Goal: Participate in discussion: Engage in conversation with other users on a specific topic

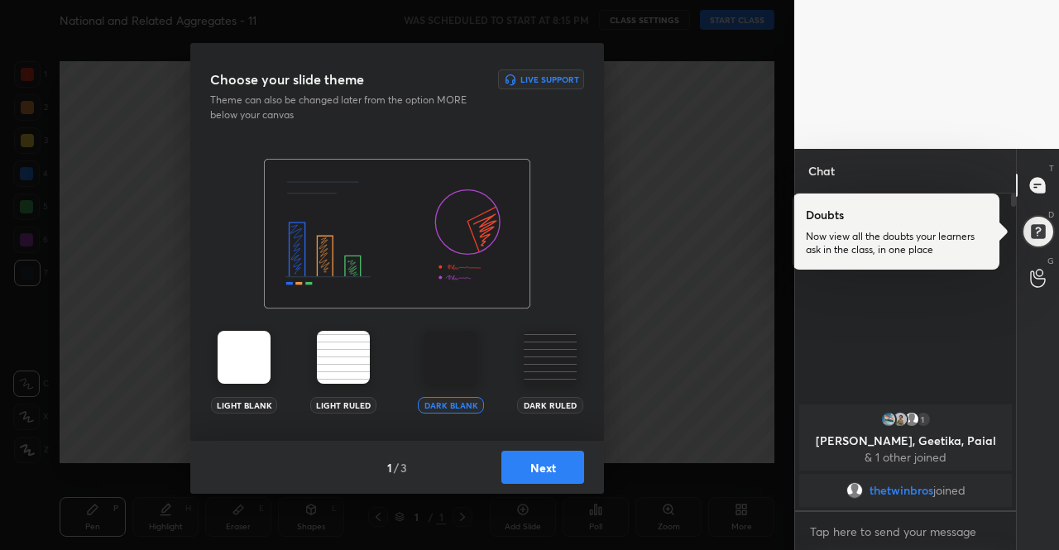
click at [544, 476] on button "Next" at bounding box center [542, 467] width 83 height 33
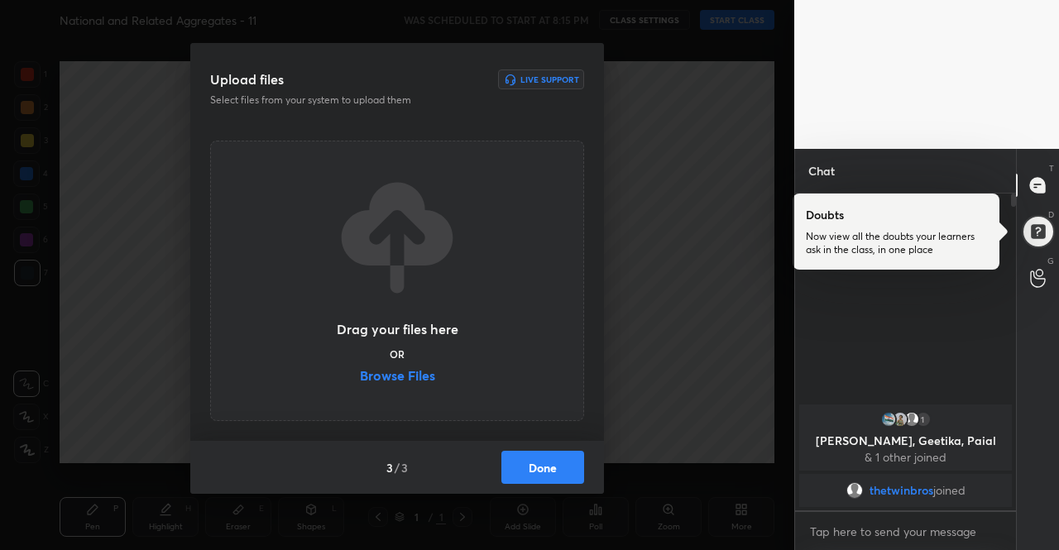
click at [544, 476] on button "Done" at bounding box center [542, 467] width 83 height 33
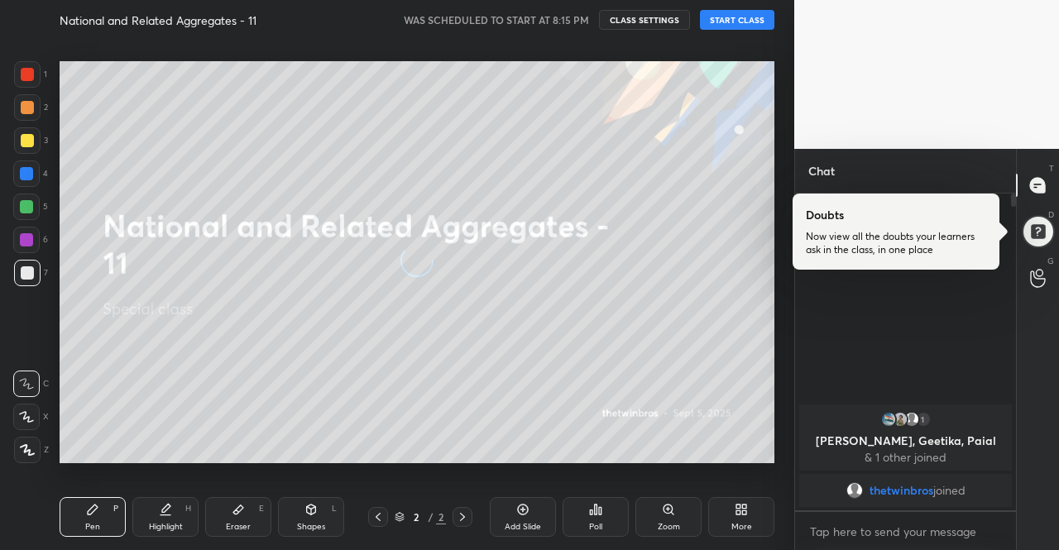
click at [760, 524] on div "More" at bounding box center [741, 517] width 66 height 40
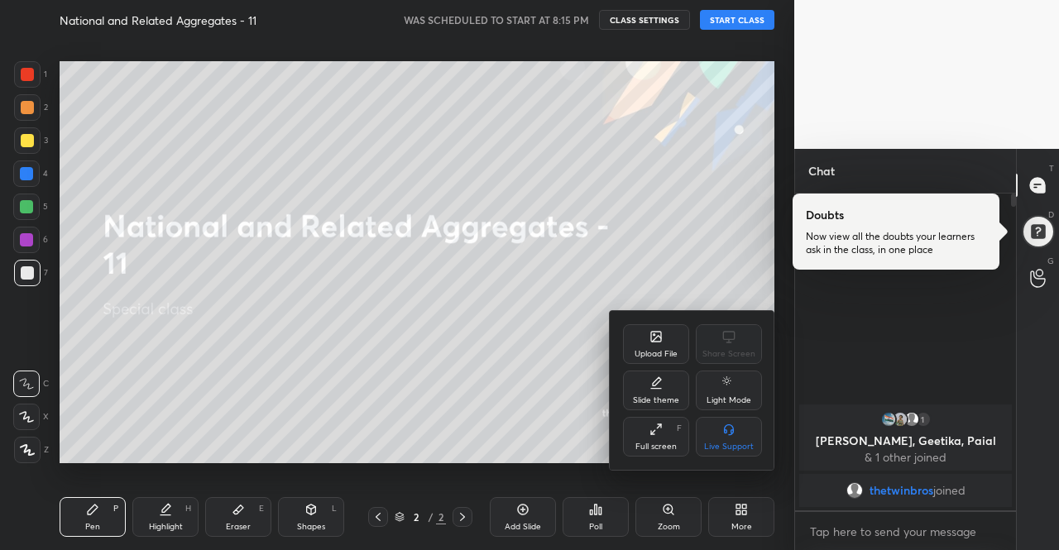
click at [662, 342] on icon at bounding box center [655, 336] width 13 height 13
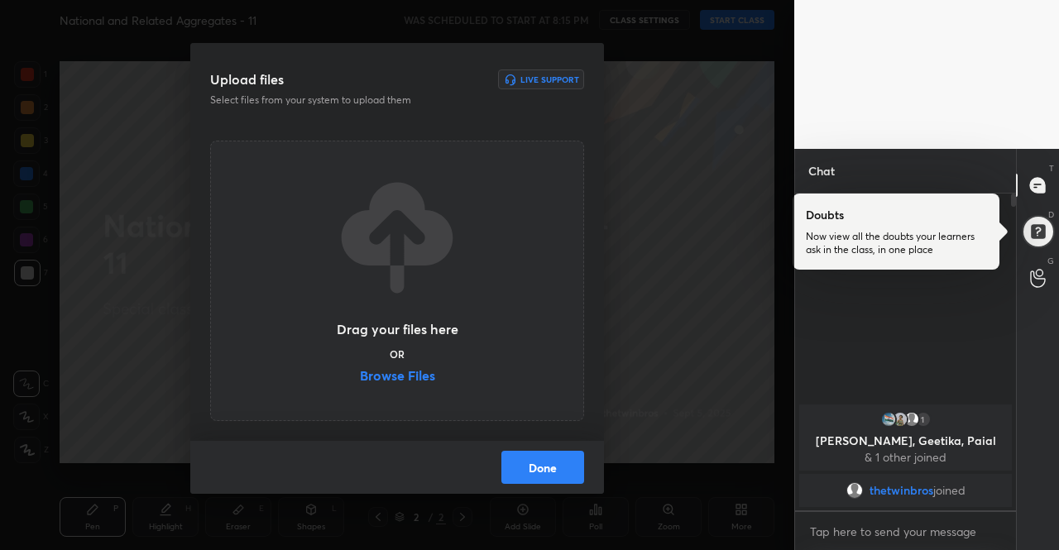
click at [384, 383] on label "Browse Files" at bounding box center [397, 377] width 75 height 17
click at [360, 383] on input "Browse Files" at bounding box center [360, 377] width 0 height 17
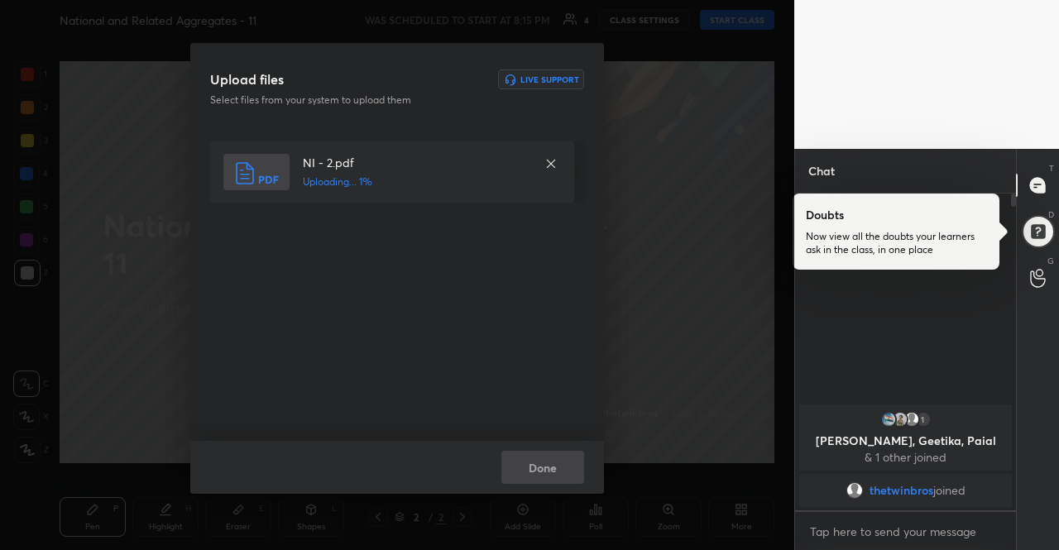
click at [870, 521] on body "1 2 3 4 5 6 7 R O A L C X Z Erase all C X Z National and Related Aggregates - 1…" at bounding box center [529, 275] width 1059 height 550
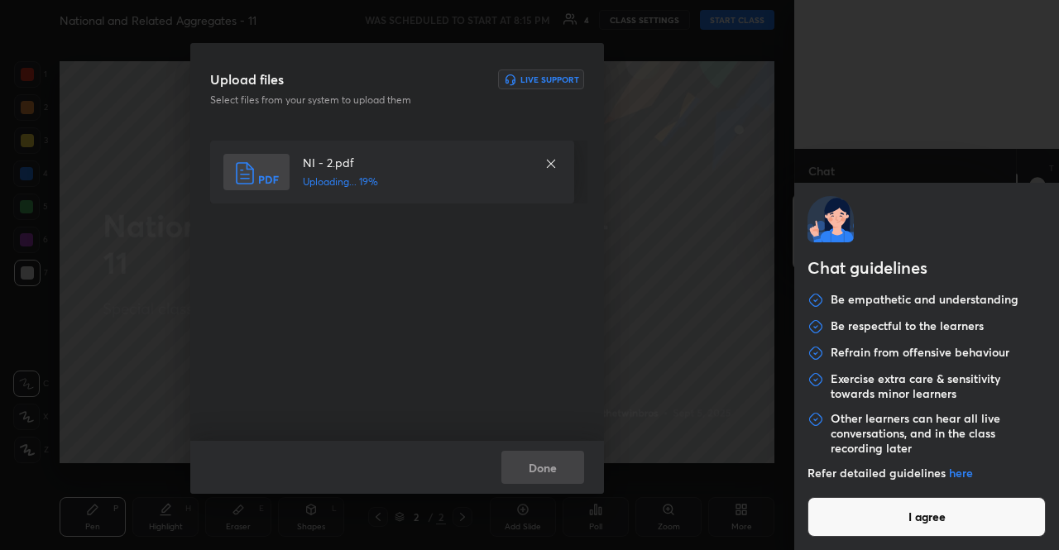
click at [891, 512] on button "I agree" at bounding box center [926, 517] width 238 height 40
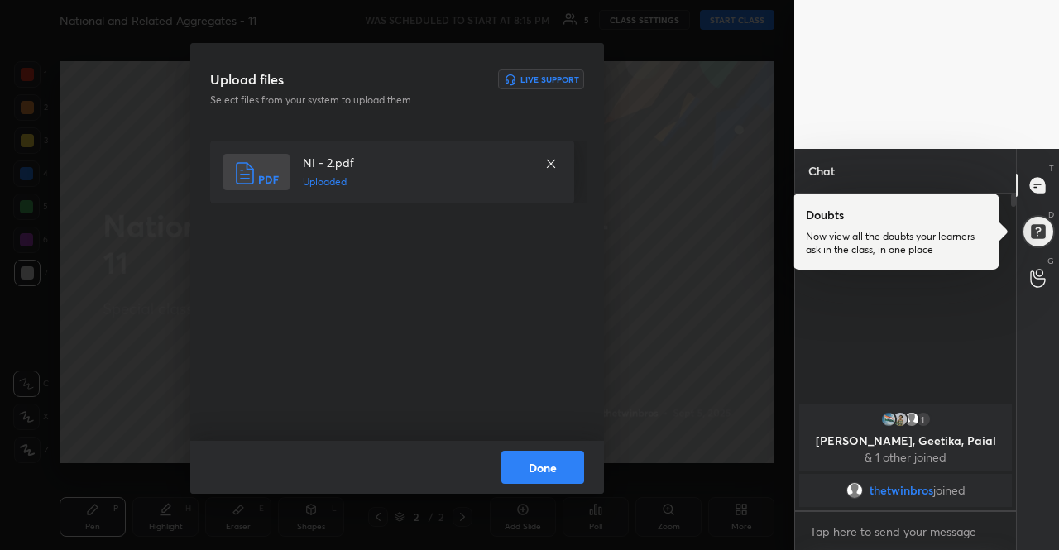
click at [558, 459] on button "Done" at bounding box center [542, 467] width 83 height 33
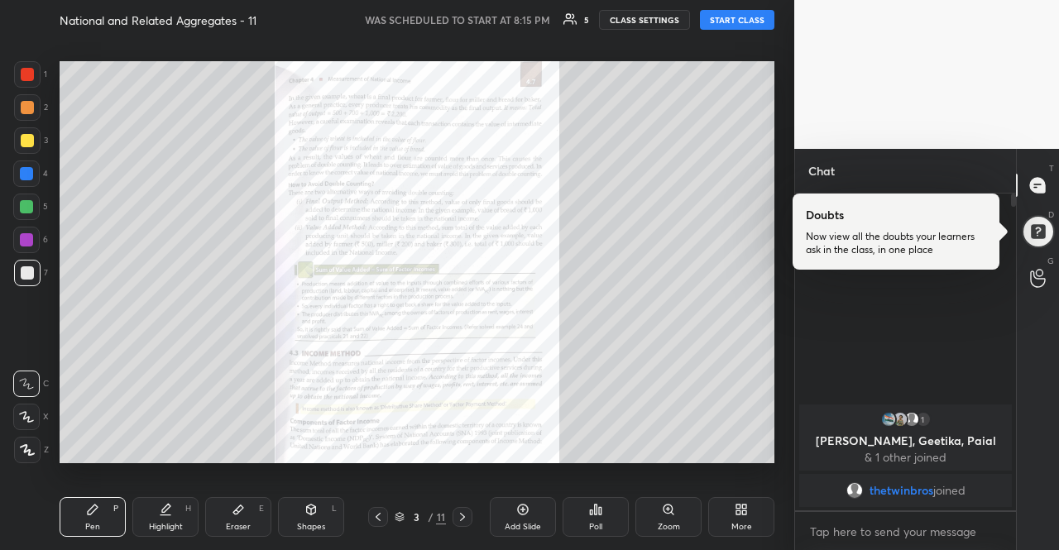
click at [738, 29] on button "START CLASS" at bounding box center [737, 20] width 74 height 20
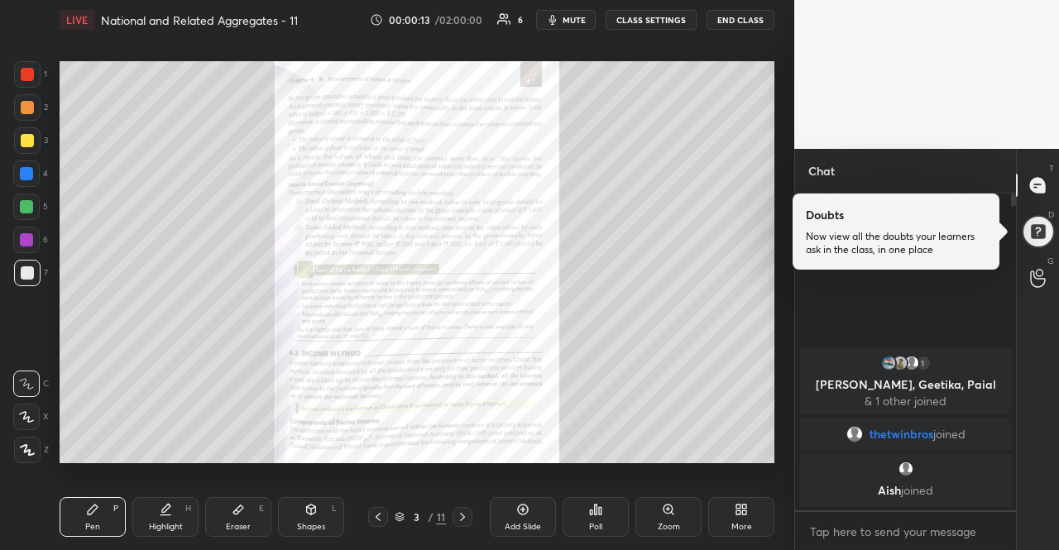
click at [473, 517] on div "3 / 11" at bounding box center [420, 517] width 117 height 20
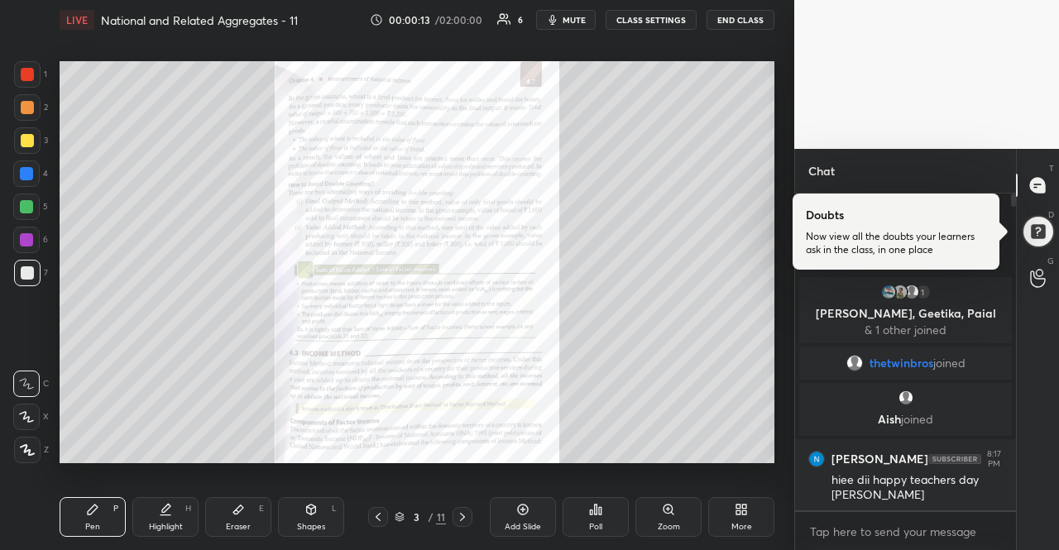
click at [471, 517] on div at bounding box center [463, 517] width 20 height 20
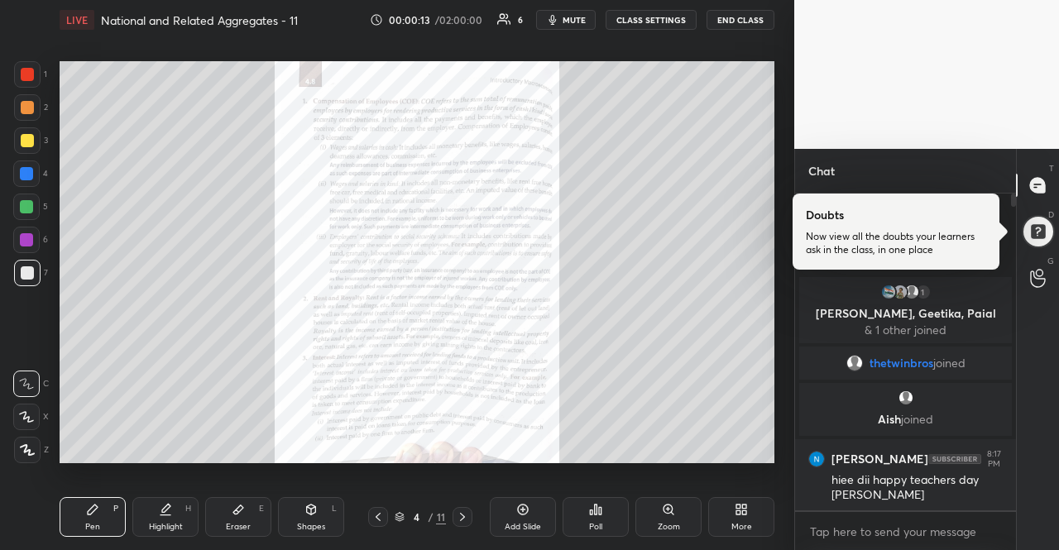
click at [471, 517] on div at bounding box center [463, 517] width 20 height 20
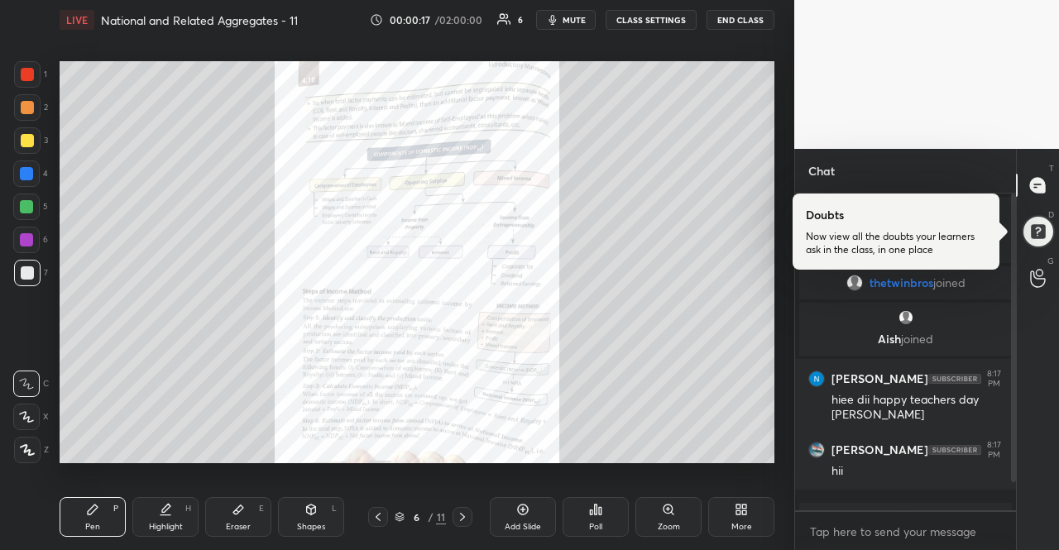
scroll to position [48, 0]
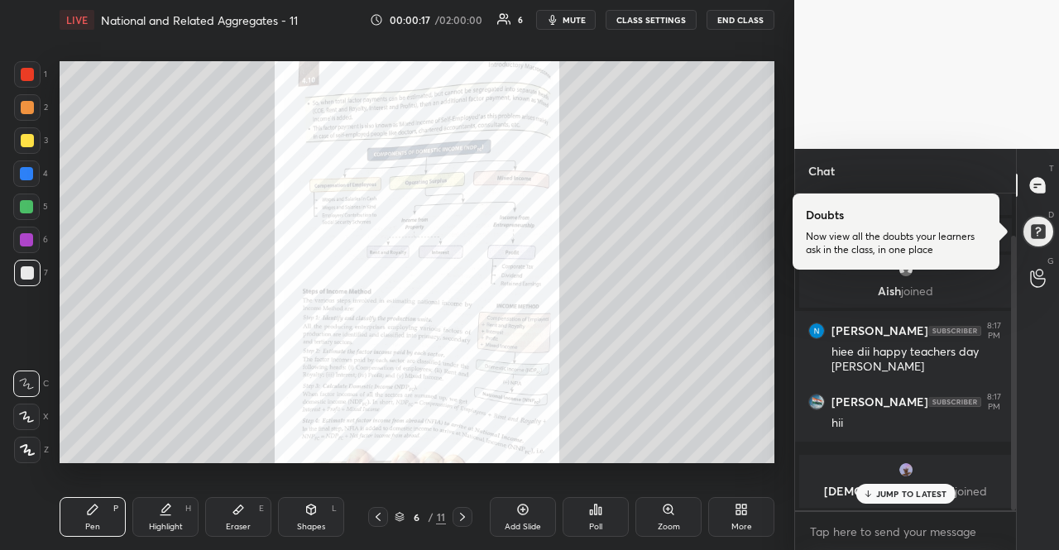
click at [471, 517] on div at bounding box center [463, 517] width 20 height 20
click at [918, 494] on p "JUMP TO LATEST" at bounding box center [911, 494] width 71 height 10
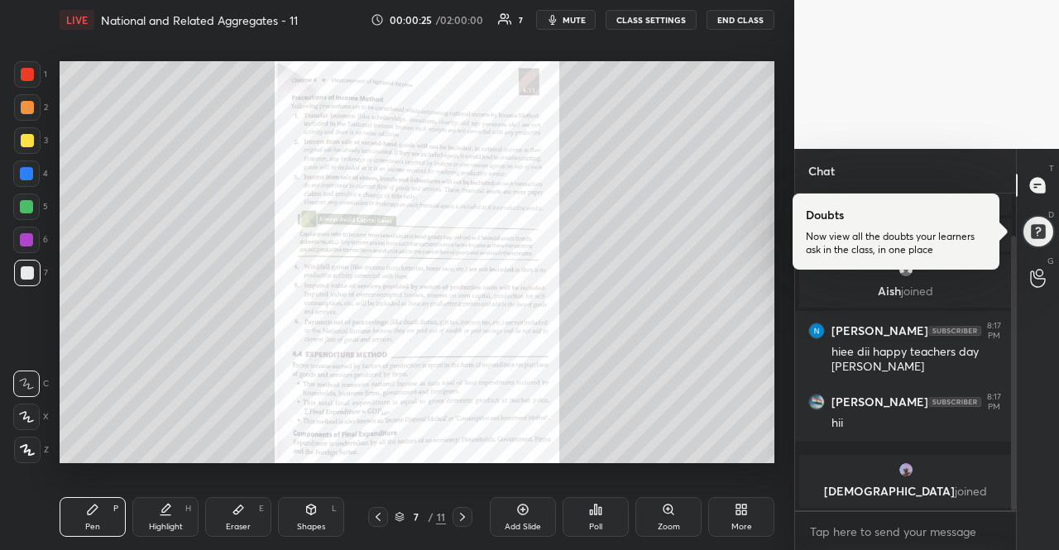
scroll to position [104, 0]
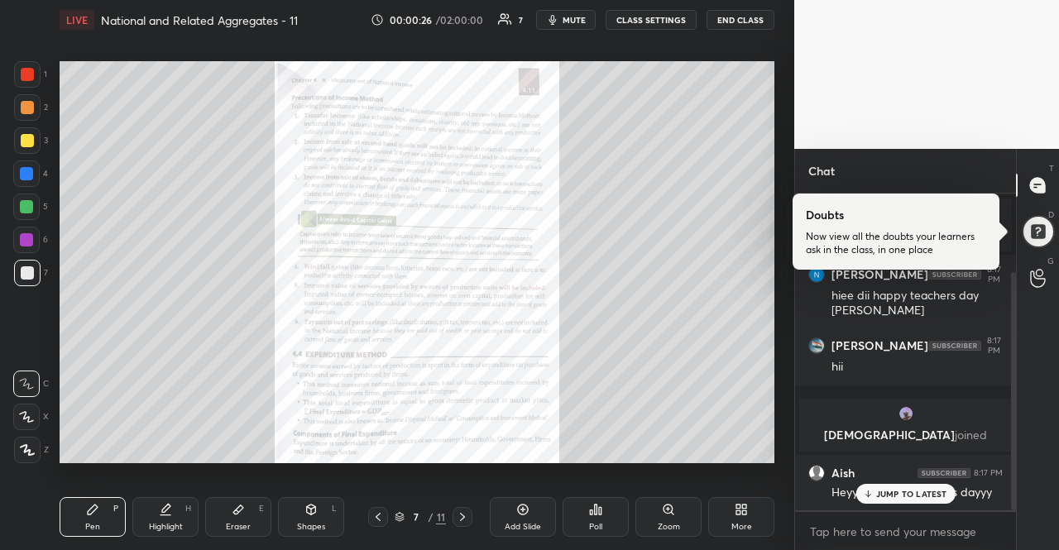
click at [880, 500] on div "JUMP TO LATEST" at bounding box center [904, 494] width 99 height 20
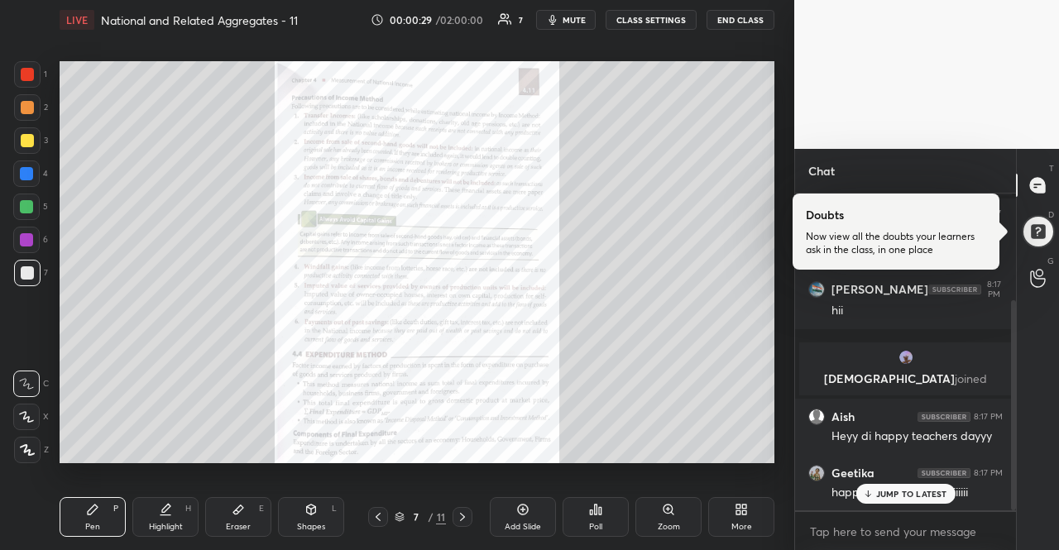
click at [873, 489] on icon at bounding box center [867, 494] width 11 height 10
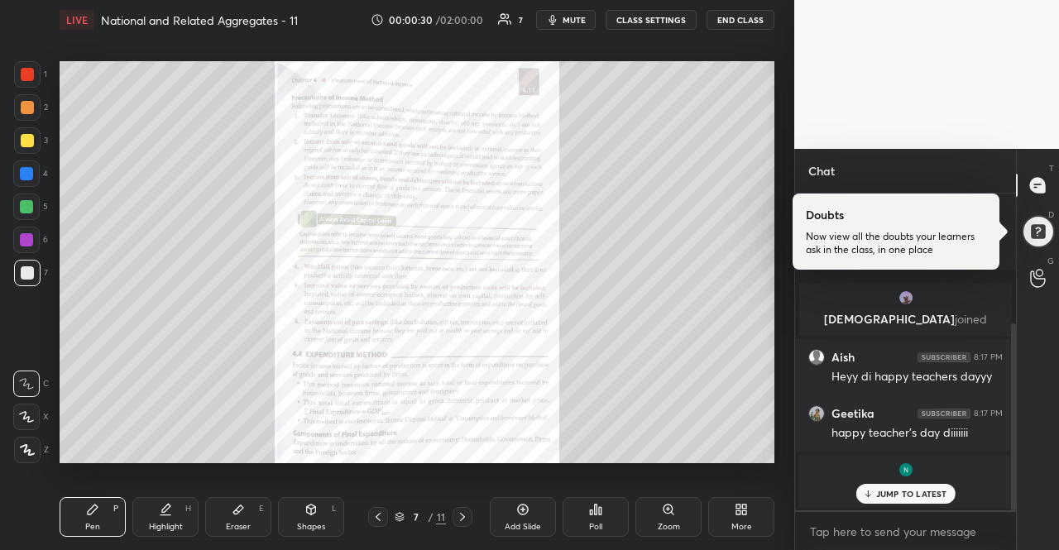
click at [869, 491] on icon at bounding box center [867, 494] width 11 height 10
type textarea "x"
click at [869, 520] on textarea at bounding box center [905, 532] width 194 height 26
type textarea "T"
type textarea "x"
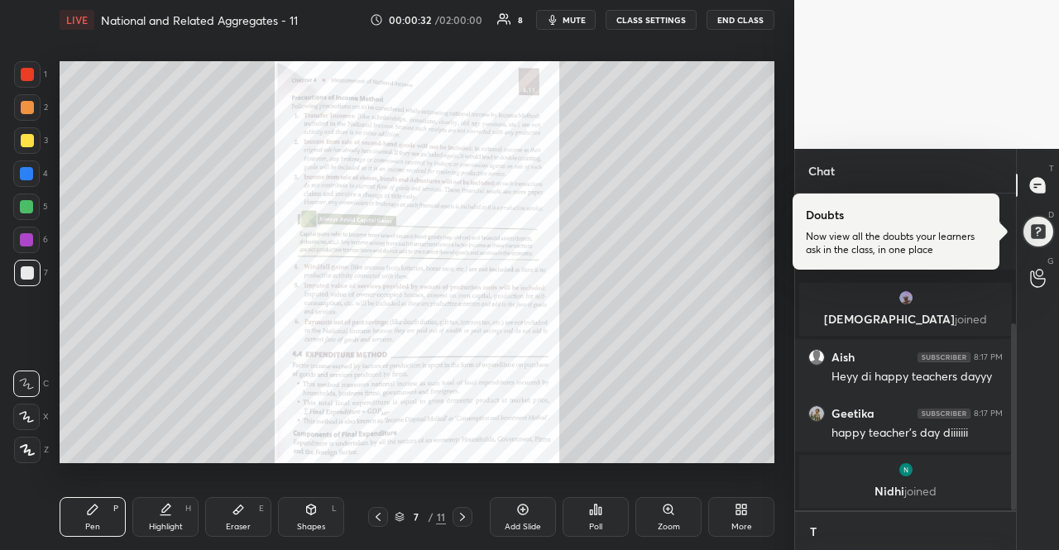
scroll to position [221, 0]
type textarea "TH"
type textarea "x"
type textarea "THA"
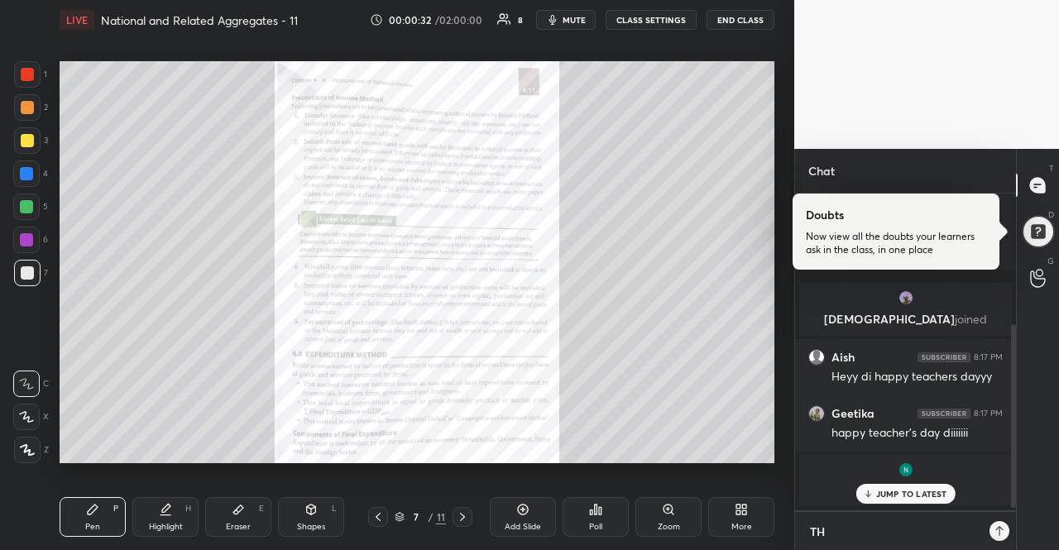
type textarea "x"
type textarea "THAN"
type textarea "x"
type textarea "THANK"
type textarea "x"
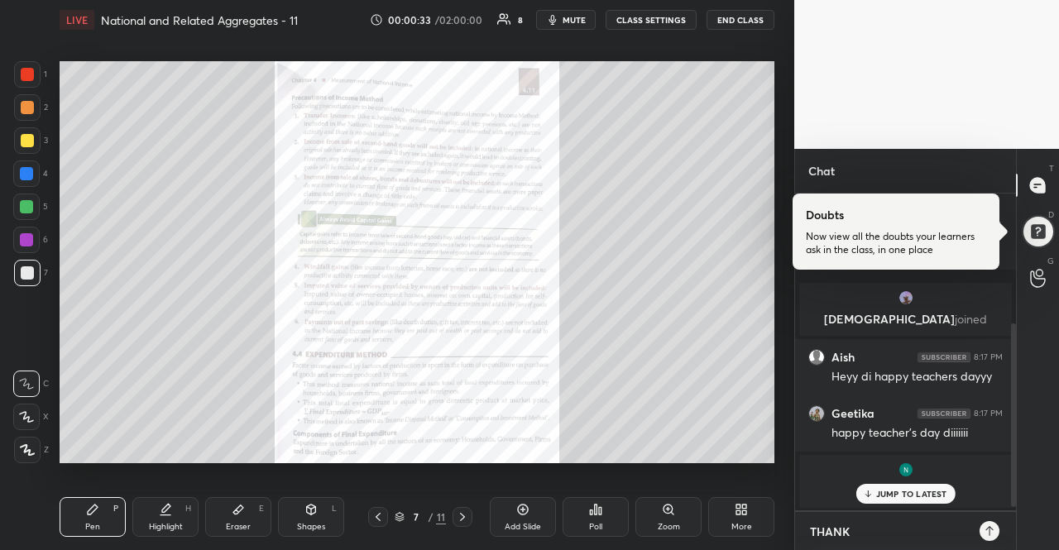
type textarea "THANK"
type textarea "x"
type textarea "THANK U"
type textarea "x"
type textarea "THANK U"
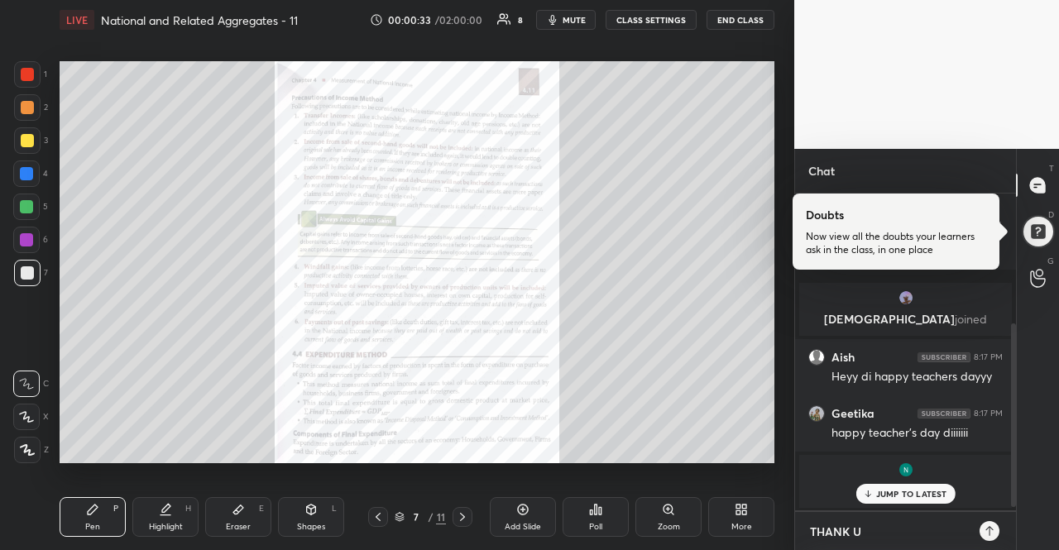
type textarea "x"
type textarea "THANK U D"
type textarea "x"
type textarea "THANK U DI"
type textarea "x"
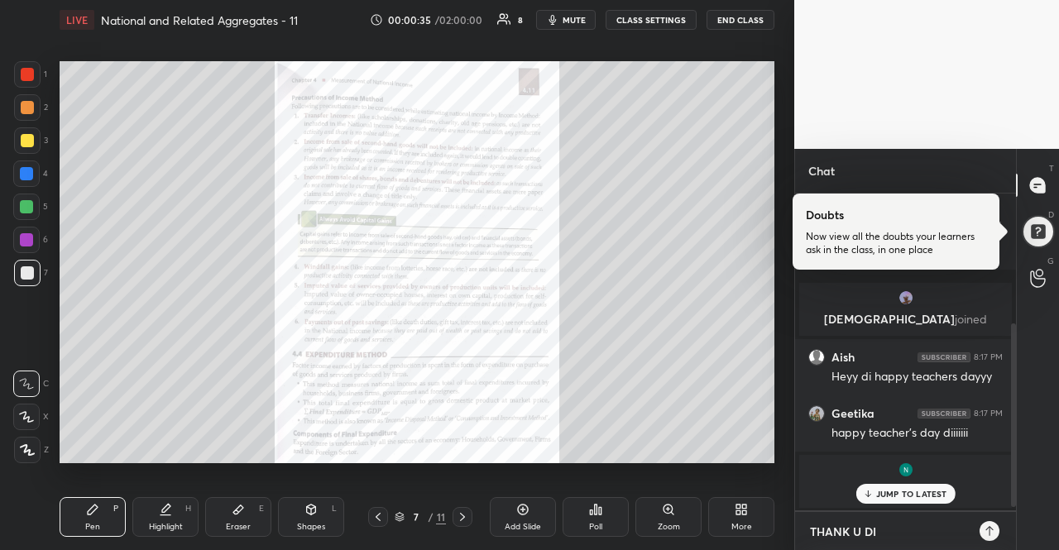
type textarea "THANK U DI"
type textarea "x"
type textarea "THANK U DI"
type textarea "x"
type textarea "THANK U DIN"
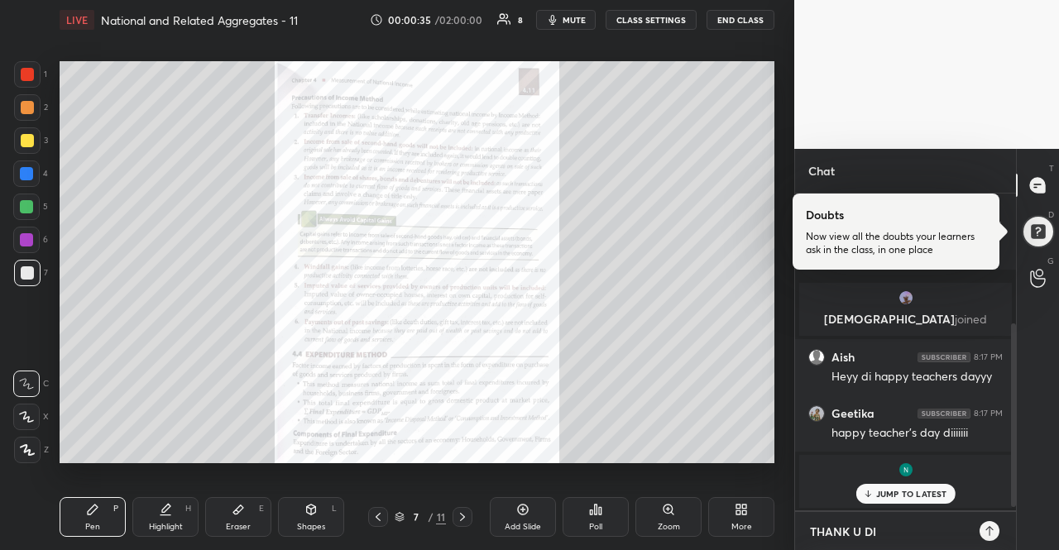
type textarea "x"
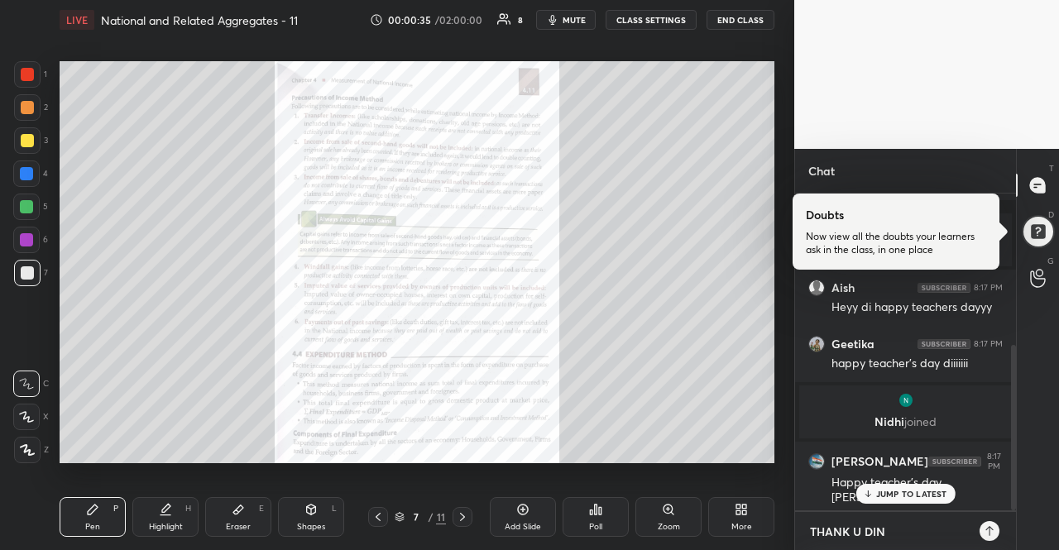
type textarea "THANK U DIN"
type textarea "x"
type textarea "THANK U DIN B"
type textarea "x"
type textarea "THANK U DIN BA"
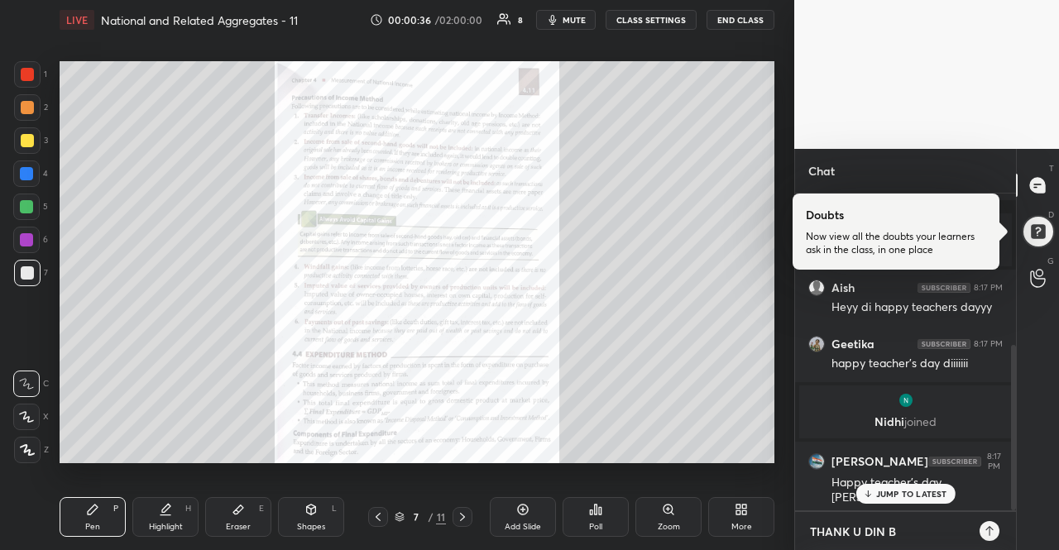
type textarea "x"
type textarea "THANK U DIN BAN"
type textarea "x"
type textarea "THANK U DIN BAN"
type textarea "x"
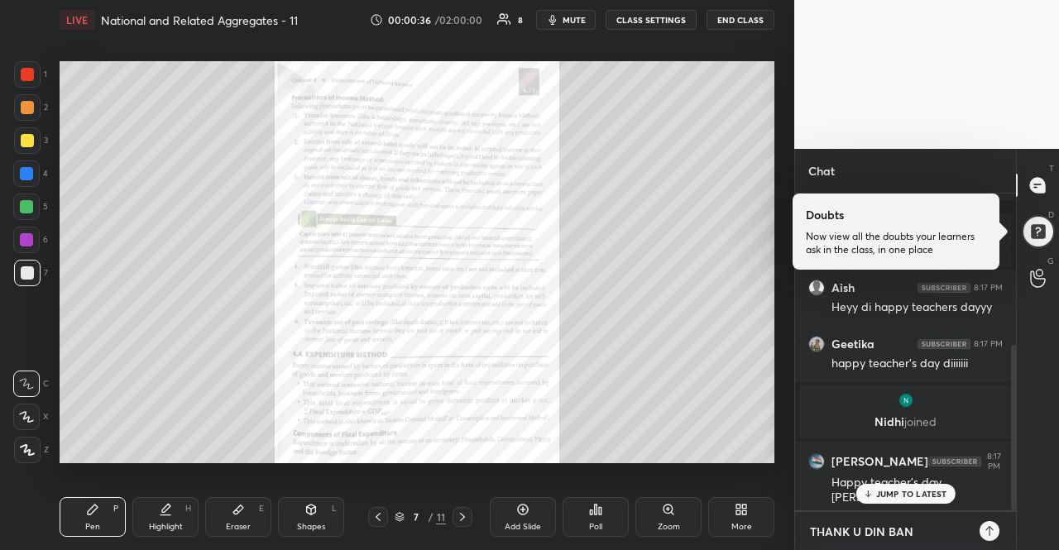
type textarea "THANK U DIN BAN G"
type textarea "x"
type textarea "THANK U DIN BAN GA"
type textarea "x"
type textarea "THANK U DIN BAN [DEMOGRAPHIC_DATA]"
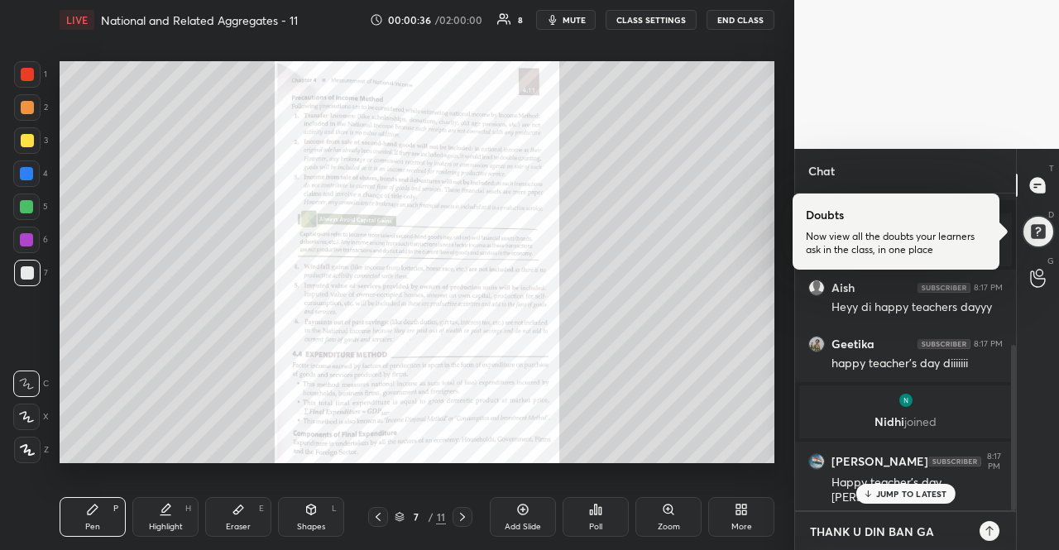
type textarea "x"
type textarea "THANK U DIN BAN GAYA"
type textarea "x"
type textarea "THANK U DIN BAN GAYA"
type textarea "x"
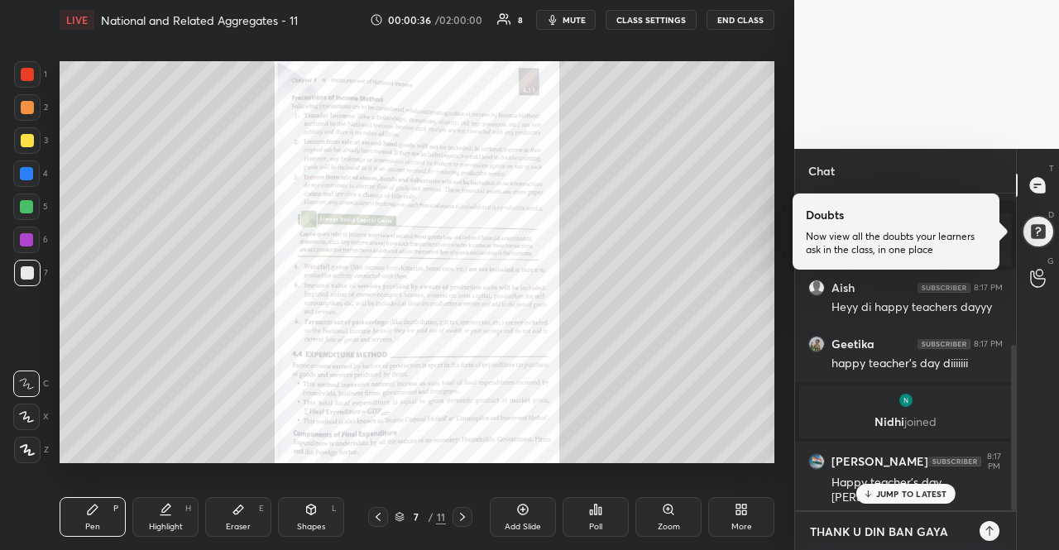
type textarea "THANK U DIN BAN GAYA :"
type textarea "x"
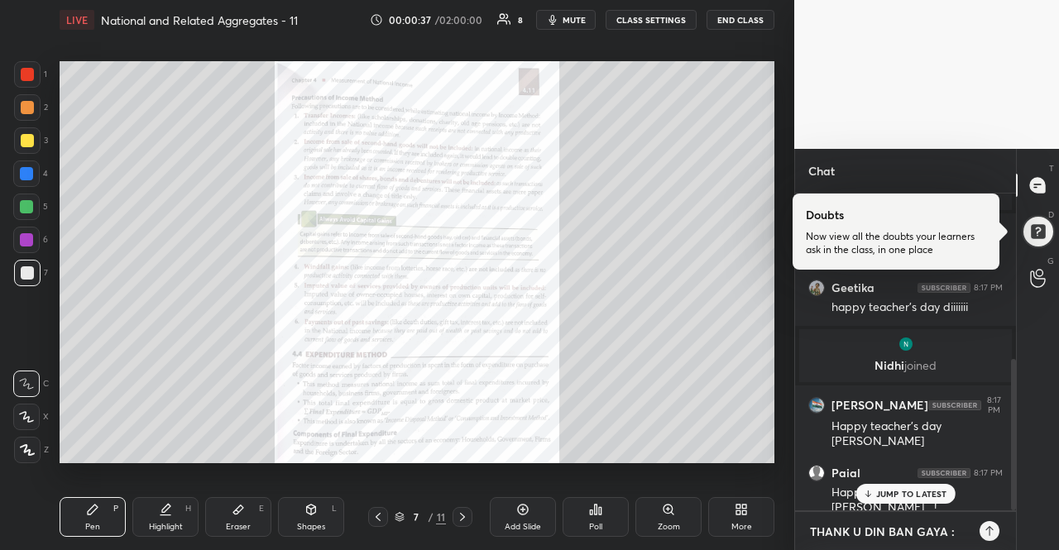
type textarea "THANK U DIN BAN GAYA :)"
type textarea "x"
type textarea "THANK U DIN BAN GAYA :)"
type textarea "x"
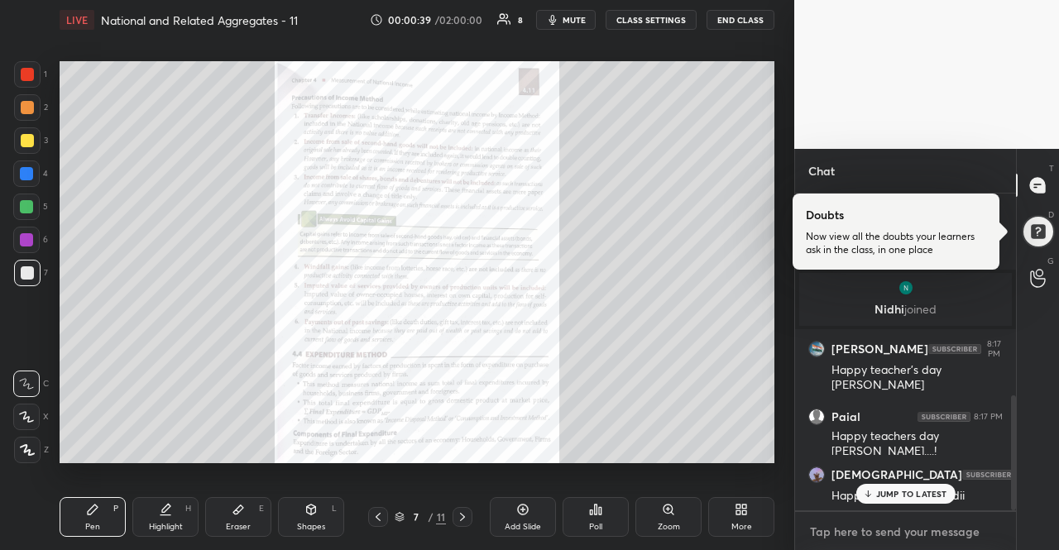
scroll to position [554, 0]
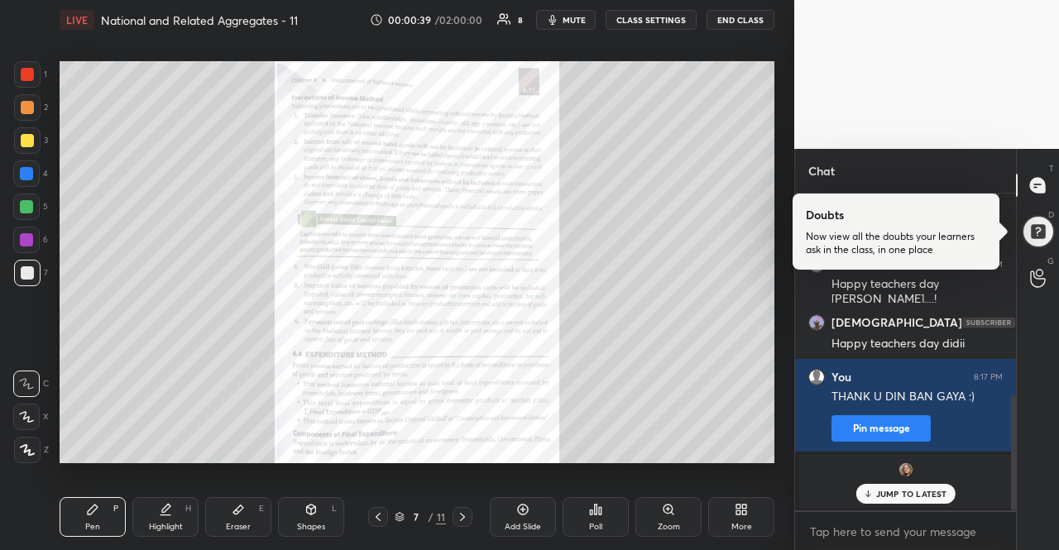
click at [903, 489] on p "JUMP TO LATEST" at bounding box center [911, 494] width 71 height 10
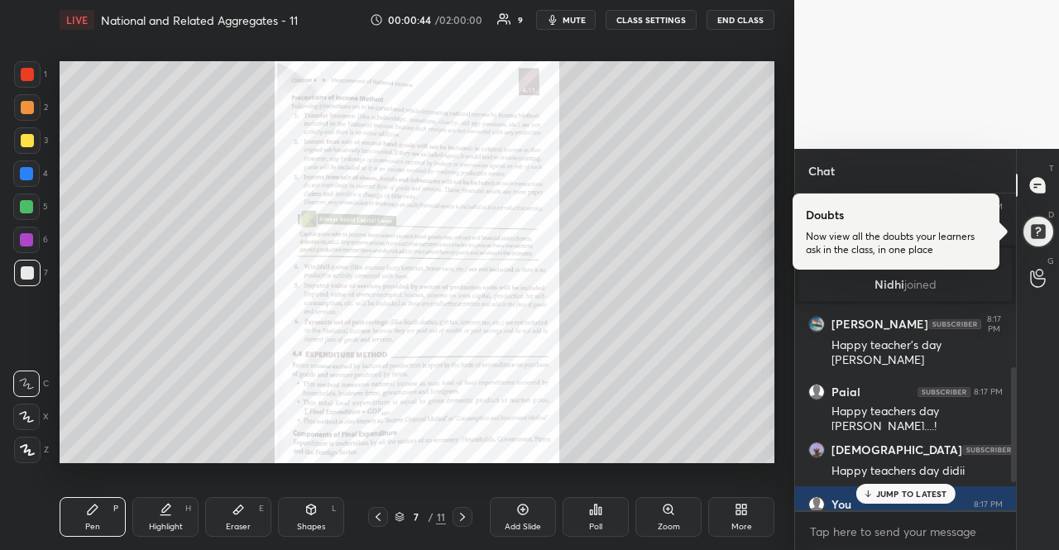
scroll to position [611, 0]
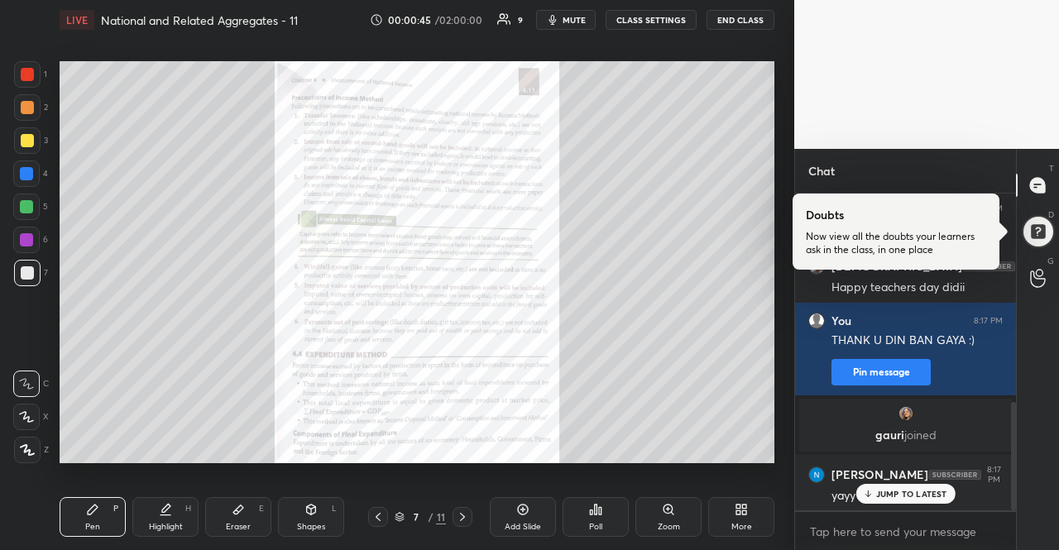
click at [917, 496] on p "JUMP TO LATEST" at bounding box center [911, 494] width 71 height 10
click at [464, 509] on div at bounding box center [463, 517] width 20 height 20
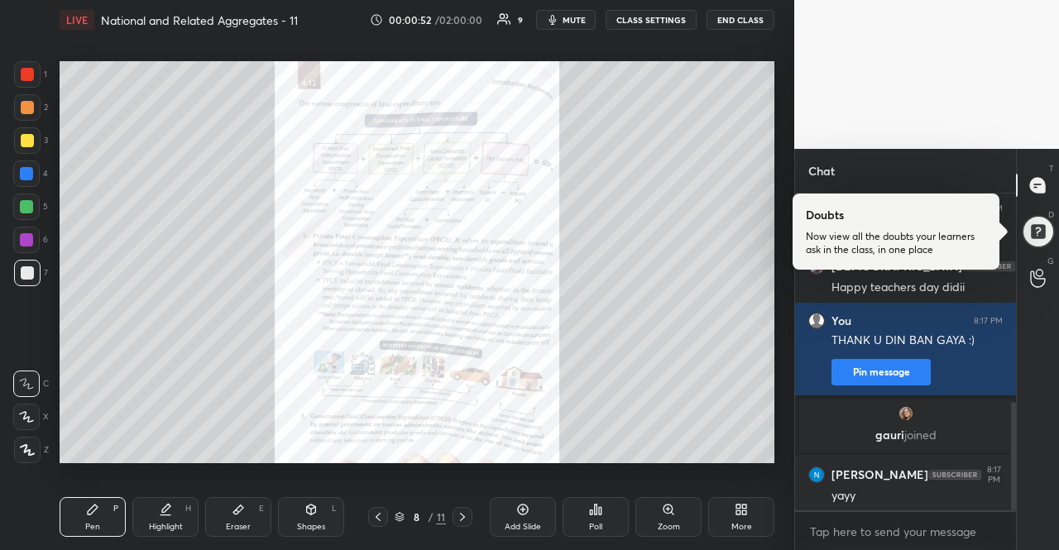
click at [382, 514] on icon at bounding box center [377, 516] width 13 height 13
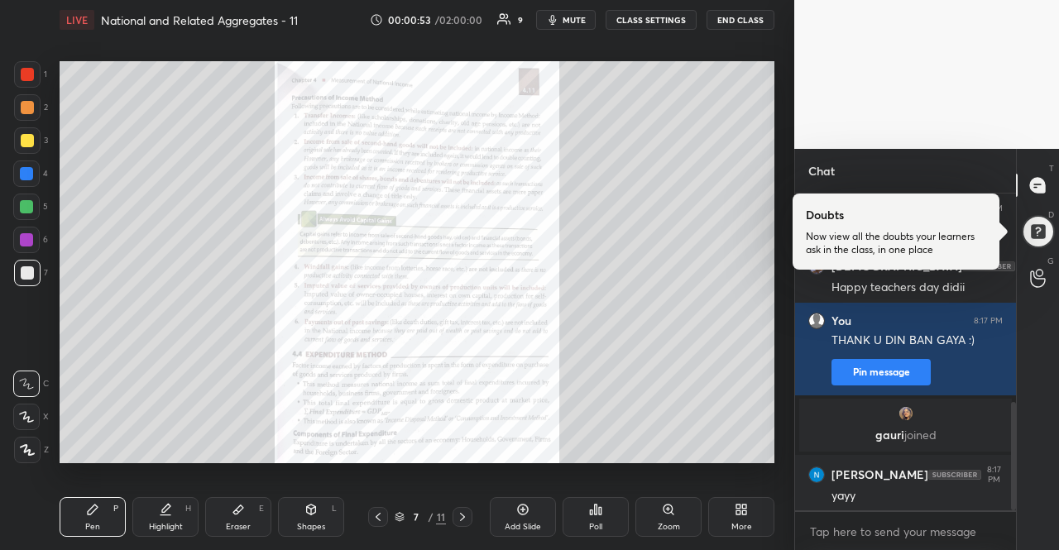
click at [671, 515] on icon at bounding box center [668, 509] width 13 height 13
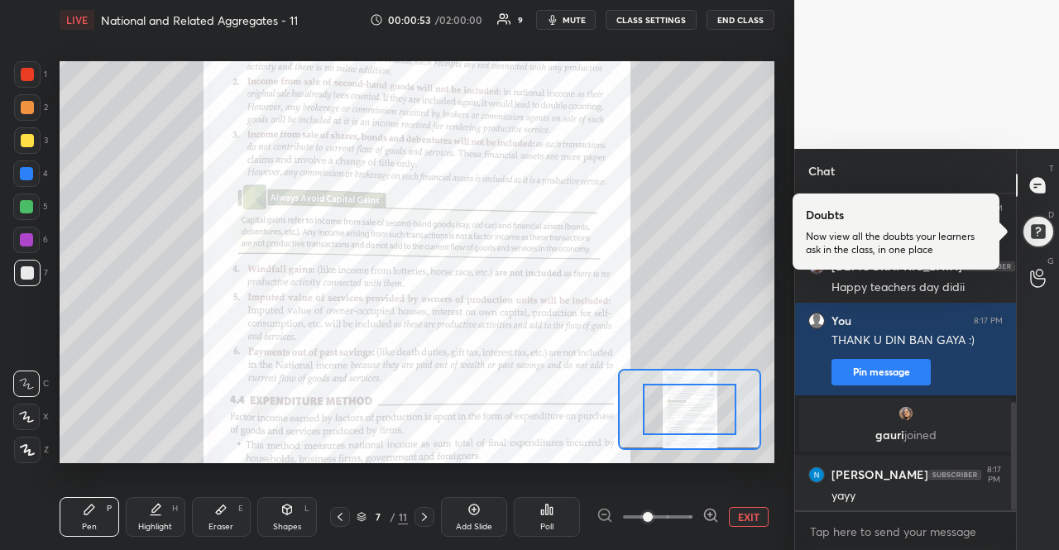
click at [707, 517] on icon at bounding box center [710, 515] width 17 height 17
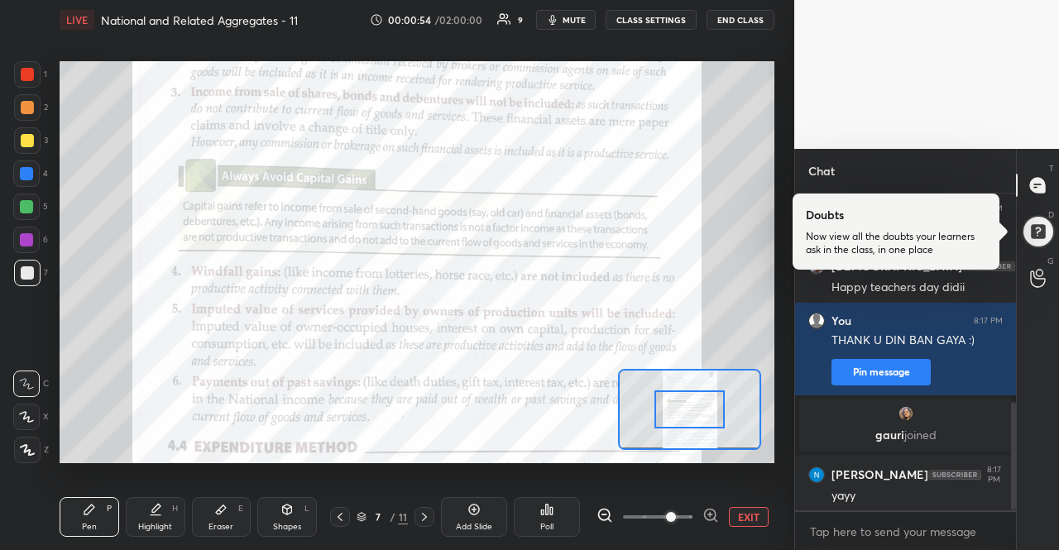
click at [707, 517] on icon at bounding box center [710, 515] width 17 height 17
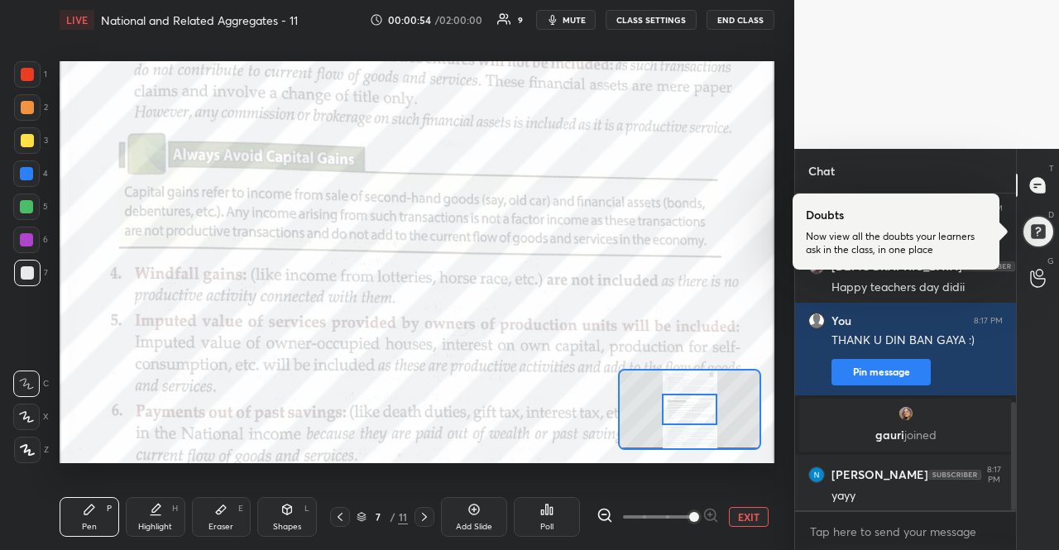
click at [699, 517] on span at bounding box center [694, 517] width 10 height 10
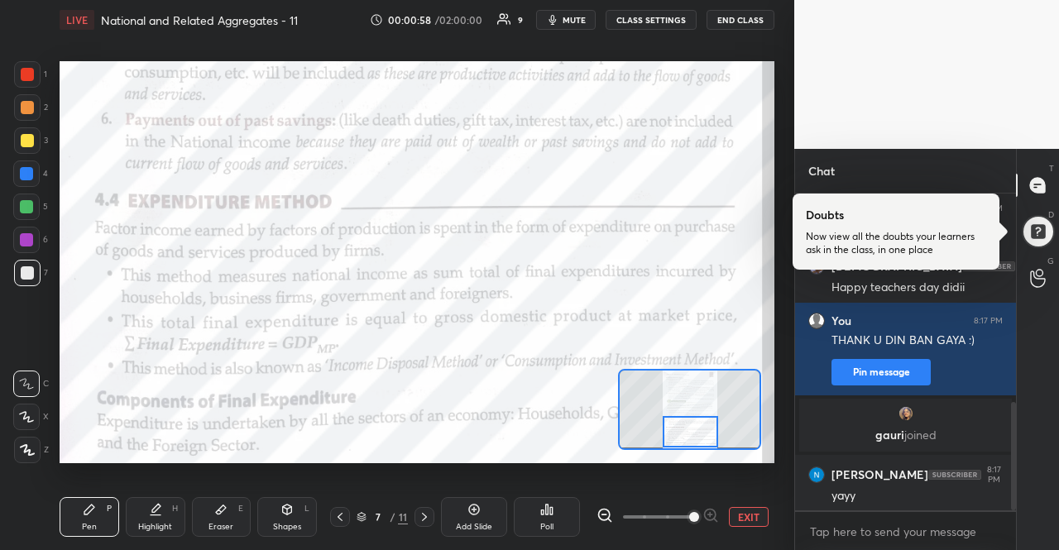
scroll to position [667, 0]
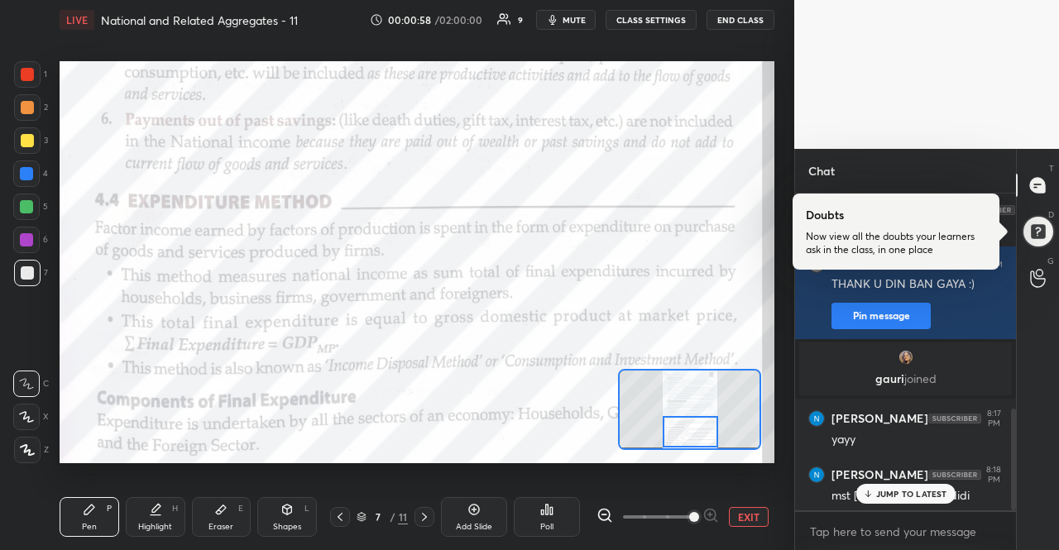
drag, startPoint x: 695, startPoint y: 405, endPoint x: 696, endPoint y: 428, distance: 22.4
click at [696, 428] on div at bounding box center [691, 431] width 56 height 31
click at [891, 490] on p "JUMP TO LATEST" at bounding box center [911, 494] width 71 height 10
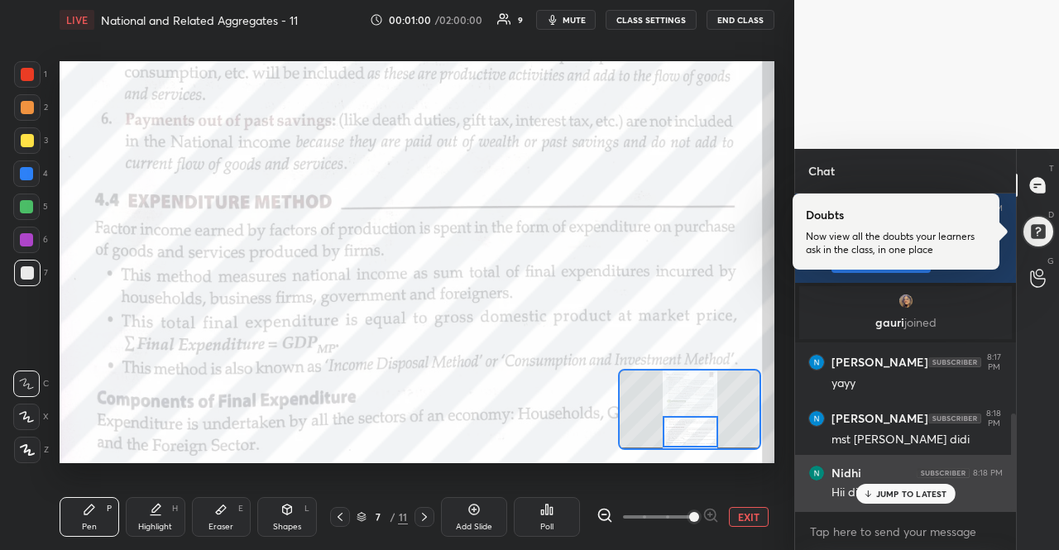
click at [884, 483] on div "Hii di" at bounding box center [916, 491] width 171 height 20
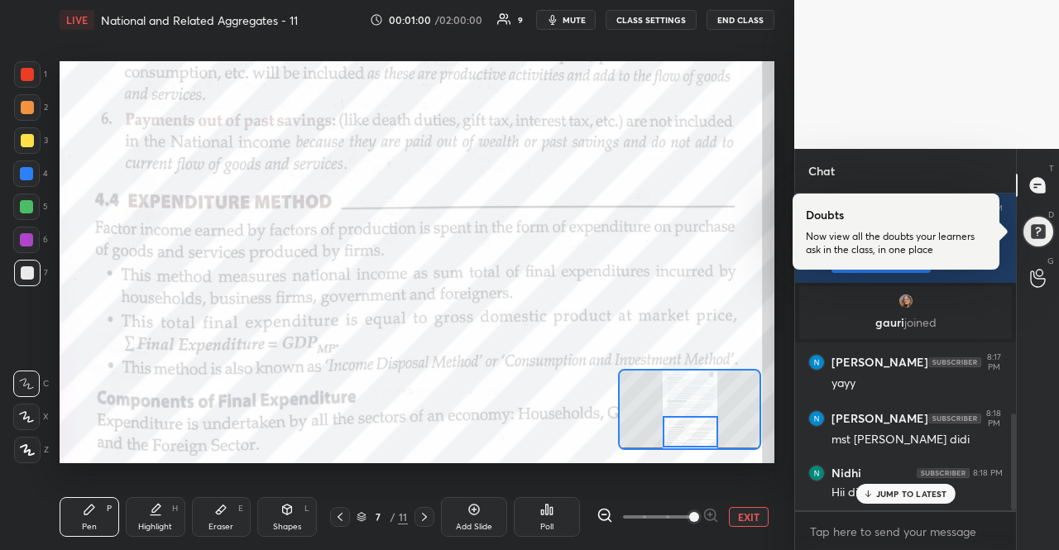
scroll to position [809, 0]
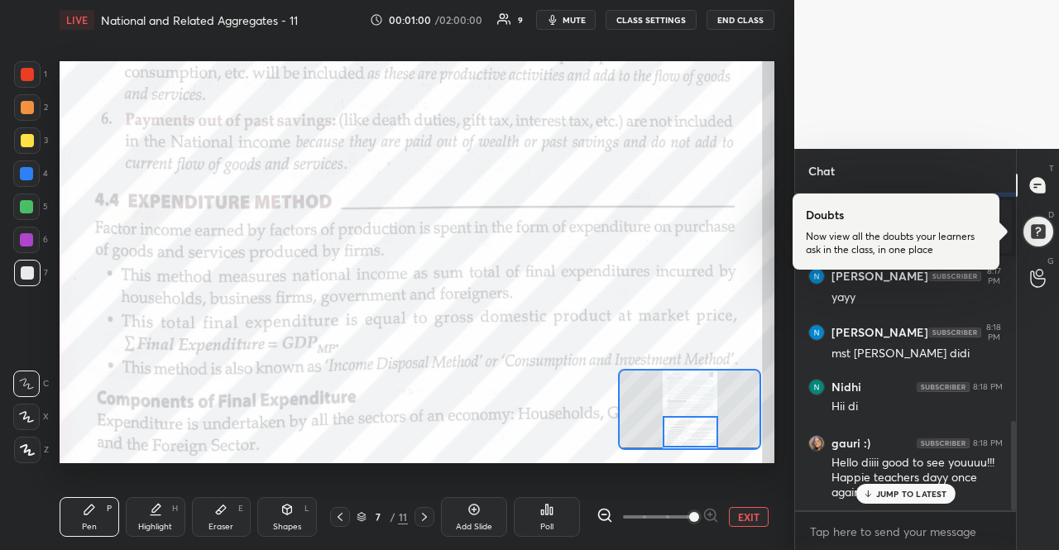
click at [887, 486] on div "JUMP TO LATEST" at bounding box center [904, 494] width 99 height 20
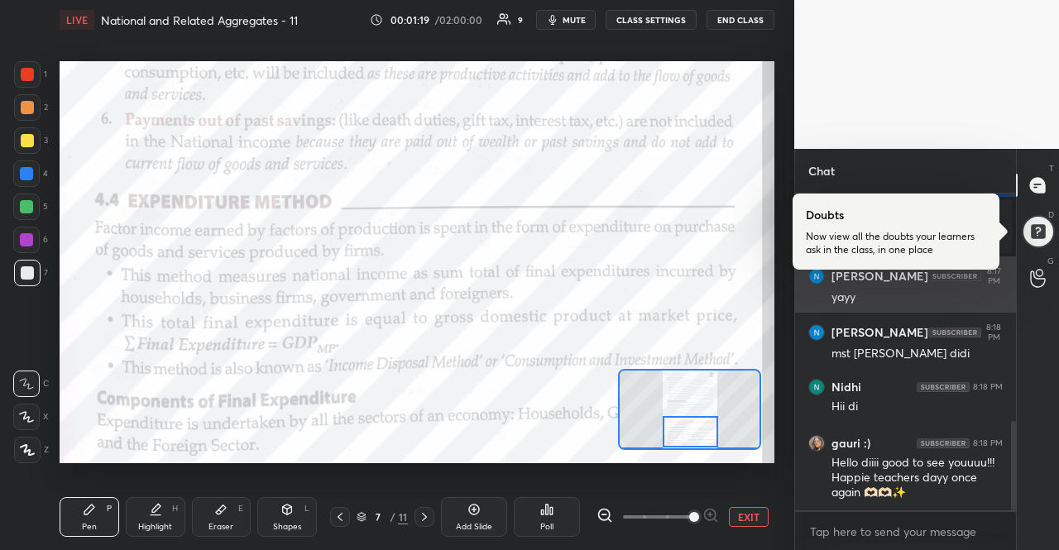
scroll to position [869, 0]
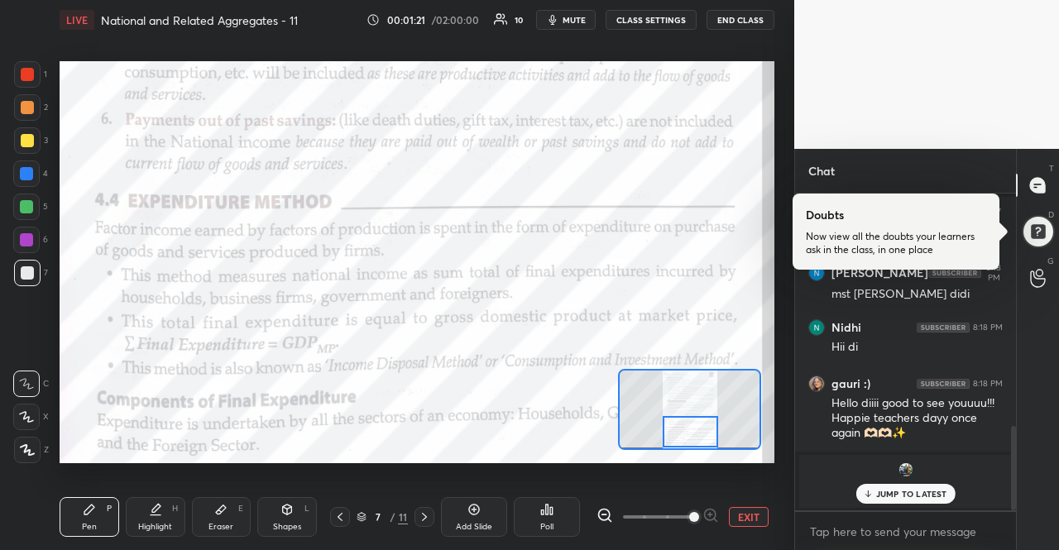
click at [880, 487] on div "JUMP TO LATEST" at bounding box center [904, 494] width 99 height 20
click at [888, 499] on div "[PERSON_NAME] joined" at bounding box center [905, 481] width 213 height 53
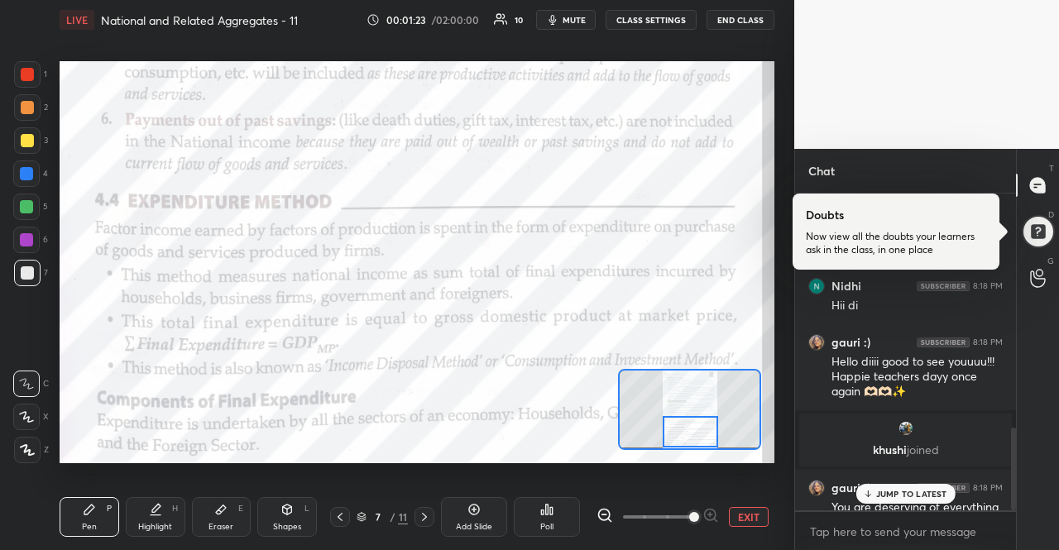
scroll to position [898, 0]
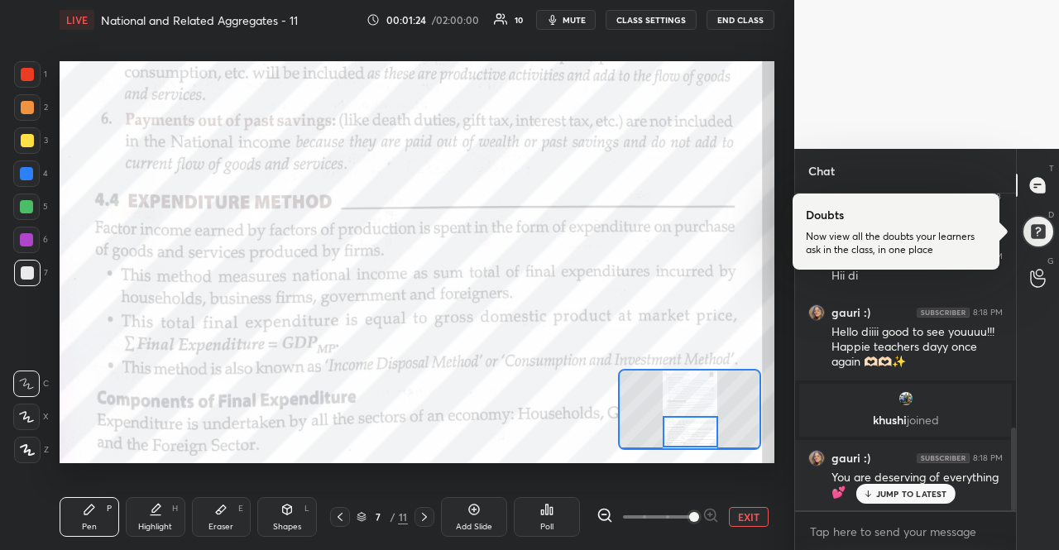
click at [877, 484] on div "JUMP TO LATEST" at bounding box center [904, 494] width 99 height 20
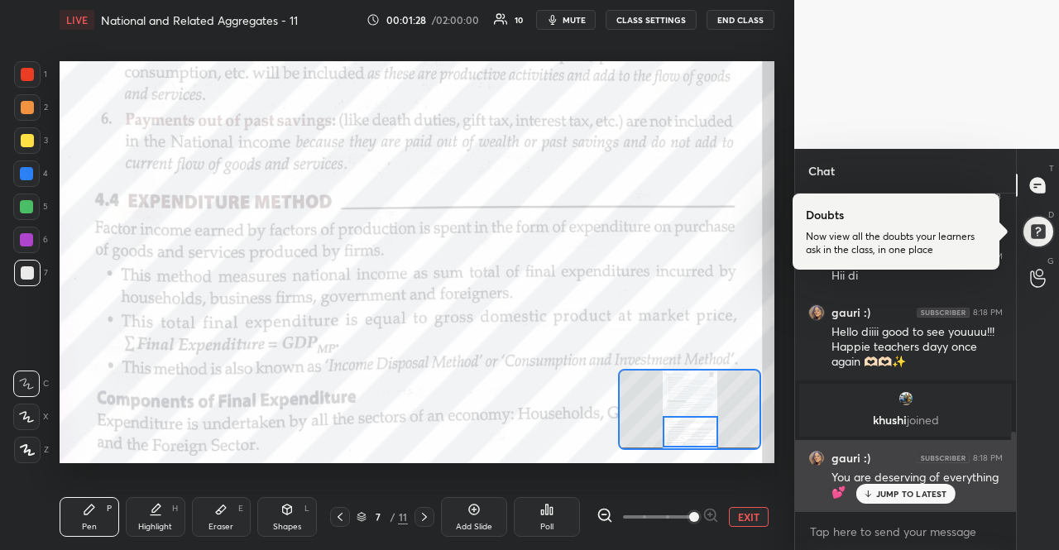
scroll to position [958, 0]
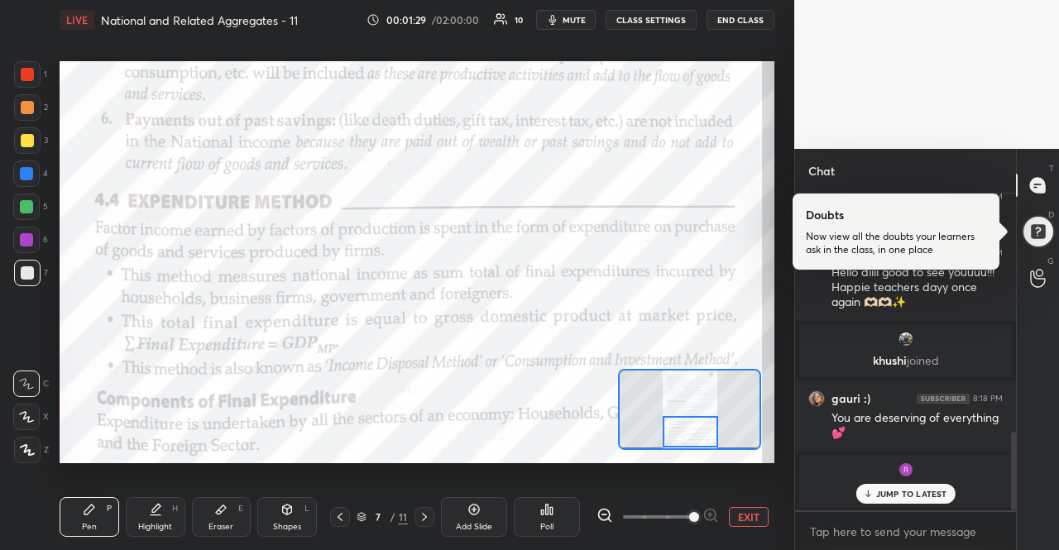
click at [904, 496] on p "JUMP TO LATEST" at bounding box center [911, 494] width 71 height 10
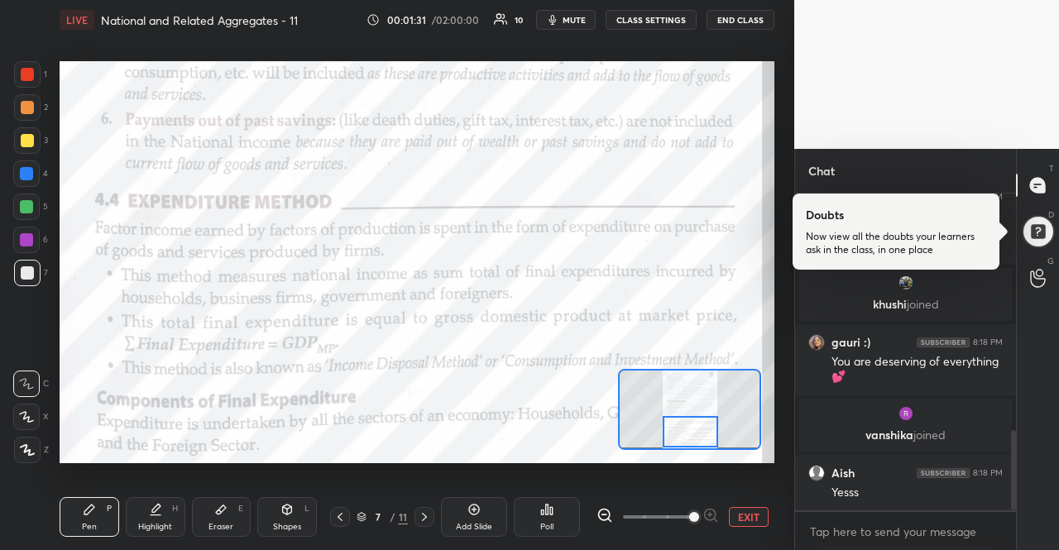
click at [904, 496] on div "Yesss" at bounding box center [916, 493] width 171 height 17
type textarea "x"
click at [898, 524] on textarea at bounding box center [905, 532] width 194 height 26
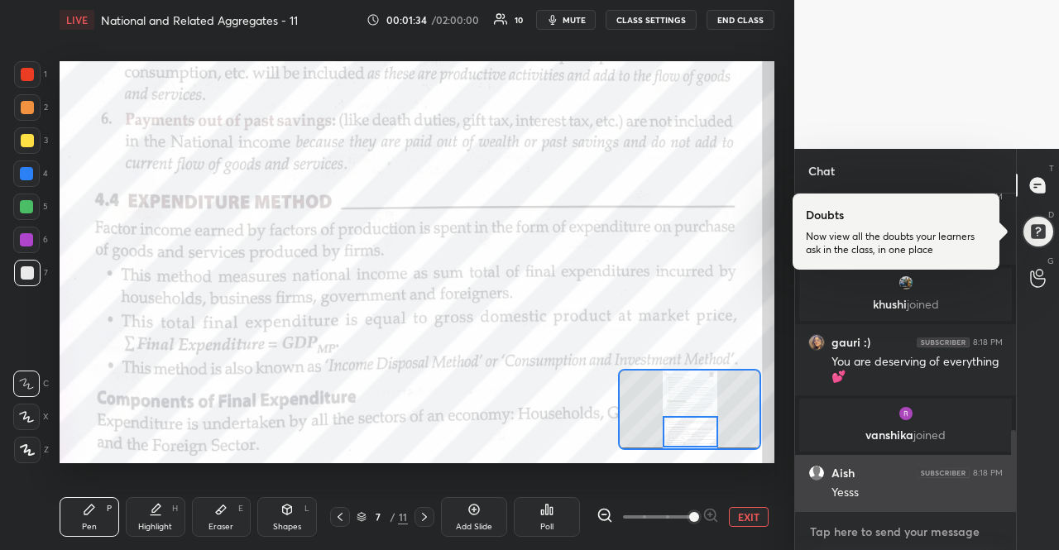
type textarea "M"
type textarea "x"
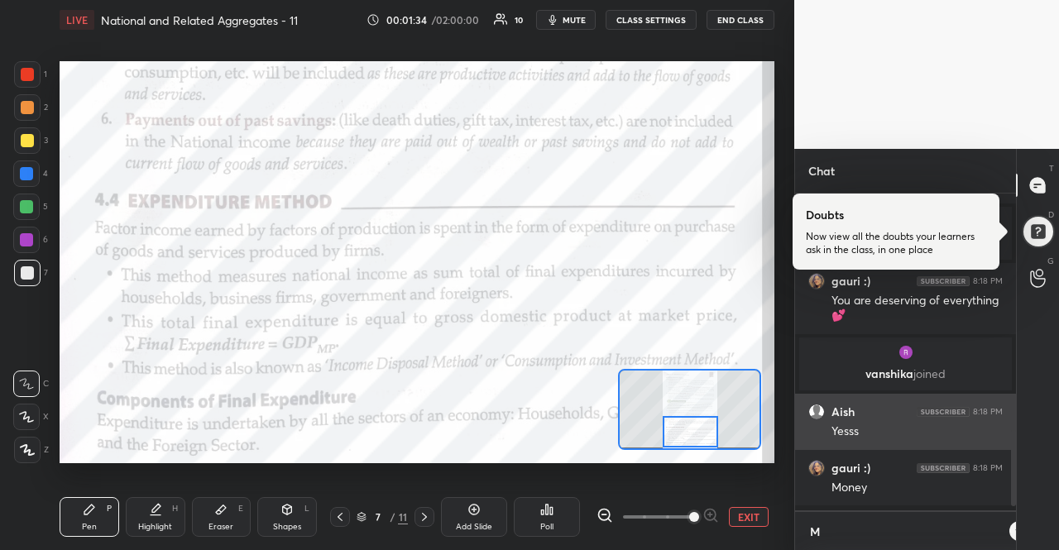
type textarea "Mo"
type textarea "x"
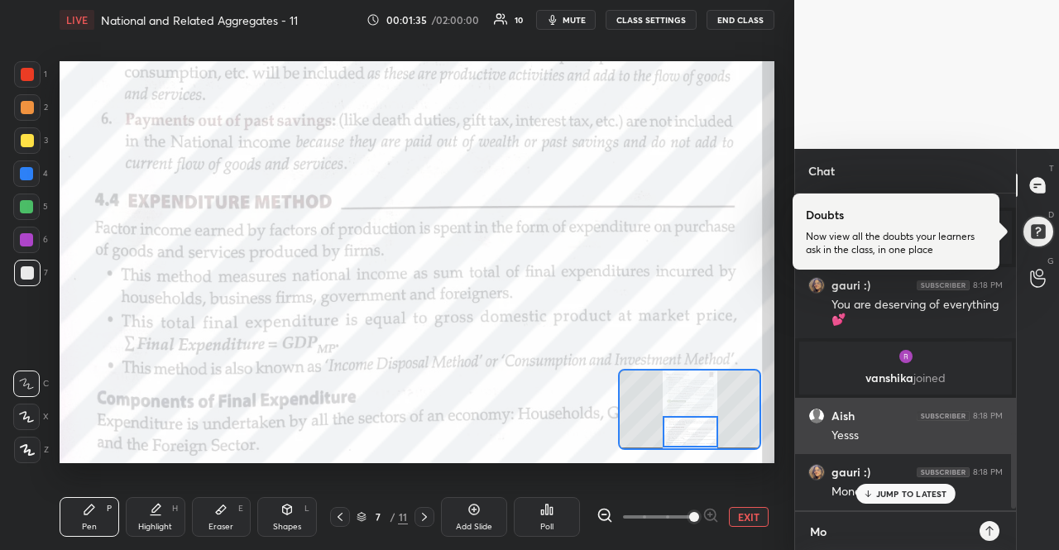
scroll to position [994, 0]
type textarea "Mon"
type textarea "x"
type textarea "Mone"
type textarea "x"
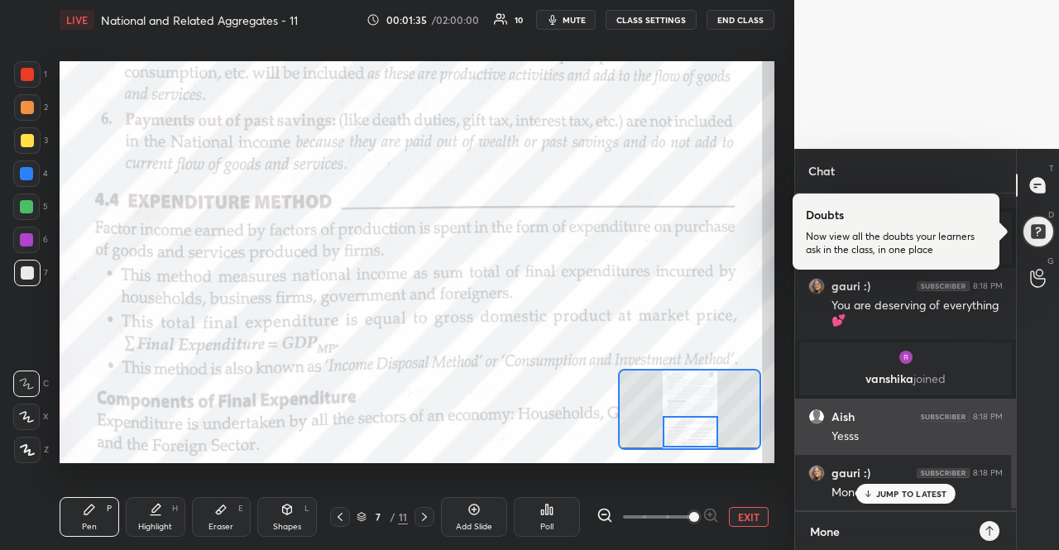
type textarea "Money"
type textarea "x"
type textarea "Money"
type textarea "x"
type textarea "Money"
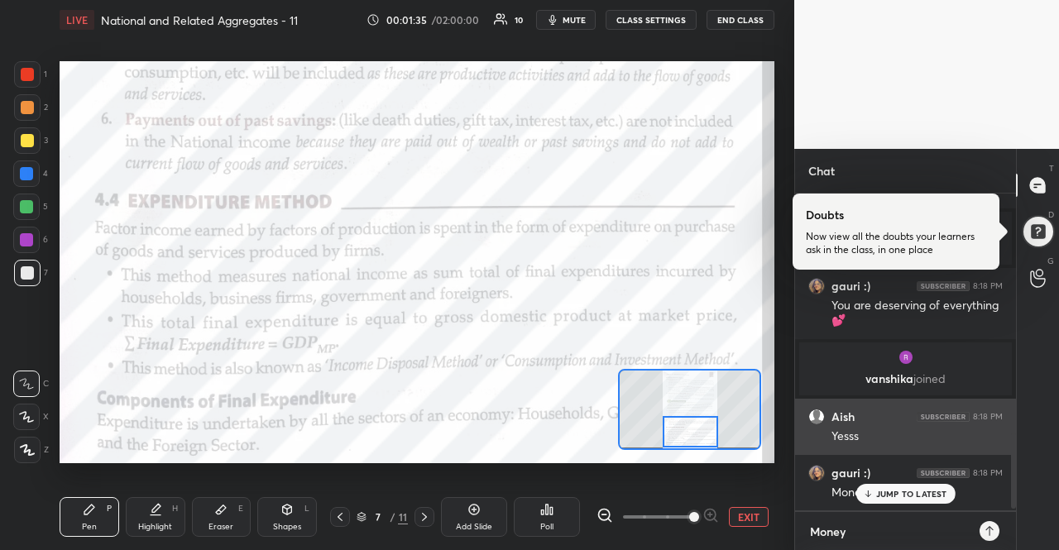
type textarea "x"
type textarea "Mone"
type textarea "x"
type textarea "Mon"
type textarea "x"
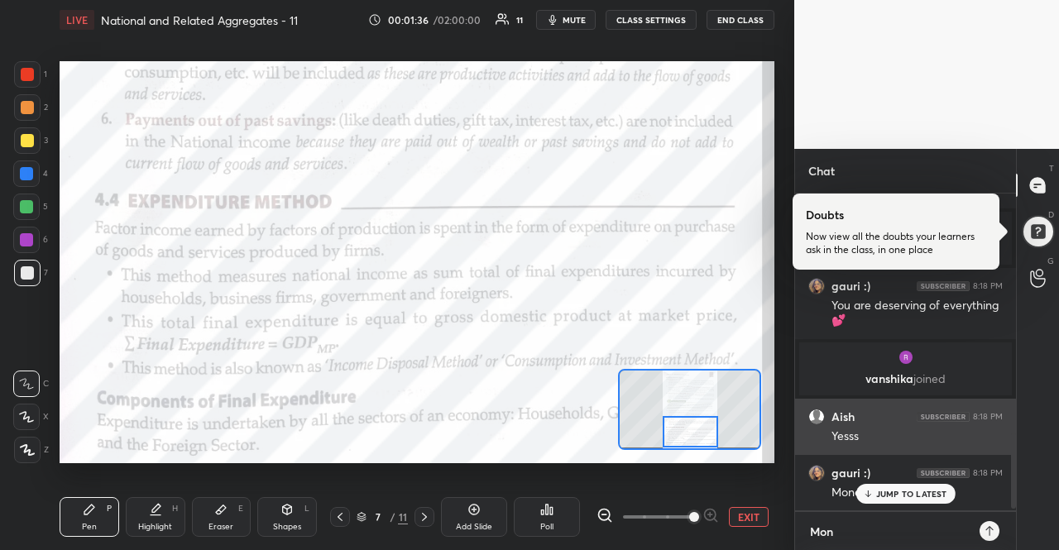
type textarea "Mo"
type textarea "x"
type textarea "M"
type textarea "x"
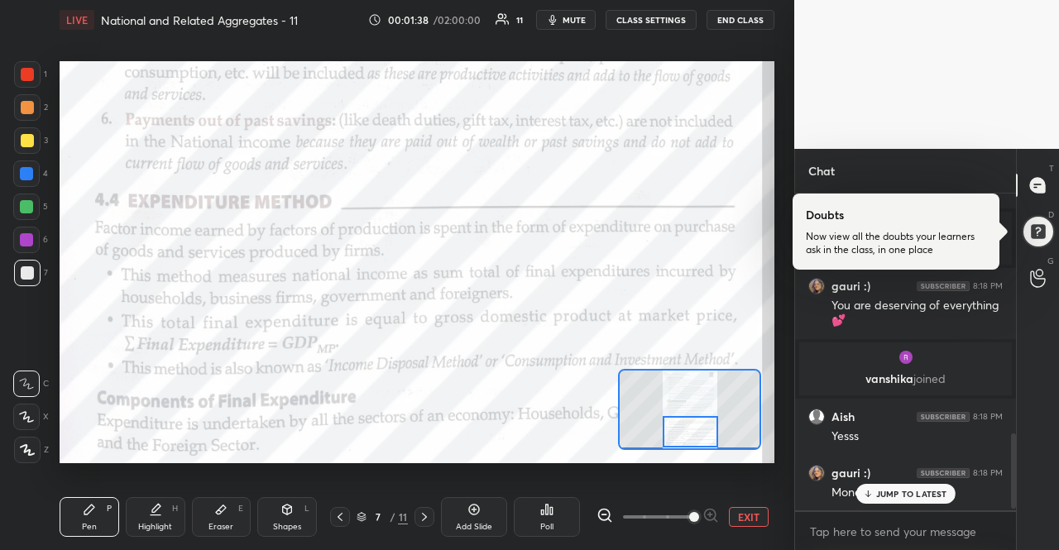
click at [908, 494] on p "JUMP TO LATEST" at bounding box center [911, 494] width 71 height 10
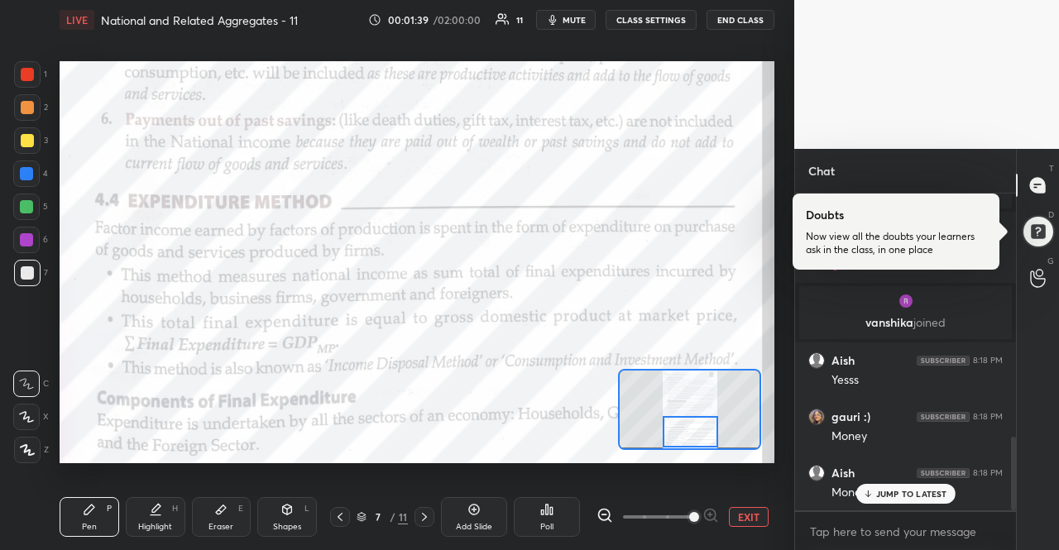
click at [908, 494] on p "JUMP TO LATEST" at bounding box center [911, 494] width 71 height 10
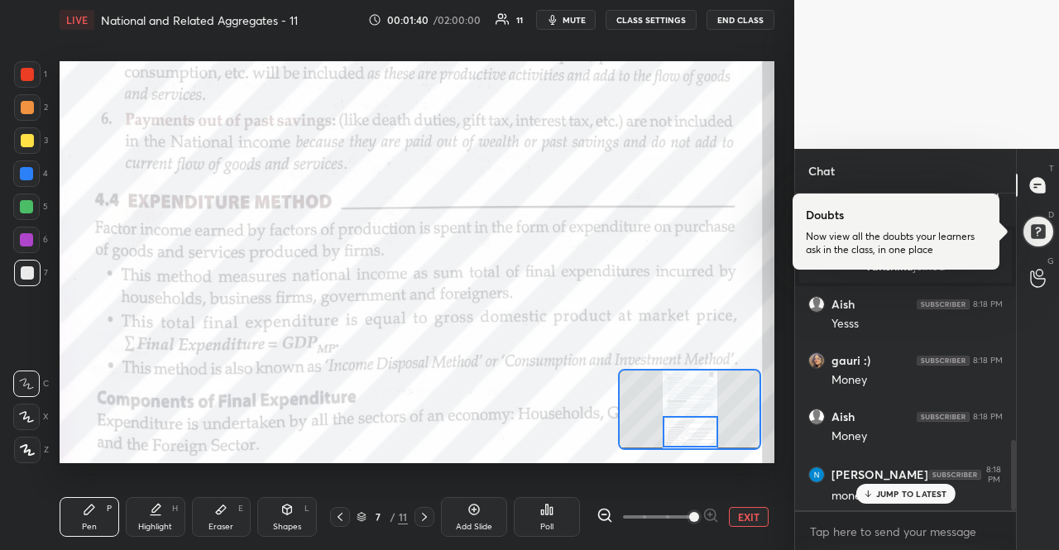
click at [908, 494] on p "JUMP TO LATEST" at bounding box center [911, 494] width 71 height 10
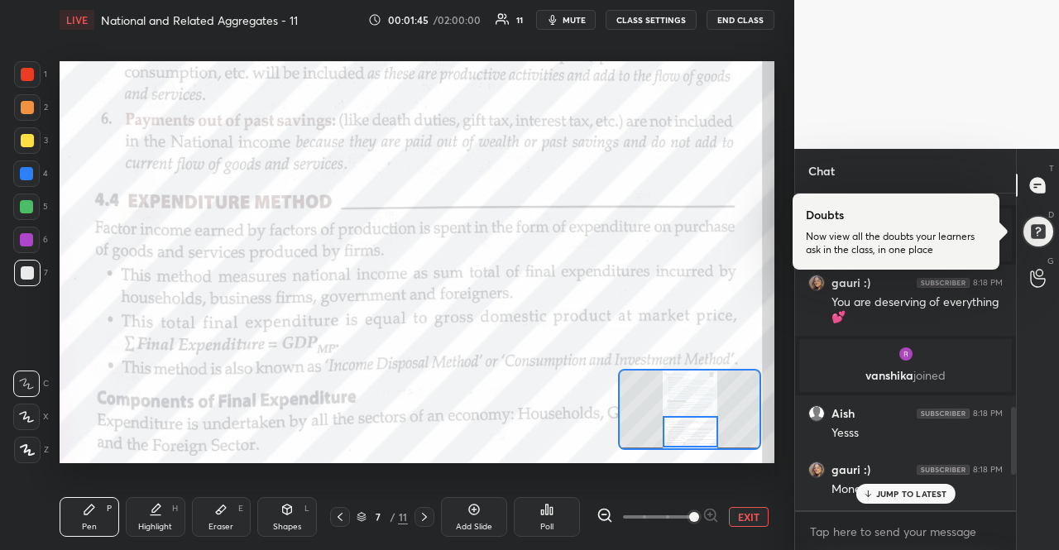
click at [877, 491] on p "JUMP TO LATEST" at bounding box center [911, 494] width 71 height 10
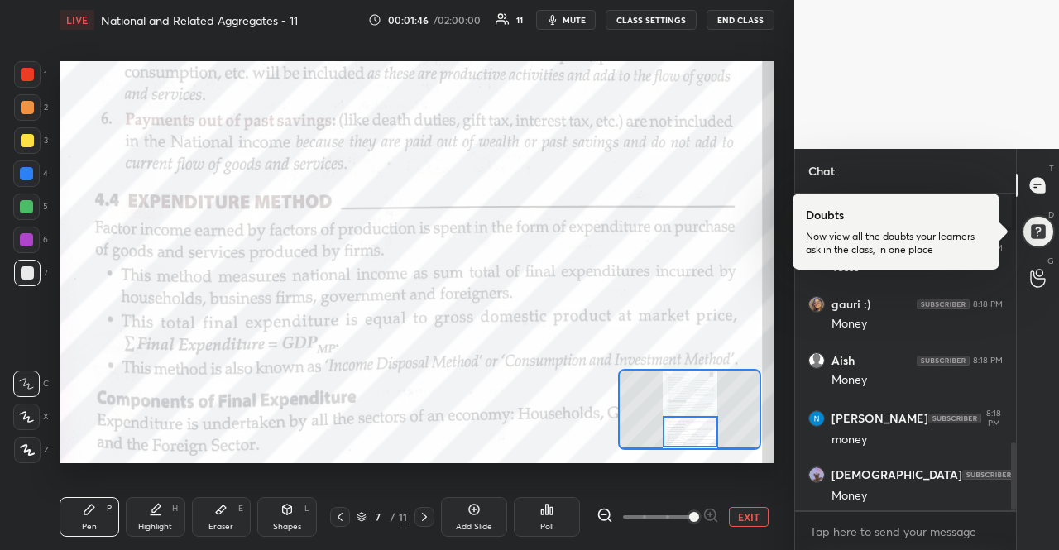
click at [877, 491] on div "Money" at bounding box center [916, 496] width 171 height 17
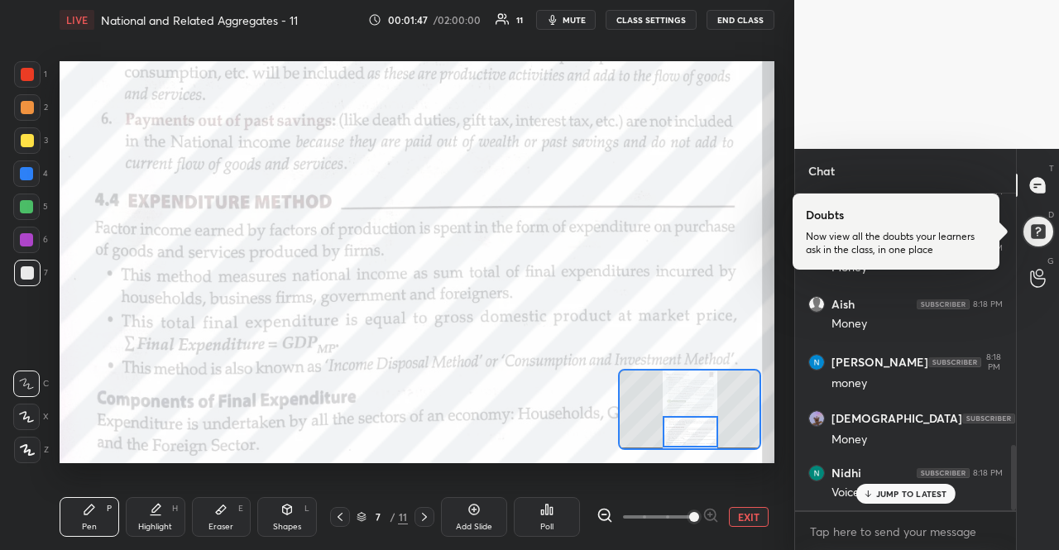
click at [878, 492] on p "JUMP TO LATEST" at bounding box center [911, 494] width 71 height 10
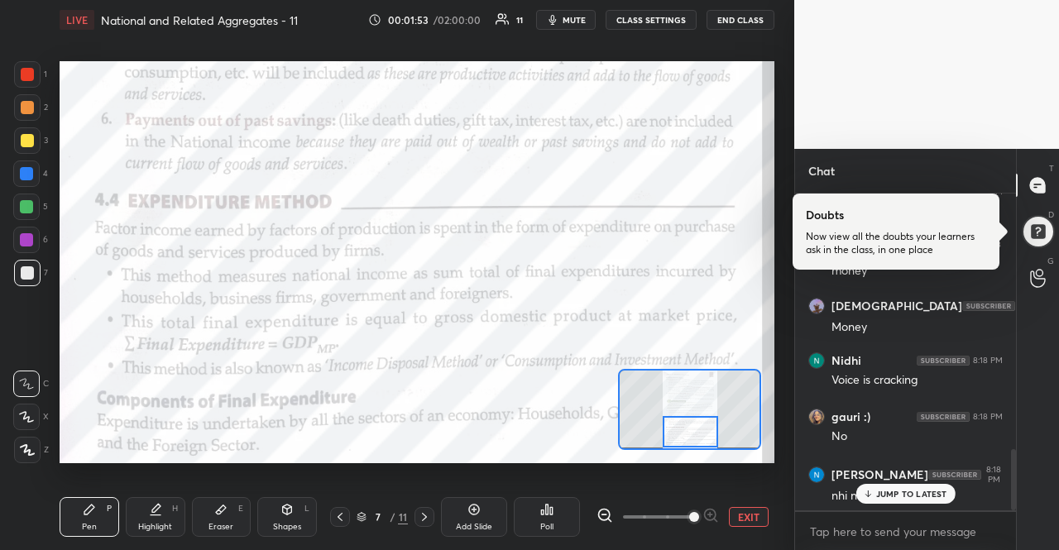
scroll to position [1388, 0]
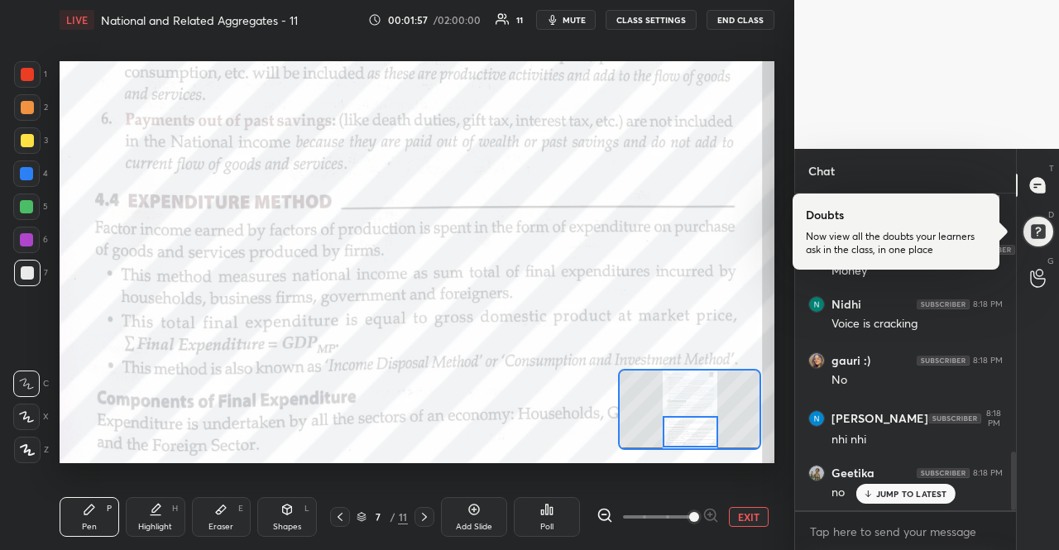
click at [896, 496] on p "JUMP TO LATEST" at bounding box center [911, 494] width 71 height 10
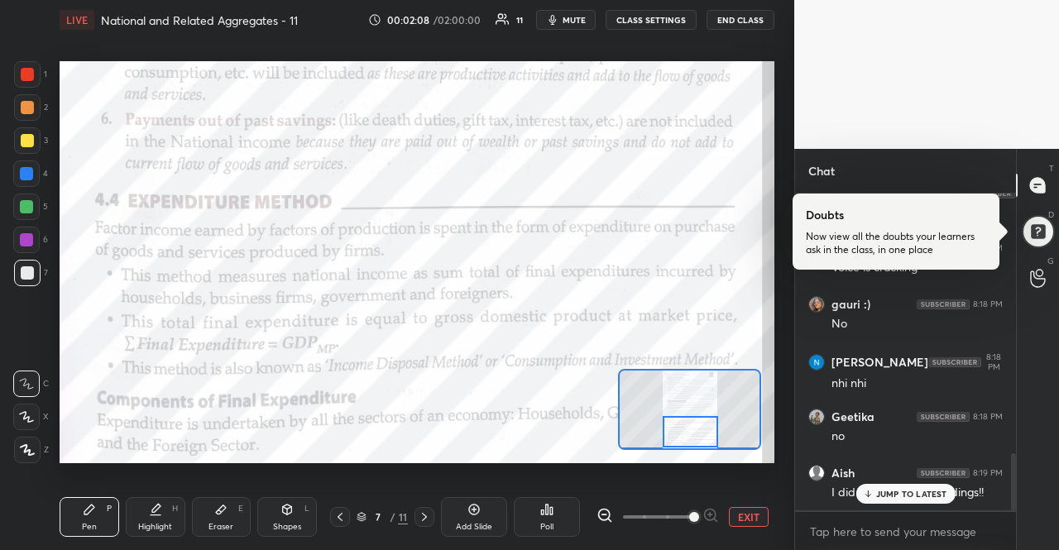
click at [885, 487] on div "JUMP TO LATEST" at bounding box center [904, 494] width 99 height 20
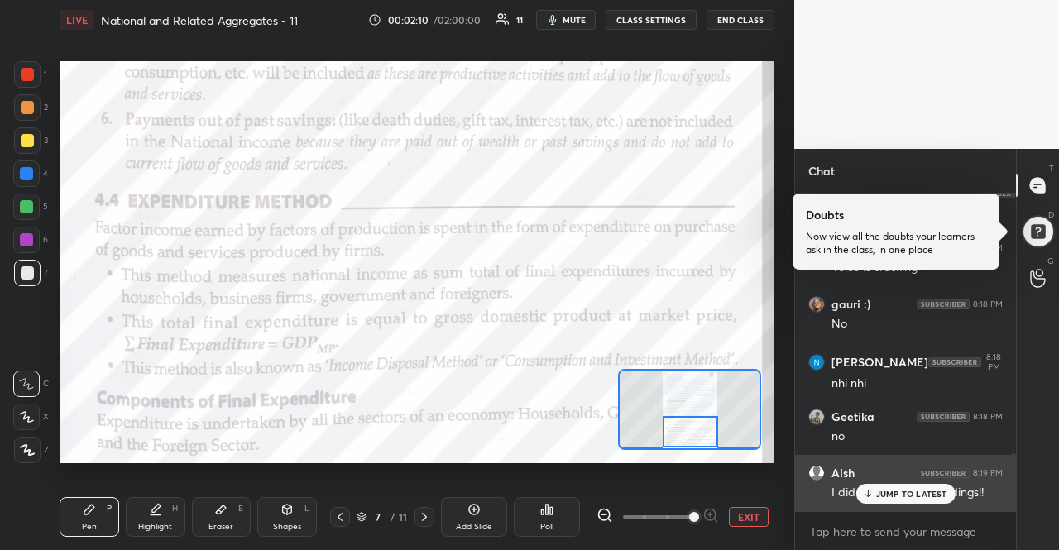
click at [882, 497] on p "JUMP TO LATEST" at bounding box center [911, 494] width 71 height 10
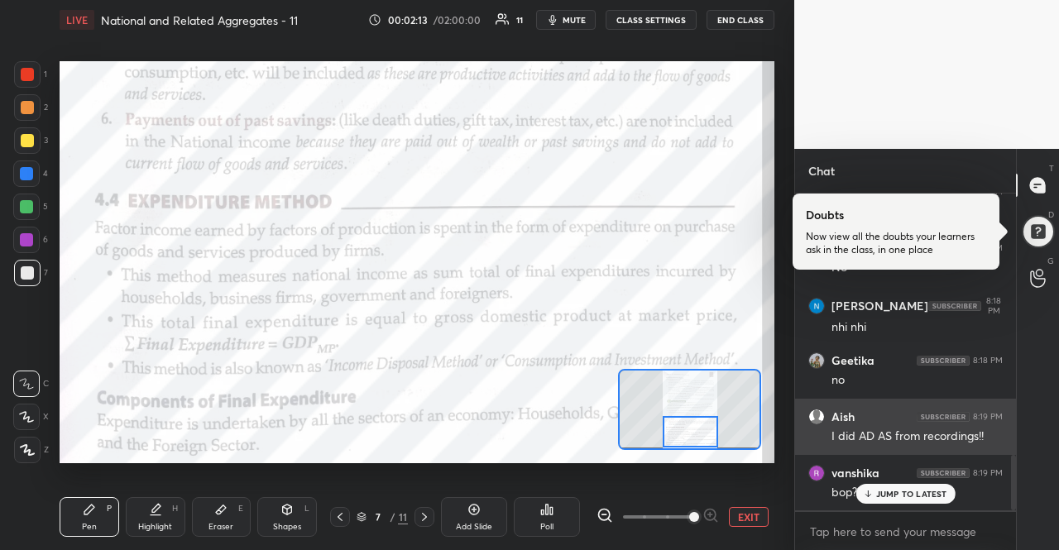
click at [882, 497] on p "JUMP TO LATEST" at bounding box center [911, 494] width 71 height 10
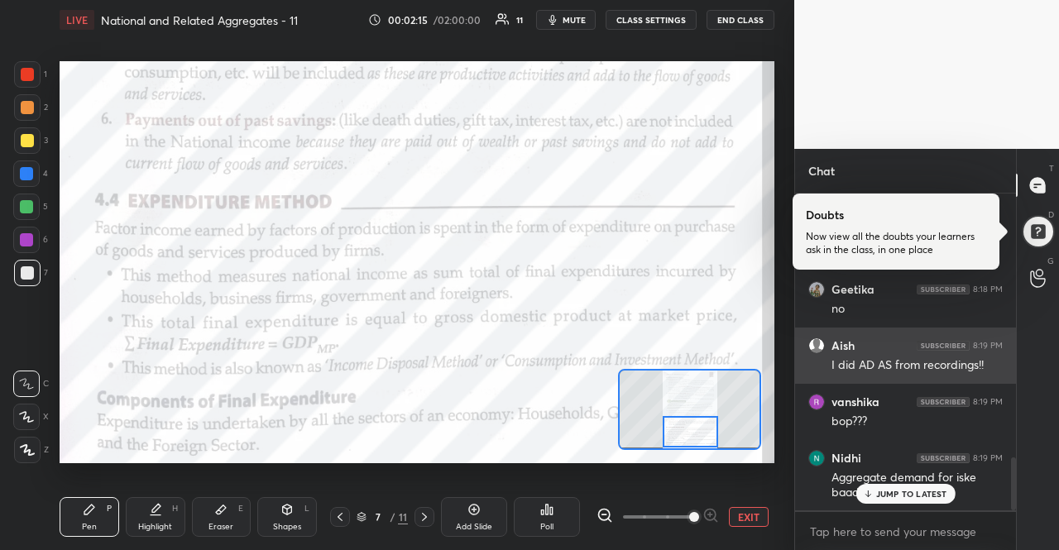
click at [882, 497] on p "JUMP TO LATEST" at bounding box center [911, 494] width 71 height 10
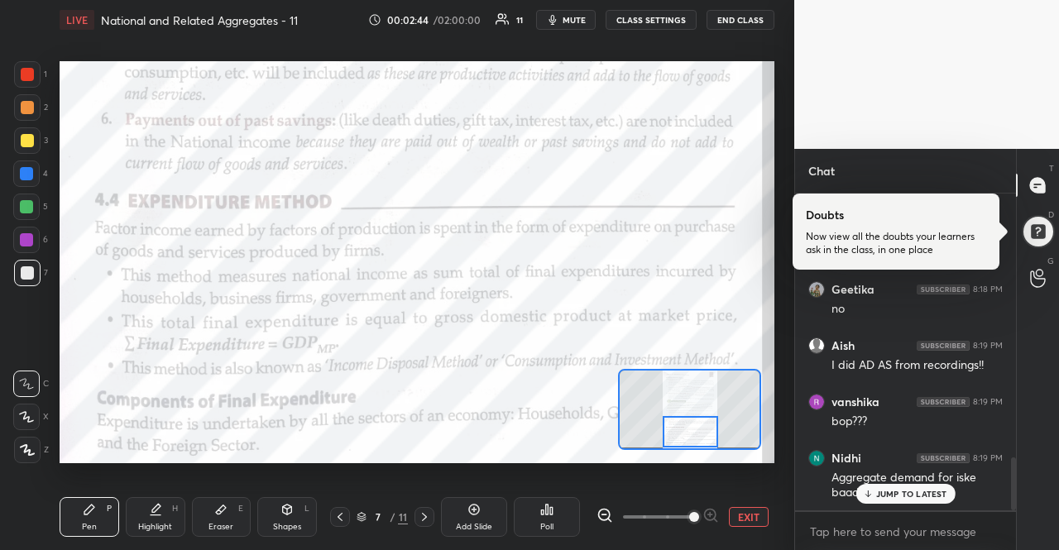
click at [890, 490] on p "JUMP TO LATEST" at bounding box center [911, 494] width 71 height 10
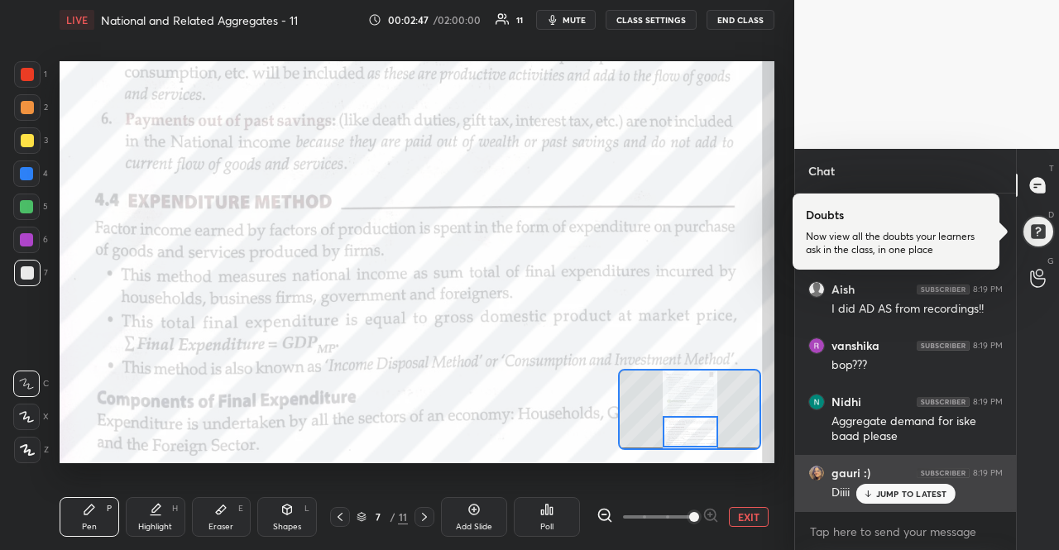
click at [912, 506] on div "gauri :) 8:19 PM Diiii" at bounding box center [905, 483] width 221 height 56
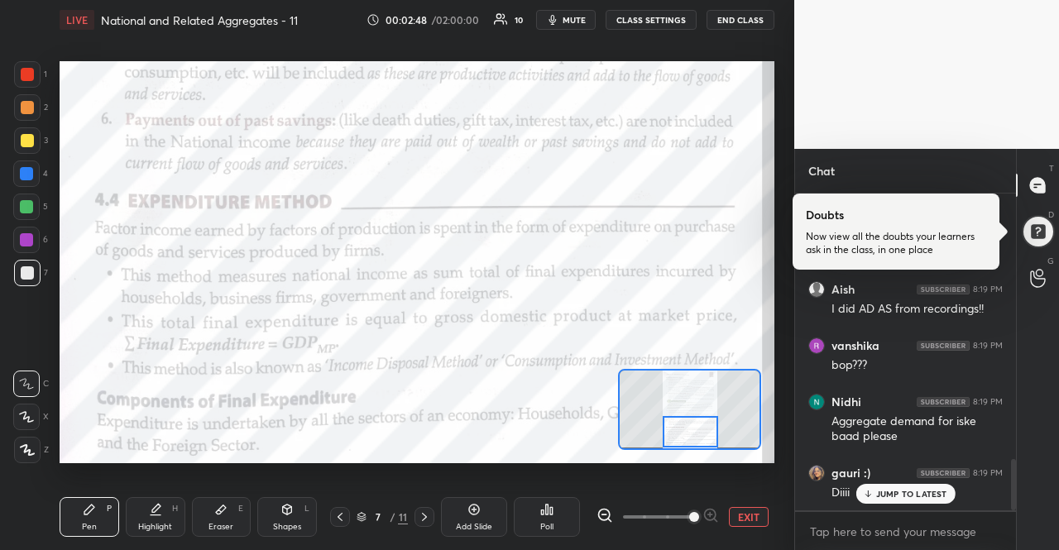
click at [912, 491] on p "JUMP TO LATEST" at bounding box center [911, 494] width 71 height 10
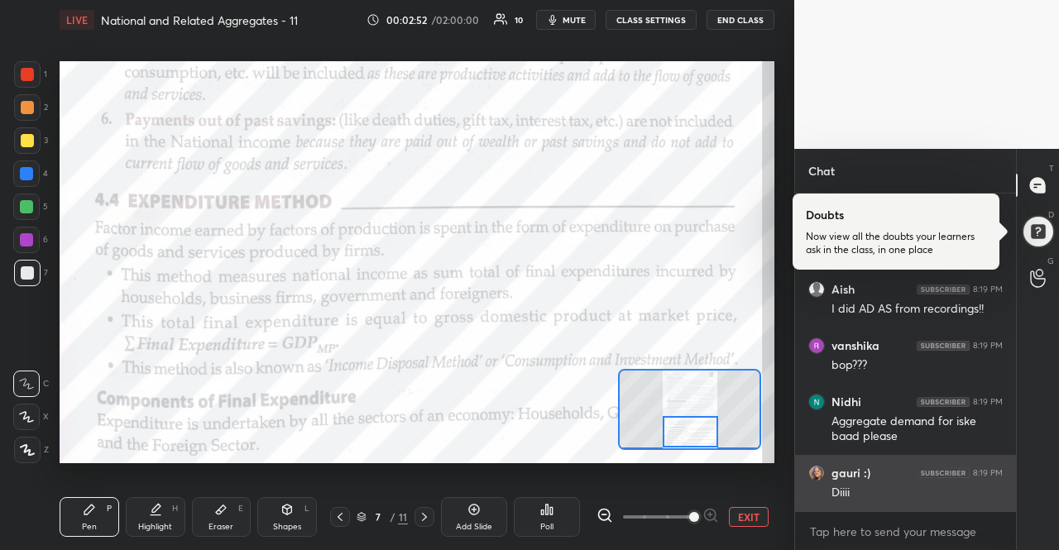
scroll to position [1688, 0]
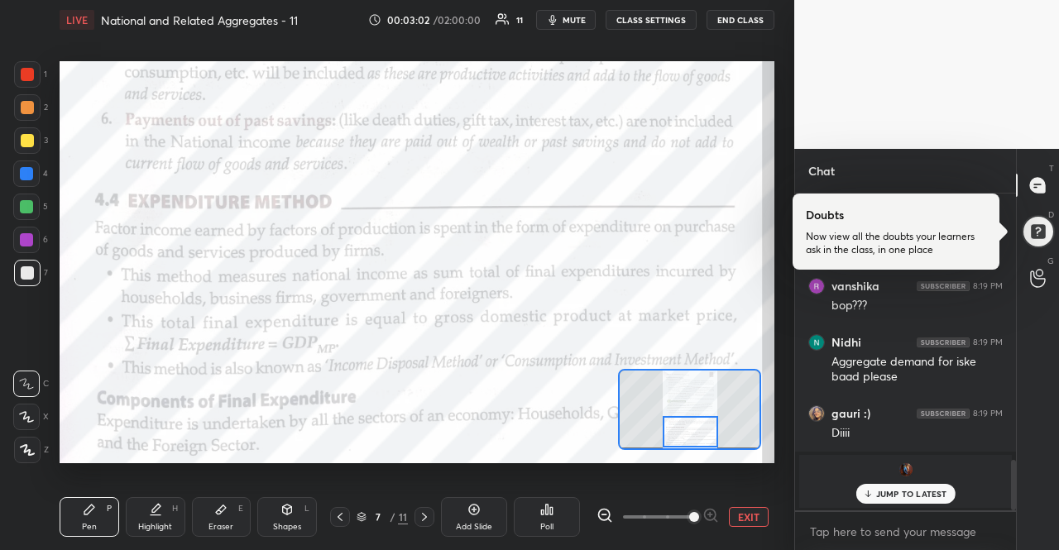
click at [930, 487] on div "JUMP TO LATEST" at bounding box center [904, 494] width 99 height 20
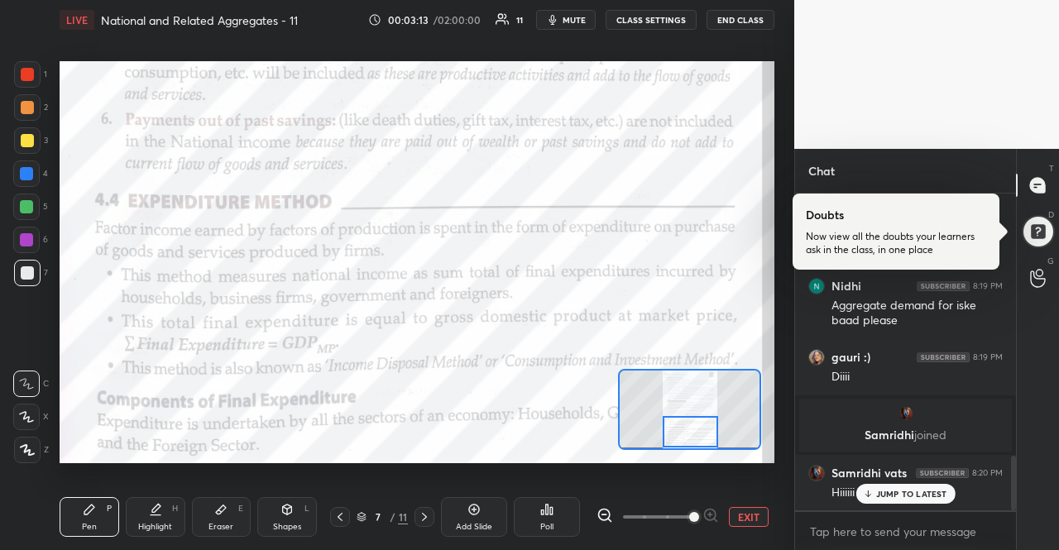
scroll to position [1532, 0]
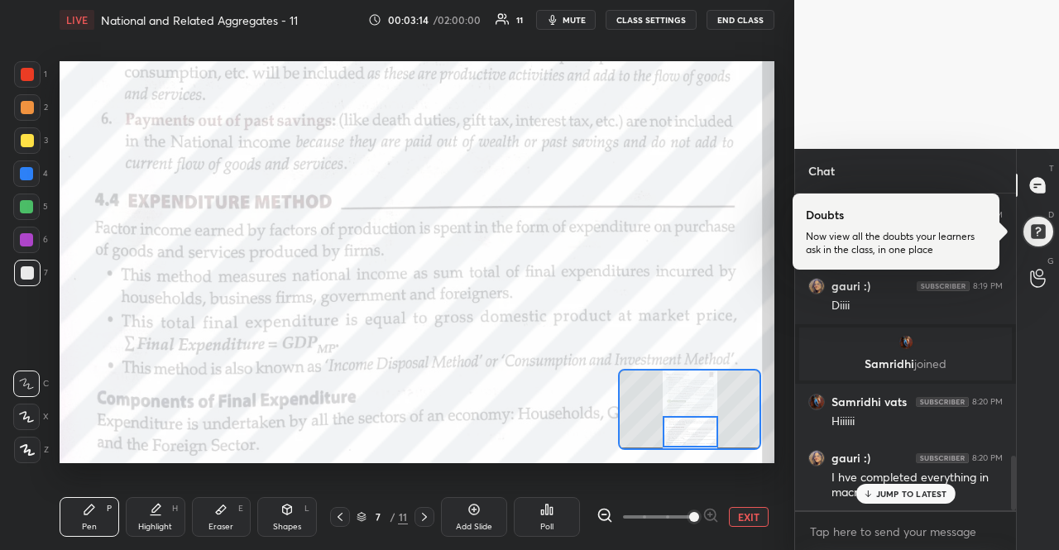
click at [898, 492] on p "JUMP TO LATEST" at bounding box center [911, 494] width 71 height 10
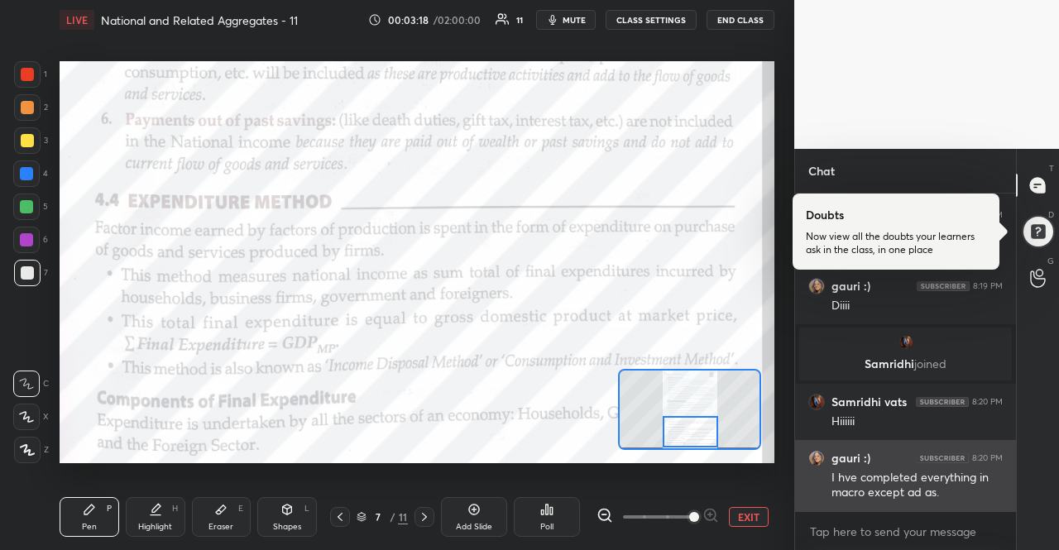
scroll to position [1588, 0]
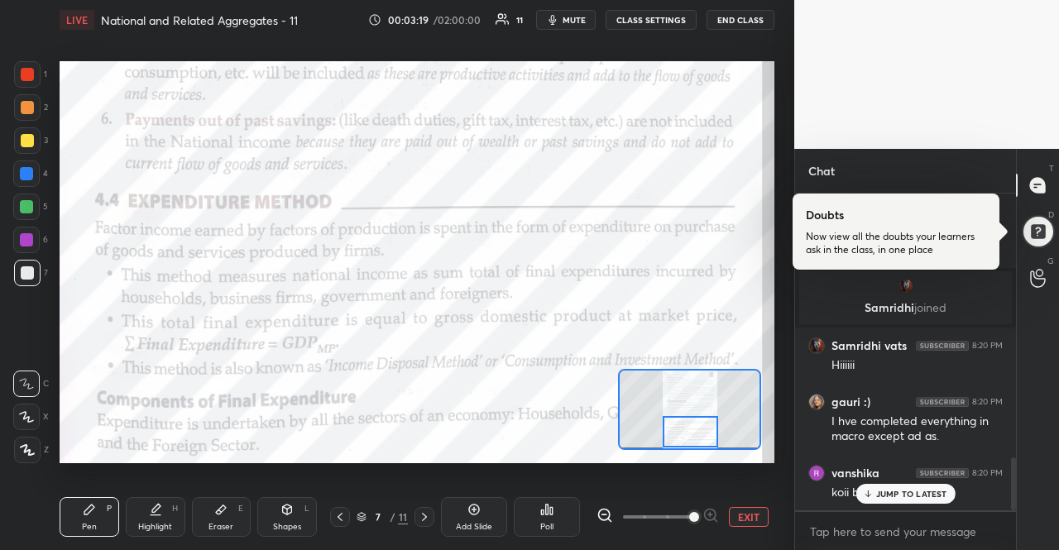
click at [908, 494] on p "JUMP TO LATEST" at bounding box center [911, 494] width 71 height 10
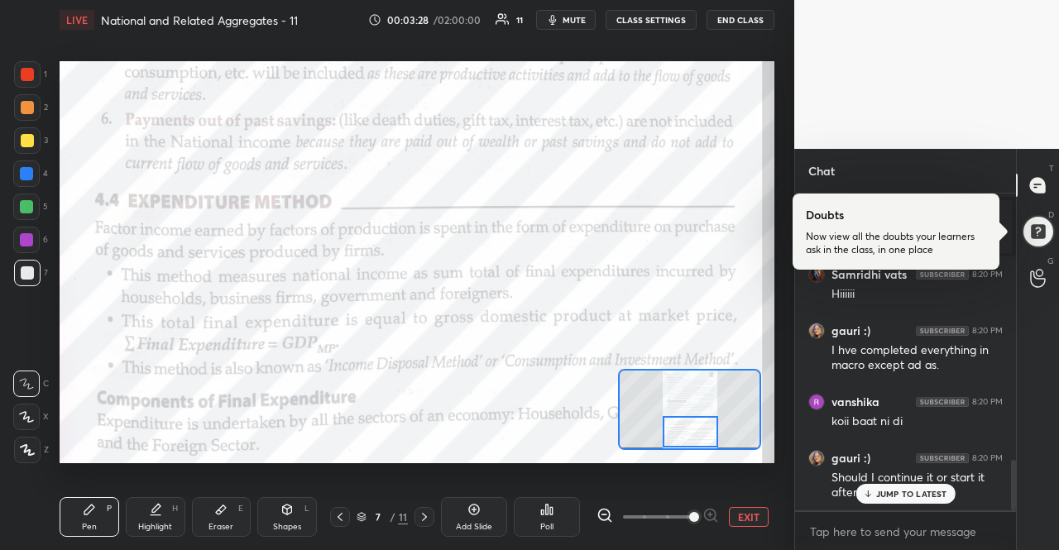
click at [908, 494] on p "JUMP TO LATEST" at bounding box center [911, 494] width 71 height 10
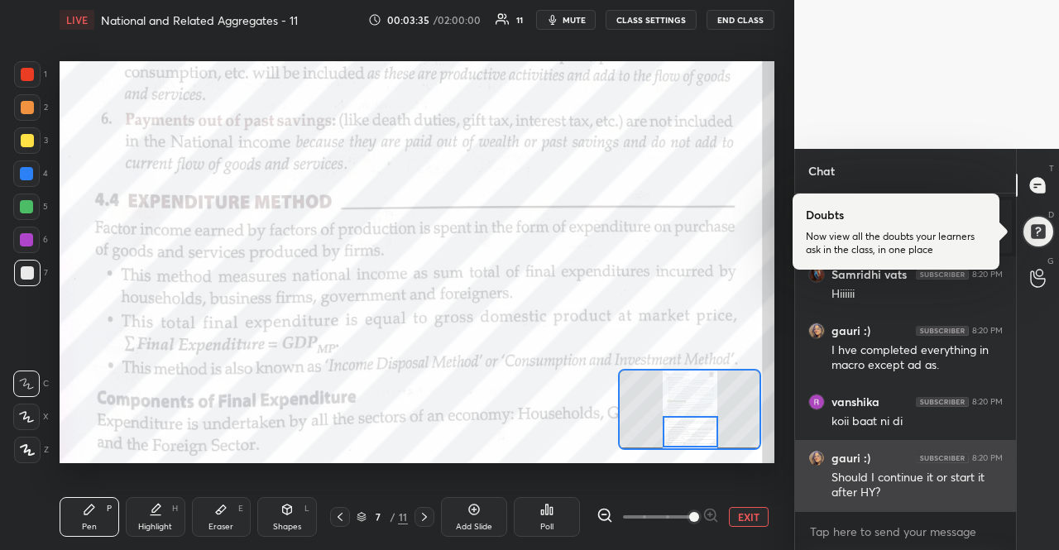
scroll to position [1691, 0]
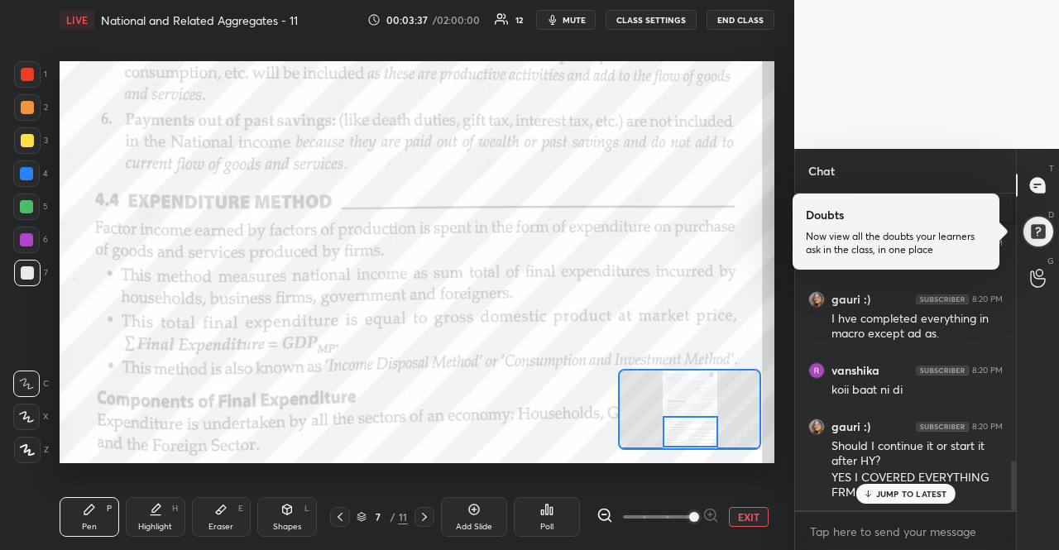
click at [908, 498] on p "JUMP TO LATEST" at bounding box center [911, 494] width 71 height 10
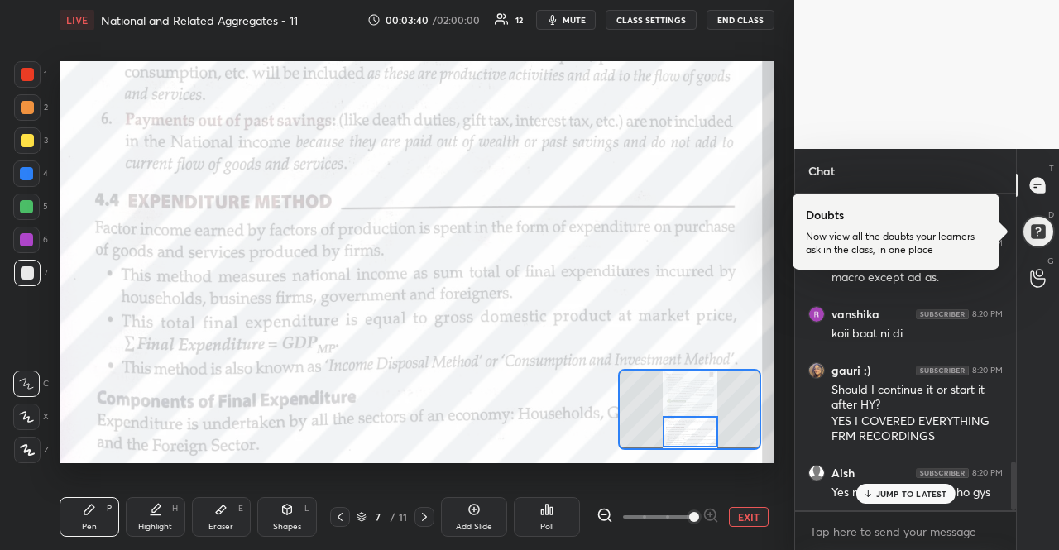
click at [908, 498] on p "JUMP TO LATEST" at bounding box center [911, 494] width 71 height 10
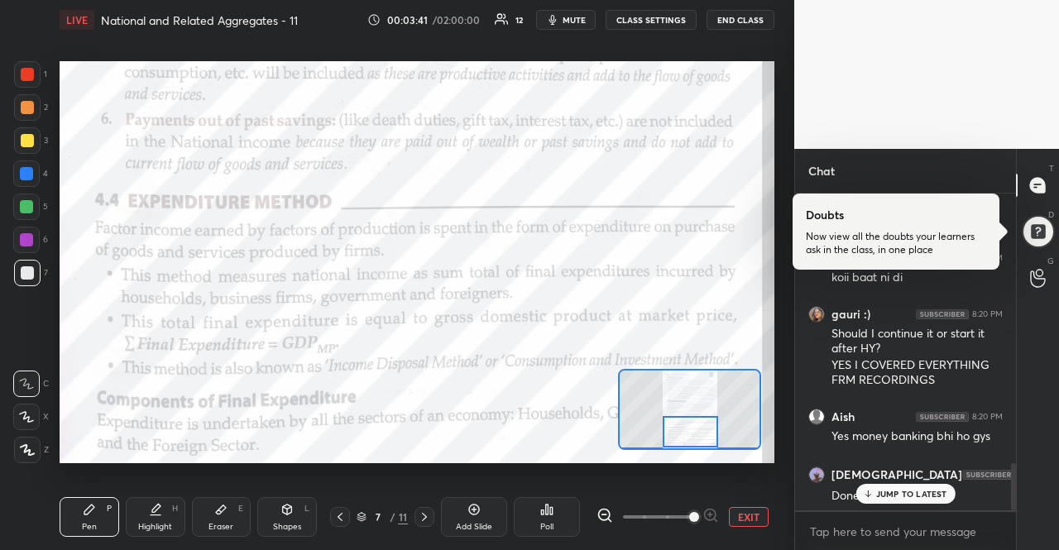
click at [908, 498] on p "JUMP TO LATEST" at bounding box center [911, 494] width 71 height 10
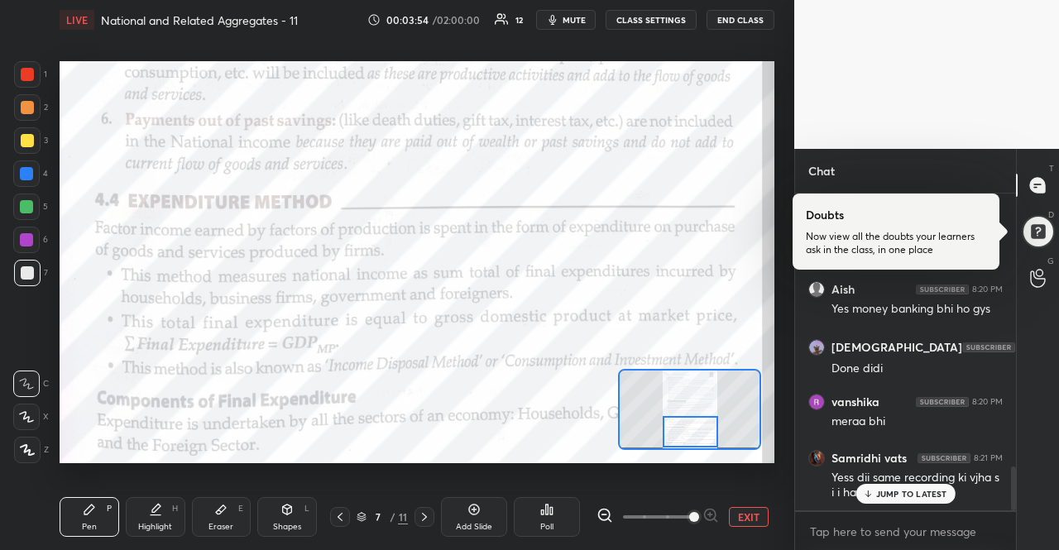
scroll to position [1987, 0]
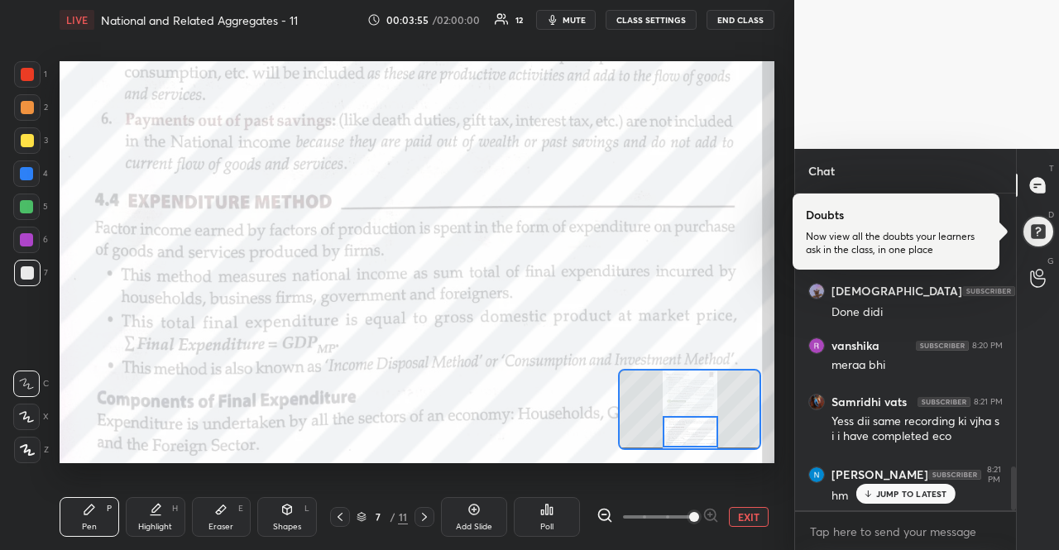
click at [932, 496] on p "JUMP TO LATEST" at bounding box center [911, 494] width 71 height 10
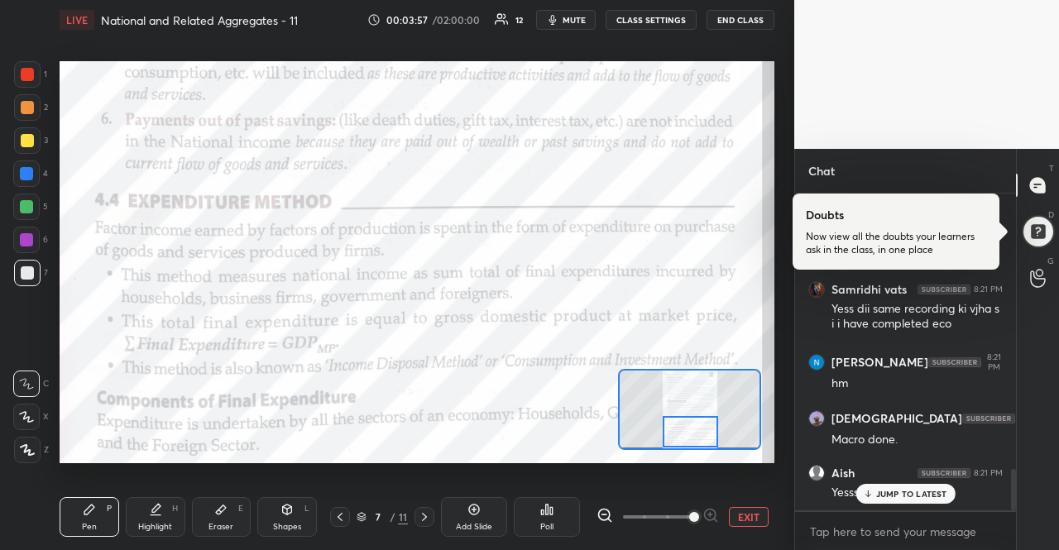
click at [917, 489] on p "JUMP TO LATEST" at bounding box center [911, 494] width 71 height 10
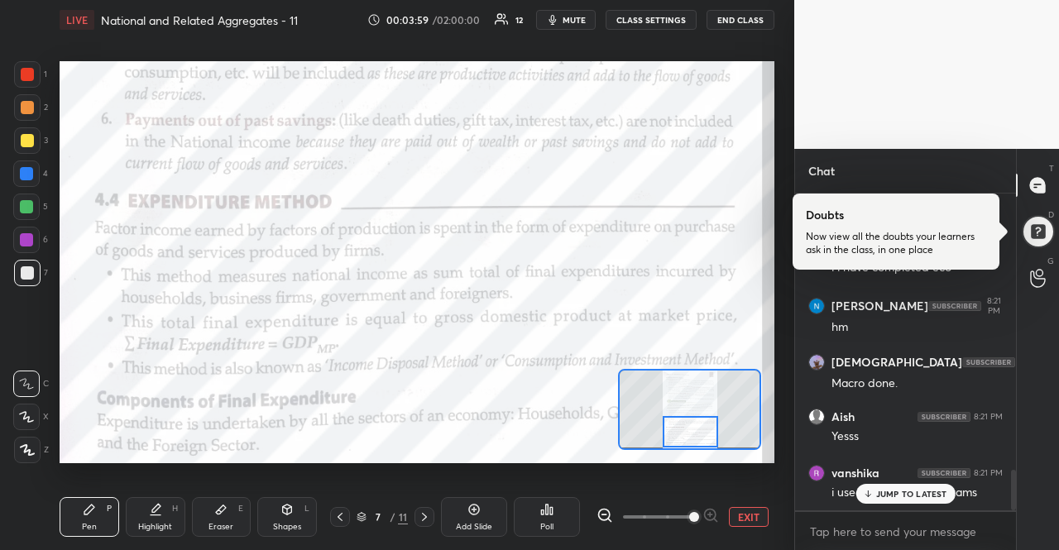
click at [555, 17] on icon "button" at bounding box center [552, 20] width 7 height 10
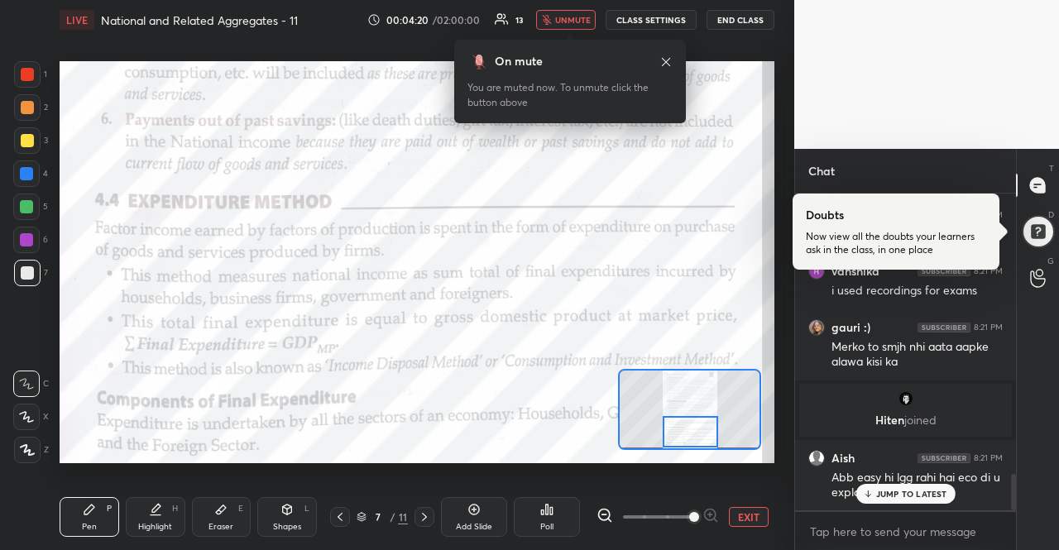
scroll to position [2414, 0]
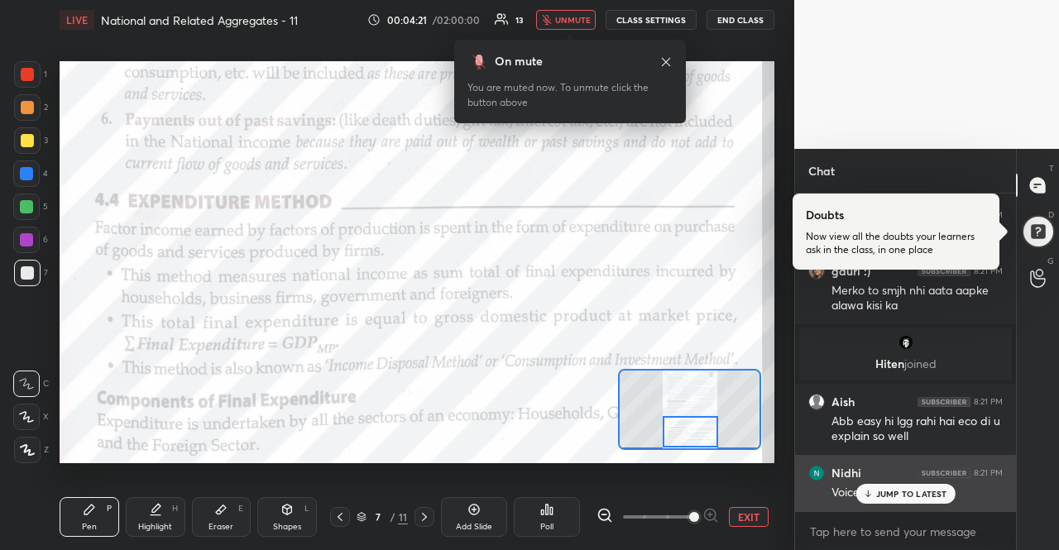
click at [898, 505] on div "[PERSON_NAME] 8:21 PM Voice sbko nhi aa rhi?" at bounding box center [905, 483] width 221 height 56
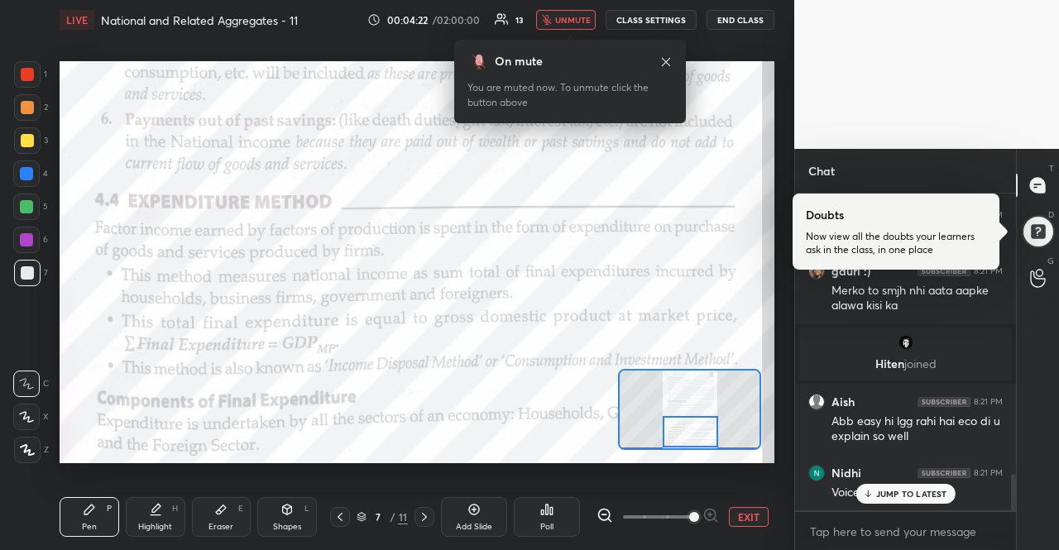
click at [596, 24] on button "unmute" at bounding box center [566, 20] width 60 height 20
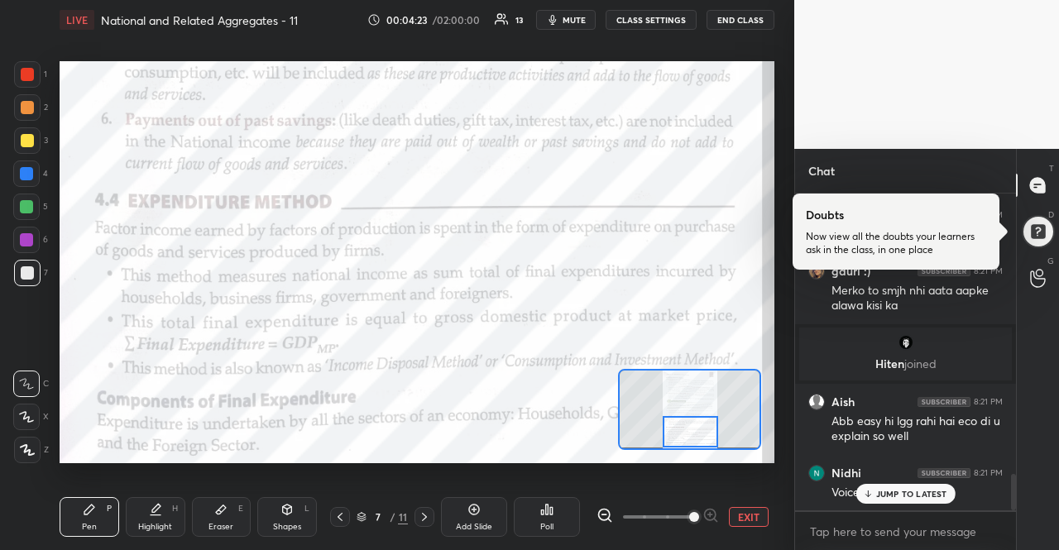
click at [930, 491] on p "JUMP TO LATEST" at bounding box center [911, 494] width 71 height 10
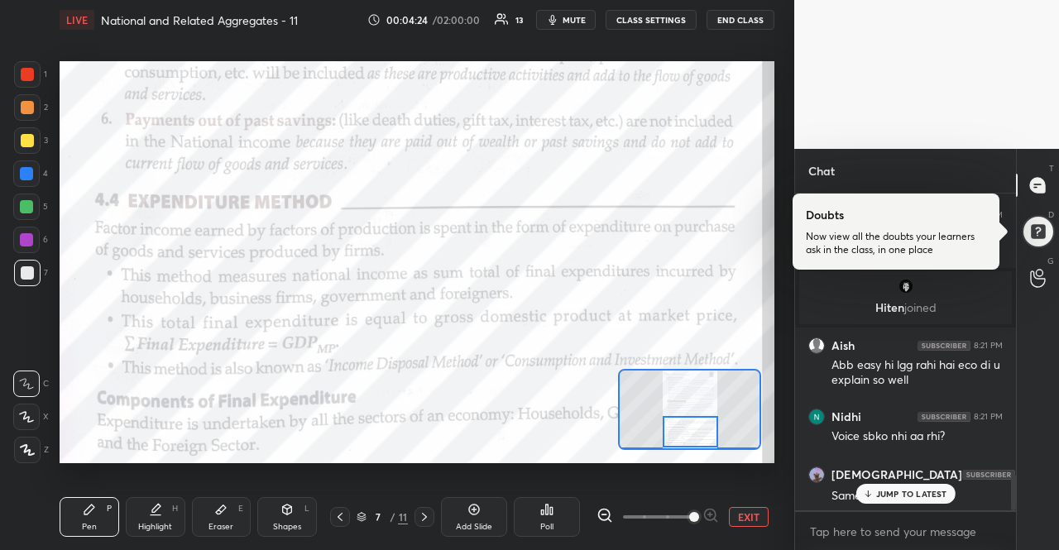
click at [925, 489] on p "JUMP TO LATEST" at bounding box center [911, 494] width 71 height 10
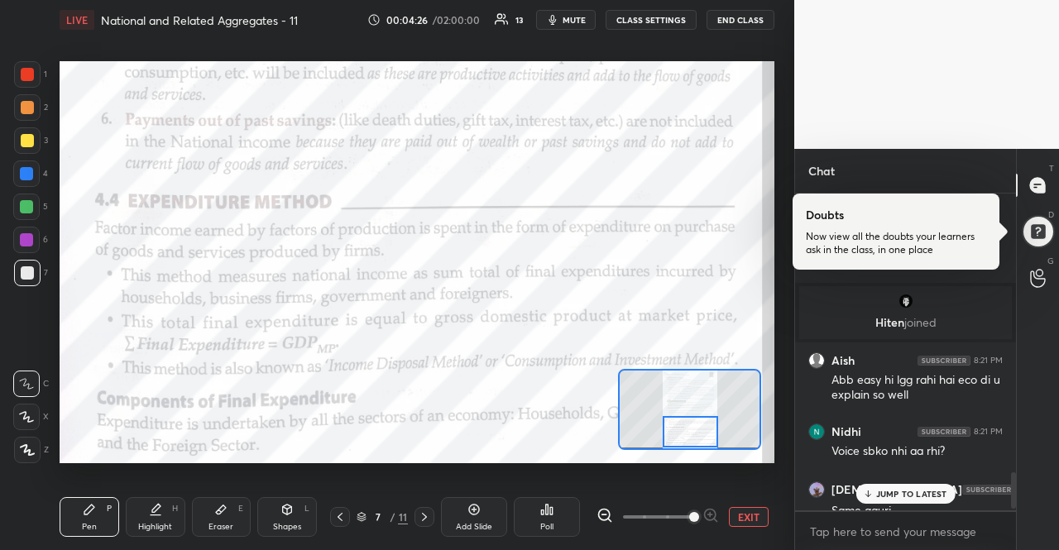
click at [922, 497] on p "JUMP TO LATEST" at bounding box center [911, 494] width 71 height 10
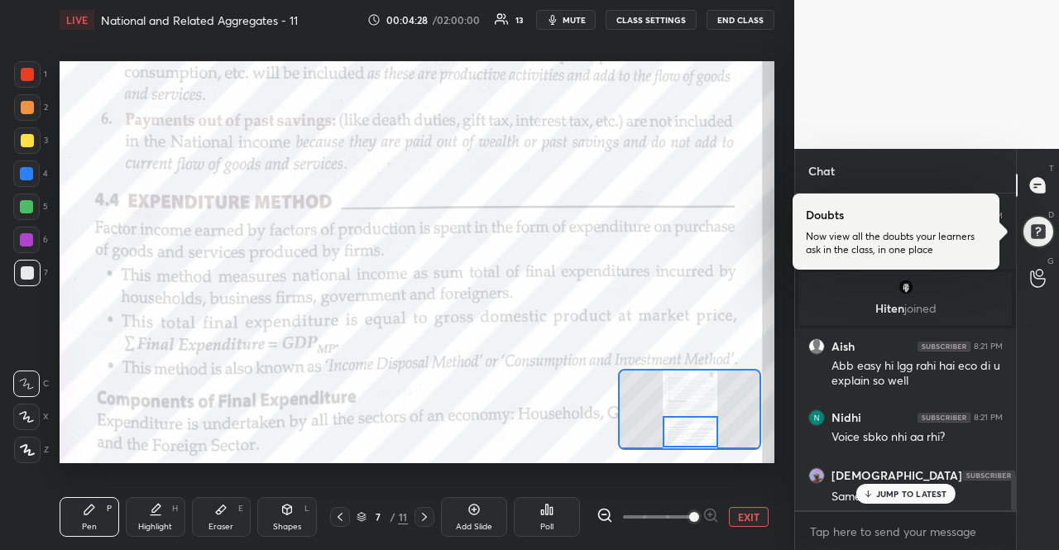
click at [903, 491] on p "JUMP TO LATEST" at bounding box center [911, 494] width 71 height 10
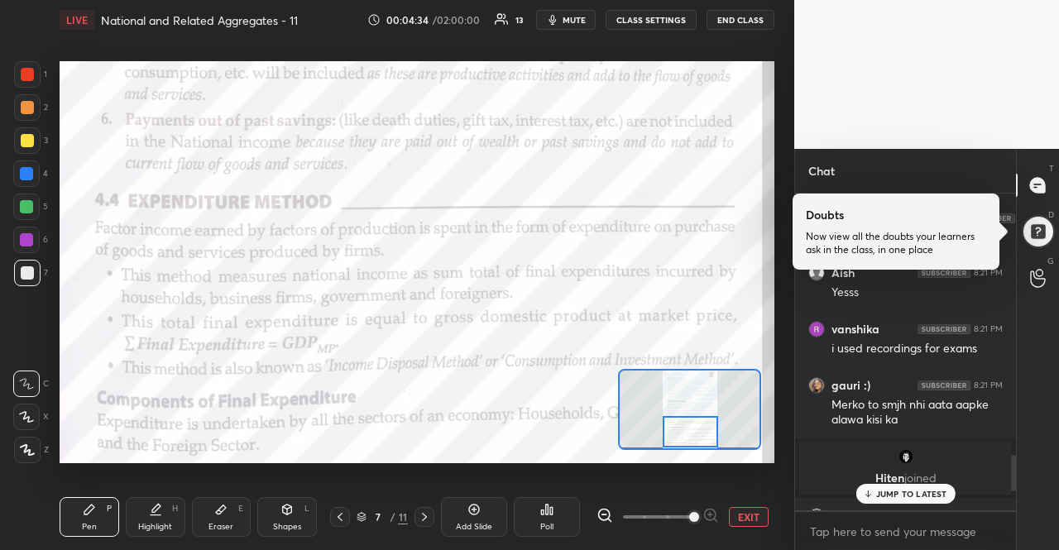
click at [895, 498] on p "JUMP TO LATEST" at bounding box center [911, 494] width 71 height 10
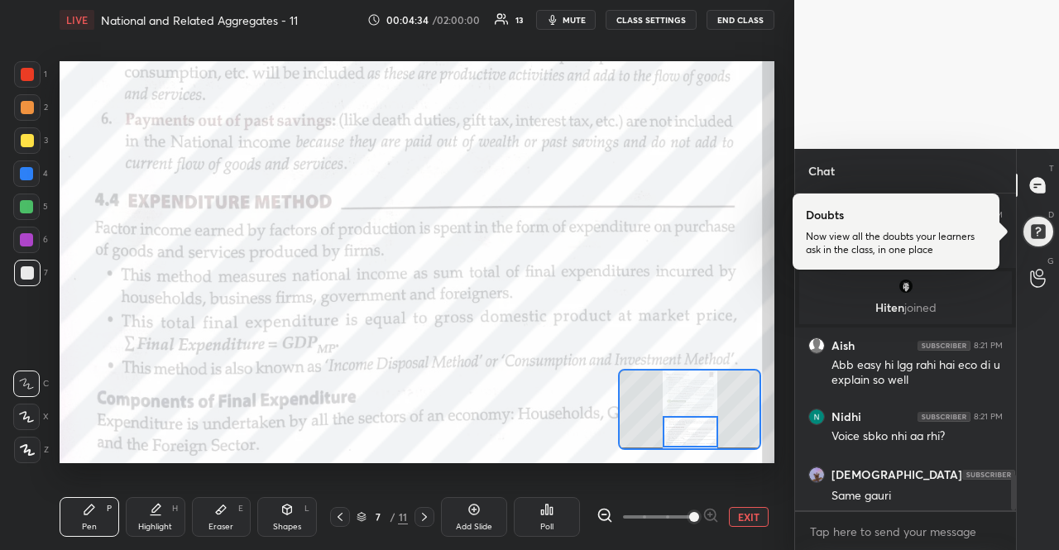
click at [895, 498] on div "Aish 8:21 PM Yesss [PERSON_NAME] 8:21 PM i used recordings for exams gauri :) 8…" at bounding box center [905, 352] width 221 height 317
click at [26, 170] on div at bounding box center [26, 173] width 13 height 13
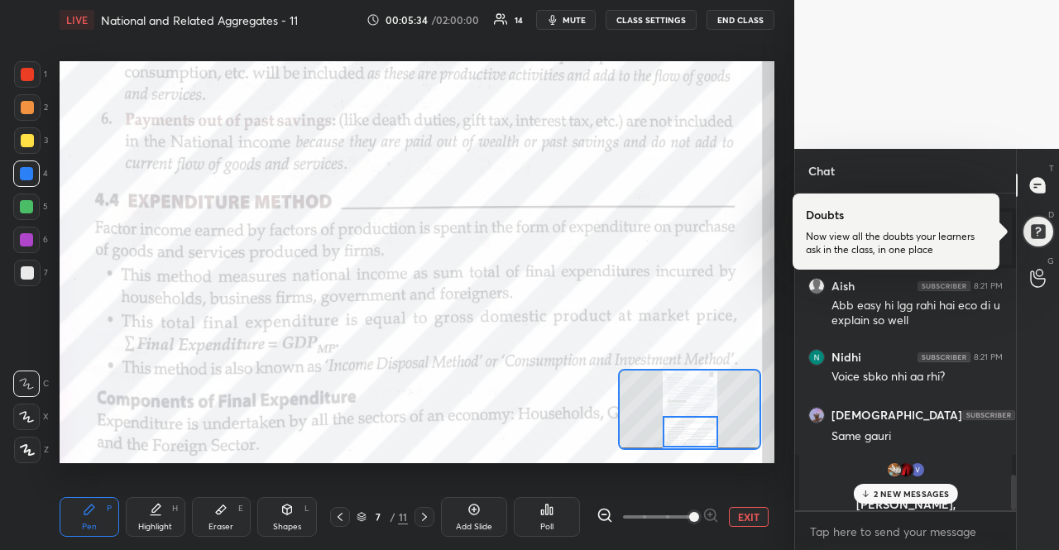
click at [892, 499] on p "2 NEW MESSAGES" at bounding box center [912, 494] width 76 height 10
click at [892, 499] on div "[PERSON_NAME], [PERSON_NAME], [PERSON_NAME] joined" at bounding box center [905, 494] width 213 height 79
click at [888, 498] on p "[PERSON_NAME], [PERSON_NAME], [PERSON_NAME] joined" at bounding box center [905, 505] width 193 height 40
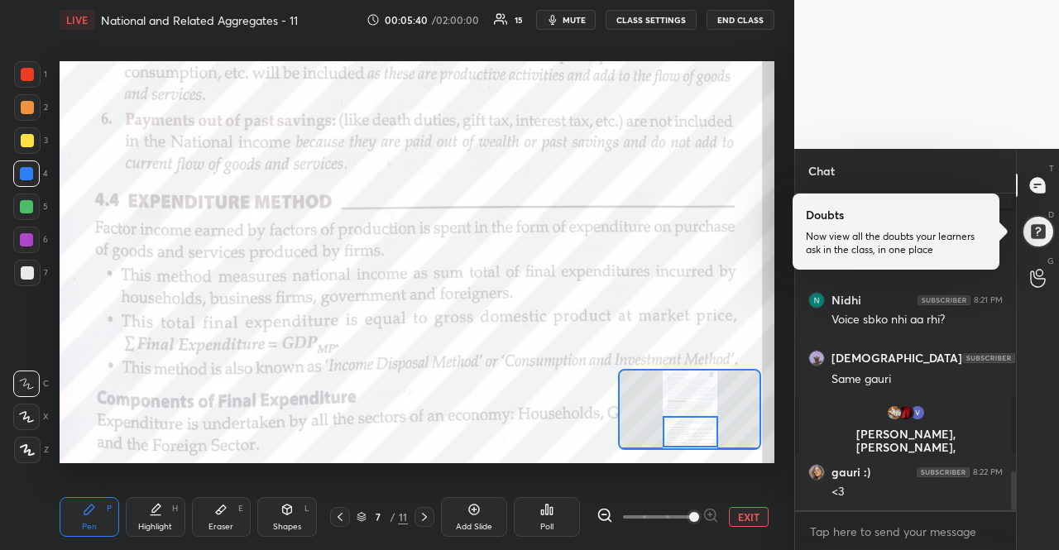
scroll to position [2267, 0]
type textarea "x"
click at [864, 543] on textarea at bounding box center [905, 532] width 194 height 26
type textarea "N"
type textarea "x"
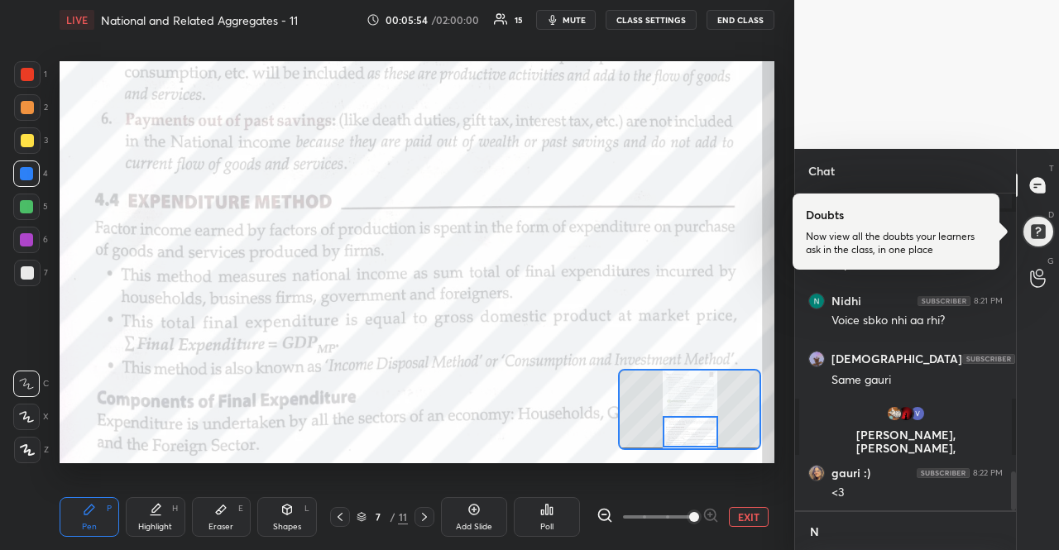
type textarea "NN"
type textarea "x"
type textarea "NNP"
type textarea "x"
type textarea "NNP"
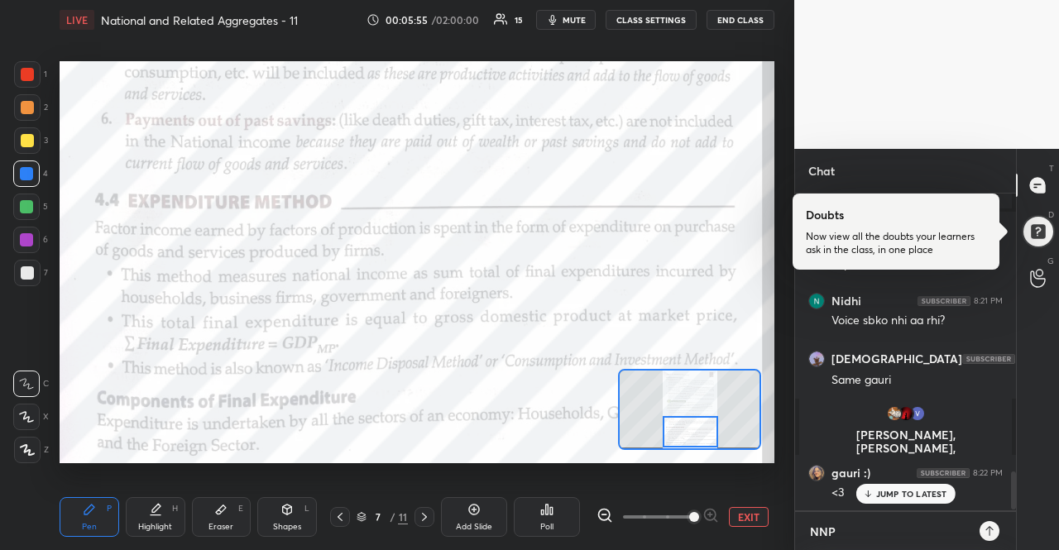
type textarea "x"
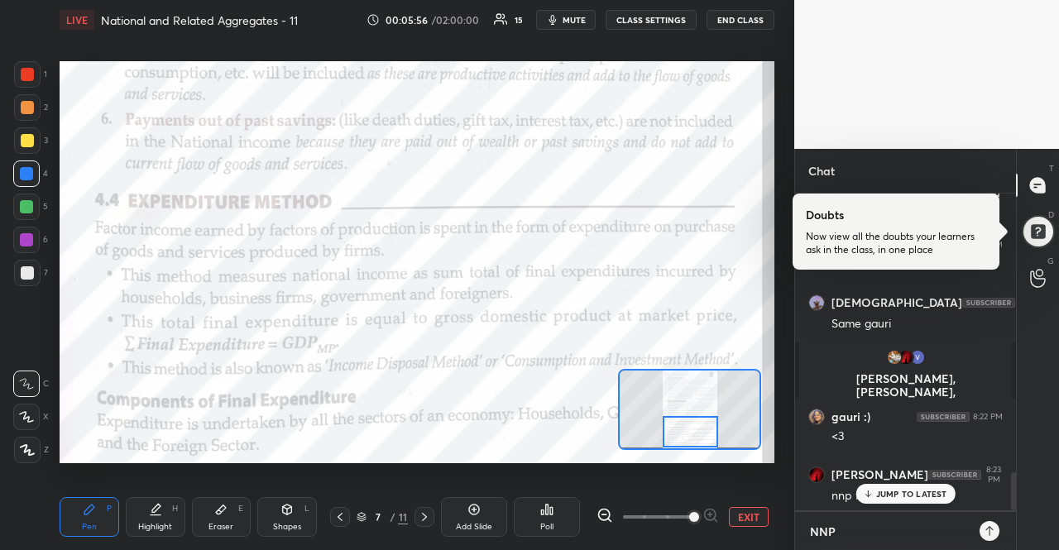
type textarea "NNP F"
type textarea "x"
type textarea "NNP FC"
type textarea "x"
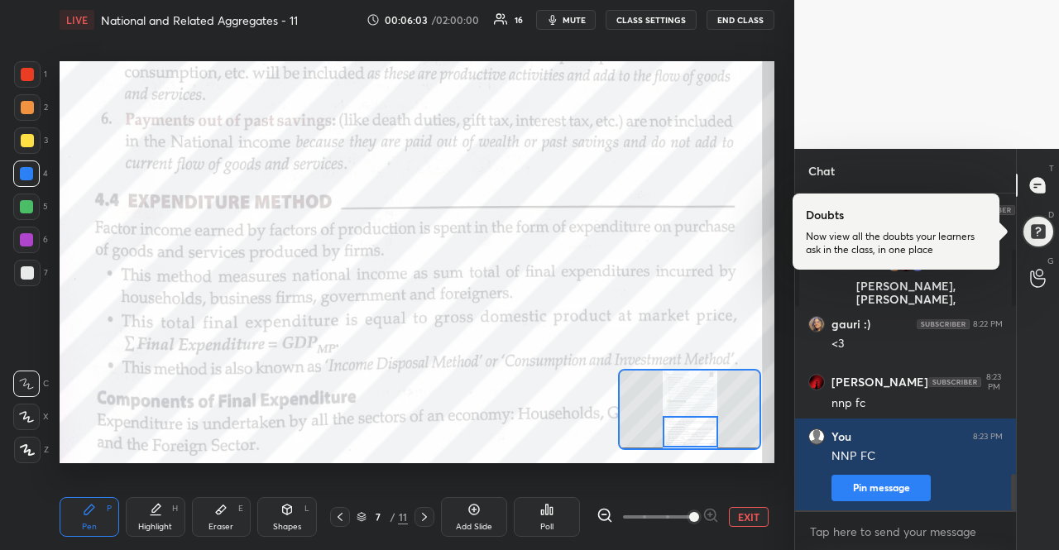
scroll to position [2472, 0]
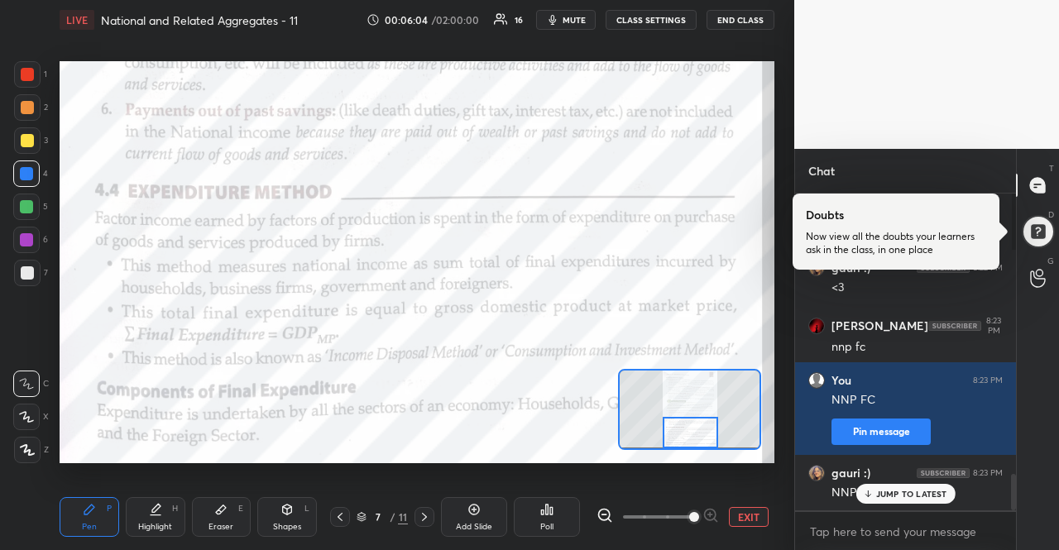
click at [704, 444] on div at bounding box center [691, 432] width 56 height 31
click at [865, 496] on icon at bounding box center [867, 494] width 11 height 10
click at [426, 515] on icon at bounding box center [424, 516] width 13 height 13
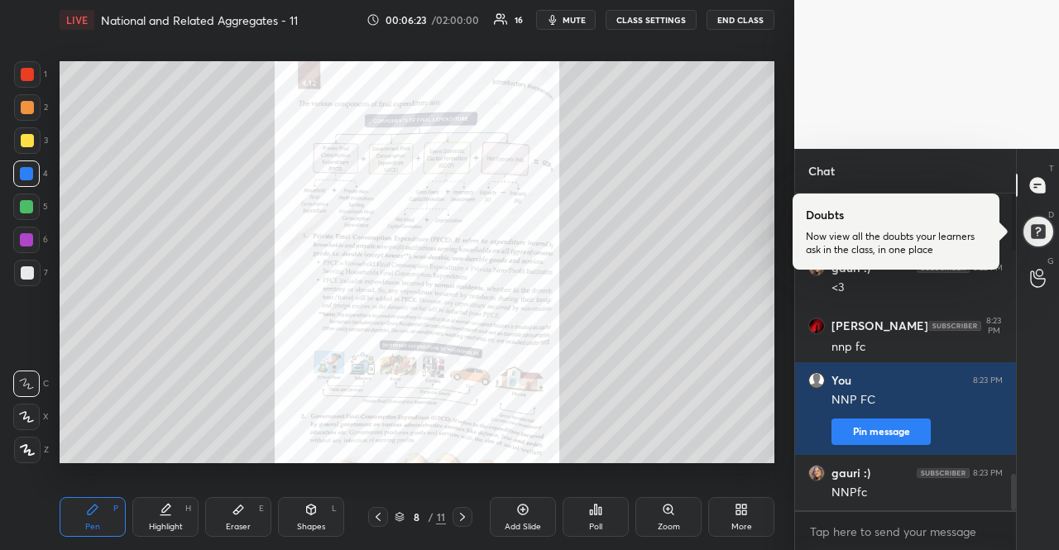
click at [662, 518] on div "Zoom" at bounding box center [668, 517] width 66 height 40
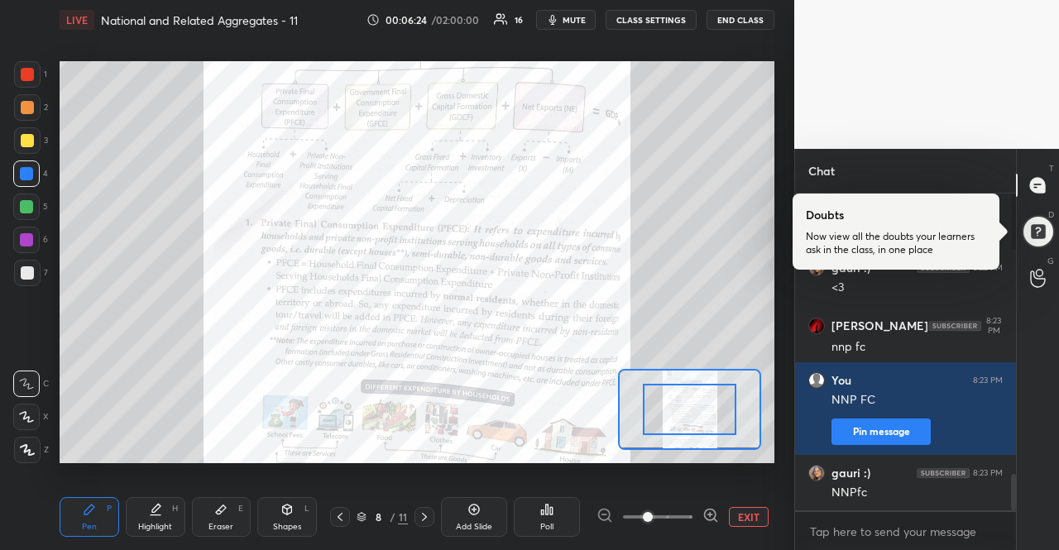
click at [719, 519] on div "EXIT" at bounding box center [685, 517] width 178 height 20
click at [711, 519] on icon at bounding box center [710, 515] width 17 height 17
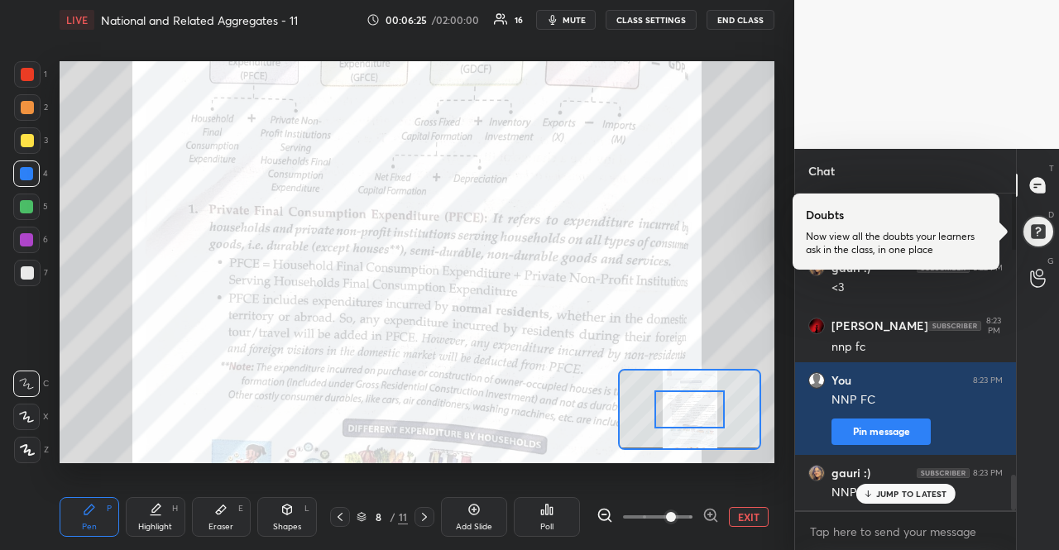
scroll to position [2528, 0]
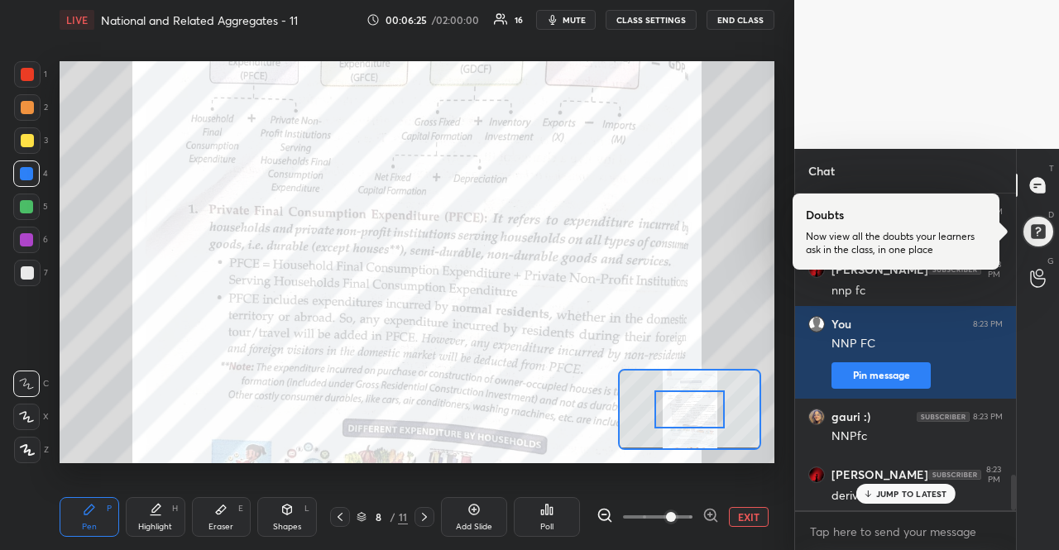
click at [711, 519] on icon at bounding box center [710, 515] width 17 height 17
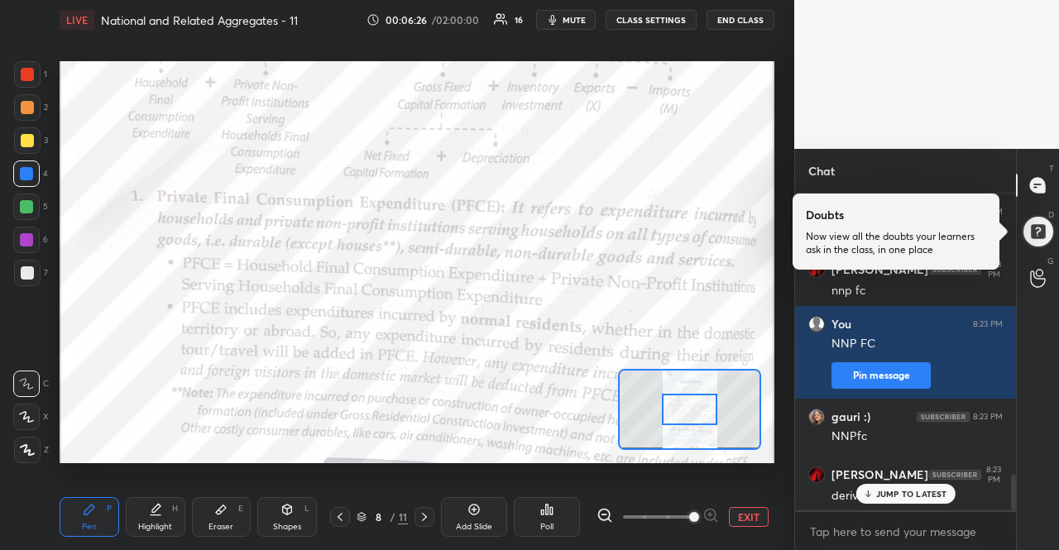
click at [711, 519] on div at bounding box center [657, 517] width 122 height 20
click at [860, 499] on div "JUMP TO LATEST" at bounding box center [904, 494] width 99 height 20
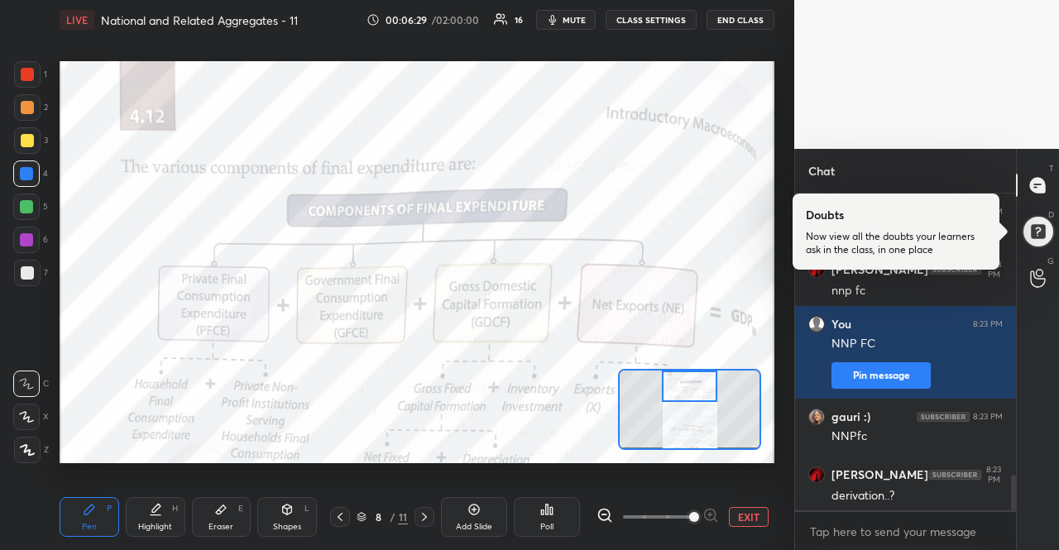
drag, startPoint x: 701, startPoint y: 411, endPoint x: 701, endPoint y: 386, distance: 25.6
click at [701, 386] on div at bounding box center [690, 386] width 56 height 31
click at [578, 17] on span "mute" at bounding box center [574, 20] width 23 height 12
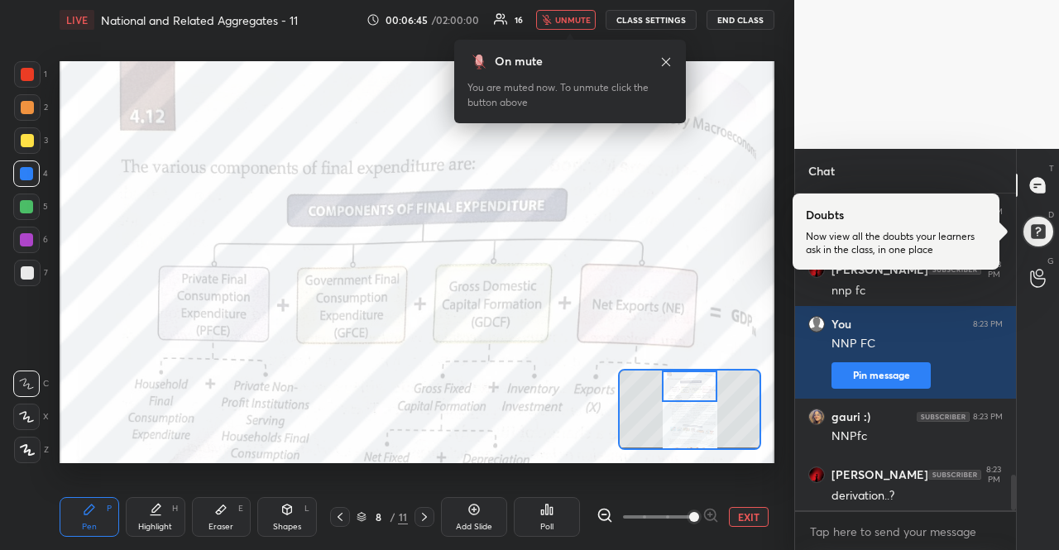
scroll to position [2584, 0]
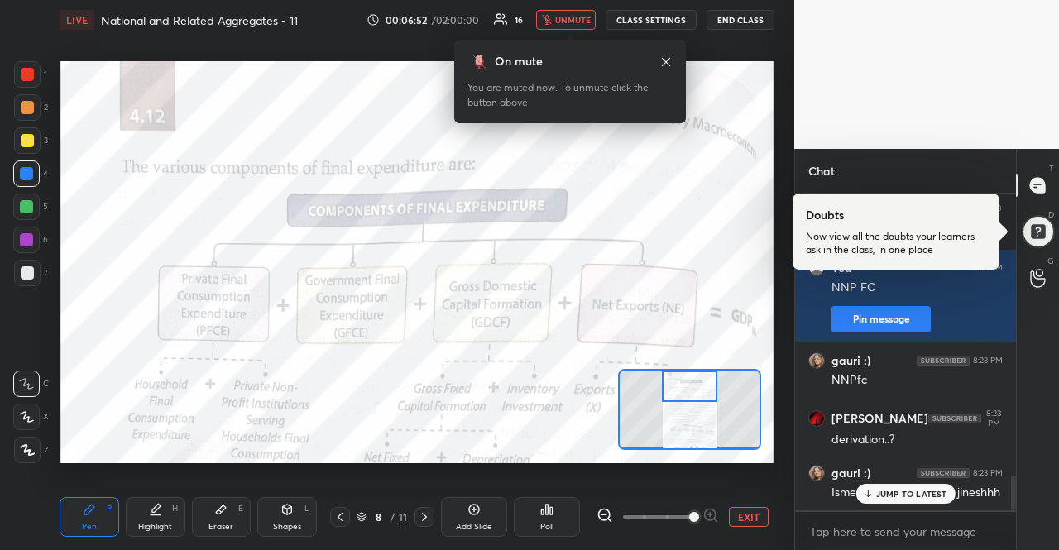
click at [580, 22] on span "unmute" at bounding box center [573, 20] width 36 height 12
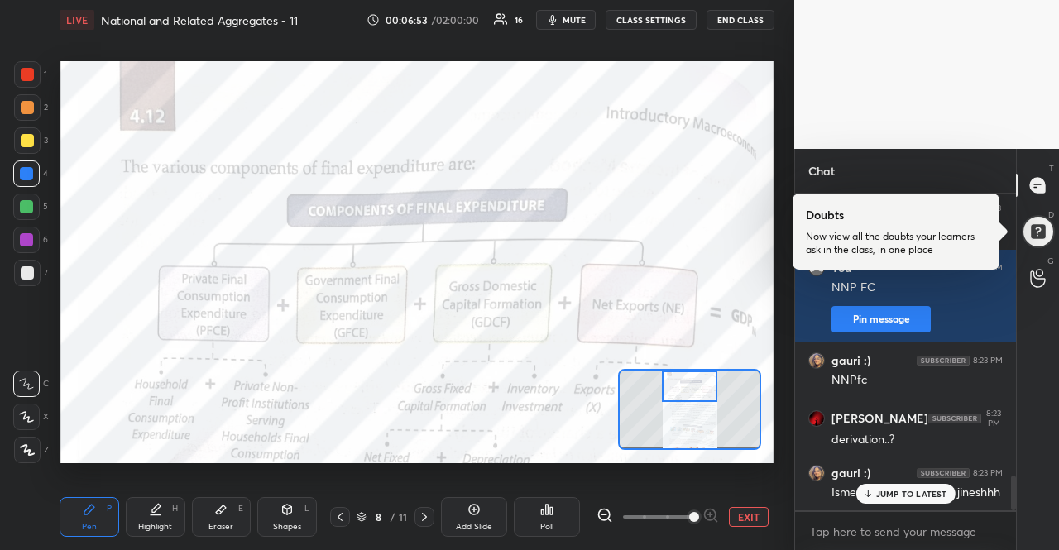
click at [881, 494] on p "JUMP TO LATEST" at bounding box center [911, 494] width 71 height 10
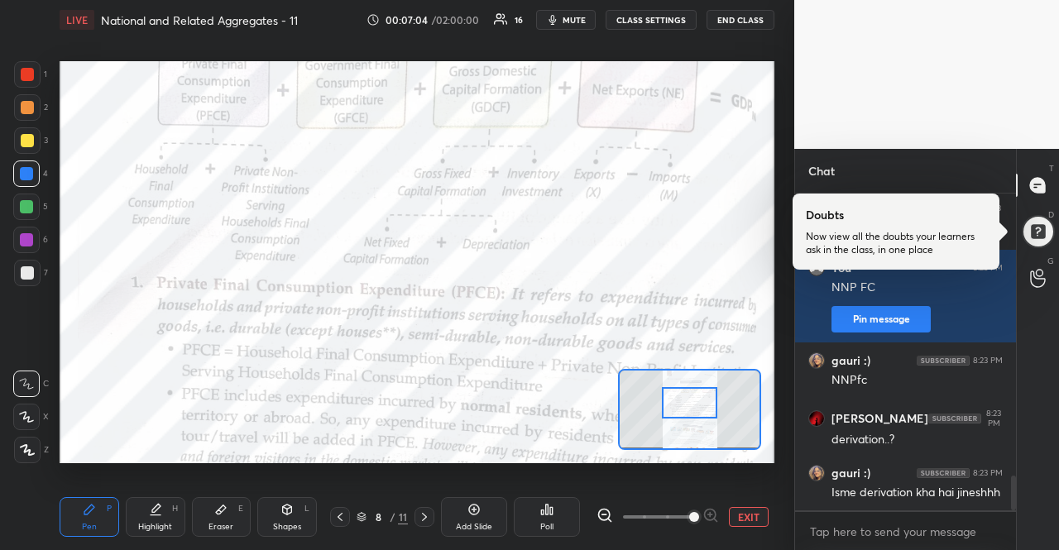
scroll to position [2641, 0]
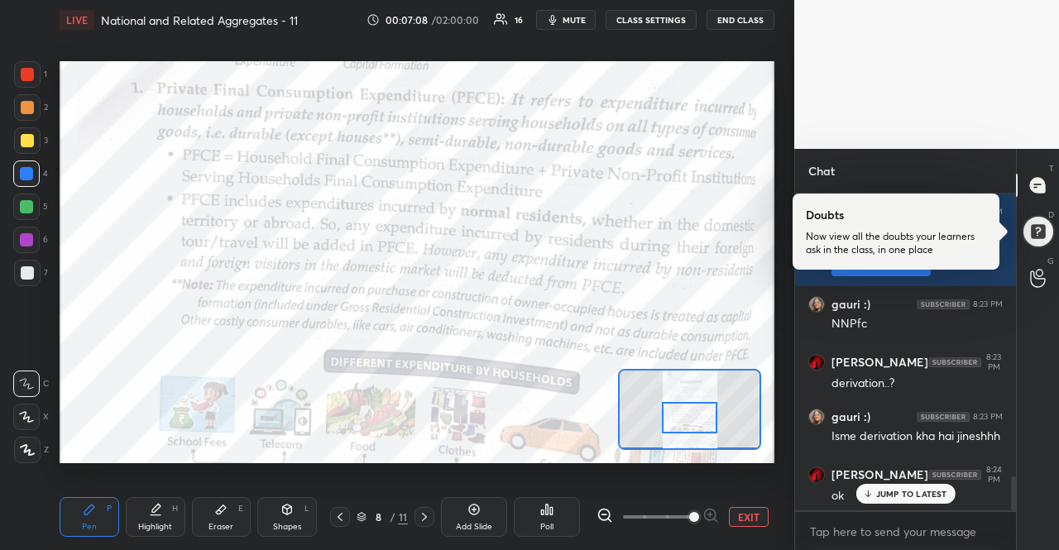
drag, startPoint x: 703, startPoint y: 388, endPoint x: 703, endPoint y: 419, distance: 31.4
click at [703, 419] on div at bounding box center [690, 417] width 56 height 31
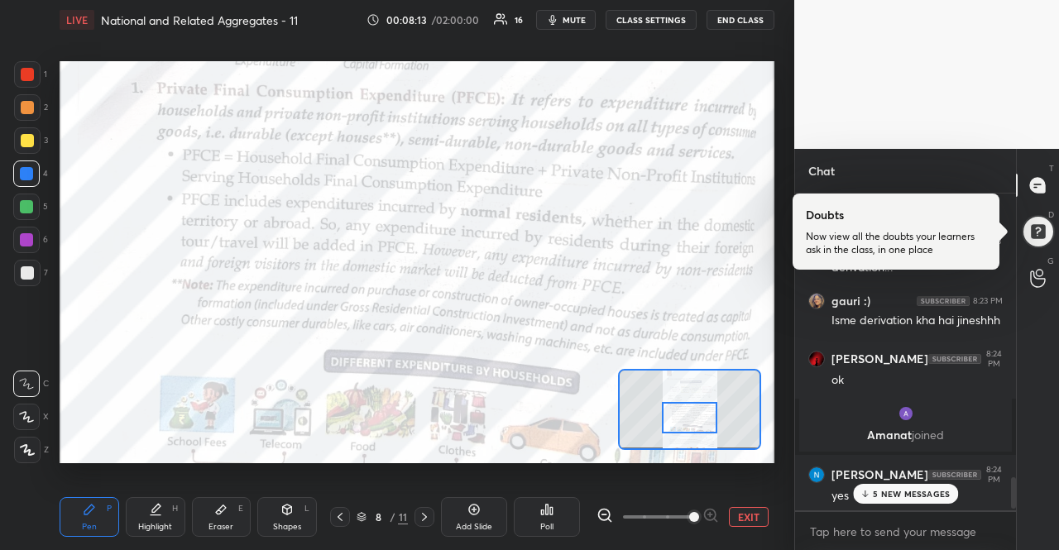
scroll to position [3028, 0]
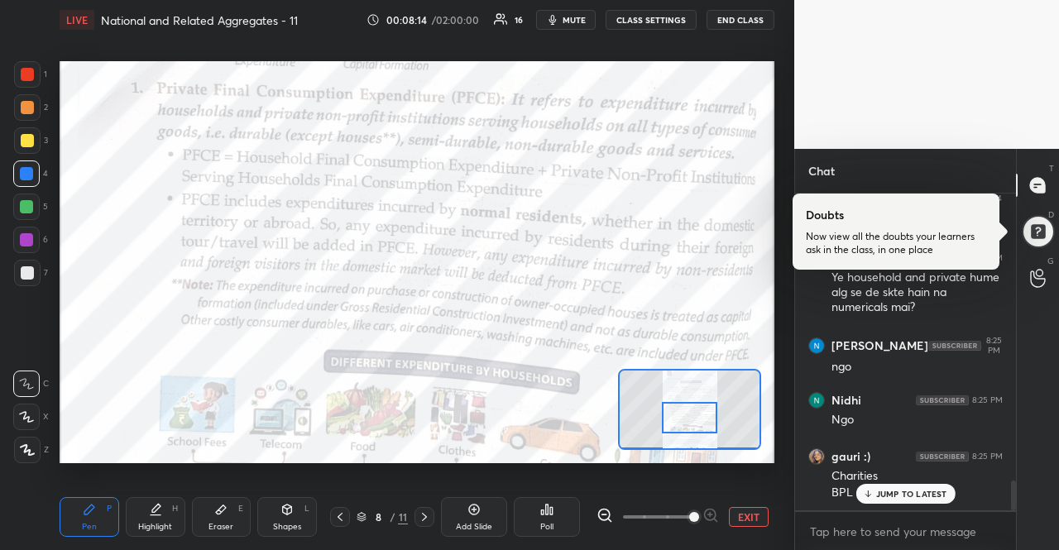
click at [905, 491] on p "JUMP TO LATEST" at bounding box center [911, 494] width 71 height 10
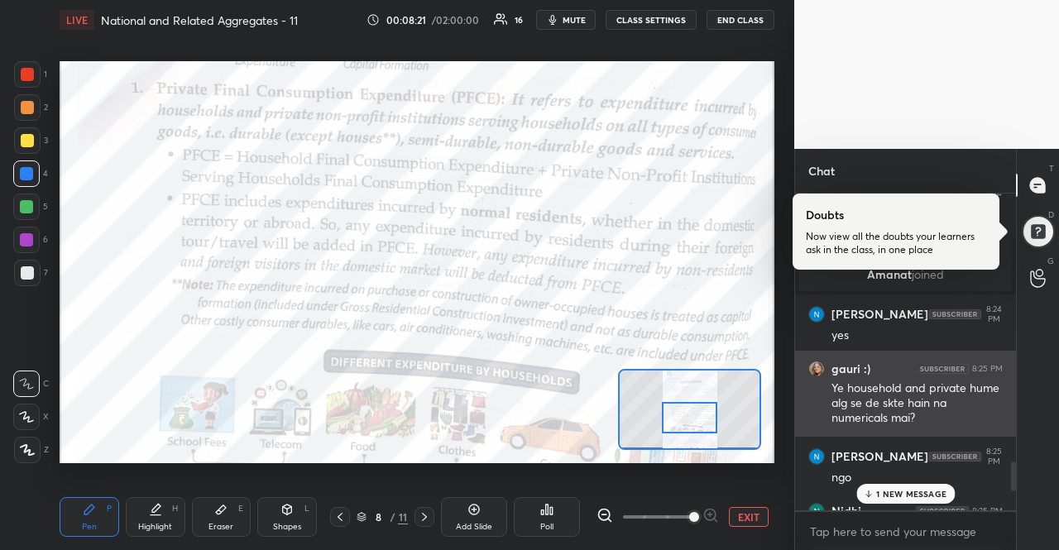
scroll to position [2917, 0]
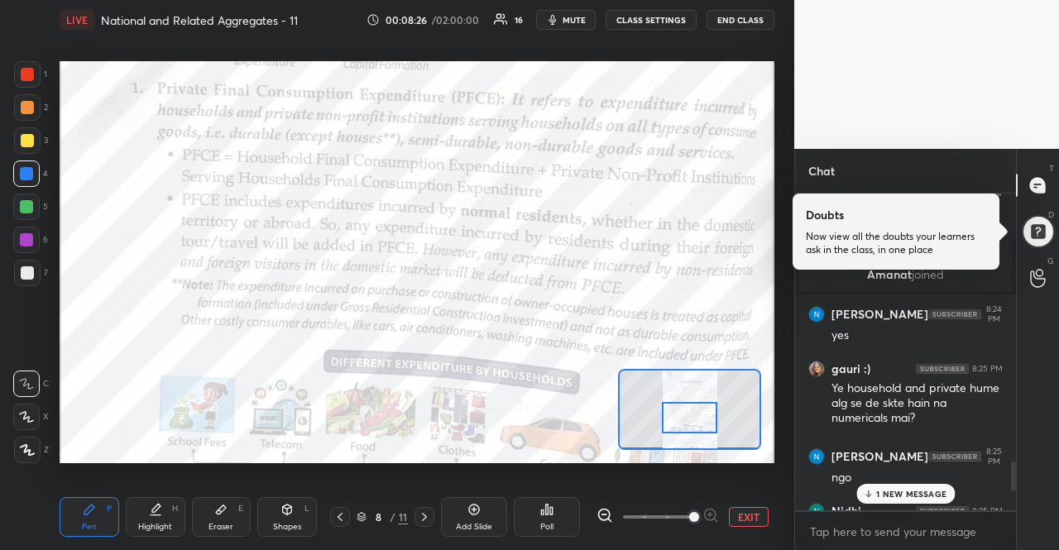
click at [913, 491] on p "1 NEW MESSAGE" at bounding box center [911, 494] width 70 height 10
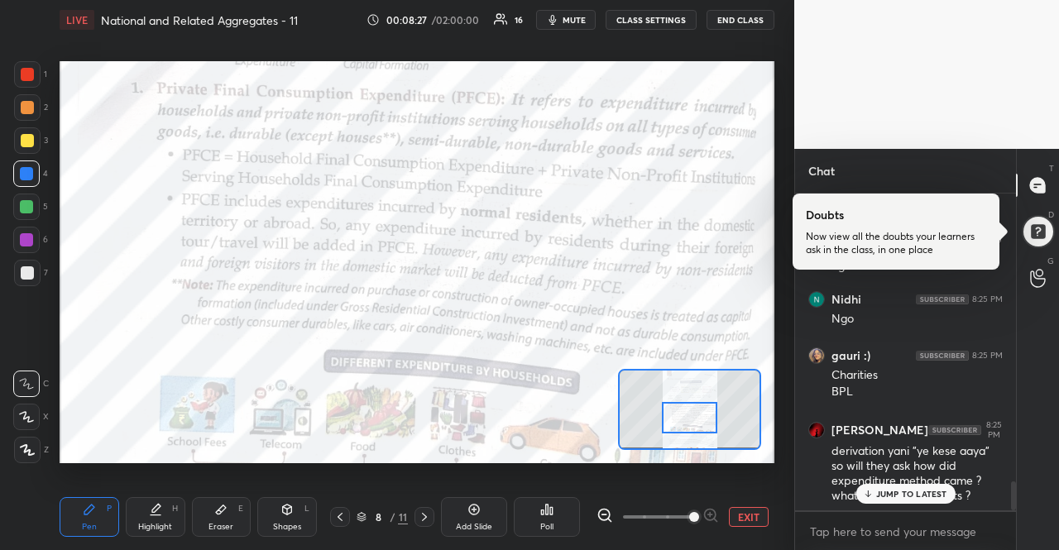
scroll to position [3188, 0]
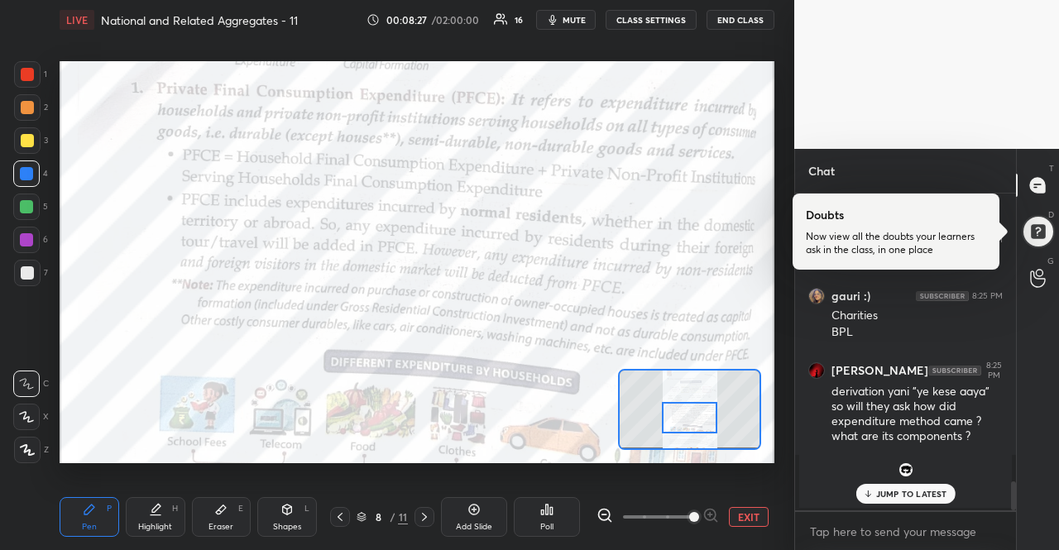
click at [913, 491] on p "JUMP TO LATEST" at bounding box center [911, 494] width 71 height 10
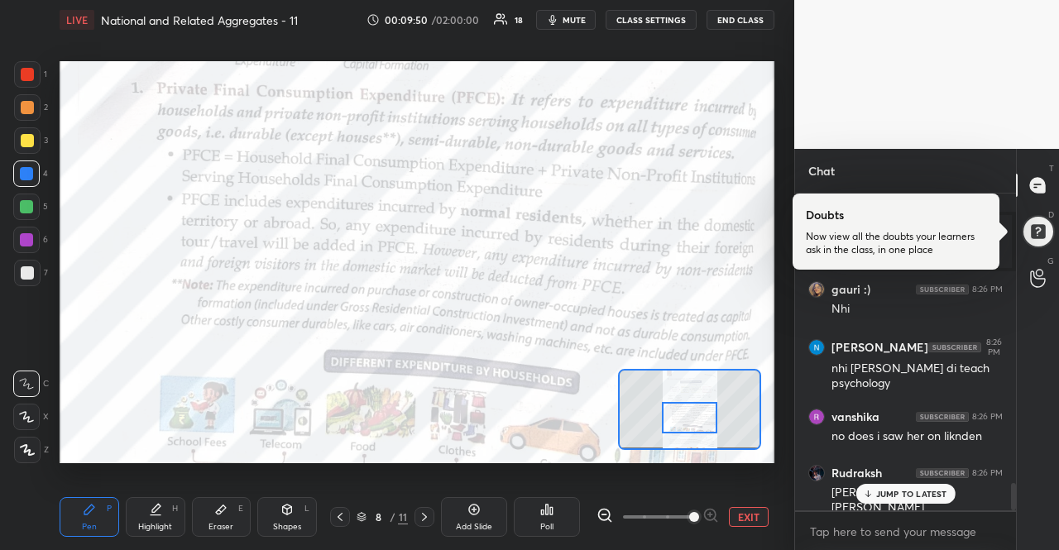
scroll to position [3336, 0]
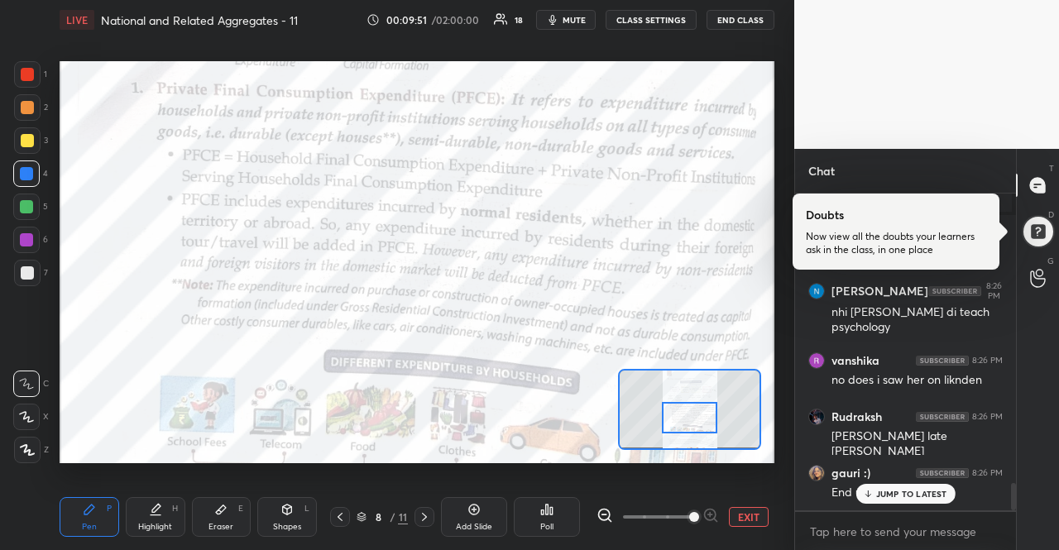
click at [912, 496] on p "JUMP TO LATEST" at bounding box center [911, 494] width 71 height 10
click at [911, 513] on div "x" at bounding box center [905, 531] width 221 height 39
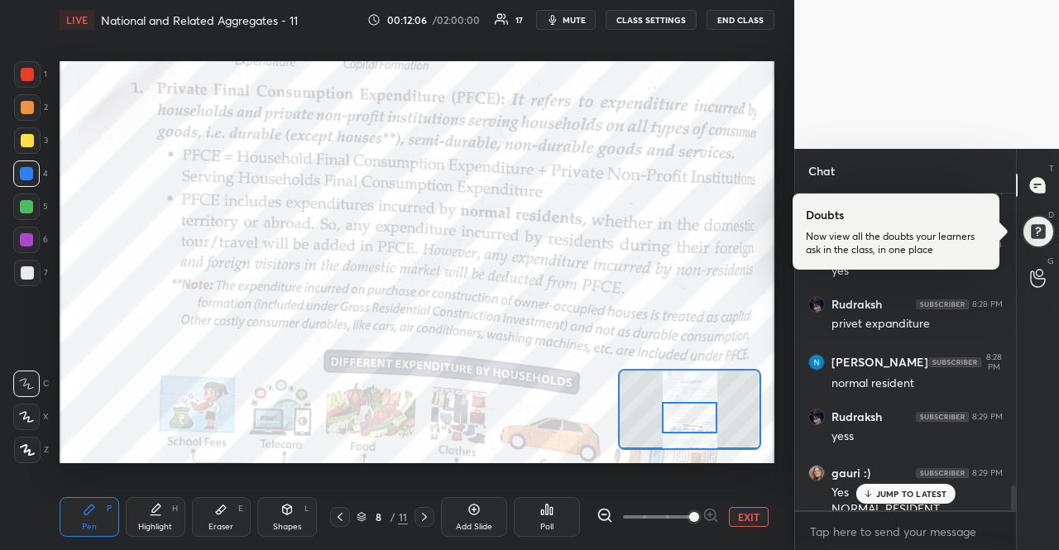
scroll to position [3690, 0]
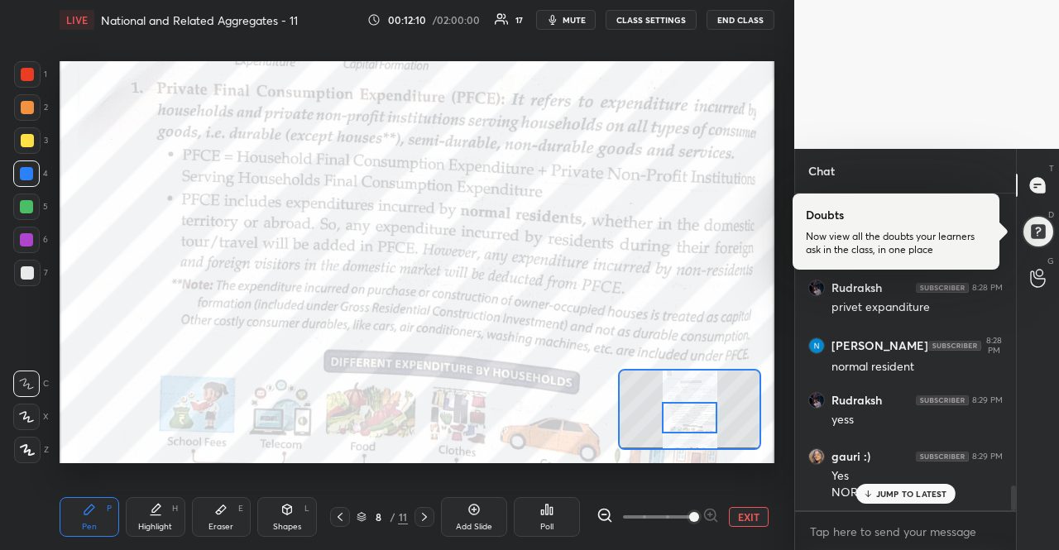
click at [928, 489] on p "JUMP TO LATEST" at bounding box center [911, 494] width 71 height 10
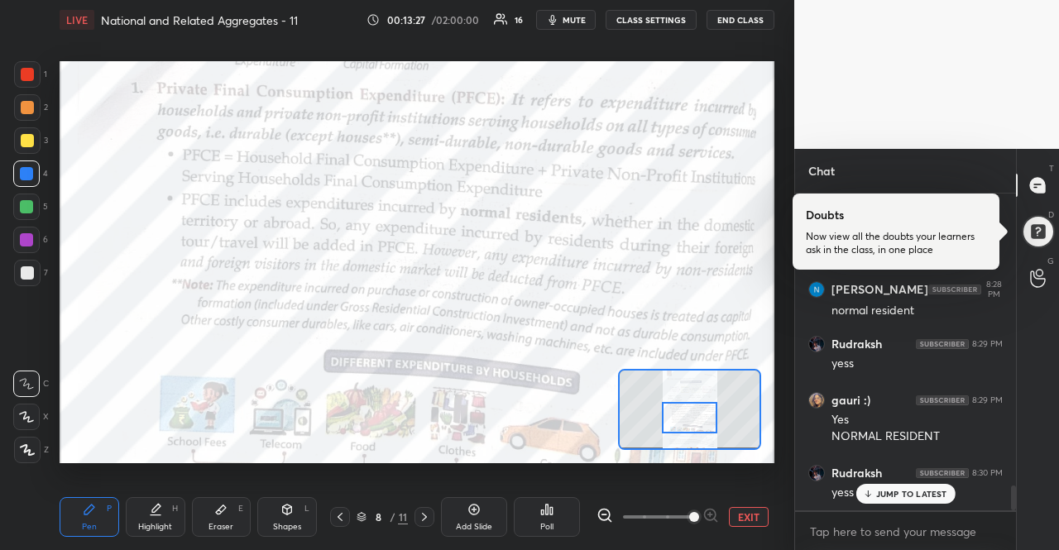
click at [889, 500] on div "JUMP TO LATEST" at bounding box center [904, 494] width 99 height 20
click at [884, 514] on div "x" at bounding box center [905, 531] width 221 height 39
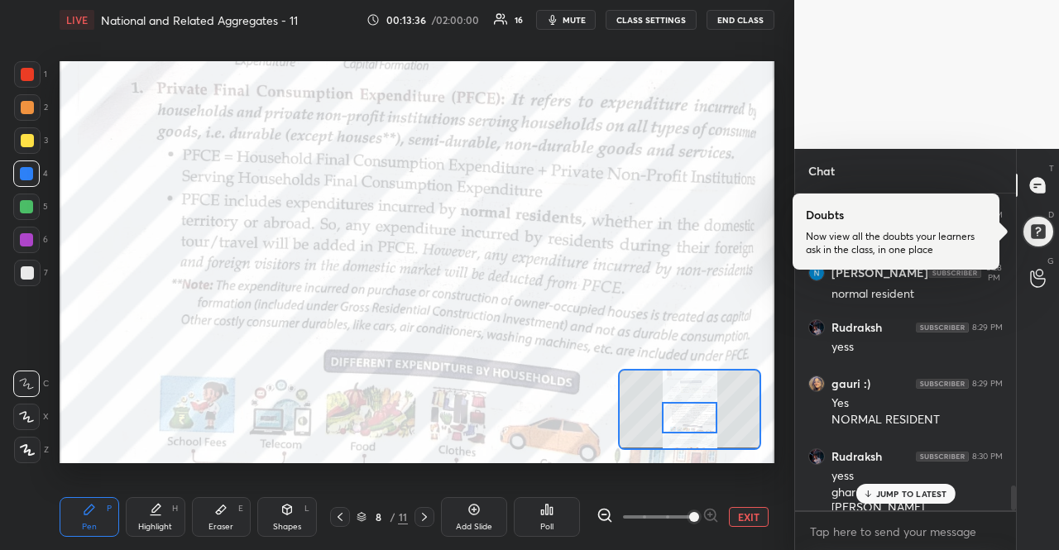
click at [885, 489] on p "JUMP TO LATEST" at bounding box center [911, 494] width 71 height 10
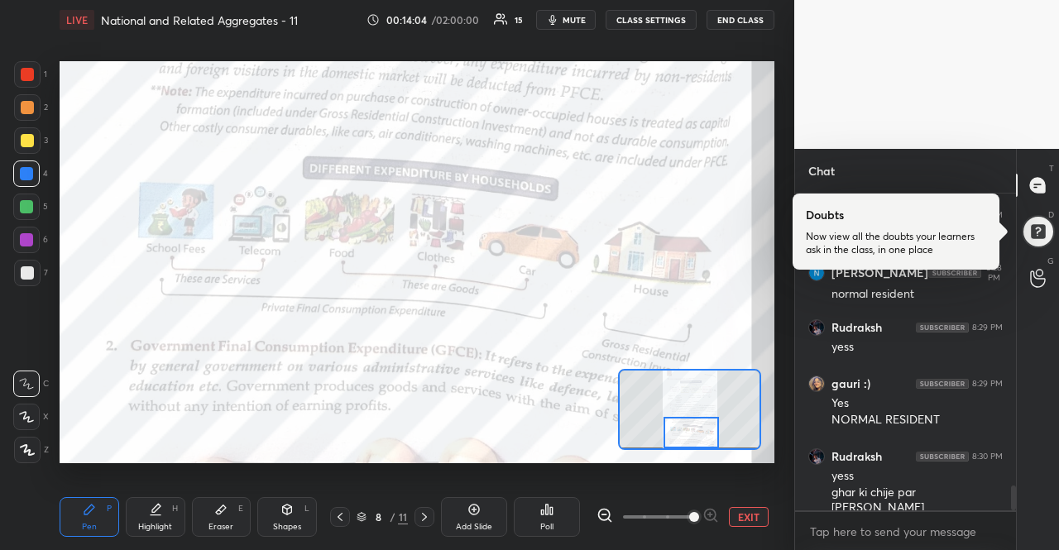
drag, startPoint x: 713, startPoint y: 424, endPoint x: 715, endPoint y: 447, distance: 23.2
click at [715, 447] on div at bounding box center [691, 432] width 56 height 31
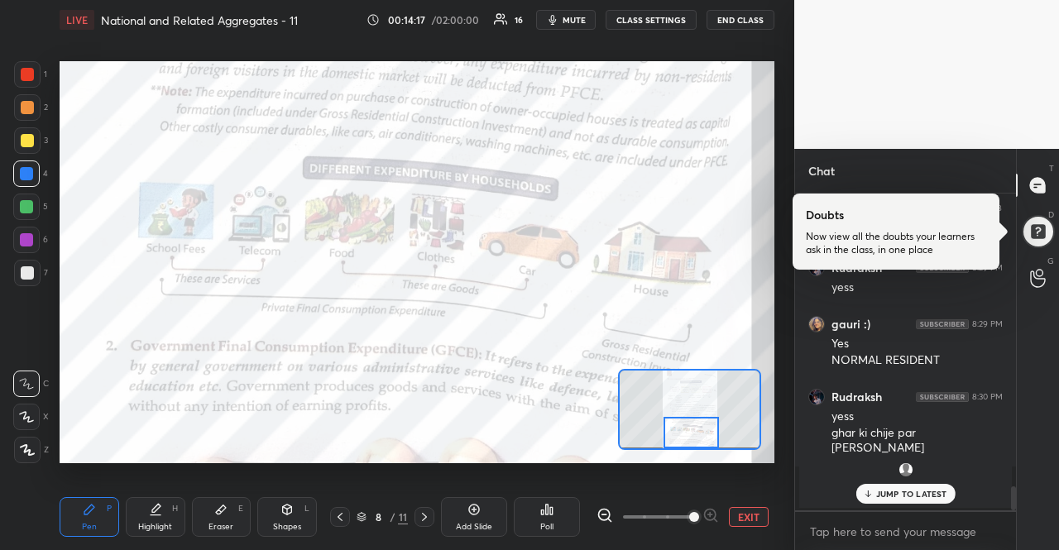
scroll to position [3506, 0]
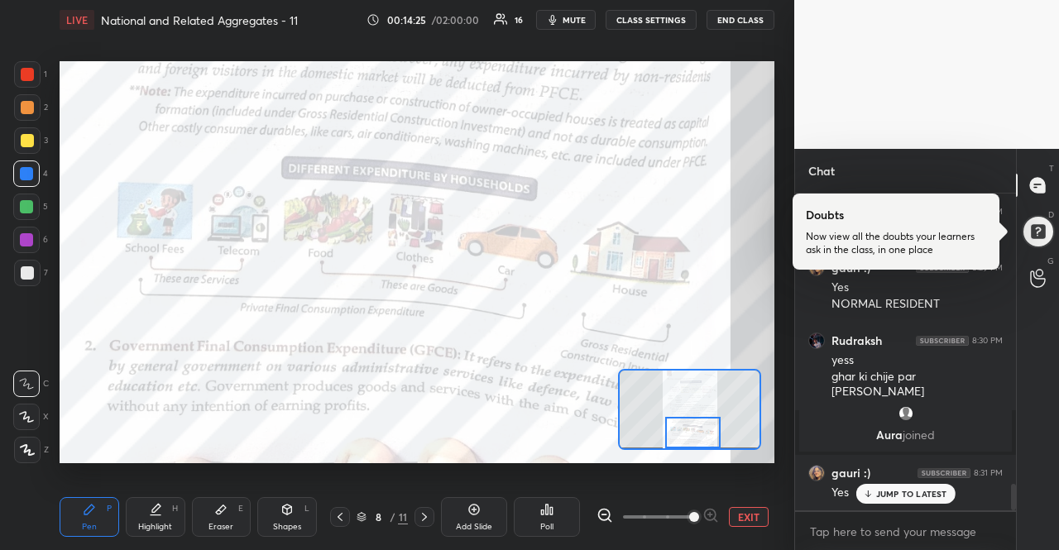
drag, startPoint x: 694, startPoint y: 418, endPoint x: 696, endPoint y: 431, distance: 13.3
click at [696, 431] on div at bounding box center [693, 432] width 56 height 31
click at [907, 494] on p "JUMP TO LATEST" at bounding box center [911, 494] width 71 height 10
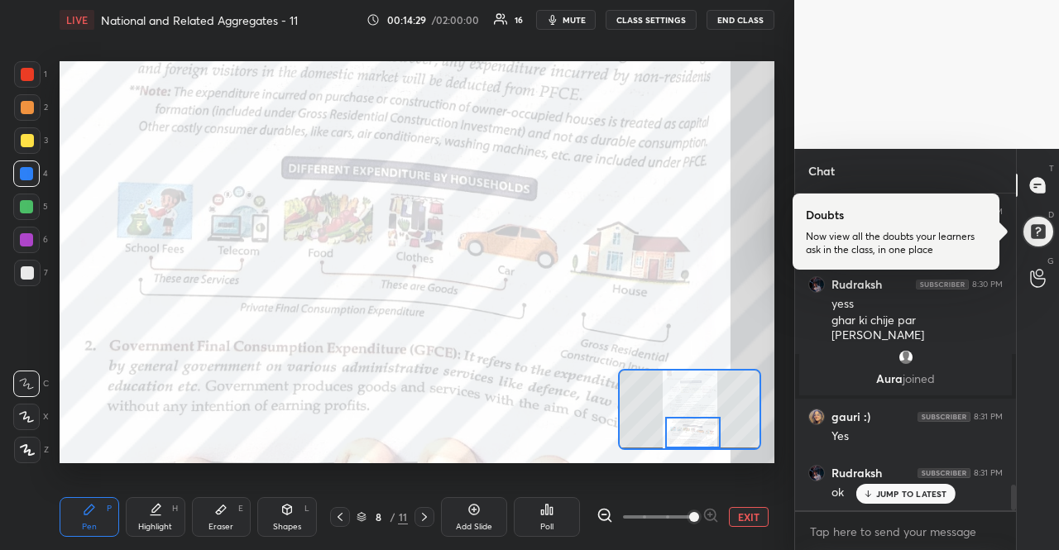
click at [903, 491] on p "JUMP TO LATEST" at bounding box center [911, 494] width 71 height 10
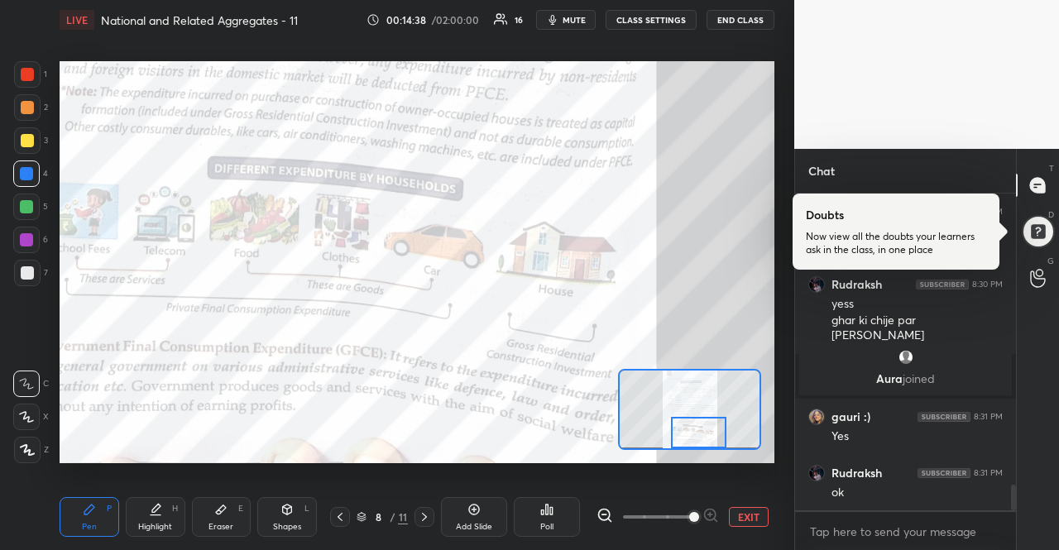
scroll to position [3579, 0]
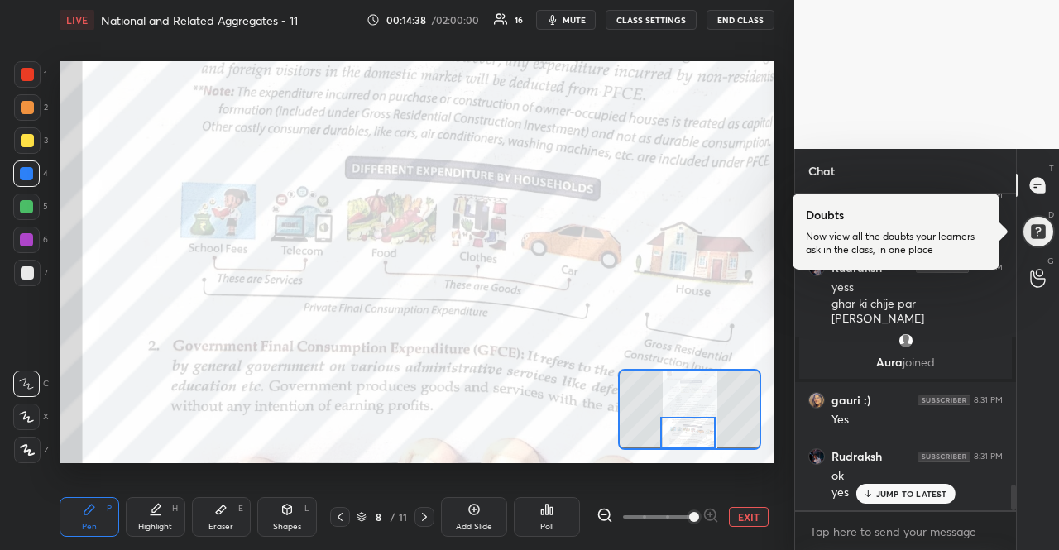
click at [678, 431] on div at bounding box center [688, 432] width 56 height 31
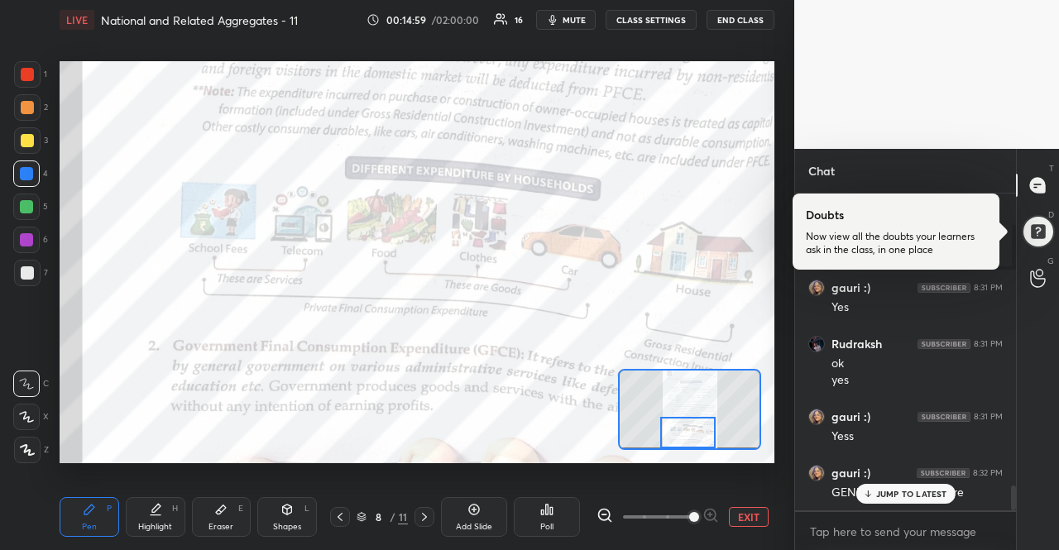
scroll to position [3747, 0]
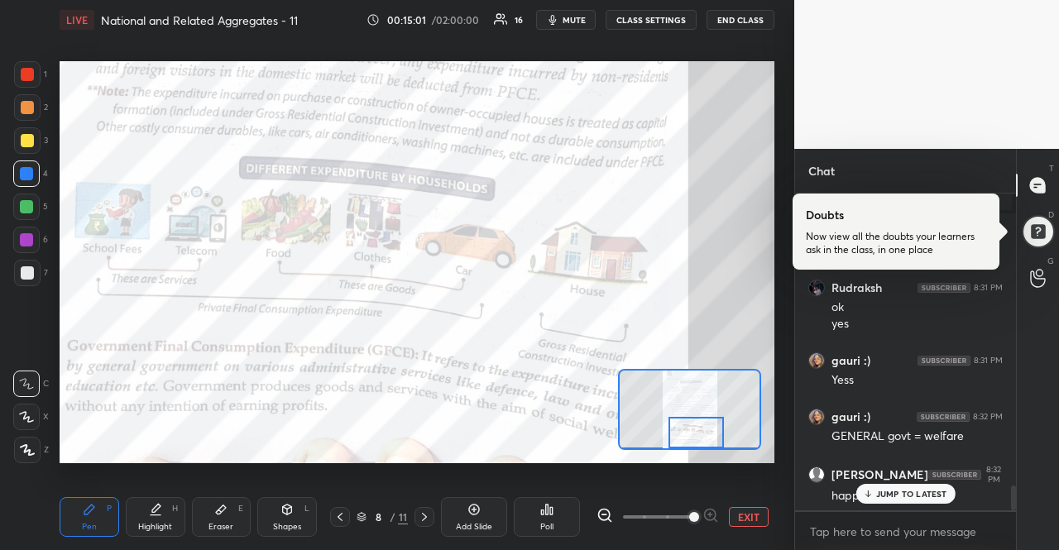
drag, startPoint x: 678, startPoint y: 421, endPoint x: 687, endPoint y: 423, distance: 8.4
click at [687, 423] on div at bounding box center [696, 432] width 56 height 31
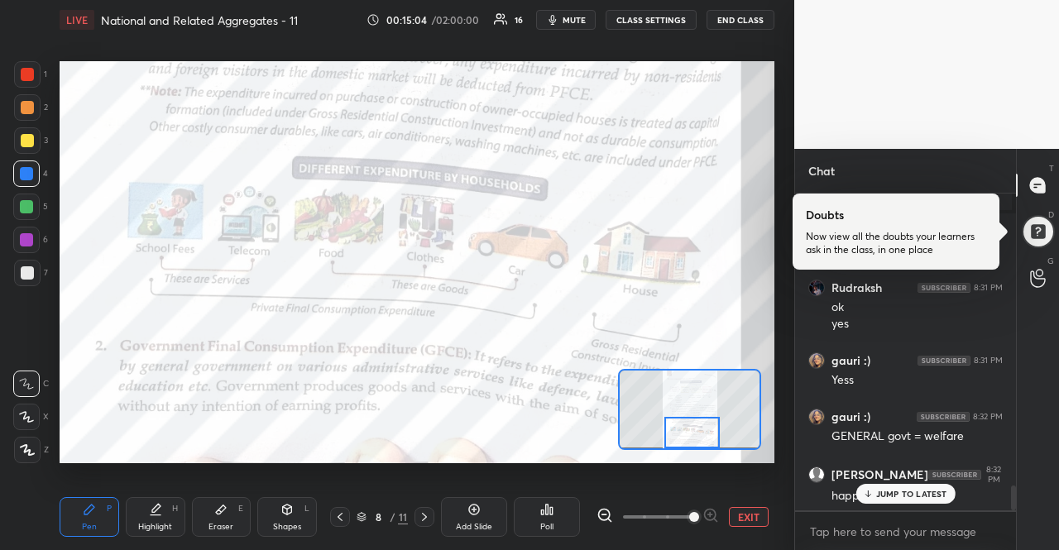
click at [686, 425] on div at bounding box center [692, 432] width 56 height 31
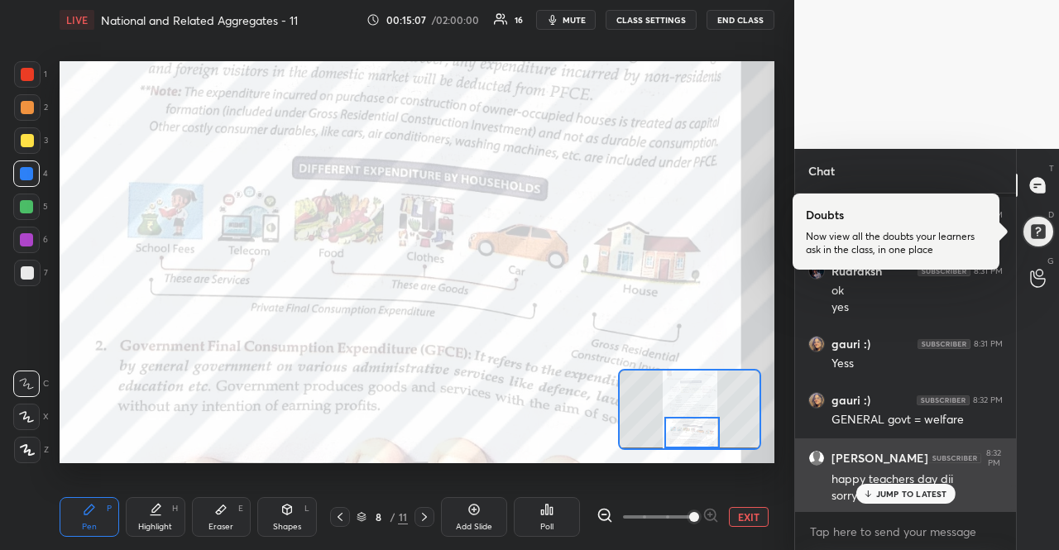
click at [855, 491] on div "JUMP TO LATEST" at bounding box center [904, 494] width 99 height 20
click at [873, 495] on div "sorry im late" at bounding box center [916, 496] width 171 height 17
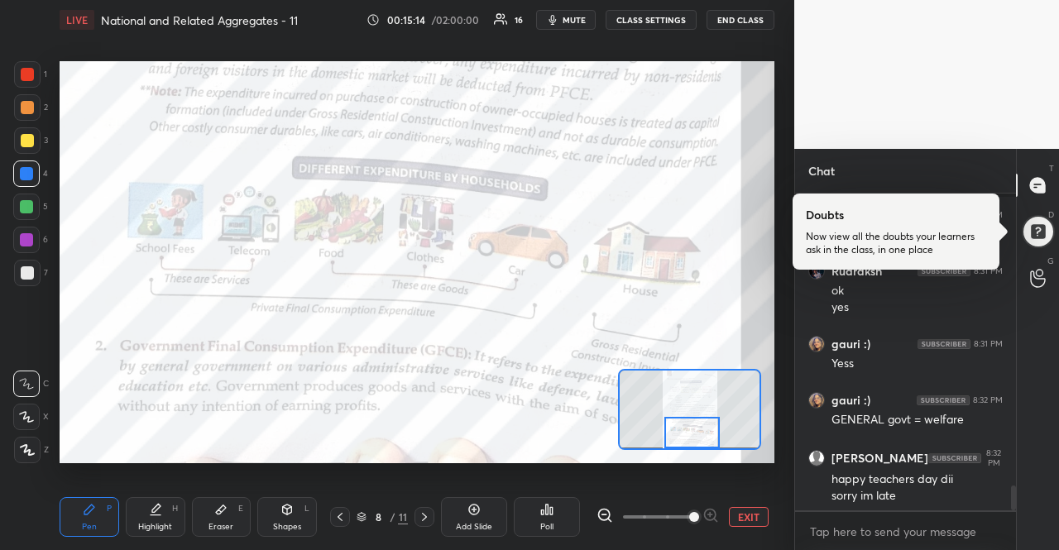
scroll to position [3820, 0]
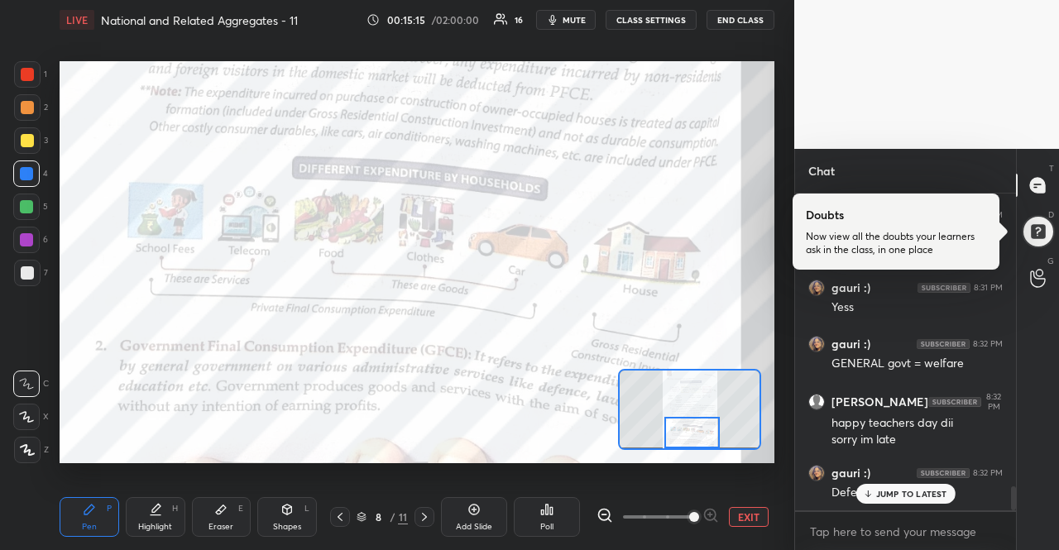
click at [931, 499] on p "JUMP TO LATEST" at bounding box center [911, 494] width 71 height 10
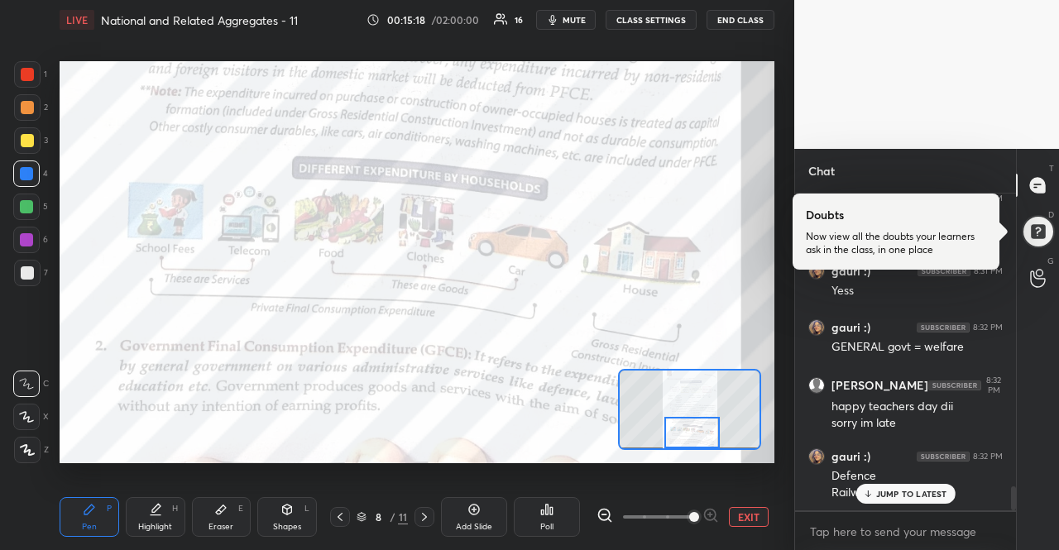
click at [869, 485] on div "JUMP TO LATEST" at bounding box center [904, 494] width 99 height 20
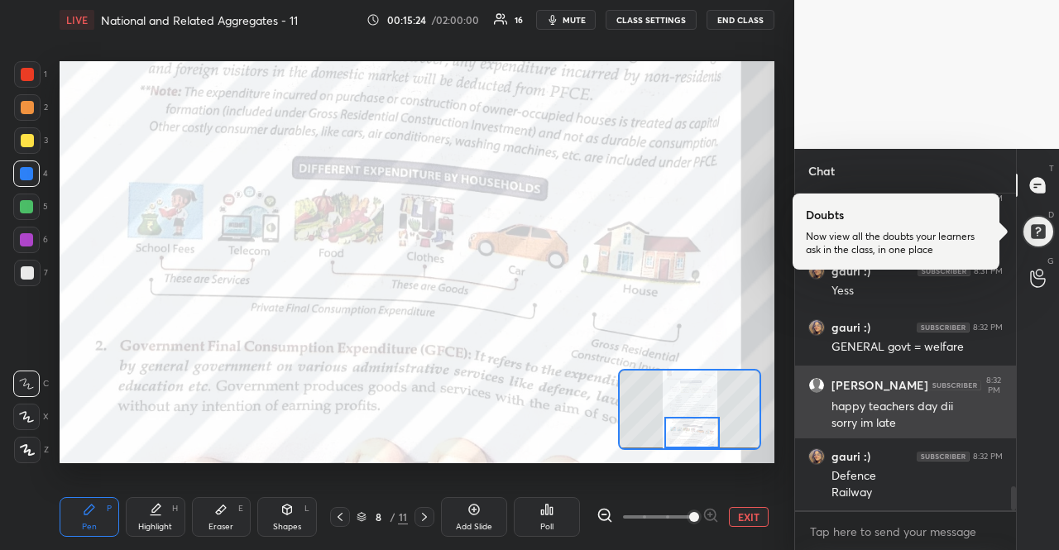
scroll to position [3893, 0]
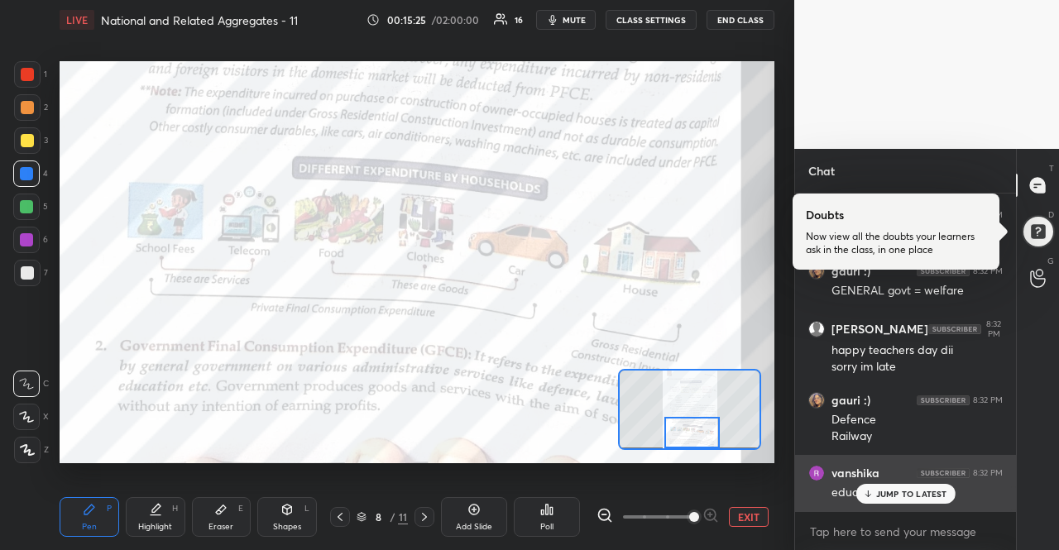
click at [872, 487] on div "JUMP TO LATEST" at bounding box center [904, 494] width 99 height 20
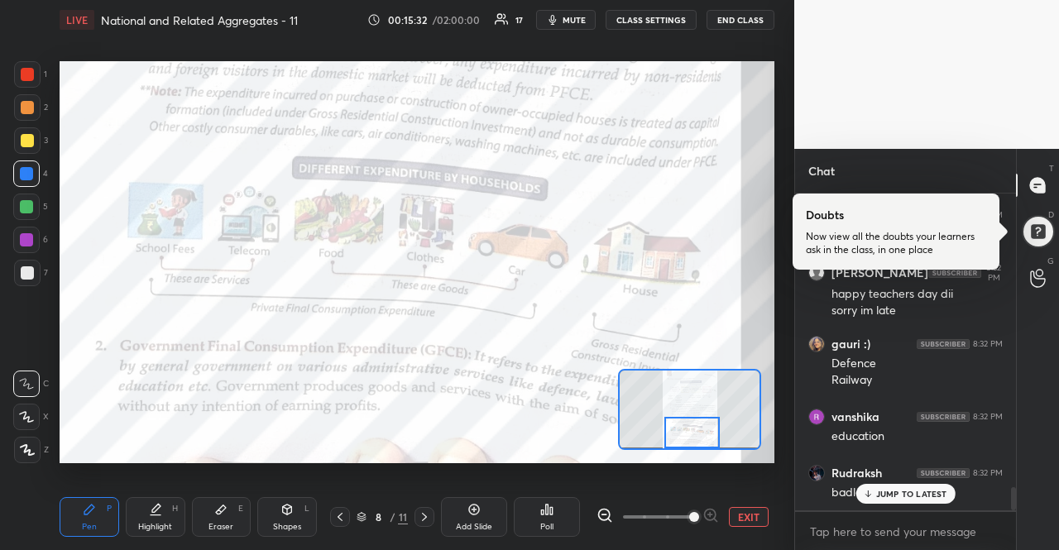
click at [894, 504] on div "JUMP TO LATEST" at bounding box center [904, 494] width 99 height 20
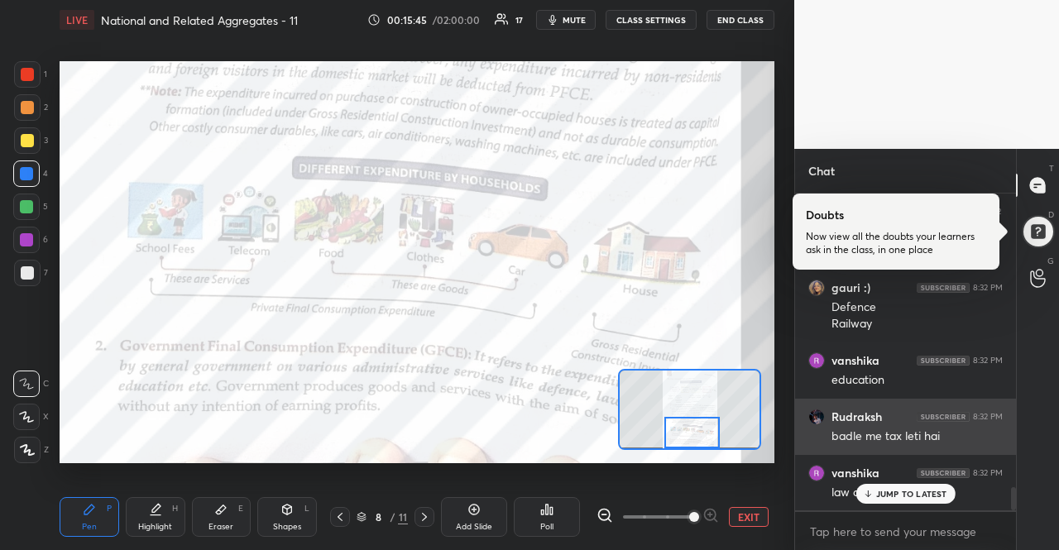
scroll to position [4062, 0]
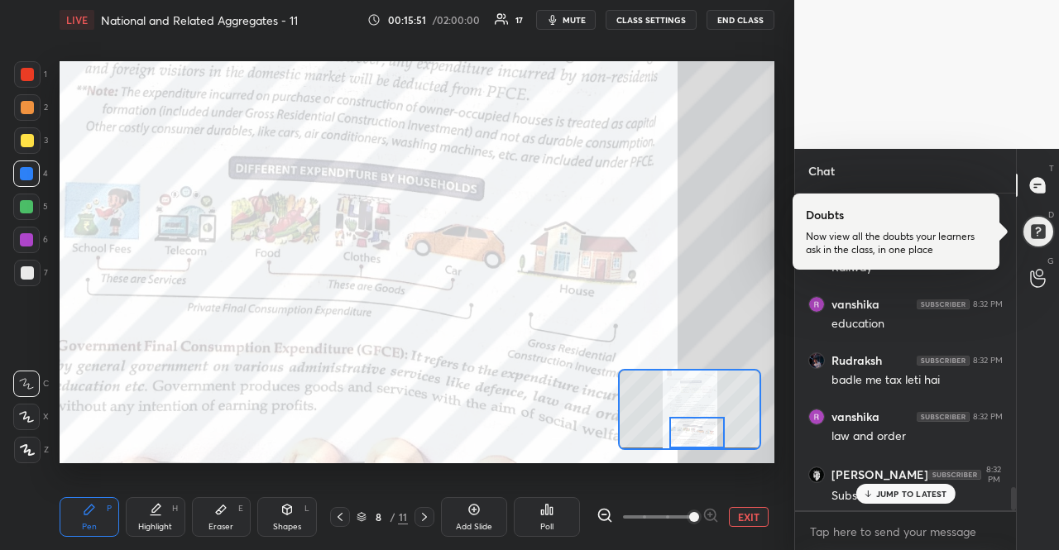
click at [700, 421] on div at bounding box center [697, 432] width 56 height 31
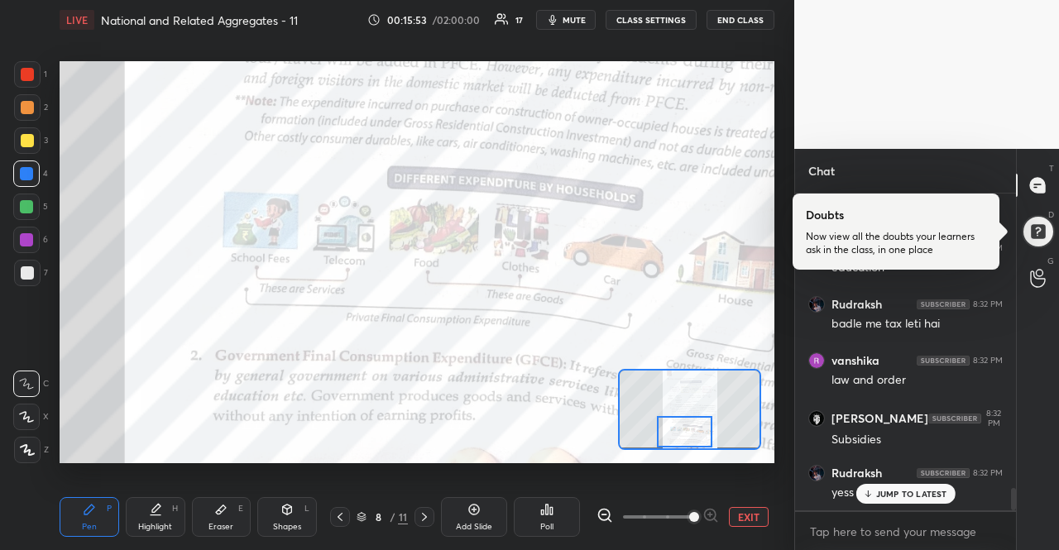
drag, startPoint x: 711, startPoint y: 426, endPoint x: 698, endPoint y: 425, distance: 12.4
click at [698, 425] on div at bounding box center [685, 431] width 56 height 31
click at [904, 494] on p "JUMP TO LATEST" at bounding box center [911, 494] width 71 height 10
click at [422, 518] on icon at bounding box center [424, 516] width 13 height 13
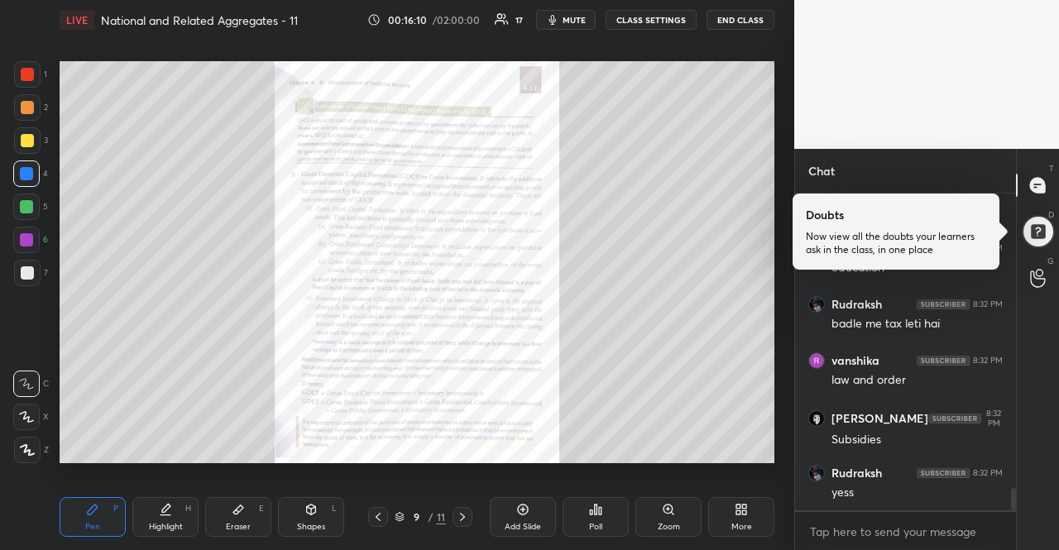
click at [687, 514] on div "Zoom" at bounding box center [668, 517] width 66 height 40
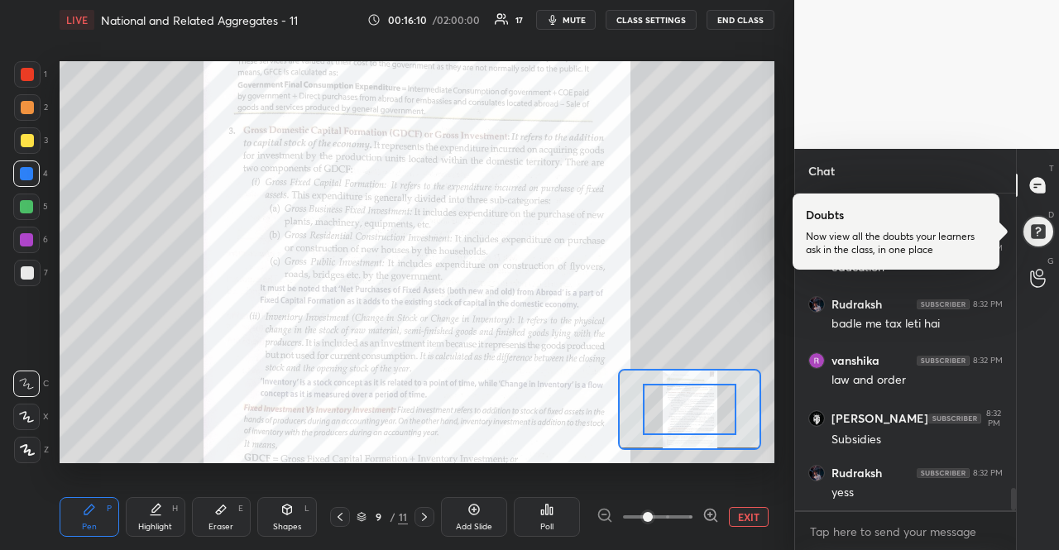
click at [712, 513] on icon at bounding box center [710, 515] width 17 height 17
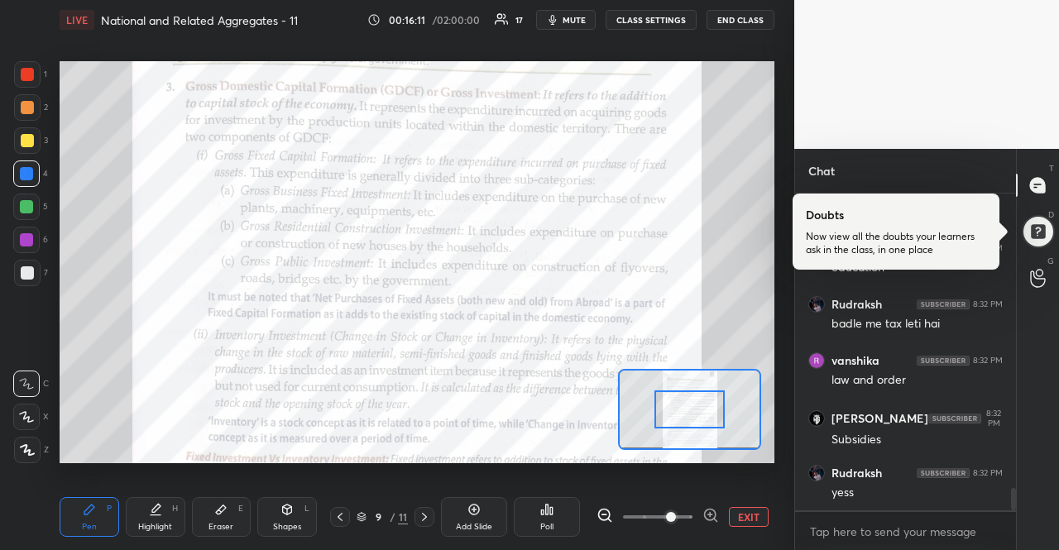
click at [712, 513] on icon at bounding box center [710, 515] width 17 height 17
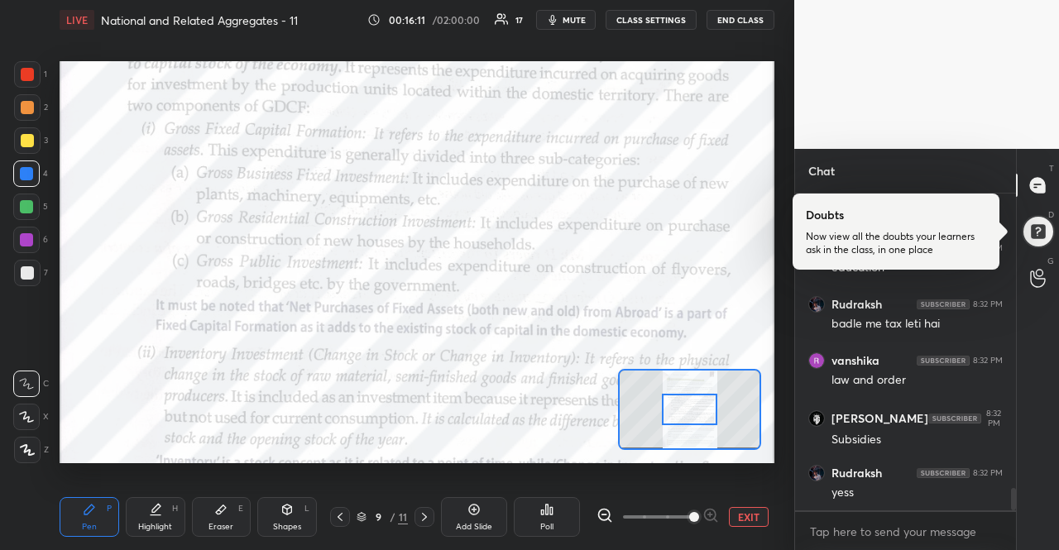
click at [712, 513] on div at bounding box center [657, 517] width 122 height 20
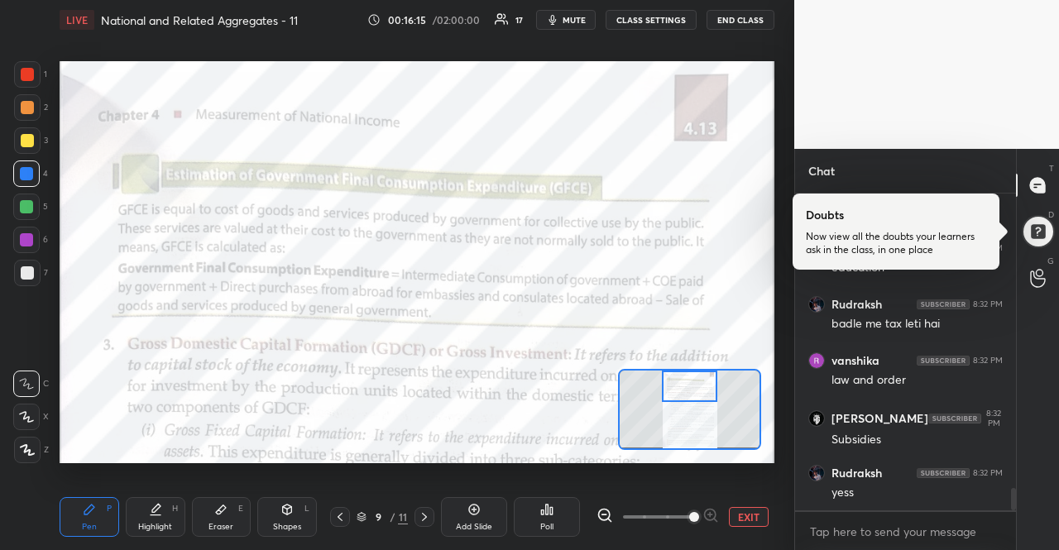
drag, startPoint x: 708, startPoint y: 413, endPoint x: 708, endPoint y: 388, distance: 24.8
click at [708, 388] on div at bounding box center [690, 386] width 56 height 31
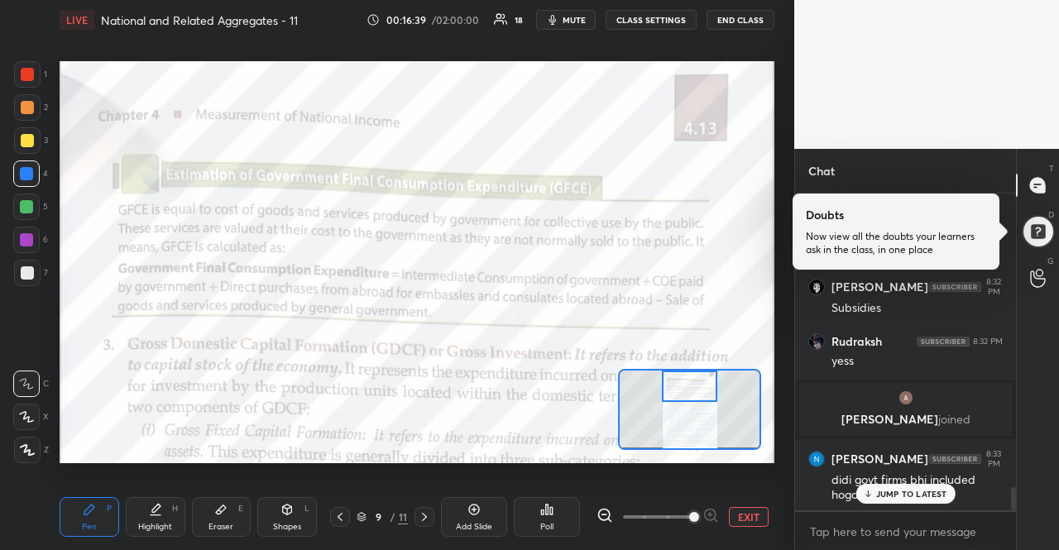
scroll to position [4052, 0]
click at [915, 499] on p "JUMP TO LATEST" at bounding box center [911, 494] width 71 height 10
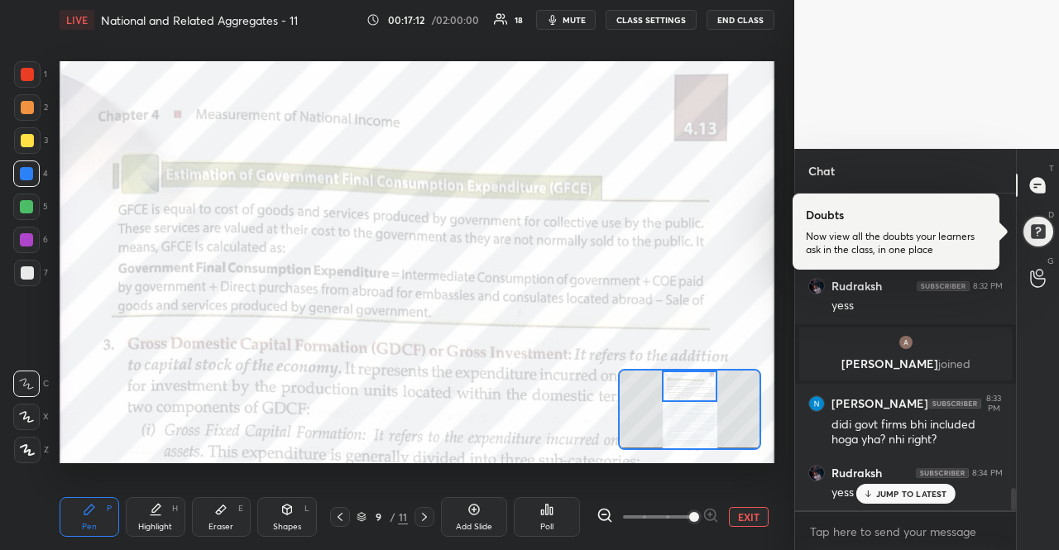
click at [929, 502] on div "JUMP TO LATEST" at bounding box center [904, 494] width 99 height 20
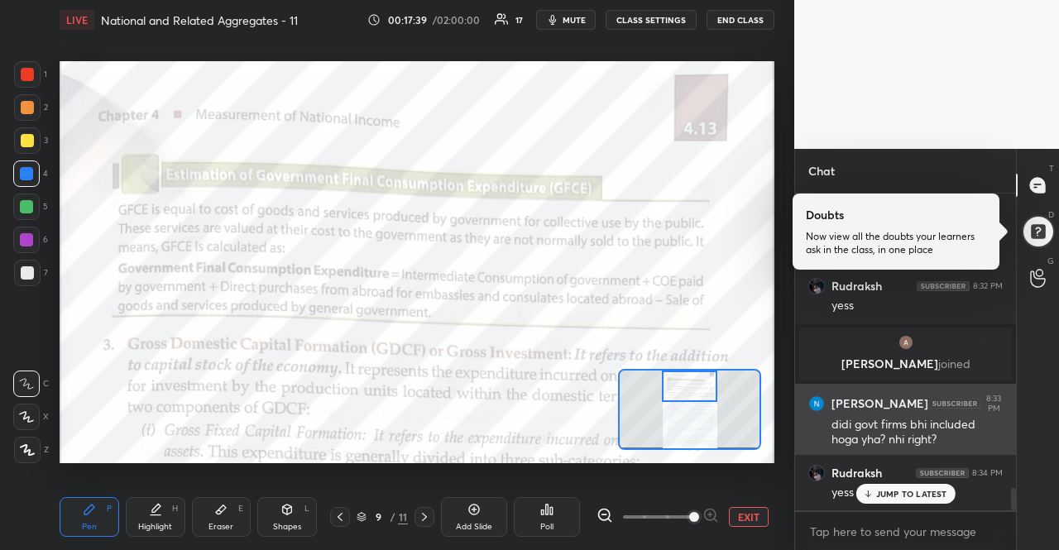
scroll to position [4164, 0]
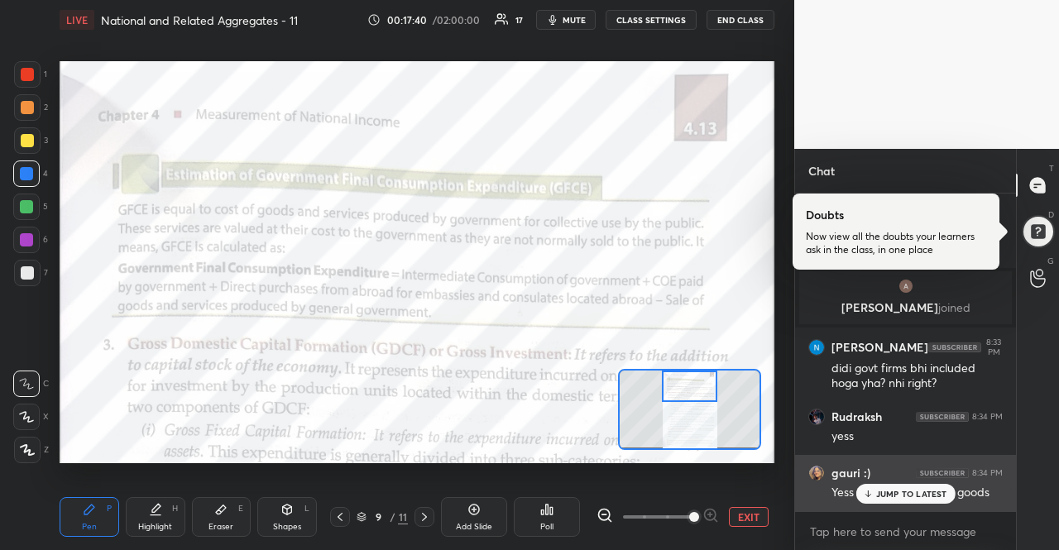
click at [917, 481] on div "Yess public and private goods" at bounding box center [916, 491] width 171 height 20
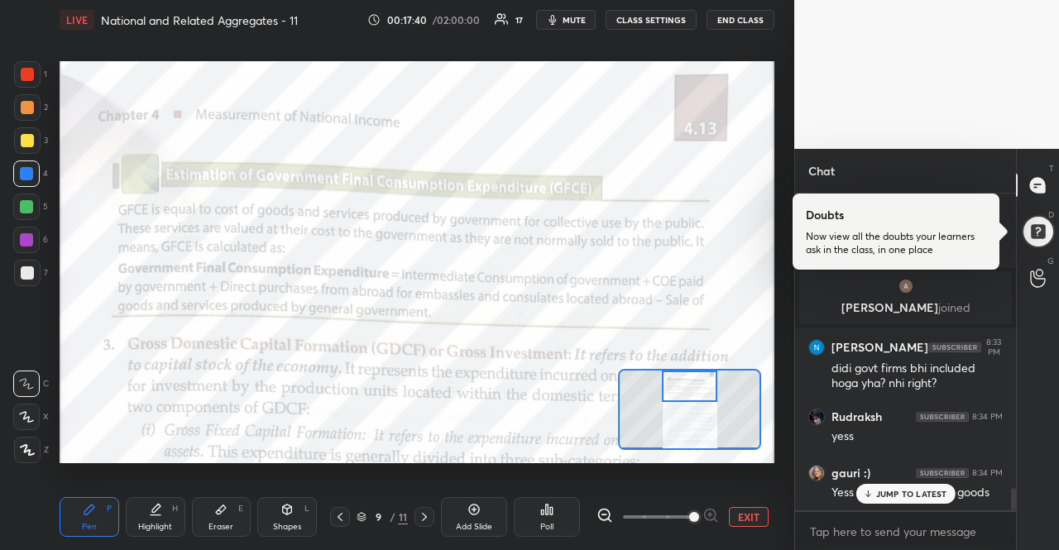
click at [920, 492] on p "JUMP TO LATEST" at bounding box center [911, 494] width 71 height 10
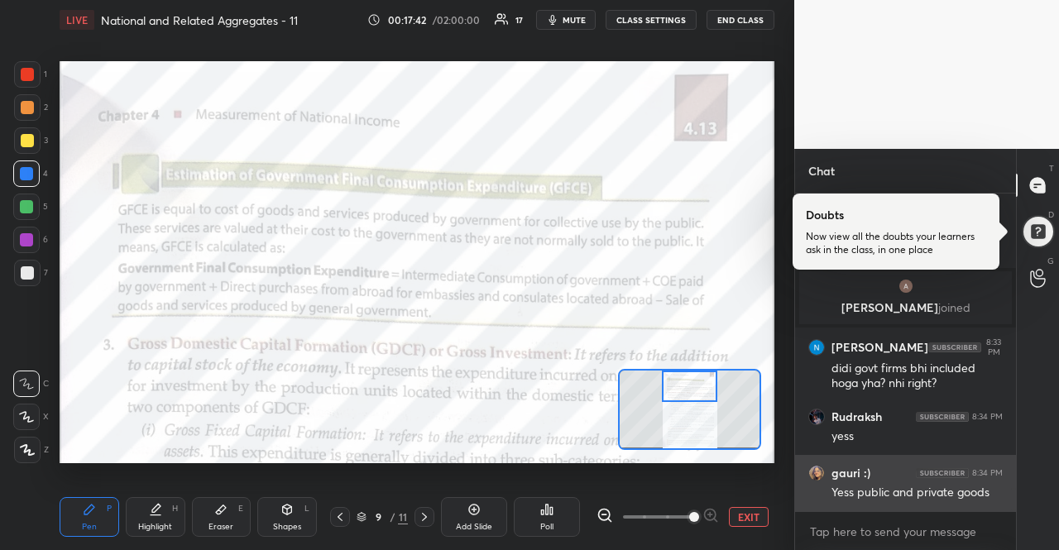
scroll to position [4236, 0]
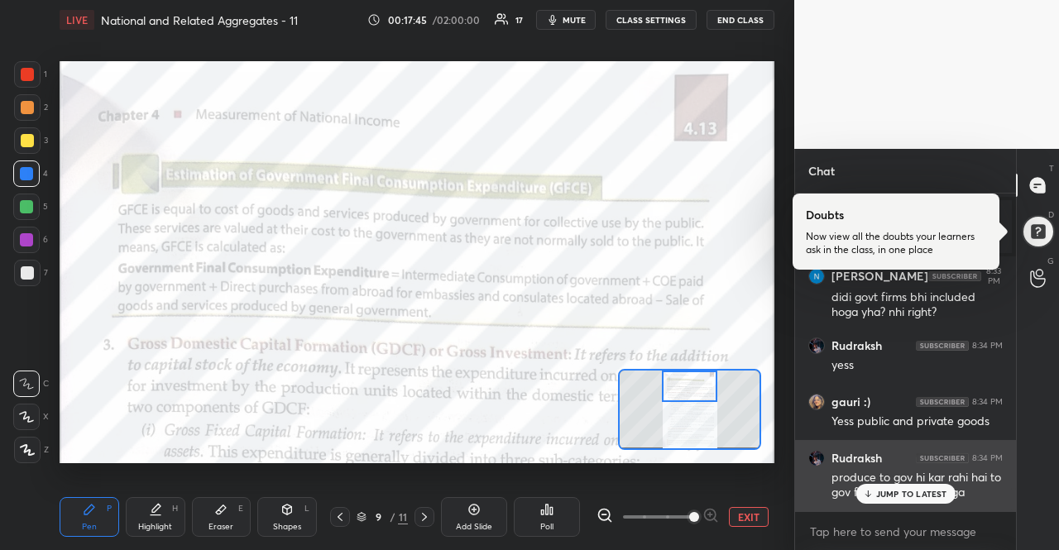
click at [908, 504] on div "JUMP TO LATEST" at bounding box center [904, 494] width 99 height 20
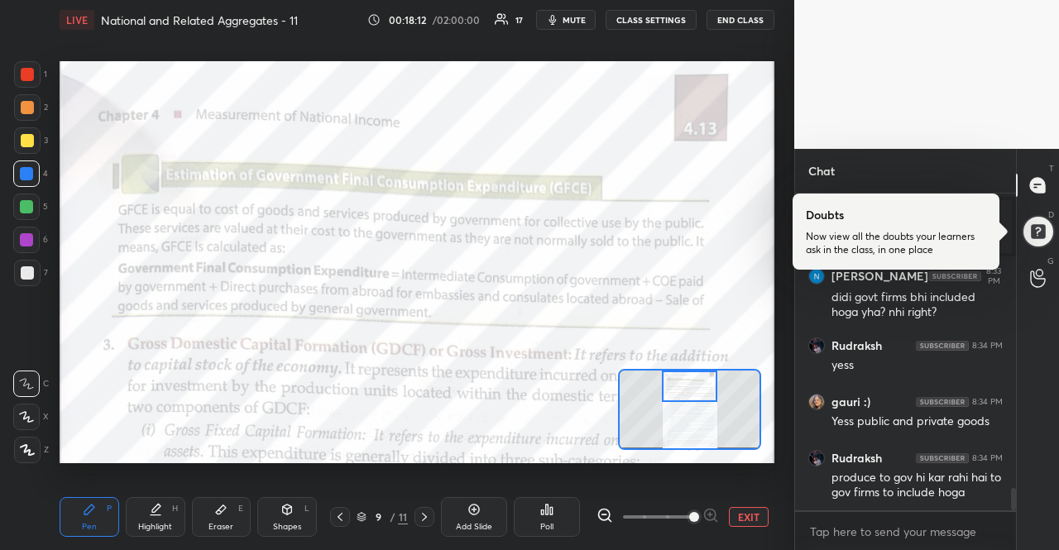
click at [554, 14] on icon "button" at bounding box center [552, 19] width 13 height 13
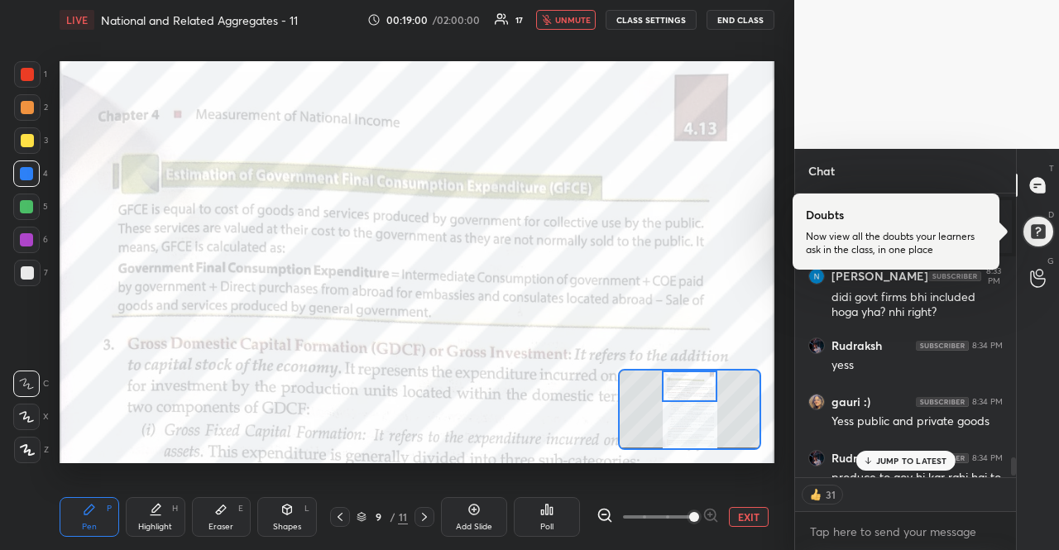
scroll to position [4236, 0]
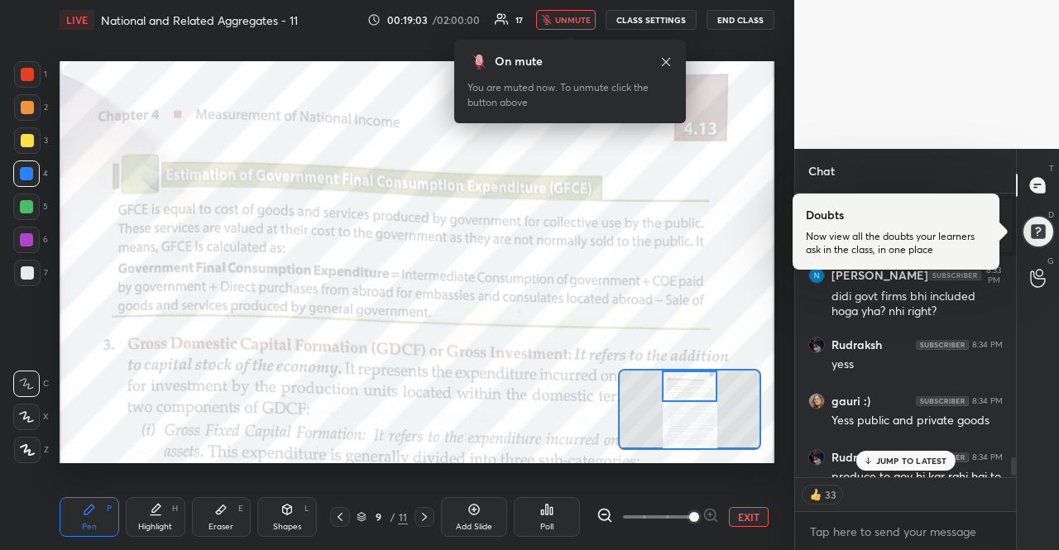
click at [573, 22] on span "unmute" at bounding box center [573, 20] width 36 height 12
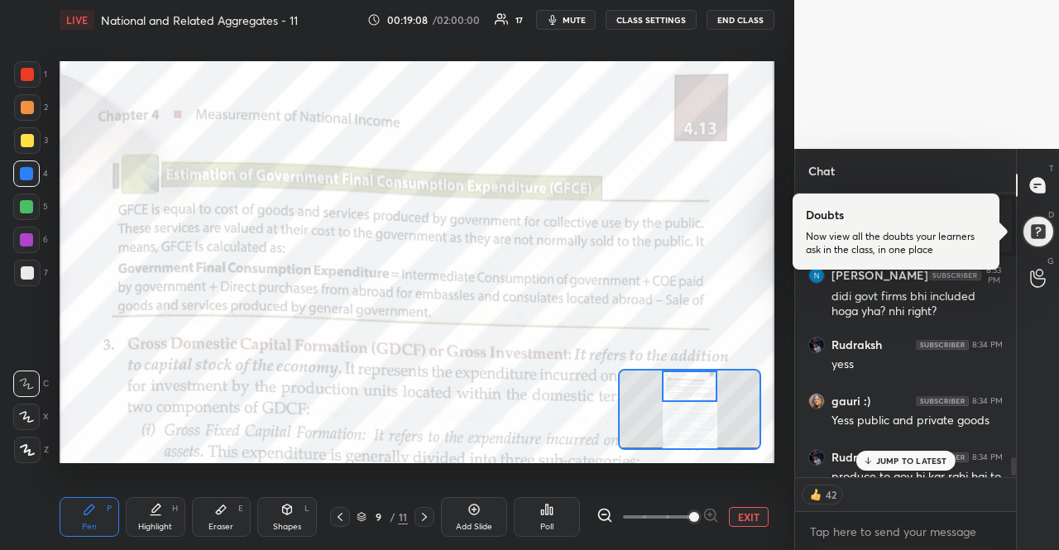
scroll to position [4325, 0]
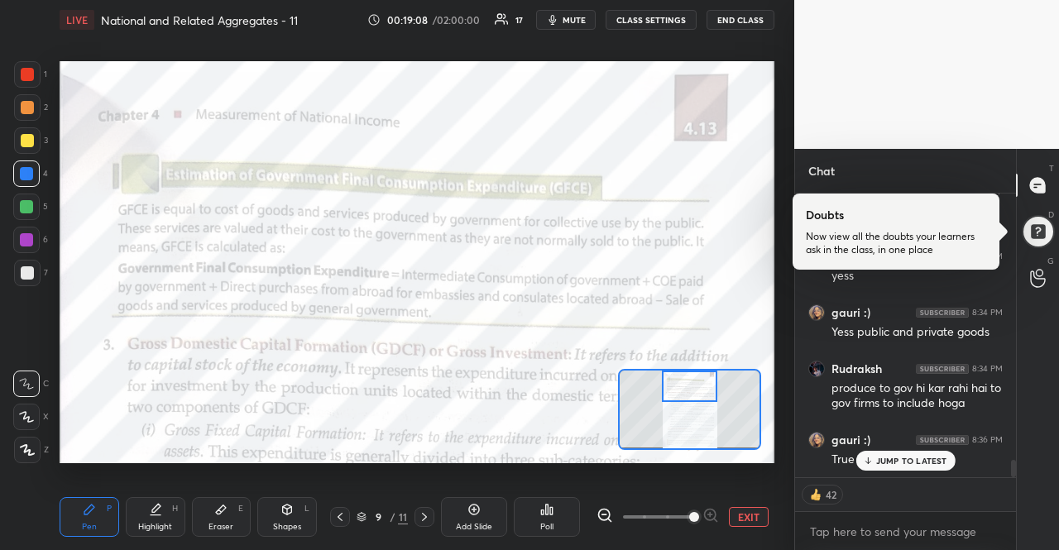
click at [920, 456] on p "JUMP TO LATEST" at bounding box center [911, 461] width 71 height 10
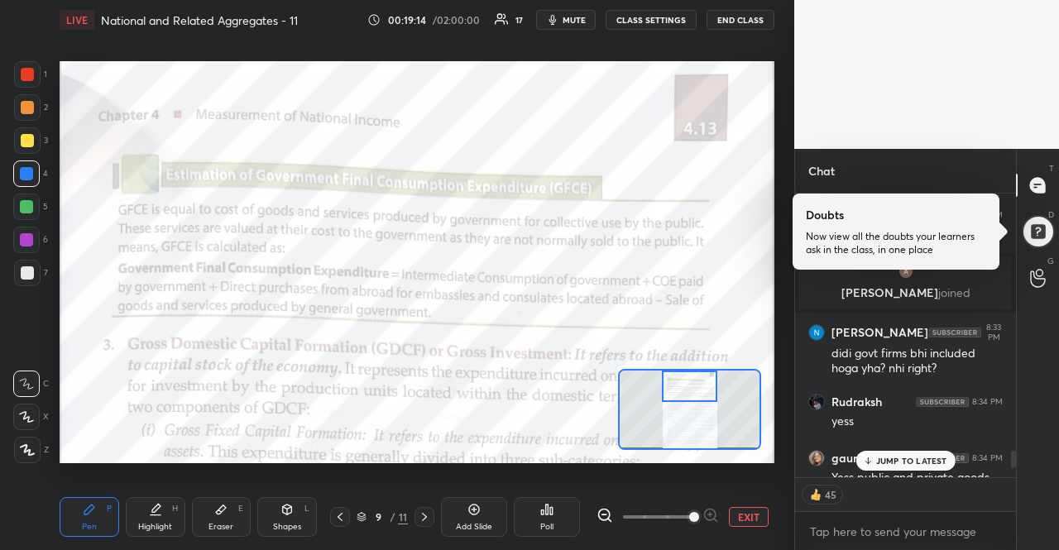
scroll to position [4179, 0]
click at [909, 457] on p "1 NEW MESSAGE" at bounding box center [911, 461] width 70 height 10
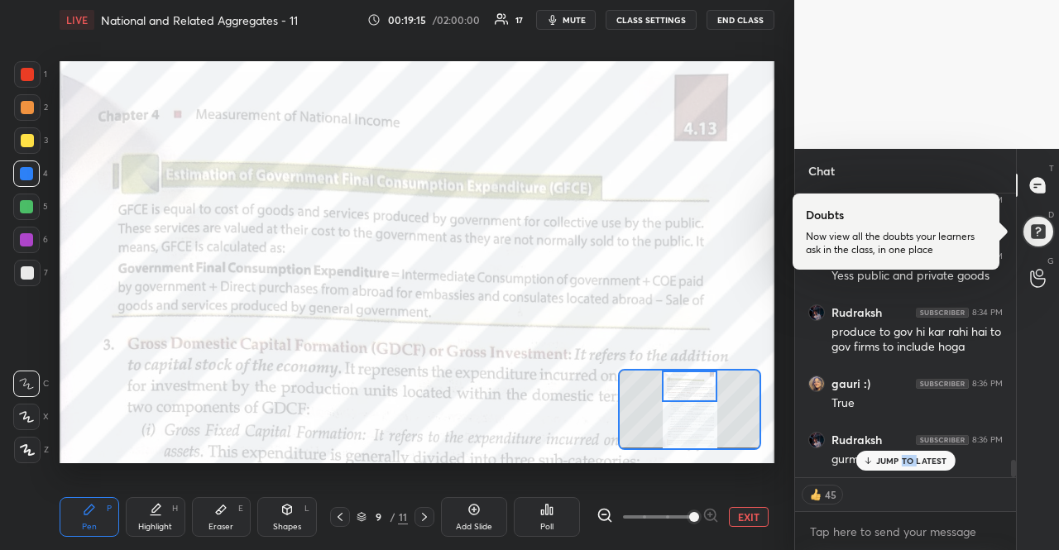
click at [909, 457] on p "JUMP TO LATEST" at bounding box center [911, 461] width 71 height 10
click at [337, 520] on icon at bounding box center [339, 516] width 13 height 13
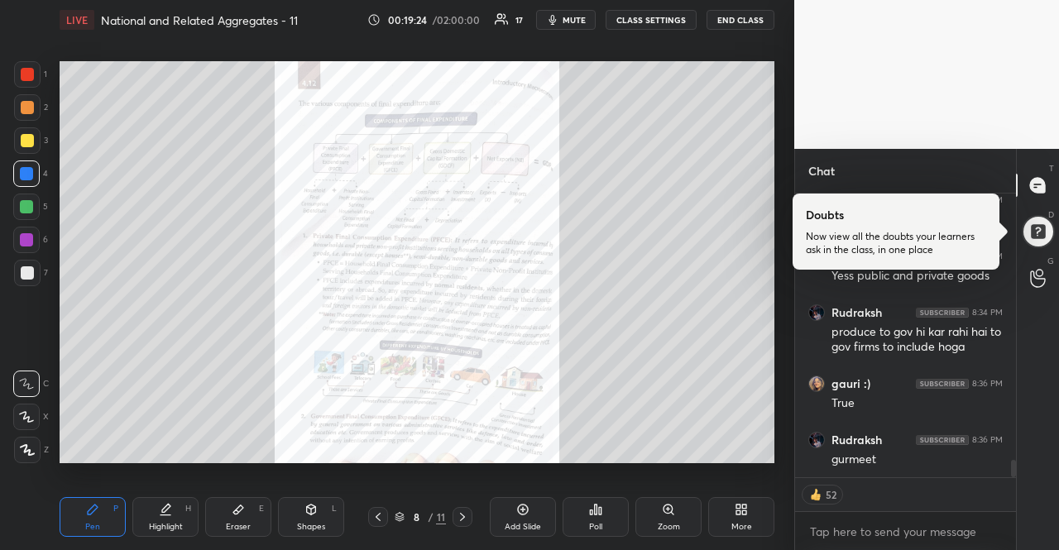
click at [661, 520] on div "Zoom" at bounding box center [668, 517] width 66 height 40
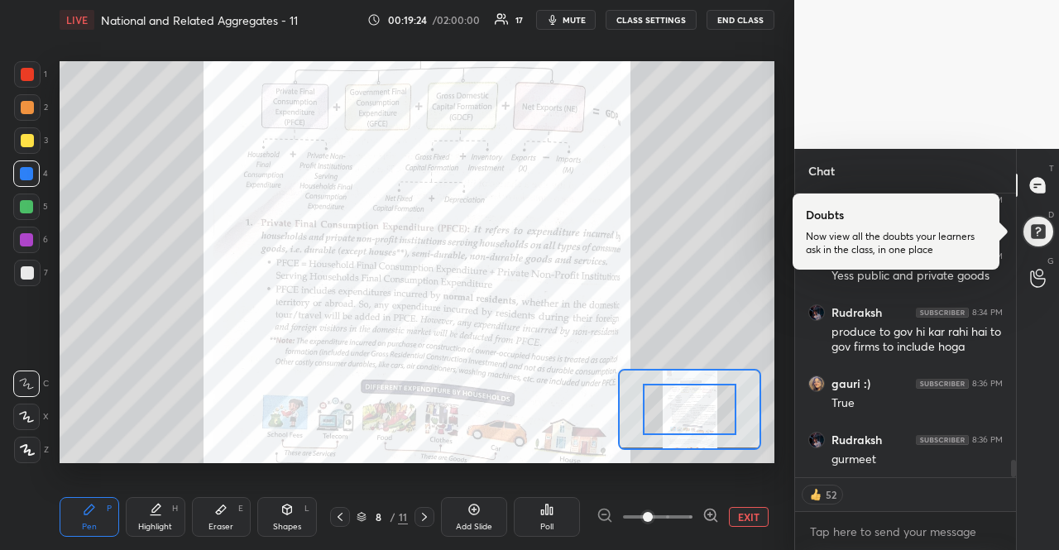
click at [653, 520] on span at bounding box center [648, 517] width 10 height 10
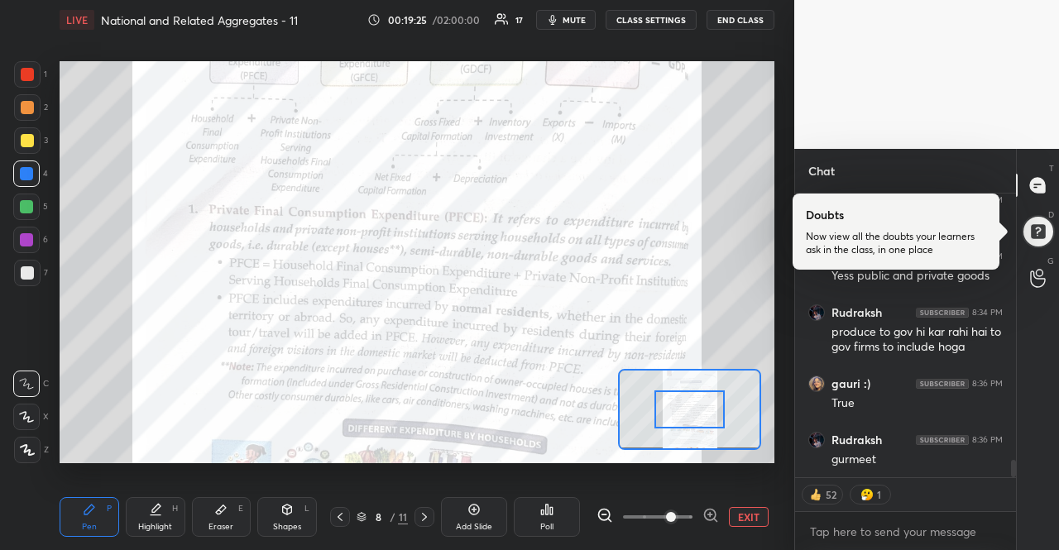
click at [711, 515] on icon at bounding box center [710, 515] width 17 height 17
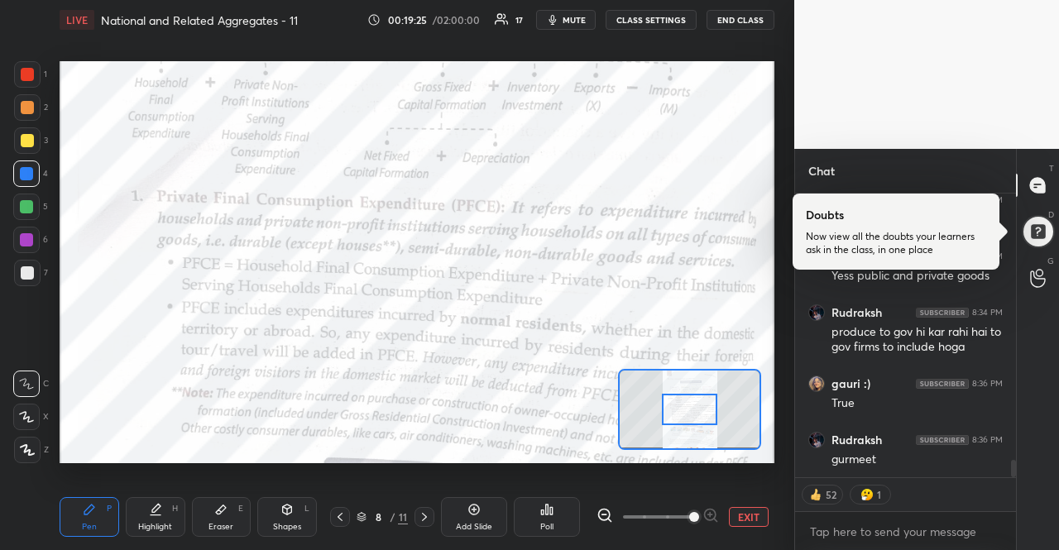
click at [699, 515] on span at bounding box center [694, 517] width 10 height 10
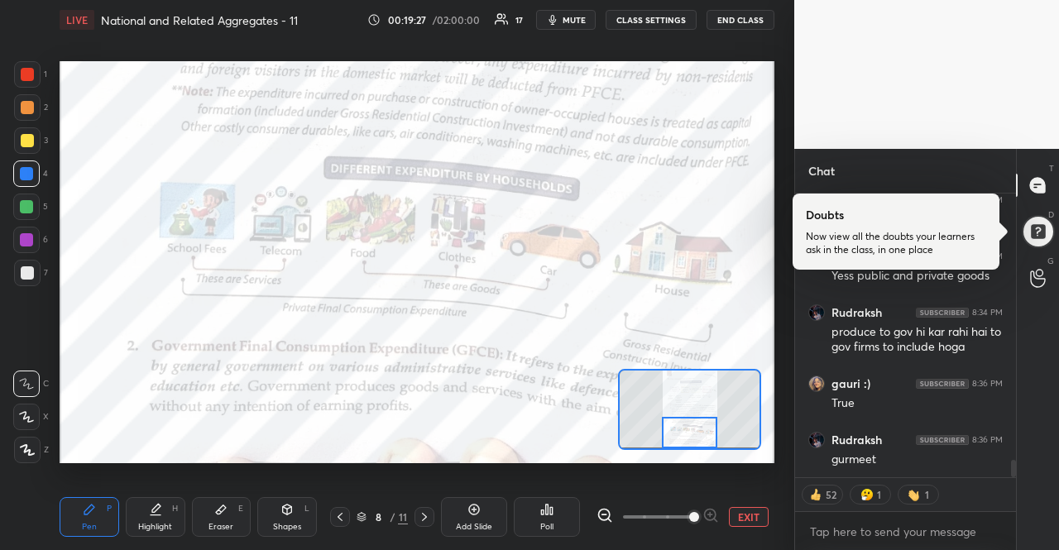
drag, startPoint x: 702, startPoint y: 403, endPoint x: 702, endPoint y: 433, distance: 30.6
click at [702, 433] on div at bounding box center [690, 432] width 56 height 31
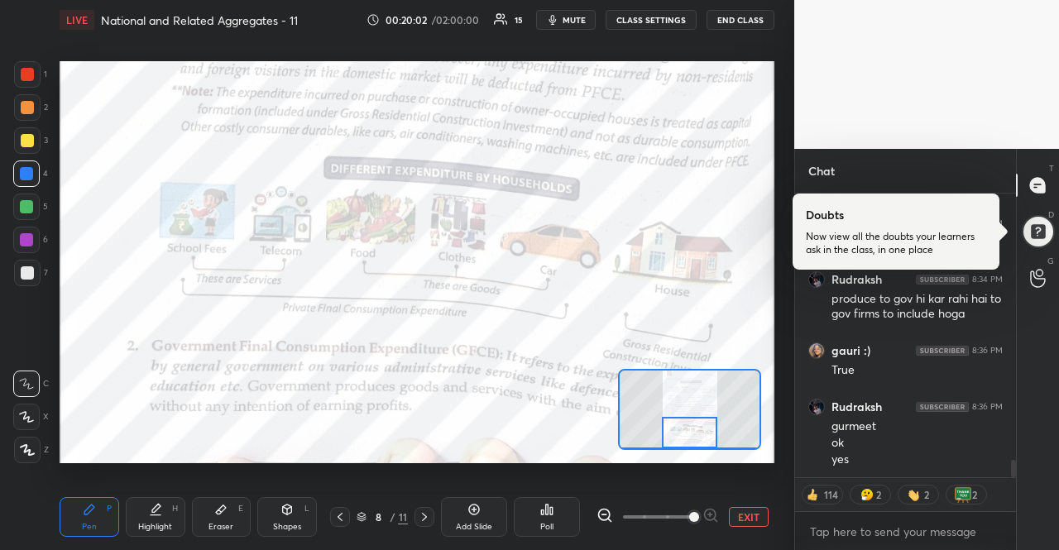
scroll to position [4471, 0]
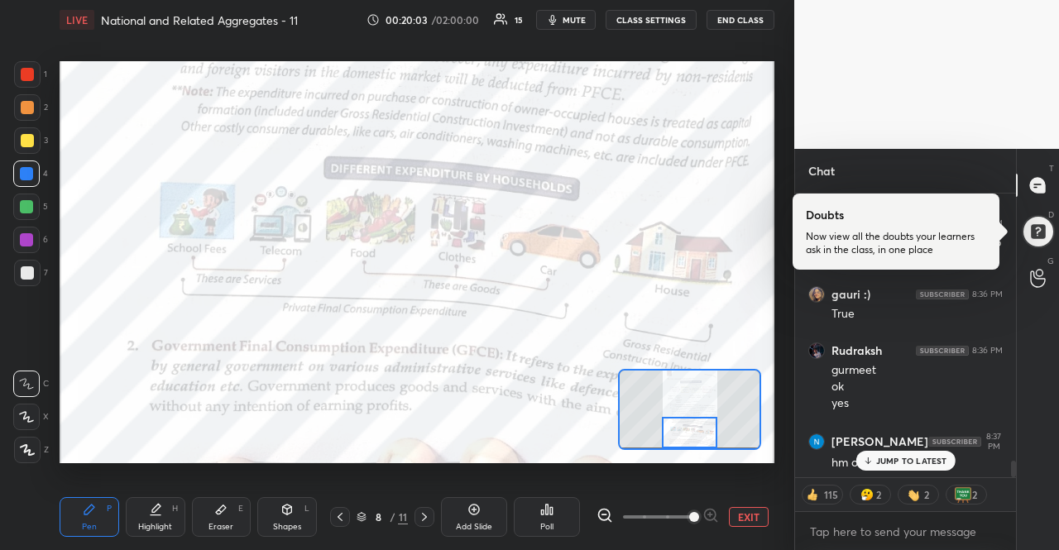
click at [938, 466] on p "JUMP TO LATEST" at bounding box center [911, 461] width 71 height 10
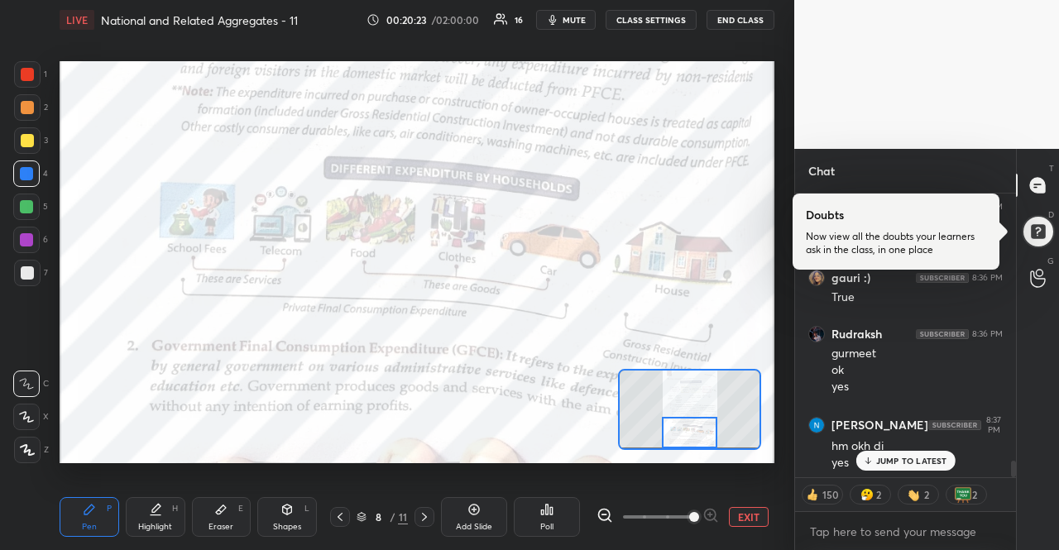
scroll to position [4543, 0]
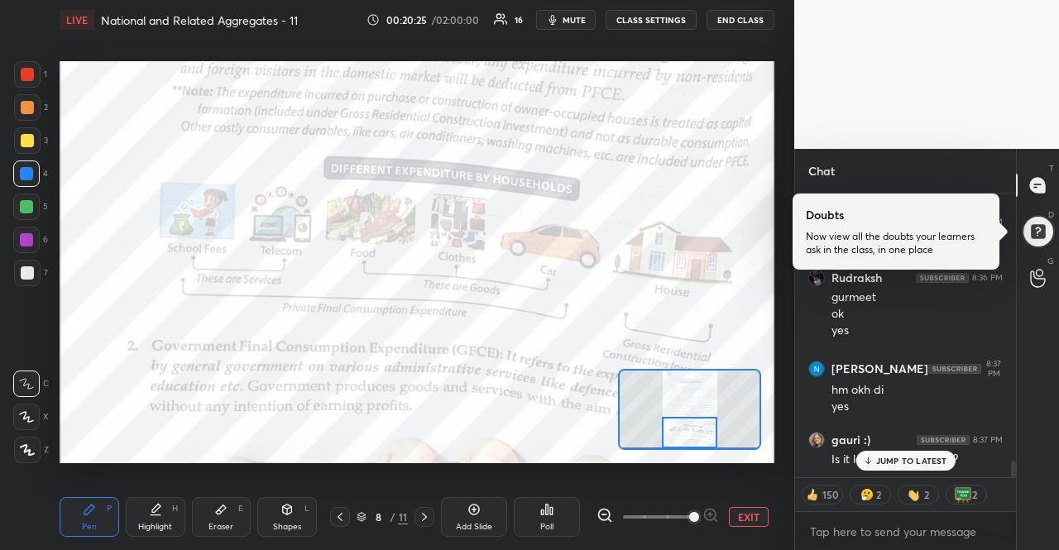
click at [424, 514] on icon at bounding box center [424, 516] width 13 height 13
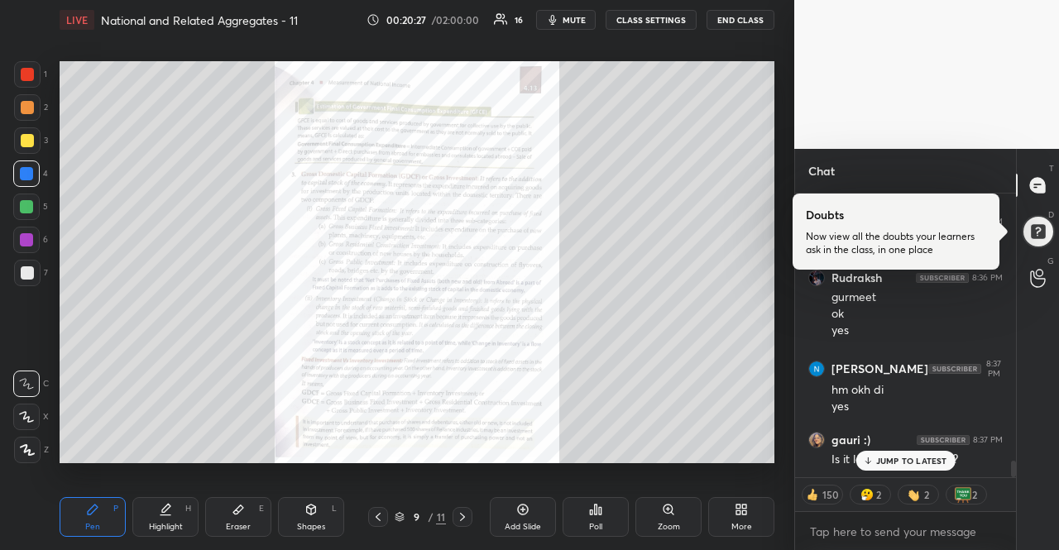
click at [658, 519] on div "Zoom" at bounding box center [668, 517] width 66 height 40
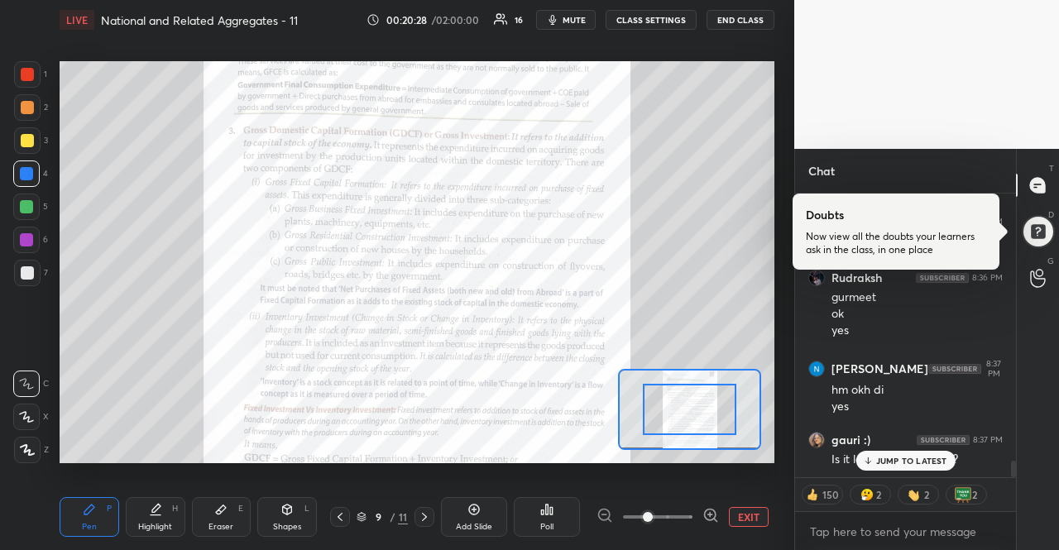
click at [907, 457] on p "JUMP TO LATEST" at bounding box center [911, 461] width 71 height 10
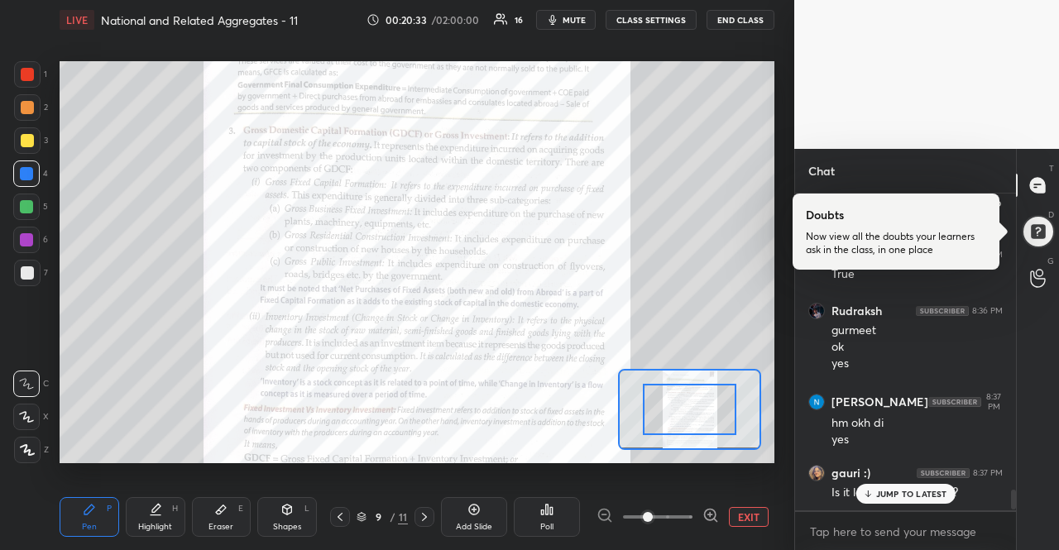
click at [704, 518] on icon at bounding box center [710, 515] width 17 height 17
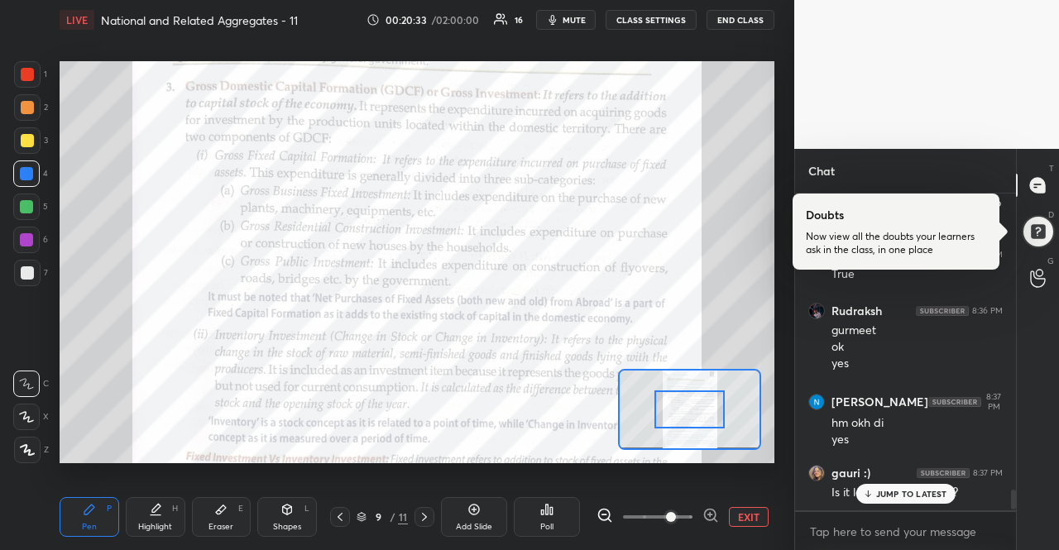
click at [704, 518] on icon at bounding box center [710, 515] width 17 height 17
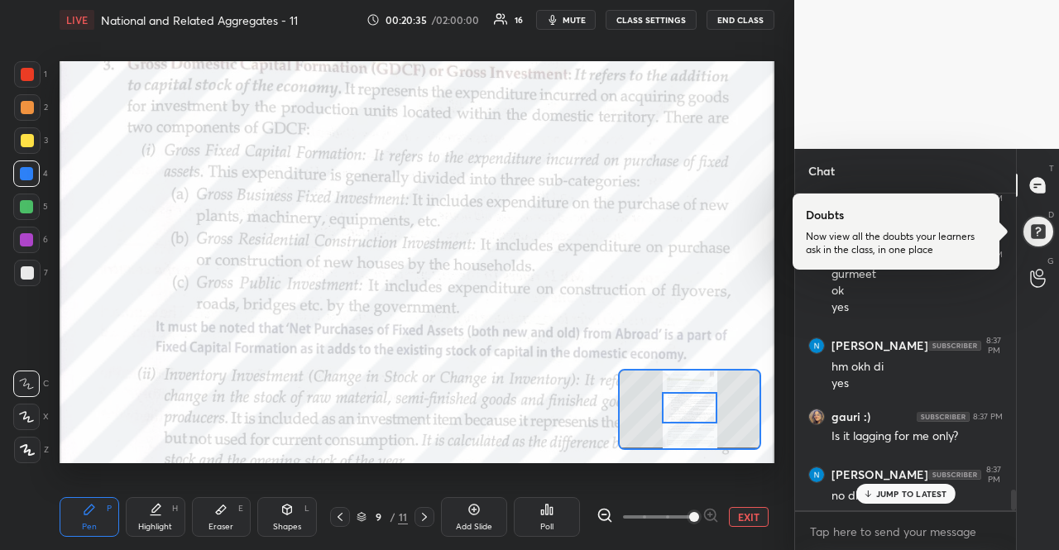
scroll to position [4623, 0]
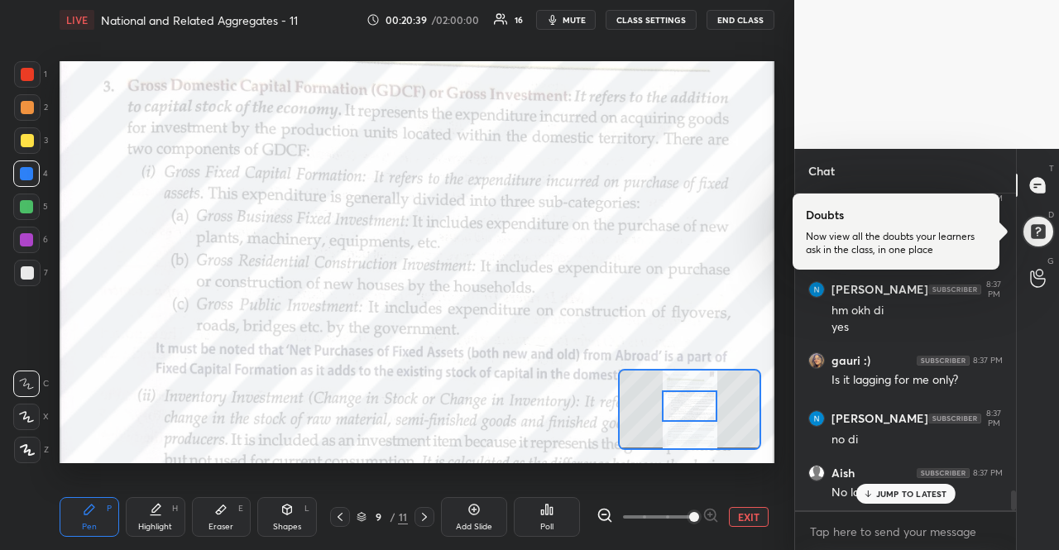
click at [701, 414] on div at bounding box center [690, 405] width 56 height 31
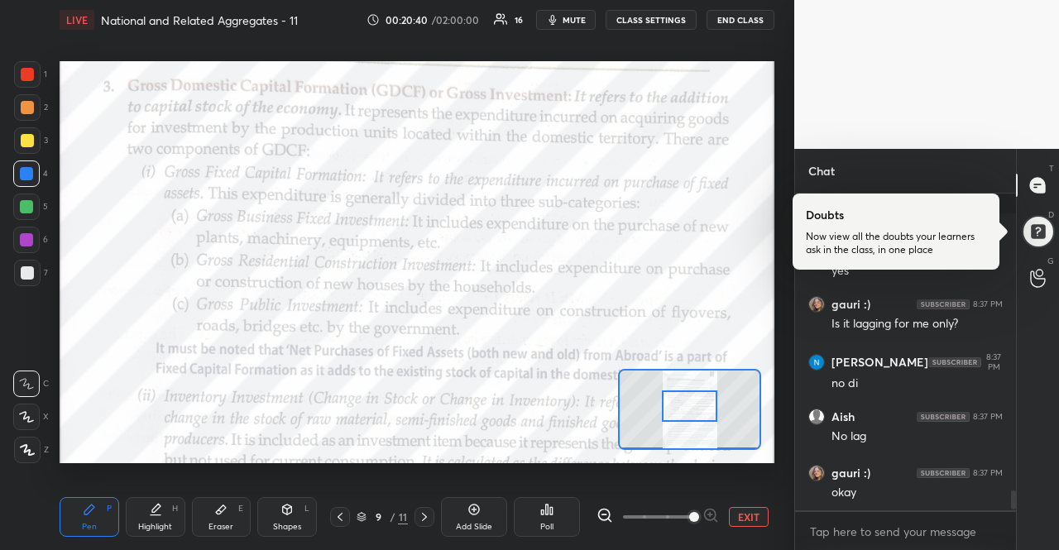
scroll to position [4791, 0]
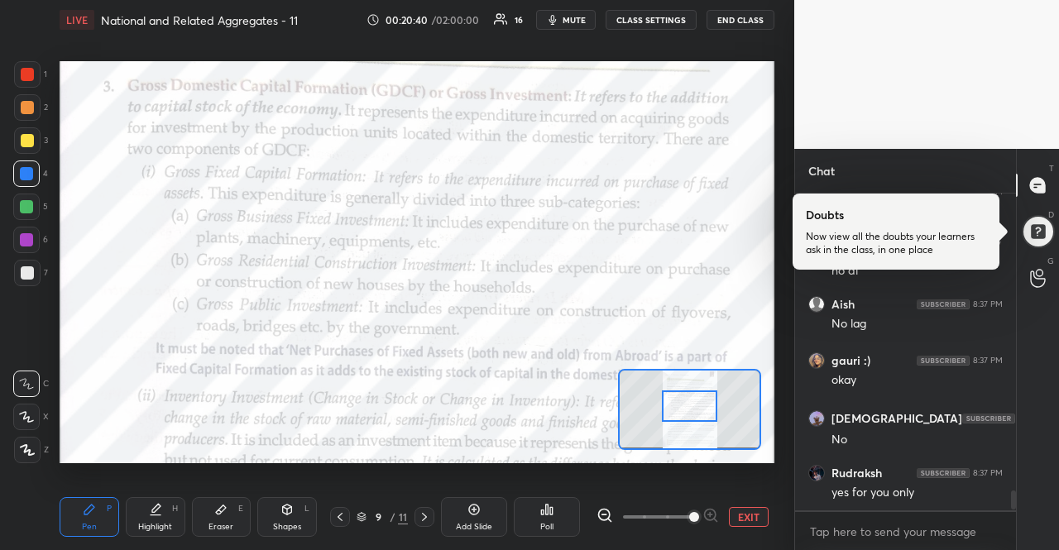
click at [872, 542] on icon at bounding box center [867, 547] width 11 height 10
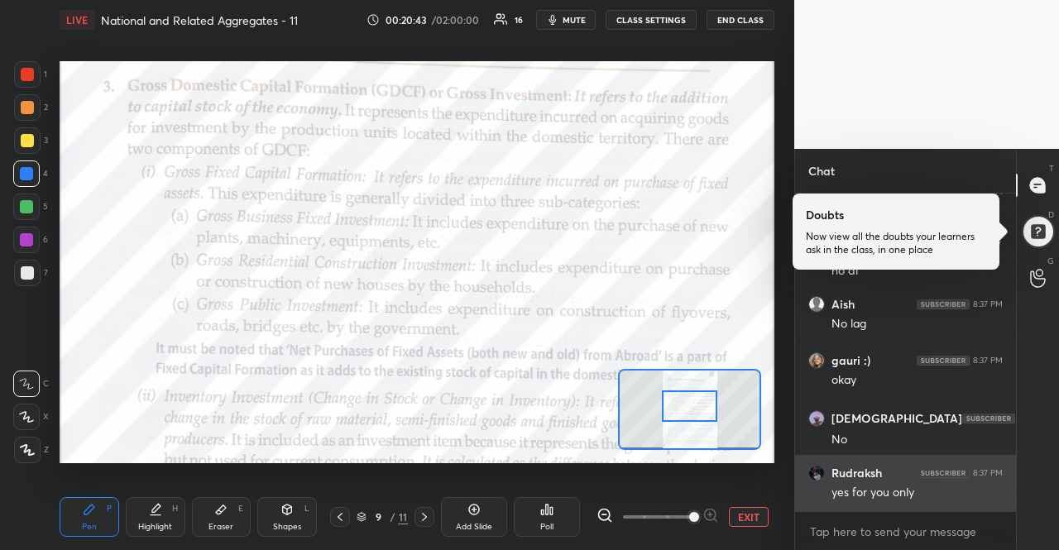
scroll to position [4848, 0]
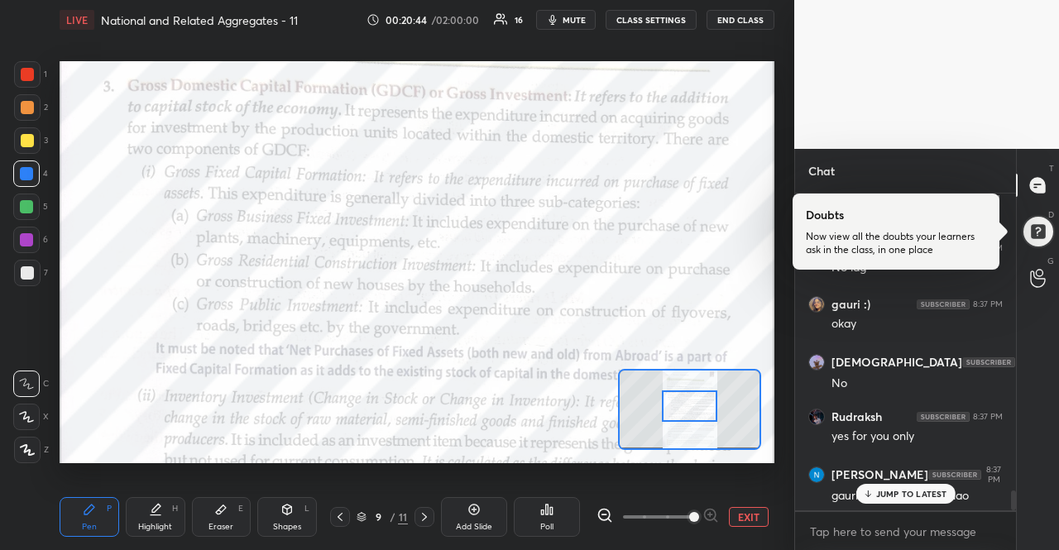
click at [903, 492] on p "JUMP TO LATEST" at bounding box center [911, 494] width 71 height 10
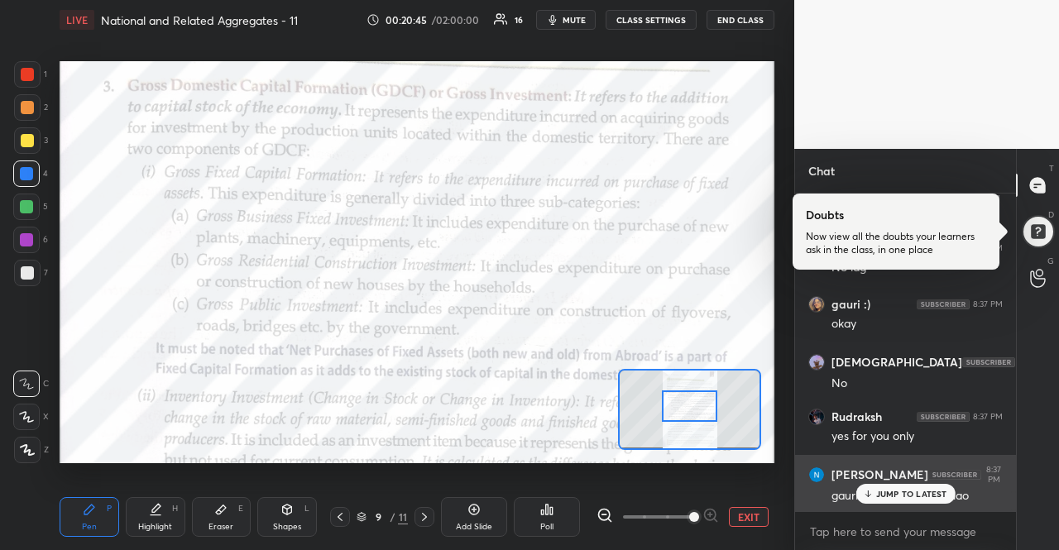
scroll to position [4904, 0]
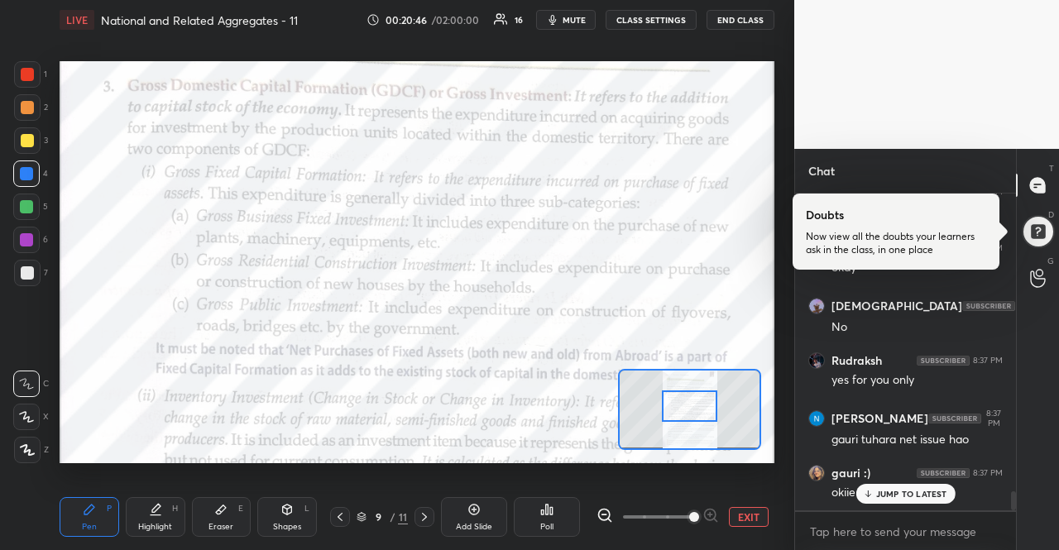
click at [893, 502] on div "JUMP TO LATEST" at bounding box center [904, 494] width 99 height 20
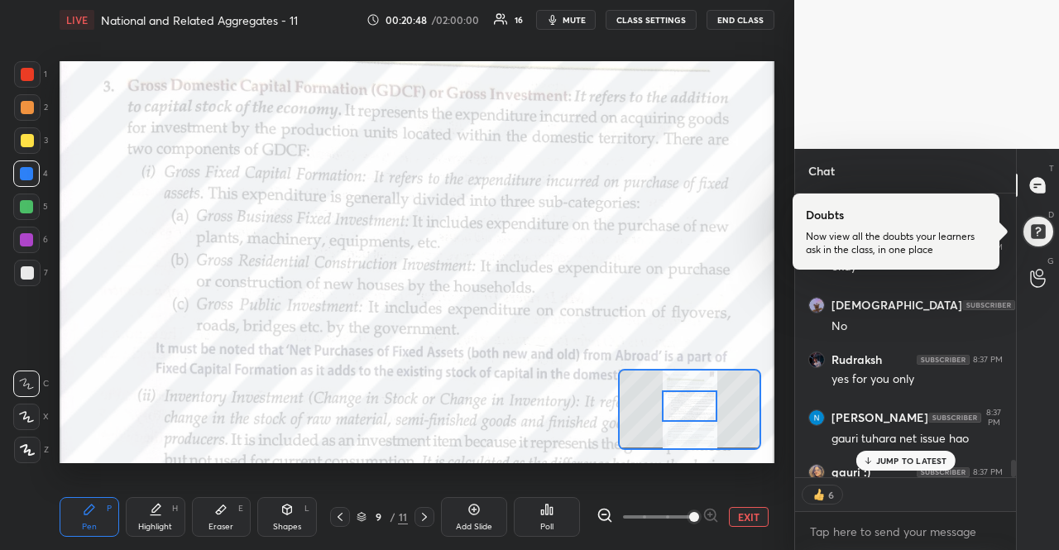
click at [905, 469] on div "JUMP TO LATEST" at bounding box center [904, 461] width 99 height 20
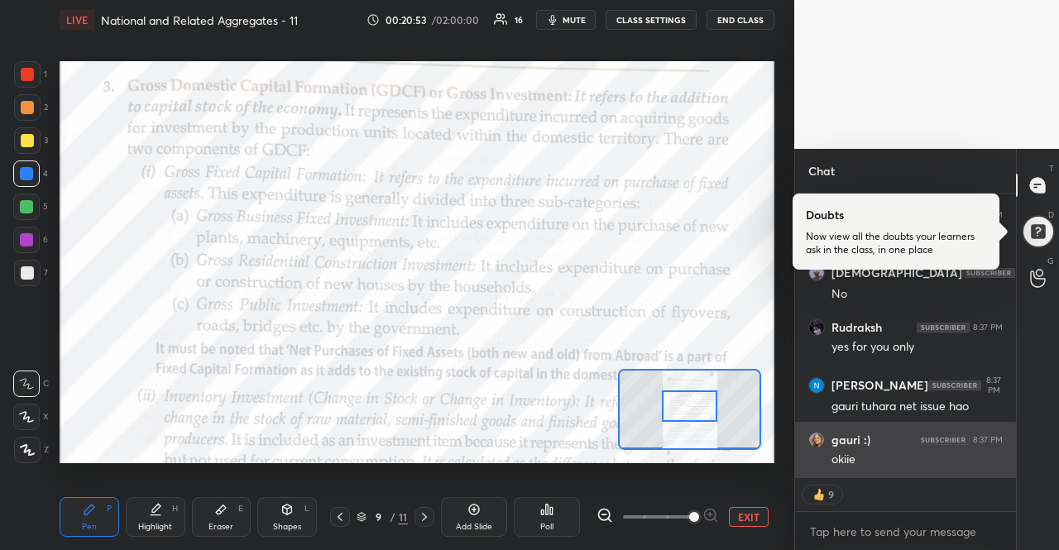
scroll to position [4993, 0]
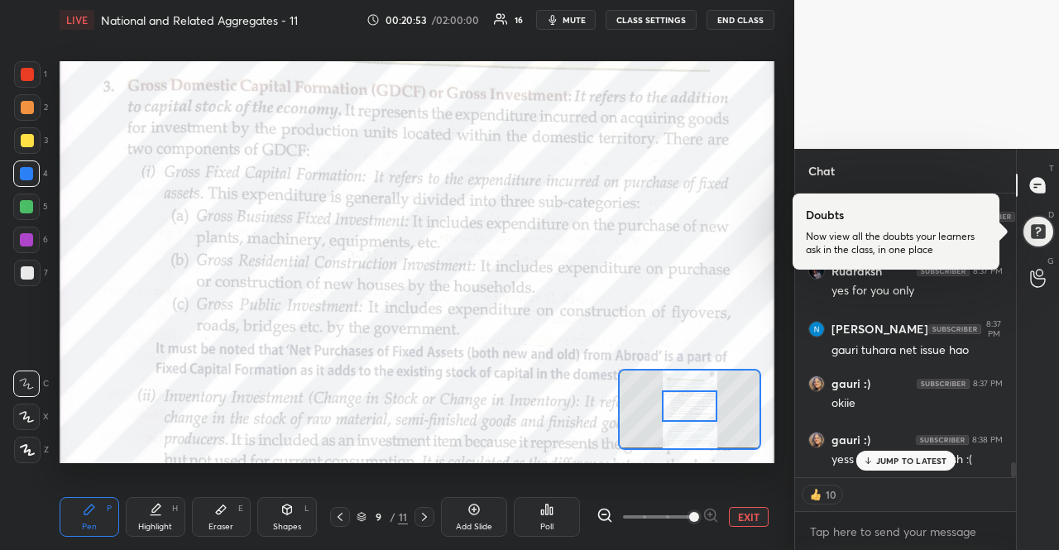
click at [902, 469] on div "JUMP TO LATEST" at bounding box center [904, 461] width 99 height 20
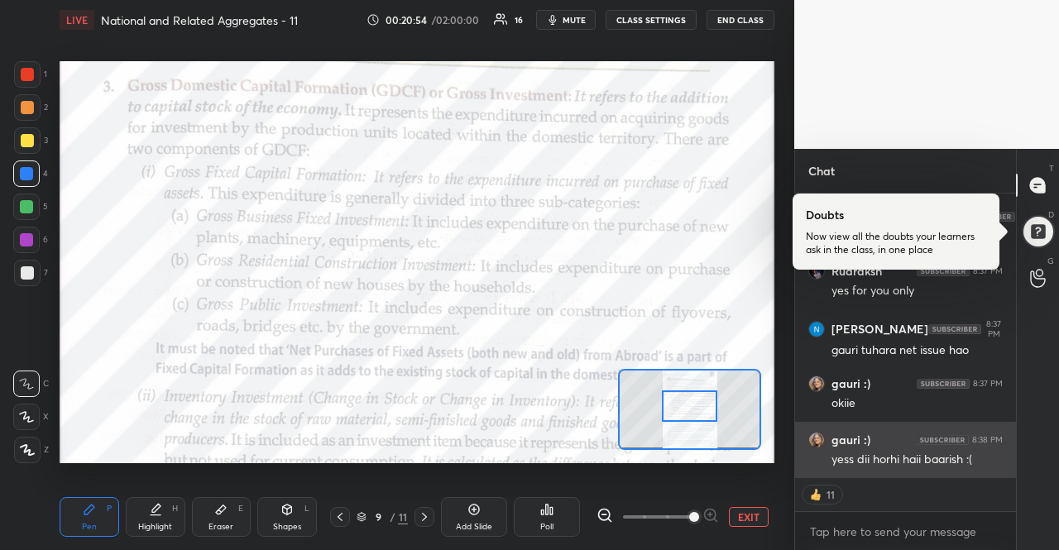
click at [902, 461] on div "yess dii horhi haii baarish :(" at bounding box center [916, 460] width 171 height 17
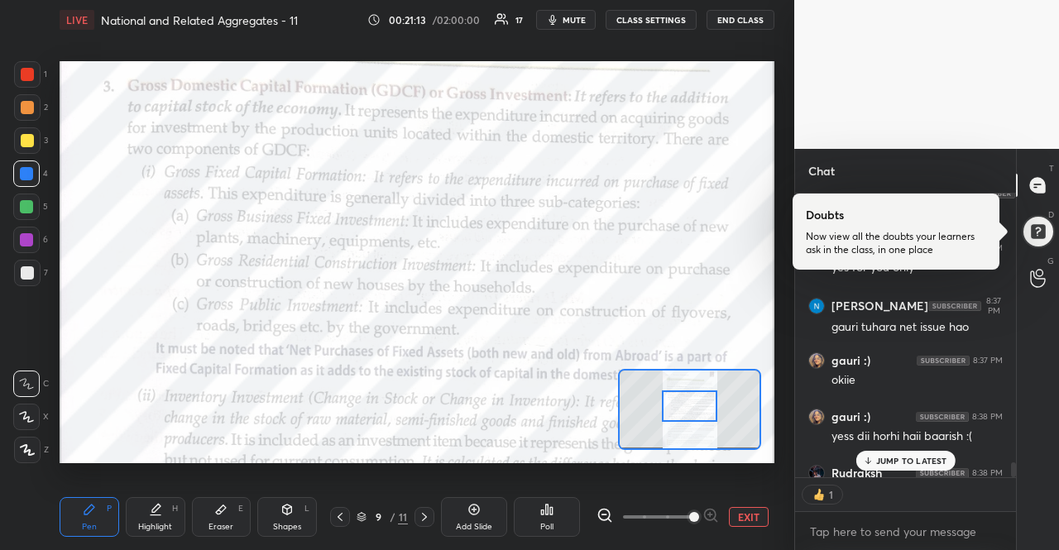
scroll to position [5106, 0]
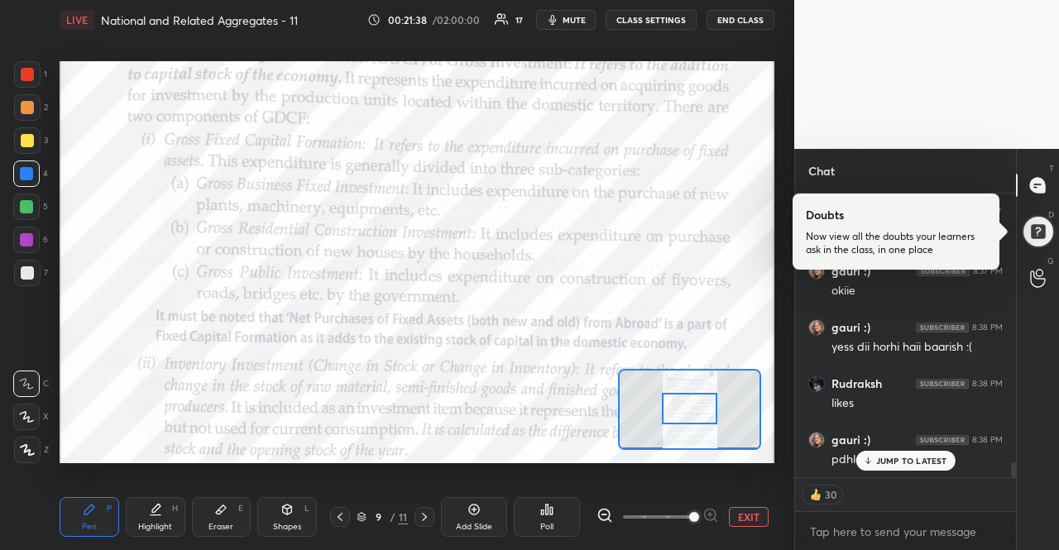
click at [702, 409] on div at bounding box center [690, 408] width 56 height 31
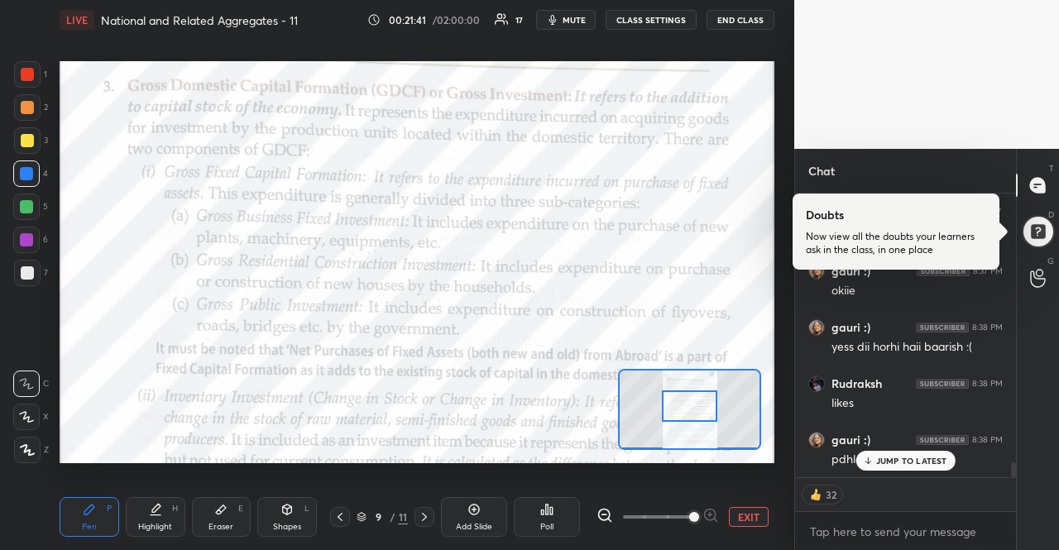
click at [702, 407] on div at bounding box center [690, 405] width 56 height 31
click at [920, 469] on div "JUMP TO LATEST" at bounding box center [904, 461] width 99 height 20
click at [945, 540] on textarea at bounding box center [905, 532] width 194 height 26
click at [906, 462] on p "JUMP TO LATEST" at bounding box center [911, 461] width 71 height 10
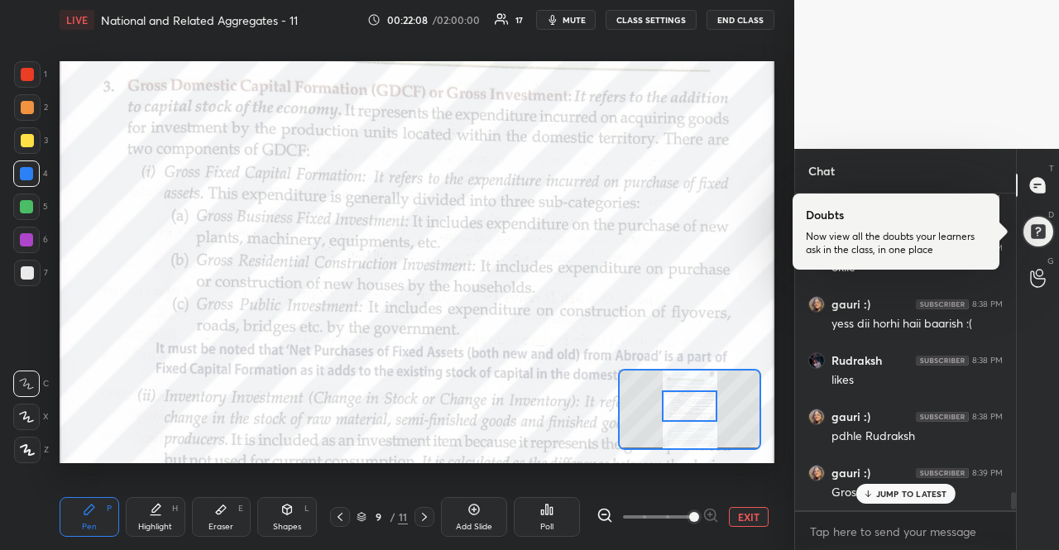
scroll to position [312, 216]
click at [902, 487] on div "JUMP TO LATEST" at bounding box center [904, 494] width 99 height 20
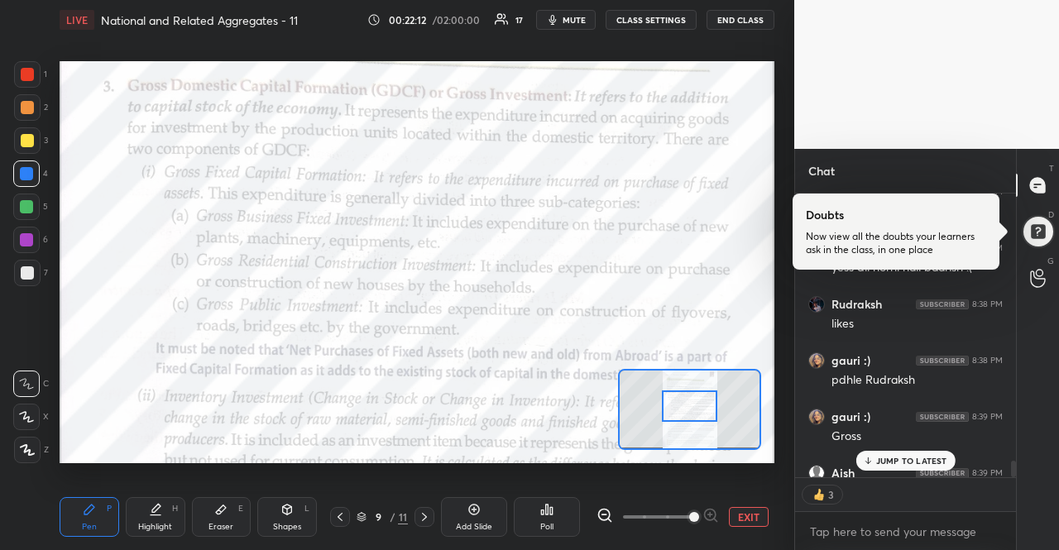
click at [885, 456] on p "JUMP TO LATEST" at bounding box center [911, 461] width 71 height 10
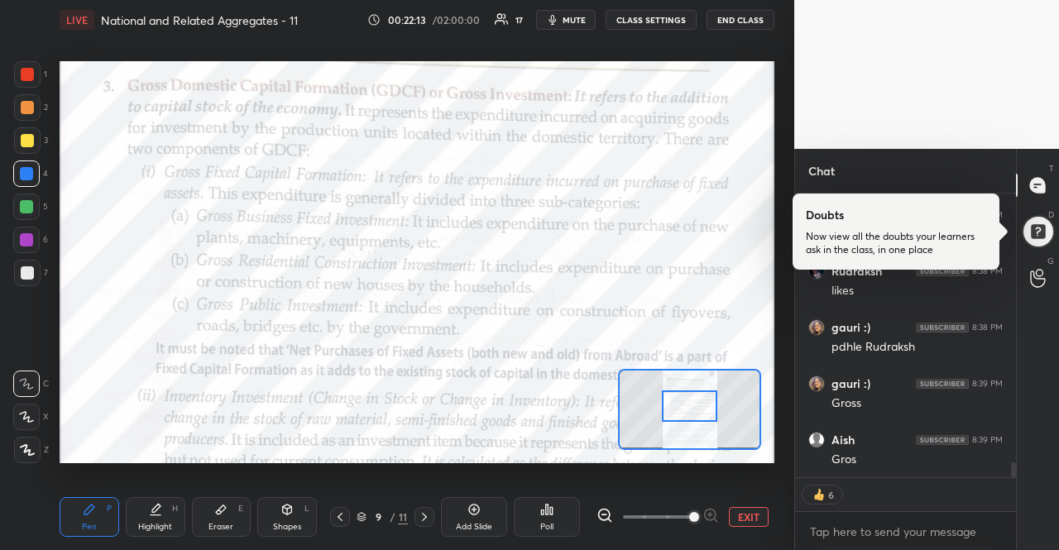
click at [885, 455] on div "Gros" at bounding box center [916, 460] width 171 height 17
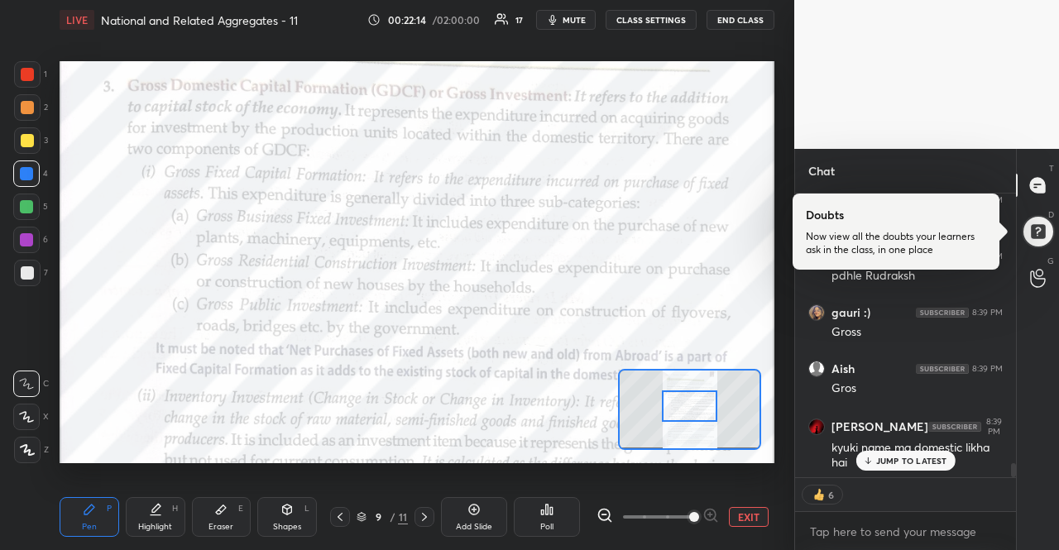
click at [885, 456] on p "JUMP TO LATEST" at bounding box center [911, 461] width 71 height 10
type textarea "x"
click at [880, 524] on textarea at bounding box center [905, 532] width 194 height 26
type textarea "V"
type textarea "x"
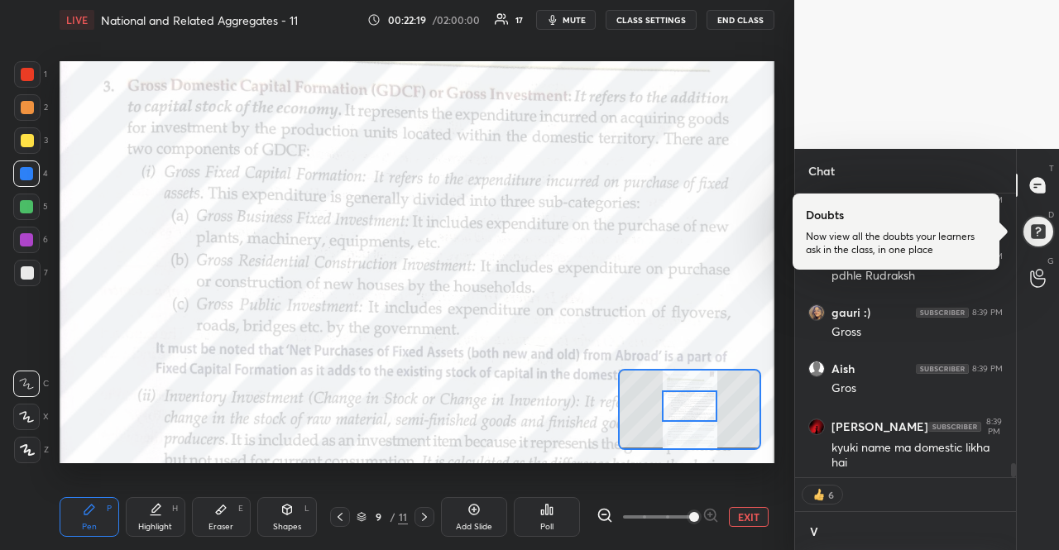
scroll to position [5290, 0]
type textarea "VA"
type textarea "x"
type textarea "VAM"
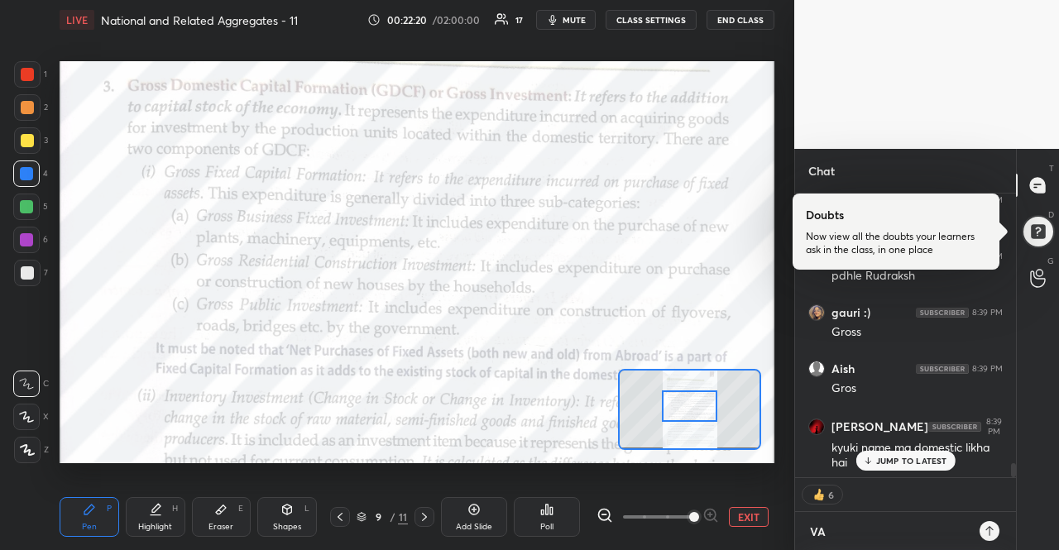
type textarea "x"
type textarea "VAM"
type textarea "x"
type textarea "VAM"
type textarea "x"
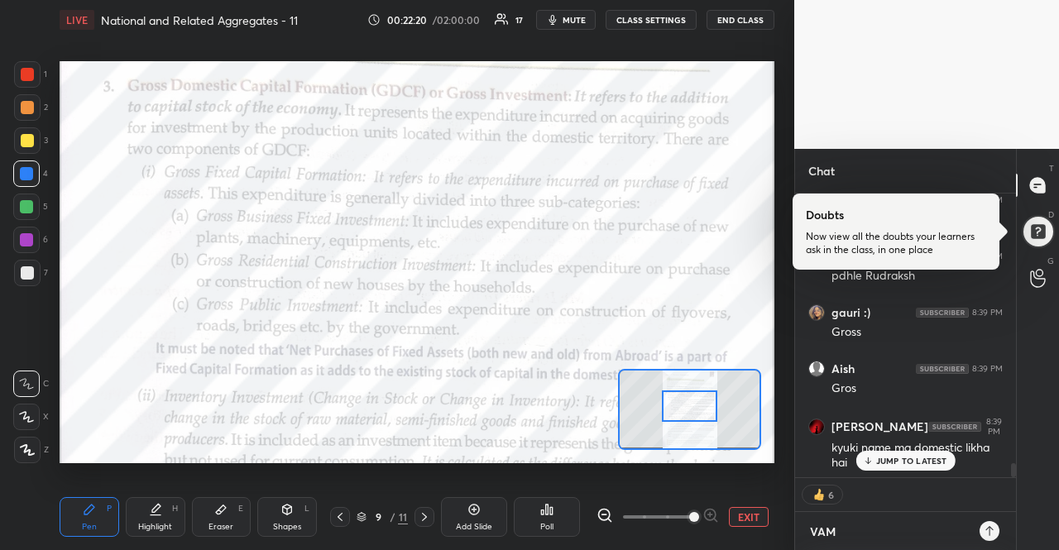
scroll to position [5, 5]
type textarea "VAM"
type textarea "x"
type textarea "VAM E"
type textarea "x"
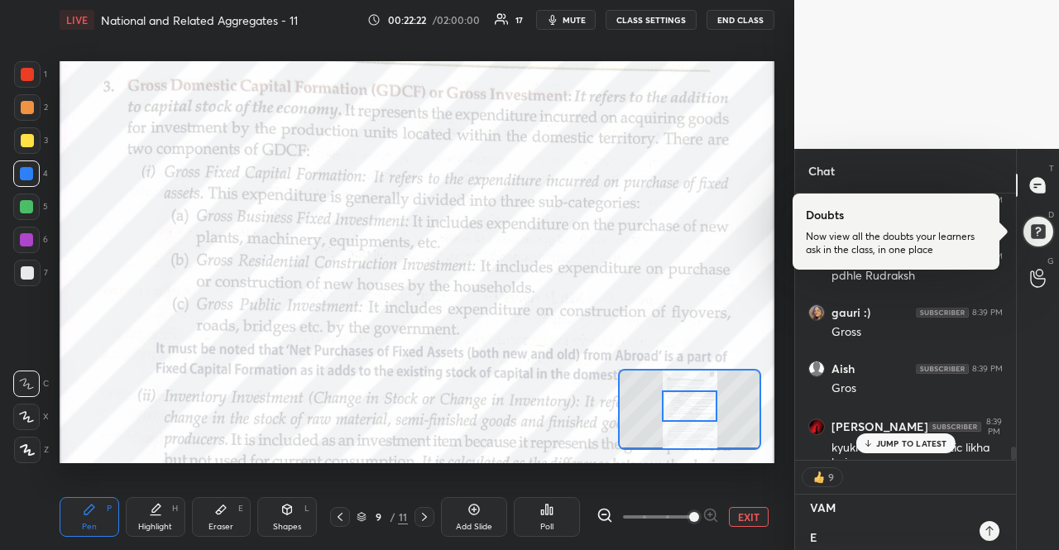
type textarea "VAM EX"
type textarea "x"
type textarea "VAM EXP"
type textarea "x"
type textarea "VAM EXPE"
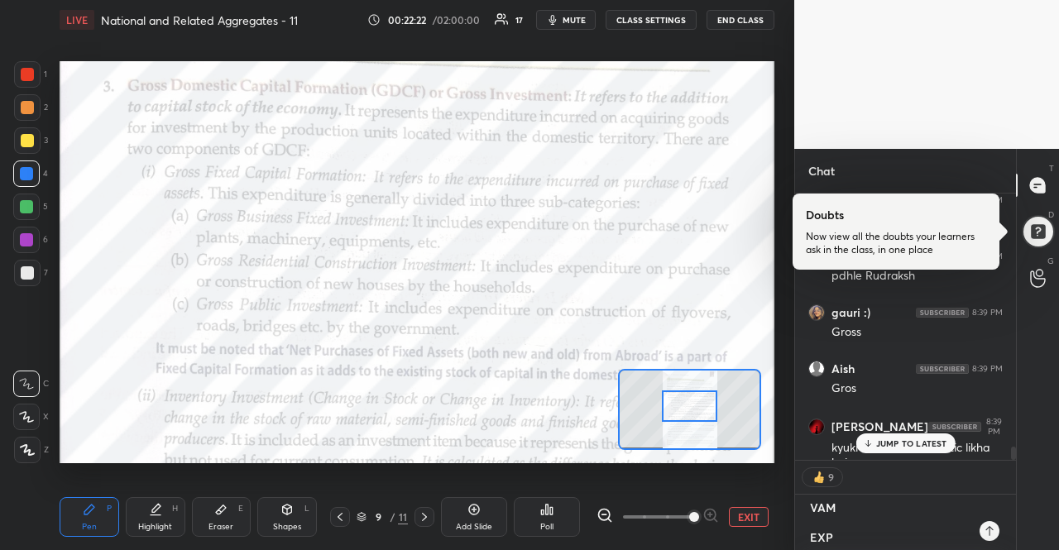
type textarea "x"
type textarea "VAM EXPEN"
type textarea "x"
type textarea "VAM EXPEND"
type textarea "x"
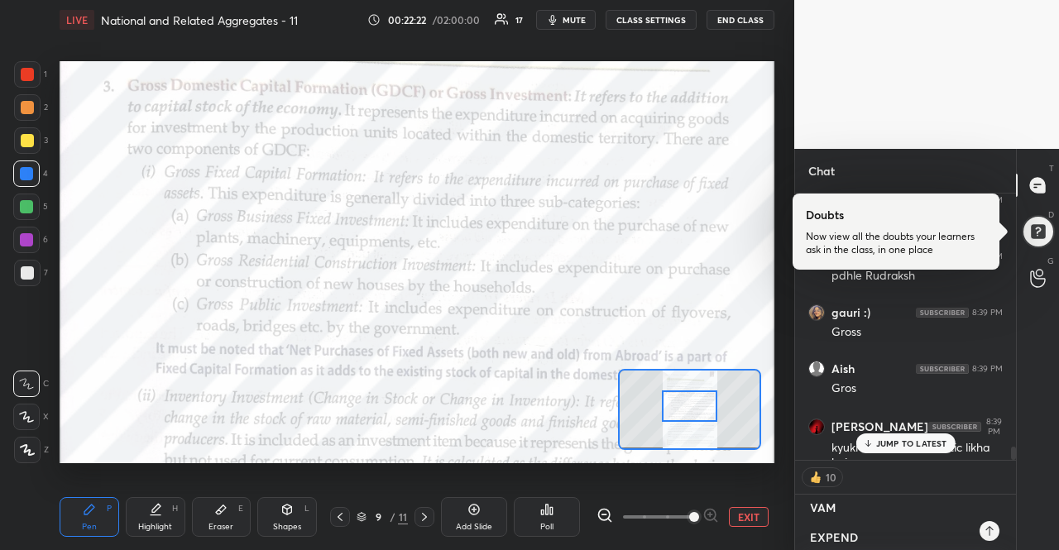
type textarea "VAM EXPENDI"
type textarea "x"
type textarea "VAM EXPENDIT"
type textarea "x"
type textarea "VAM EXPENDITU"
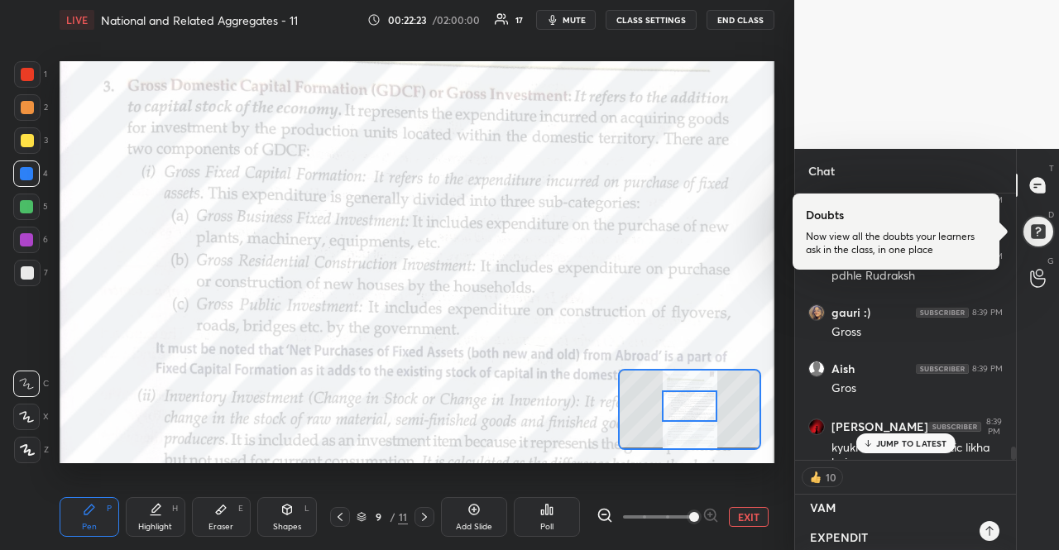
type textarea "x"
type textarea "VAM EXPENDITUR"
type textarea "x"
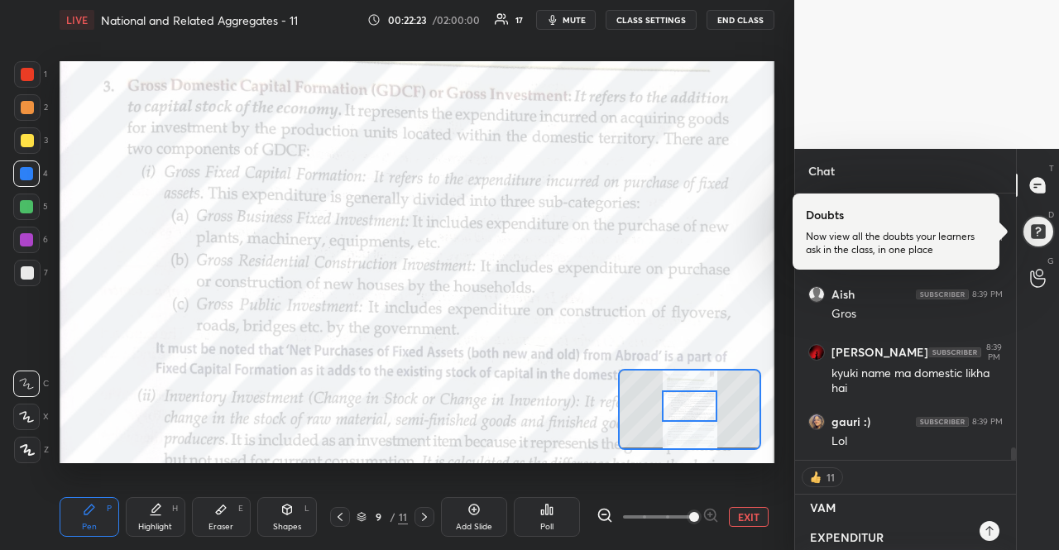
type textarea "VAM EXPENDITURE"
type textarea "x"
type textarea "VAM EXPENDITURE"
type textarea "x"
type textarea "VAM EXPENDITURE M"
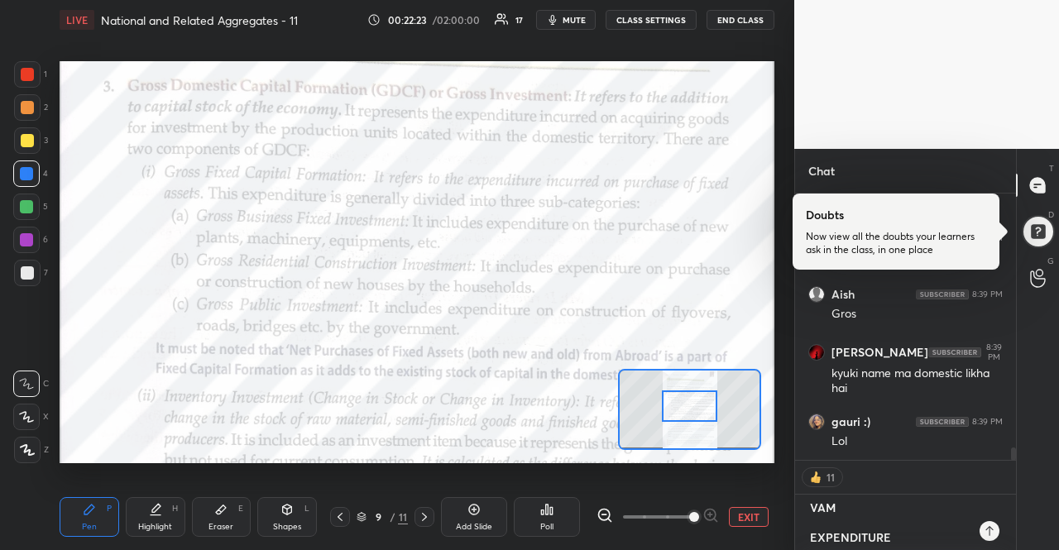
type textarea "x"
type textarea "VAM EXPENDITURE M"
type textarea "x"
type textarea "VAM EXPENDITURE M"
type textarea "x"
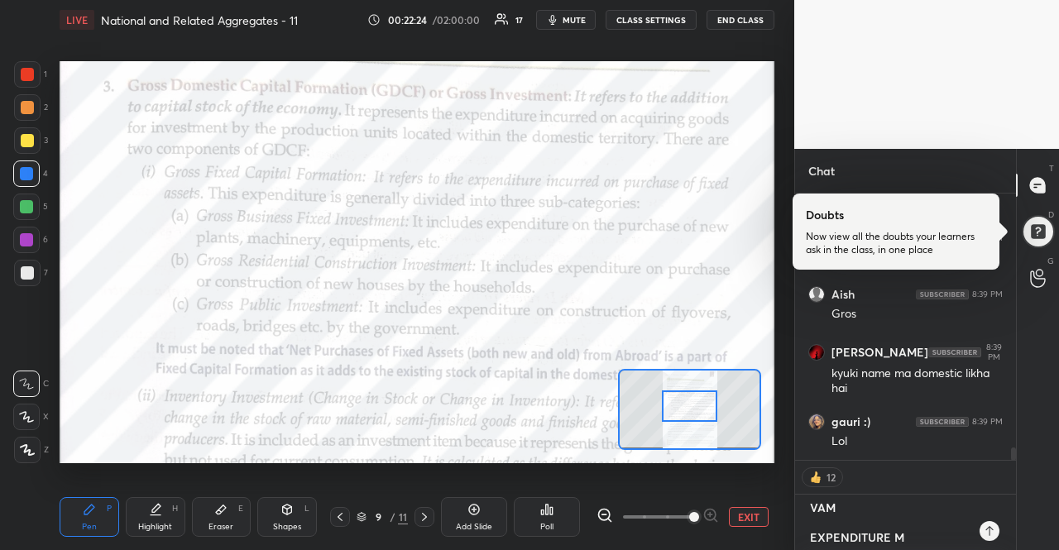
scroll to position [5, 5]
type textarea "VAM EXPENDITURE M"
type textarea "x"
type textarea "VAM EXPENDITURE M ="
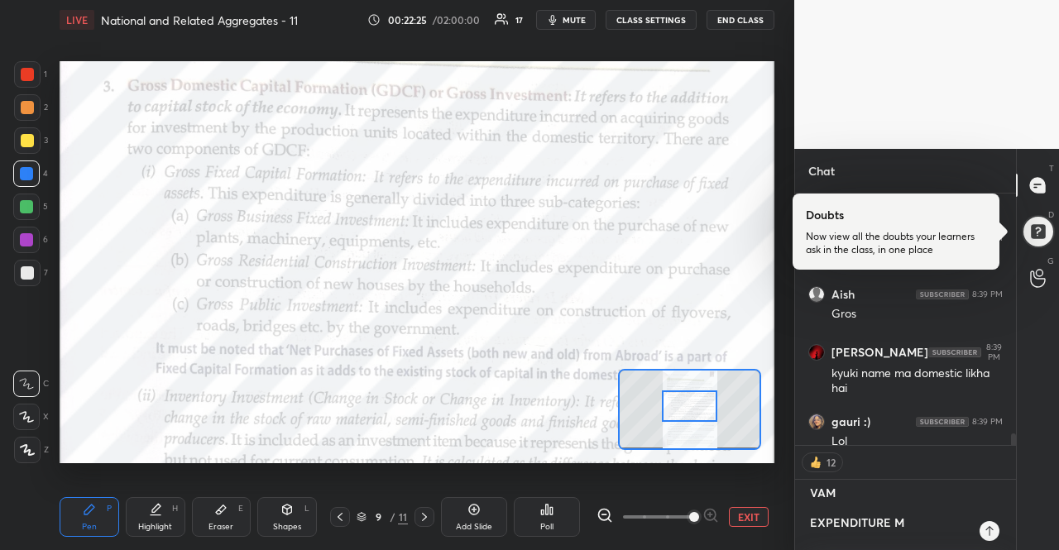
type textarea "x"
type textarea "VAM EXPENDITURE M ="
type textarea "x"
type textarea "VAM EXPENDITURE M = G"
type textarea "x"
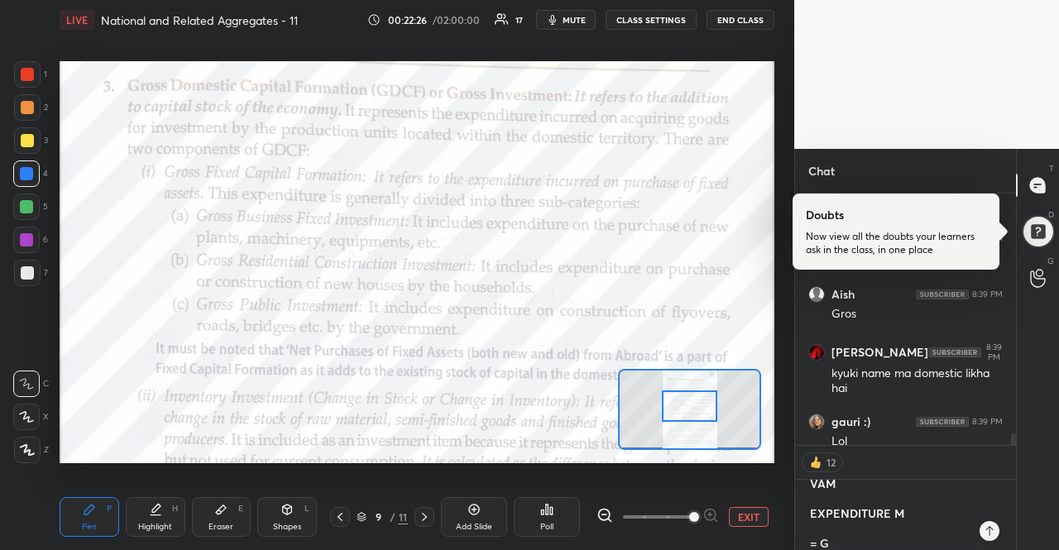
type textarea "VAM EXPENDITURE M = GD"
type textarea "x"
type textarea "VAM EXPENDITURE M = GDP"
type textarea "x"
type textarea "VAM EXPENDITURE M = GDPM"
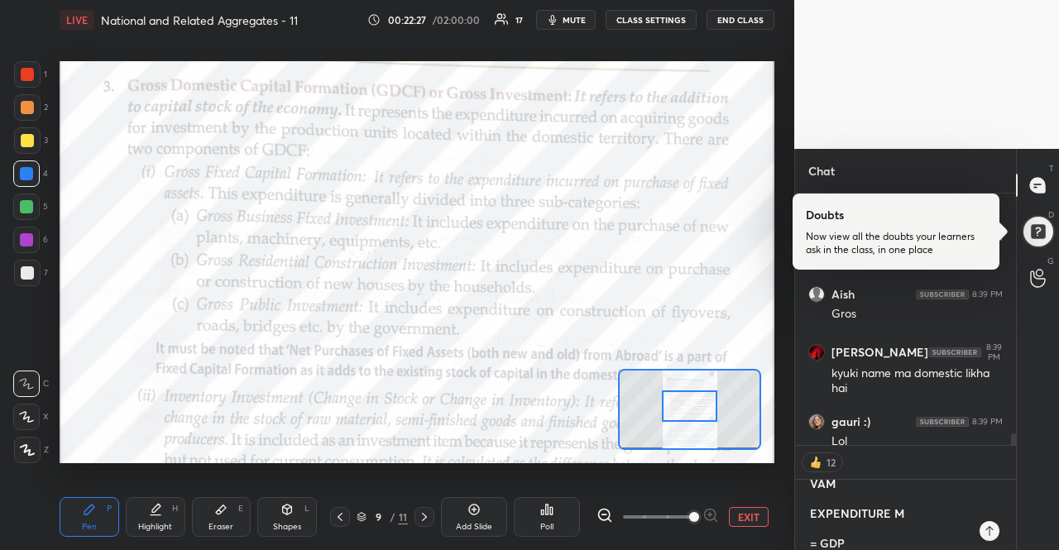
type textarea "x"
type textarea "VAM EXPENDITURE M = GDPMP"
type textarea "x"
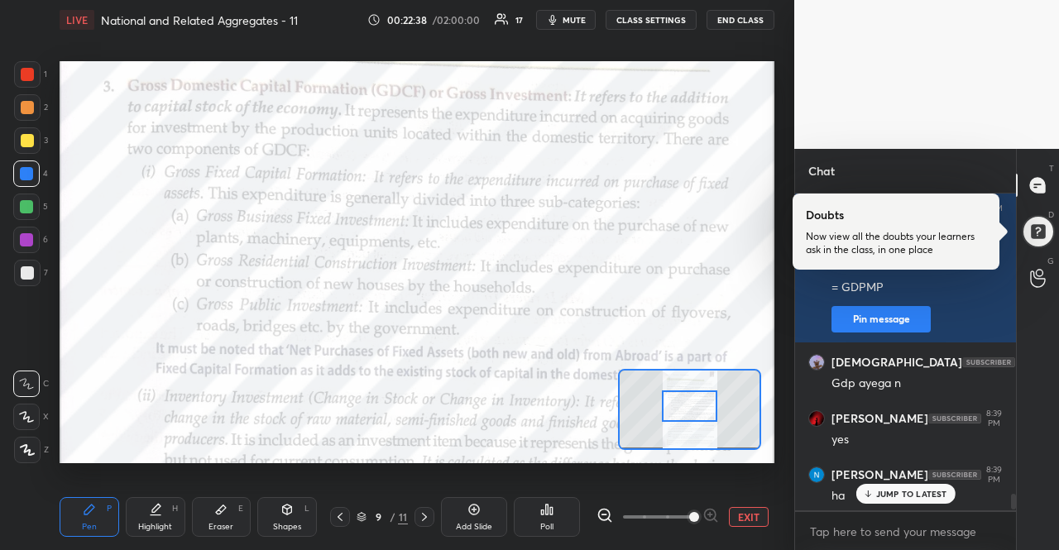
click at [925, 491] on p "JUMP TO LATEST" at bounding box center [911, 494] width 71 height 10
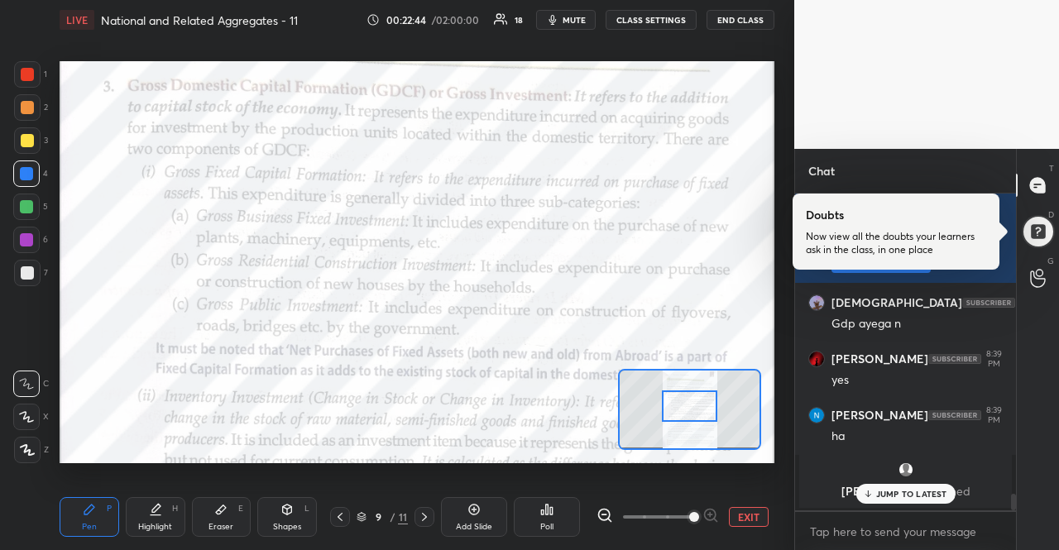
click at [863, 486] on div "JUMP TO LATEST" at bounding box center [904, 494] width 99 height 20
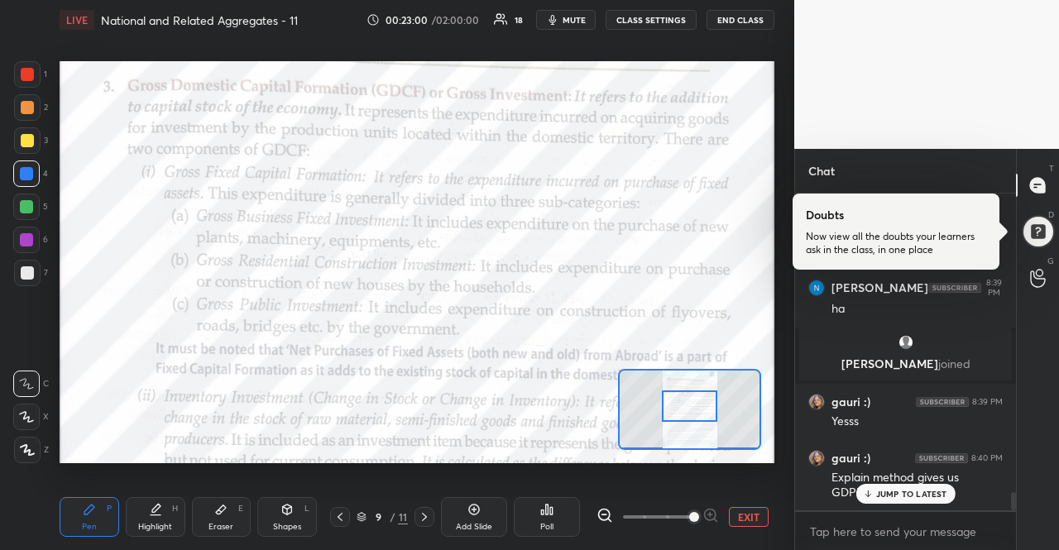
click at [857, 492] on div "JUMP TO LATEST" at bounding box center [904, 494] width 99 height 20
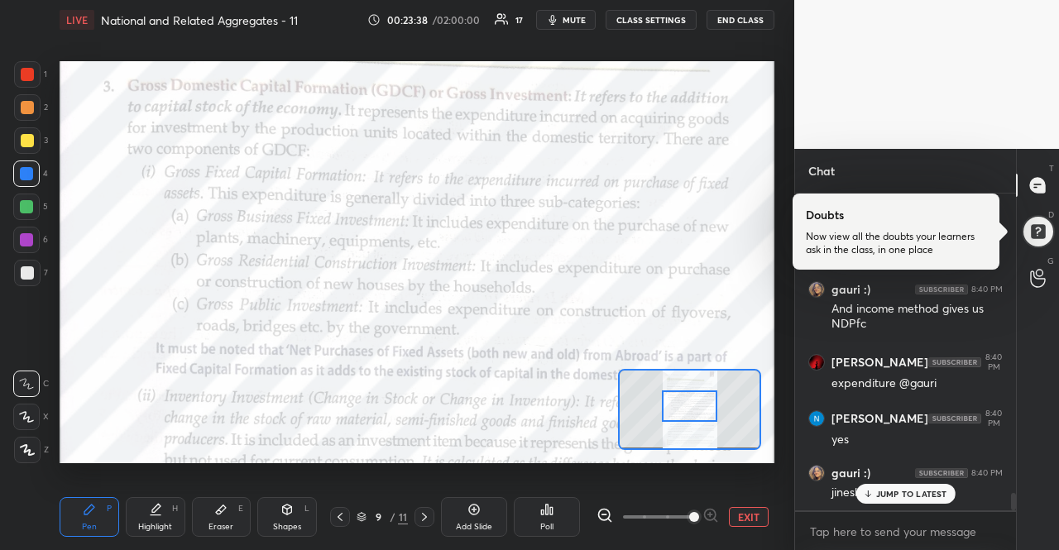
scroll to position [5644, 0]
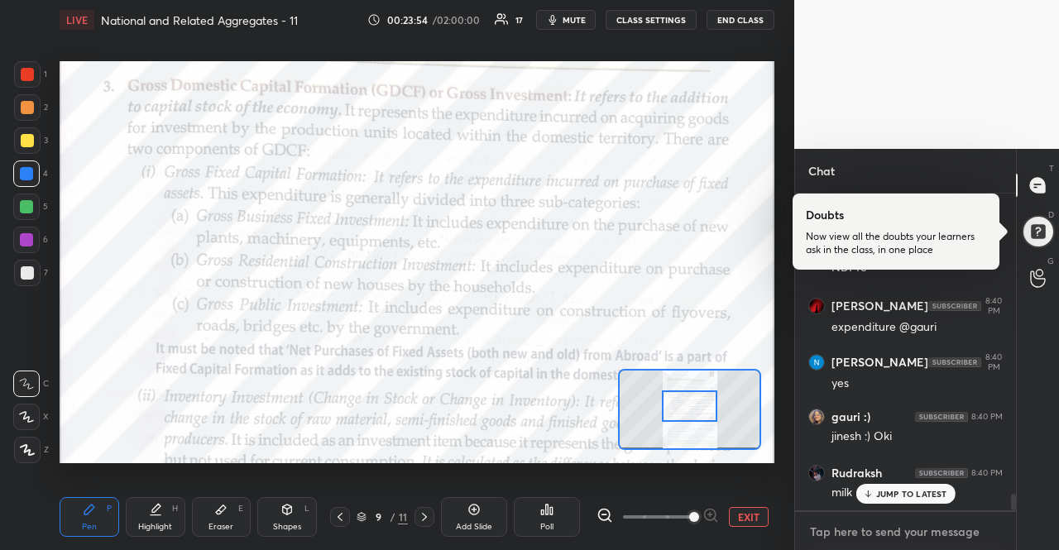
type textarea "x"
click at [889, 532] on textarea at bounding box center [905, 532] width 194 height 26
type textarea "f"
type textarea "x"
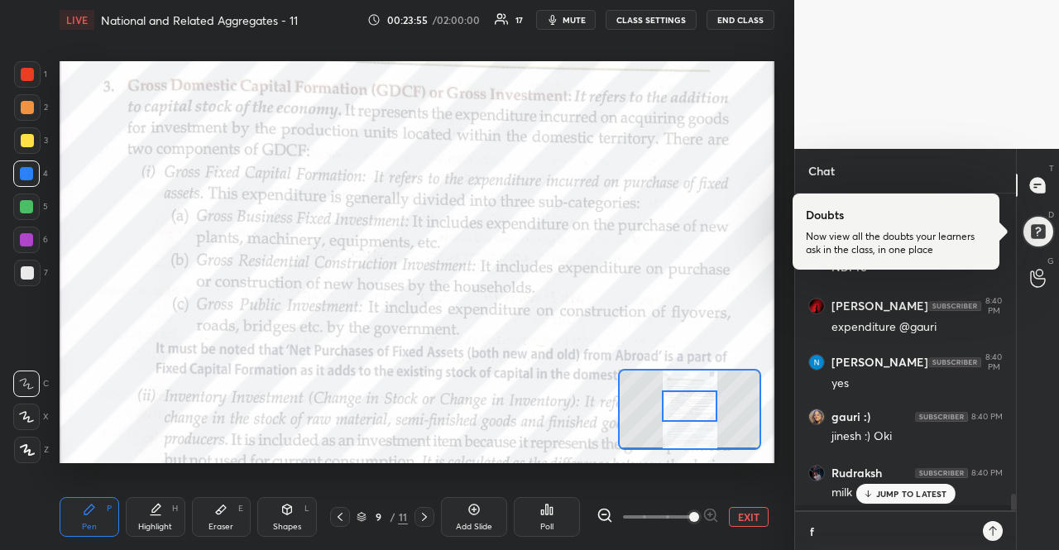
type textarea "fi"
type textarea "x"
type textarea "fix"
type textarea "x"
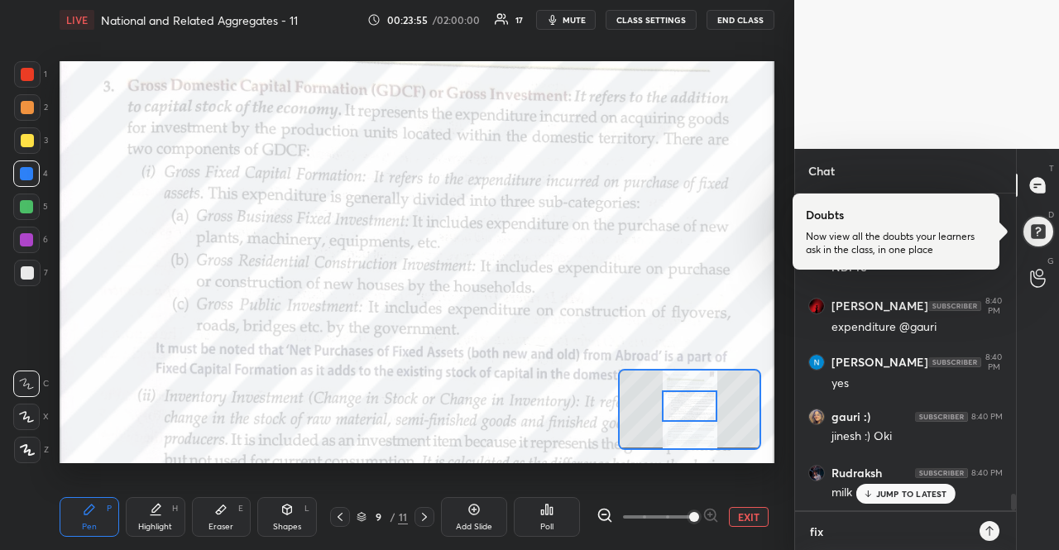
type textarea "fixe"
type textarea "x"
type textarea "fixed"
type textarea "x"
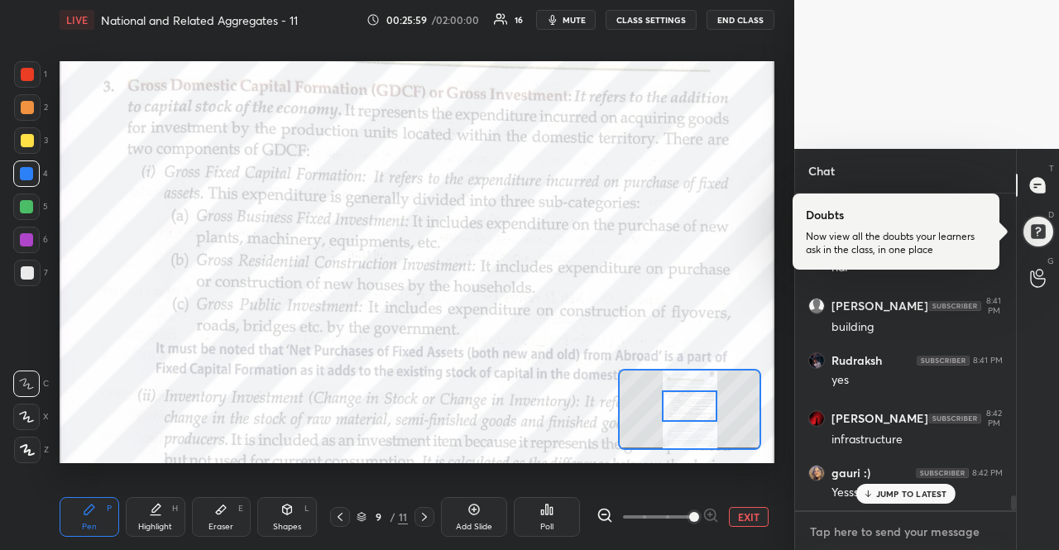
scroll to position [6443, 0]
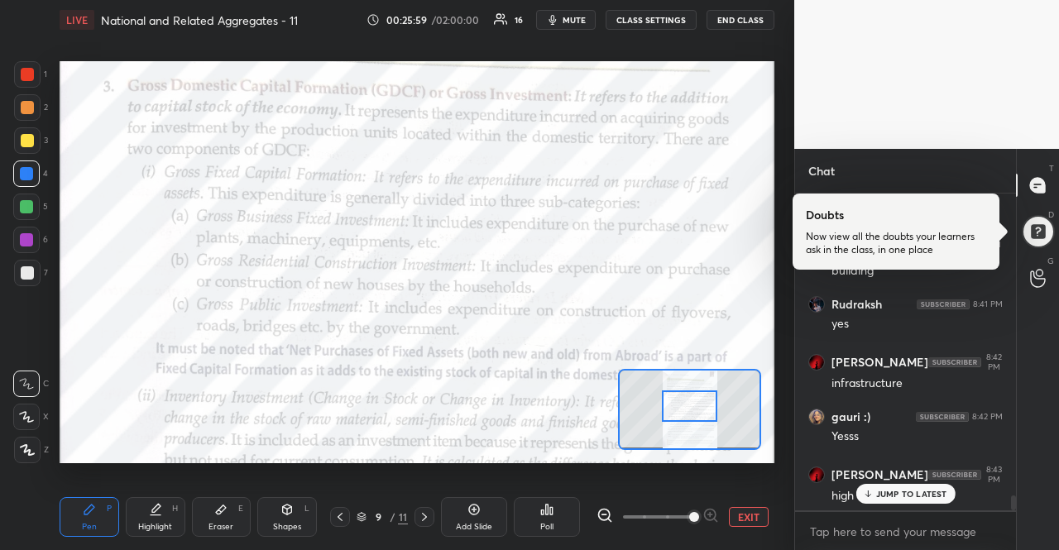
click at [915, 489] on p "JUMP TO LATEST" at bounding box center [911, 494] width 71 height 10
type textarea "x"
click at [898, 524] on textarea at bounding box center [905, 532] width 194 height 26
type textarea "G"
type textarea "x"
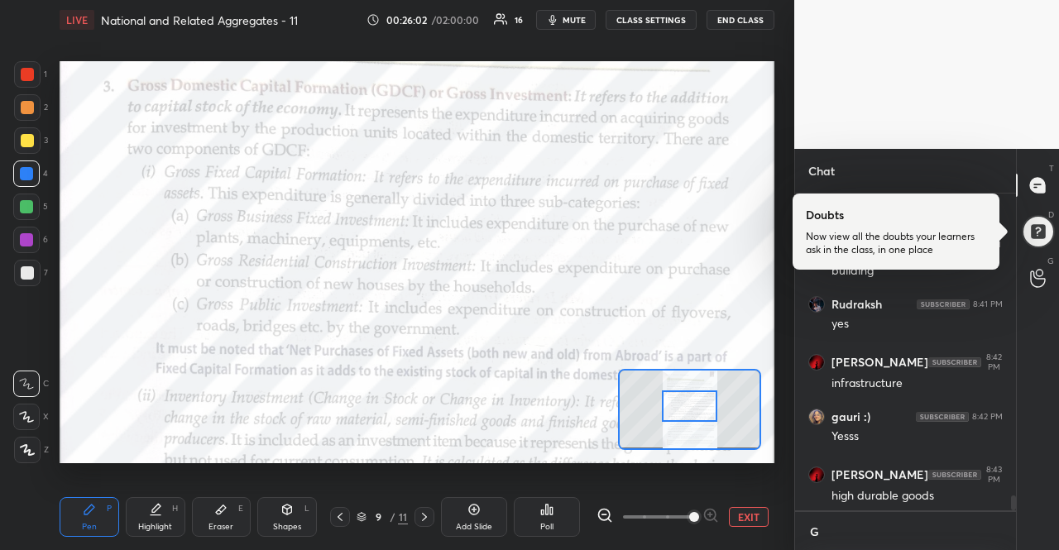
scroll to position [6444, 0]
type textarea "Gd"
type textarea "x"
type textarea "G"
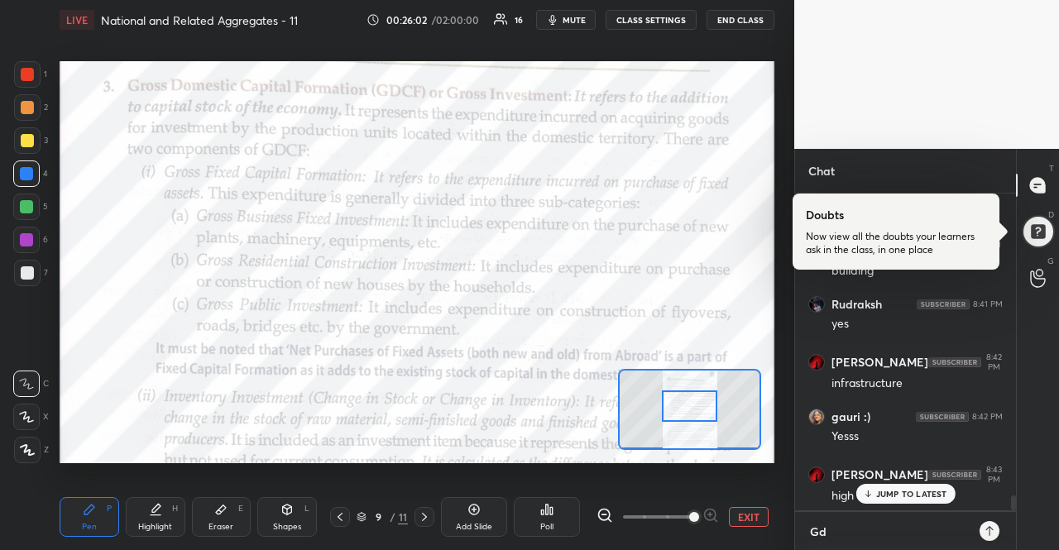
type textarea "x"
type textarea "Gr"
type textarea "x"
type textarea "Gro"
type textarea "x"
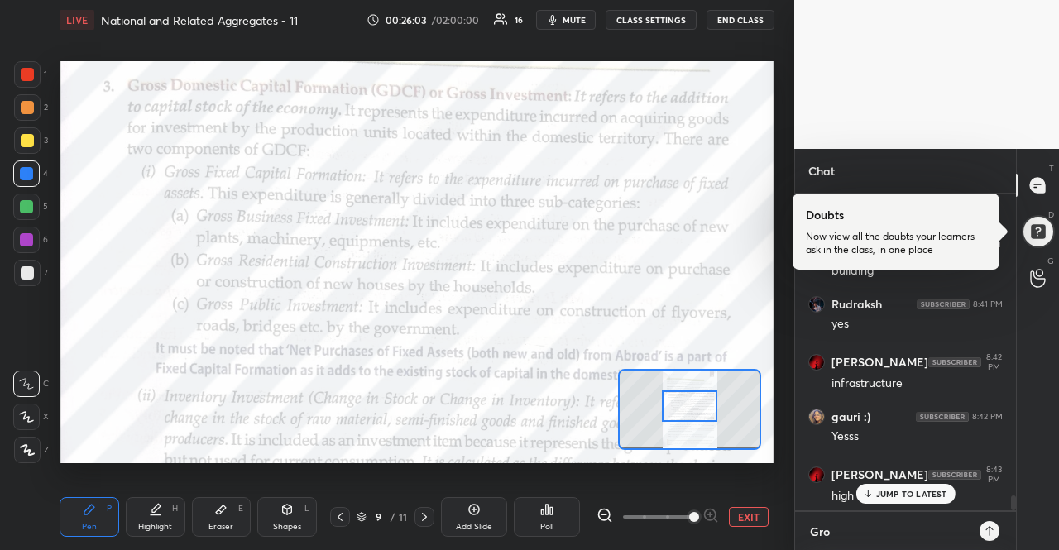
type textarea "Groe"
type textarea "x"
type textarea "Gro"
type textarea "x"
type textarea "Gros"
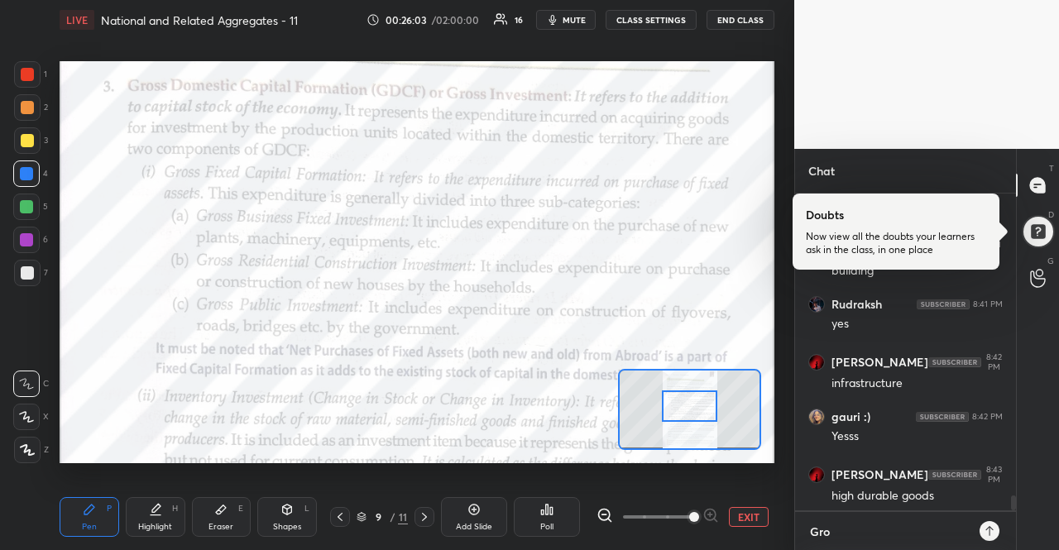
type textarea "x"
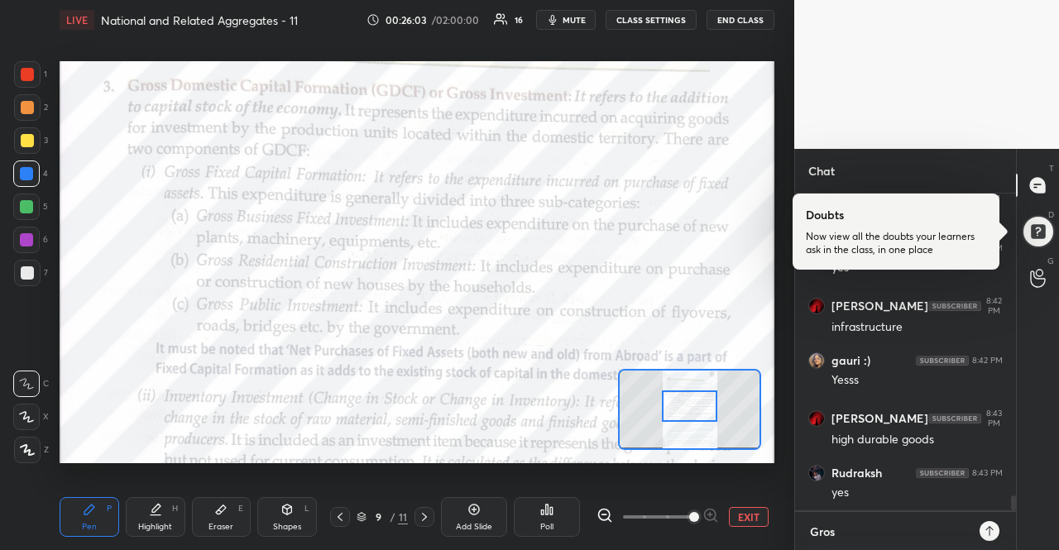
type textarea "Gross"
type textarea "x"
type textarea "Gross"
type textarea "x"
type textarea "Gross D"
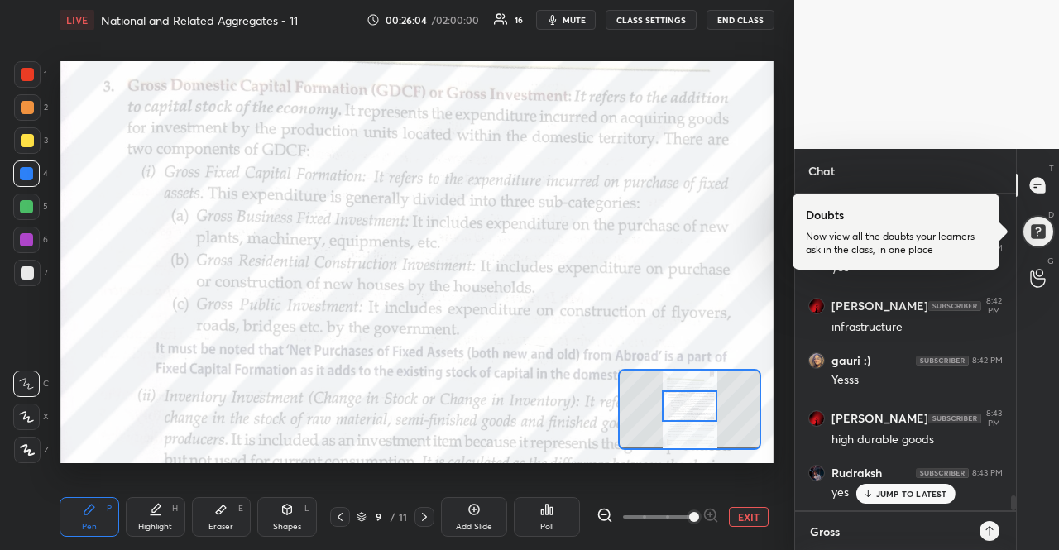
type textarea "x"
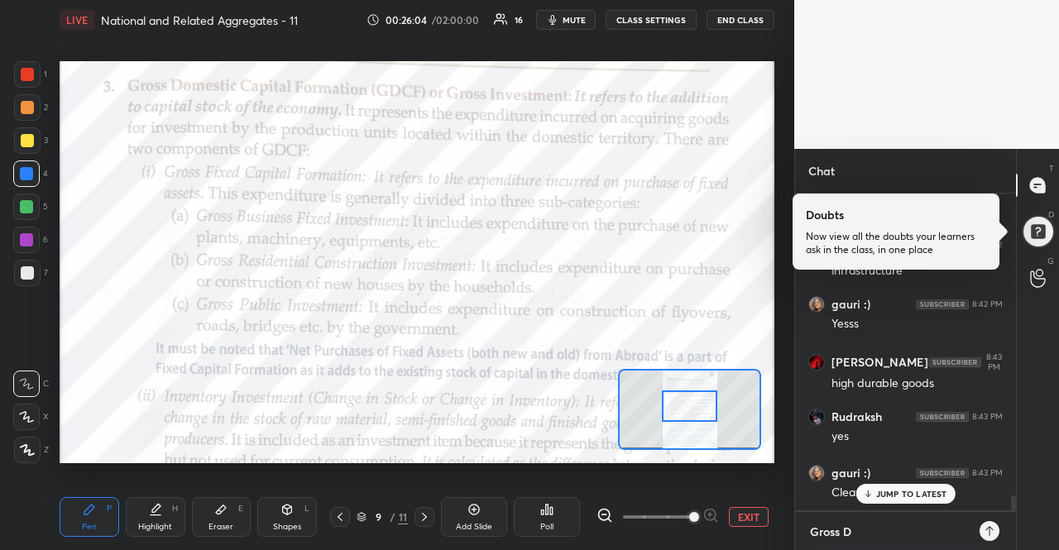
type textarea "Gross Do"
type textarea "x"
type textarea "Gross Dom"
type textarea "x"
type textarea "Gross Dome"
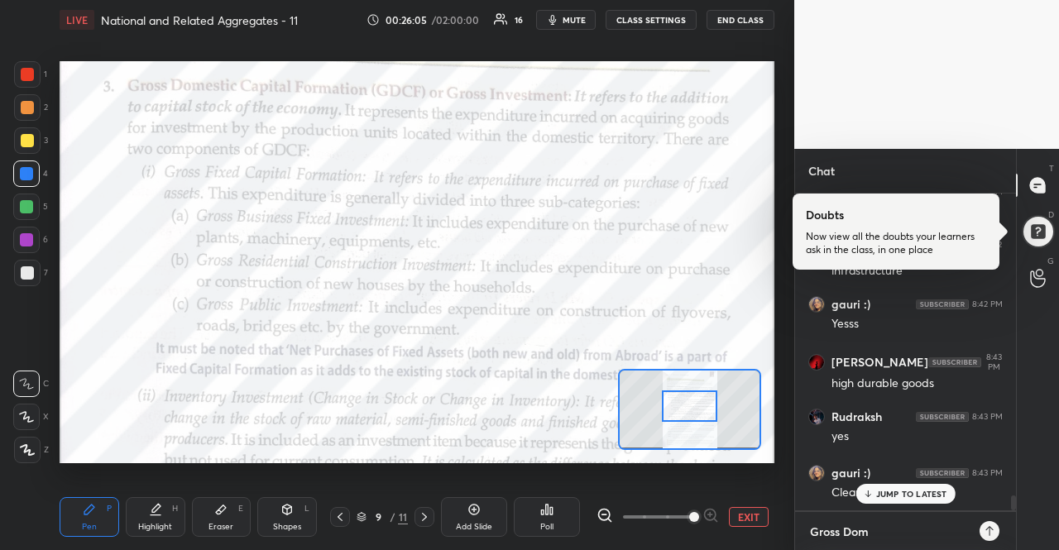
type textarea "x"
type textarea "Gross Domes"
type textarea "x"
type textarea "Gross Domest"
type textarea "x"
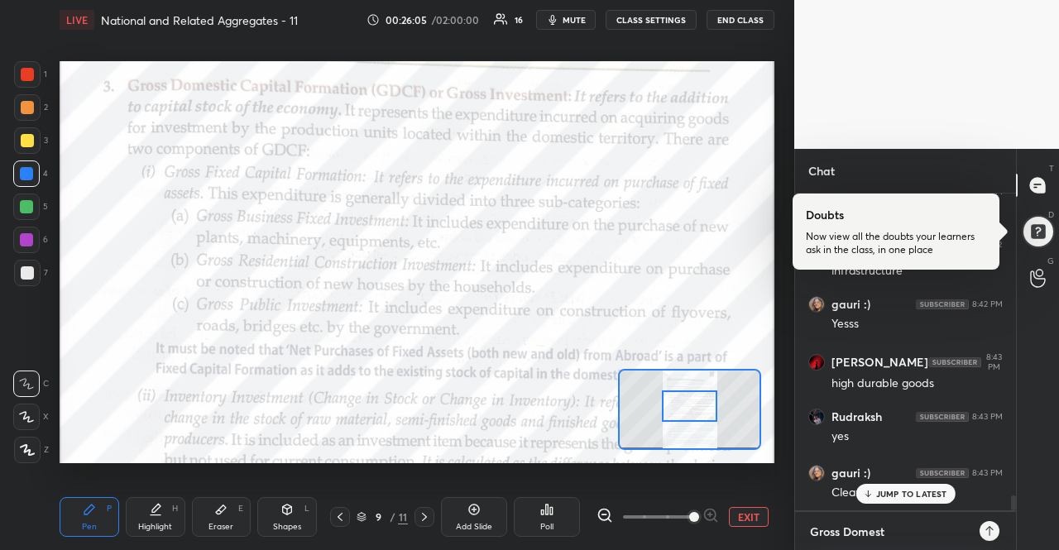
type textarea "Gross Domesti"
type textarea "x"
type textarea "Gross Domestic"
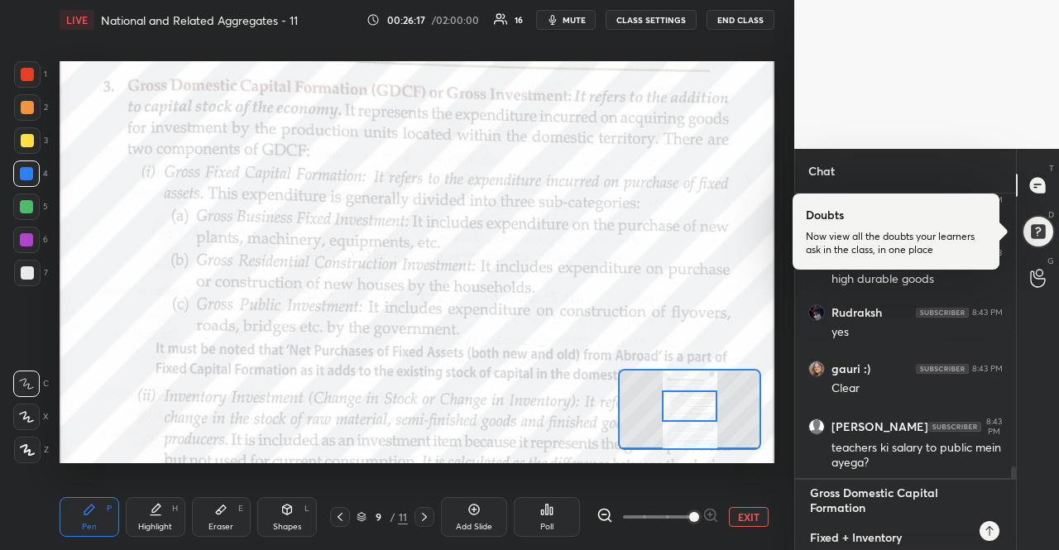
scroll to position [6716, 0]
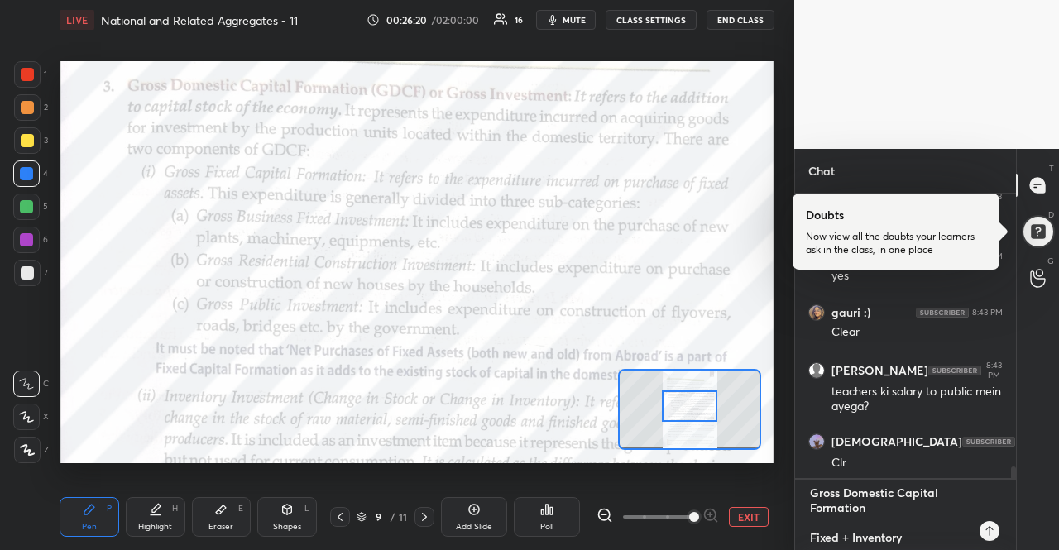
drag, startPoint x: 809, startPoint y: 496, endPoint x: 941, endPoint y: 583, distance: 158.1
click at [941, 0] on html "1 2 3 4 5 6 7 R O A L C X Z Erase all C X Z LIVE National and Related Aggregate…" at bounding box center [529, 0] width 1059 height 0
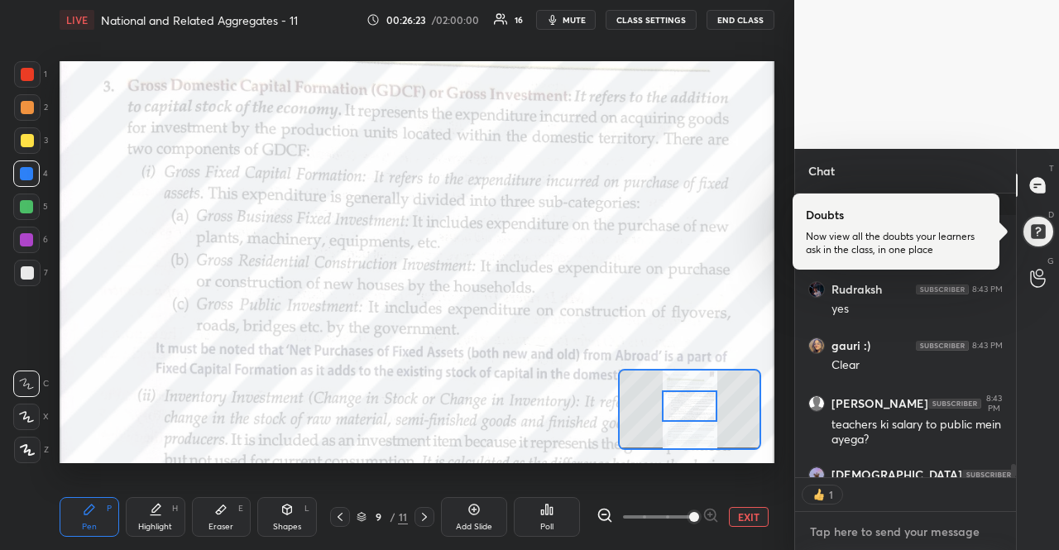
scroll to position [6772, 0]
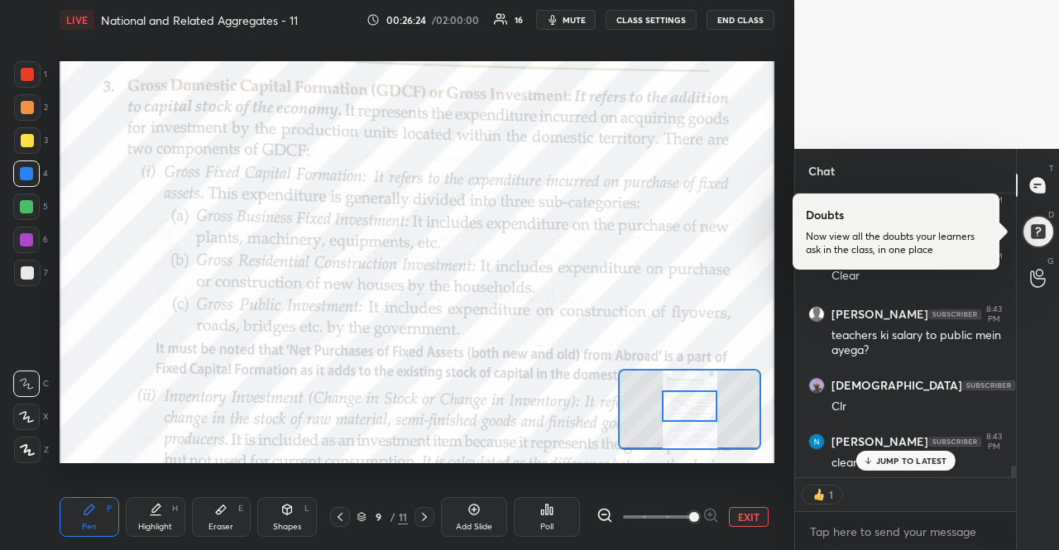
click at [898, 454] on div "JUMP TO LATEST" at bounding box center [904, 461] width 99 height 20
click at [898, 455] on div "clear" at bounding box center [916, 463] width 171 height 17
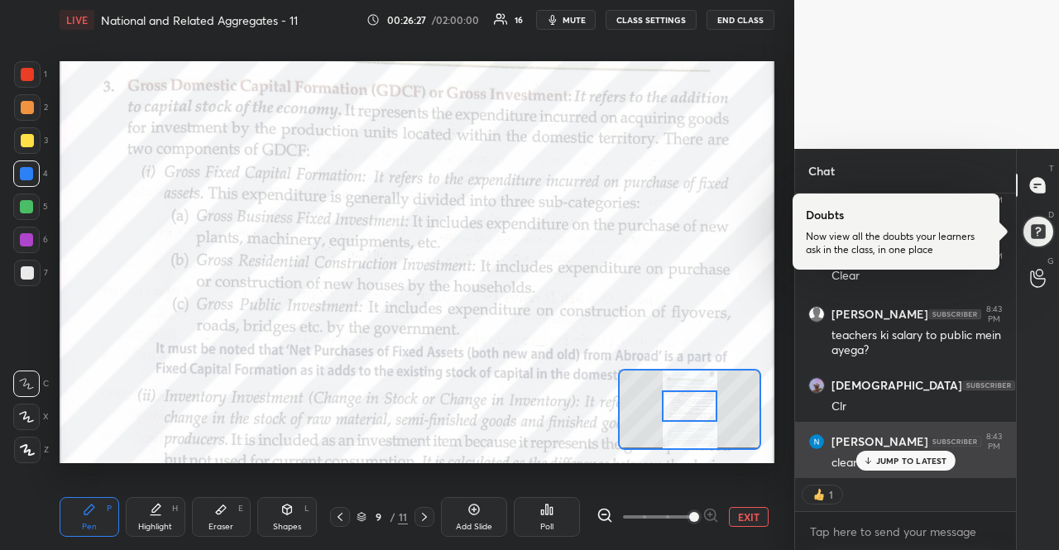
scroll to position [6828, 0]
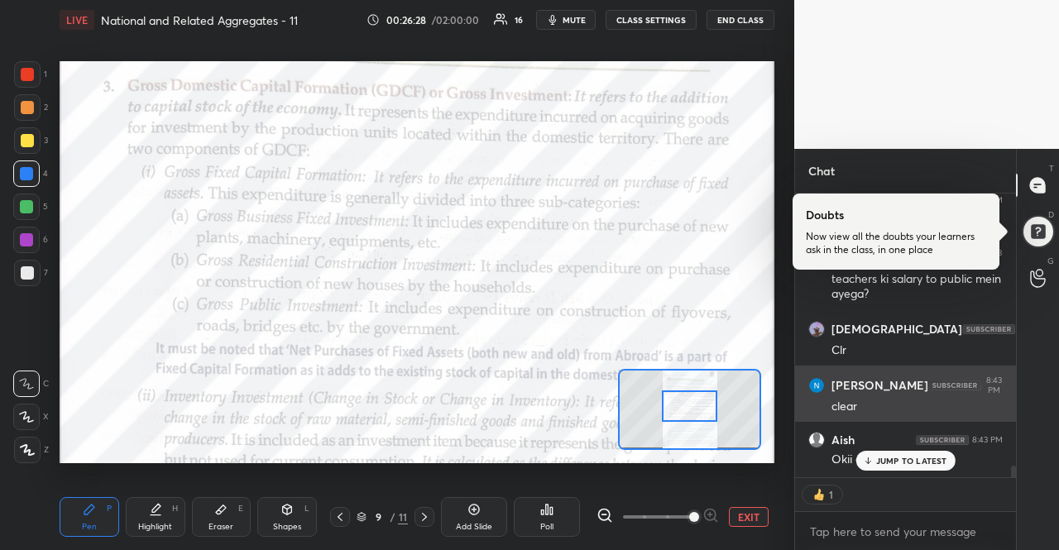
click at [898, 453] on div "JUMP TO LATEST" at bounding box center [904, 461] width 99 height 20
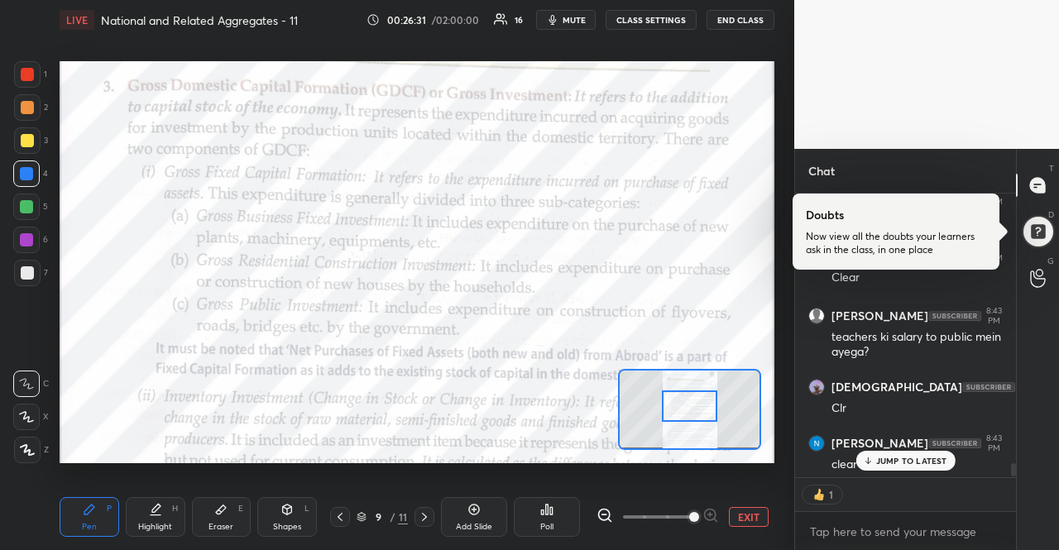
scroll to position [6769, 0]
click at [344, 524] on icon at bounding box center [339, 516] width 13 height 13
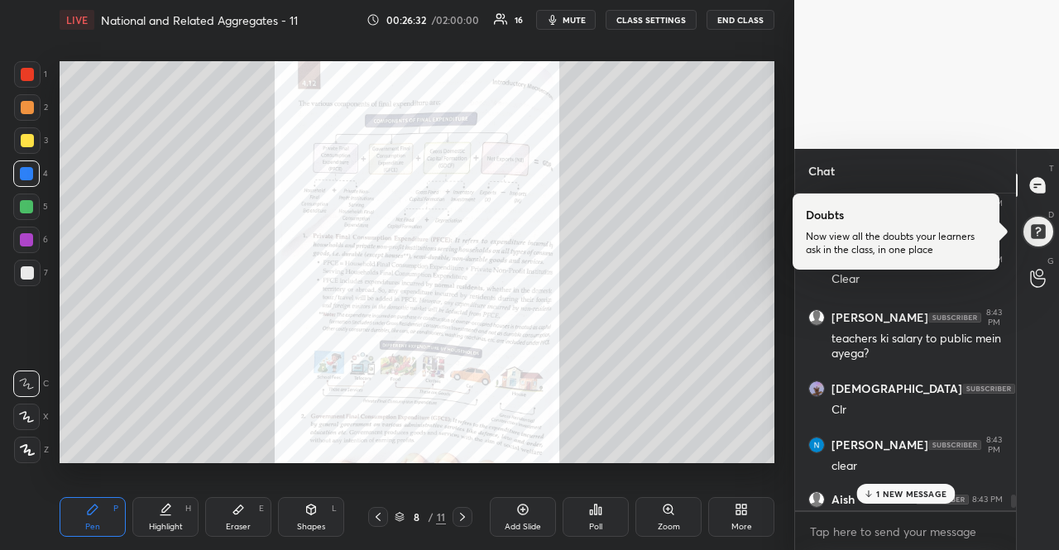
click at [698, 527] on div "Zoom" at bounding box center [668, 517] width 66 height 40
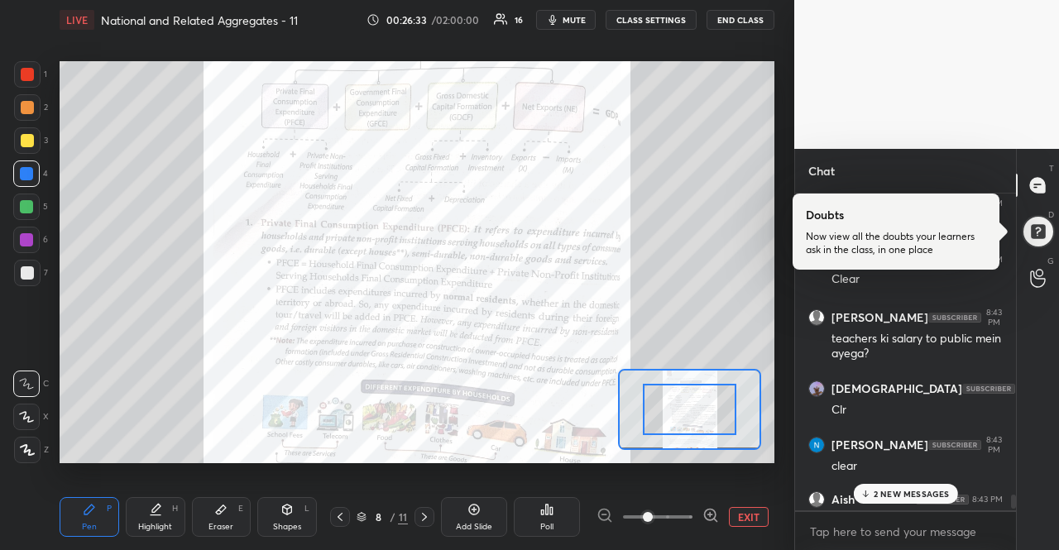
click at [710, 515] on icon at bounding box center [710, 515] width 17 height 17
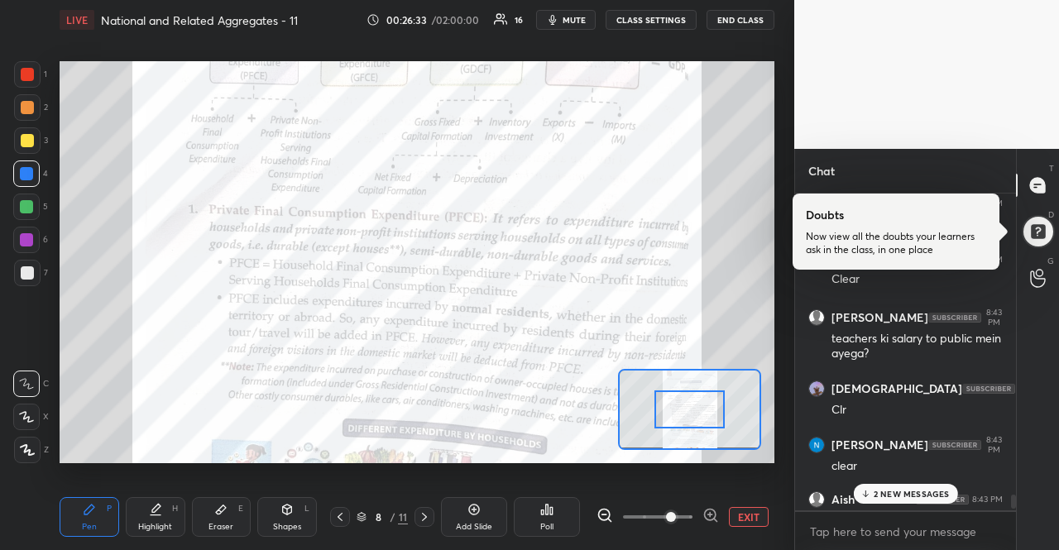
click at [710, 515] on icon at bounding box center [710, 515] width 0 height 4
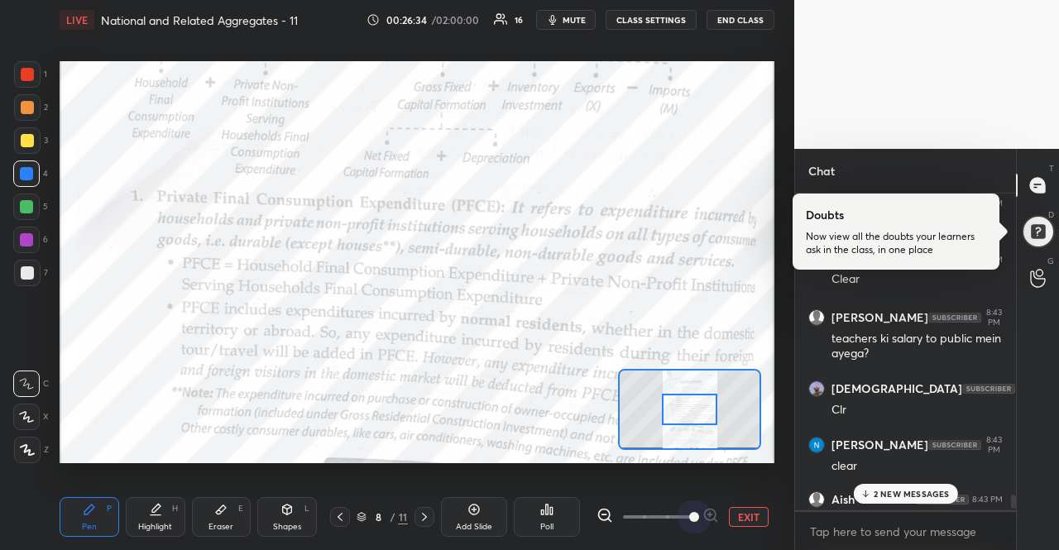
click at [699, 515] on span at bounding box center [694, 517] width 10 height 10
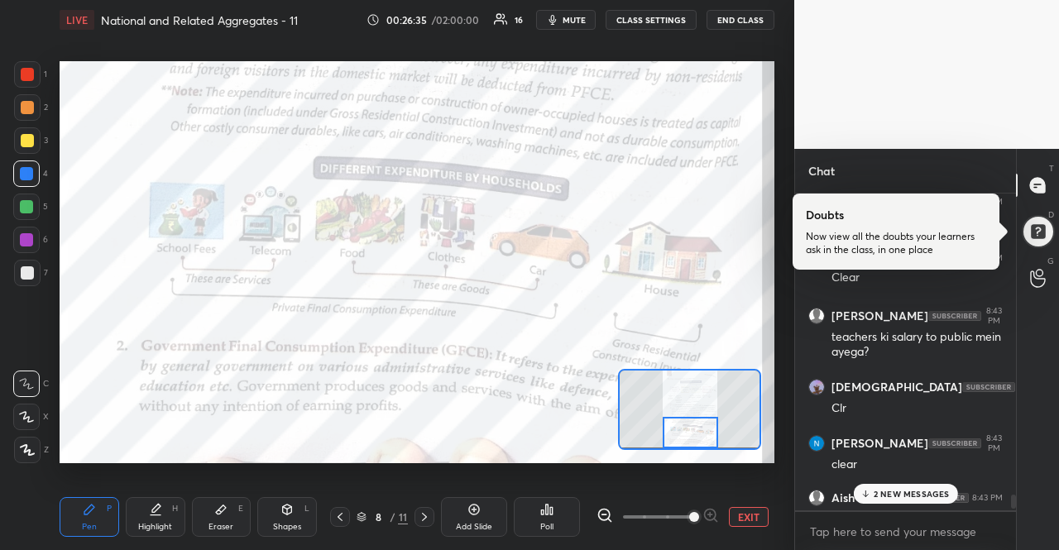
drag, startPoint x: 706, startPoint y: 413, endPoint x: 706, endPoint y: 436, distance: 23.2
click at [706, 436] on div at bounding box center [691, 432] width 56 height 31
click at [419, 516] on icon at bounding box center [424, 516] width 13 height 13
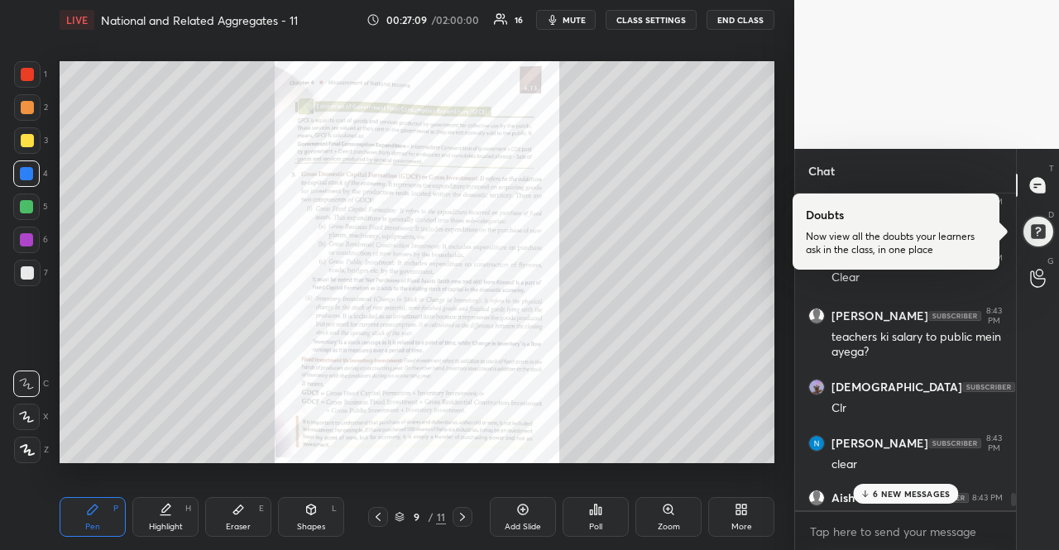
click at [670, 517] on div "Zoom" at bounding box center [668, 517] width 66 height 40
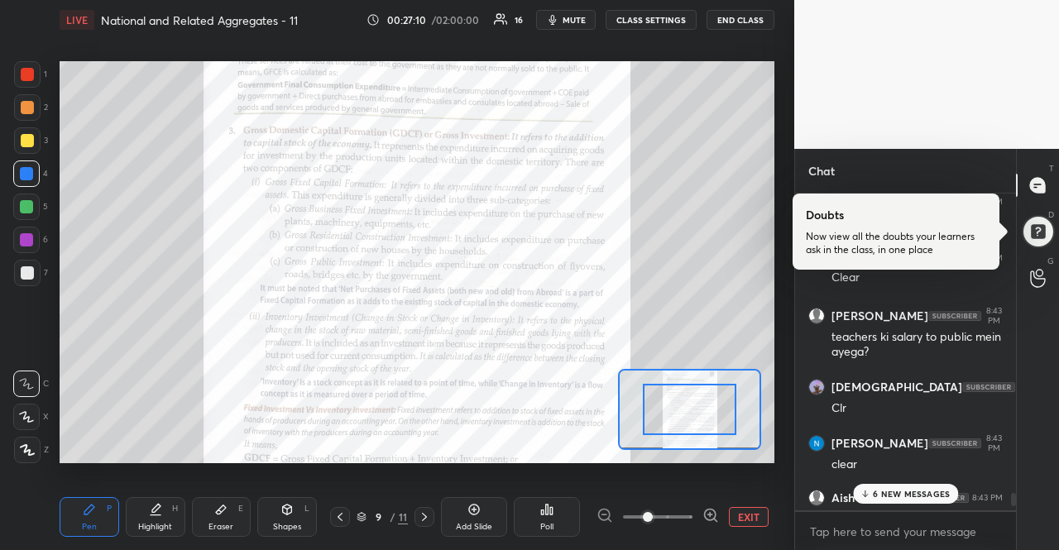
click at [711, 517] on icon at bounding box center [710, 515] width 17 height 17
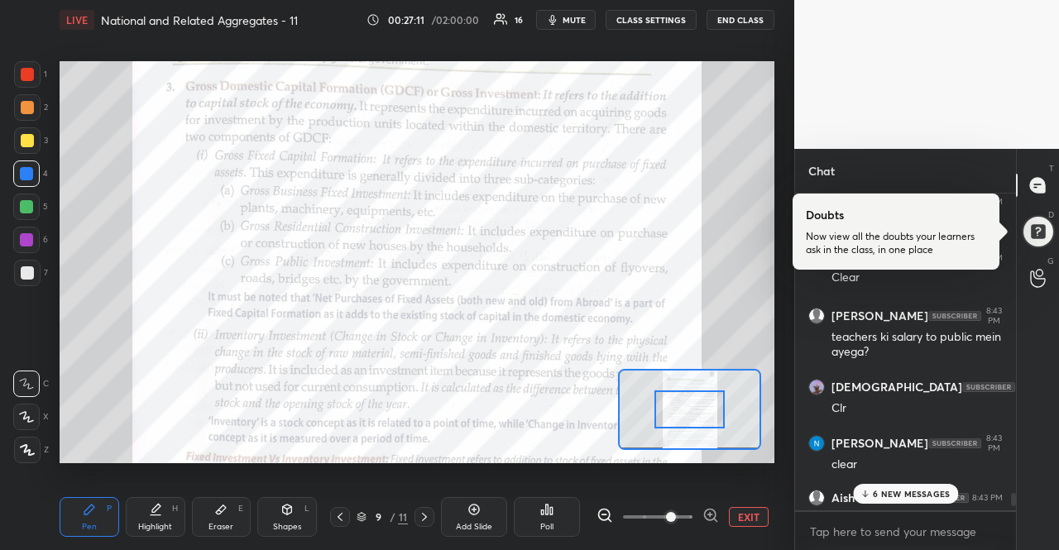
click at [711, 517] on icon at bounding box center [710, 515] width 17 height 17
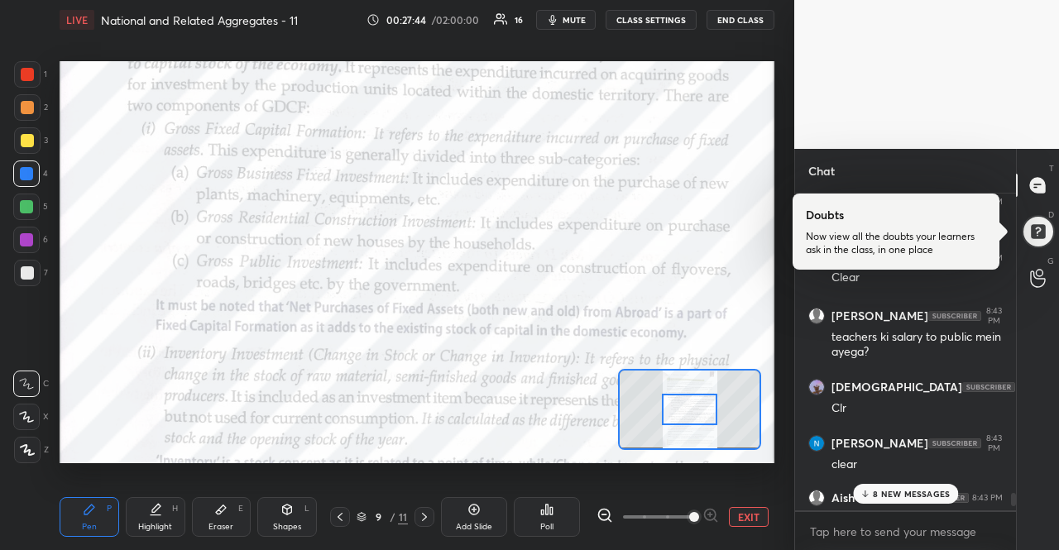
click at [946, 489] on p "8 NEW MESSAGES" at bounding box center [911, 494] width 77 height 10
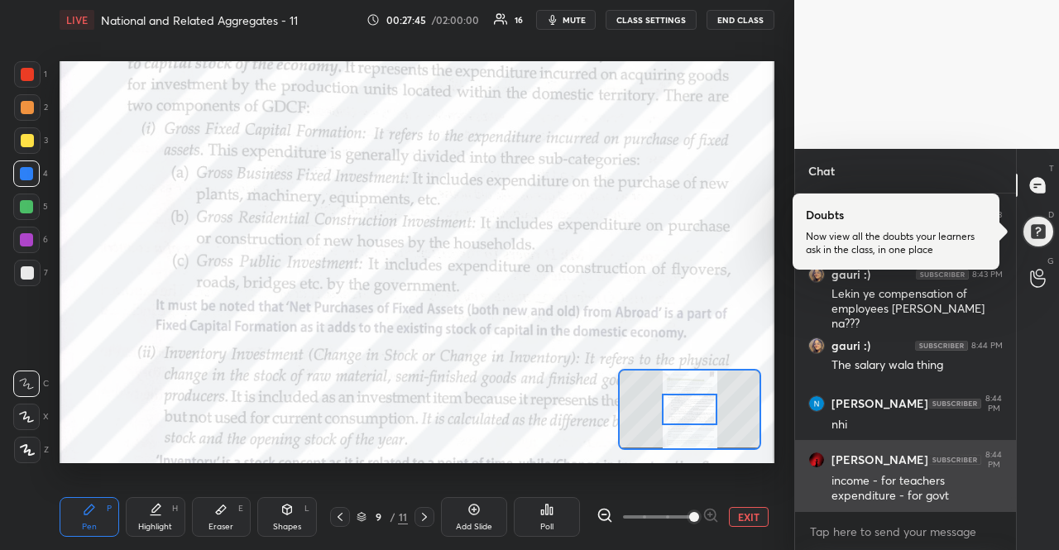
click at [945, 488] on div "income - for teachers expenditure - for govt" at bounding box center [916, 488] width 171 height 31
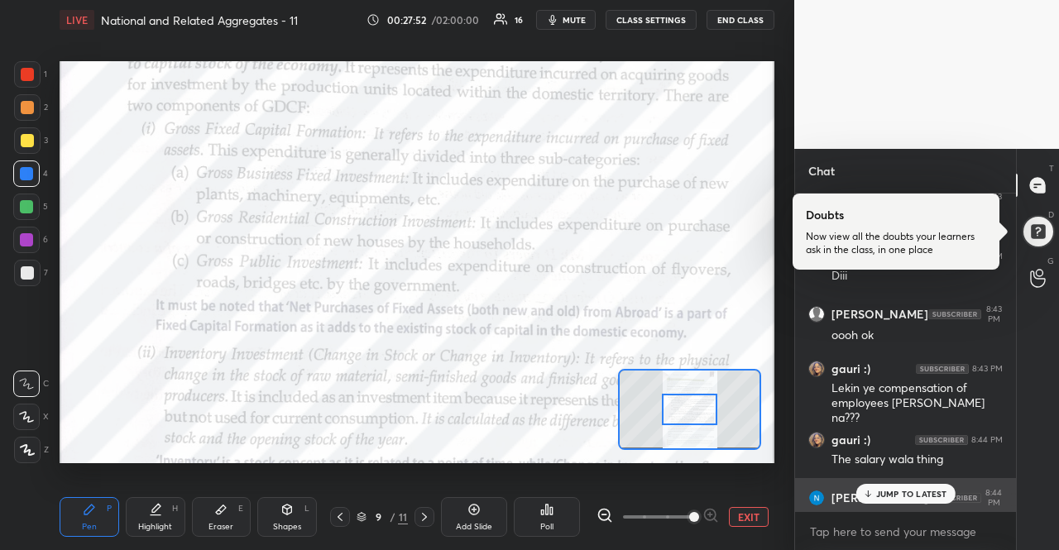
scroll to position [7123, 0]
click at [930, 419] on div "gauri :) 8:43 PM Lekin ye compensation of employees [PERSON_NAME] na???" at bounding box center [905, 395] width 221 height 86
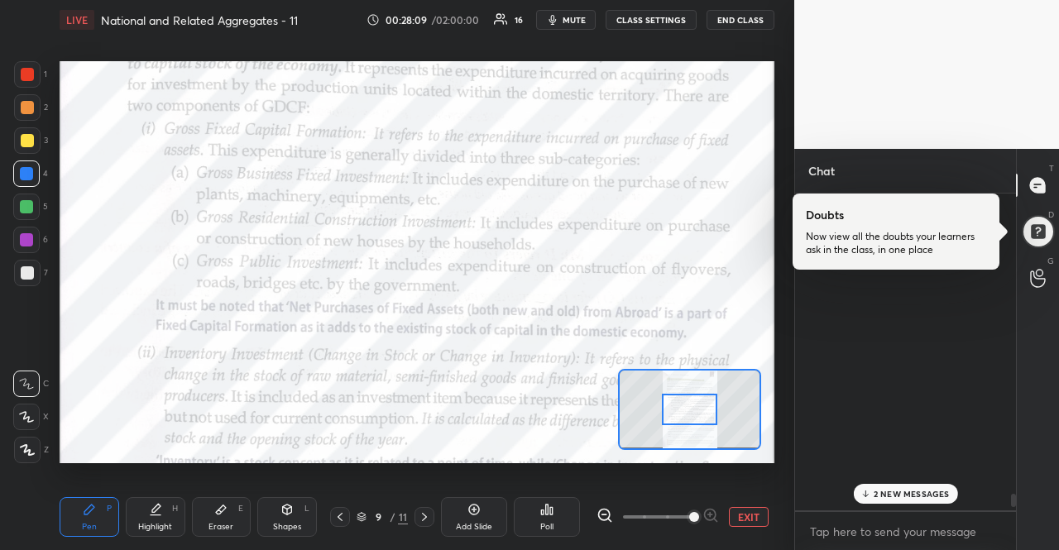
scroll to position [7331, 0]
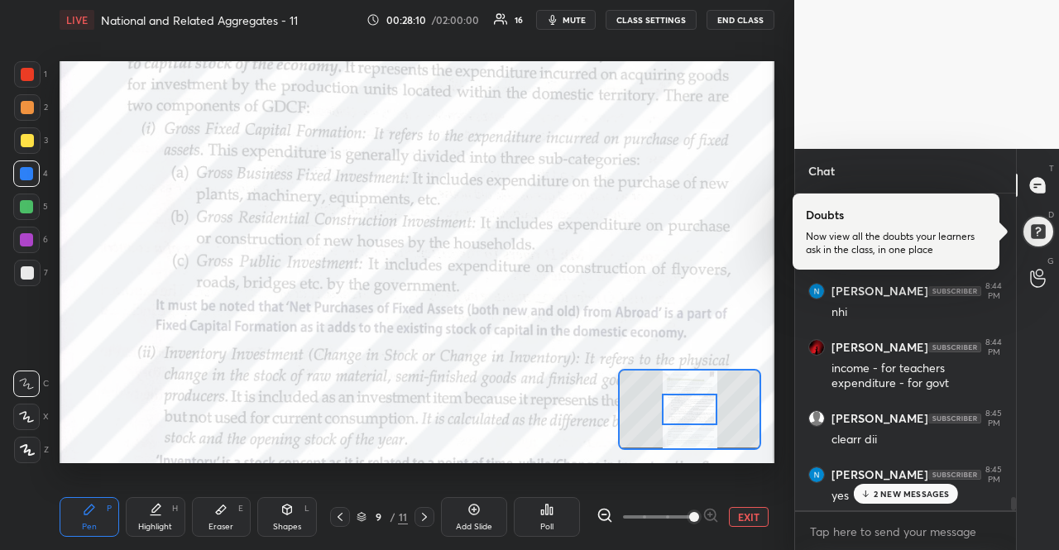
click at [906, 494] on p "2 NEW MESSAGES" at bounding box center [912, 494] width 76 height 10
click at [906, 494] on div "yes" at bounding box center [916, 496] width 171 height 17
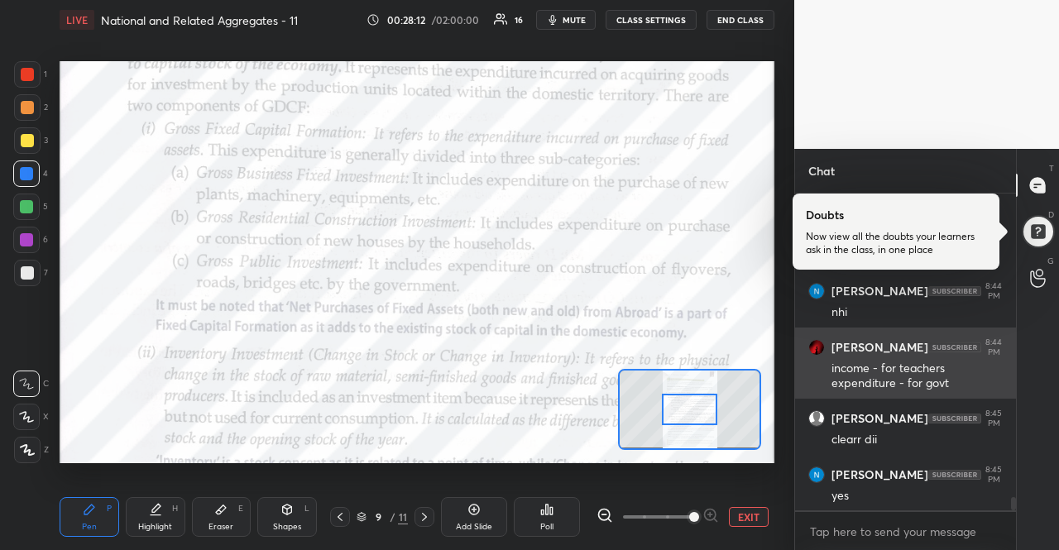
scroll to position [7387, 0]
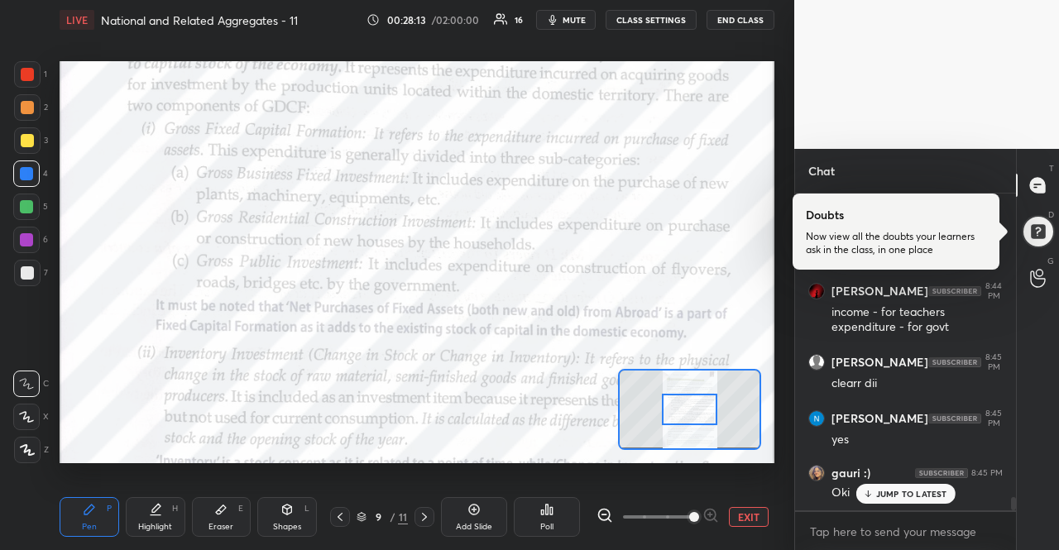
click at [890, 485] on div "JUMP TO LATEST" at bounding box center [904, 494] width 99 height 20
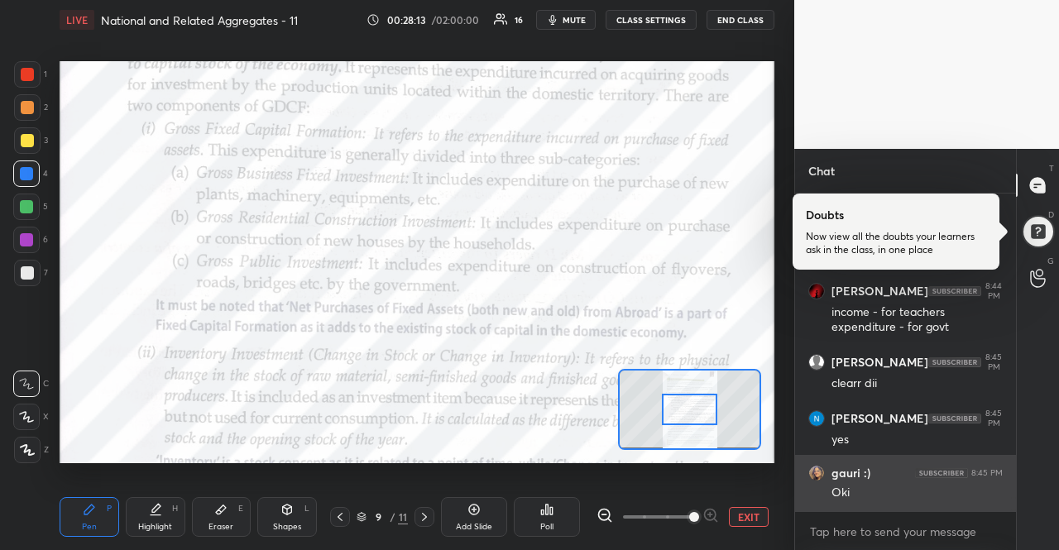
click at [893, 496] on div "Oki" at bounding box center [916, 493] width 171 height 17
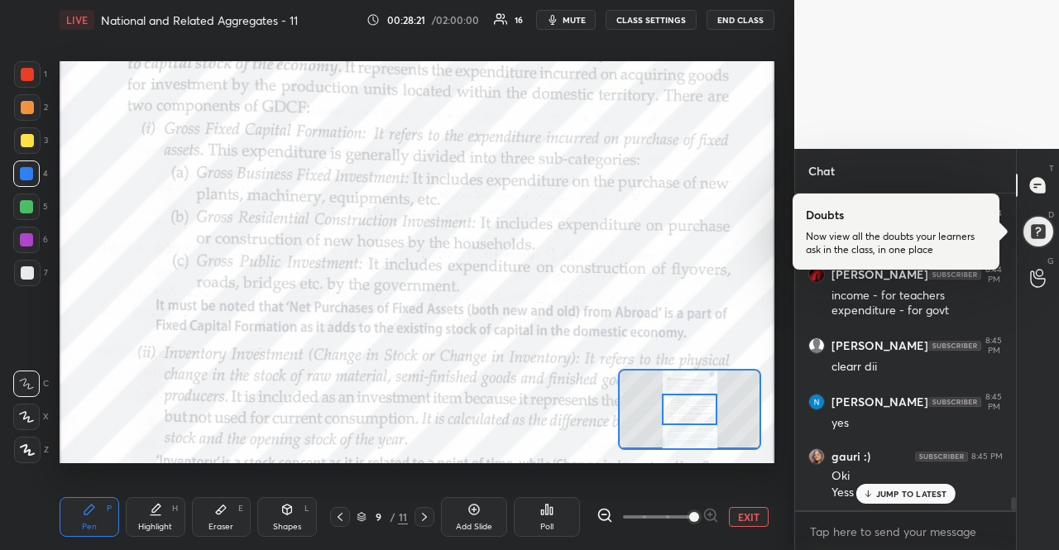
click at [864, 494] on icon at bounding box center [867, 494] width 11 height 10
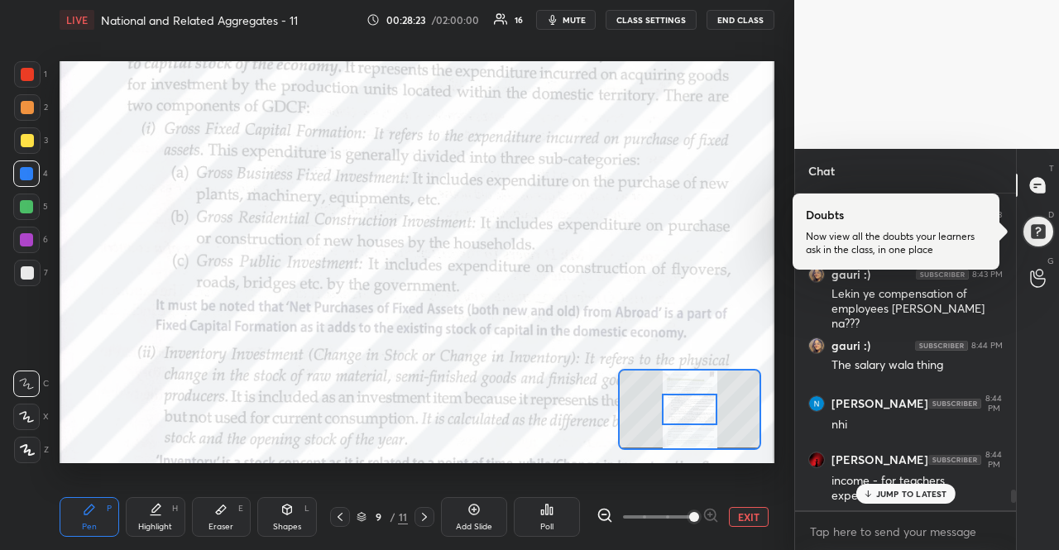
click at [864, 491] on icon at bounding box center [867, 494] width 11 height 10
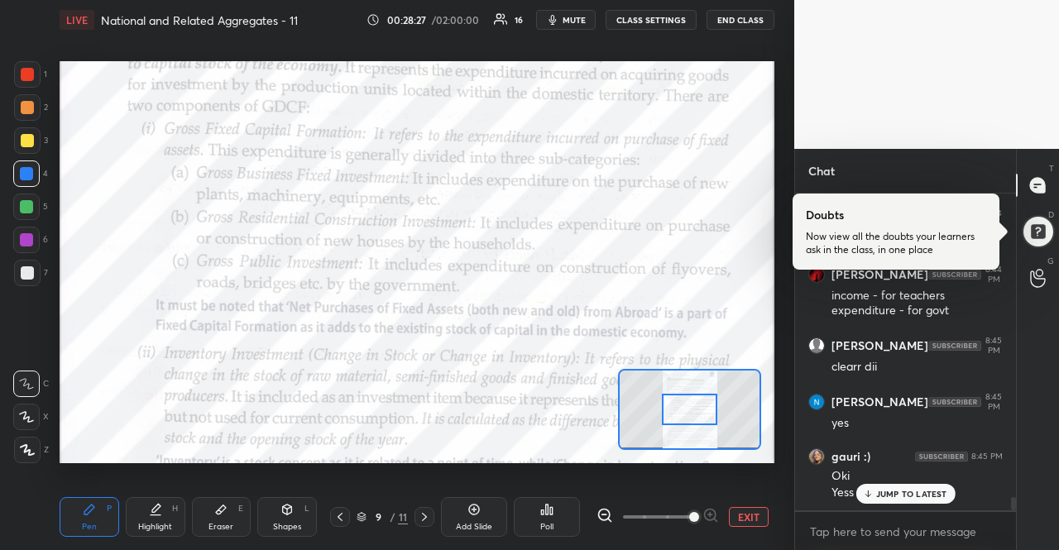
scroll to position [7460, 0]
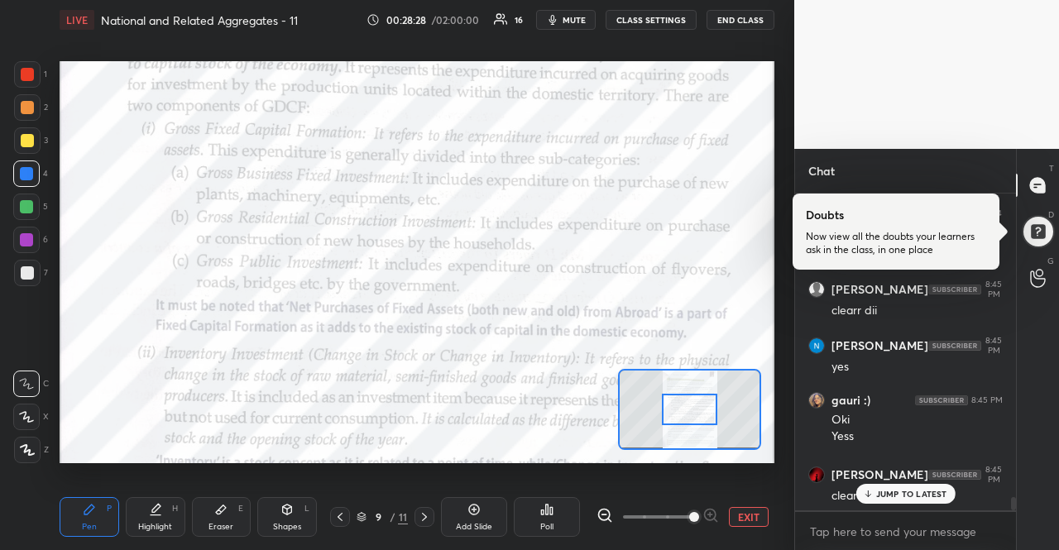
click at [932, 491] on div "[PERSON_NAME] 8:43 PM teachers ki salary to public mein ayega? [PERSON_NAME] 8:…" at bounding box center [905, 352] width 221 height 317
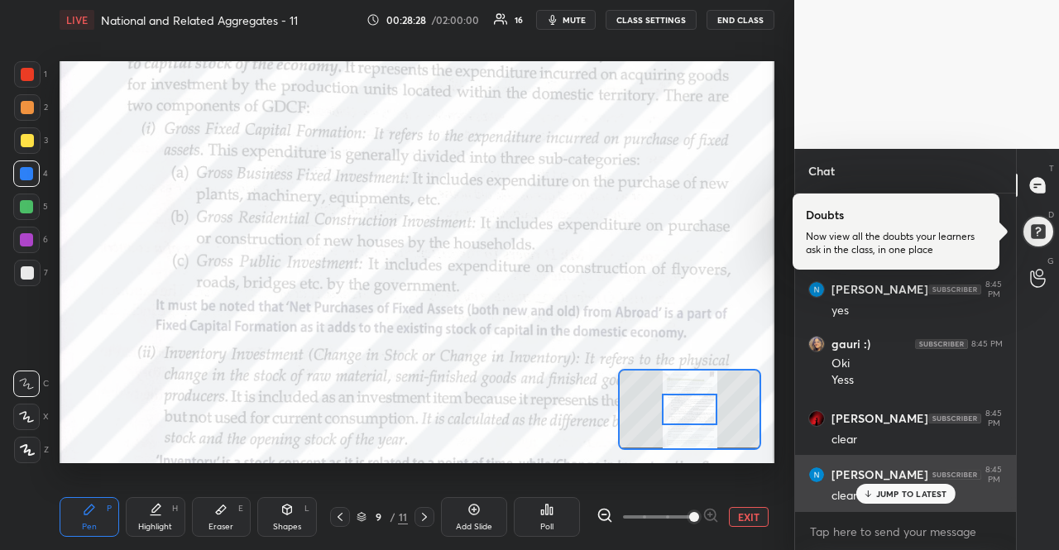
click at [927, 500] on div "JUMP TO LATEST" at bounding box center [904, 494] width 99 height 20
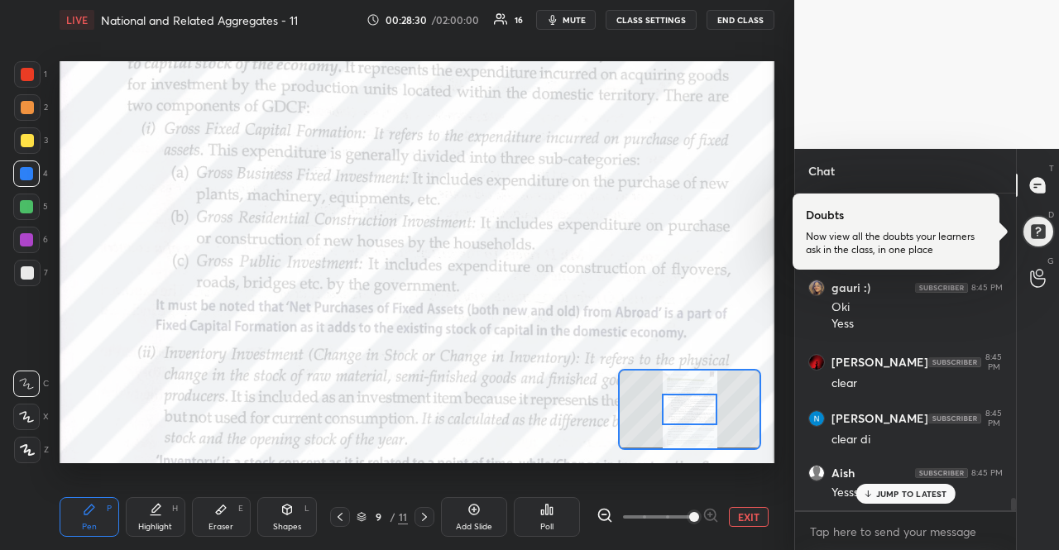
click at [920, 500] on div "JUMP TO LATEST" at bounding box center [904, 494] width 99 height 20
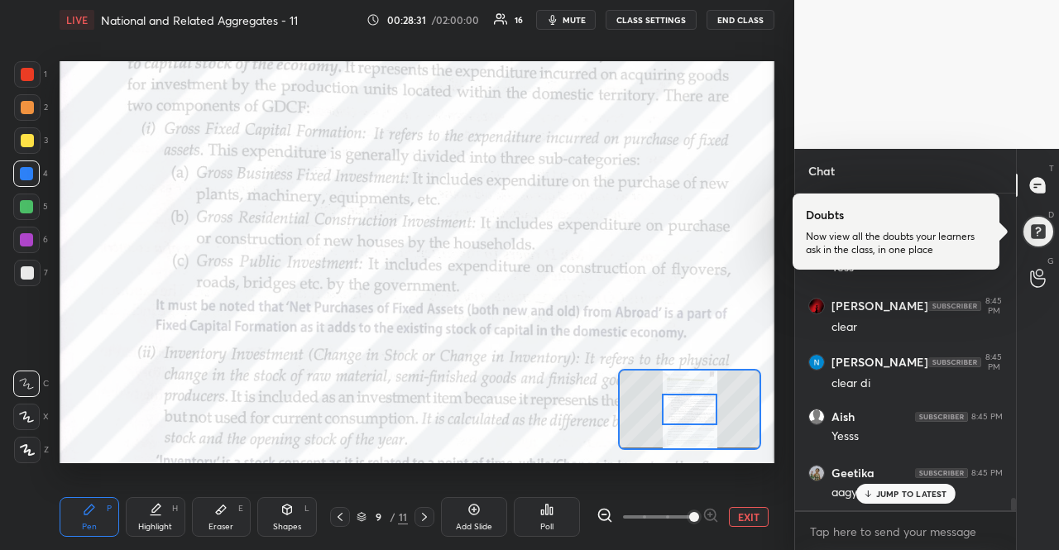
click at [920, 497] on p "JUMP TO LATEST" at bounding box center [911, 494] width 71 height 10
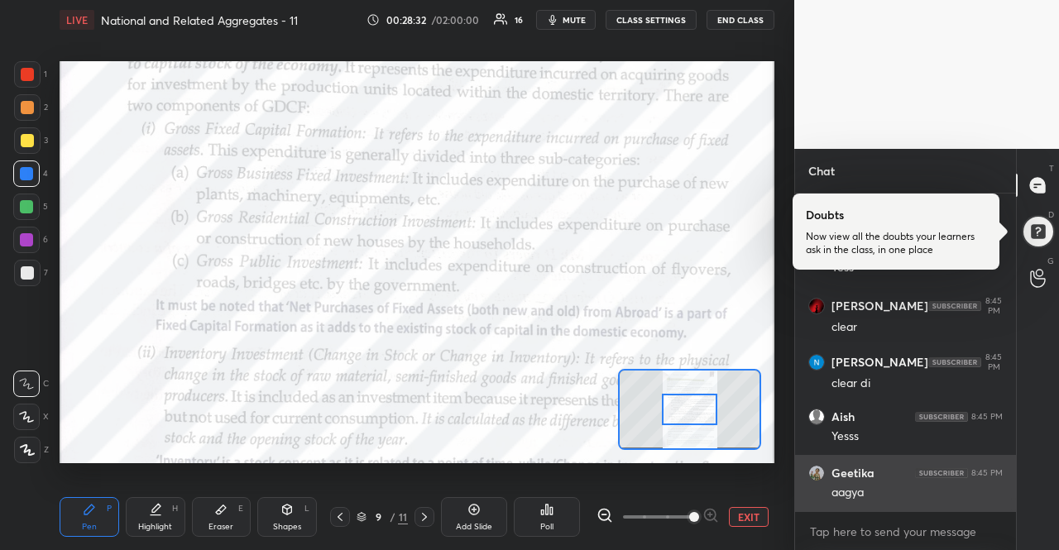
scroll to position [7742, 0]
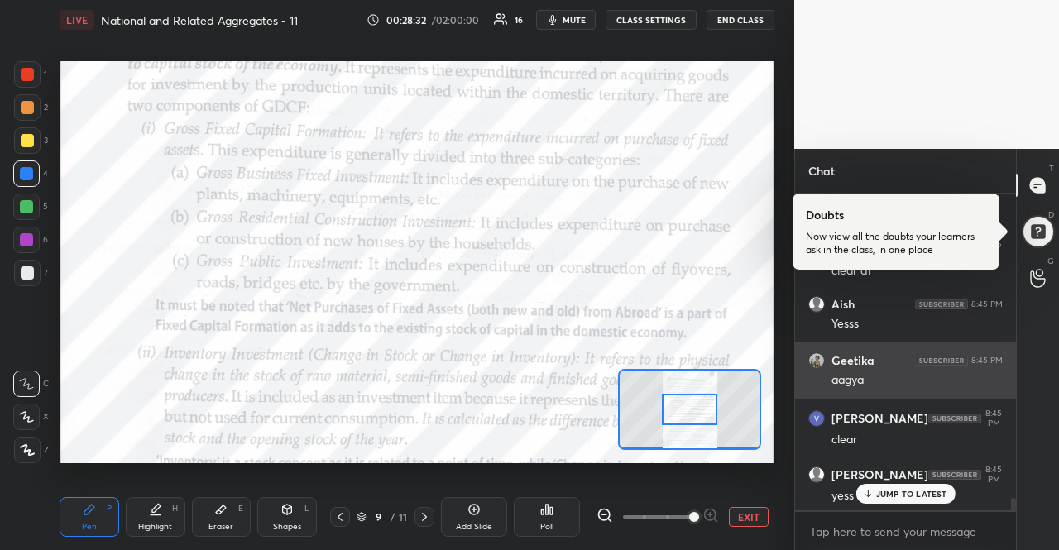
click at [918, 496] on p "JUMP TO LATEST" at bounding box center [911, 494] width 71 height 10
click at [918, 496] on div "yess" at bounding box center [916, 496] width 171 height 17
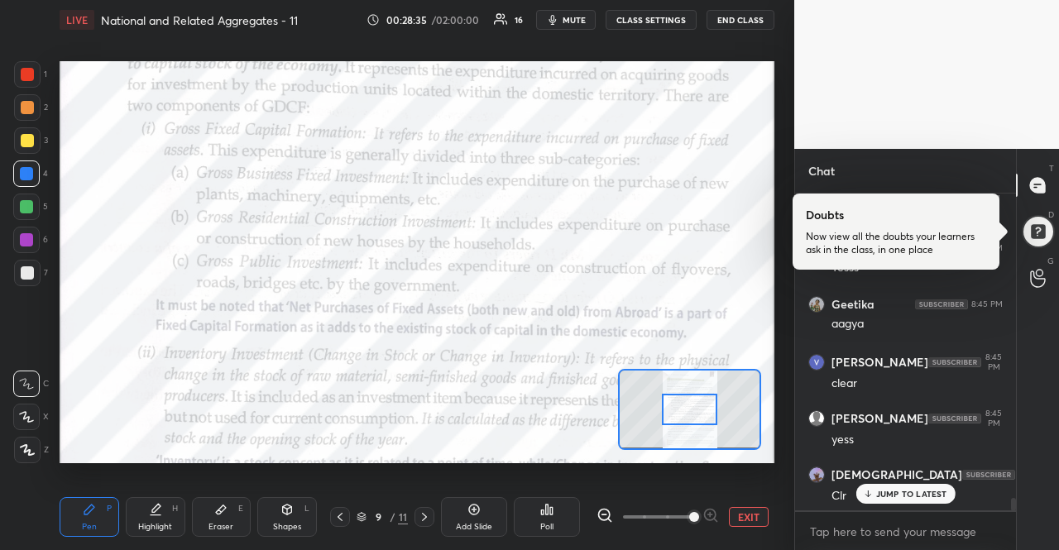
scroll to position [7910, 0]
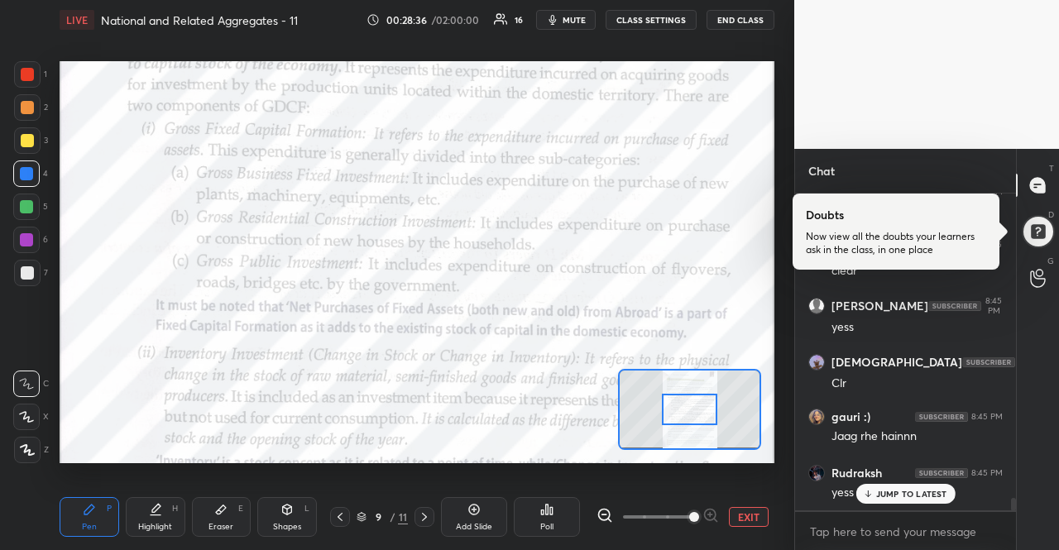
click at [920, 473] on div "gauri :) 8:43 PM Lekin ye compensation of employees [PERSON_NAME] na??? gauri :…" at bounding box center [905, 352] width 221 height 317
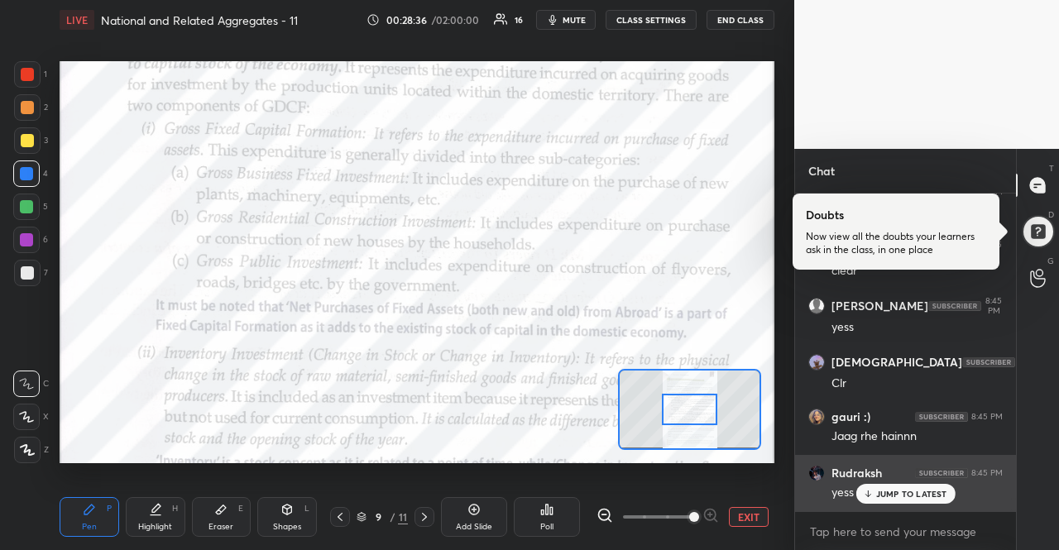
click at [920, 481] on div "yess" at bounding box center [916, 491] width 171 height 20
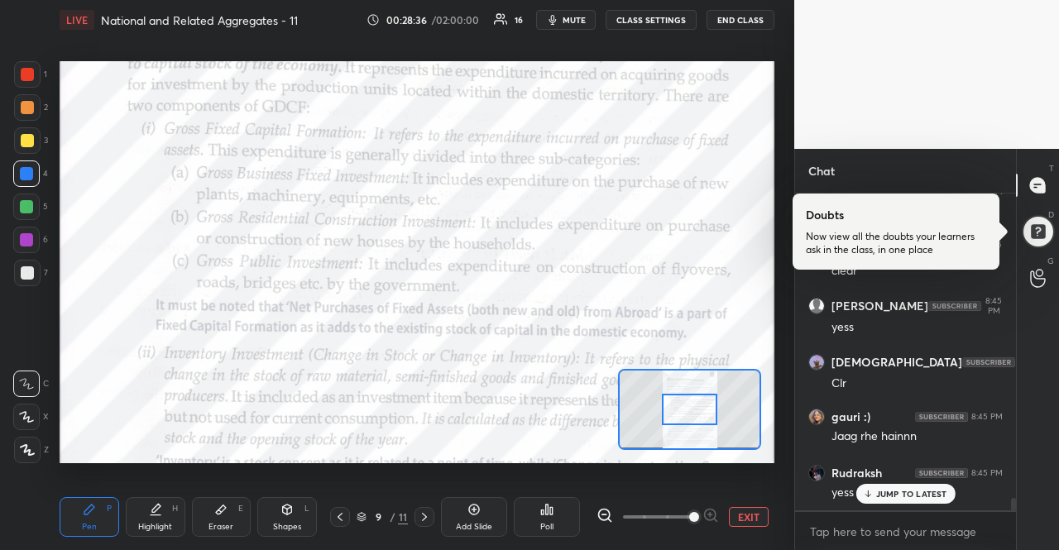
click at [917, 492] on p "JUMP TO LATEST" at bounding box center [911, 494] width 71 height 10
click at [917, 492] on div "yess" at bounding box center [916, 493] width 171 height 17
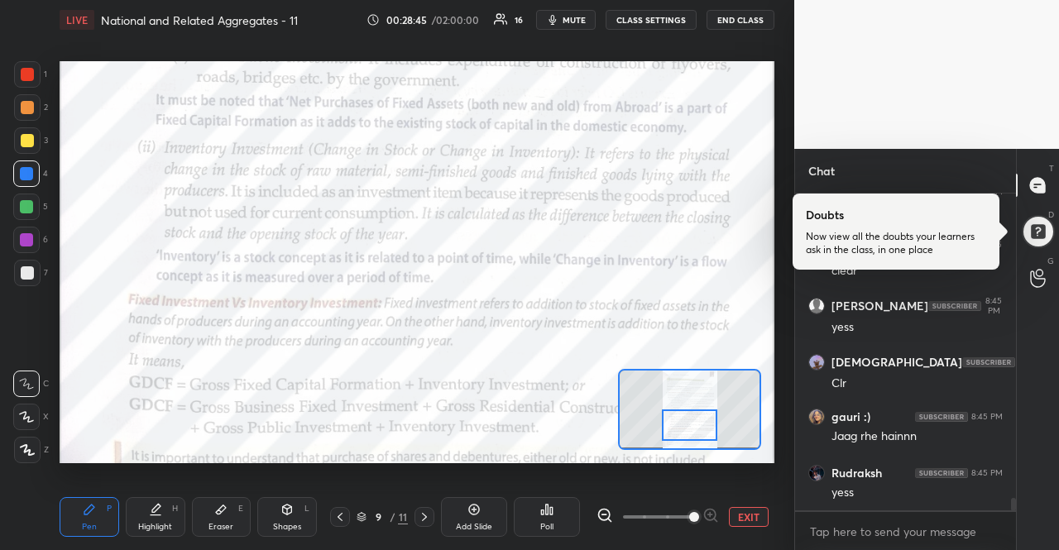
drag, startPoint x: 700, startPoint y: 401, endPoint x: 700, endPoint y: 417, distance: 15.7
click at [700, 417] on div at bounding box center [690, 424] width 56 height 31
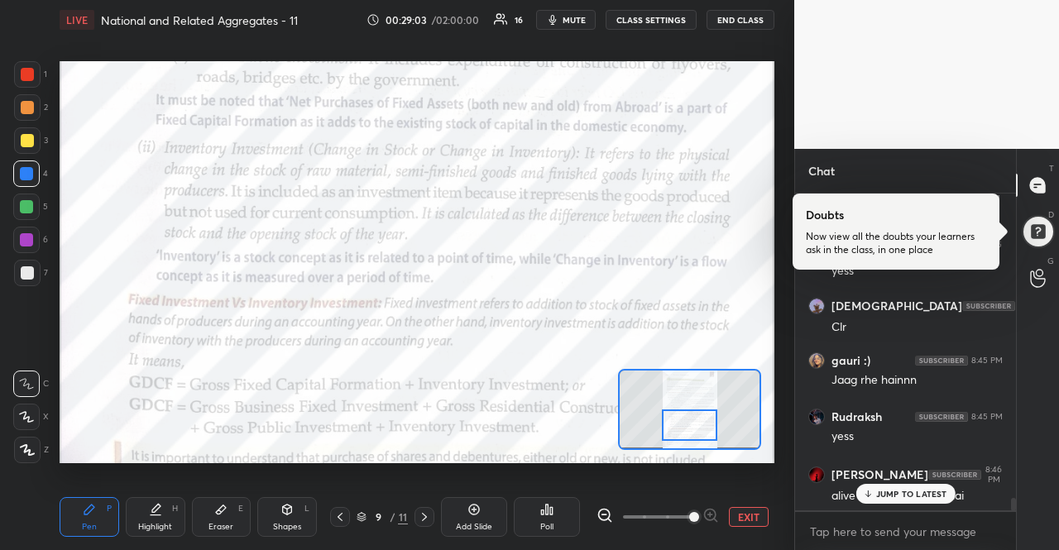
click at [894, 491] on p "JUMP TO LATEST" at bounding box center [911, 494] width 71 height 10
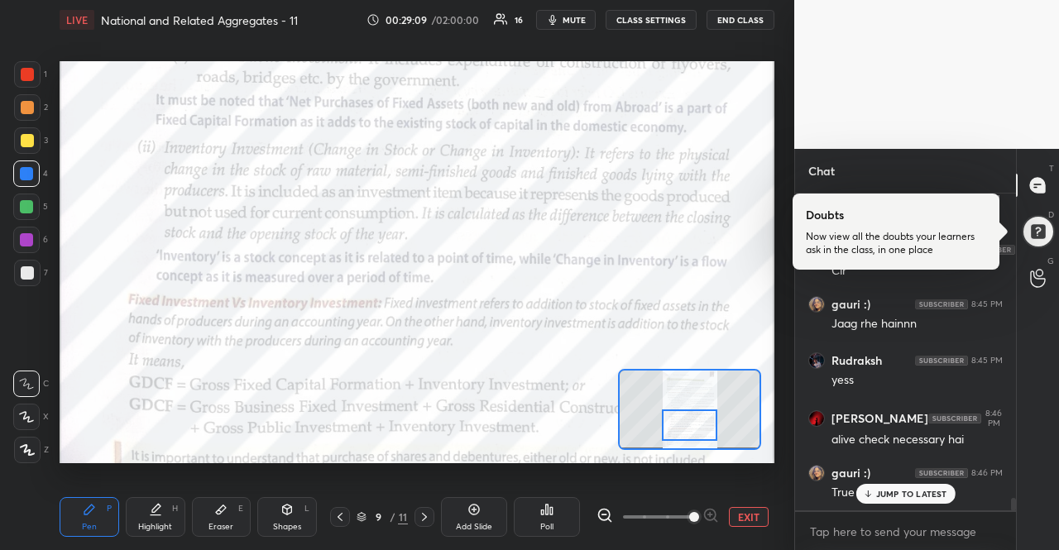
click at [888, 491] on p "JUMP TO LATEST" at bounding box center [911, 494] width 71 height 10
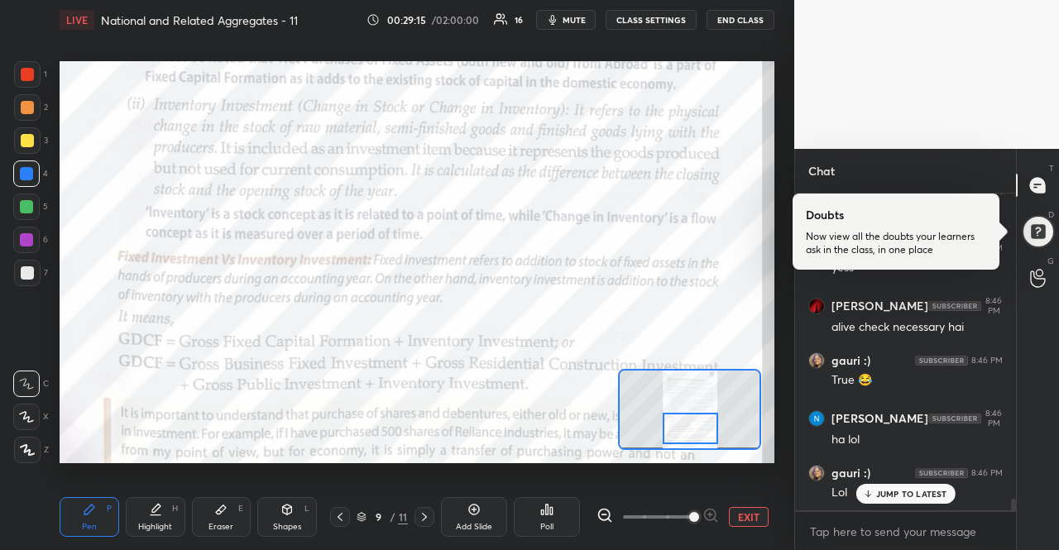
scroll to position [8192, 0]
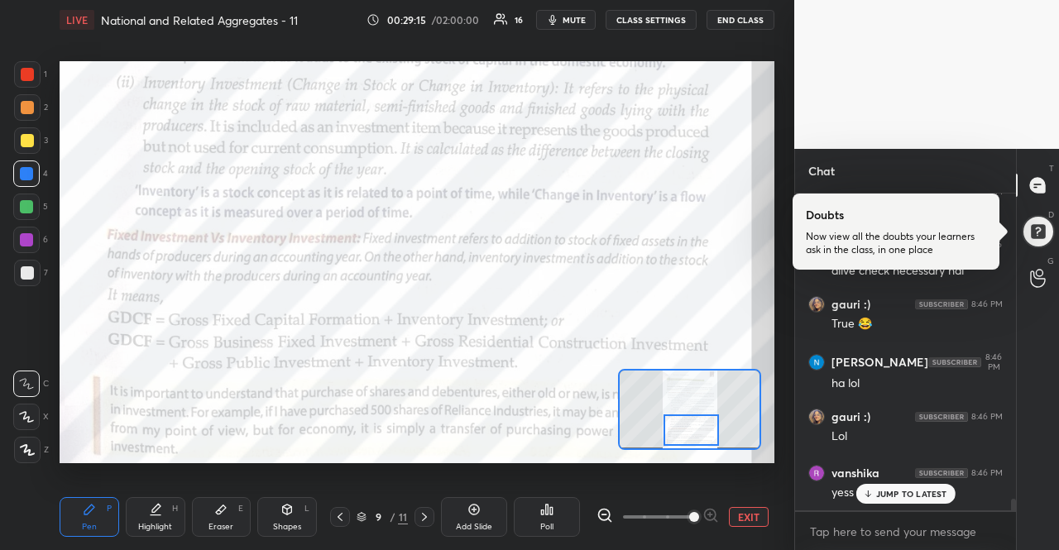
click at [705, 429] on div at bounding box center [691, 429] width 56 height 31
click at [912, 489] on p "JUMP TO LATEST" at bounding box center [911, 494] width 71 height 10
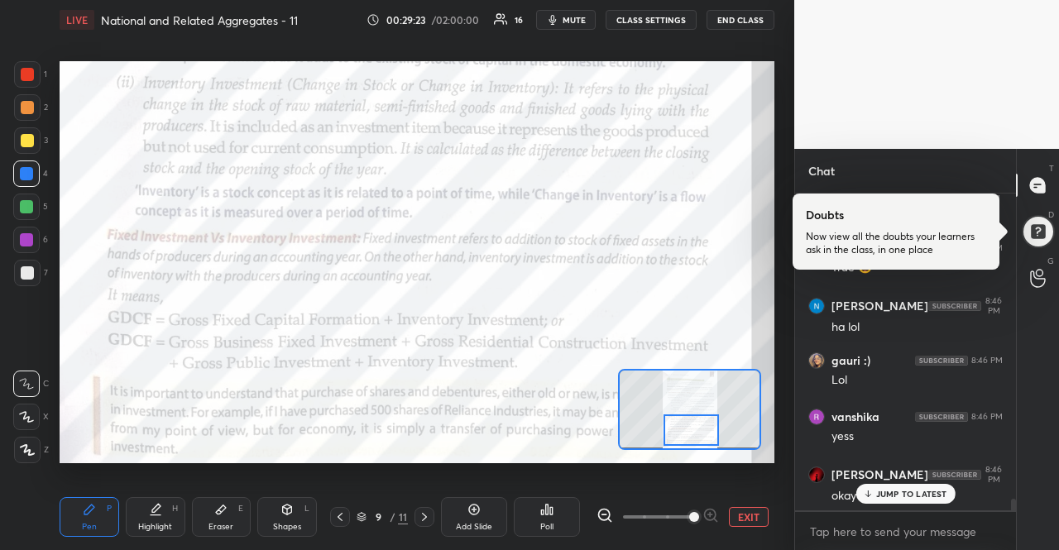
click at [882, 489] on p "JUMP TO LATEST" at bounding box center [911, 494] width 71 height 10
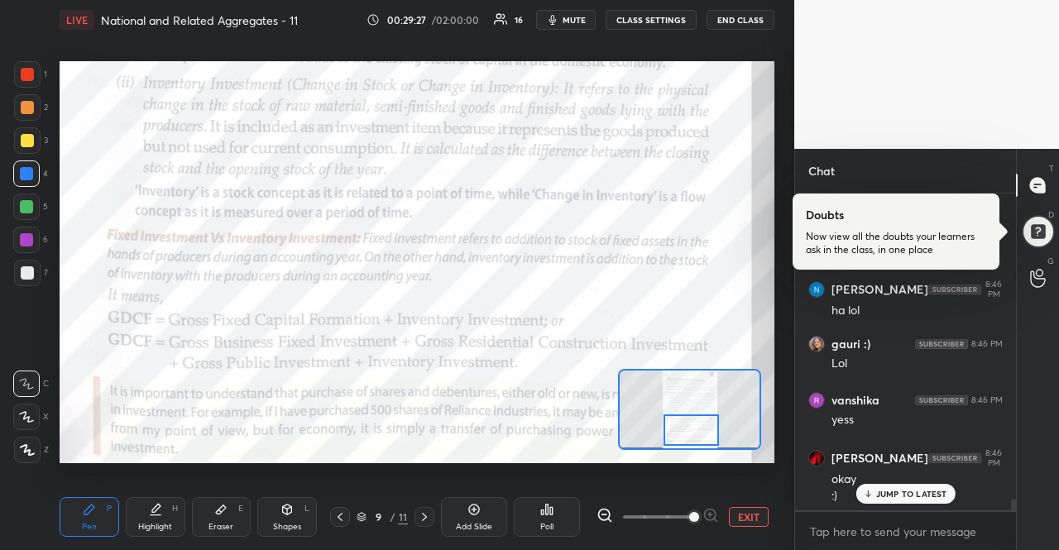
click at [880, 484] on div "JUMP TO LATEST" at bounding box center [904, 494] width 99 height 20
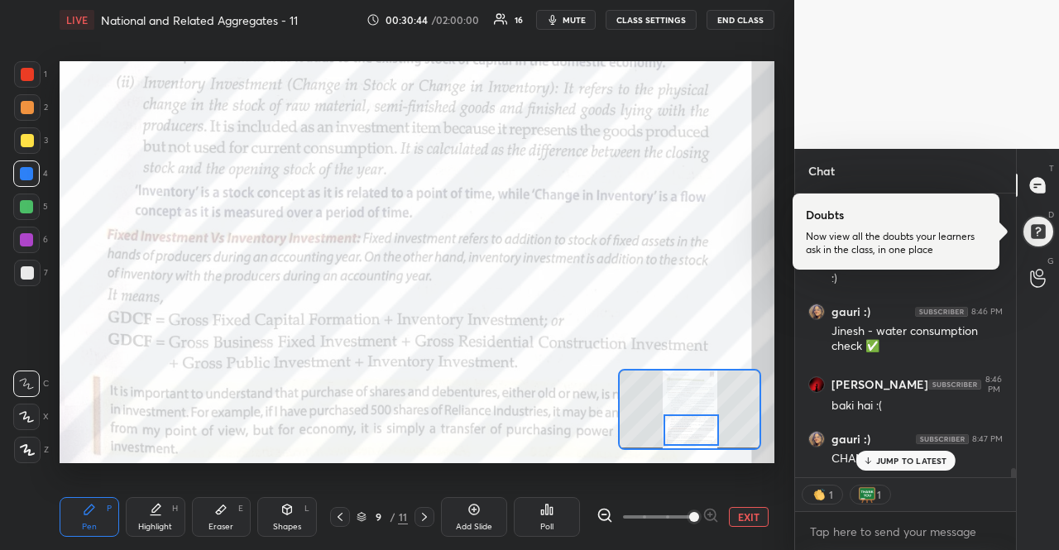
scroll to position [312, 216]
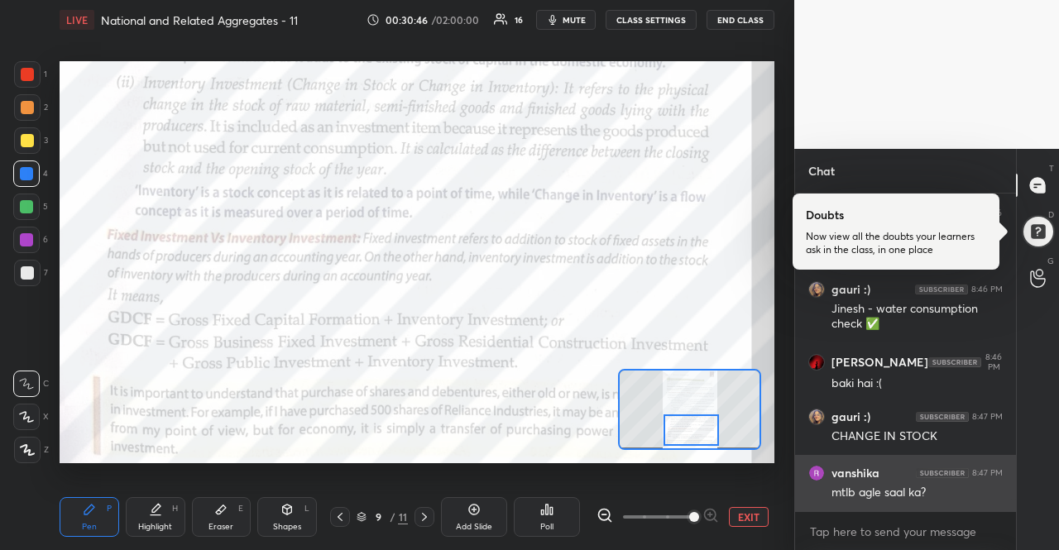
click at [933, 496] on div "mtlb agle [PERSON_NAME]?" at bounding box center [916, 493] width 171 height 17
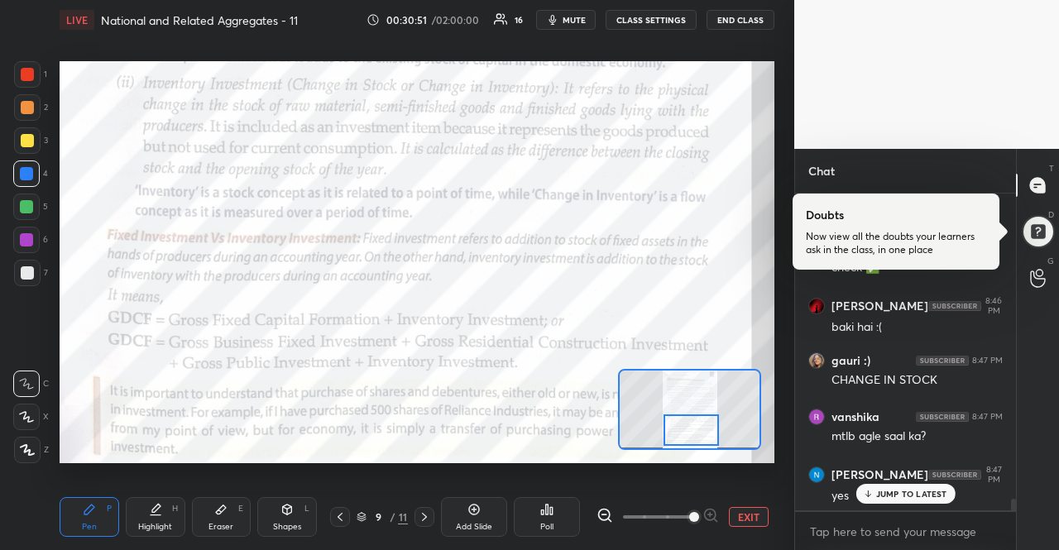
click at [910, 499] on div "JUMP TO LATEST" at bounding box center [904, 494] width 99 height 20
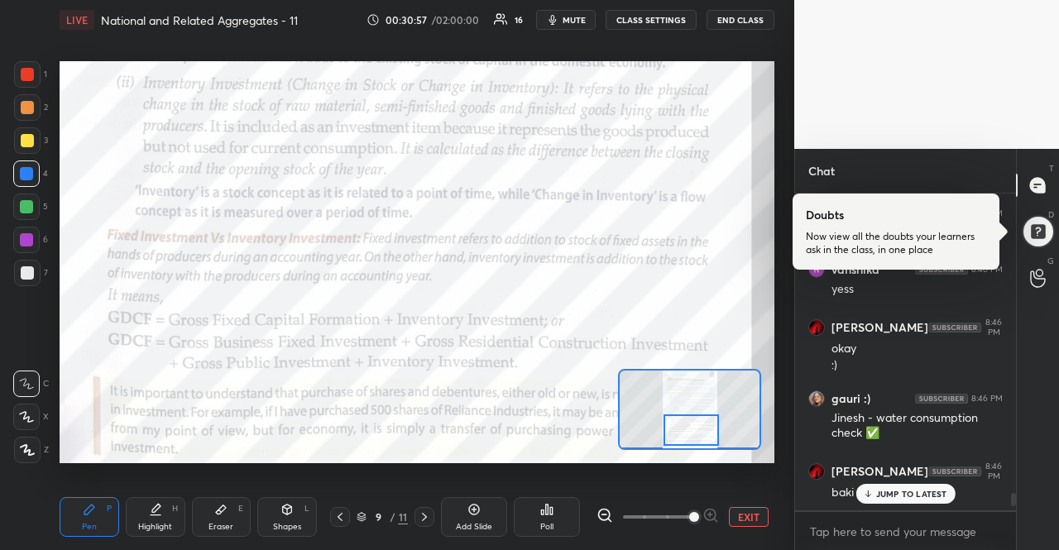
click at [918, 492] on p "JUMP TO LATEST" at bounding box center [911, 494] width 71 height 10
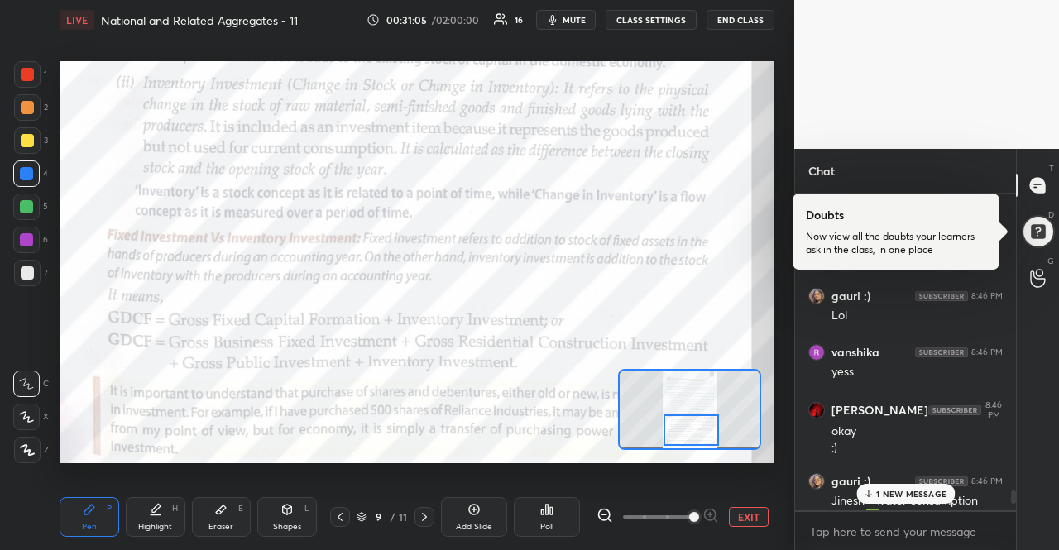
click at [941, 489] on p "1 NEW MESSAGE" at bounding box center [911, 494] width 70 height 10
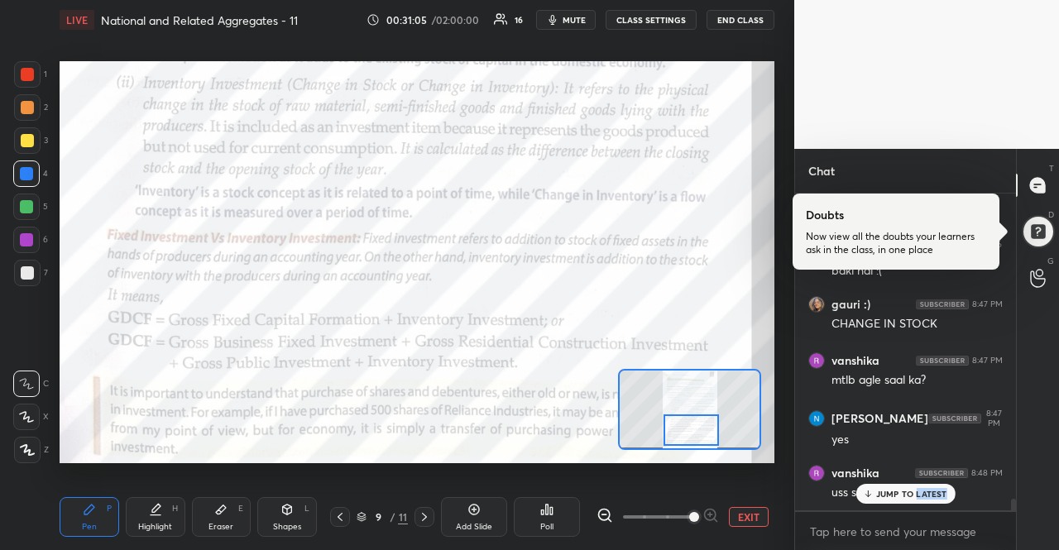
click at [941, 489] on p "JUMP TO LATEST" at bounding box center [911, 494] width 71 height 10
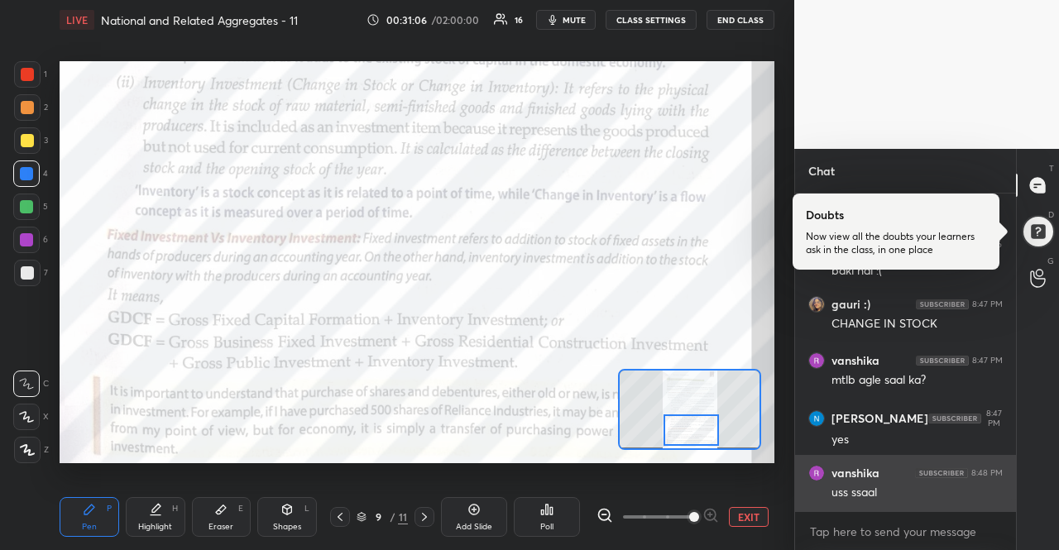
click at [939, 489] on div "uss ssaal" at bounding box center [916, 493] width 171 height 17
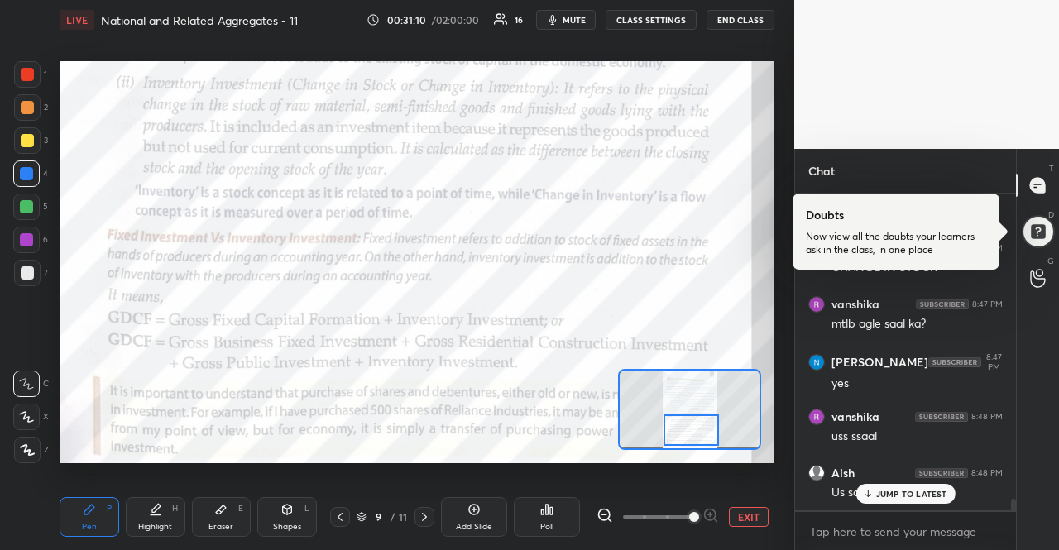
click at [922, 489] on p "JUMP TO LATEST" at bounding box center [911, 494] width 71 height 10
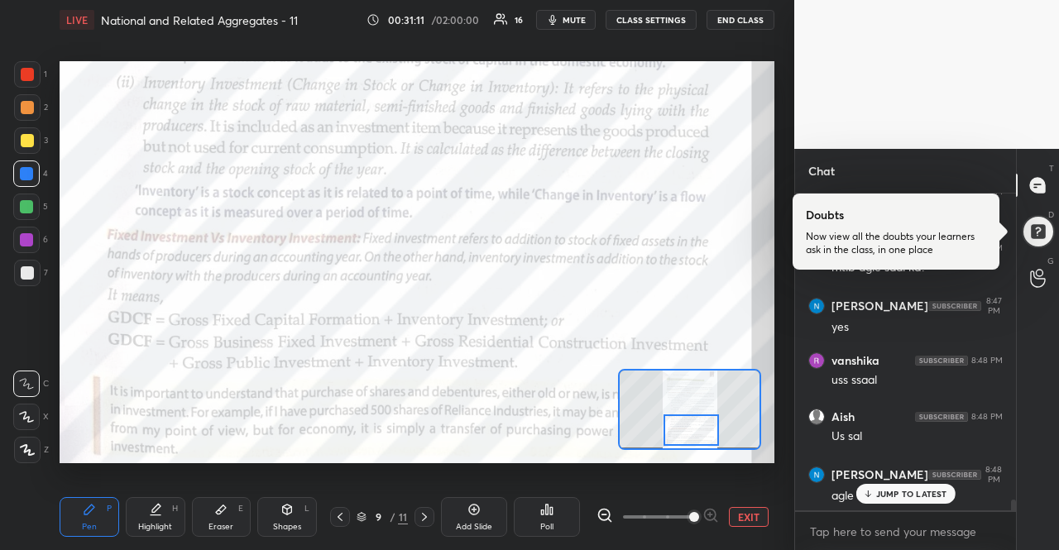
click at [922, 489] on p "JUMP TO LATEST" at bounding box center [911, 494] width 71 height 10
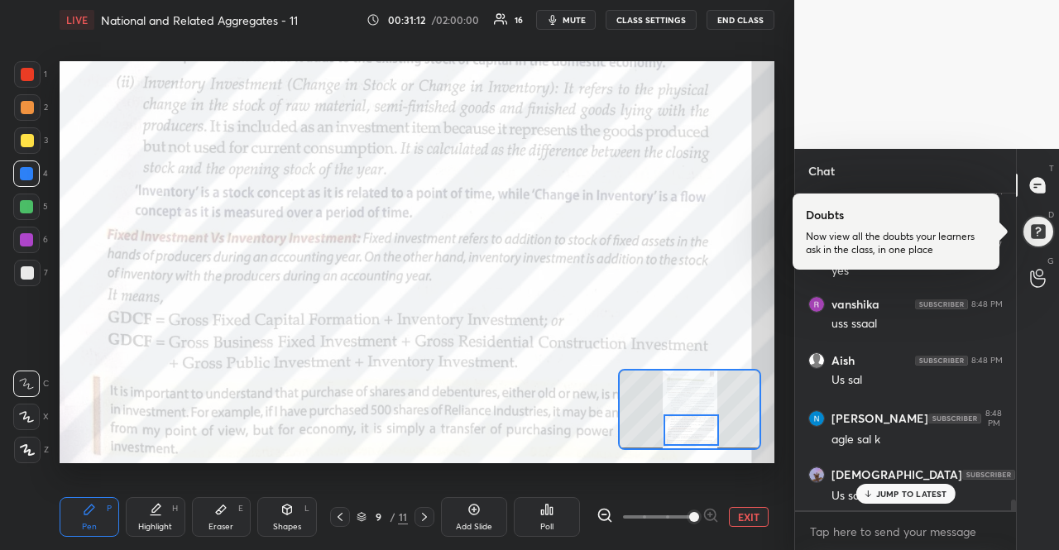
click at [922, 489] on p "JUMP TO LATEST" at bounding box center [911, 494] width 71 height 10
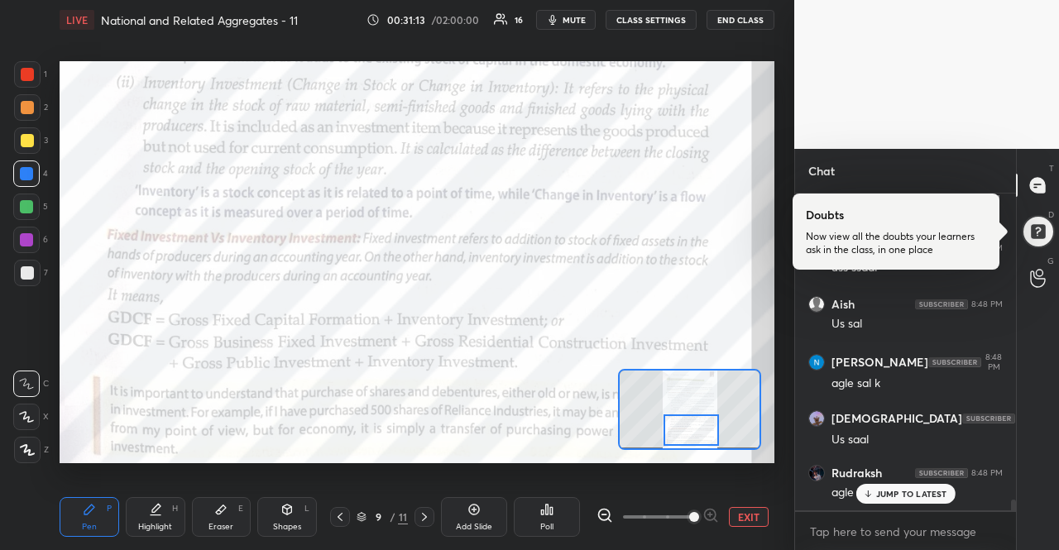
click at [922, 489] on p "JUMP TO LATEST" at bounding box center [911, 494] width 71 height 10
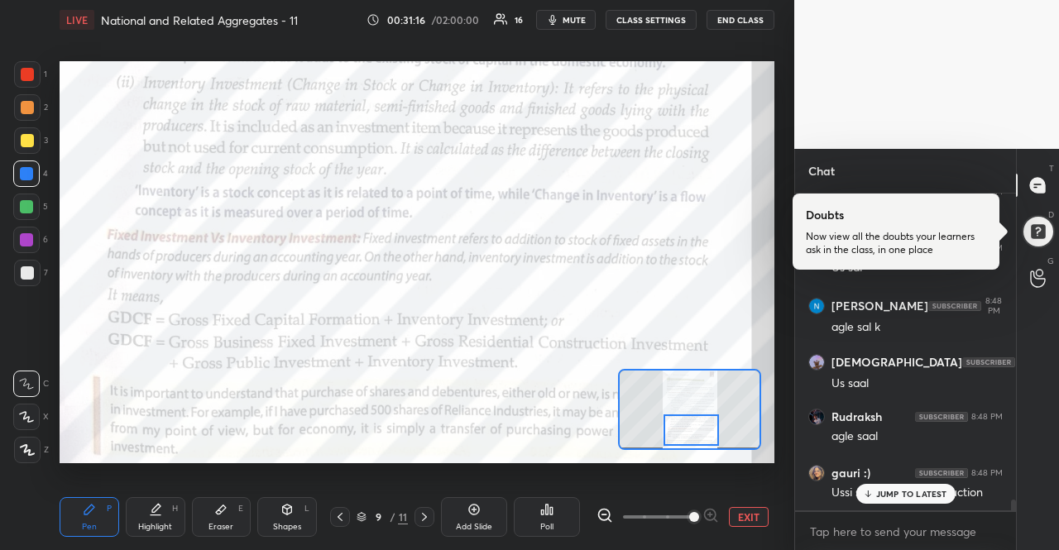
click at [903, 512] on div "x" at bounding box center [905, 531] width 221 height 39
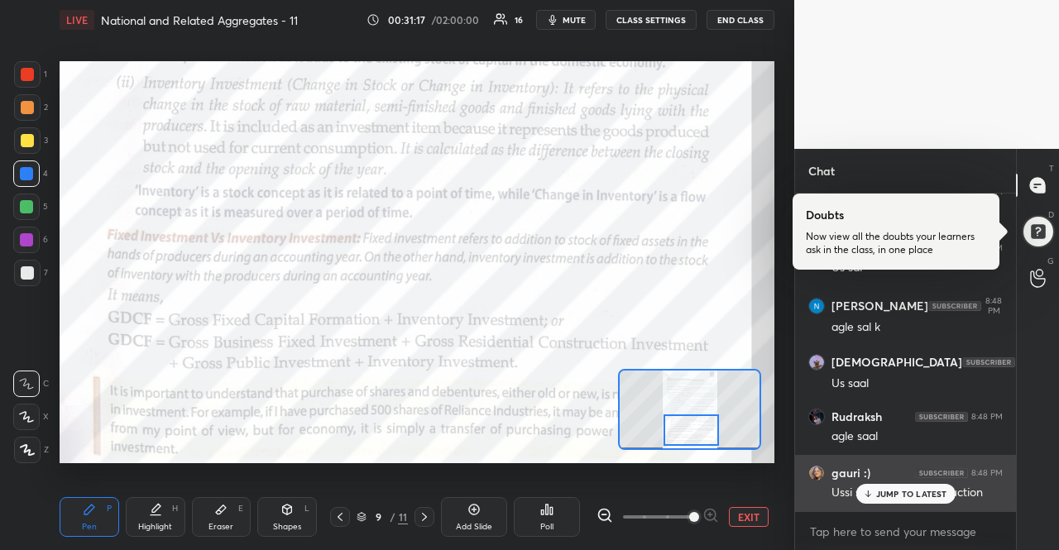
click at [902, 504] on div "gauri :) 8:48 PM Ussi saal ke jisme production" at bounding box center [905, 483] width 221 height 56
click at [902, 505] on div "gauri :) 8:48 PM Ussi saal ke jisme production" at bounding box center [905, 483] width 221 height 56
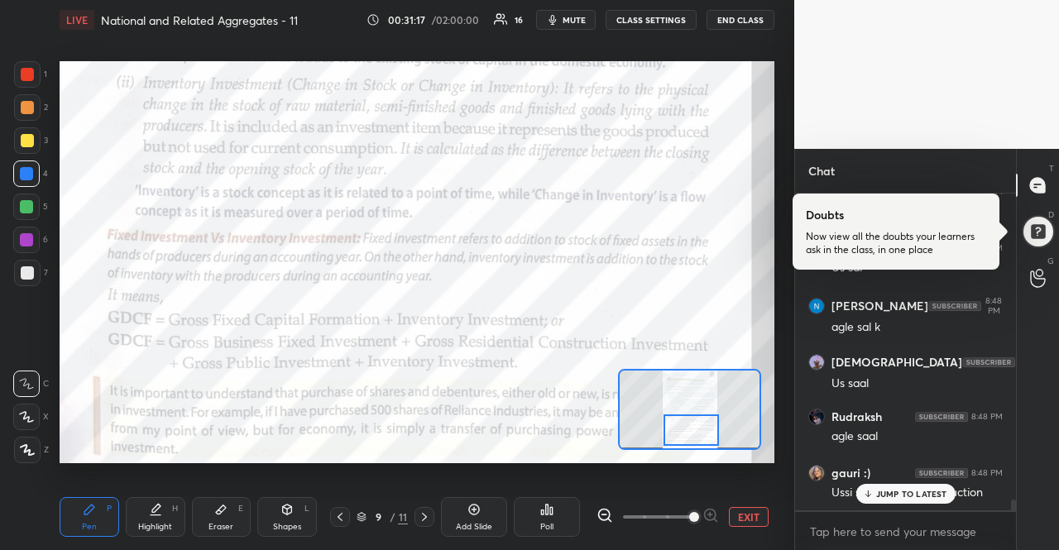
click at [898, 492] on p "JUMP TO LATEST" at bounding box center [911, 494] width 71 height 10
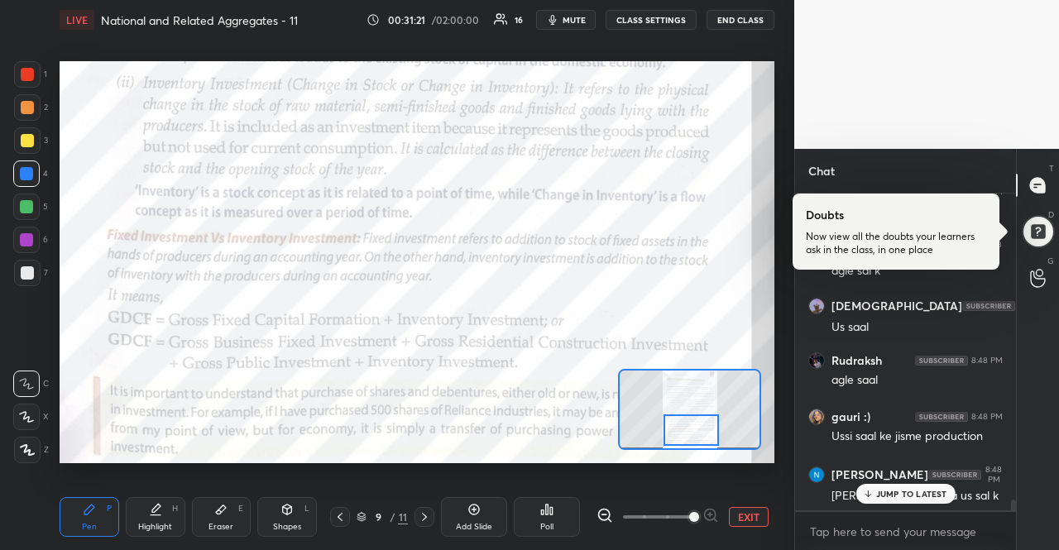
scroll to position [9039, 0]
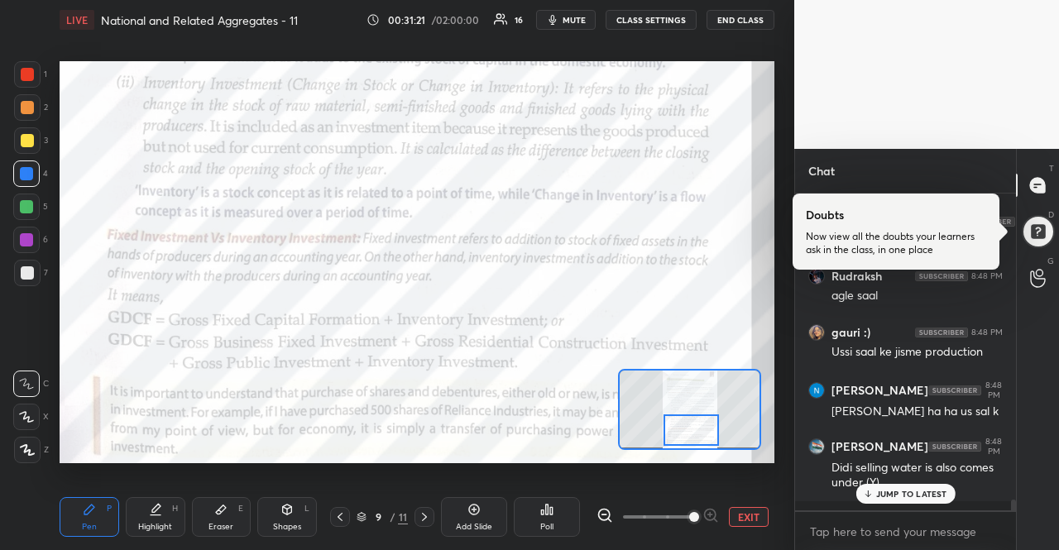
click at [897, 492] on p "JUMP TO LATEST" at bounding box center [911, 494] width 71 height 10
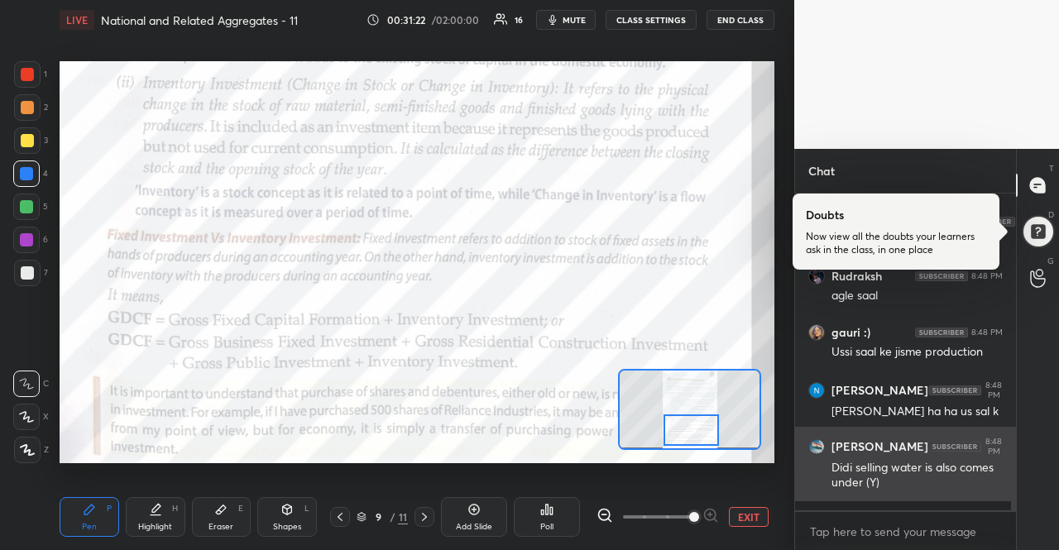
scroll to position [9095, 0]
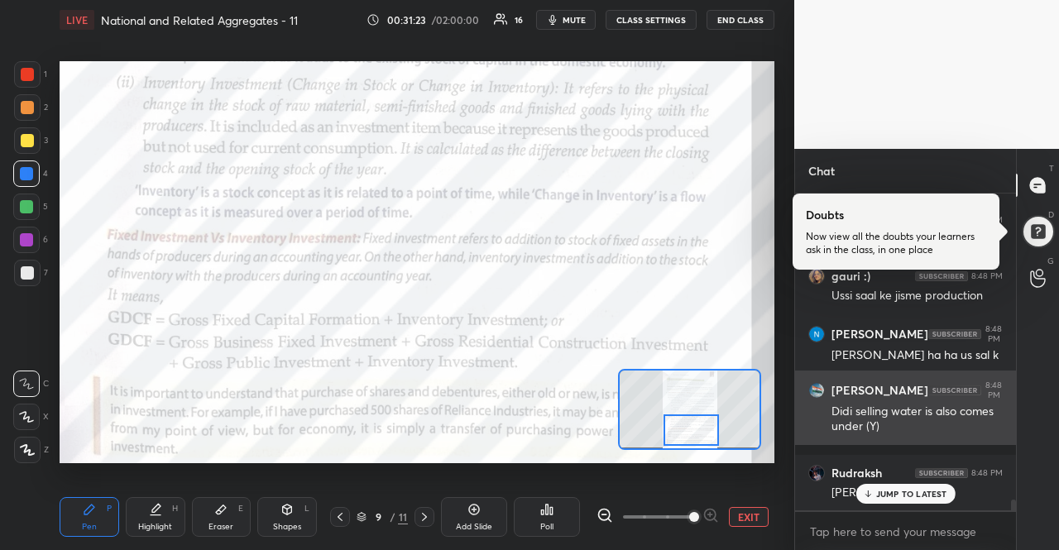
click at [897, 495] on p "JUMP TO LATEST" at bounding box center [911, 494] width 71 height 10
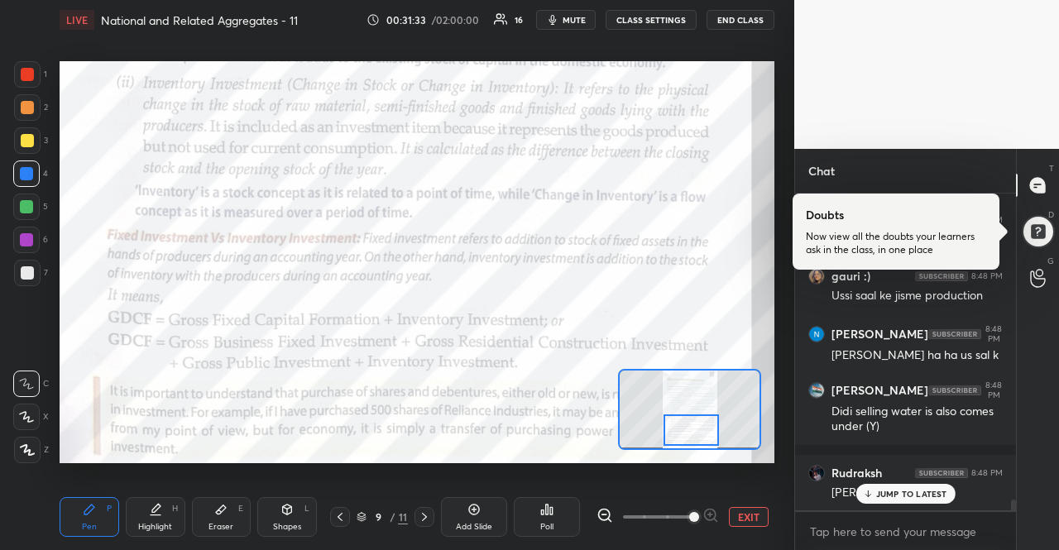
scroll to position [9151, 0]
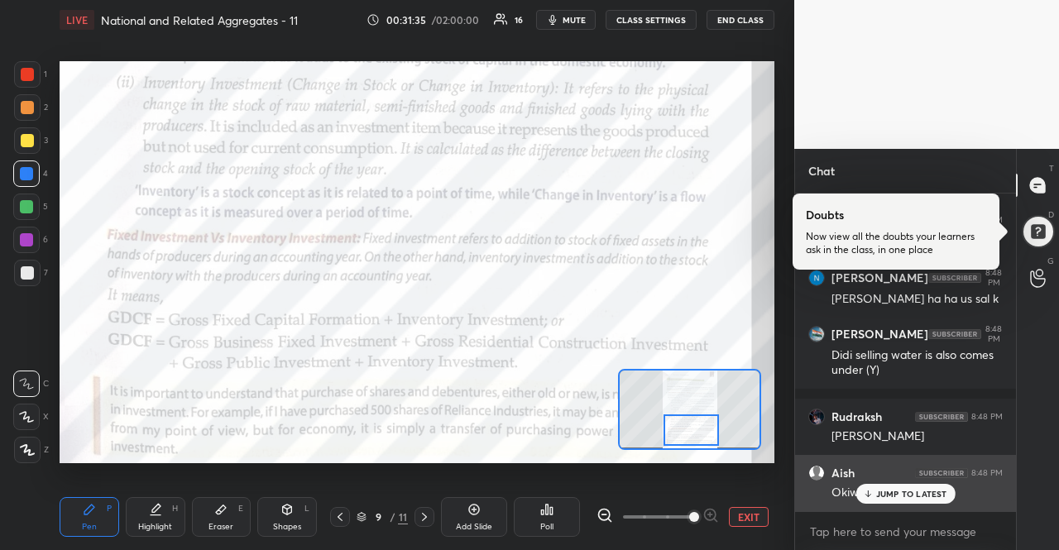
click at [917, 505] on div "Aish 8:48 PM Okiw" at bounding box center [905, 483] width 221 height 56
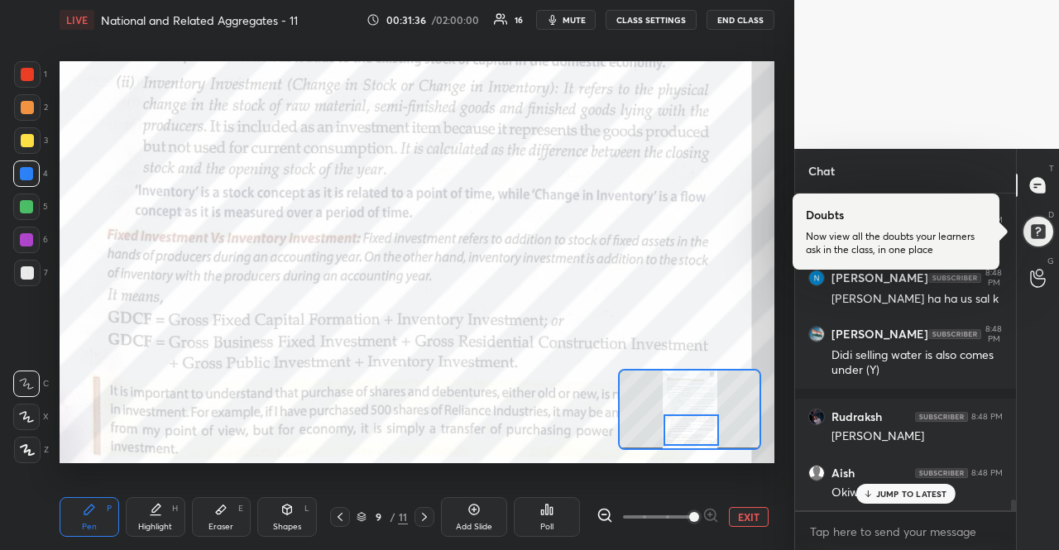
click at [913, 491] on p "JUMP TO LATEST" at bounding box center [911, 494] width 71 height 10
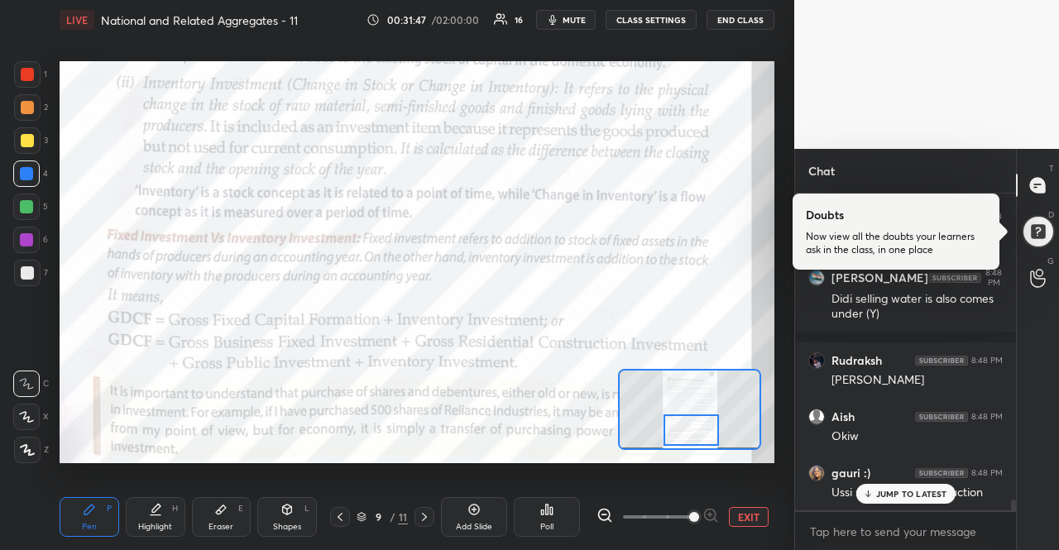
click at [931, 492] on p "JUMP TO LATEST" at bounding box center [911, 494] width 71 height 10
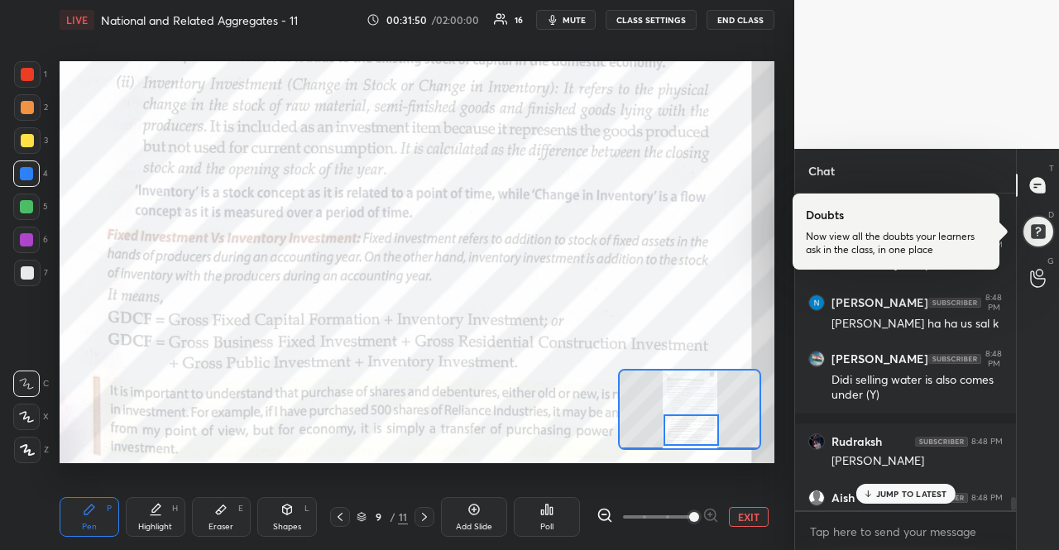
scroll to position [9125, 0]
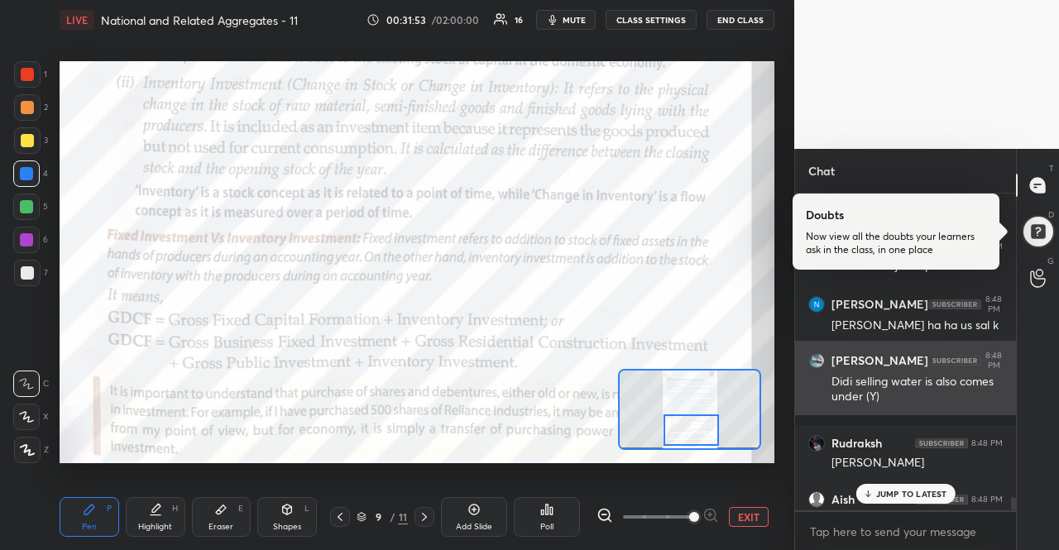
click at [880, 405] on div "Didi selling water is also comes under (Y)" at bounding box center [916, 389] width 171 height 31
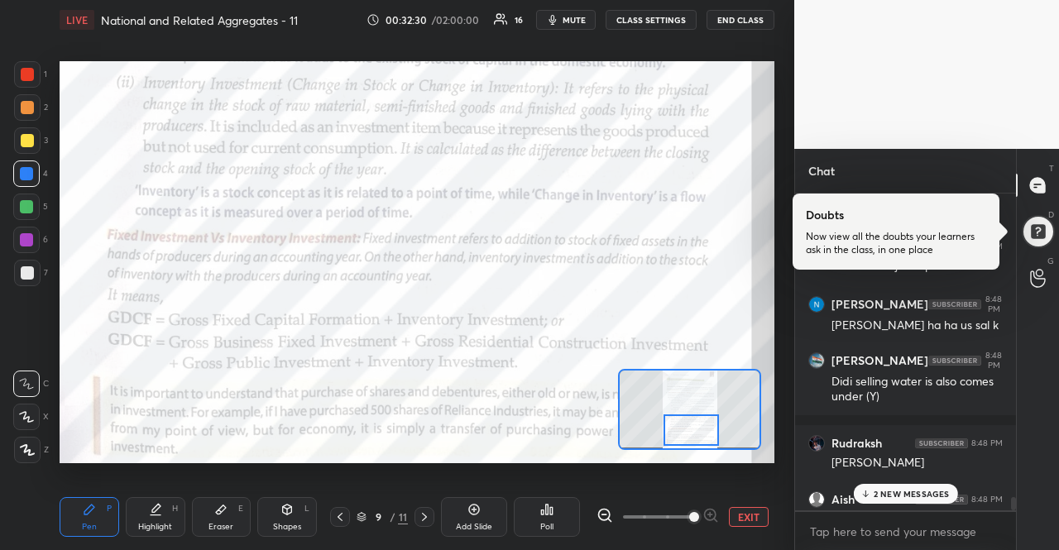
click at [882, 489] on p "2 NEW MESSAGES" at bounding box center [912, 494] width 76 height 10
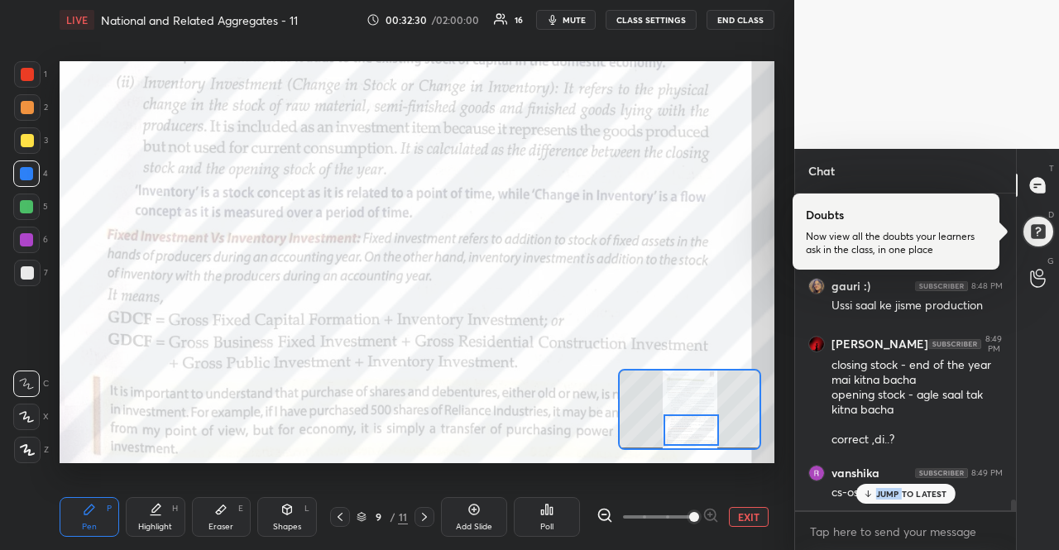
click at [882, 489] on p "JUMP TO LATEST" at bounding box center [911, 494] width 71 height 10
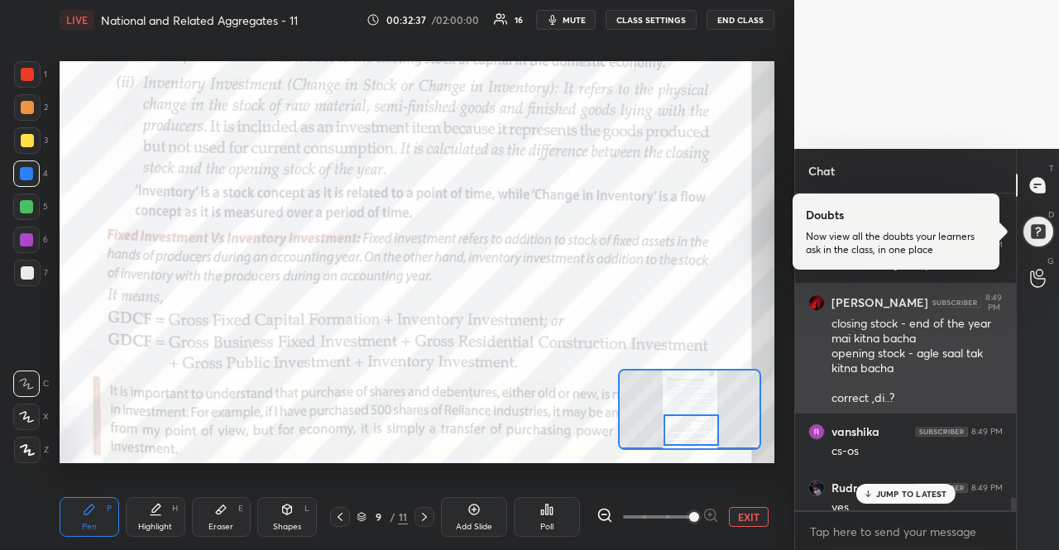
scroll to position [9436, 0]
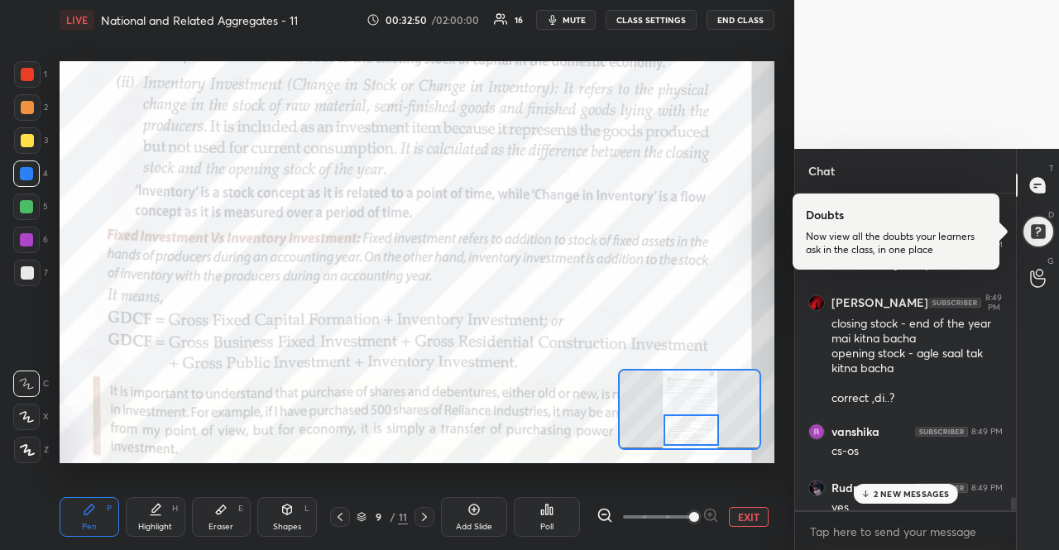
click at [882, 496] on p "2 NEW MESSAGES" at bounding box center [912, 494] width 76 height 10
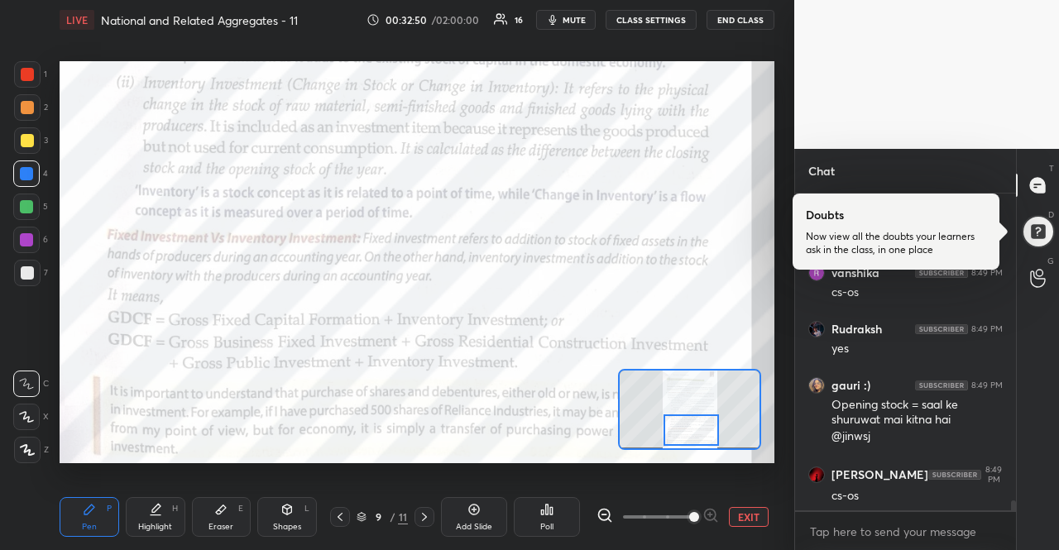
click at [882, 496] on div "cs-os" at bounding box center [916, 496] width 171 height 17
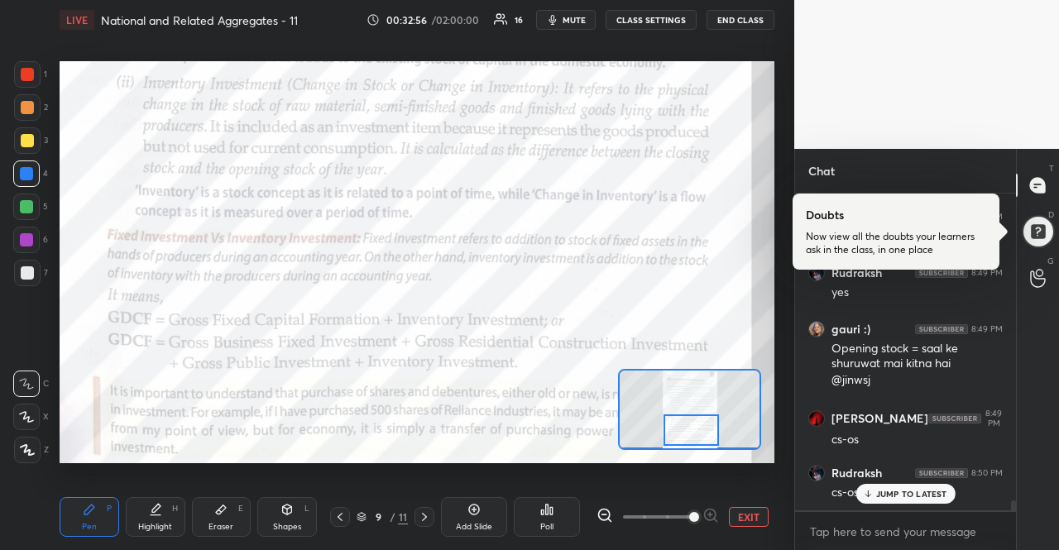
click at [867, 500] on div "JUMP TO LATEST" at bounding box center [904, 494] width 99 height 20
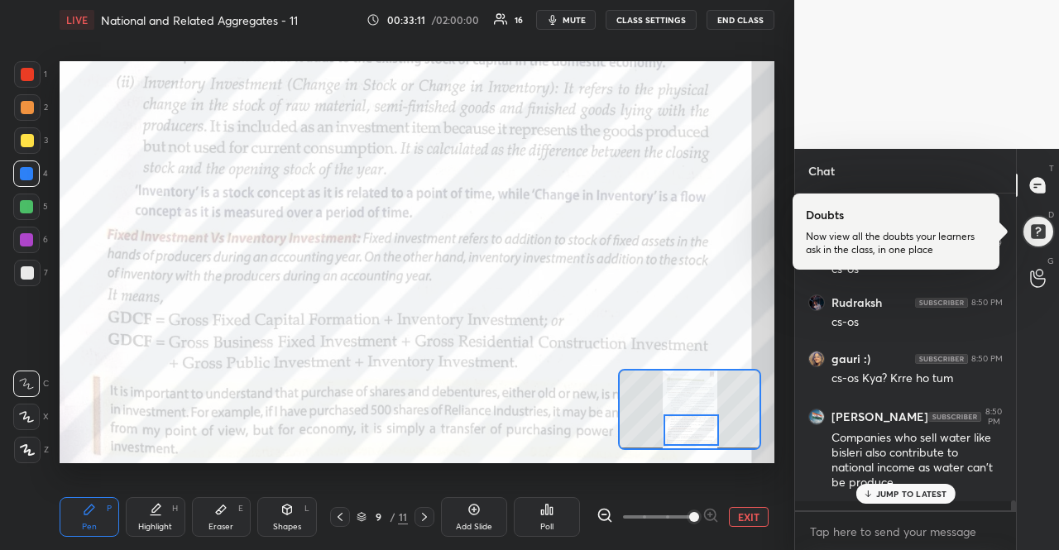
scroll to position [9877, 0]
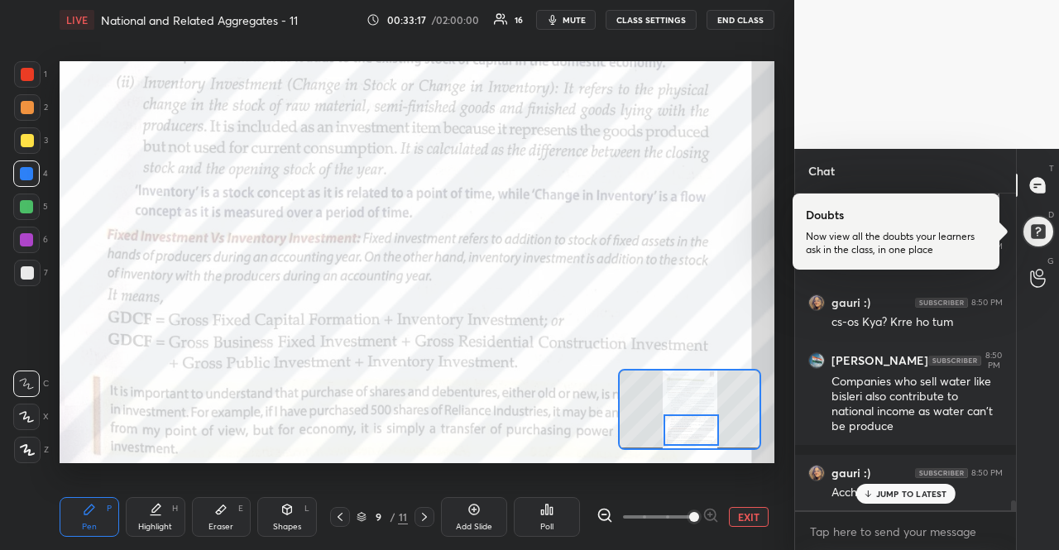
click at [891, 484] on div "JUMP TO LATEST" at bounding box center [904, 494] width 99 height 20
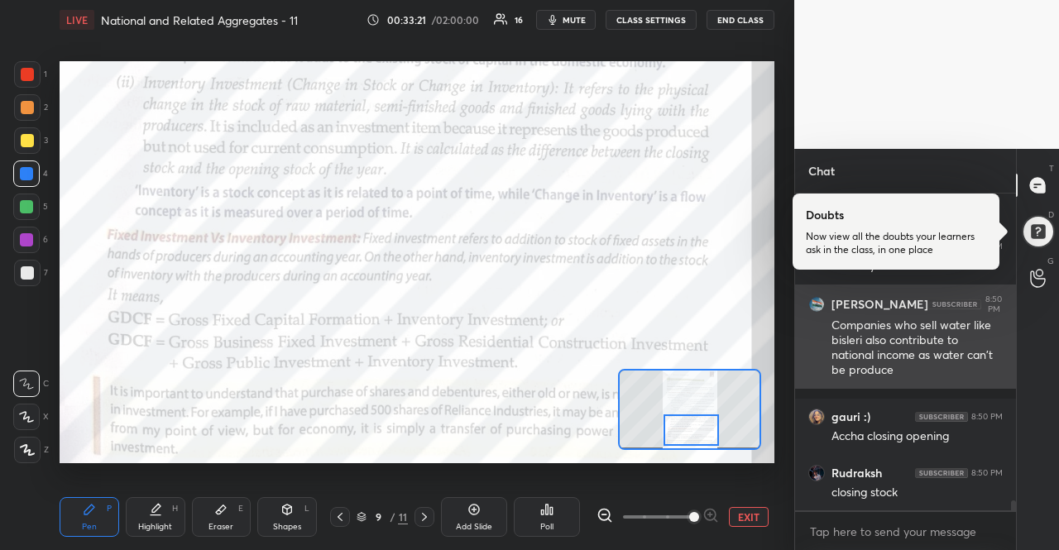
scroll to position [9990, 0]
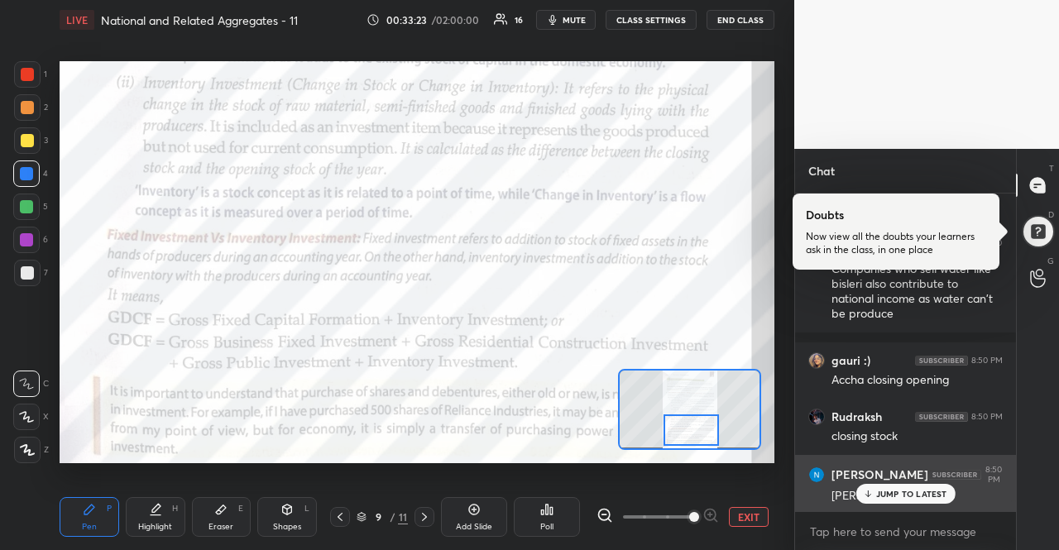
click at [930, 505] on div "[PERSON_NAME] 8:50 PM hehe lol gauri" at bounding box center [905, 485] width 221 height 60
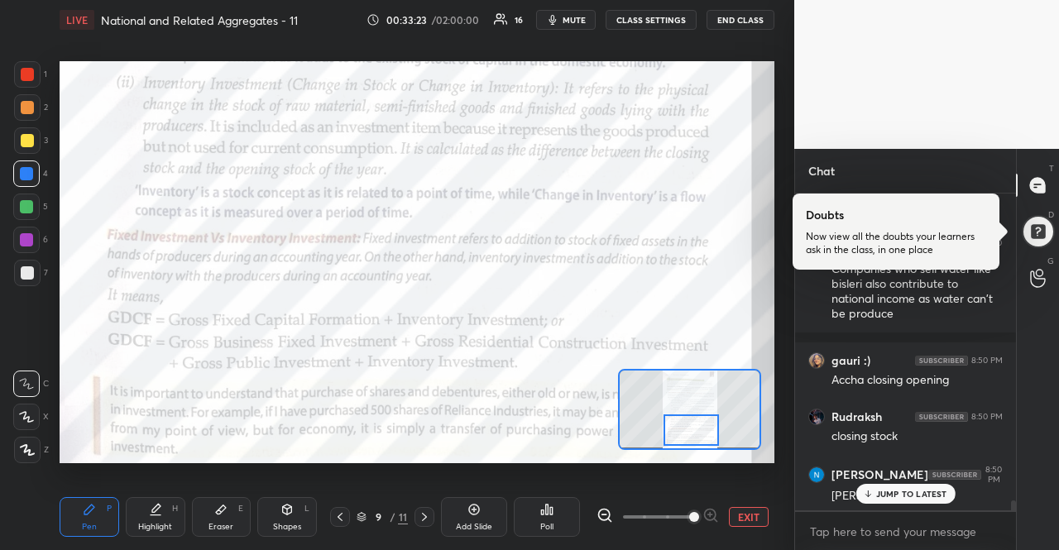
click at [930, 498] on p "JUMP TO LATEST" at bounding box center [911, 494] width 71 height 10
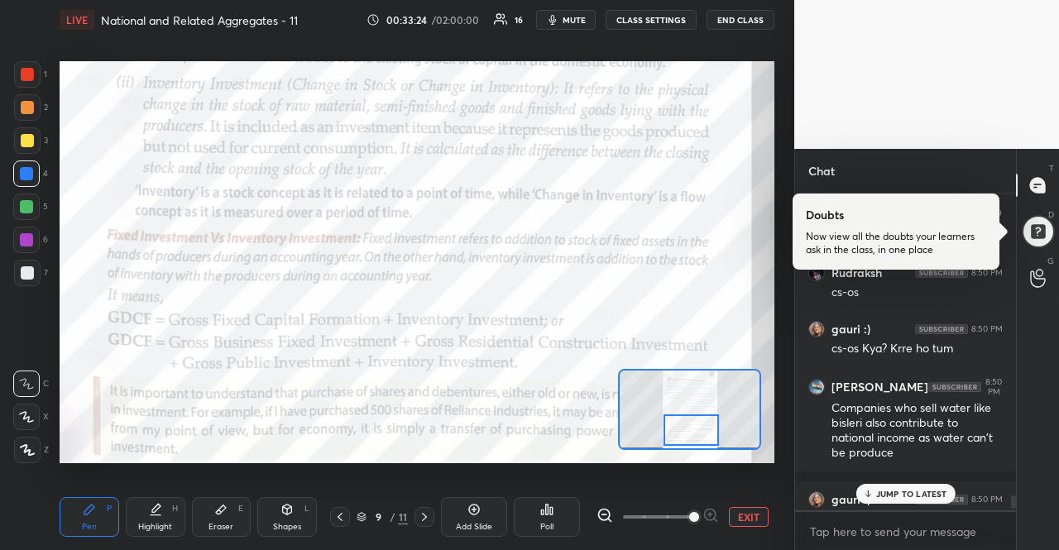
scroll to position [9828, 0]
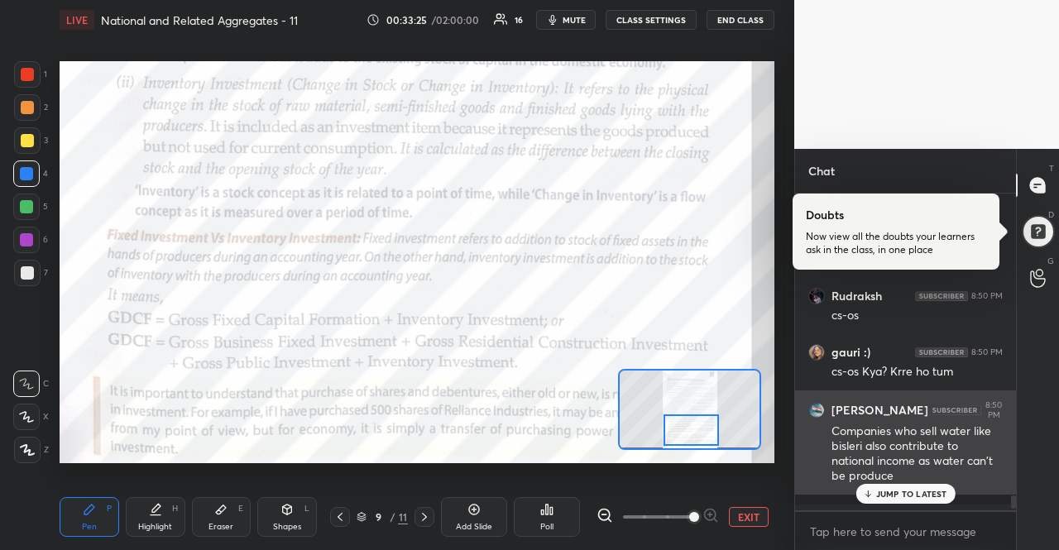
click at [908, 457] on div "Companies who sell water like bisleri also contribute to national income as wat…" at bounding box center [916, 454] width 171 height 61
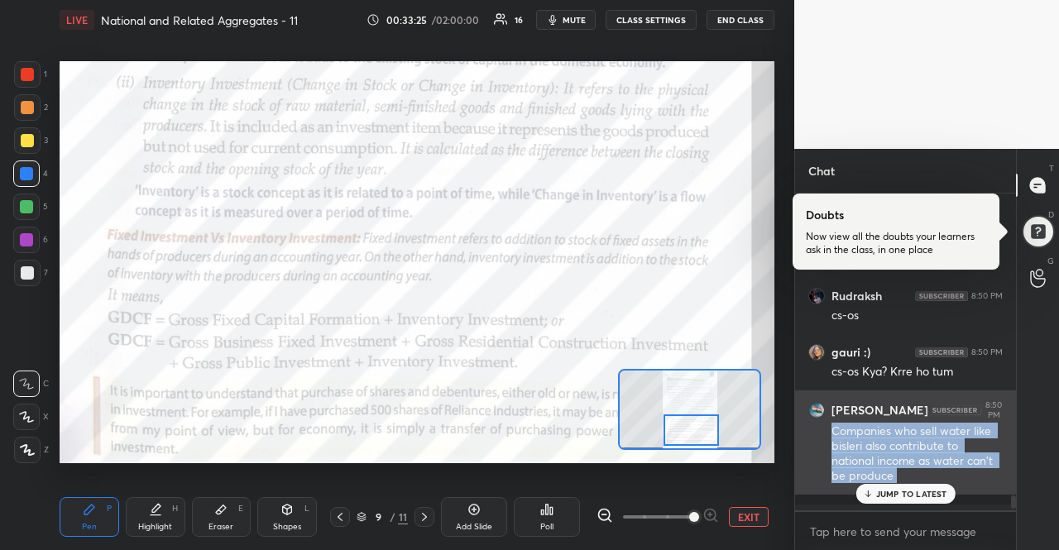
click at [908, 457] on div "Companies who sell water like bisleri also contribute to national income as wat…" at bounding box center [916, 454] width 171 height 61
copy div "Companies who sell water like bisleri also contribute to national income as wat…"
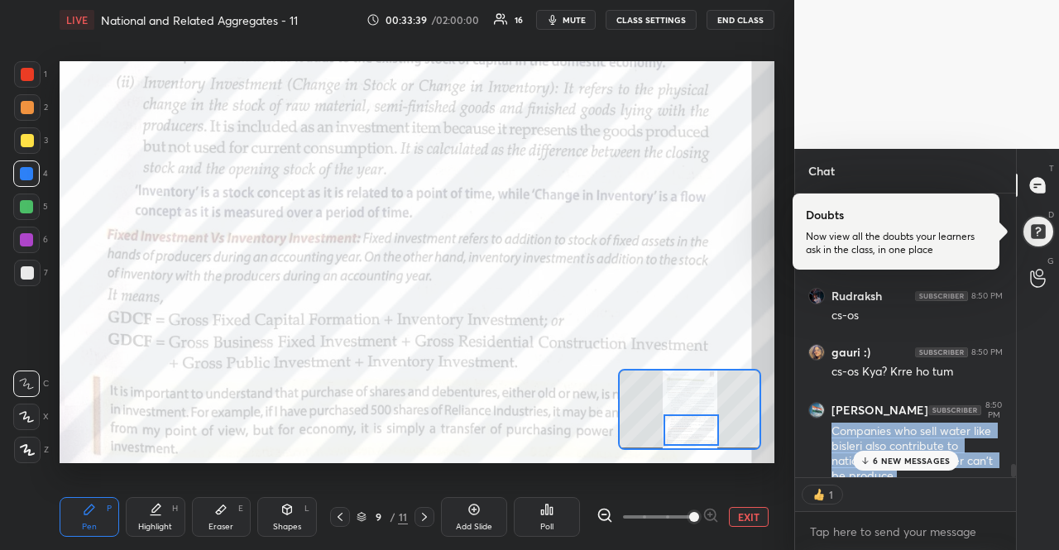
scroll to position [279, 216]
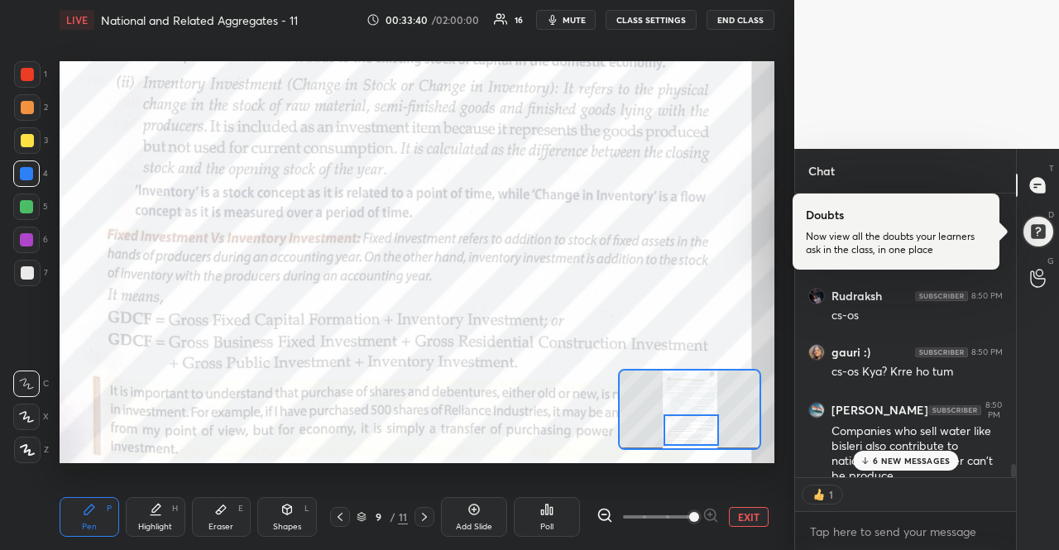
click at [908, 464] on p "6 NEW MESSAGES" at bounding box center [911, 461] width 77 height 10
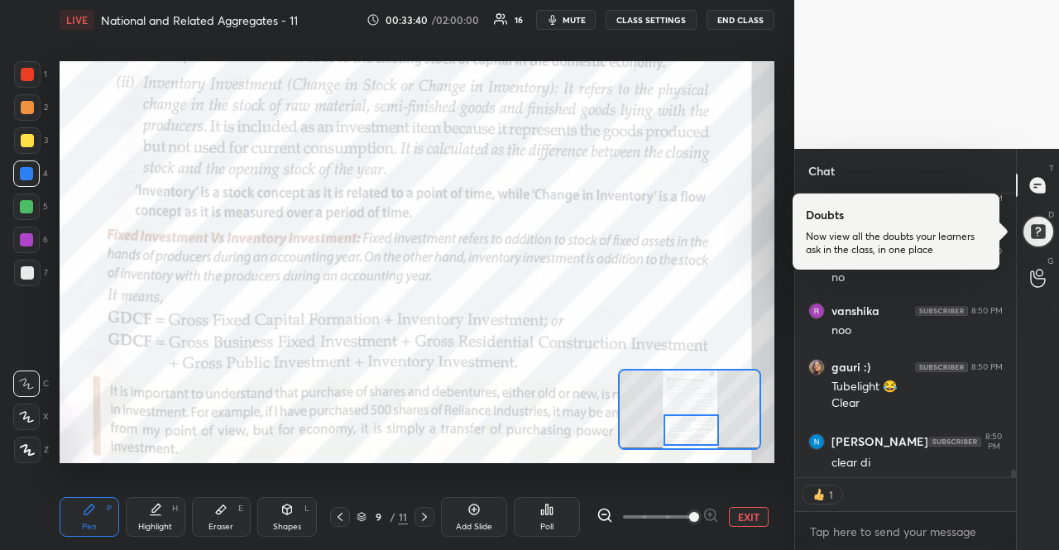
click at [908, 464] on div "clear di" at bounding box center [916, 463] width 171 height 17
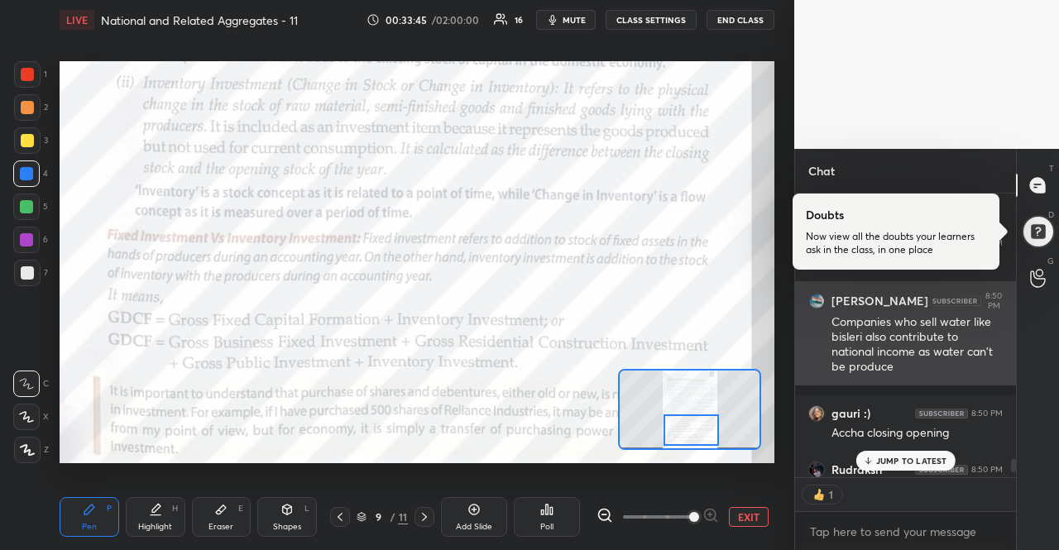
scroll to position [312, 216]
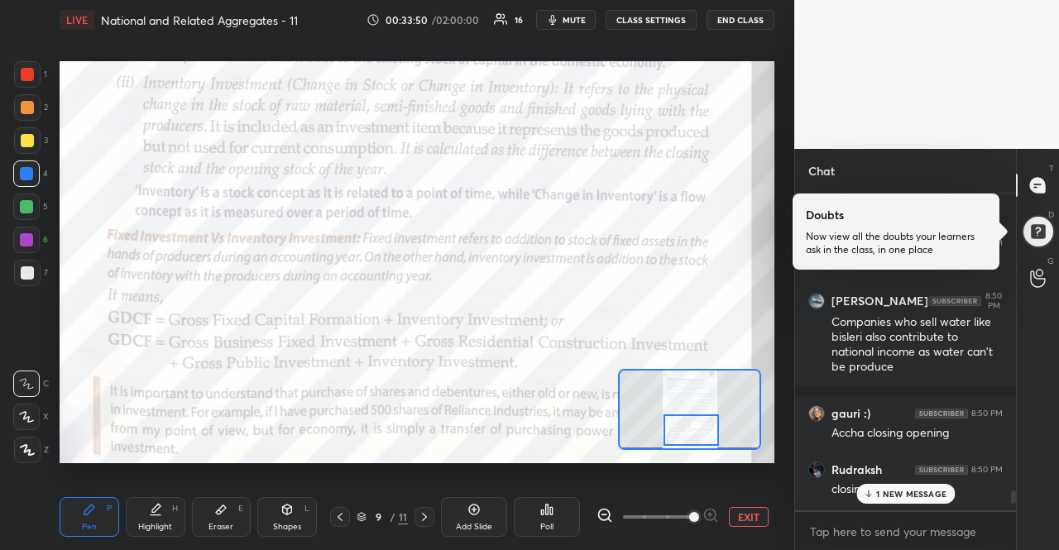
click at [893, 496] on p "1 NEW MESSAGE" at bounding box center [911, 494] width 70 height 10
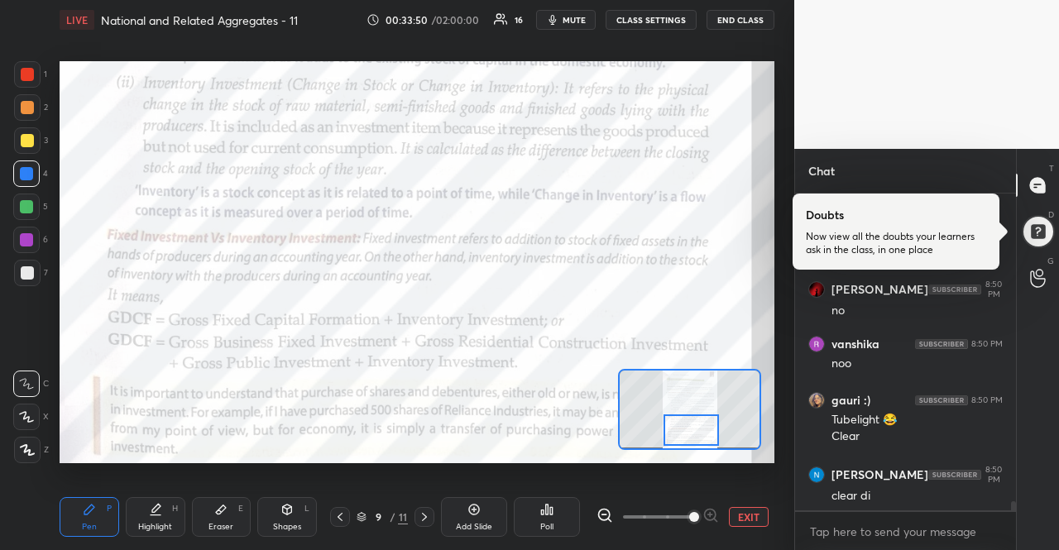
click at [893, 496] on div "clear di" at bounding box center [916, 496] width 171 height 17
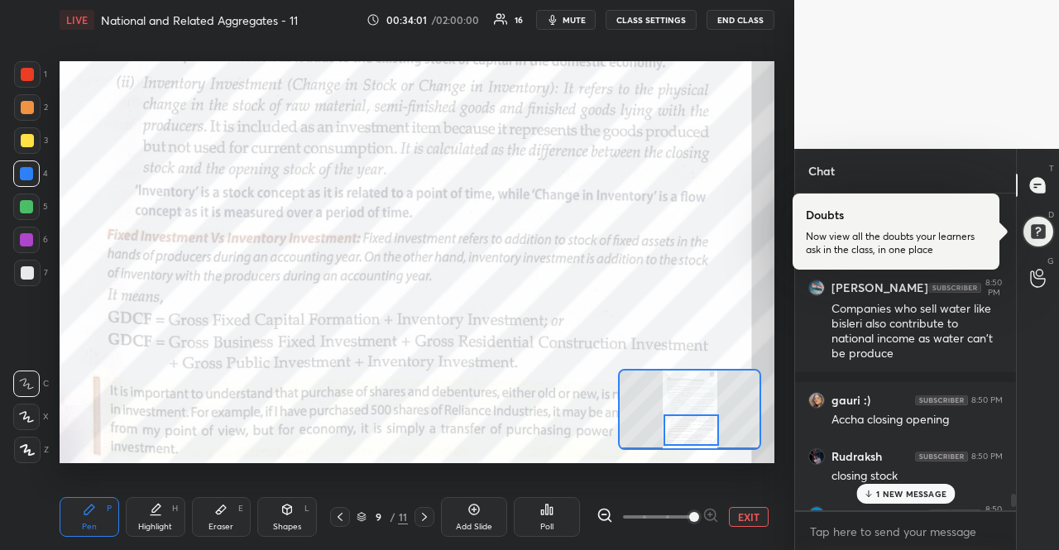
click at [903, 497] on p "1 NEW MESSAGE" at bounding box center [911, 494] width 70 height 10
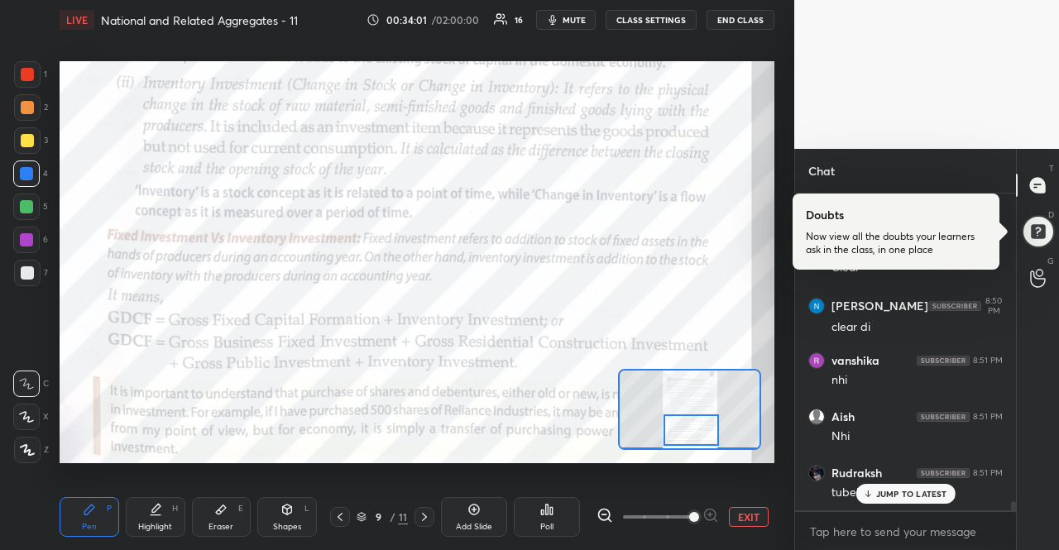
click at [903, 497] on p "JUMP TO LATEST" at bounding box center [911, 494] width 71 height 10
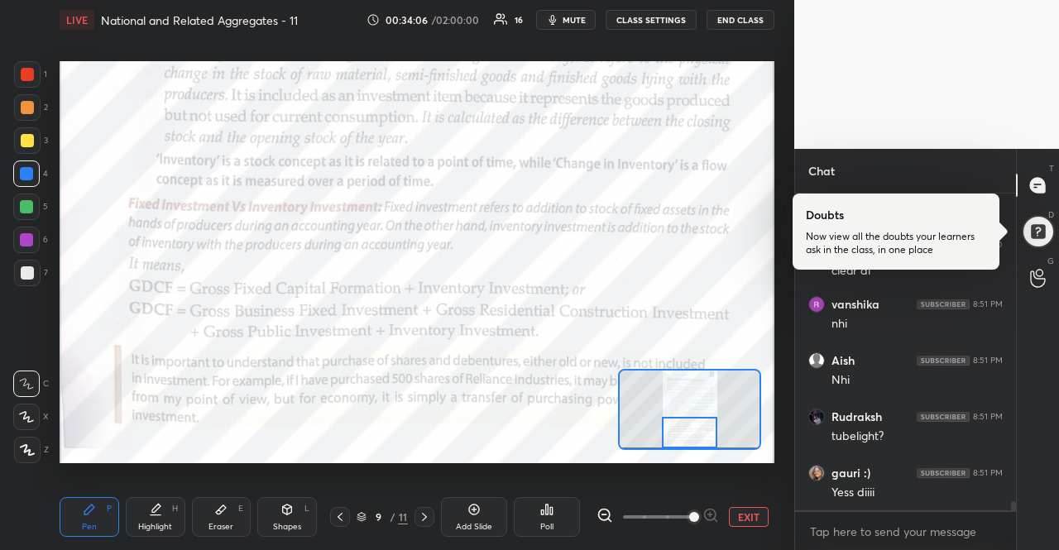
drag, startPoint x: 699, startPoint y: 426, endPoint x: 698, endPoint y: 440, distance: 14.1
click at [698, 440] on div at bounding box center [690, 432] width 56 height 31
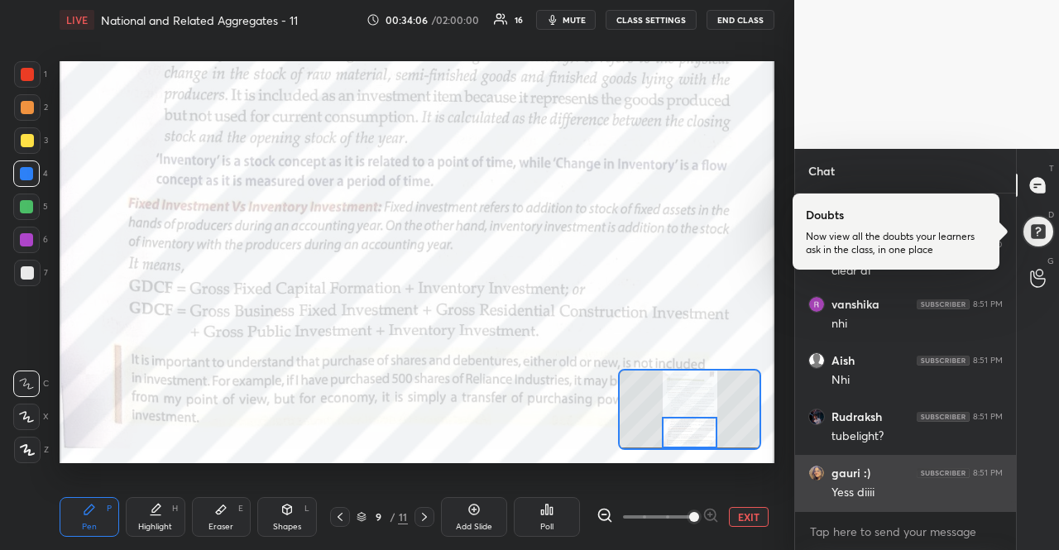
scroll to position [10529, 0]
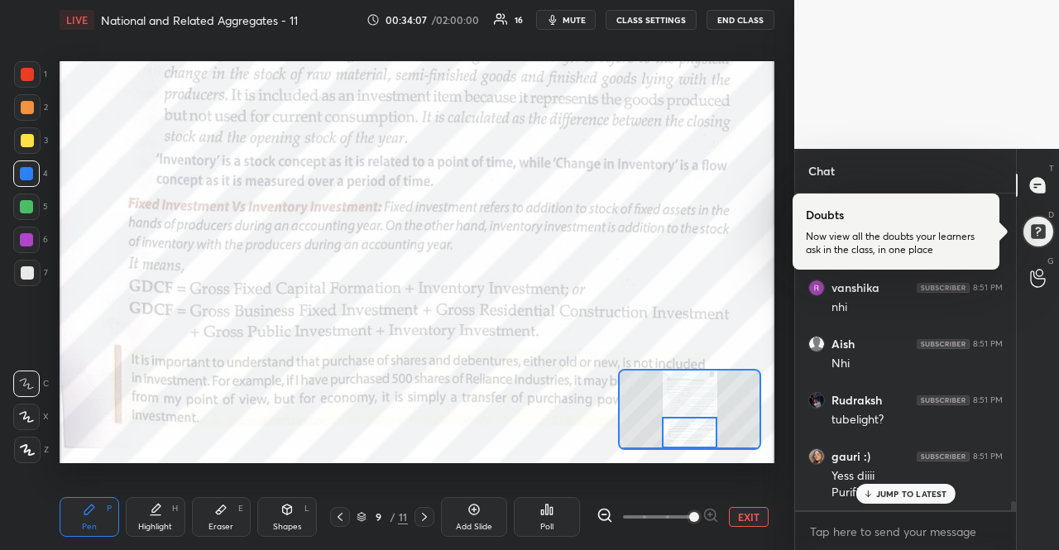
click at [899, 492] on p "JUMP TO LATEST" at bounding box center [911, 494] width 71 height 10
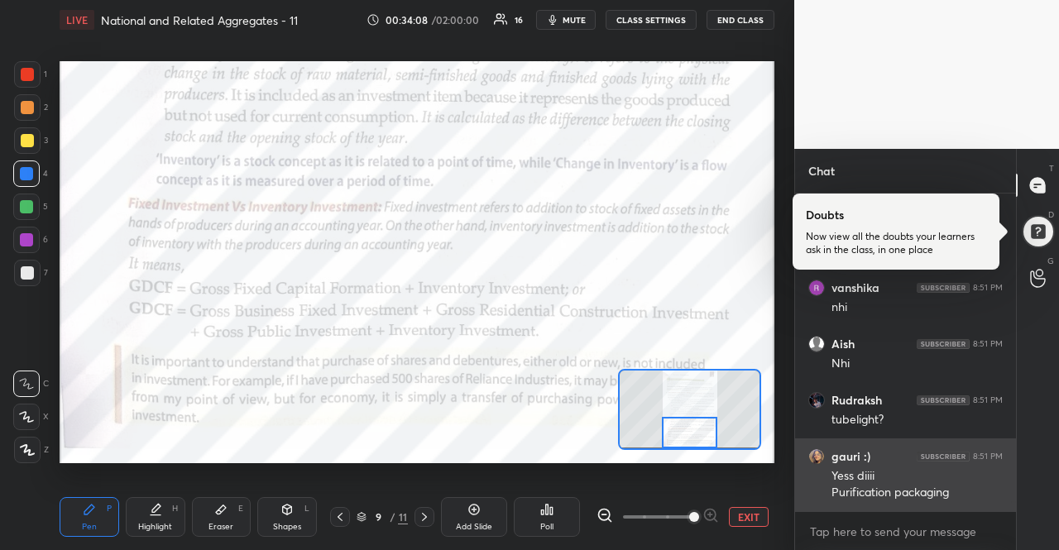
scroll to position [10601, 0]
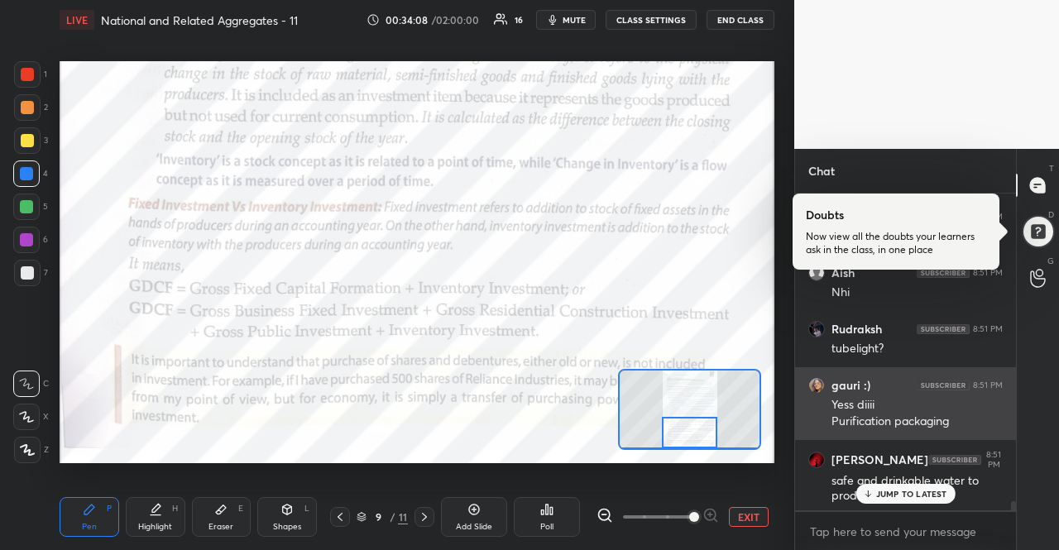
click at [899, 494] on p "JUMP TO LATEST" at bounding box center [911, 494] width 71 height 10
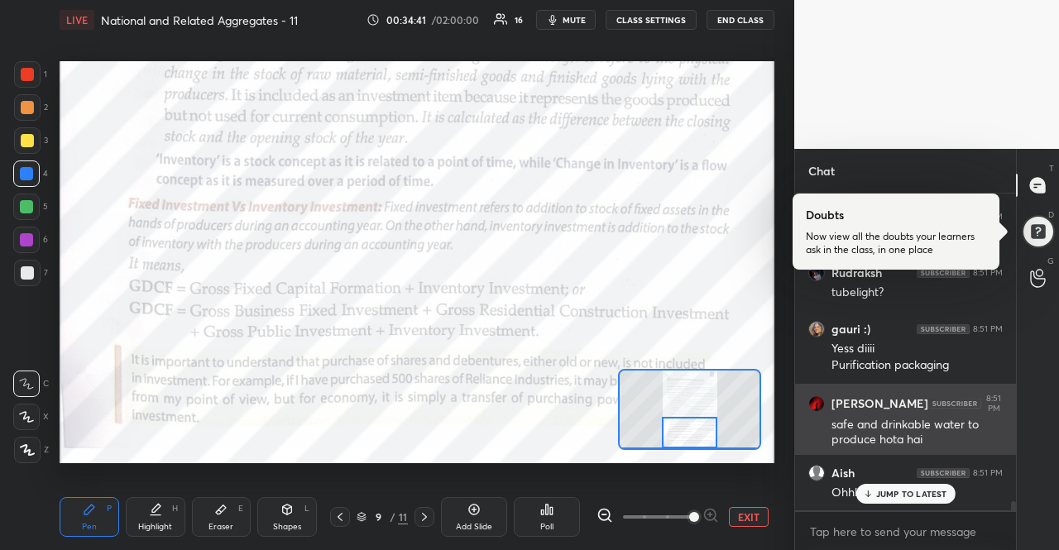
scroll to position [10713, 0]
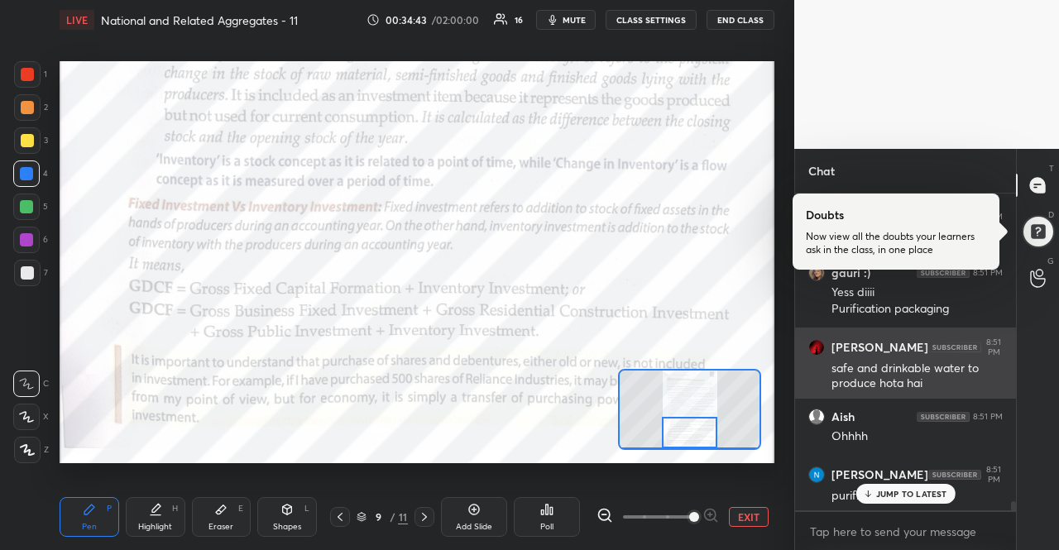
click at [908, 497] on p "JUMP TO LATEST" at bounding box center [911, 494] width 71 height 10
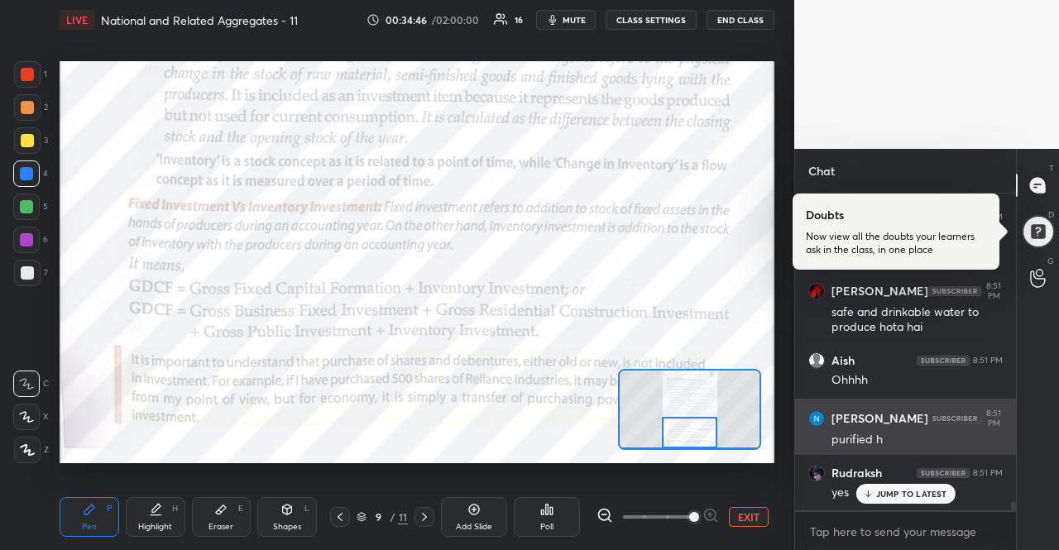
click at [893, 485] on div "JUMP TO LATEST" at bounding box center [904, 494] width 99 height 20
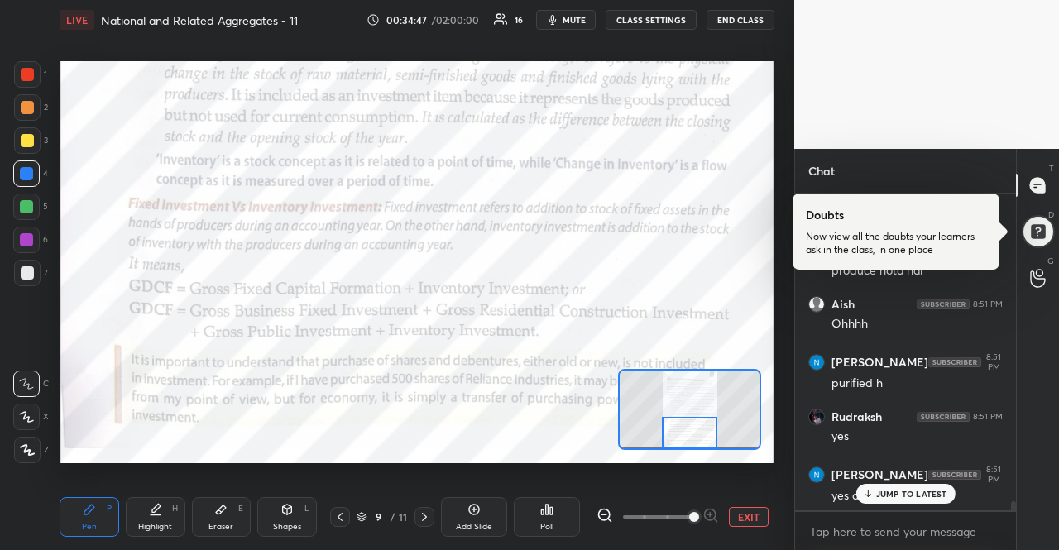
scroll to position [10895, 0]
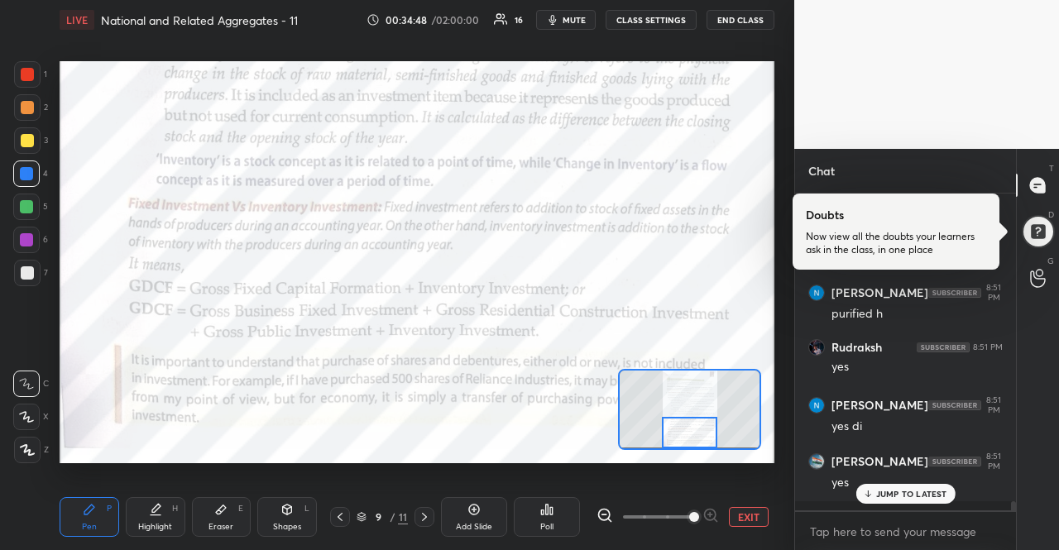
click at [887, 497] on p "JUMP TO LATEST" at bounding box center [911, 494] width 71 height 10
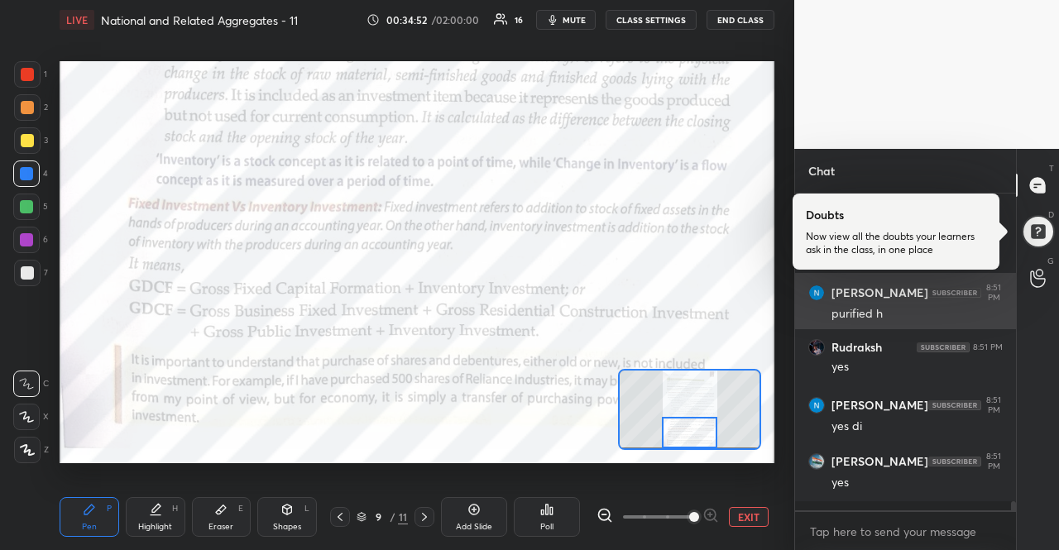
scroll to position [10951, 0]
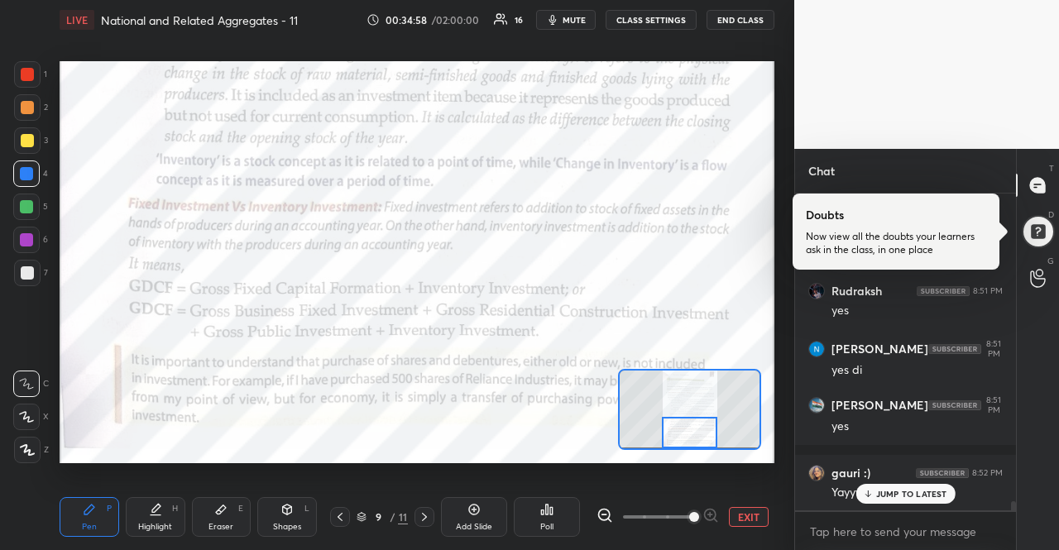
click at [876, 489] on p "JUMP TO LATEST" at bounding box center [911, 494] width 71 height 10
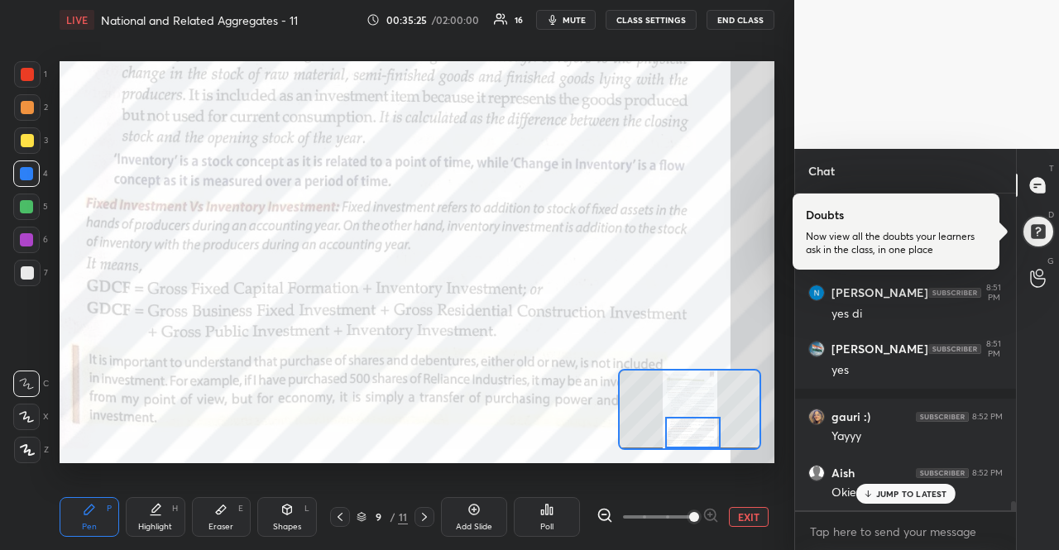
click at [687, 427] on div at bounding box center [693, 432] width 56 height 31
click at [879, 499] on div "JUMP TO LATEST" at bounding box center [904, 494] width 99 height 20
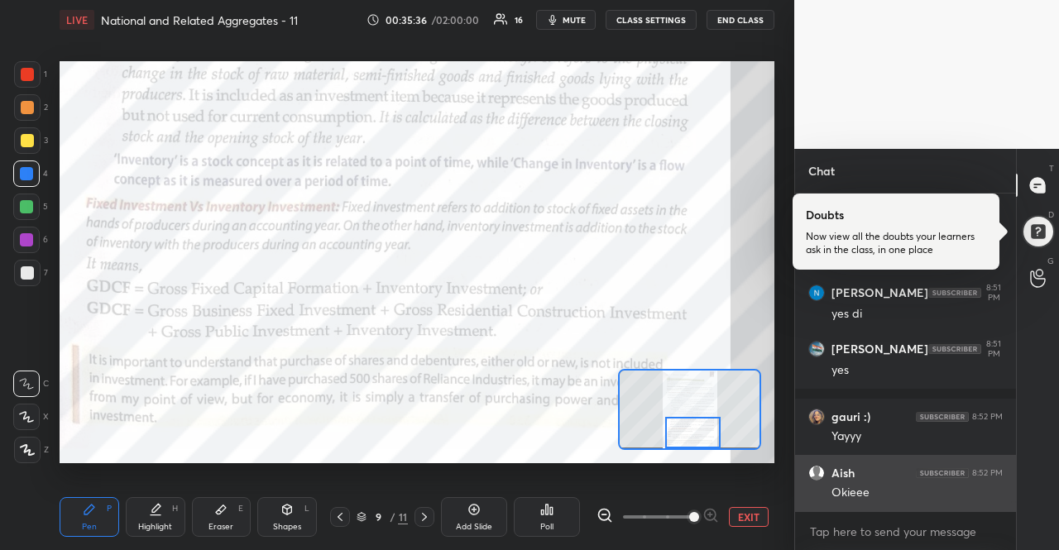
scroll to position [11064, 0]
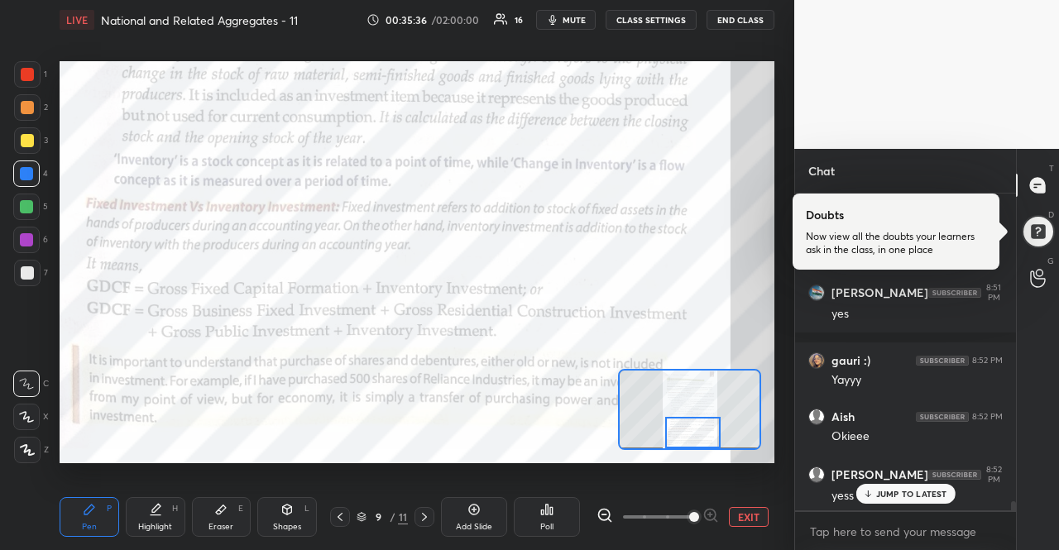
click at [870, 492] on icon at bounding box center [867, 494] width 11 height 10
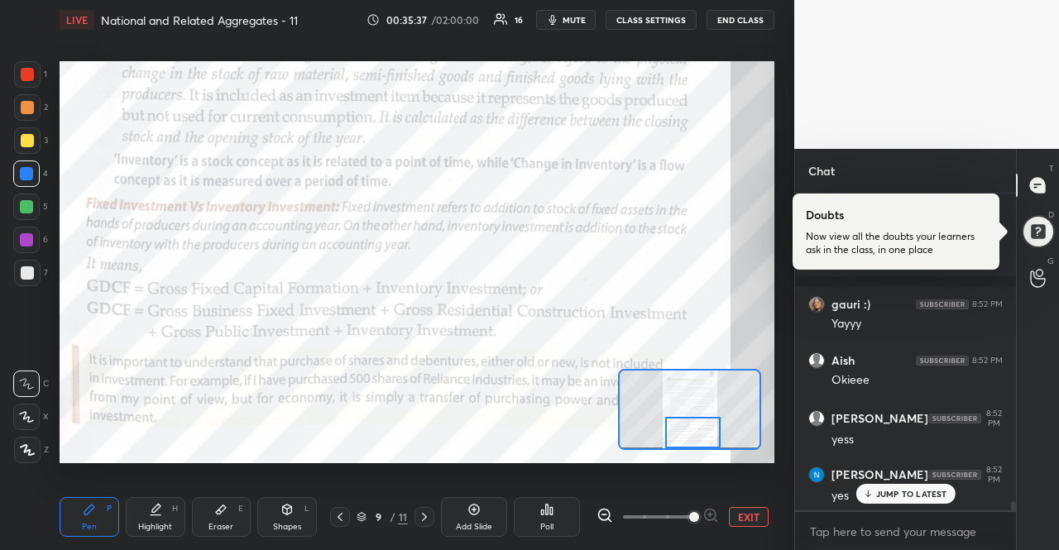
click at [870, 492] on icon at bounding box center [867, 494] width 11 height 10
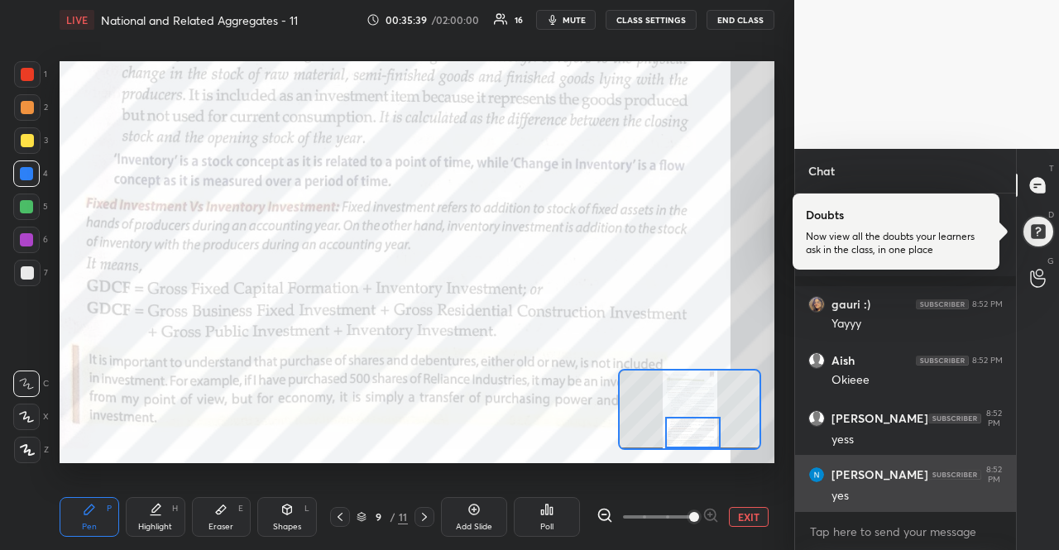
scroll to position [11176, 0]
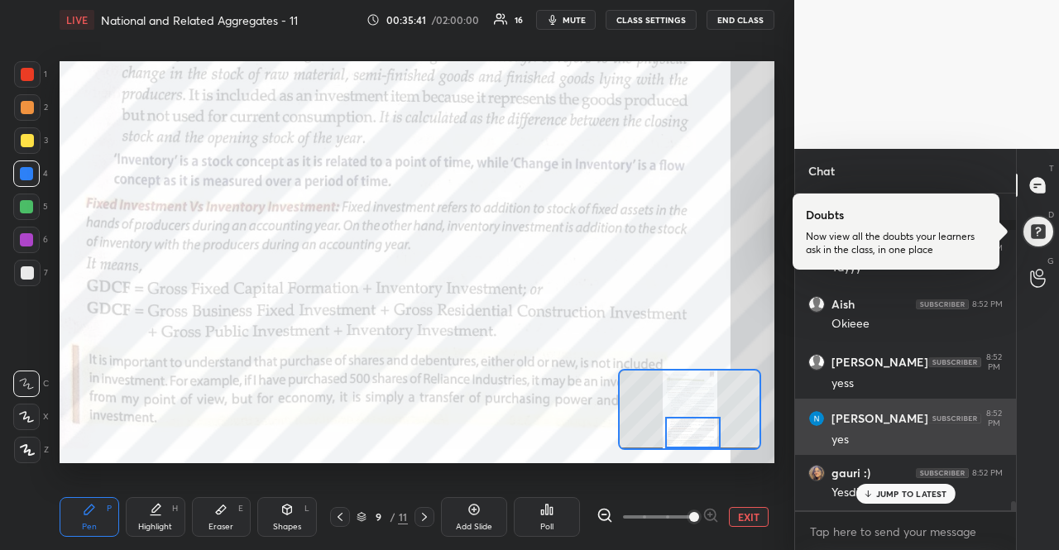
click at [873, 492] on icon at bounding box center [867, 494] width 11 height 10
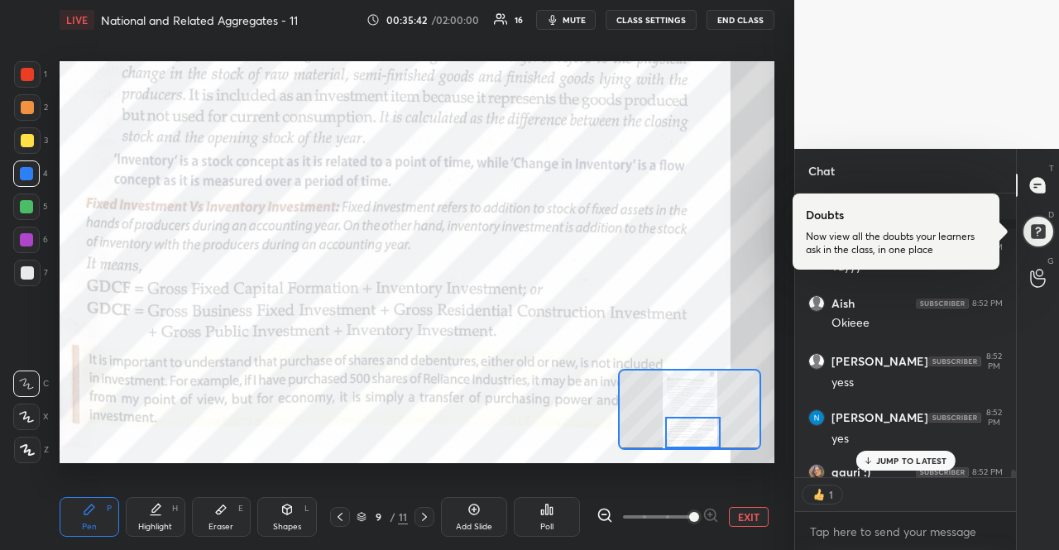
scroll to position [11226, 0]
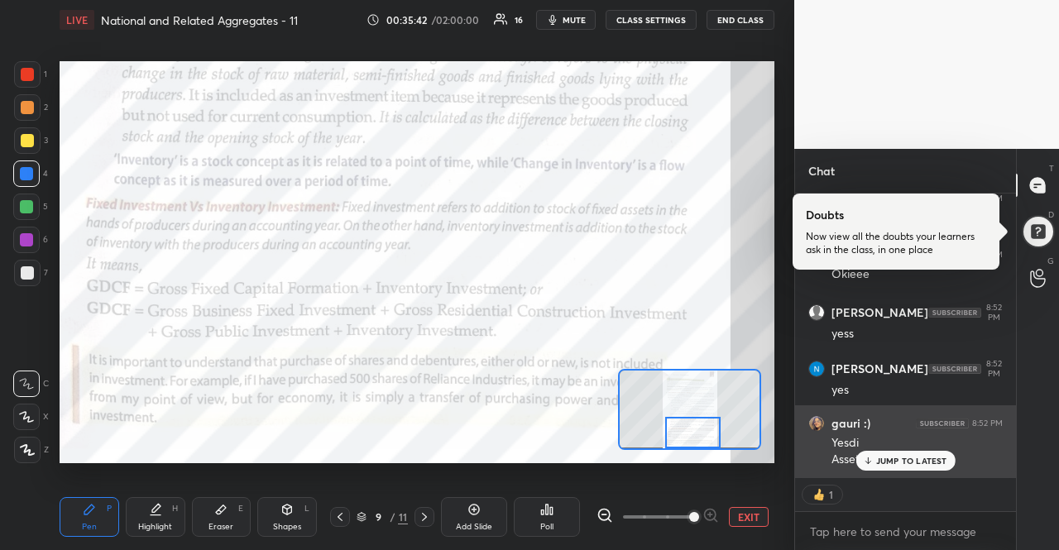
click at [901, 471] on div "gauri :) 8:52 PM Yesdi Assets" at bounding box center [905, 441] width 221 height 73
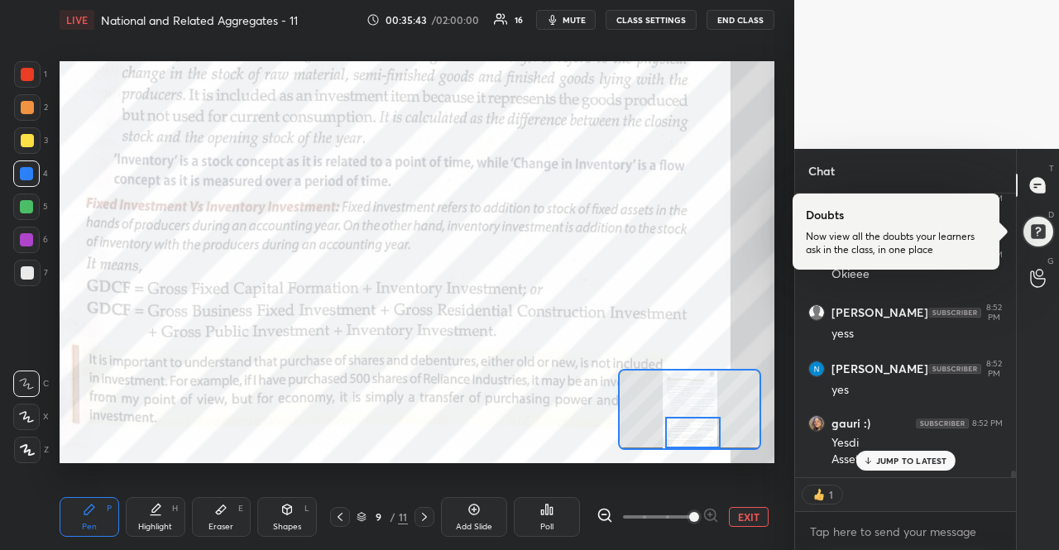
click at [911, 461] on p "JUMP TO LATEST" at bounding box center [911, 461] width 71 height 10
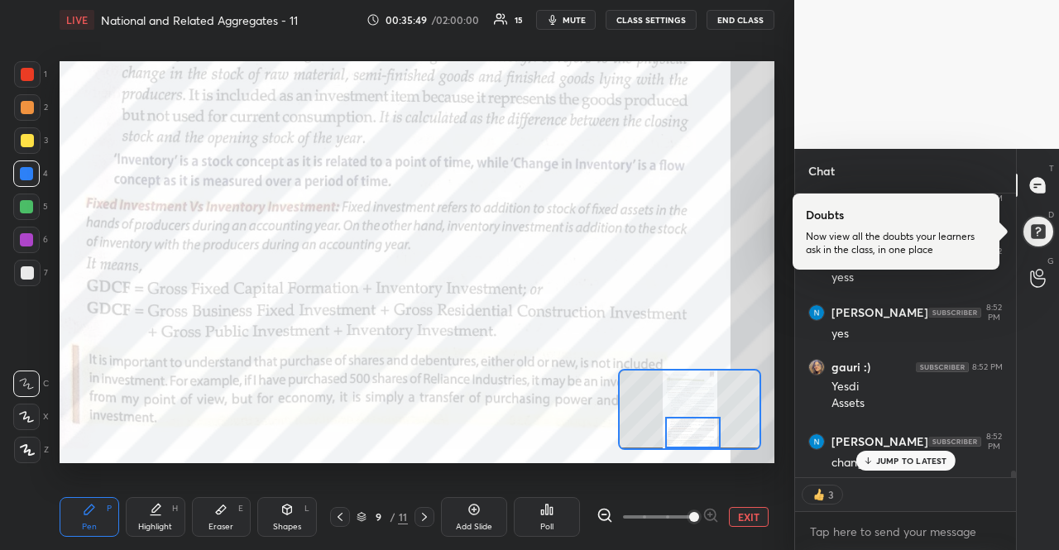
click at [885, 466] on p "JUMP TO LATEST" at bounding box center [911, 461] width 71 height 10
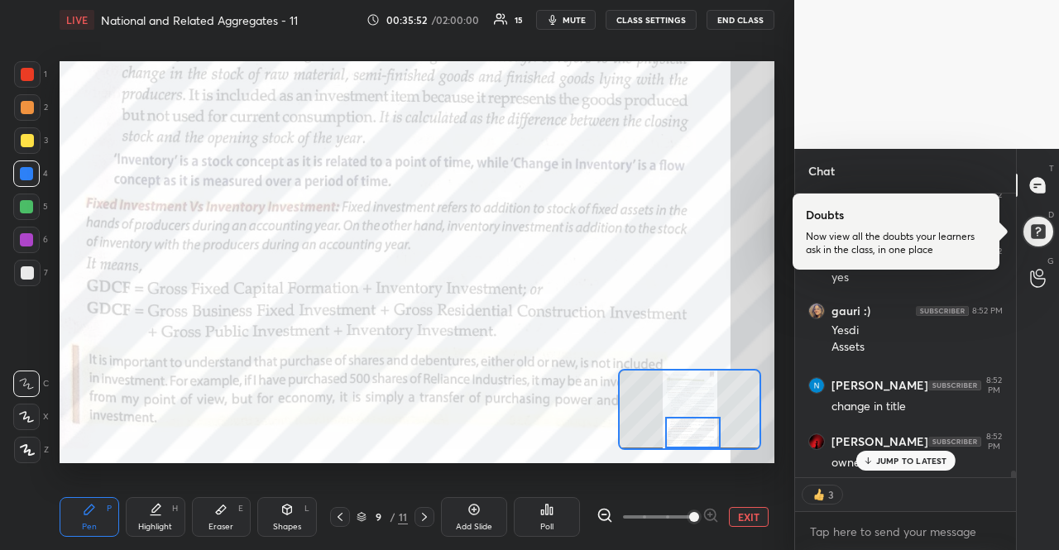
click at [909, 452] on div "JUMP TO LATEST" at bounding box center [904, 461] width 99 height 20
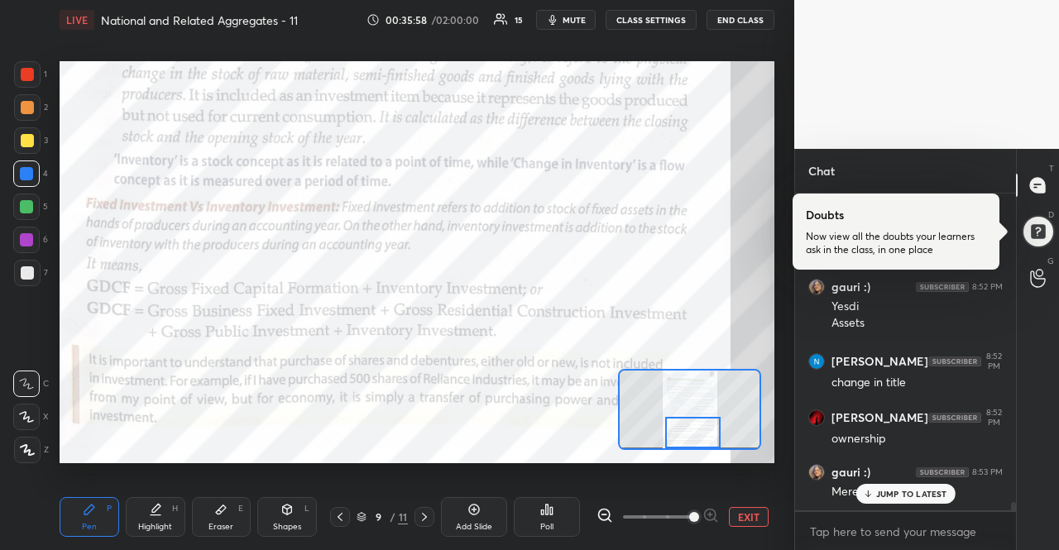
scroll to position [11362, 0]
click at [420, 519] on icon at bounding box center [424, 516] width 13 height 13
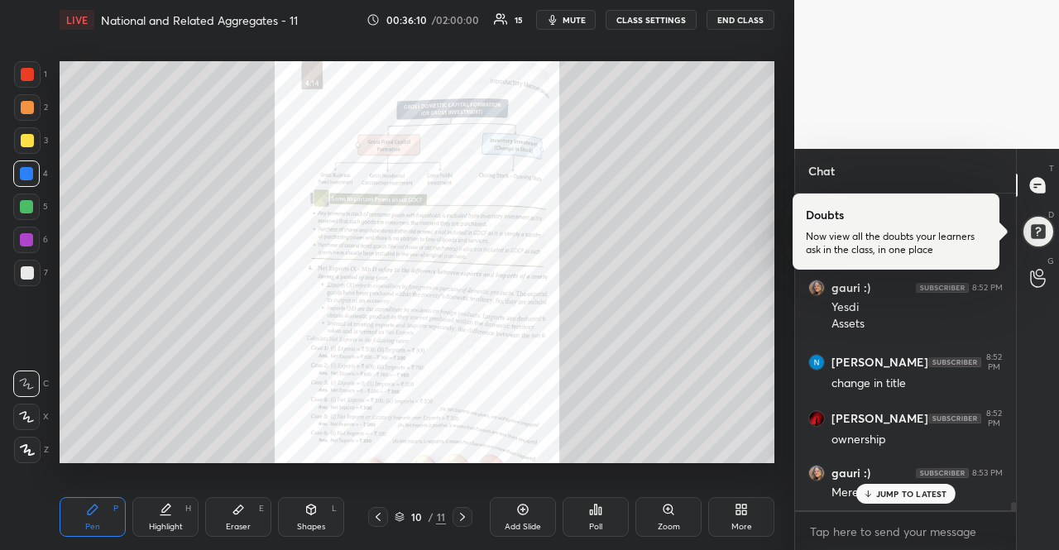
click at [662, 512] on icon at bounding box center [668, 509] width 13 height 13
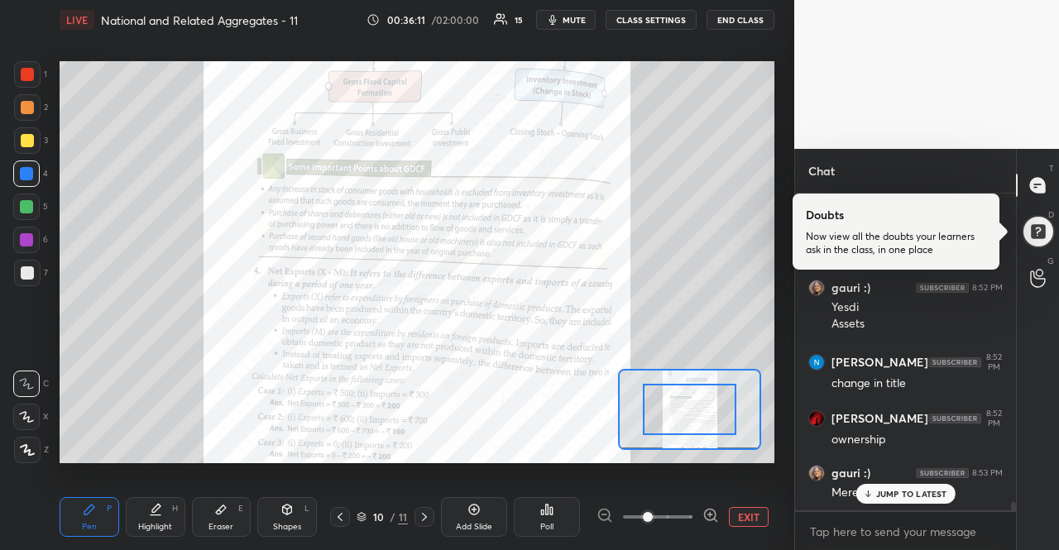
click at [705, 515] on icon at bounding box center [710, 515] width 11 height 11
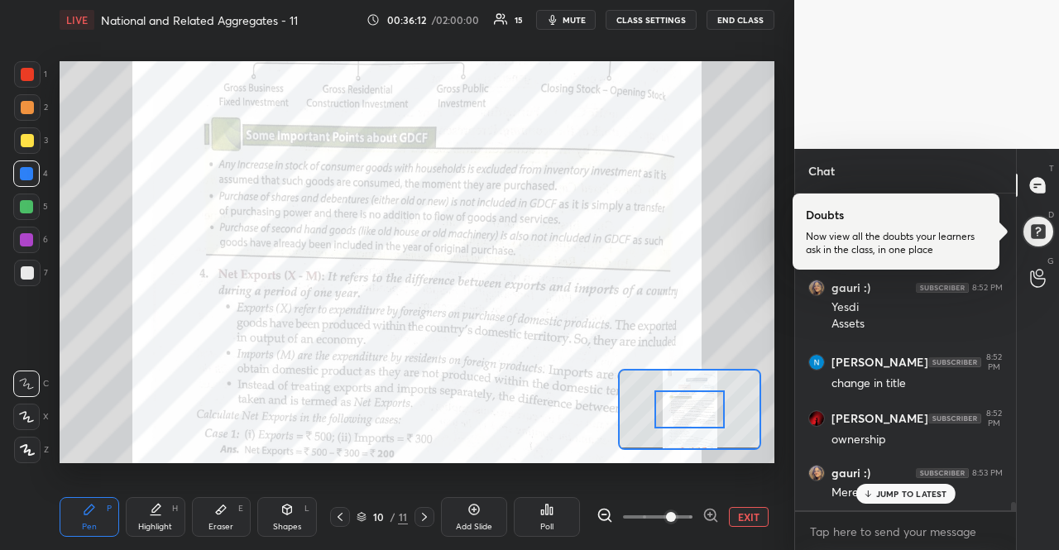
click at [705, 515] on icon at bounding box center [710, 515] width 11 height 11
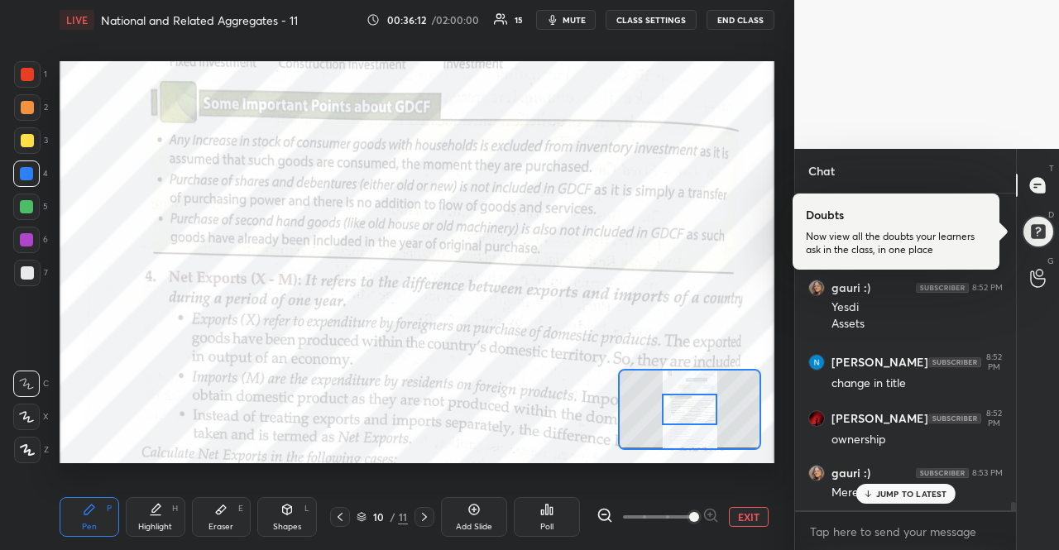
click at [699, 515] on span at bounding box center [694, 517] width 10 height 10
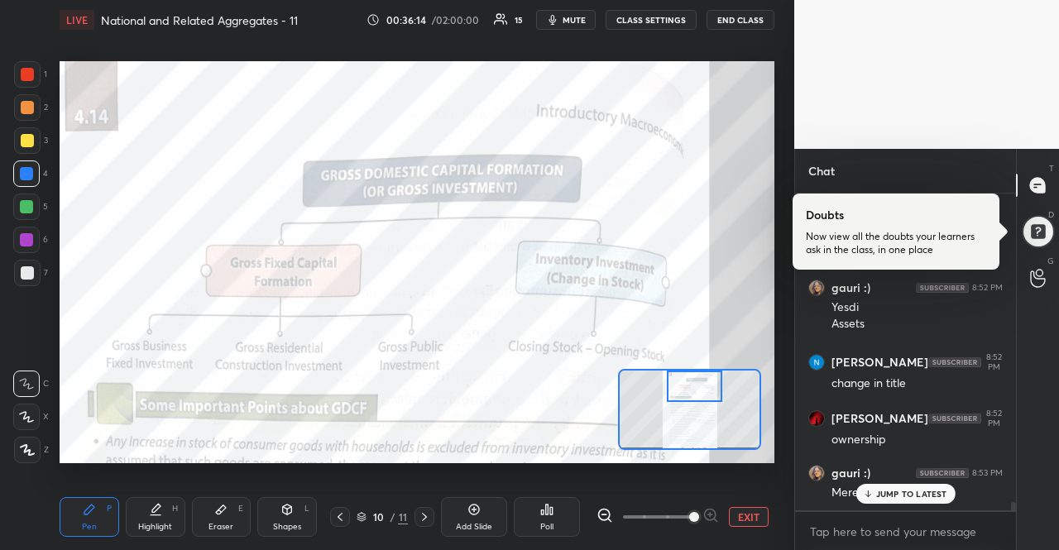
drag, startPoint x: 700, startPoint y: 415, endPoint x: 705, endPoint y: 391, distance: 24.5
click at [705, 391] on div at bounding box center [695, 386] width 56 height 31
click at [639, 373] on div "Setting up your live class Poll for secs No correct answer Start poll" at bounding box center [417, 262] width 715 height 402
click at [914, 500] on div "JUMP TO LATEST" at bounding box center [904, 494] width 99 height 20
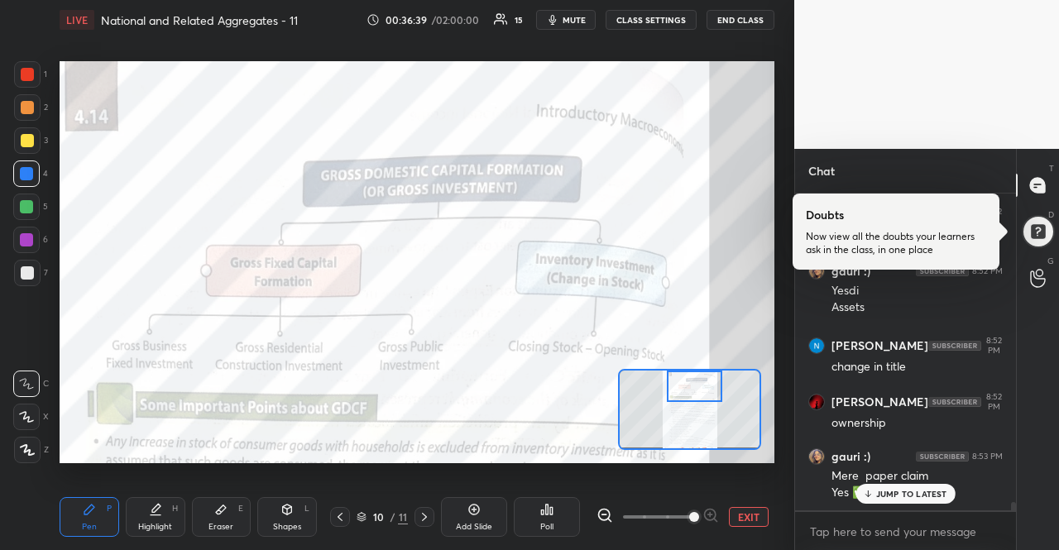
click at [931, 502] on div "JUMP TO LATEST" at bounding box center [904, 494] width 99 height 20
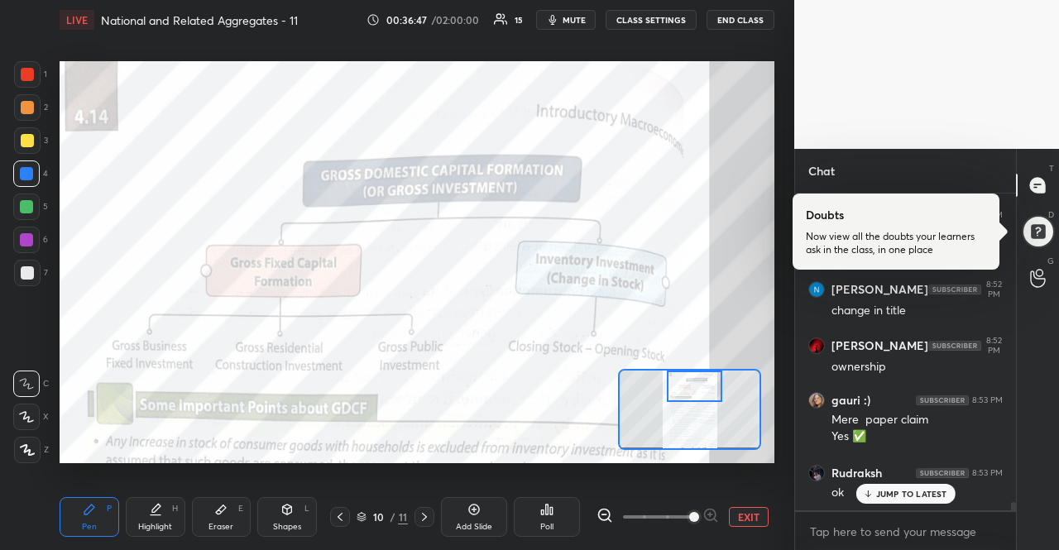
scroll to position [11491, 0]
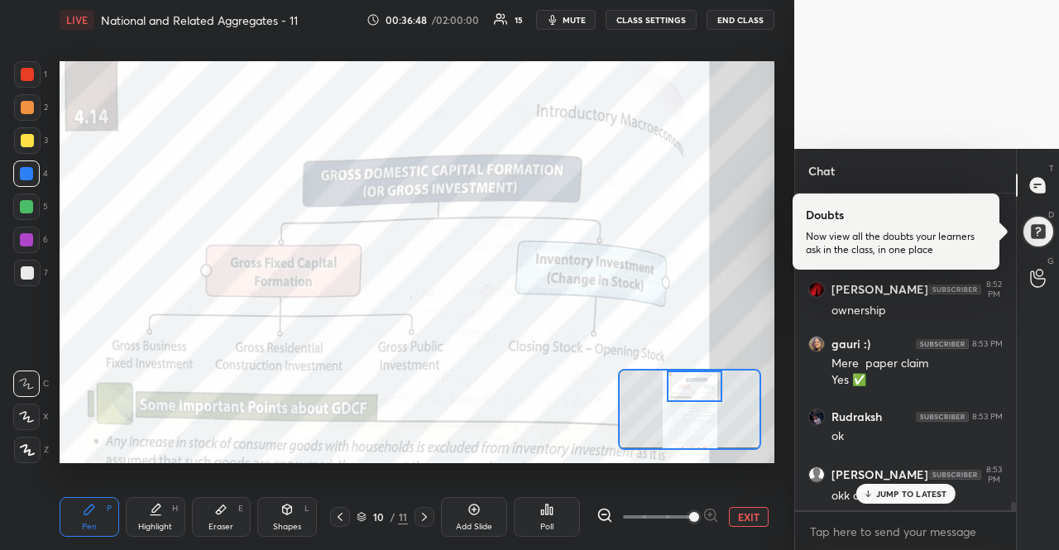
click at [901, 486] on div "JUMP TO LATEST" at bounding box center [904, 494] width 99 height 20
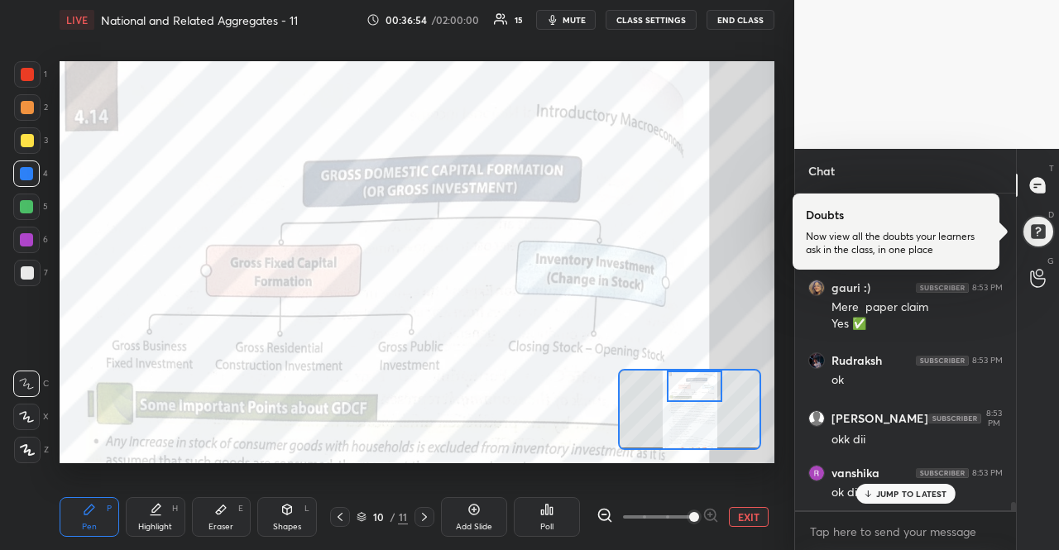
click at [910, 489] on p "JUMP TO LATEST" at bounding box center [911, 494] width 71 height 10
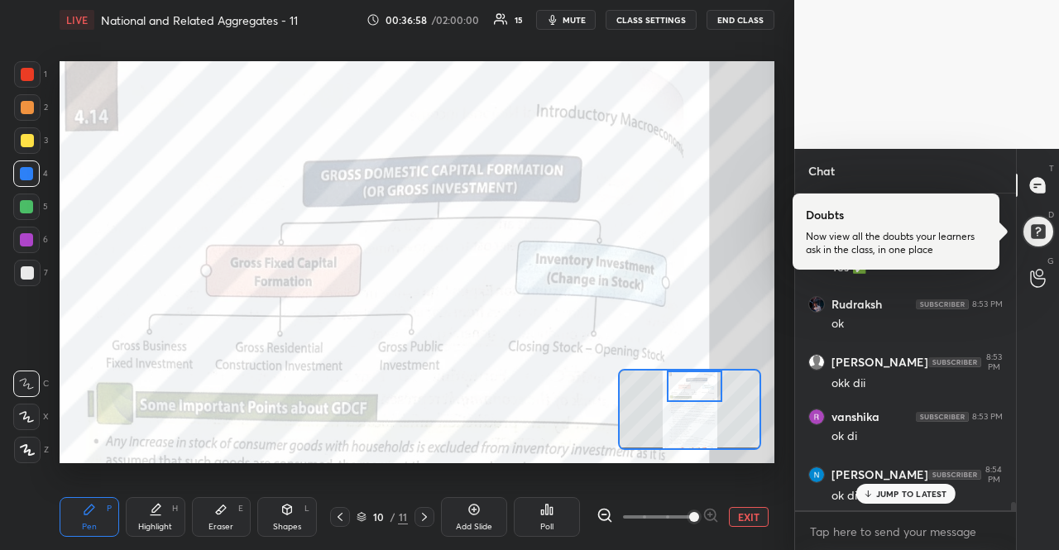
click at [910, 489] on p "JUMP TO LATEST" at bounding box center [911, 494] width 71 height 10
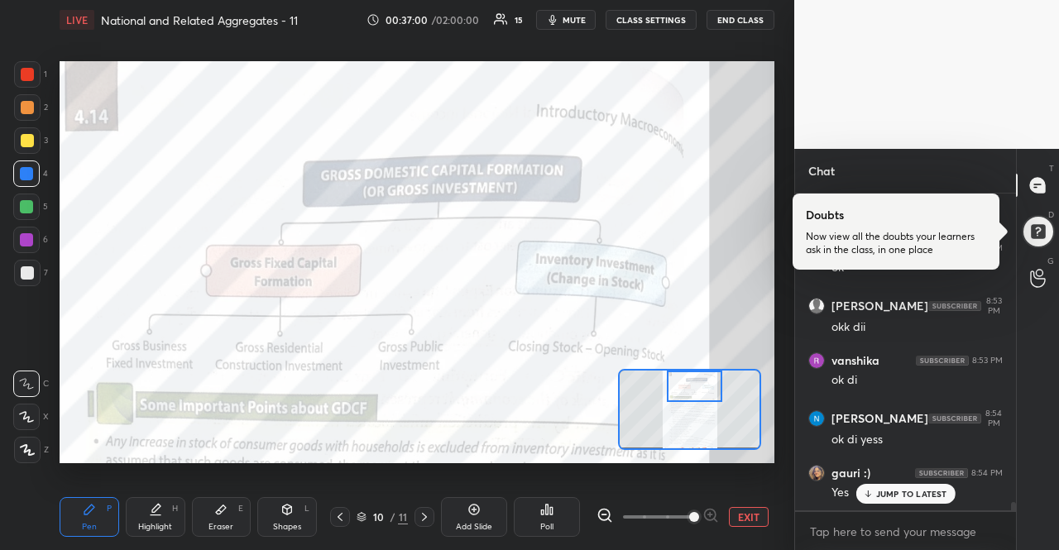
click at [910, 489] on p "JUMP TO LATEST" at bounding box center [911, 494] width 71 height 10
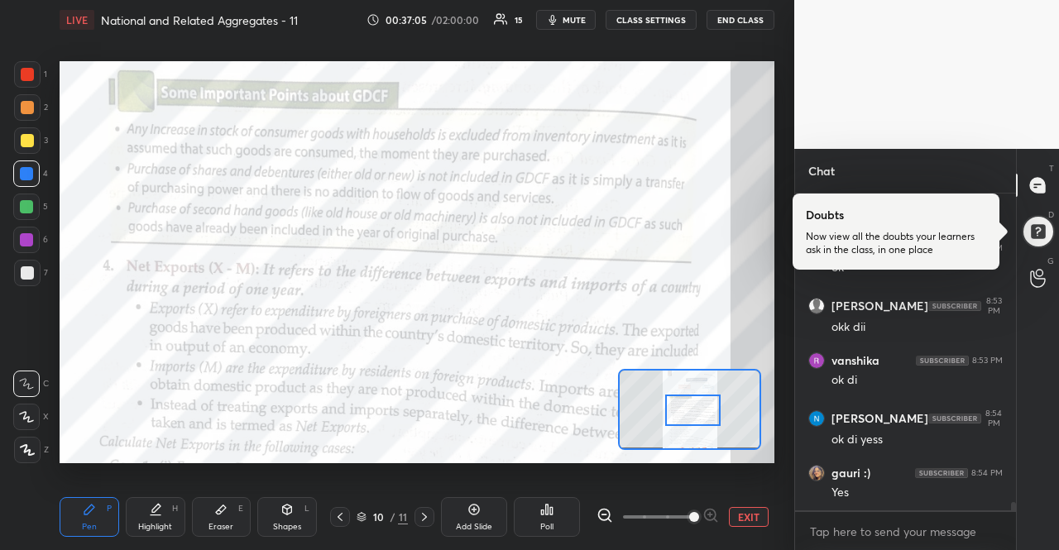
drag, startPoint x: 720, startPoint y: 389, endPoint x: 718, endPoint y: 413, distance: 24.0
click at [718, 413] on div at bounding box center [693, 410] width 56 height 31
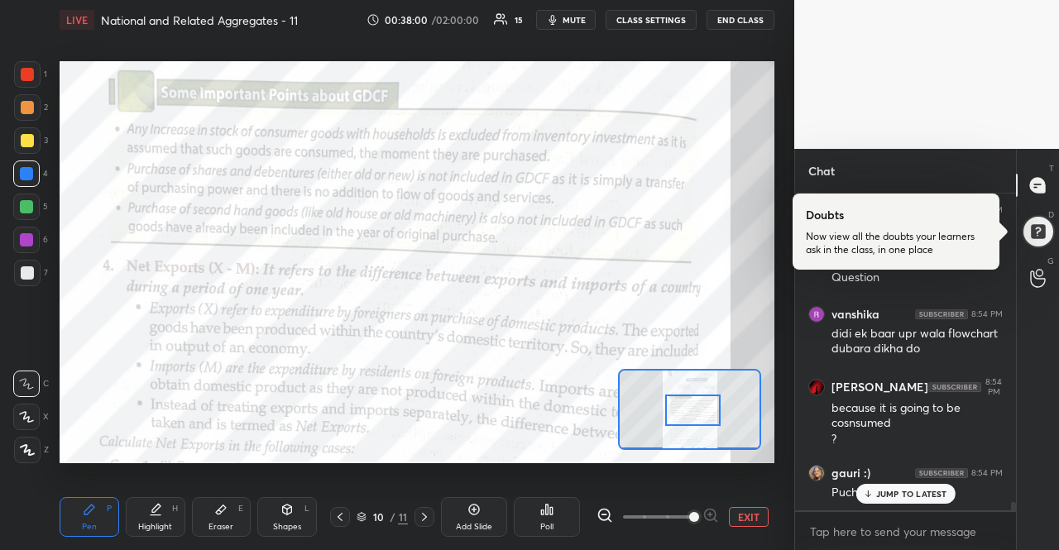
scroll to position [12220, 0]
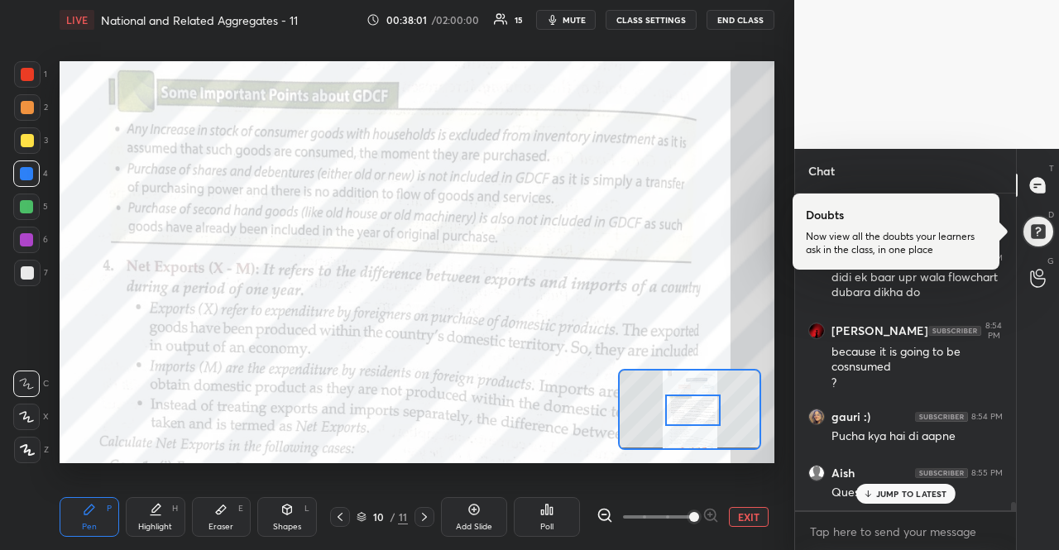
click at [941, 489] on p "JUMP TO LATEST" at bounding box center [911, 494] width 71 height 10
click at [888, 501] on div "JUMP TO LATEST" at bounding box center [904, 494] width 99 height 20
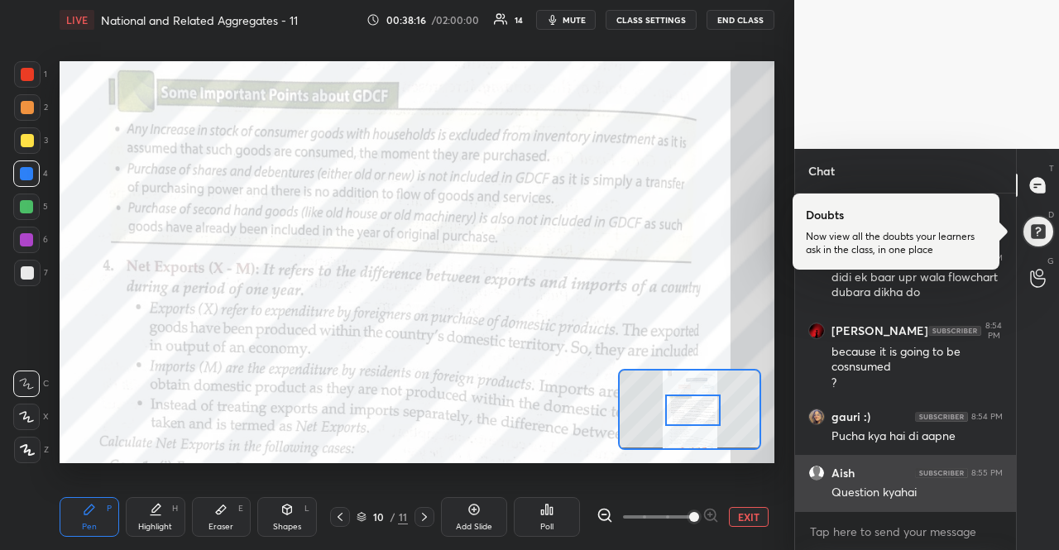
click at [888, 497] on div "Question kyahai" at bounding box center [916, 493] width 171 height 17
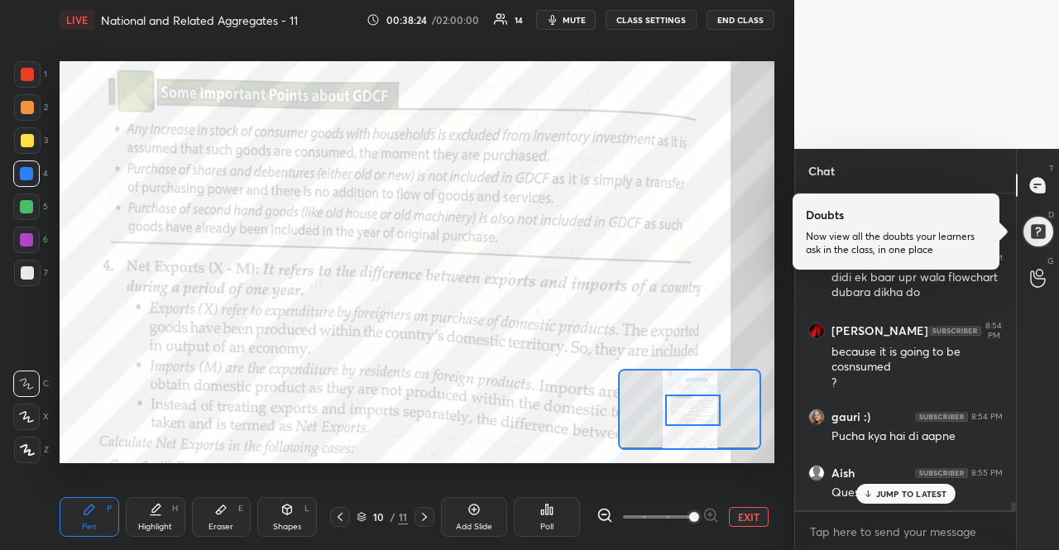
scroll to position [12237, 0]
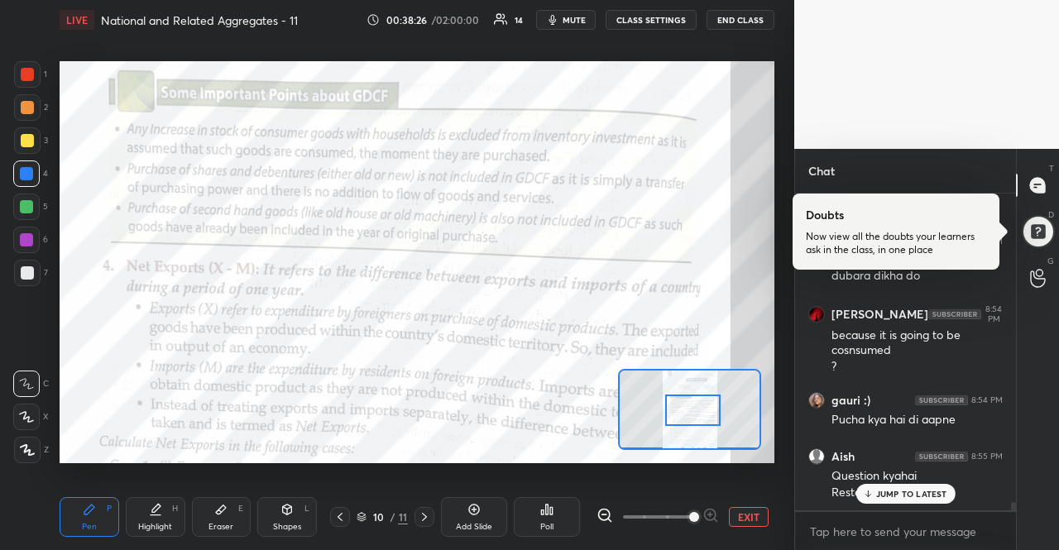
click at [877, 486] on div "JUMP TO LATEST" at bounding box center [904, 494] width 99 height 20
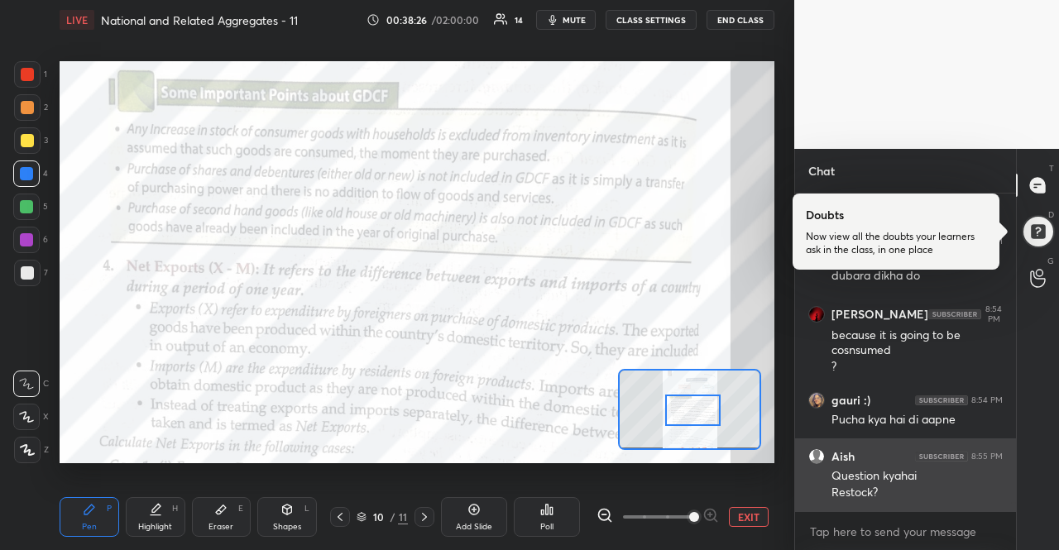
scroll to position [12308, 0]
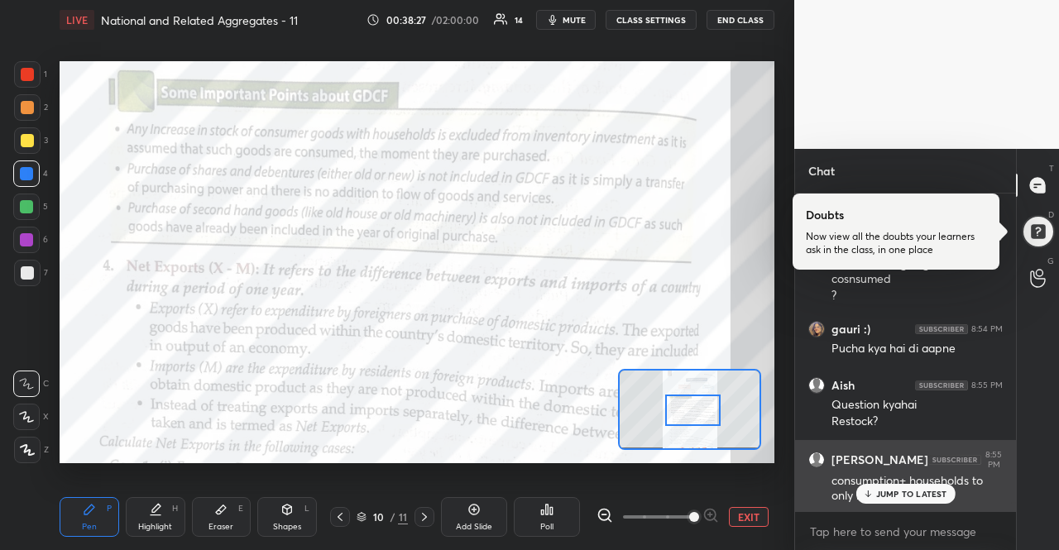
click at [870, 504] on div "[PERSON_NAME] 8:55 PM consumption+ households to only khana peena sona" at bounding box center [905, 477] width 221 height 74
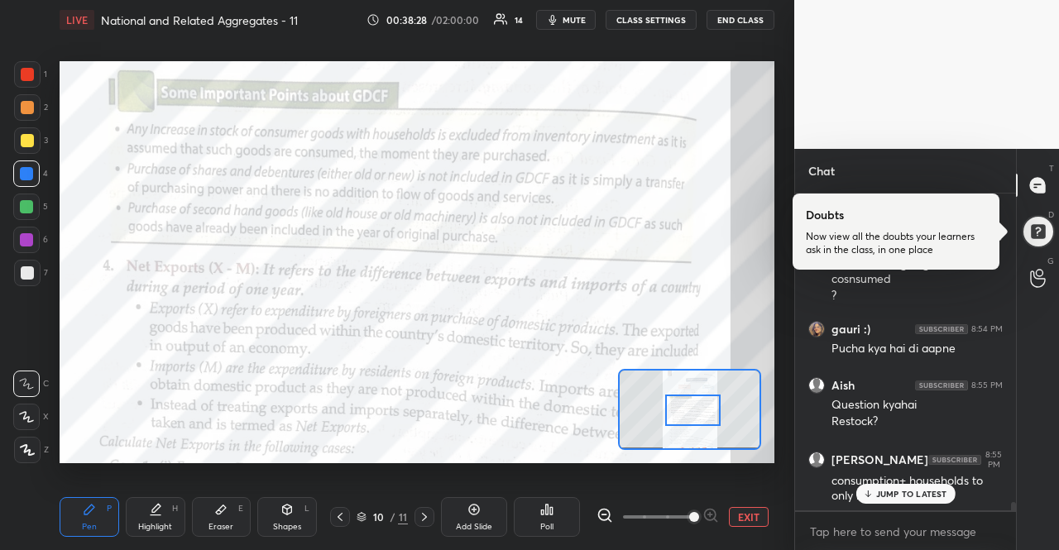
scroll to position [12364, 0]
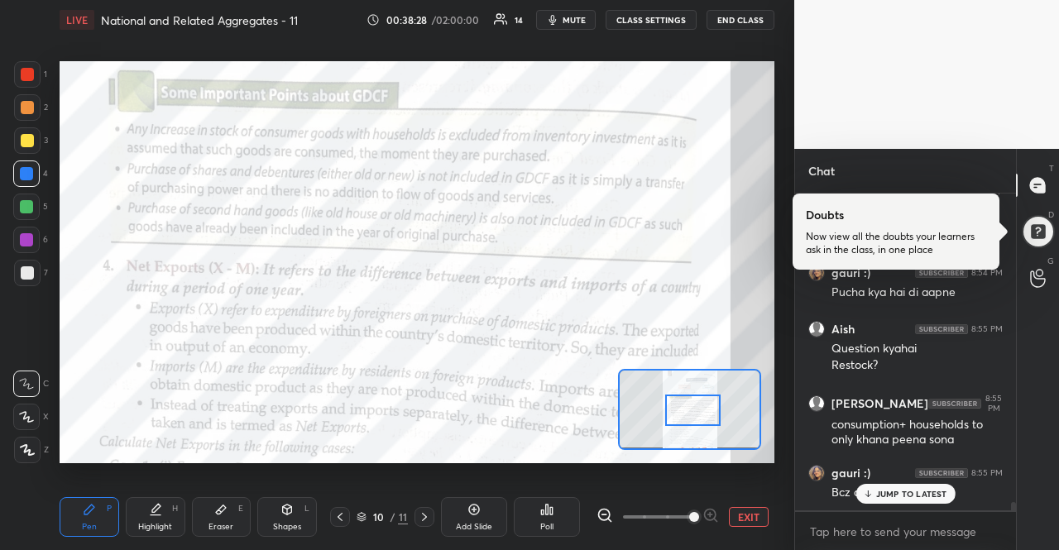
click at [872, 491] on icon at bounding box center [867, 494] width 11 height 10
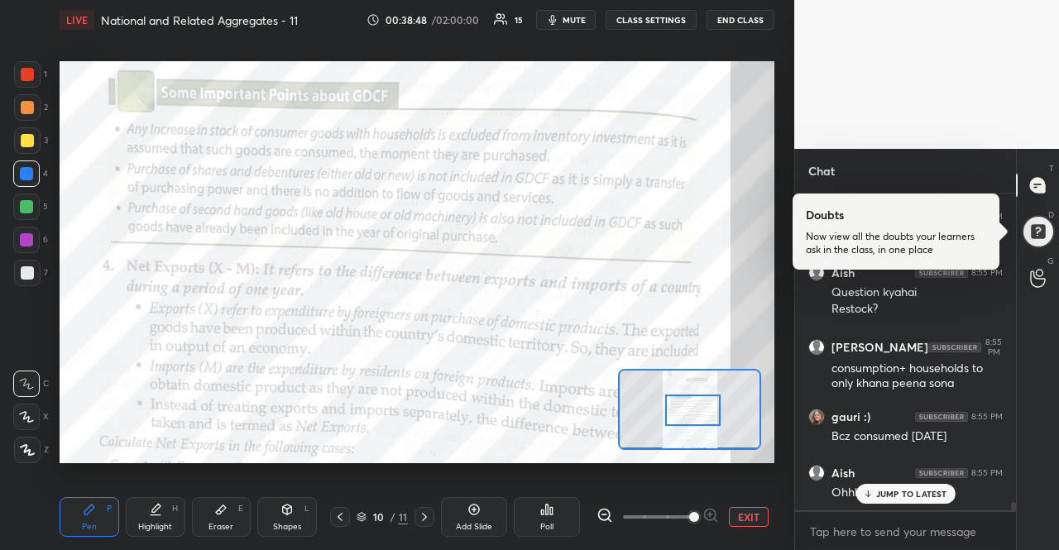
click at [936, 489] on p "JUMP TO LATEST" at bounding box center [911, 494] width 71 height 10
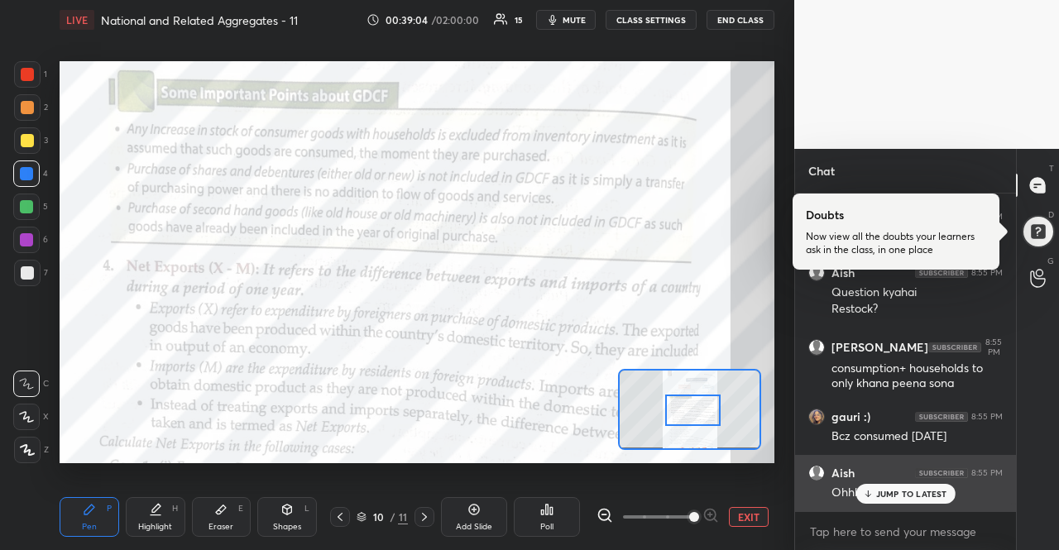
scroll to position [12492, 0]
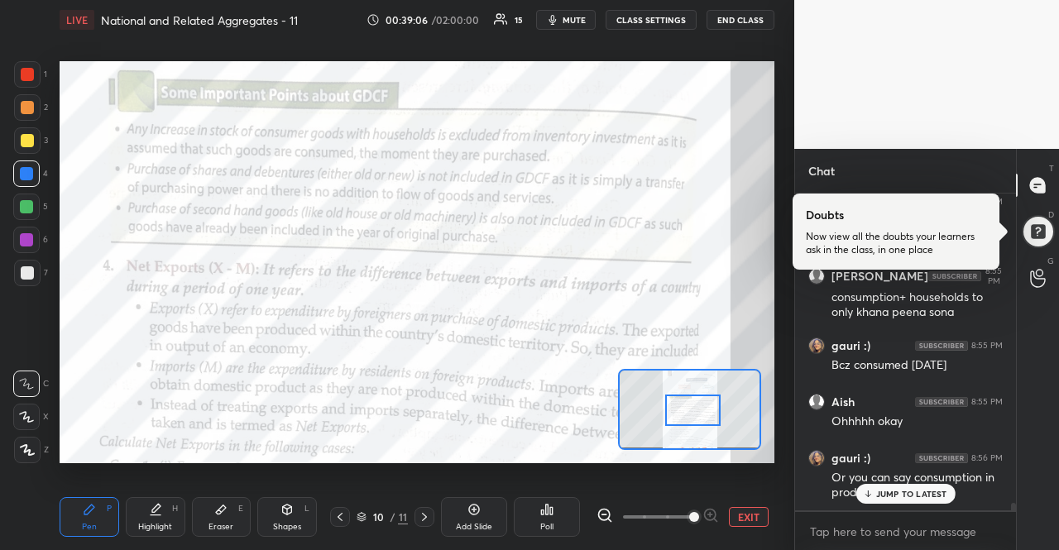
click at [945, 491] on p "JUMP TO LATEST" at bounding box center [911, 494] width 71 height 10
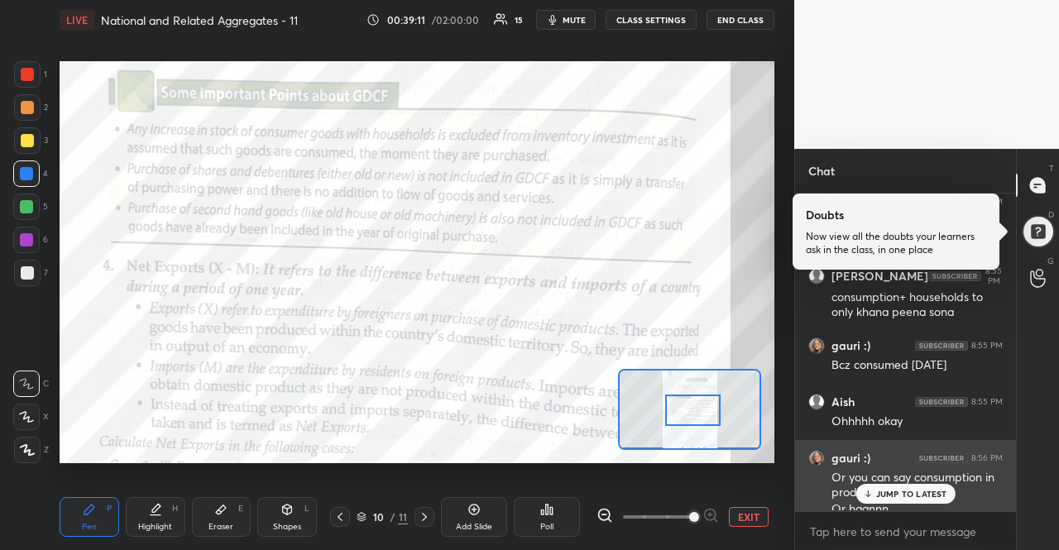
scroll to position [12508, 0]
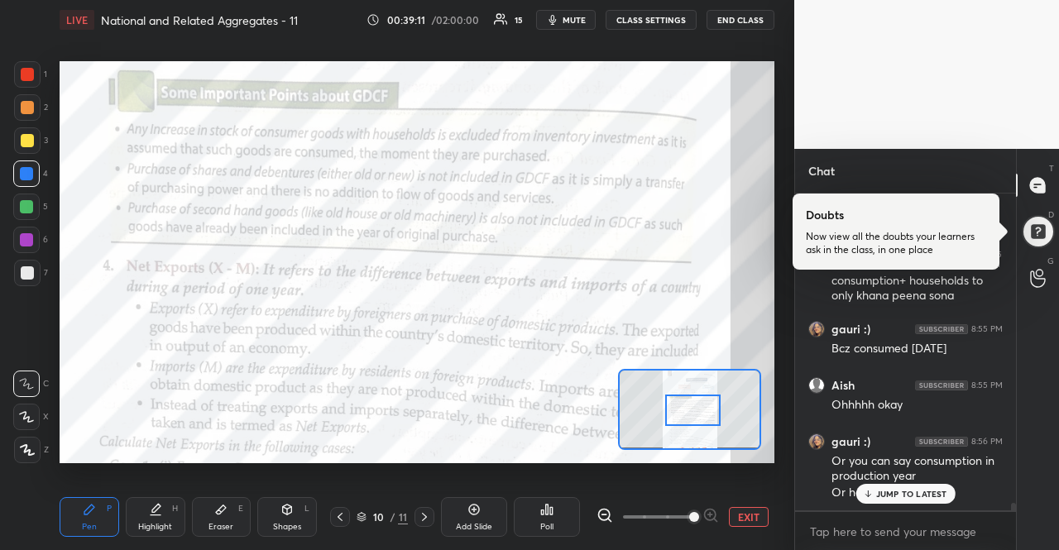
click at [943, 492] on p "JUMP TO LATEST" at bounding box center [911, 494] width 71 height 10
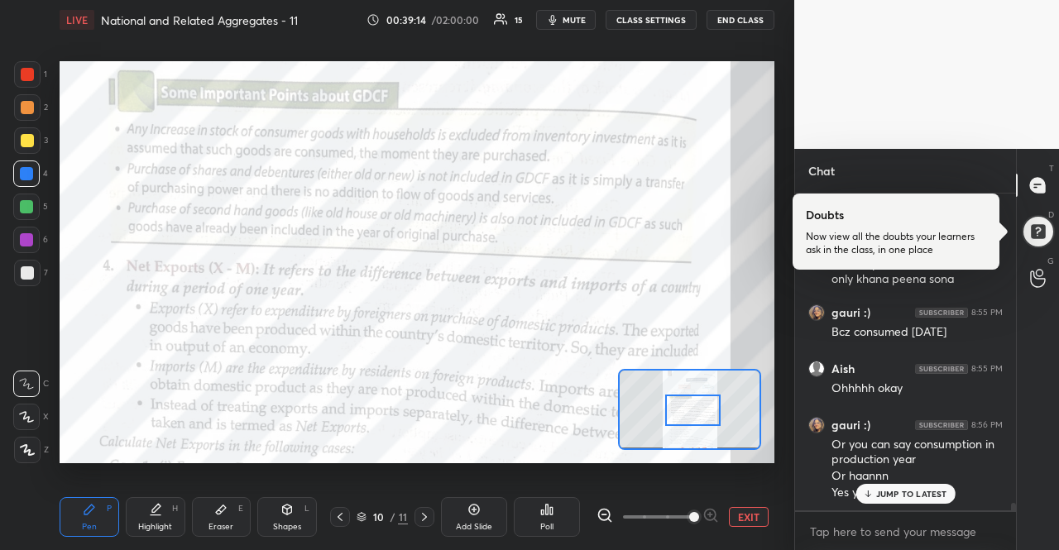
click at [943, 492] on p "JUMP TO LATEST" at bounding box center [911, 494] width 71 height 10
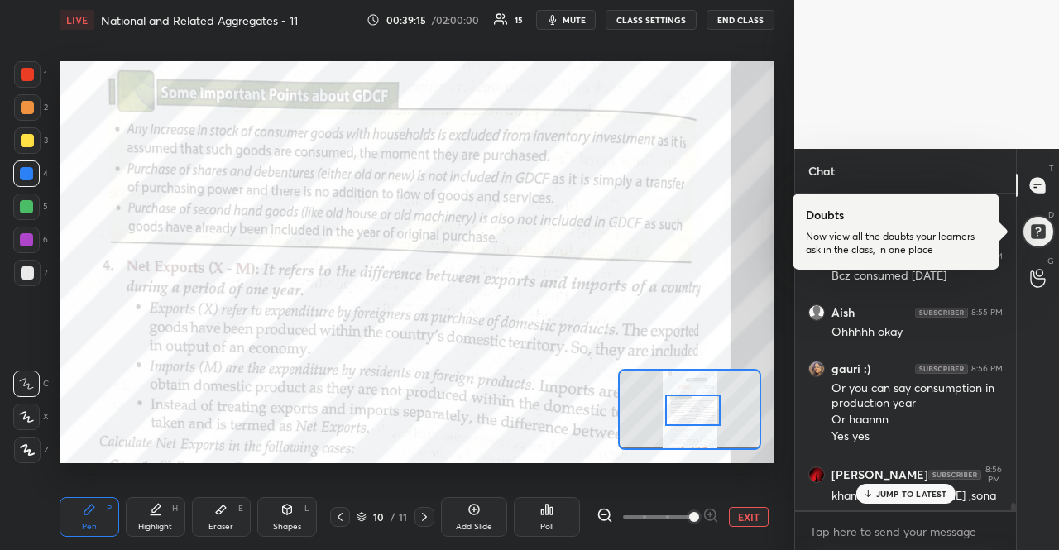
click at [943, 492] on p "JUMP TO LATEST" at bounding box center [911, 494] width 71 height 10
click at [943, 492] on div "khana , [PERSON_NAME]" at bounding box center [916, 496] width 171 height 17
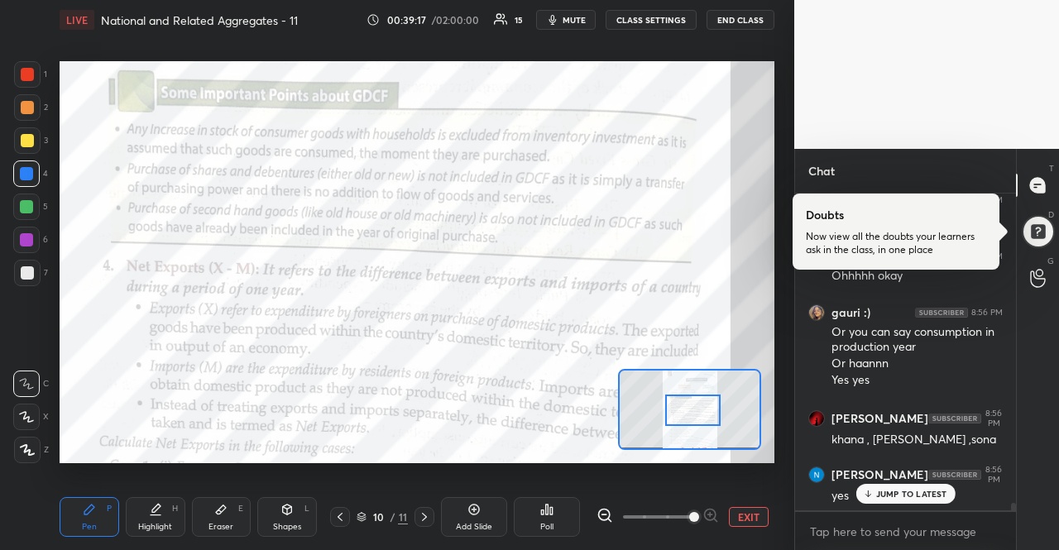
click at [943, 492] on p "JUMP TO LATEST" at bounding box center [911, 494] width 71 height 10
click at [943, 517] on div "x" at bounding box center [905, 531] width 221 height 39
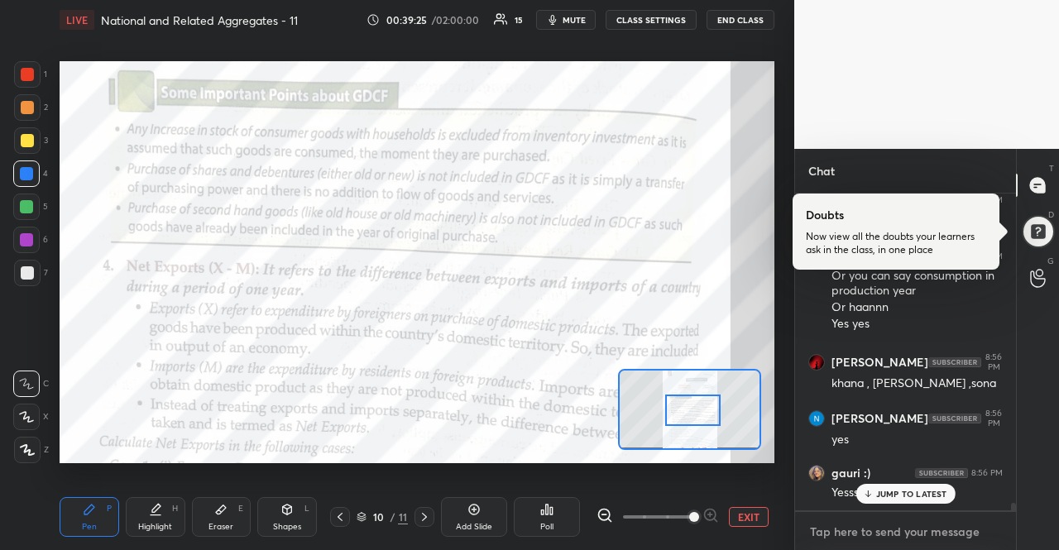
scroll to position [12786, 0]
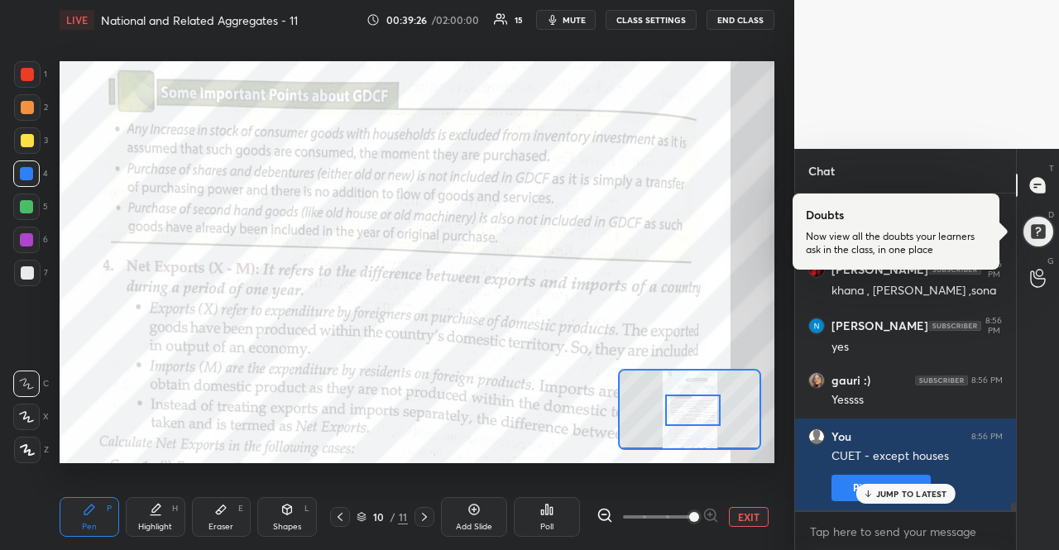
click at [903, 494] on p "JUMP TO LATEST" at bounding box center [911, 494] width 71 height 10
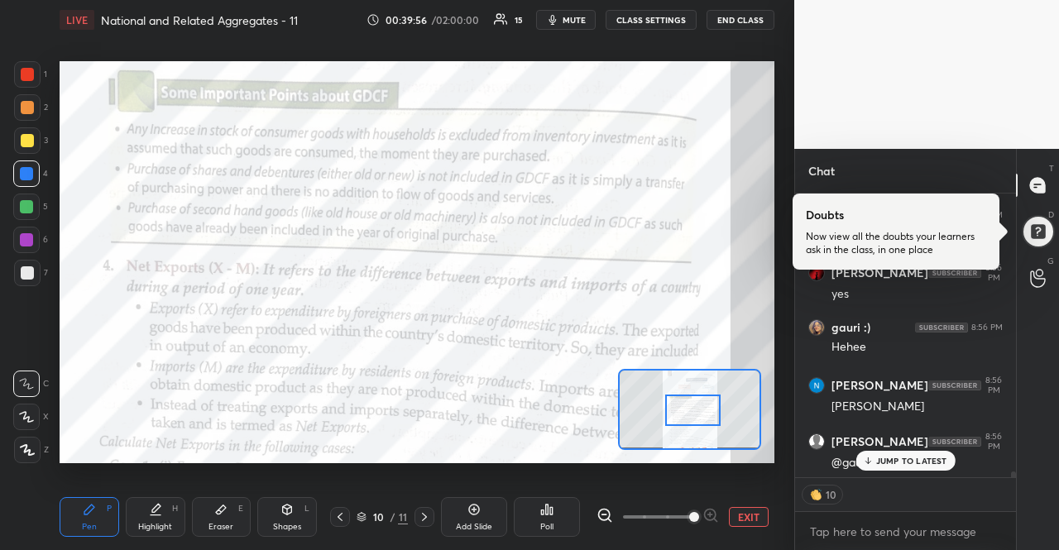
scroll to position [13124, 0]
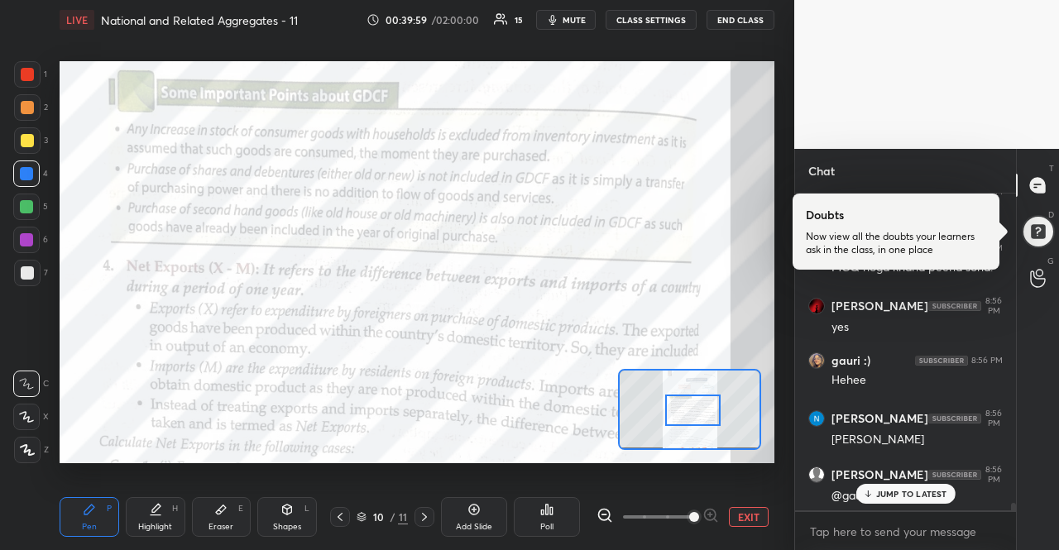
click at [897, 489] on p "JUMP TO LATEST" at bounding box center [911, 494] width 71 height 10
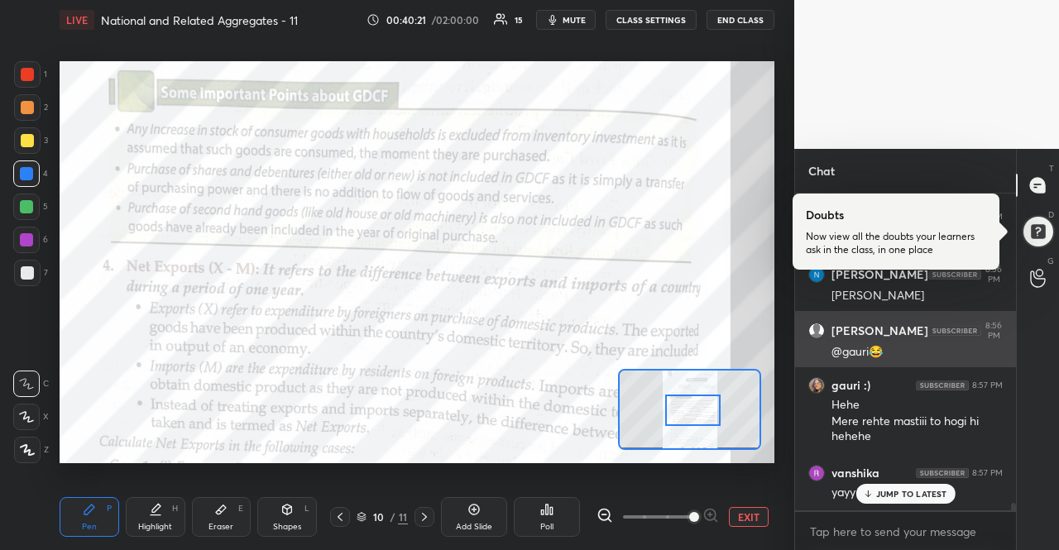
scroll to position [13339, 0]
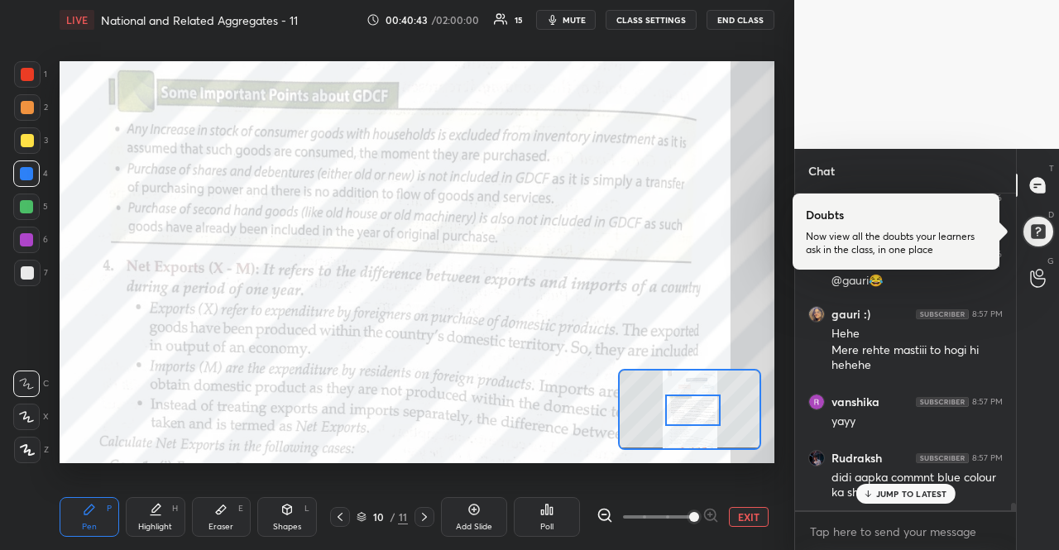
click at [915, 486] on div "JUMP TO LATEST" at bounding box center [904, 494] width 99 height 20
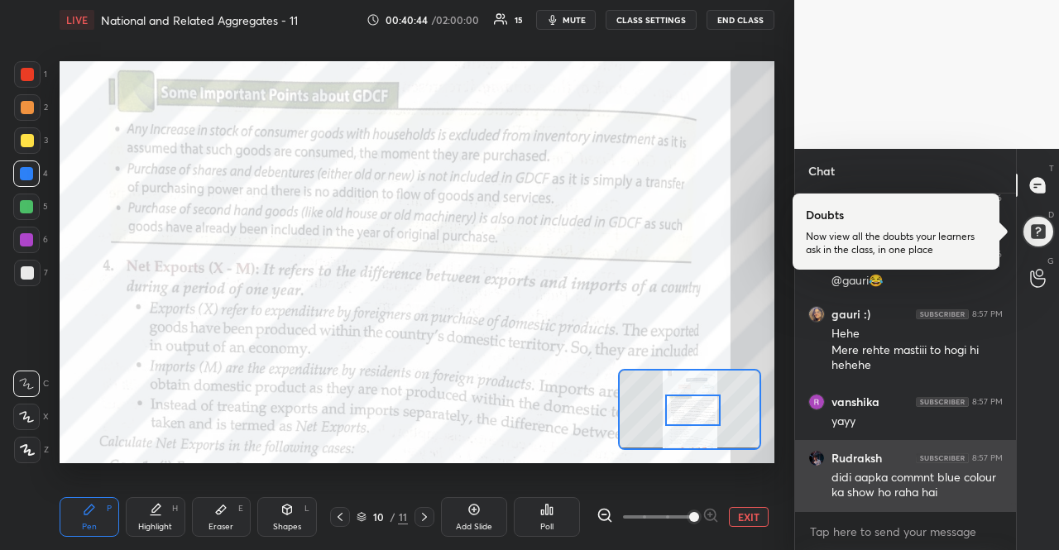
click at [913, 500] on div "didi aapka commnt blue colour ka show ho raha hai" at bounding box center [916, 485] width 171 height 31
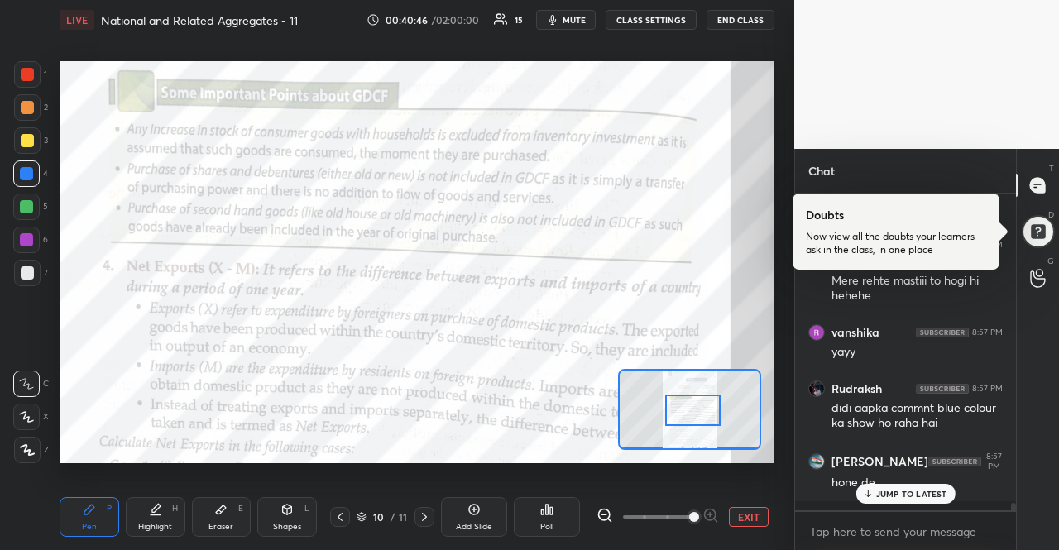
click at [910, 484] on div "JUMP TO LATEST" at bounding box center [904, 494] width 99 height 20
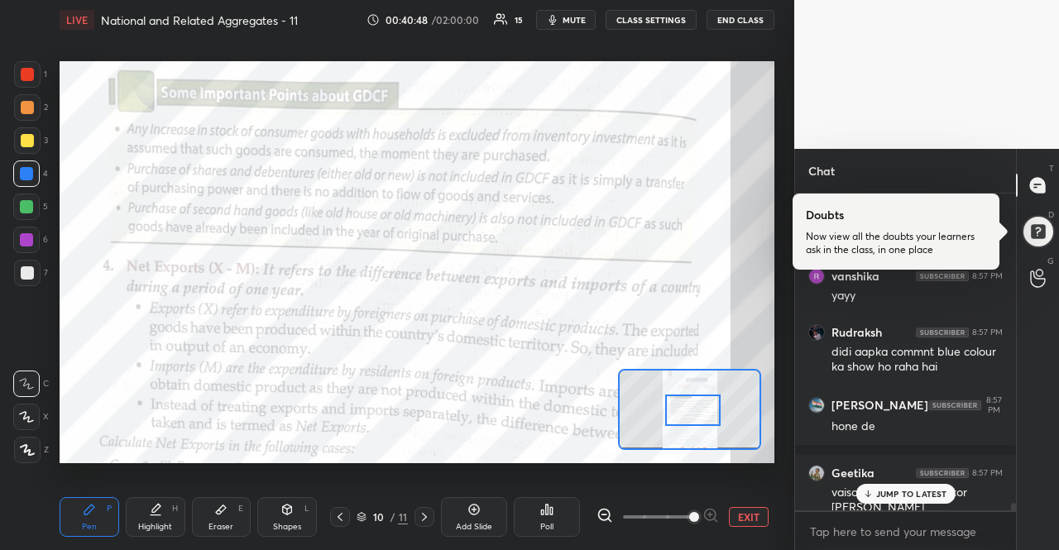
scroll to position [13536, 0]
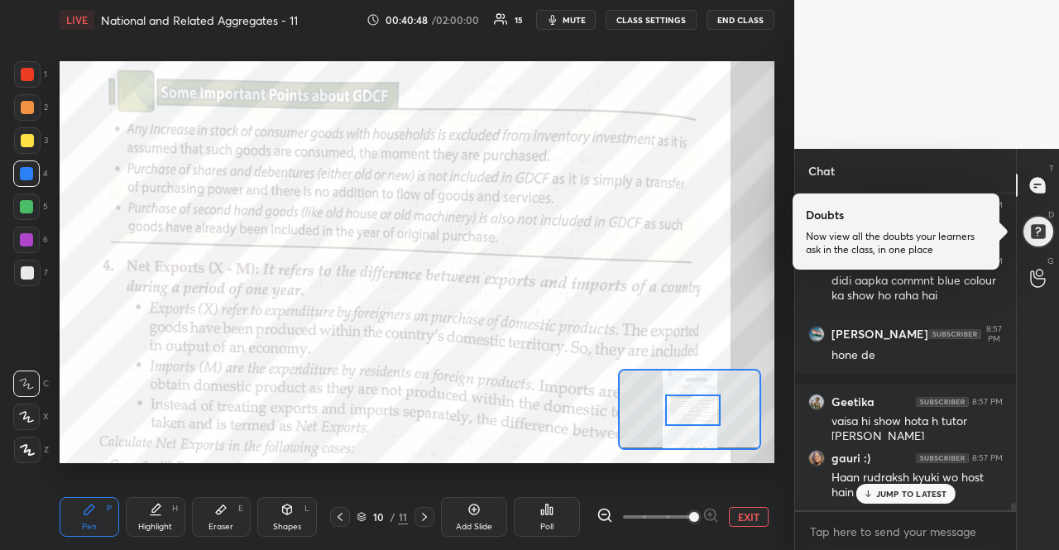
click at [892, 487] on div "JUMP TO LATEST" at bounding box center [904, 494] width 99 height 20
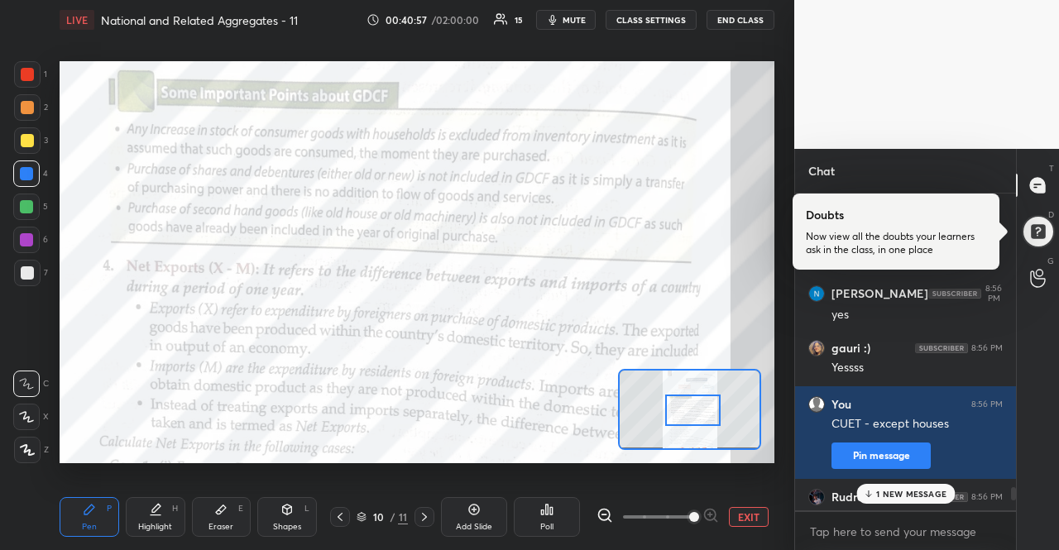
scroll to position [12838, 0]
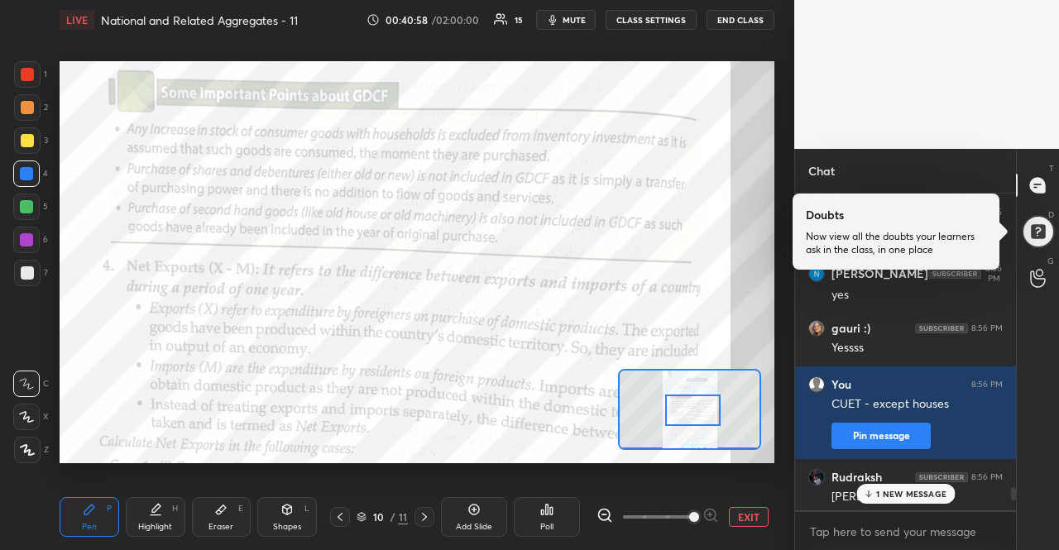
click at [934, 489] on p "1 NEW MESSAGE" at bounding box center [911, 494] width 70 height 10
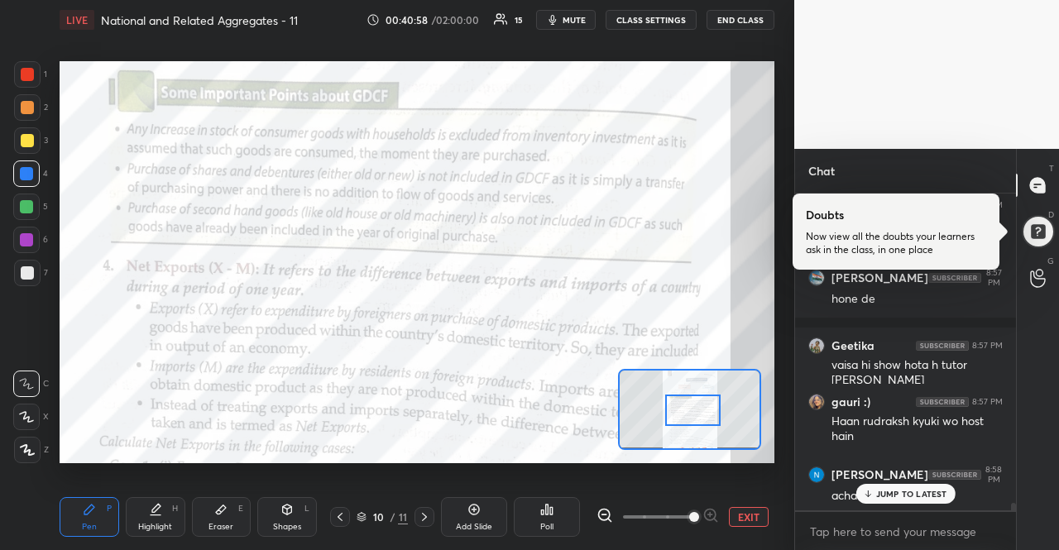
click at [934, 492] on p "JUMP TO LATEST" at bounding box center [911, 494] width 71 height 10
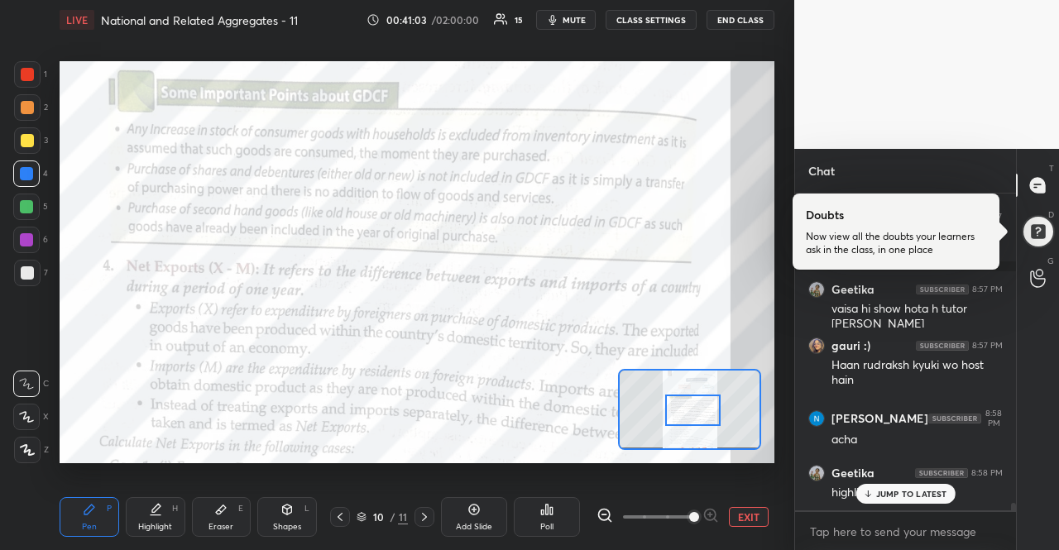
scroll to position [13704, 0]
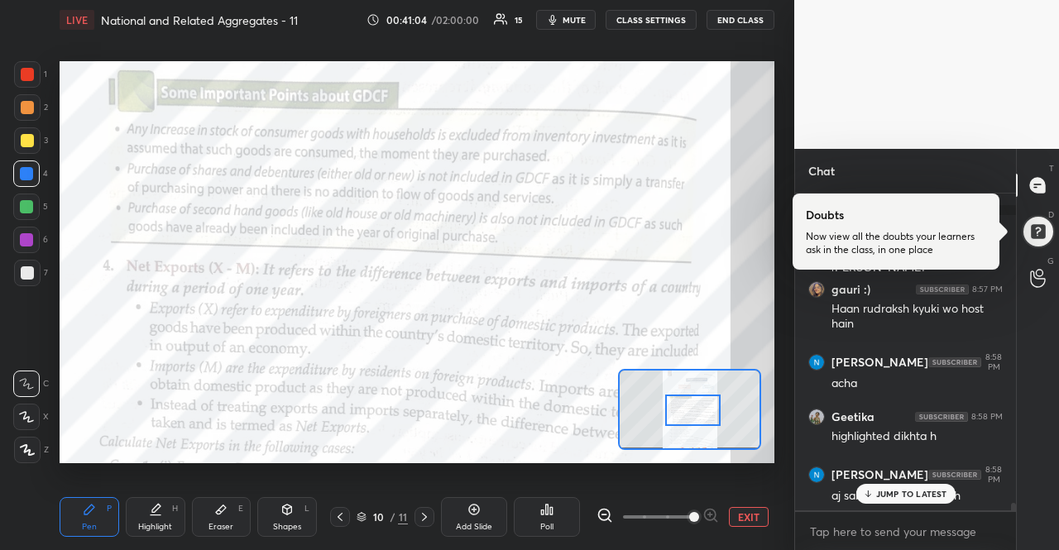
click at [894, 494] on p "JUMP TO LATEST" at bounding box center [911, 494] width 71 height 10
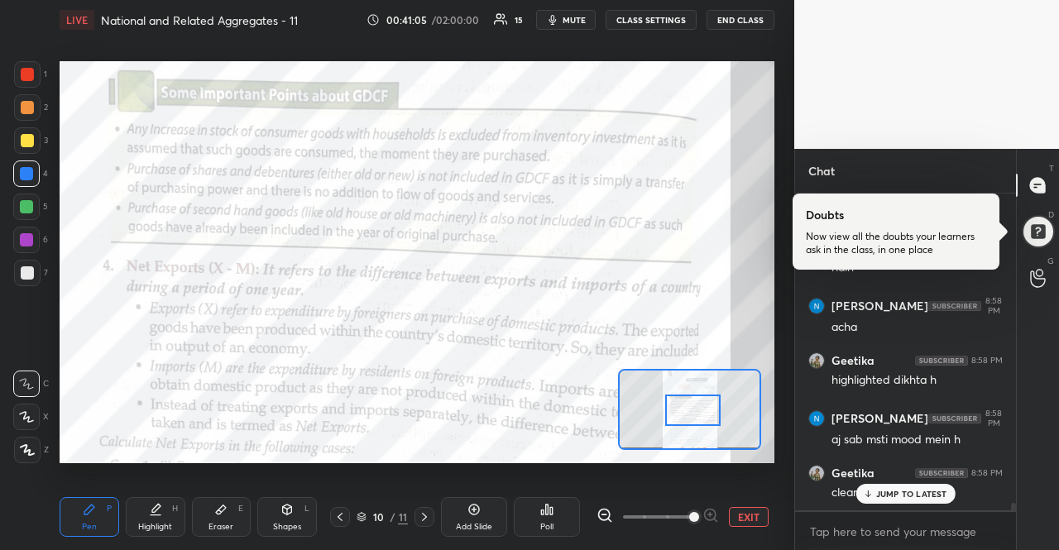
click at [894, 496] on p "JUMP TO LATEST" at bounding box center [911, 494] width 71 height 10
click at [894, 496] on div "clear" at bounding box center [916, 496] width 171 height 17
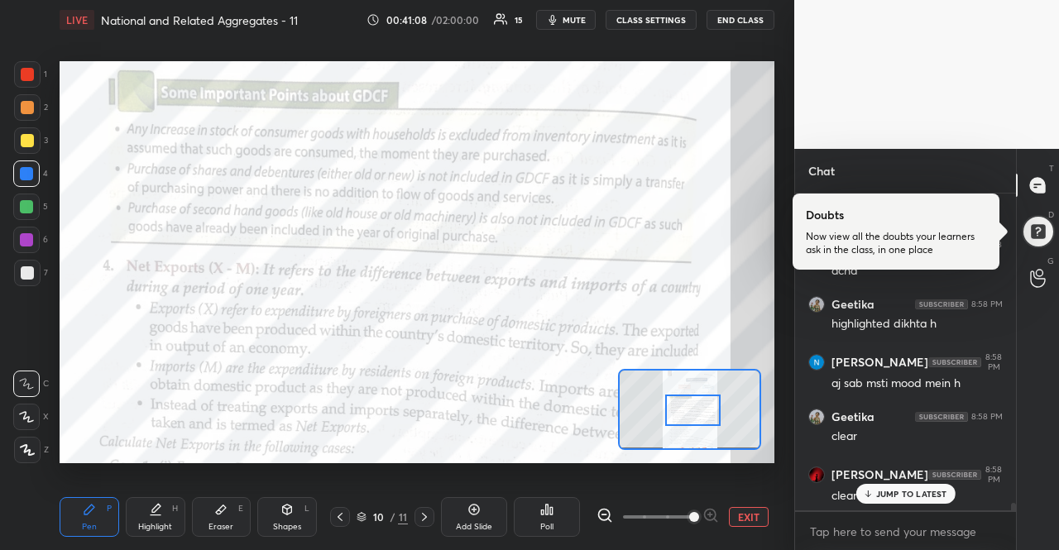
click at [894, 496] on p "JUMP TO LATEST" at bounding box center [911, 494] width 71 height 10
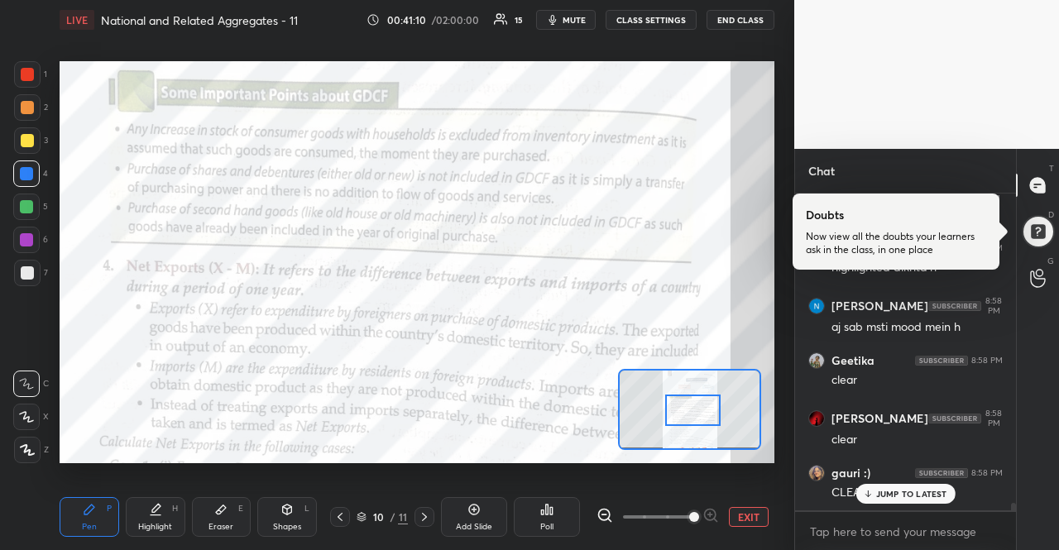
click at [901, 489] on p "JUMP TO LATEST" at bounding box center [911, 494] width 71 height 10
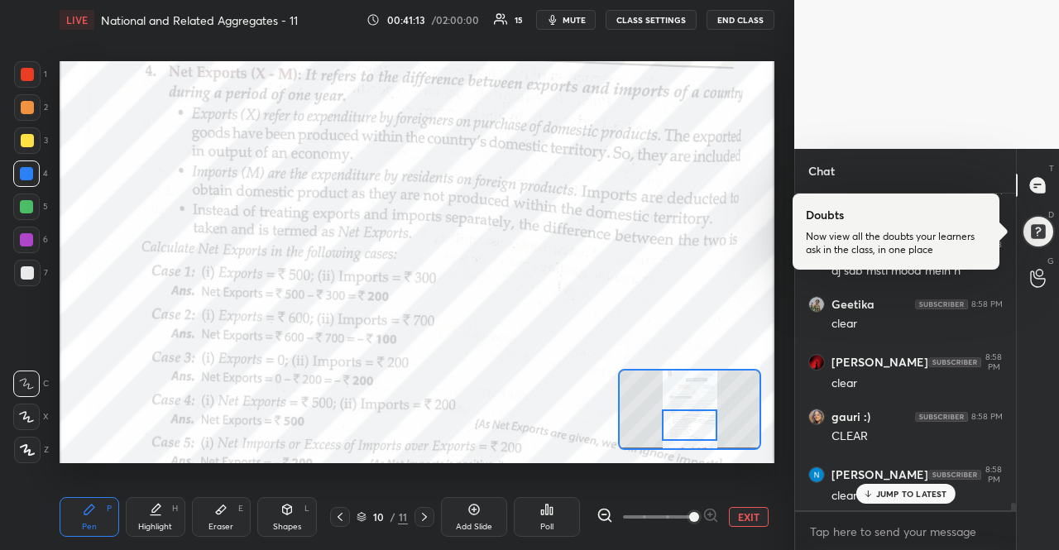
scroll to position [13986, 0]
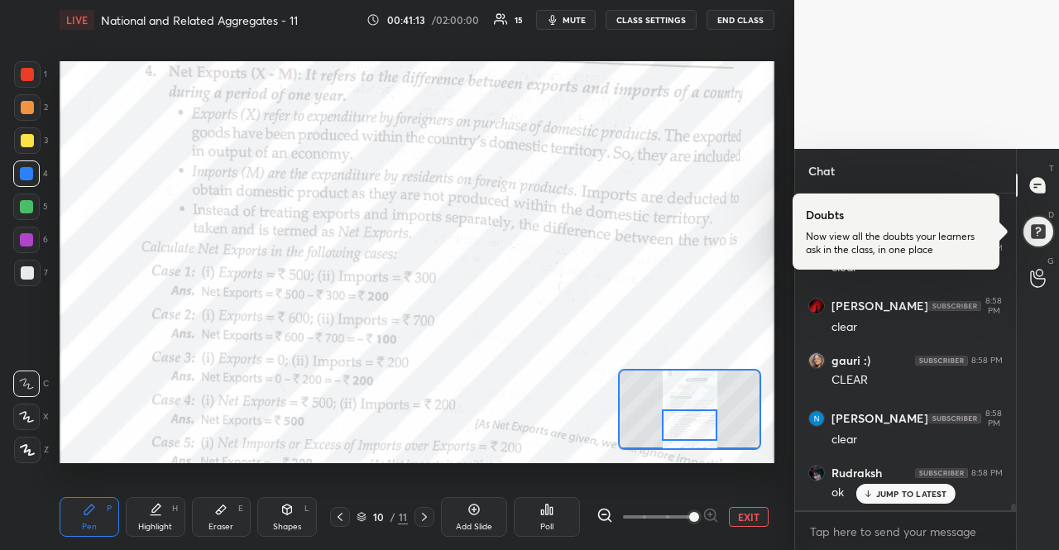
drag, startPoint x: 690, startPoint y: 418, endPoint x: 687, endPoint y: 433, distance: 15.3
click at [687, 433] on div at bounding box center [690, 424] width 56 height 31
click at [872, 497] on icon at bounding box center [867, 494] width 11 height 10
click at [947, 494] on div "JUMP TO LATEST" at bounding box center [904, 494] width 99 height 20
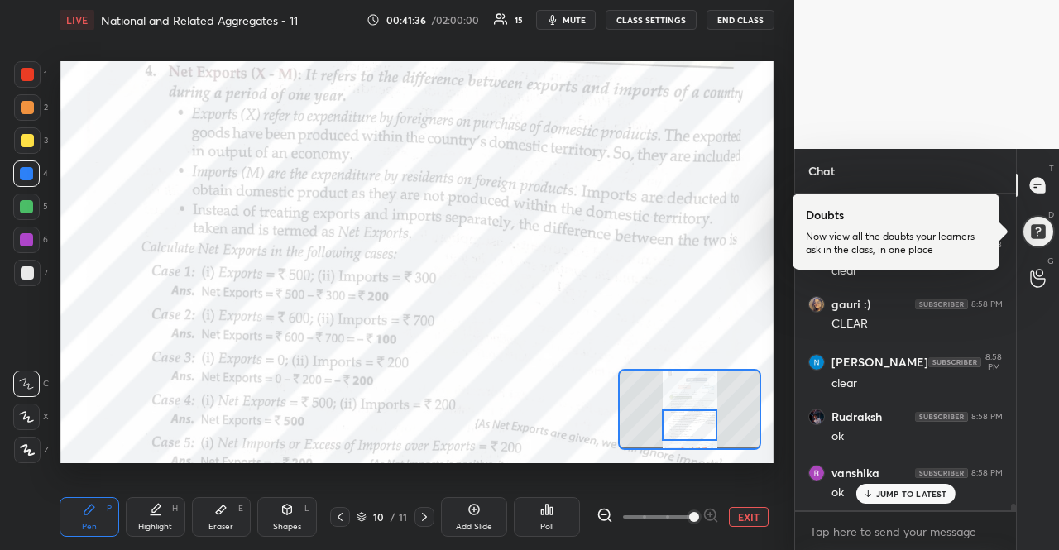
scroll to position [14098, 0]
click at [884, 486] on div "JUMP TO LATEST" at bounding box center [904, 494] width 99 height 20
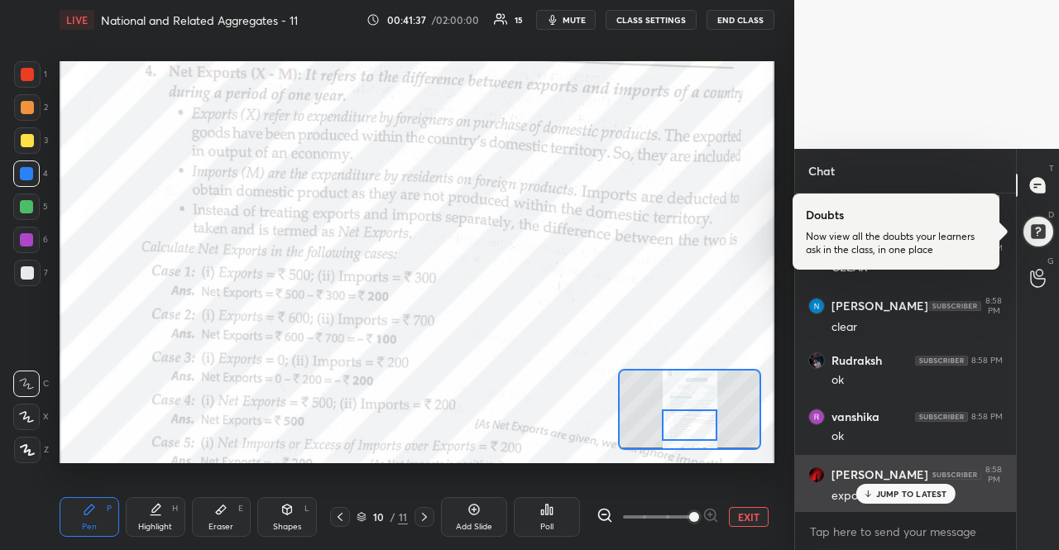
scroll to position [14211, 0]
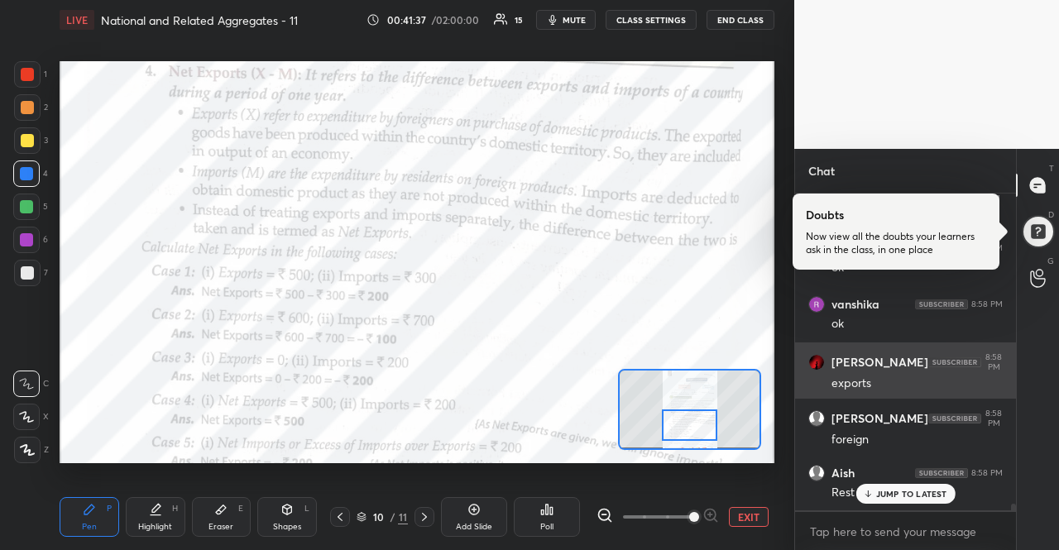
click at [887, 489] on p "JUMP TO LATEST" at bounding box center [911, 494] width 71 height 10
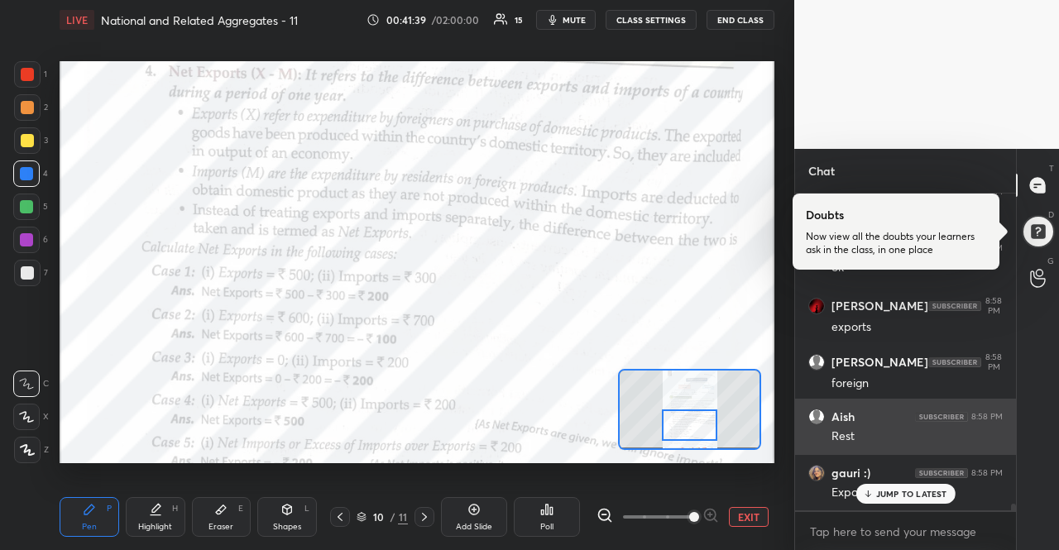
click at [887, 493] on p "JUMP TO LATEST" at bounding box center [911, 494] width 71 height 10
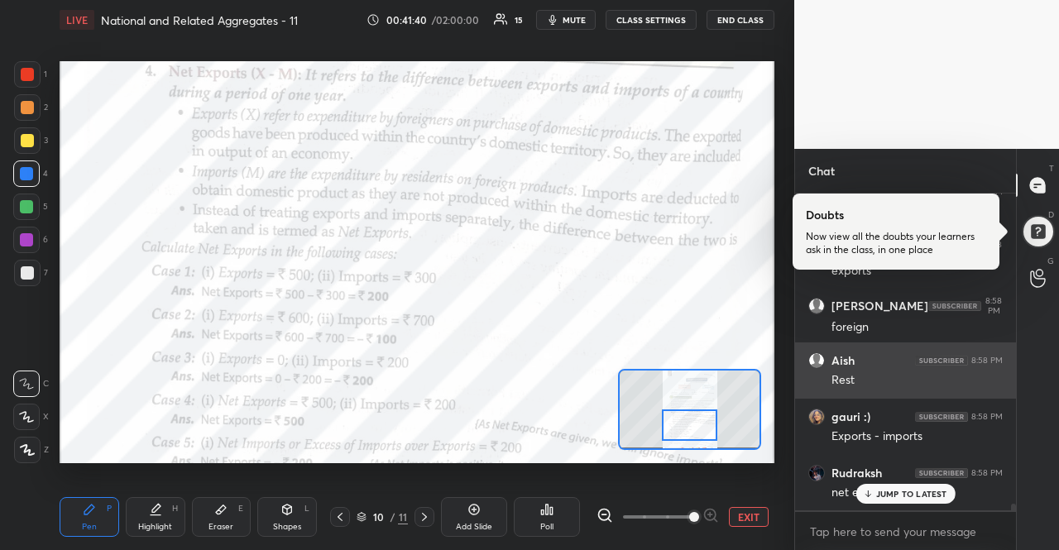
click at [887, 493] on p "JUMP TO LATEST" at bounding box center [911, 494] width 71 height 10
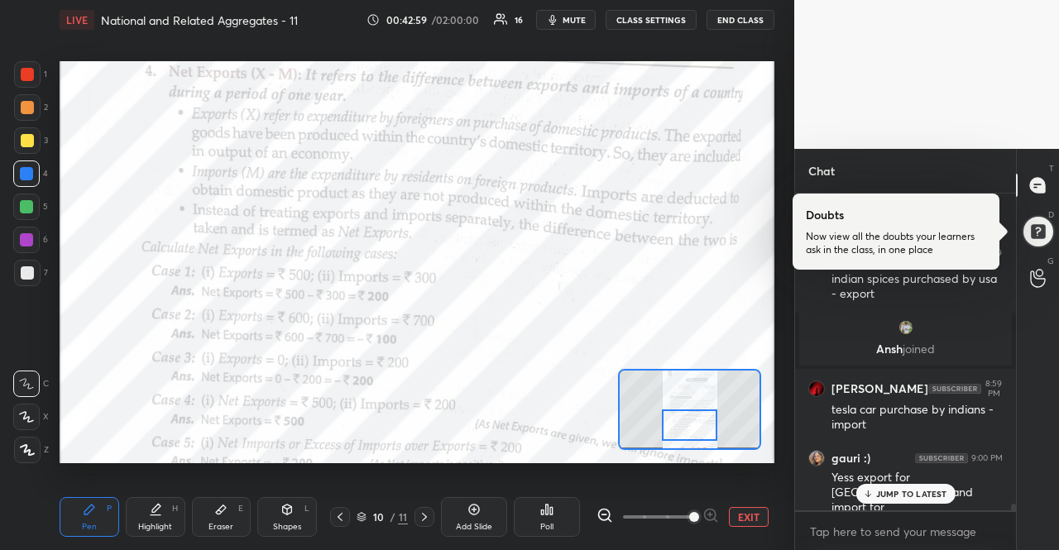
scroll to position [14838, 0]
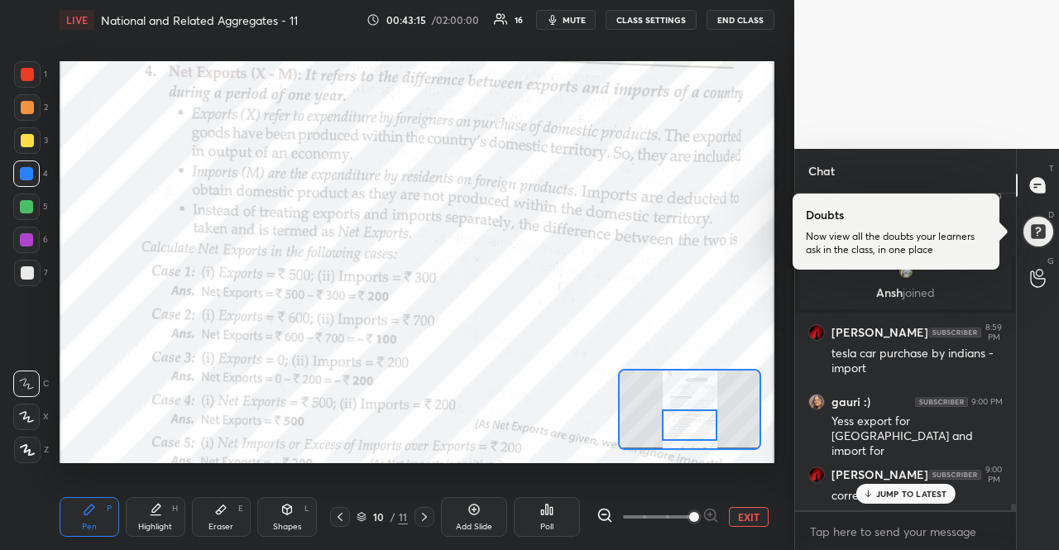
click at [897, 496] on p "JUMP TO LATEST" at bounding box center [911, 494] width 71 height 10
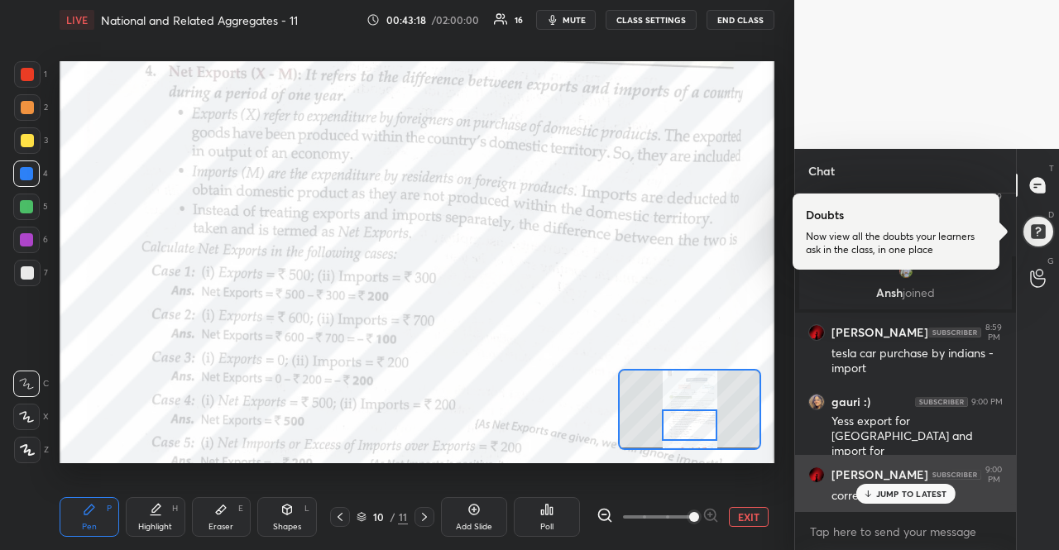
scroll to position [14894, 0]
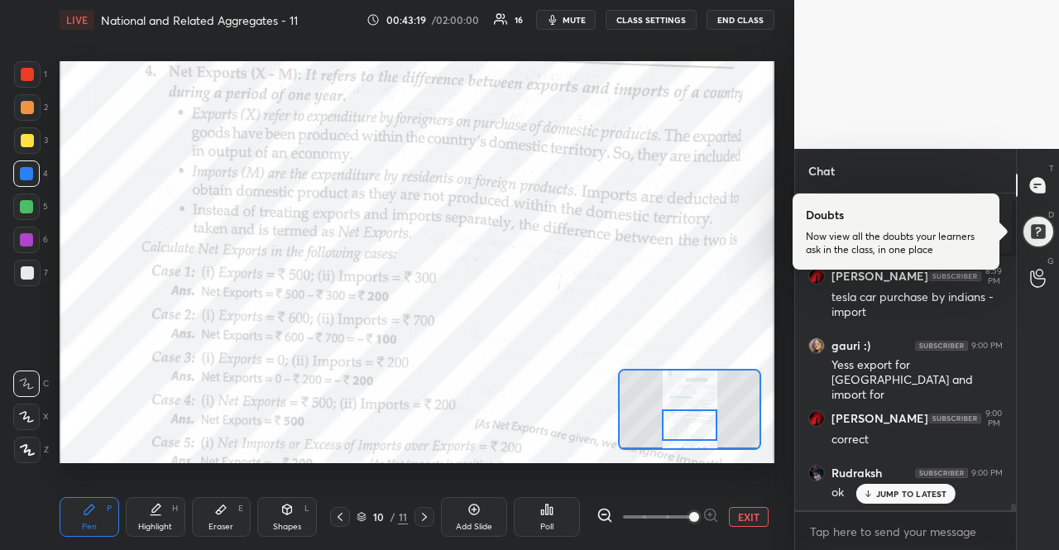
click at [923, 494] on p "JUMP TO LATEST" at bounding box center [911, 494] width 71 height 10
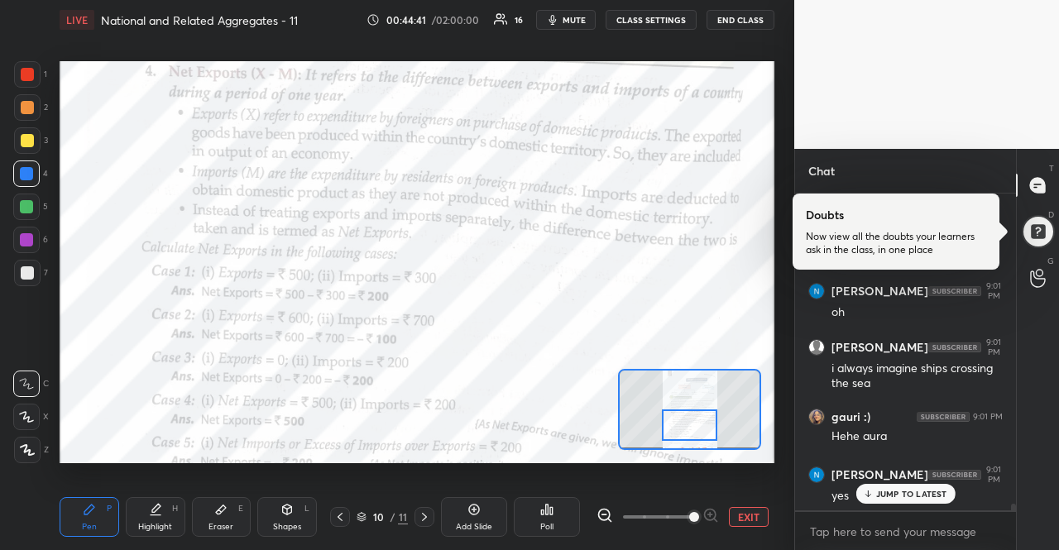
scroll to position [15640, 0]
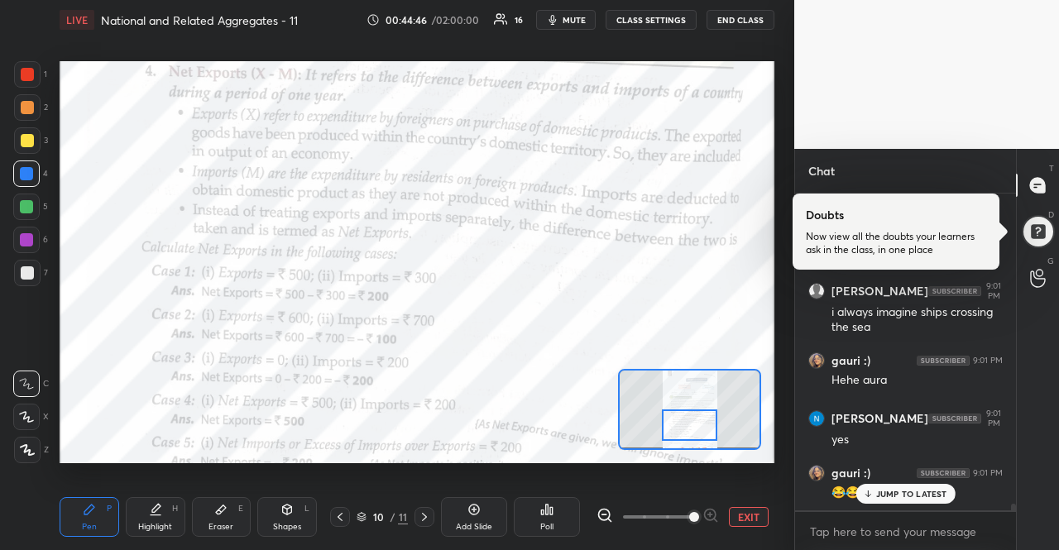
click at [918, 494] on p "JUMP TO LATEST" at bounding box center [911, 494] width 71 height 10
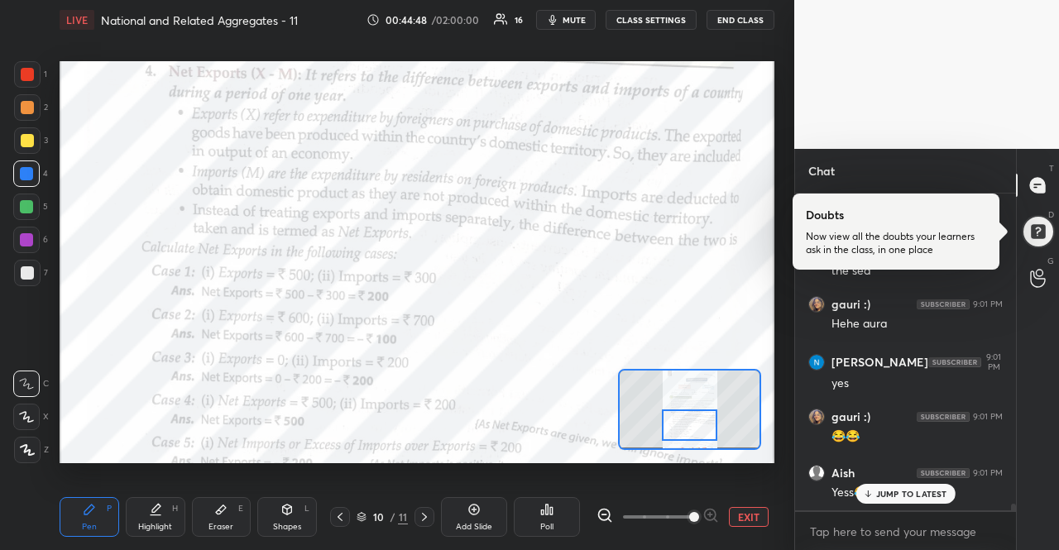
click at [917, 490] on p "JUMP TO LATEST" at bounding box center [911, 494] width 71 height 10
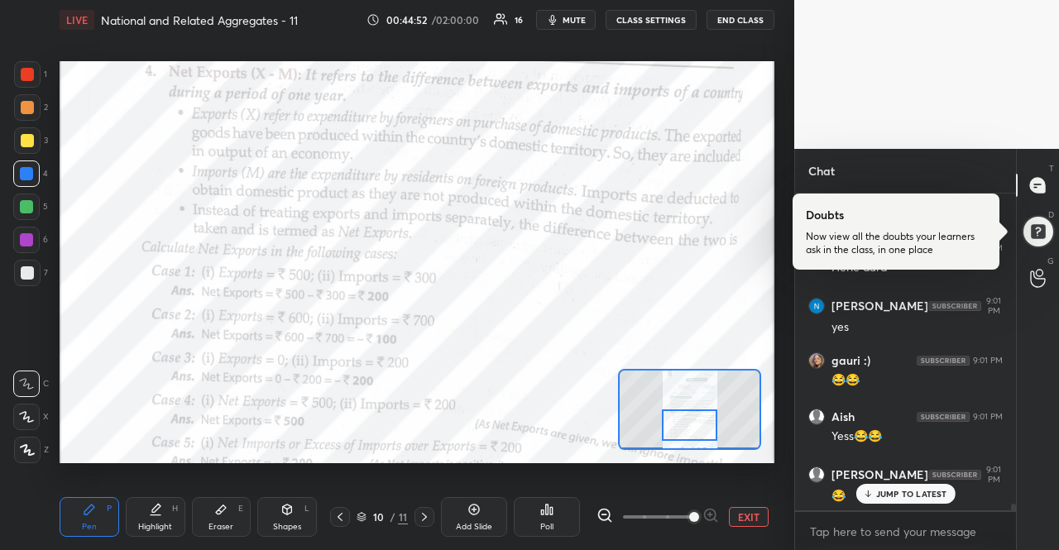
scroll to position [15809, 0]
click at [875, 494] on div "JUMP TO LATEST" at bounding box center [904, 494] width 99 height 20
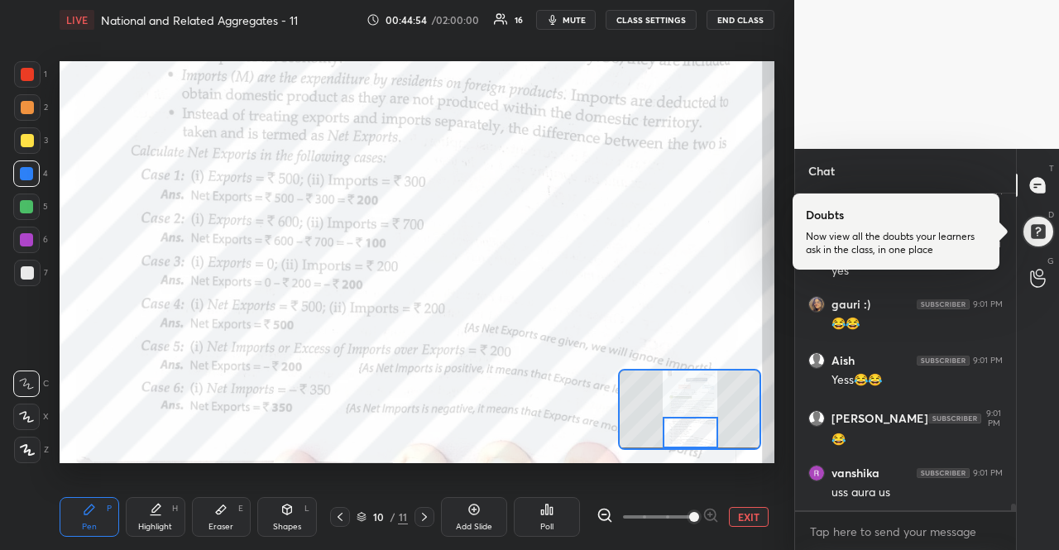
drag, startPoint x: 708, startPoint y: 426, endPoint x: 709, endPoint y: 448, distance: 21.5
click at [709, 448] on div at bounding box center [689, 409] width 143 height 80
click at [878, 519] on textarea at bounding box center [905, 532] width 194 height 26
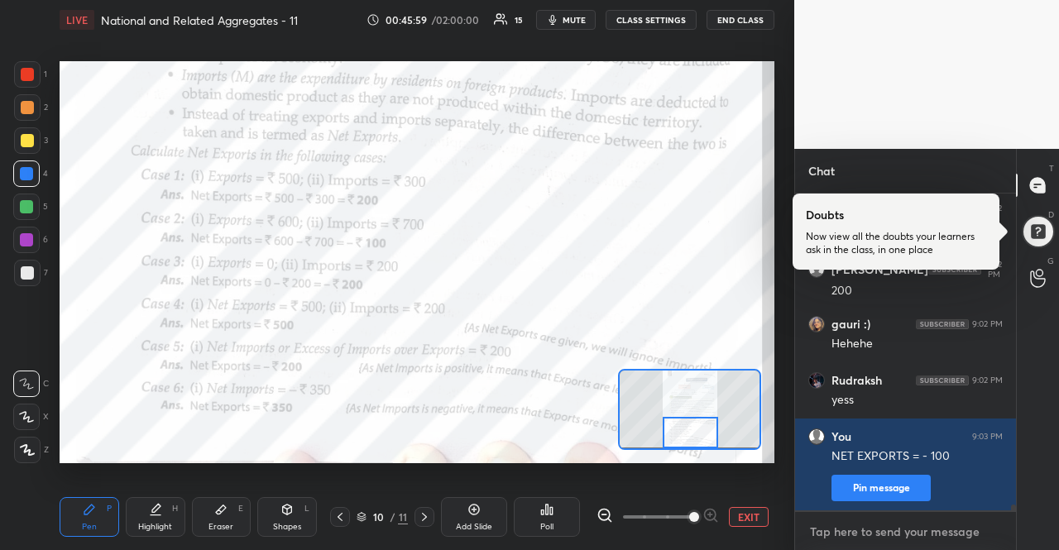
scroll to position [16567, 0]
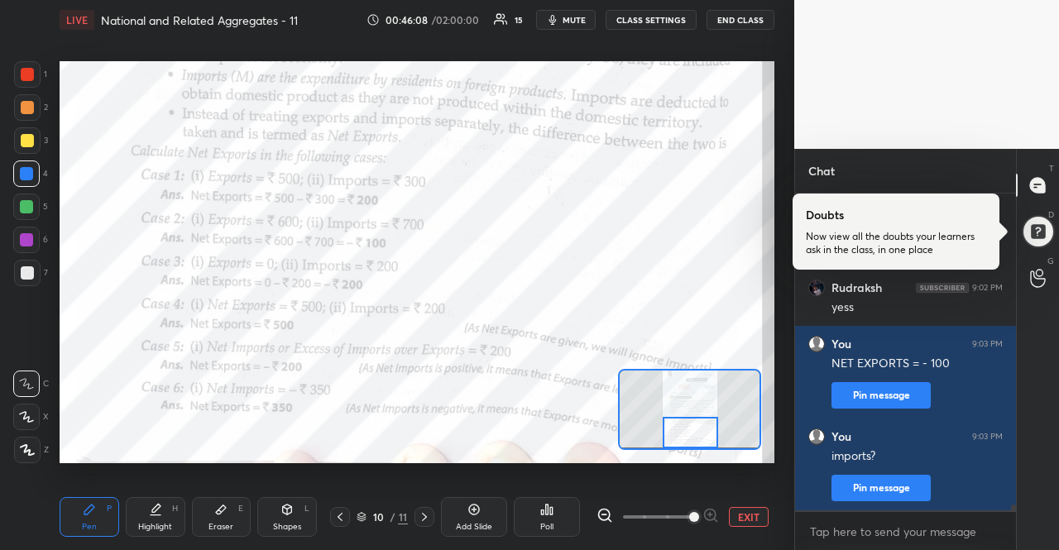
click at [422, 515] on icon at bounding box center [424, 516] width 13 height 13
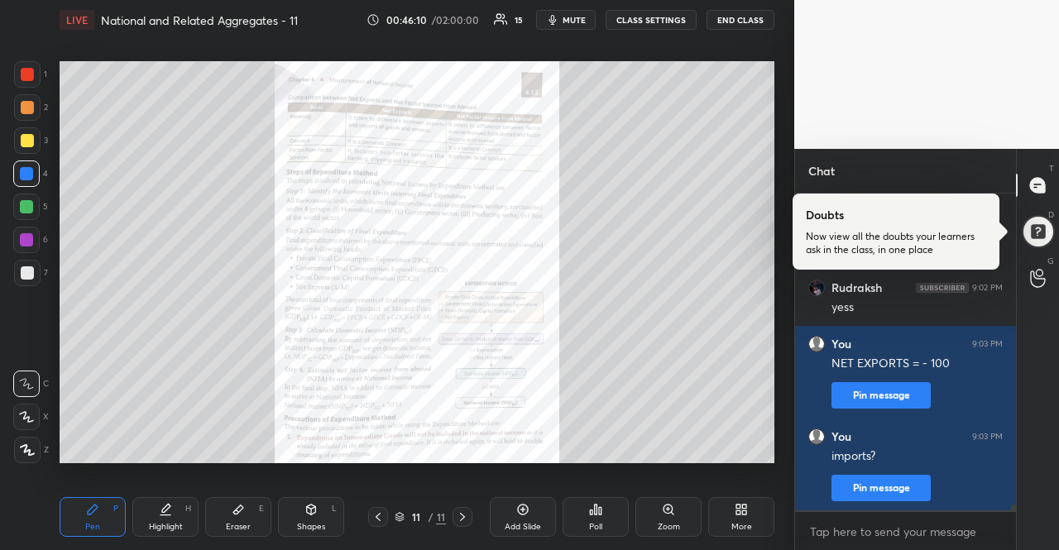
click at [468, 522] on icon at bounding box center [462, 516] width 13 height 13
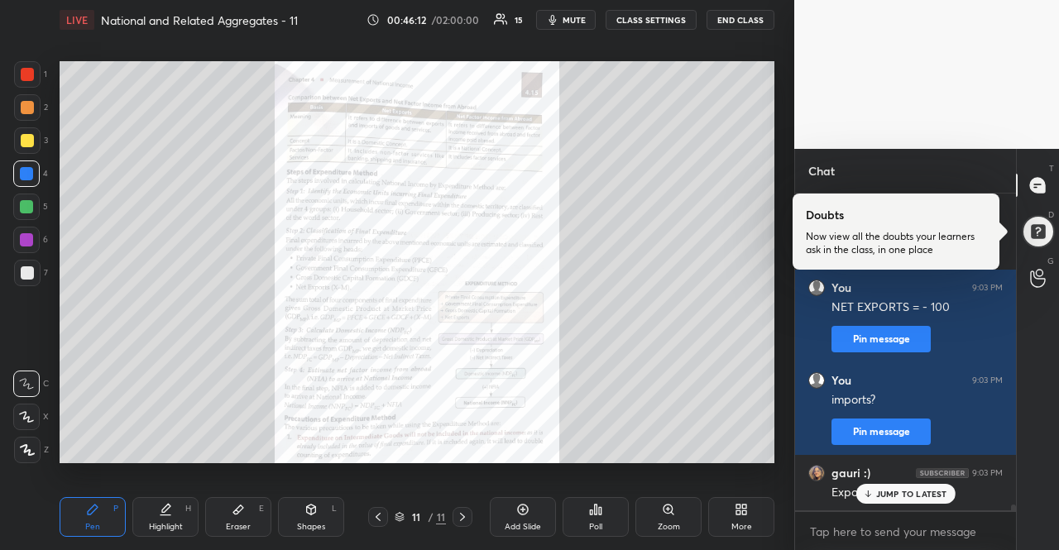
click at [945, 495] on p "JUMP TO LATEST" at bounding box center [911, 494] width 71 height 10
click at [376, 520] on icon at bounding box center [377, 516] width 13 height 13
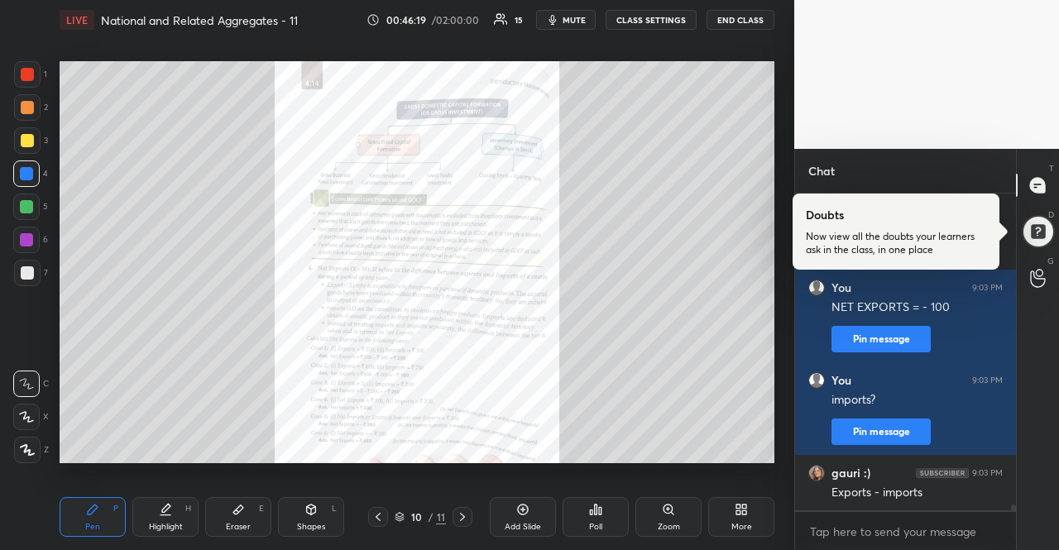
click at [658, 510] on div "Zoom" at bounding box center [668, 517] width 66 height 40
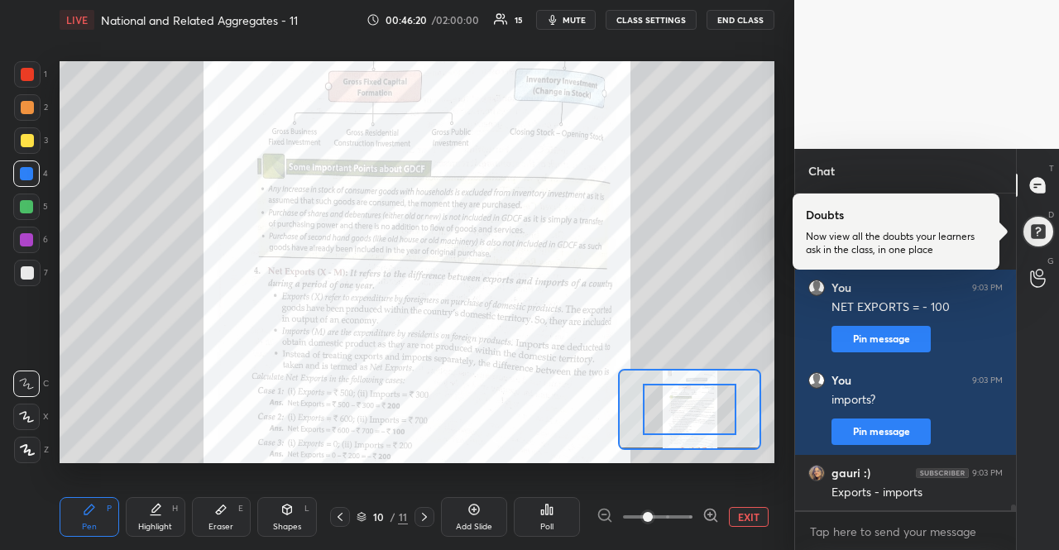
click at [703, 512] on icon at bounding box center [710, 515] width 17 height 17
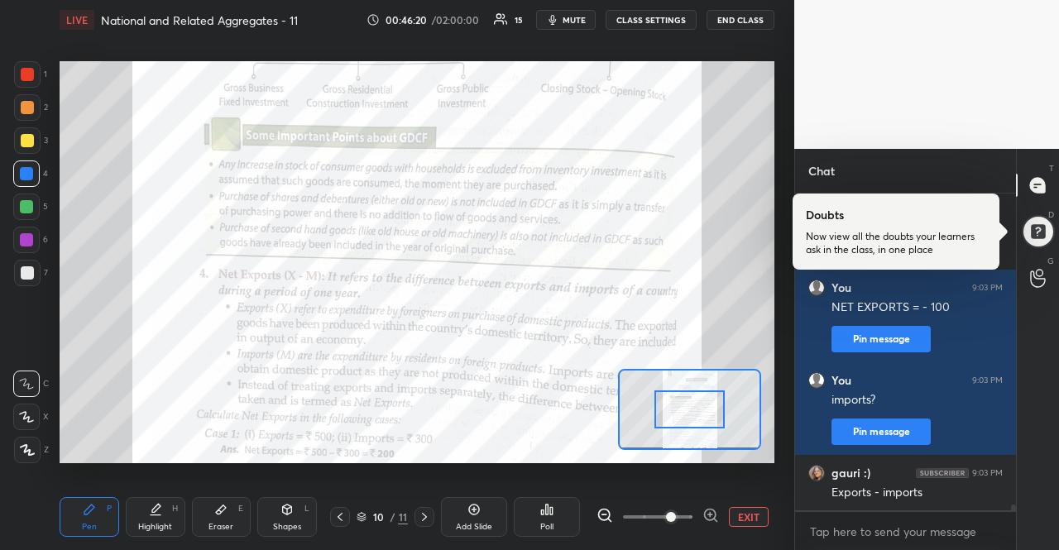
click at [703, 512] on icon at bounding box center [710, 515] width 17 height 17
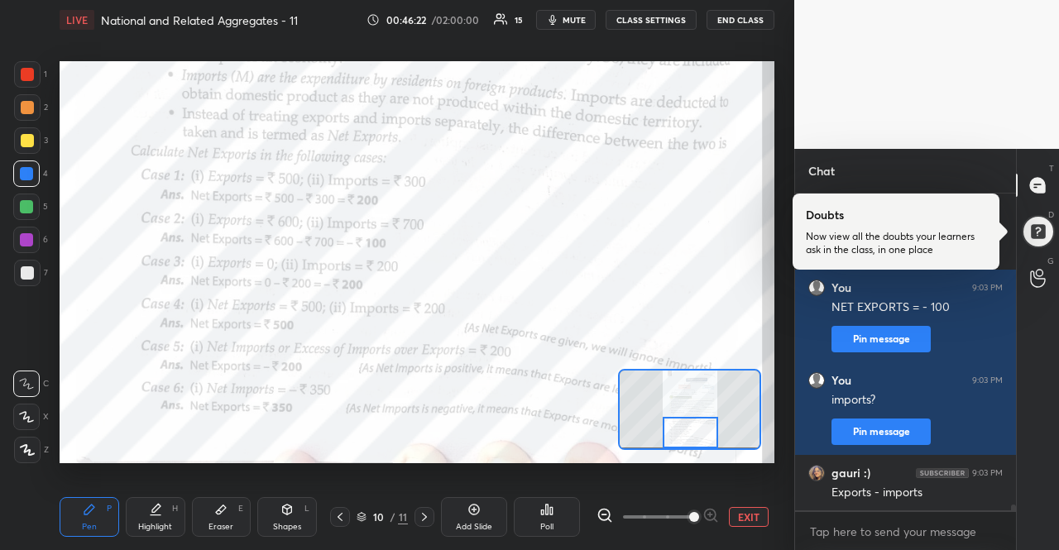
drag, startPoint x: 684, startPoint y: 406, endPoint x: 685, endPoint y: 433, distance: 27.3
click at [685, 433] on div at bounding box center [691, 432] width 56 height 31
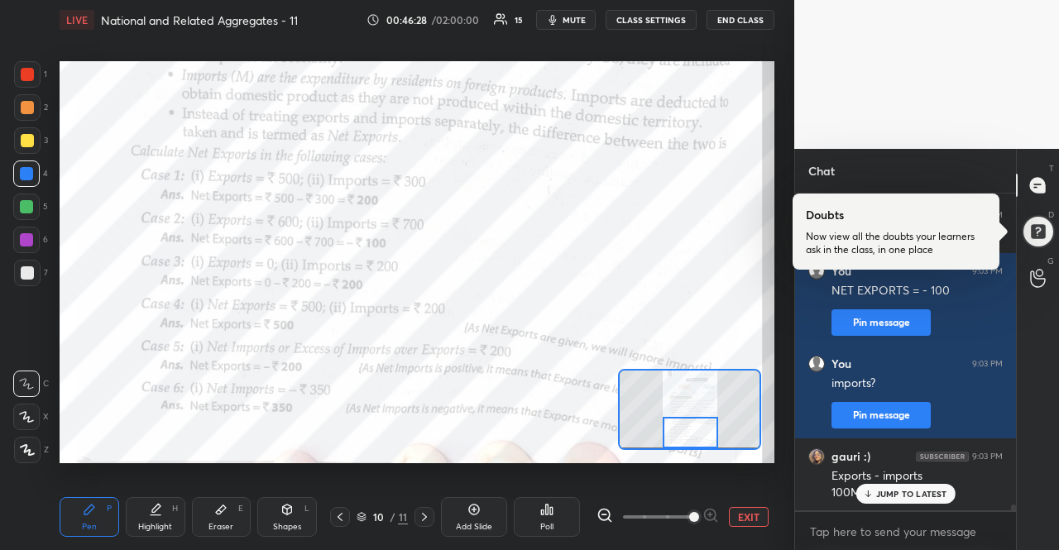
click at [883, 489] on p "JUMP TO LATEST" at bounding box center [911, 494] width 71 height 10
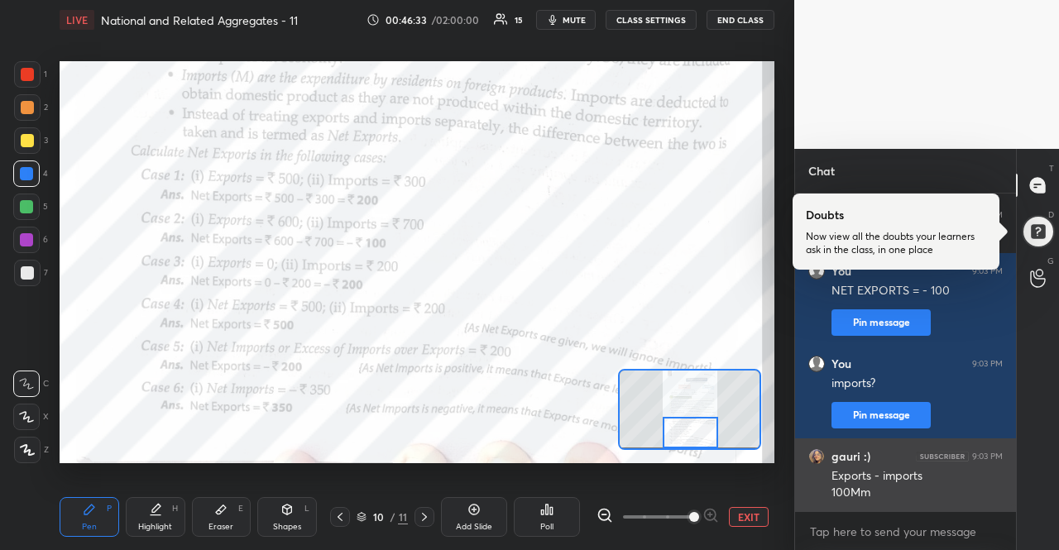
scroll to position [16656, 0]
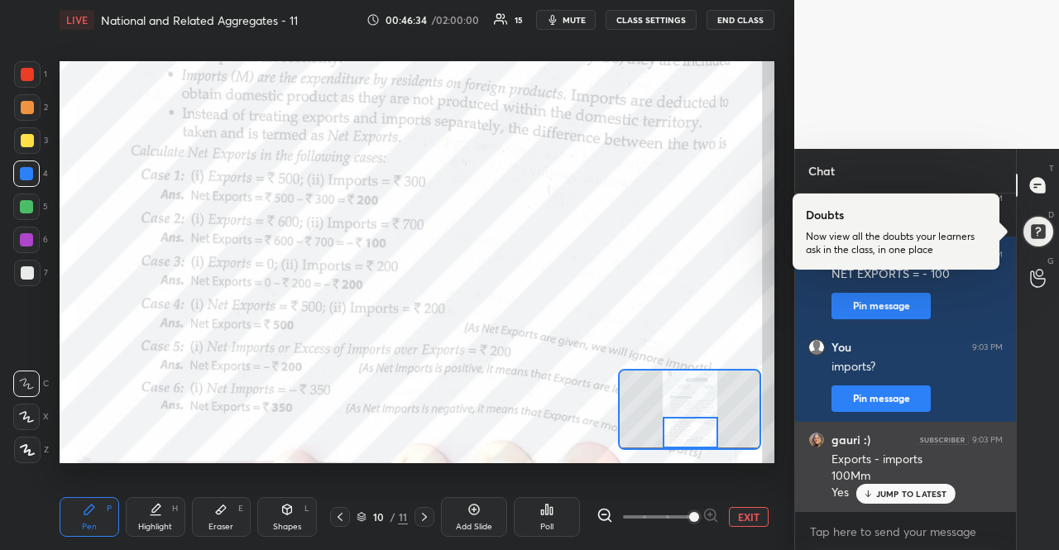
click at [884, 494] on p "JUMP TO LATEST" at bounding box center [911, 494] width 71 height 10
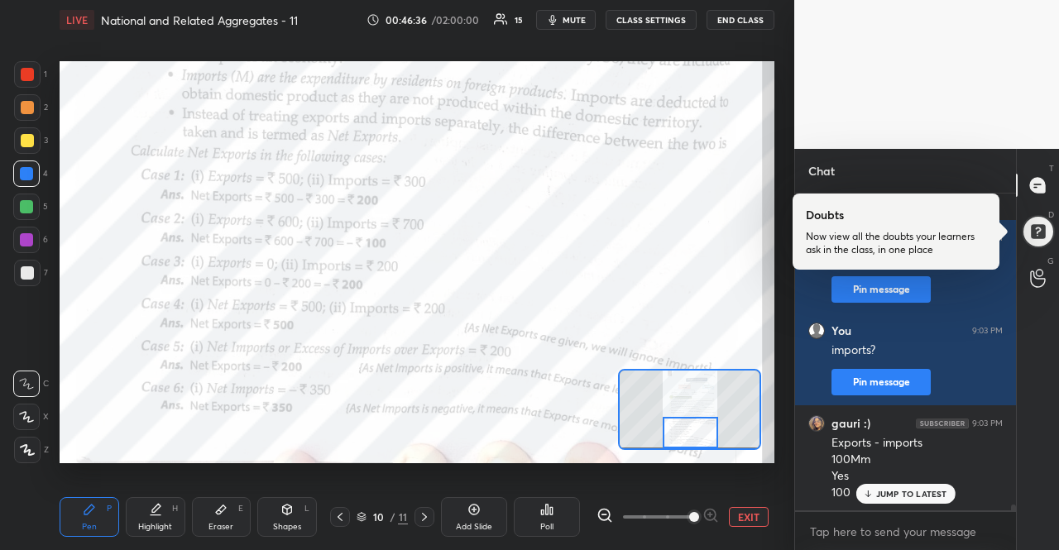
click at [887, 491] on p "JUMP TO LATEST" at bounding box center [911, 494] width 71 height 10
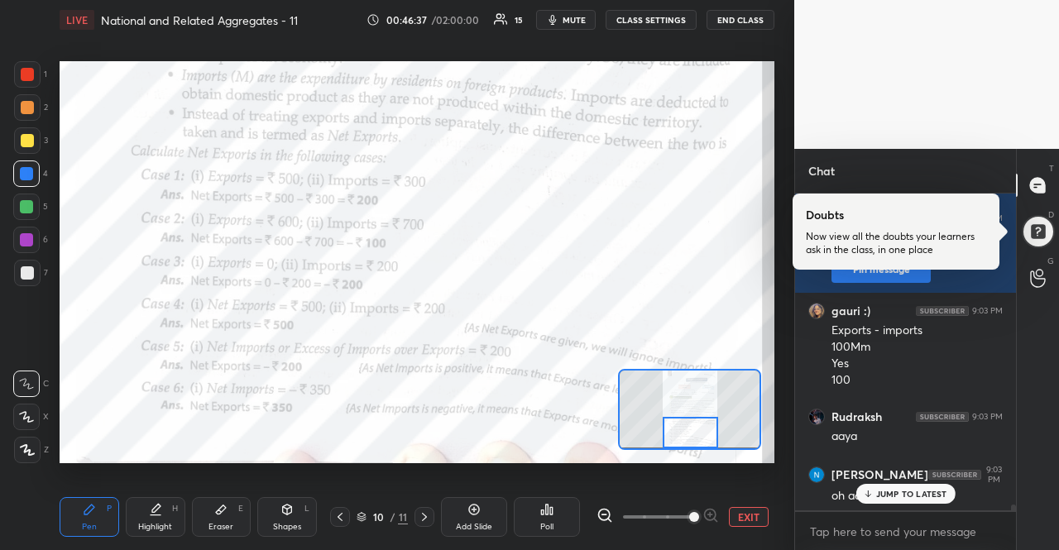
click at [887, 491] on p "JUMP TO LATEST" at bounding box center [911, 494] width 71 height 10
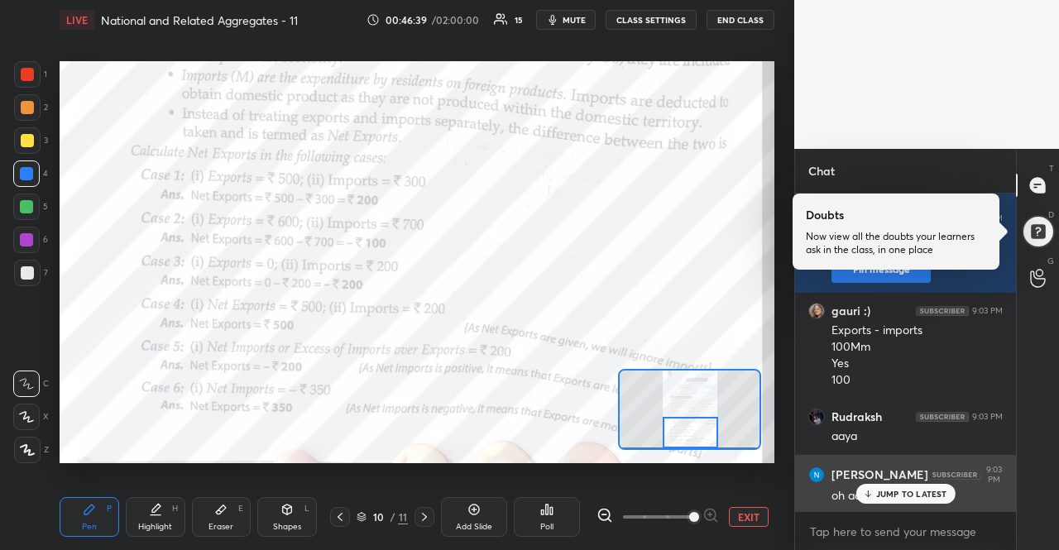
scroll to position [16841, 0]
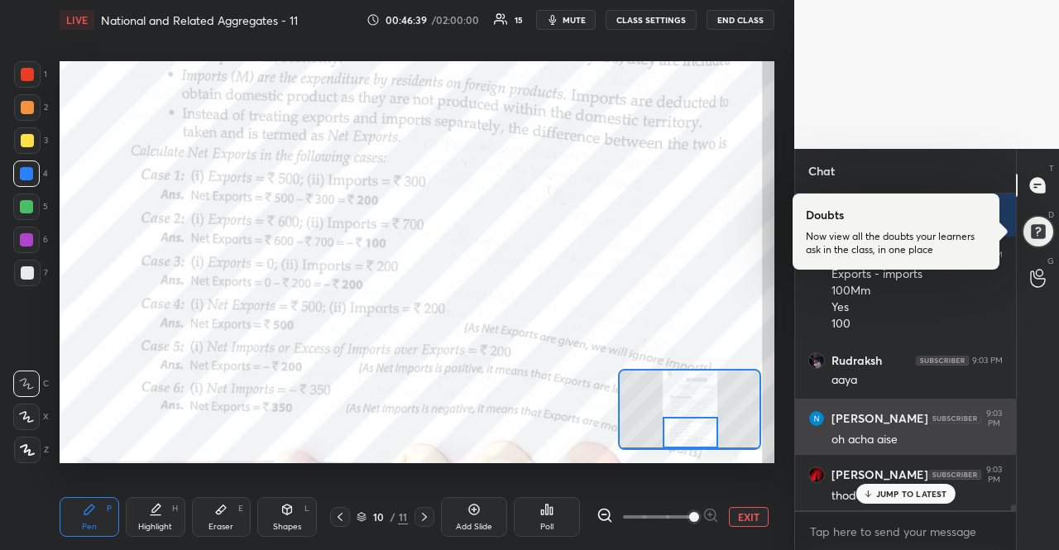
click at [888, 496] on p "JUMP TO LATEST" at bounding box center [911, 494] width 71 height 10
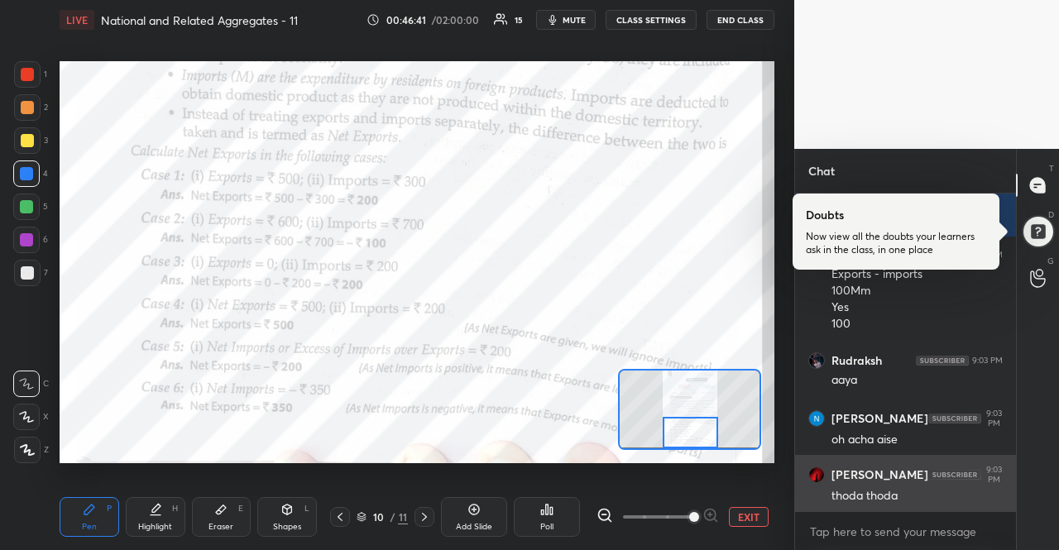
scroll to position [16898, 0]
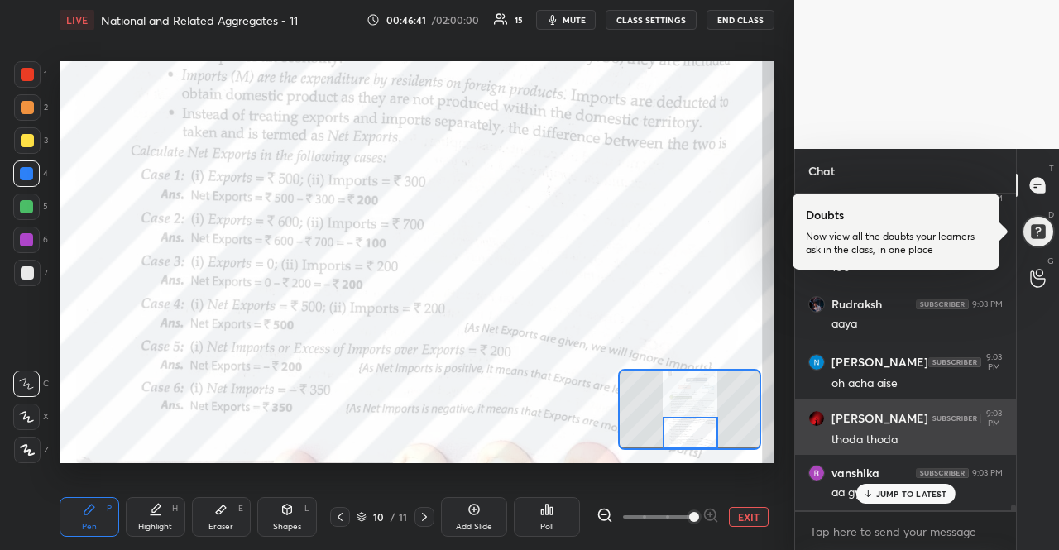
click at [888, 497] on p "JUMP TO LATEST" at bounding box center [911, 494] width 71 height 10
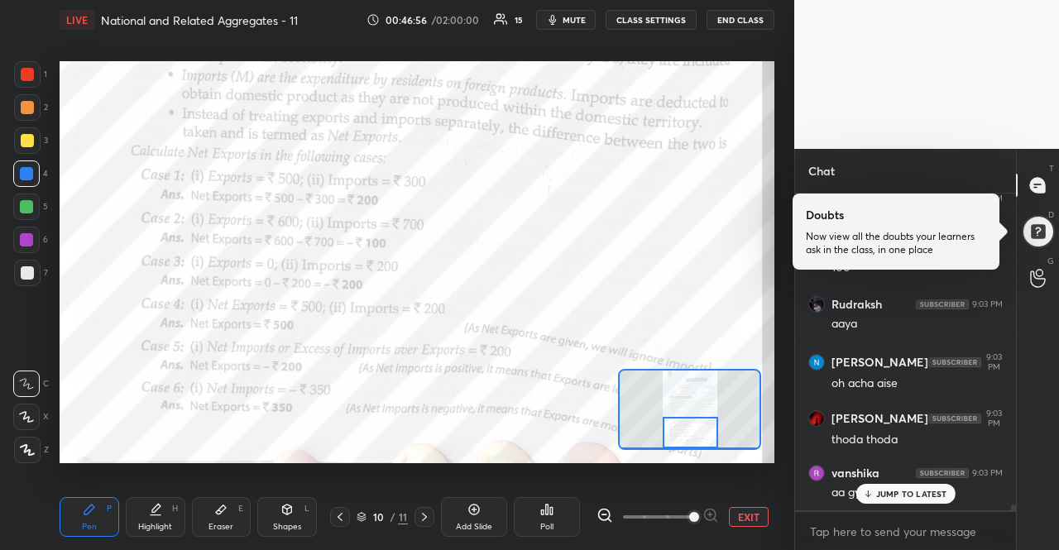
scroll to position [16969, 0]
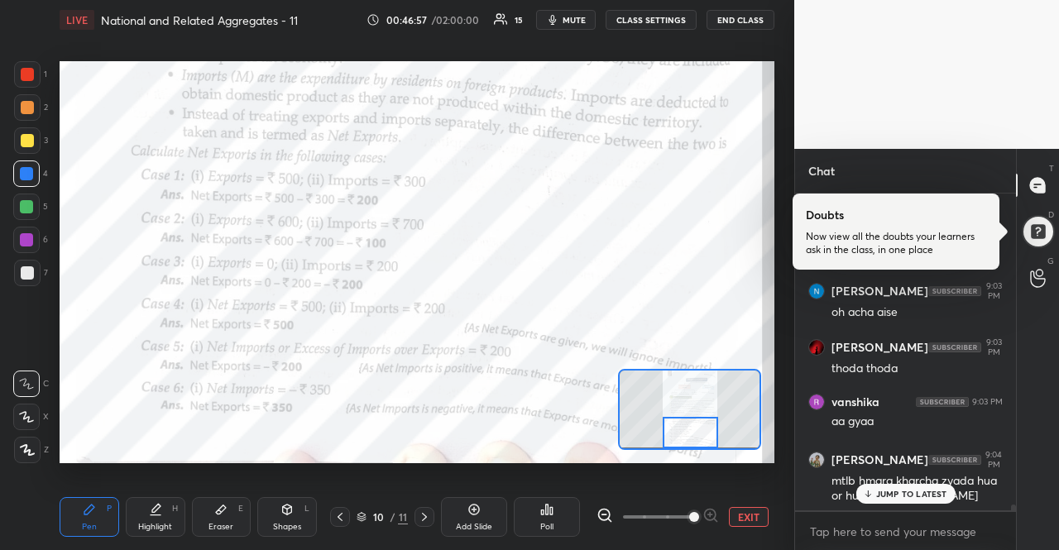
click at [894, 496] on p "JUMP TO LATEST" at bounding box center [911, 494] width 71 height 10
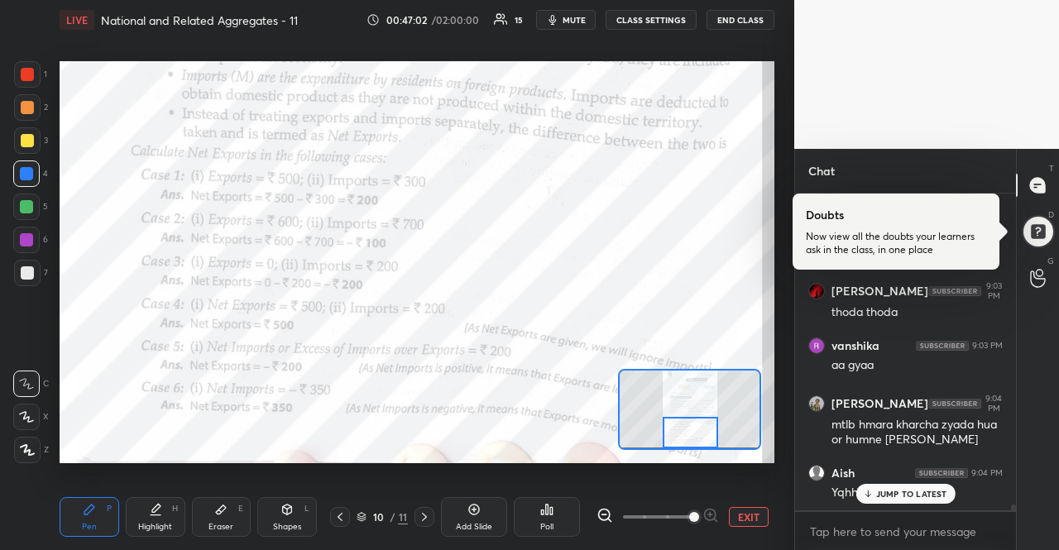
click at [946, 499] on div "JUMP TO LATEST" at bounding box center [904, 494] width 99 height 20
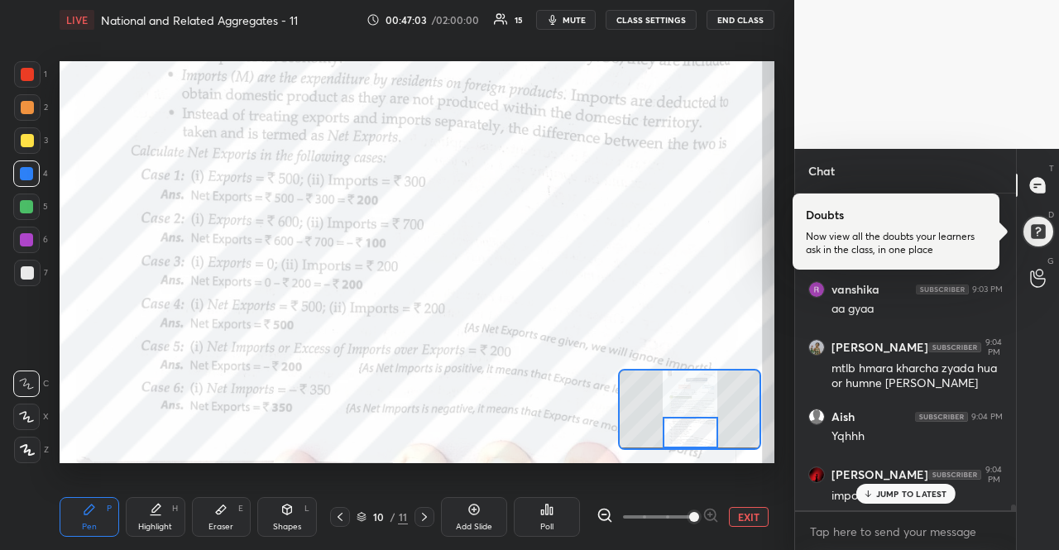
click at [946, 499] on div "JUMP TO LATEST" at bounding box center [904, 494] width 99 height 20
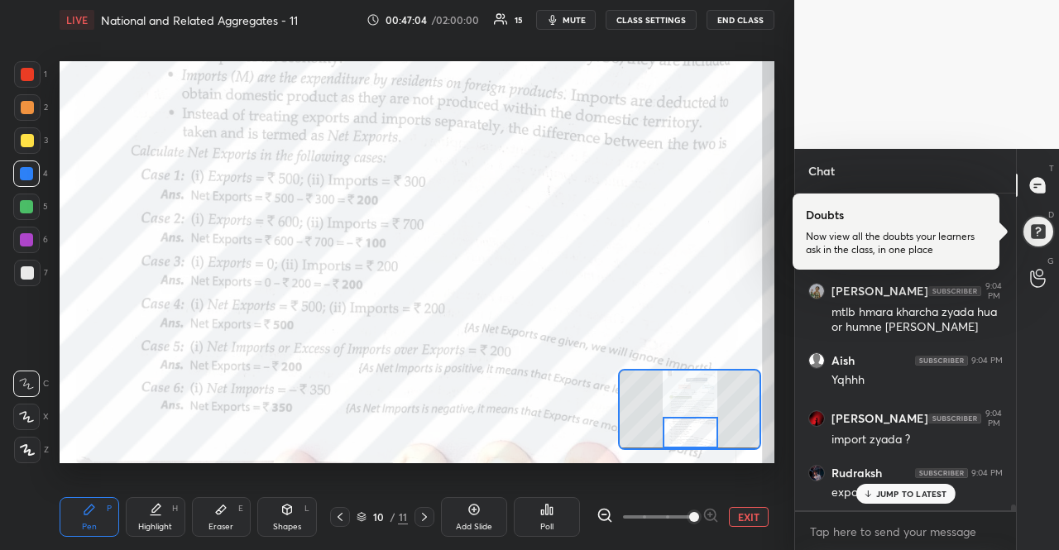
click at [946, 499] on div "JUMP TO LATEST" at bounding box center [904, 494] width 99 height 20
click at [946, 499] on div "export karze me hai" at bounding box center [916, 493] width 171 height 17
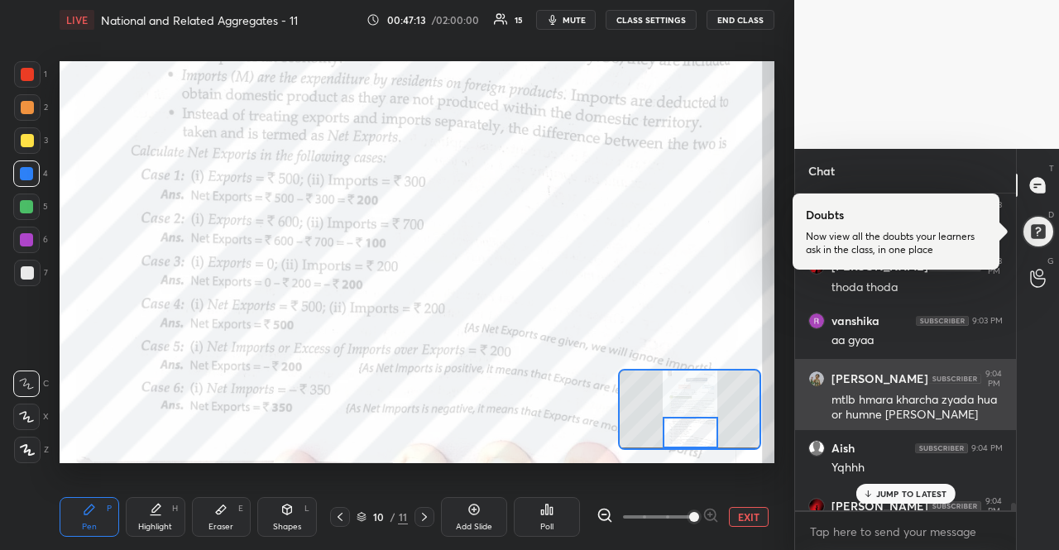
scroll to position [17055, 0]
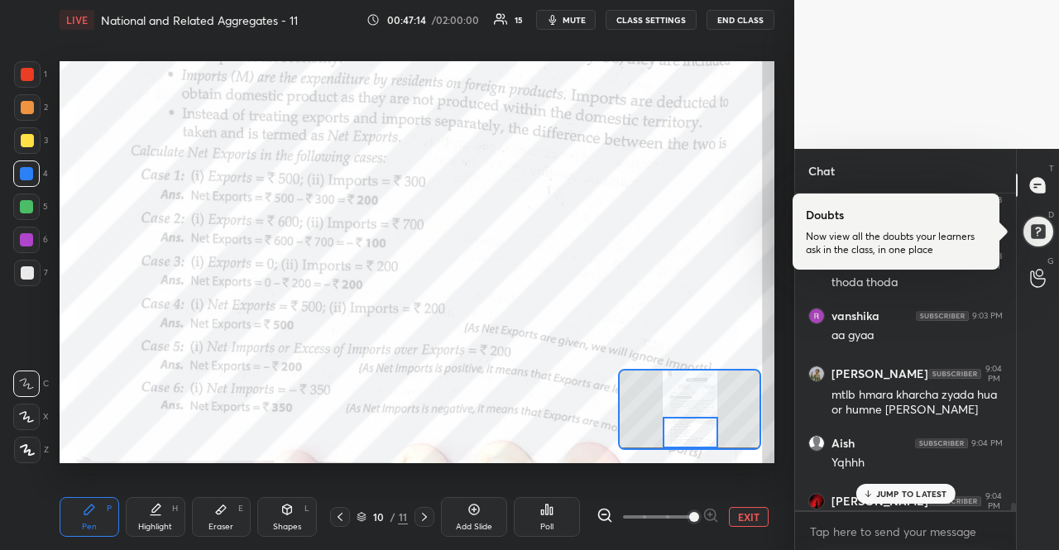
click at [909, 500] on div "JUMP TO LATEST" at bounding box center [904, 494] width 99 height 20
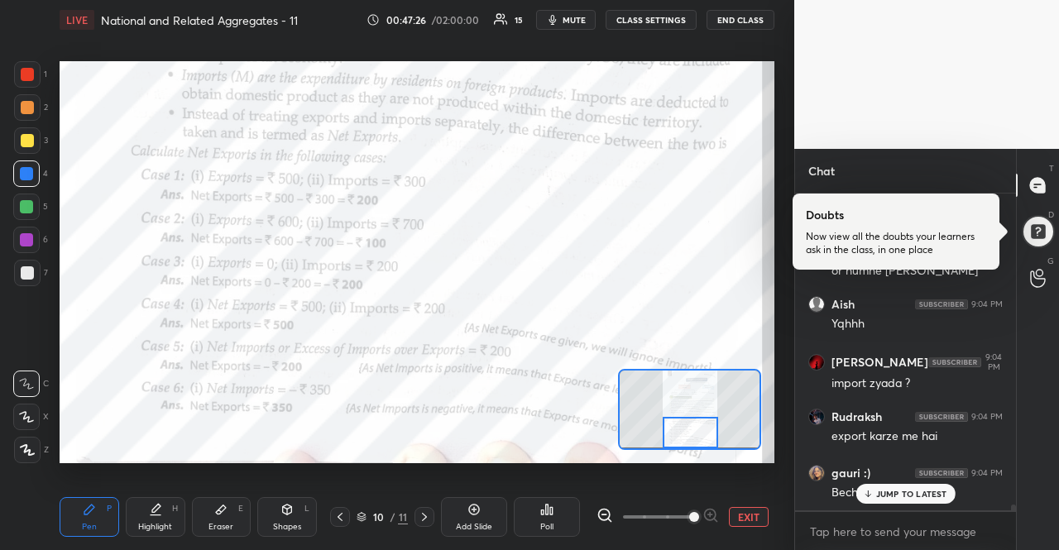
scroll to position [17250, 0]
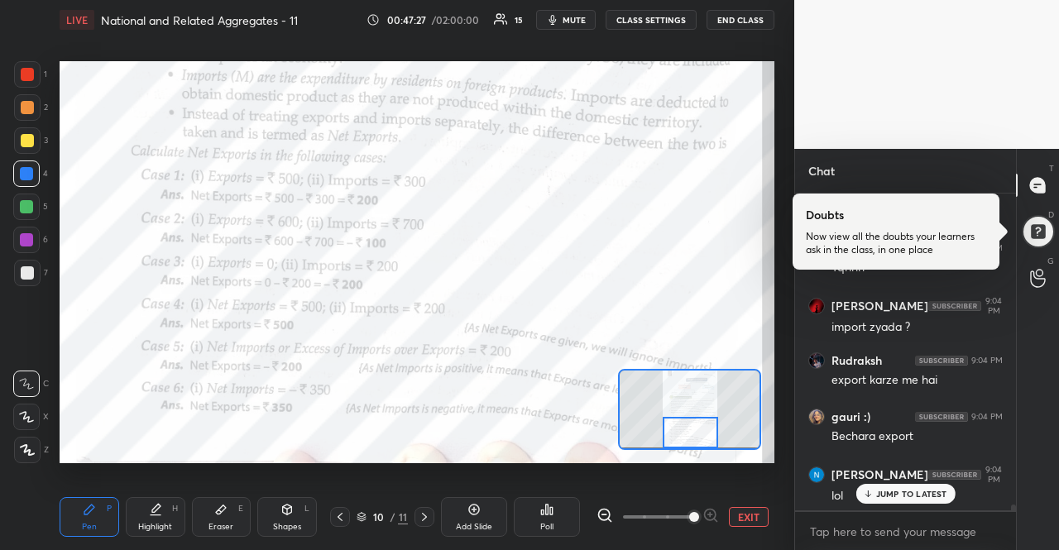
click at [429, 516] on icon at bounding box center [424, 516] width 13 height 13
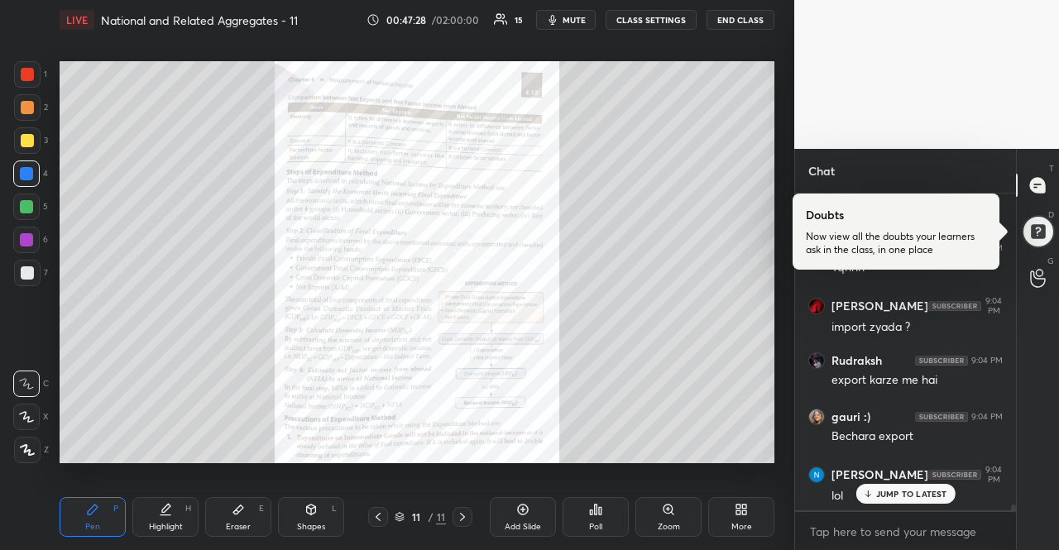
scroll to position [17306, 0]
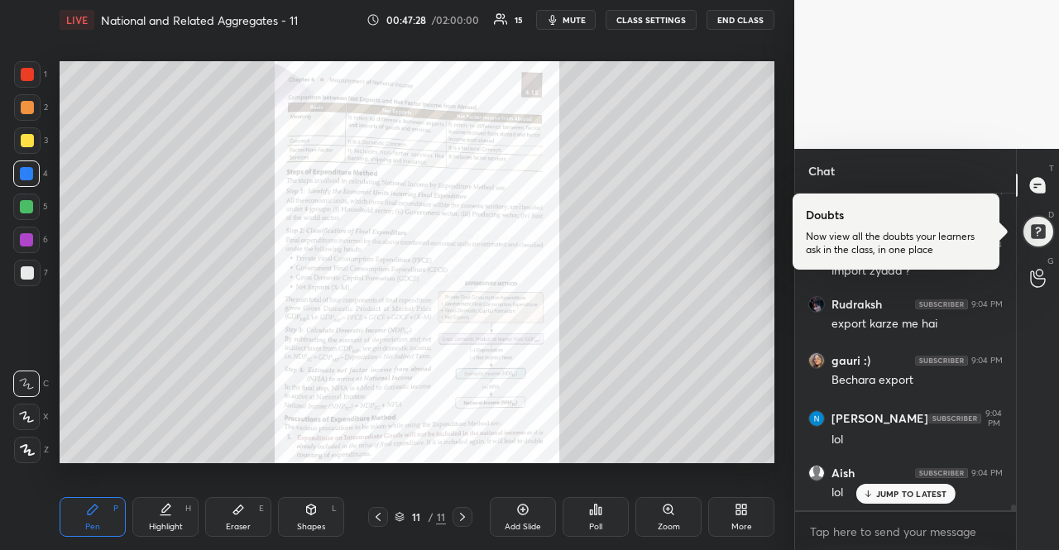
click at [872, 496] on icon at bounding box center [867, 494] width 11 height 10
click at [701, 505] on div "Zoom" at bounding box center [668, 517] width 66 height 40
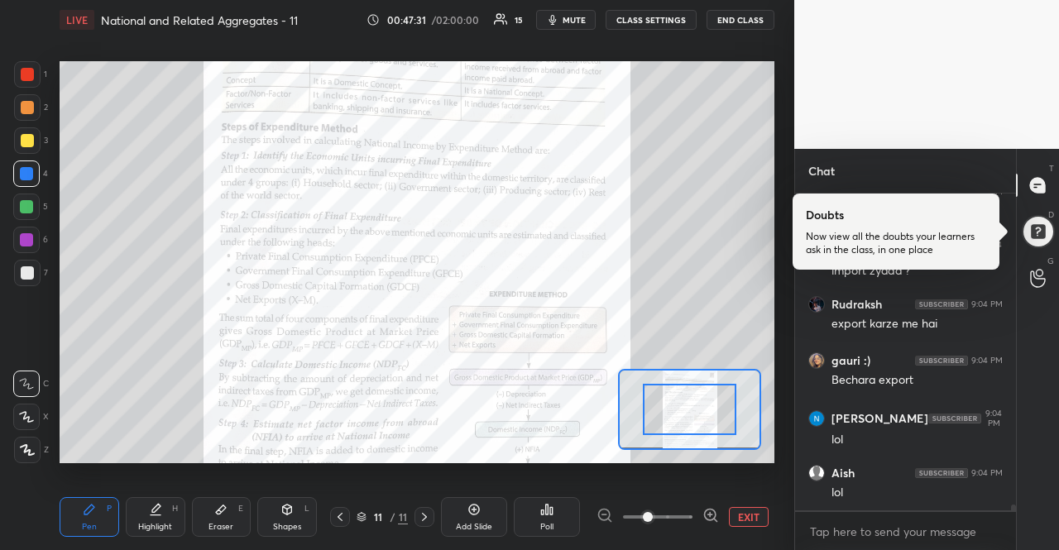
click at [712, 512] on icon at bounding box center [710, 515] width 17 height 17
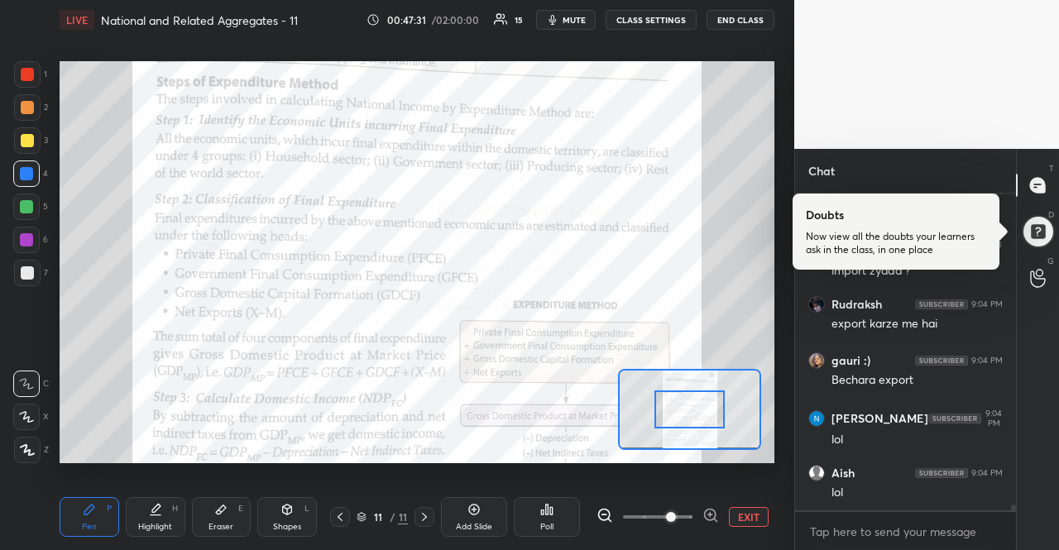
click at [712, 512] on icon at bounding box center [710, 515] width 17 height 17
click at [712, 512] on div at bounding box center [657, 517] width 122 height 20
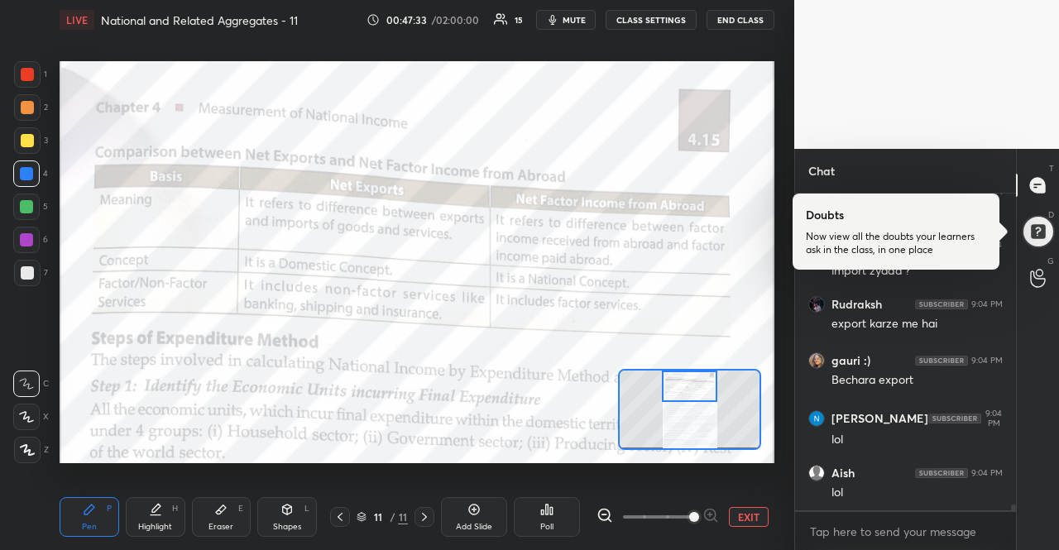
drag, startPoint x: 699, startPoint y: 424, endPoint x: 699, endPoint y: 401, distance: 23.2
click at [699, 401] on div at bounding box center [690, 386] width 56 height 31
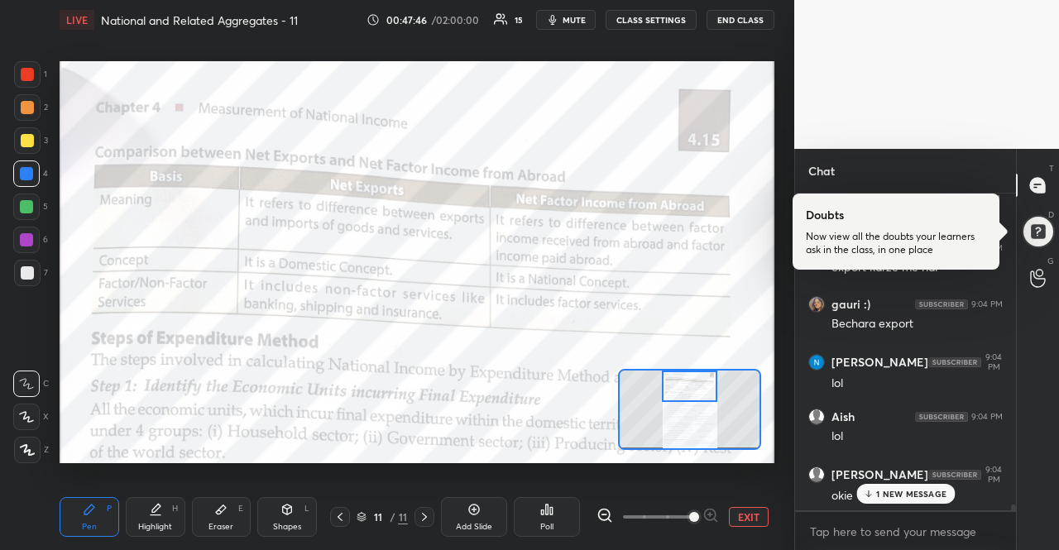
scroll to position [17419, 0]
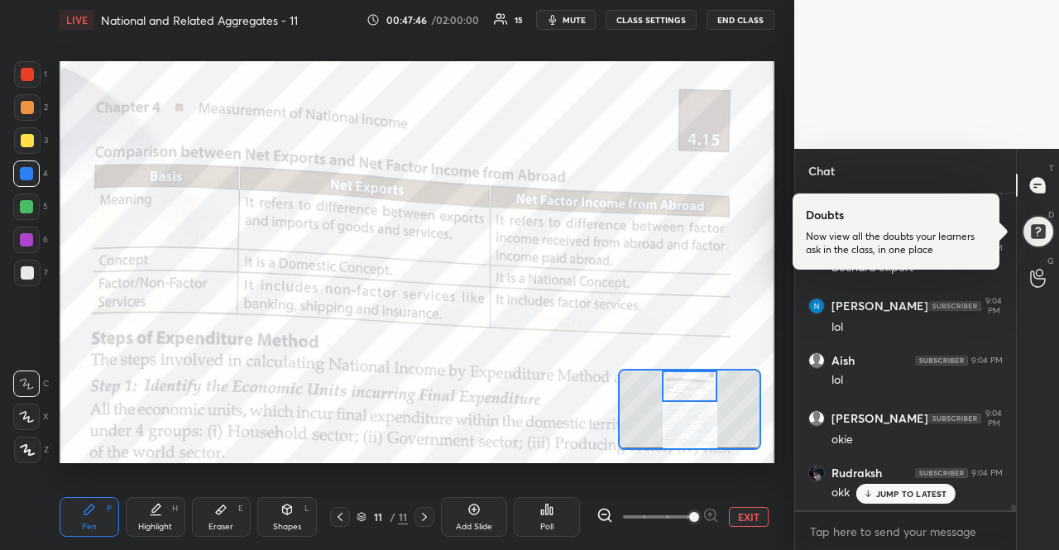
click at [577, 36] on div "LIVE National and Related Aggregates - 11 00:47:46 / 02:00:00 15 mute CLASS SET…" at bounding box center [417, 20] width 715 height 40
click at [577, 26] on button "mute" at bounding box center [566, 20] width 60 height 20
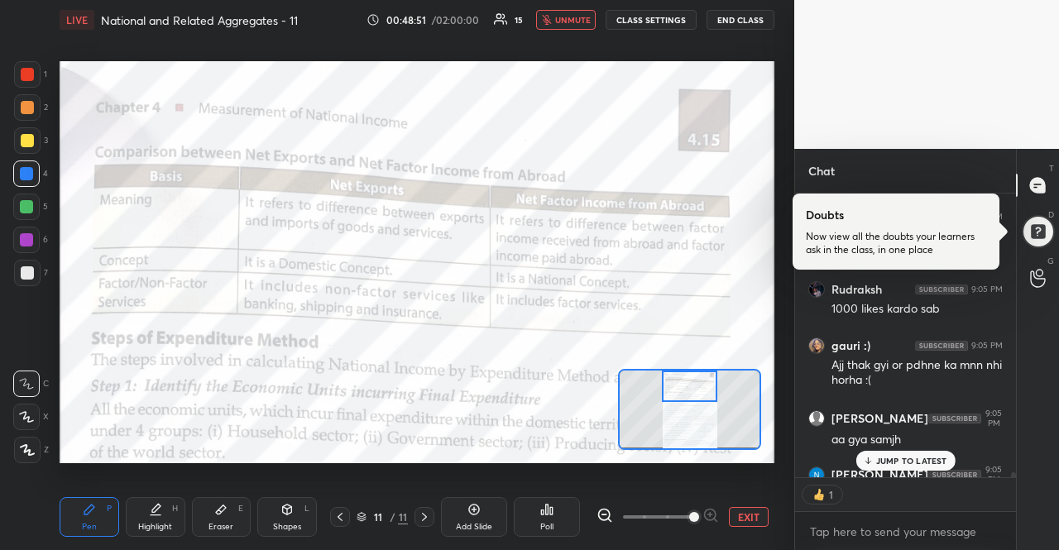
scroll to position [6, 5]
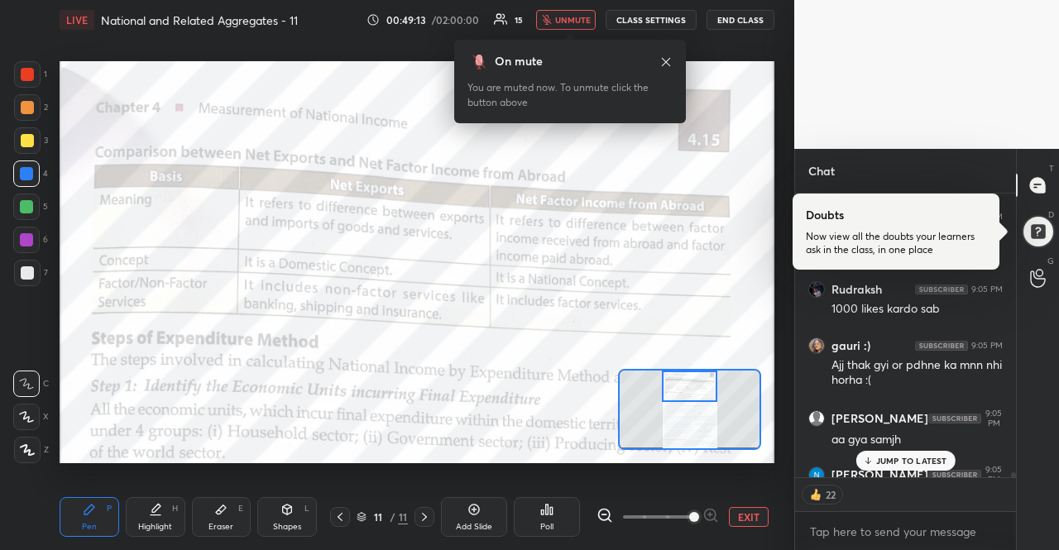
click at [577, 26] on button "unmute" at bounding box center [566, 20] width 60 height 20
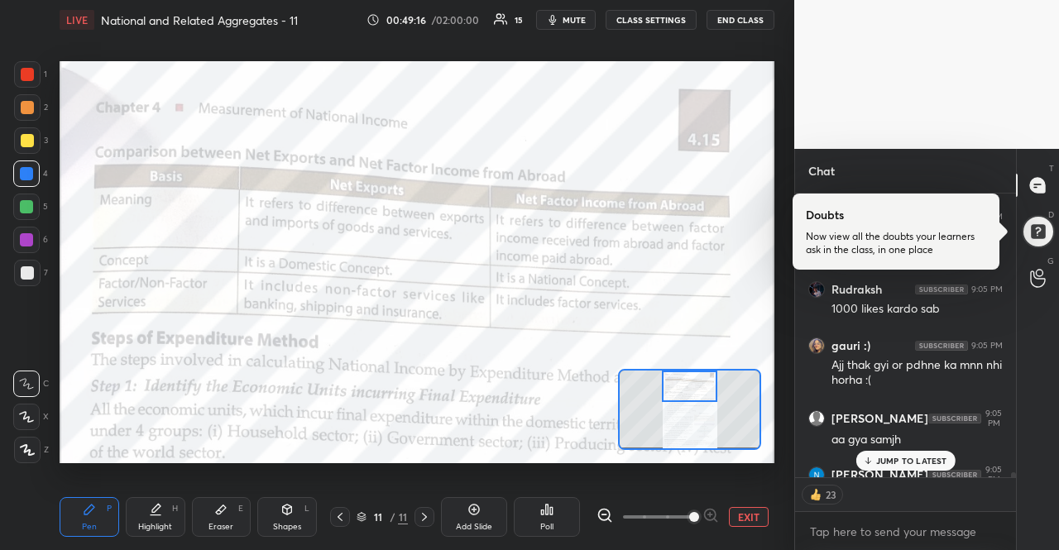
click at [916, 452] on div "JUMP TO LATEST" at bounding box center [904, 461] width 99 height 20
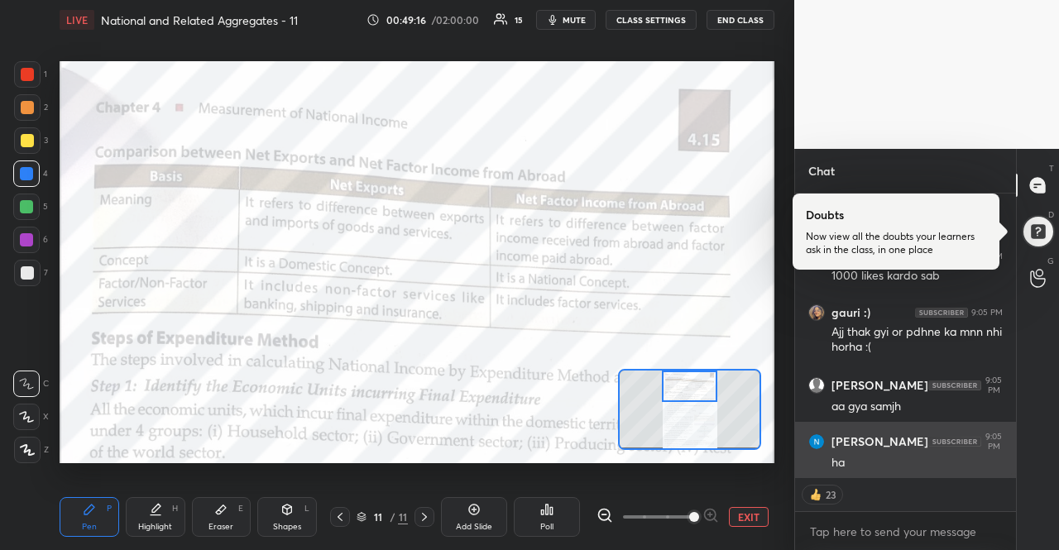
click at [912, 466] on div "ha" at bounding box center [916, 463] width 171 height 17
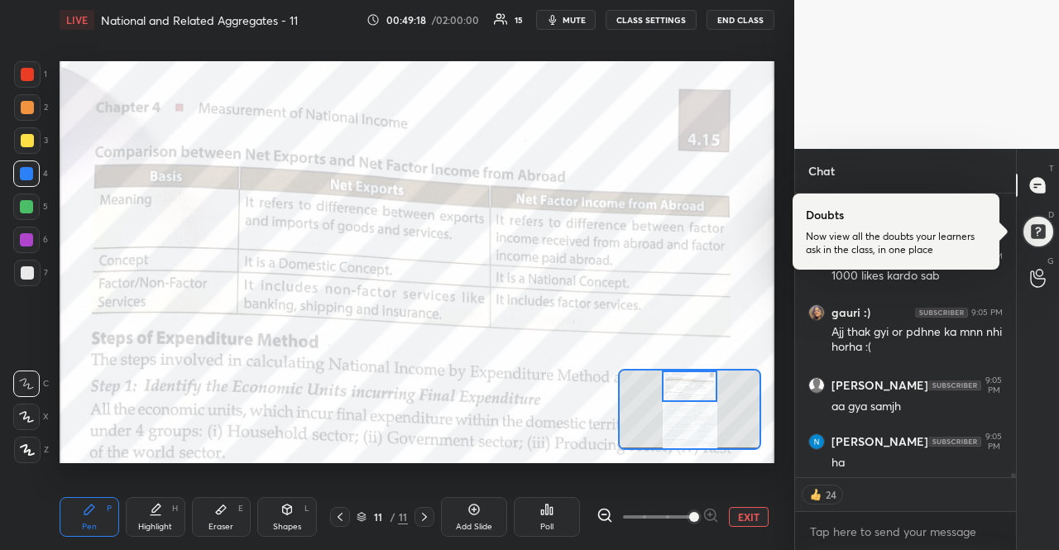
scroll to position [17877, 0]
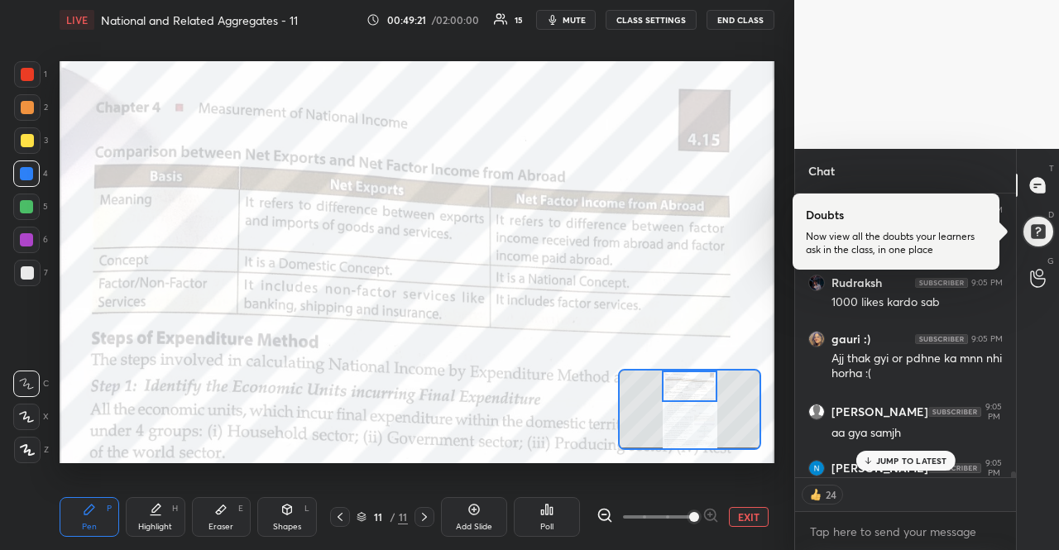
click at [891, 468] on div "JUMP TO LATEST" at bounding box center [904, 461] width 99 height 20
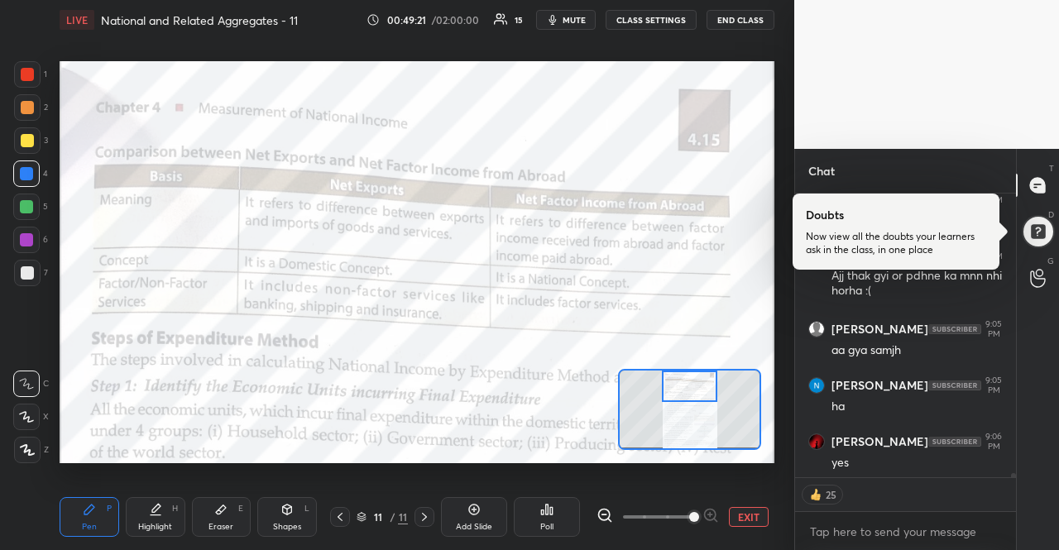
click at [891, 468] on div "[PERSON_NAME] 9:06 PM yes" at bounding box center [905, 452] width 221 height 60
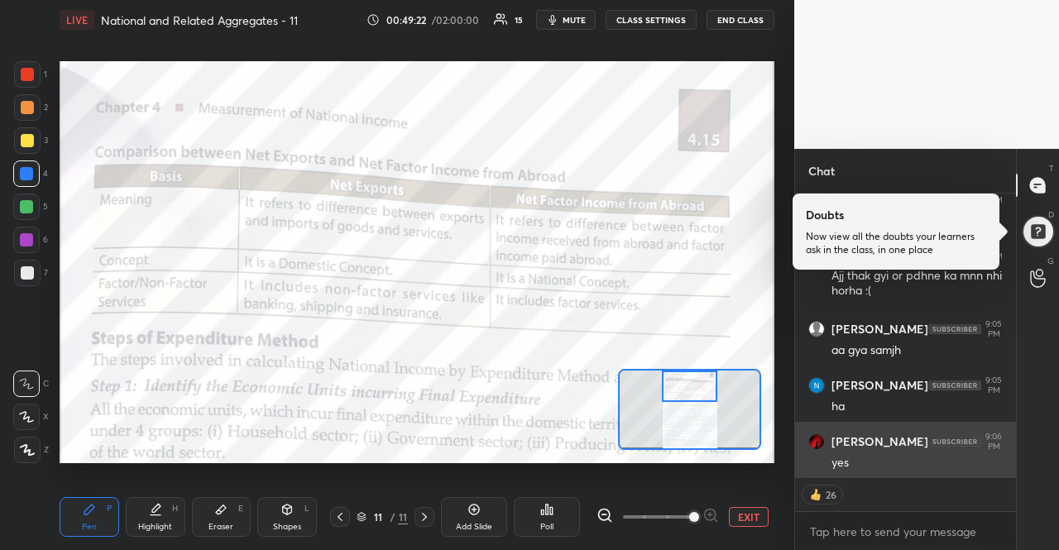
scroll to position [17933, 0]
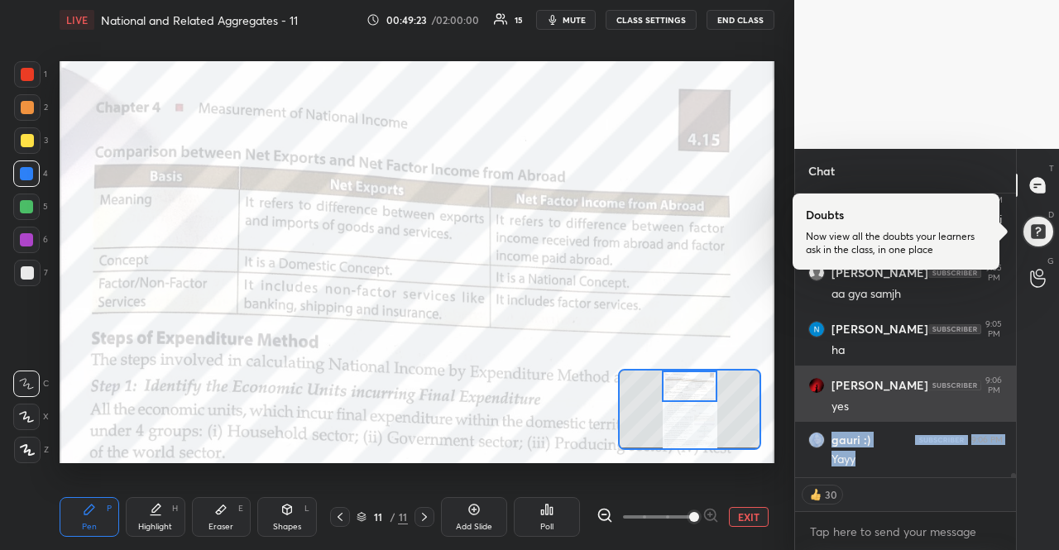
click at [891, 467] on div "Yayy" at bounding box center [916, 460] width 171 height 17
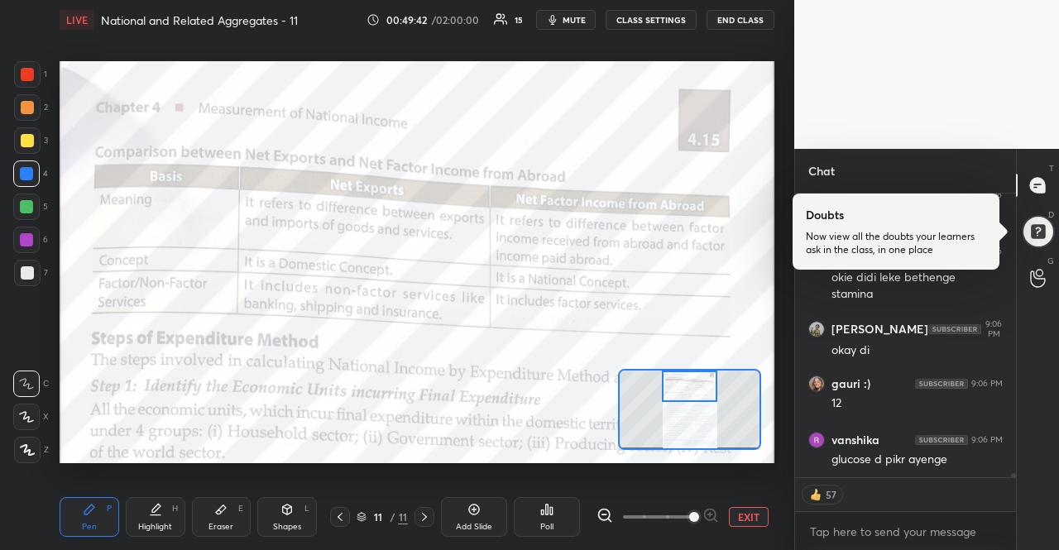
scroll to position [18304, 0]
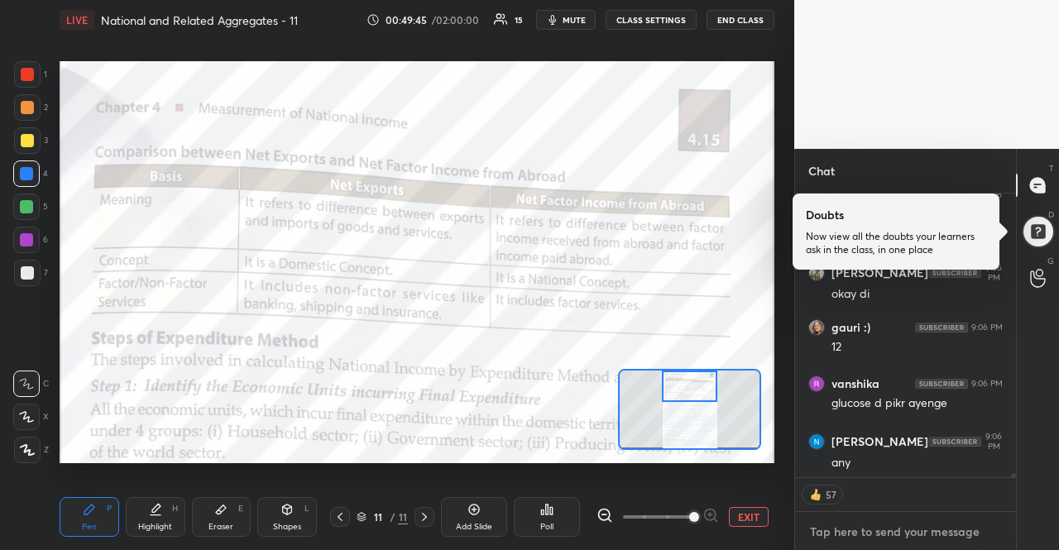
click at [879, 520] on textarea at bounding box center [905, 532] width 194 height 26
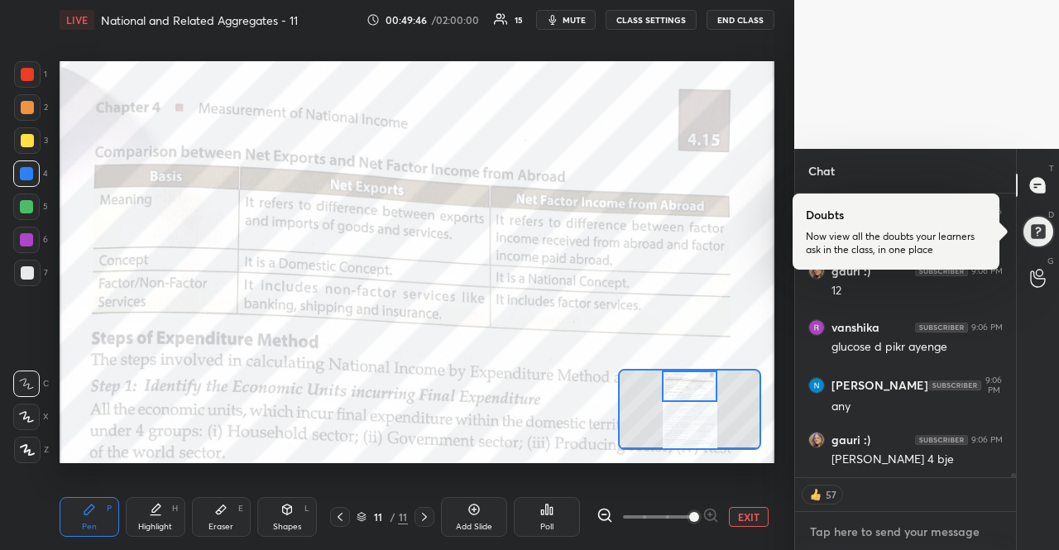
click at [879, 520] on textarea at bounding box center [905, 532] width 194 height 26
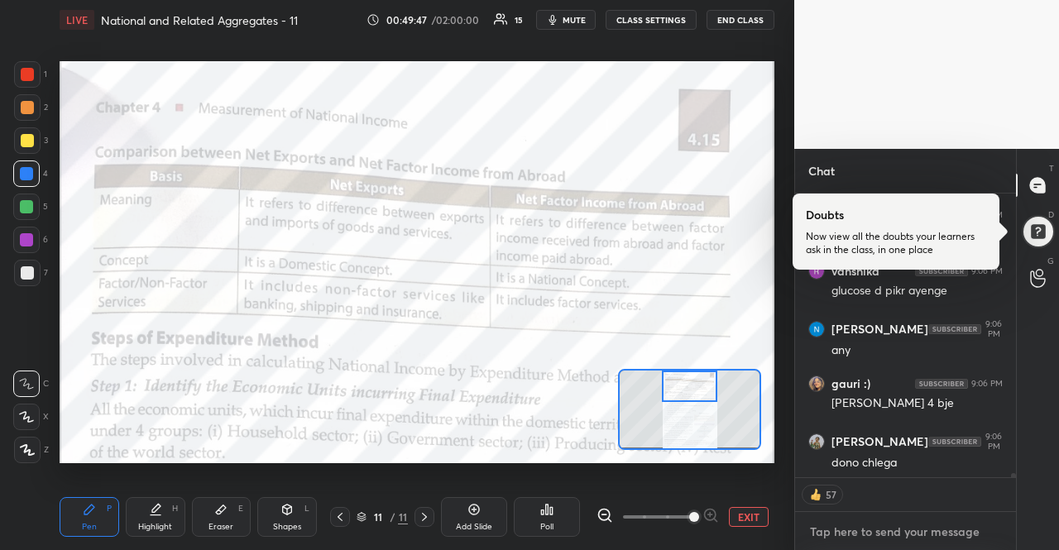
scroll to position [18383, 0]
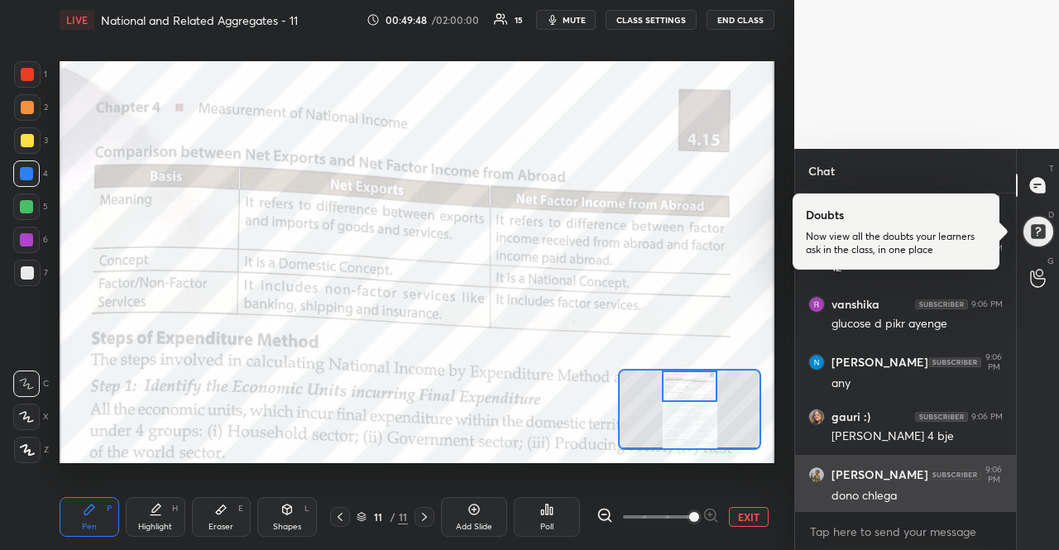
click at [900, 499] on div "dono chlega" at bounding box center [916, 496] width 171 height 17
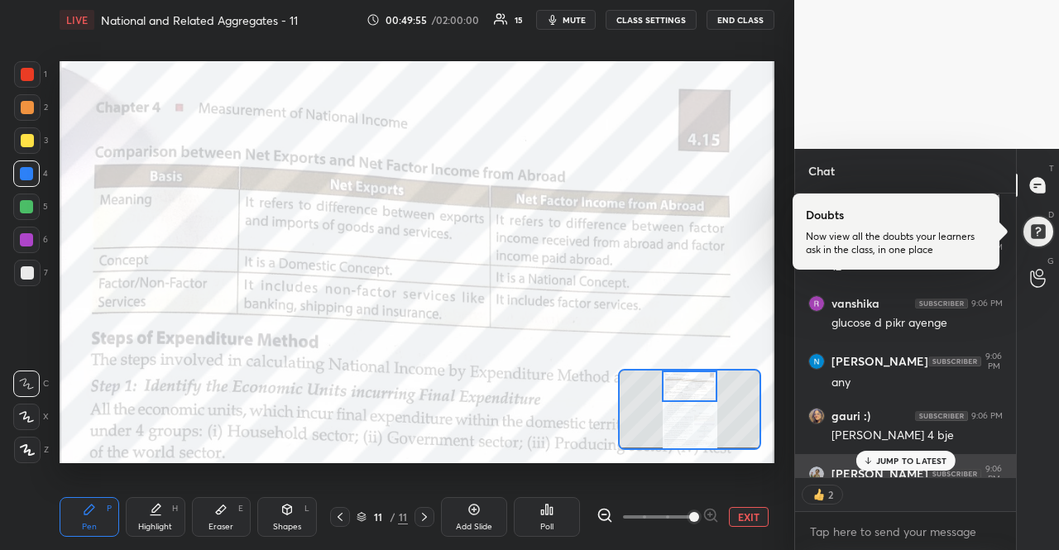
scroll to position [18473, 0]
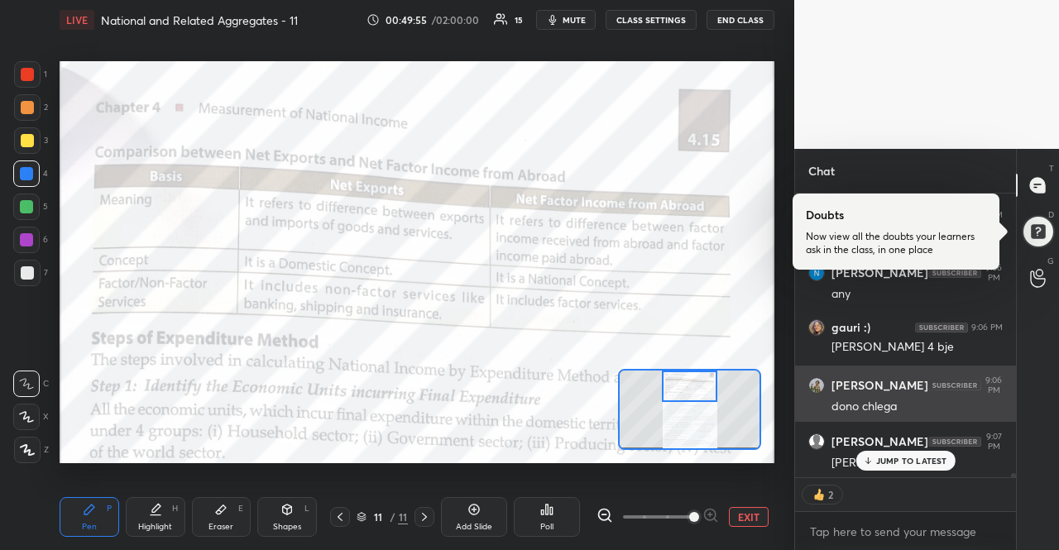
click at [919, 471] on div "gauri :) 9:05 PM Read kroo chlo Rudraksh chup Rudraksh 9:05 PM 1000 likes kardo…" at bounding box center [905, 336] width 221 height 284
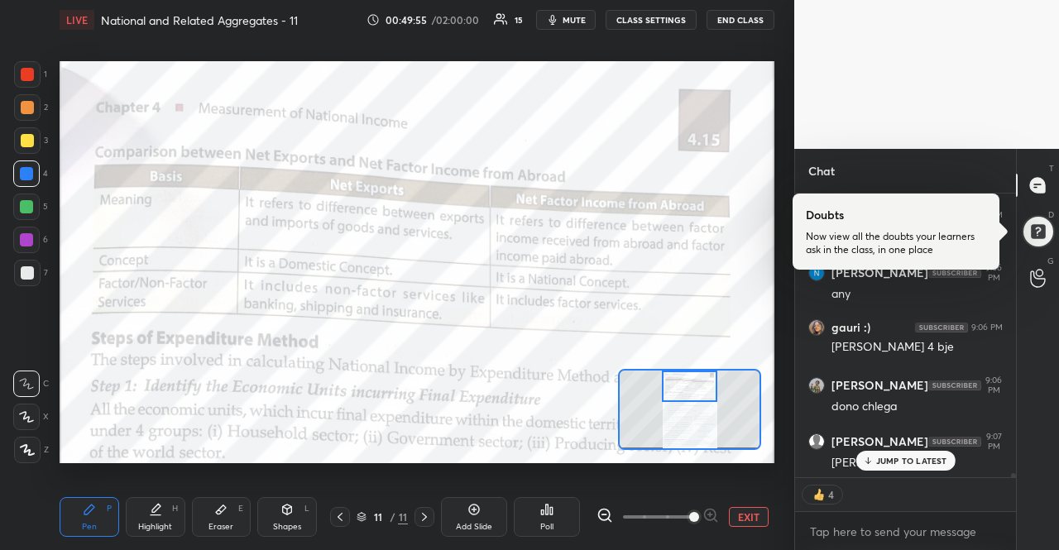
click at [918, 461] on p "JUMP TO LATEST" at bounding box center [911, 461] width 71 height 10
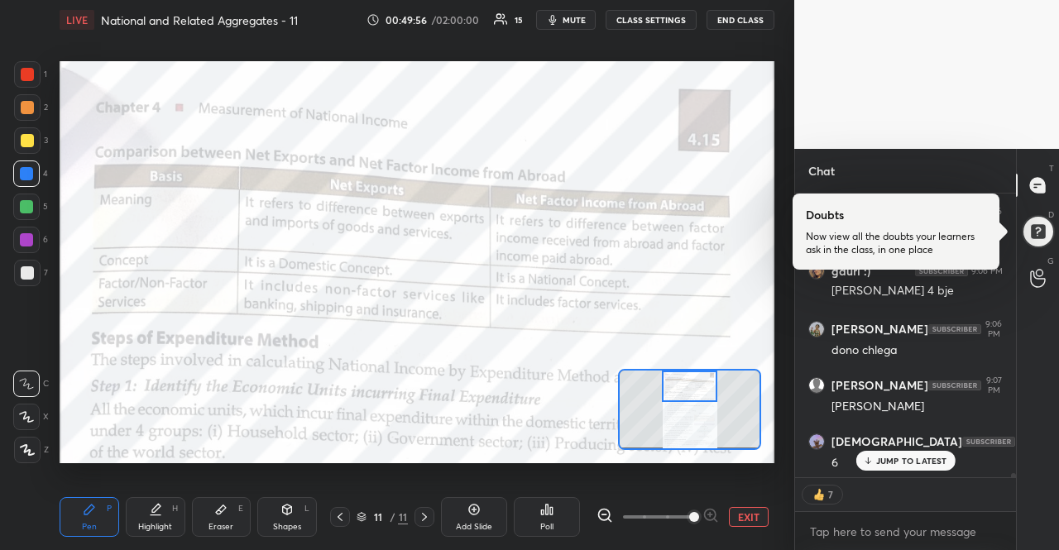
click at [918, 461] on p "JUMP TO LATEST" at bounding box center [911, 461] width 71 height 10
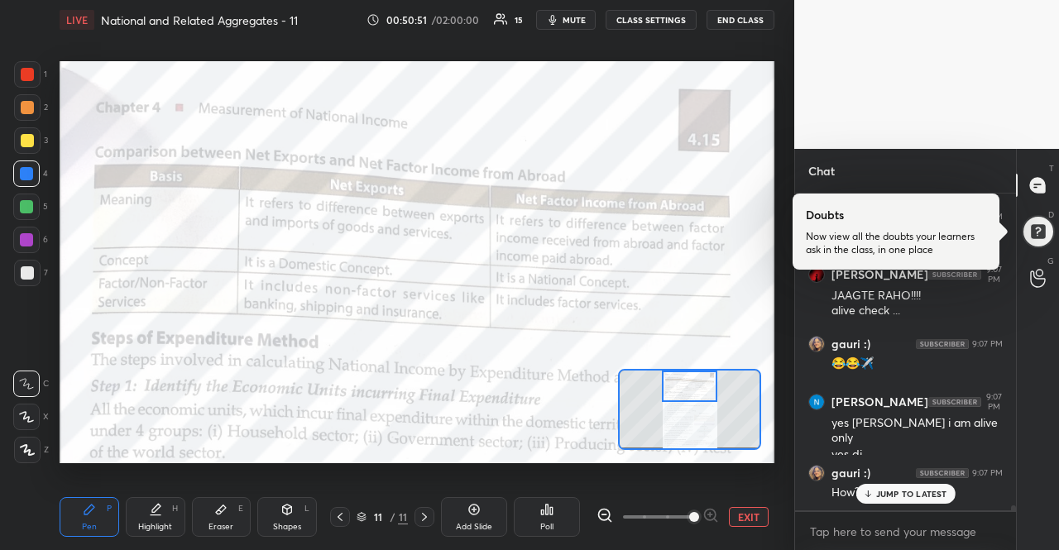
scroll to position [18865, 0]
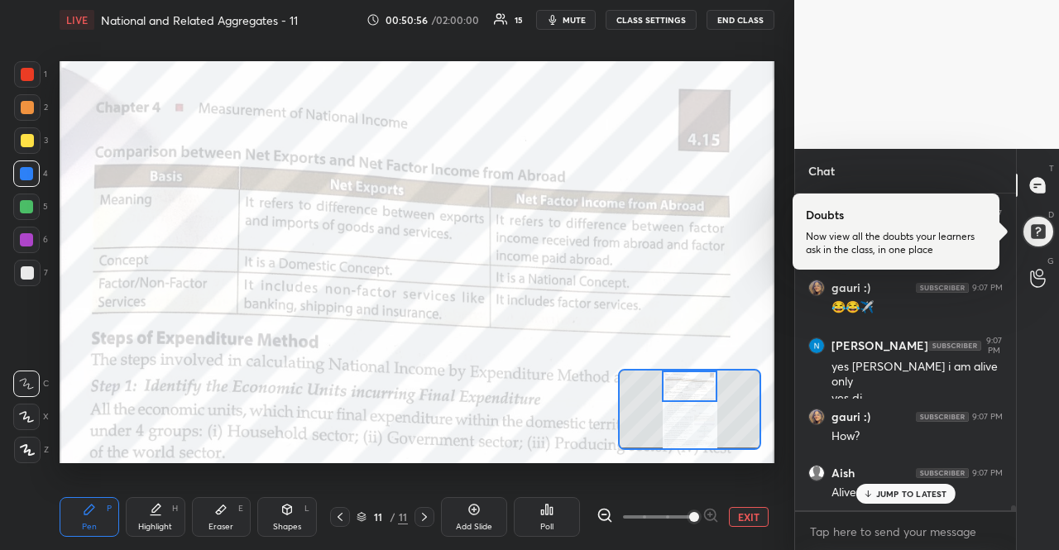
click at [893, 489] on p "JUMP TO LATEST" at bounding box center [911, 494] width 71 height 10
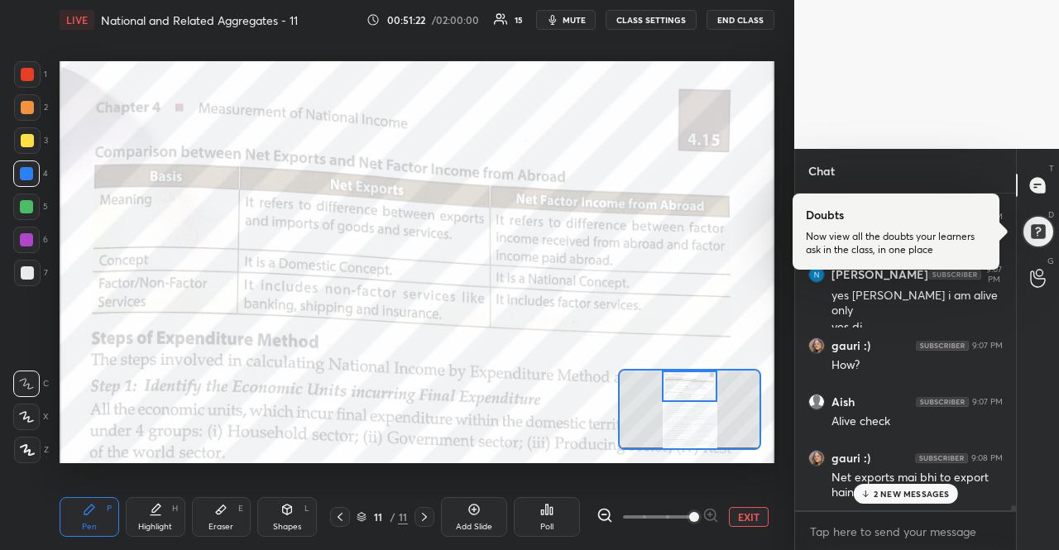
scroll to position [19024, 0]
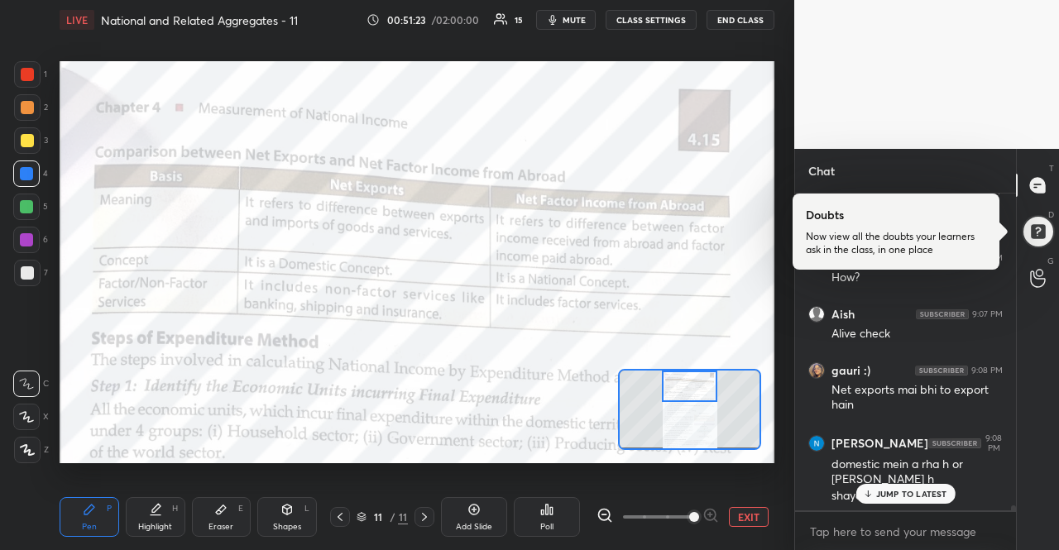
click at [921, 486] on div "JUMP TO LATEST" at bounding box center [904, 494] width 99 height 20
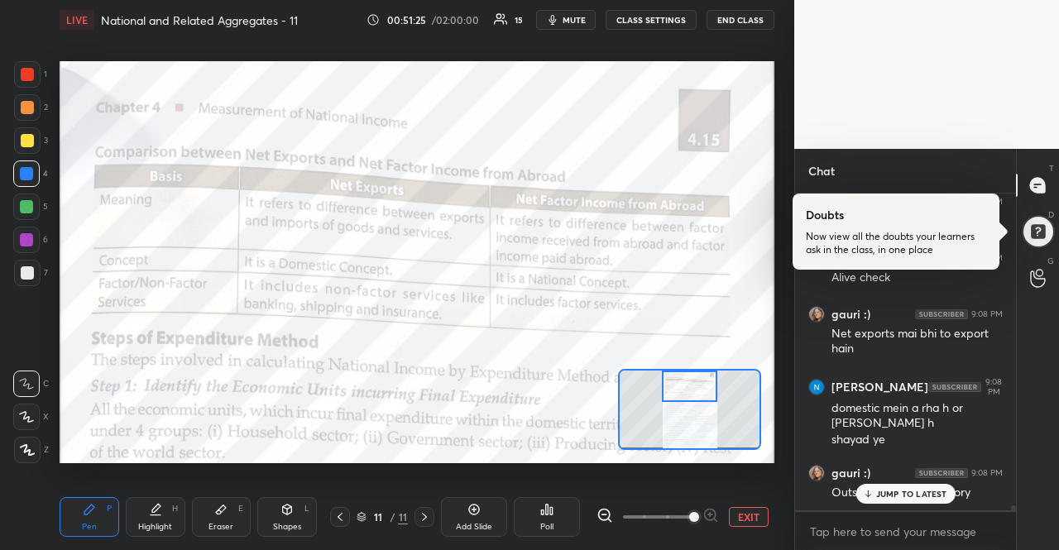
click at [923, 490] on p "JUMP TO LATEST" at bounding box center [911, 494] width 71 height 10
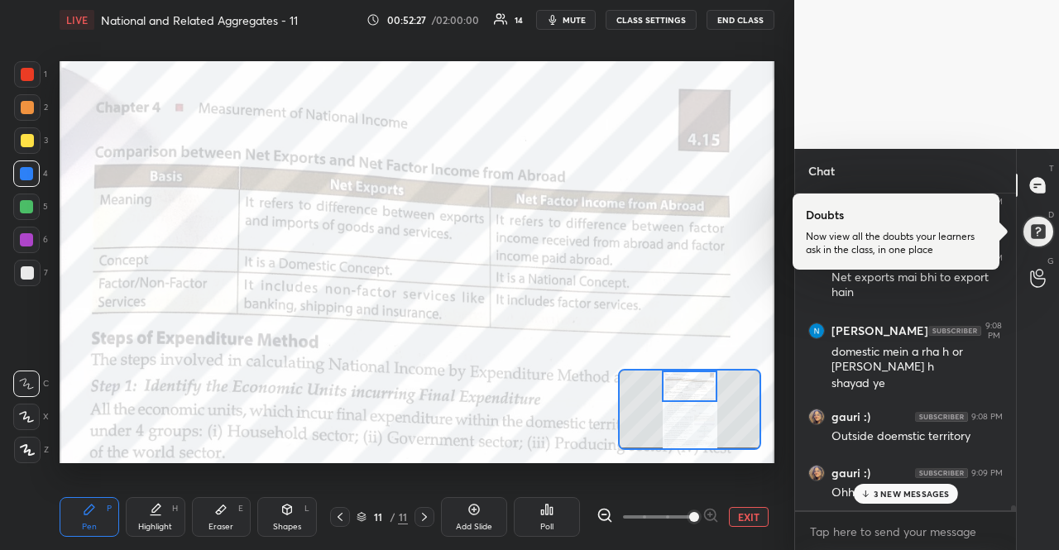
scroll to position [19265, 0]
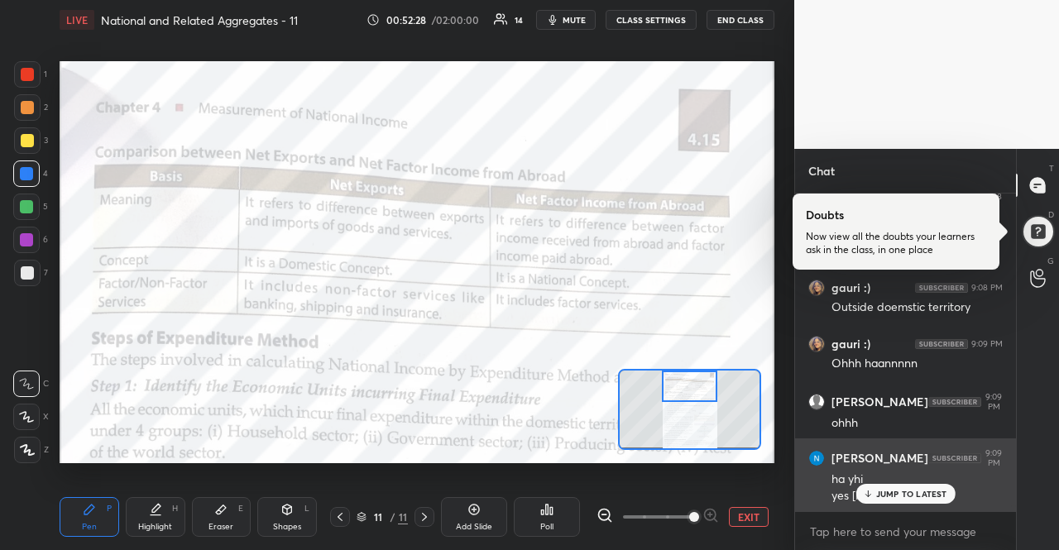
click at [917, 472] on div "ha yhi" at bounding box center [916, 480] width 171 height 17
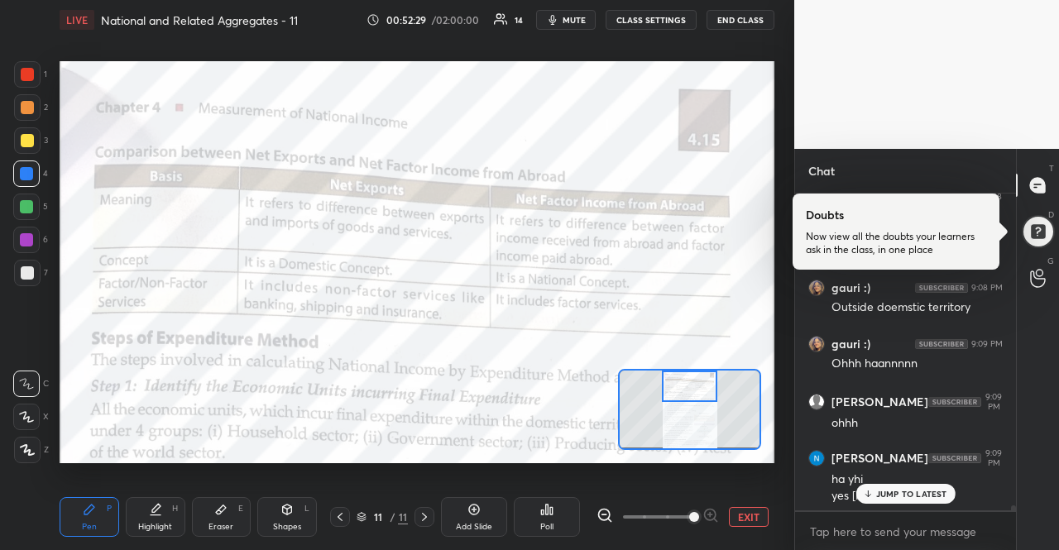
click at [917, 489] on p "JUMP TO LATEST" at bounding box center [911, 494] width 71 height 10
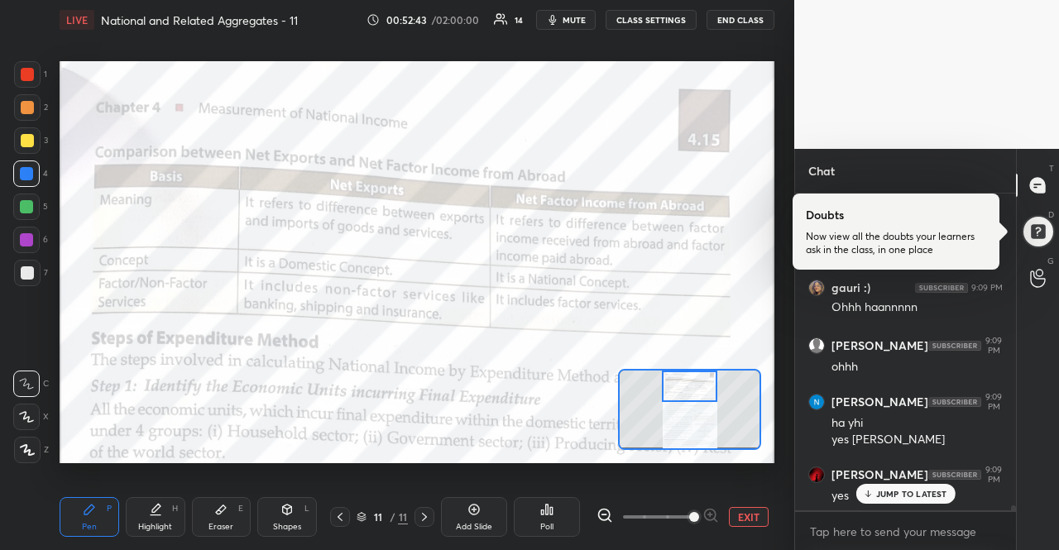
click at [917, 489] on p "JUMP TO LATEST" at bounding box center [911, 494] width 71 height 10
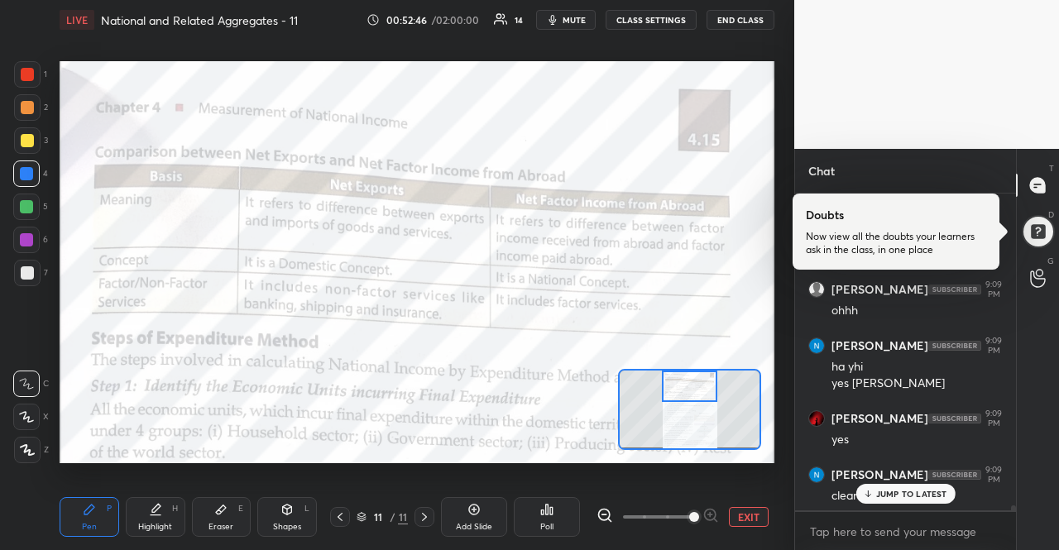
click at [917, 489] on p "JUMP TO LATEST" at bounding box center [911, 494] width 71 height 10
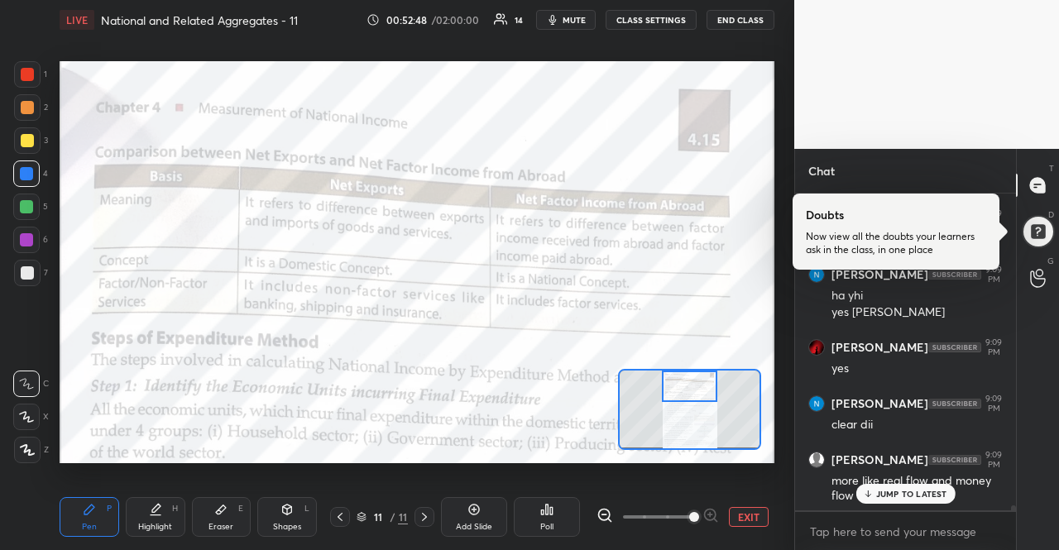
click at [917, 489] on p "JUMP TO LATEST" at bounding box center [911, 494] width 71 height 10
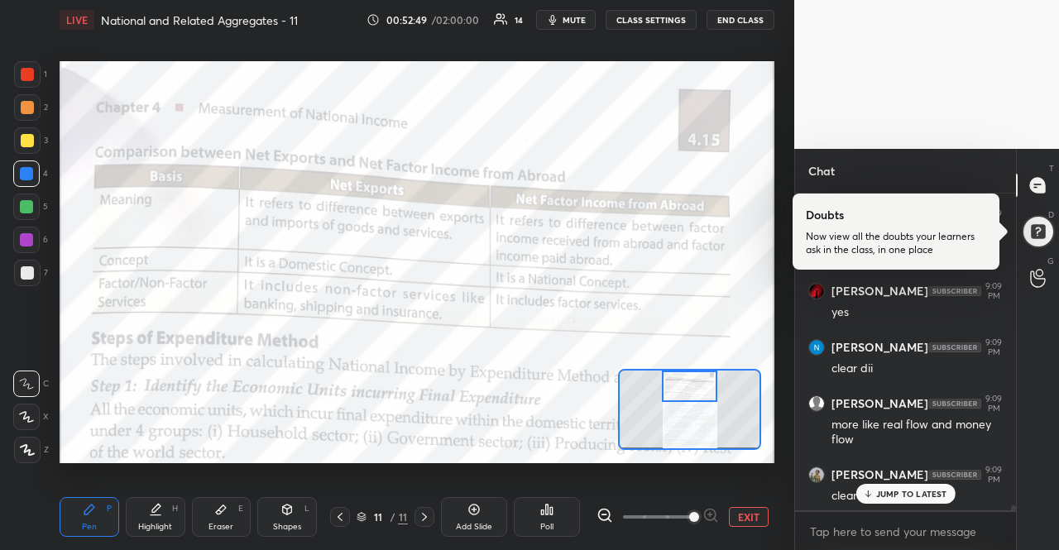
click at [917, 489] on p "JUMP TO LATEST" at bounding box center [911, 494] width 71 height 10
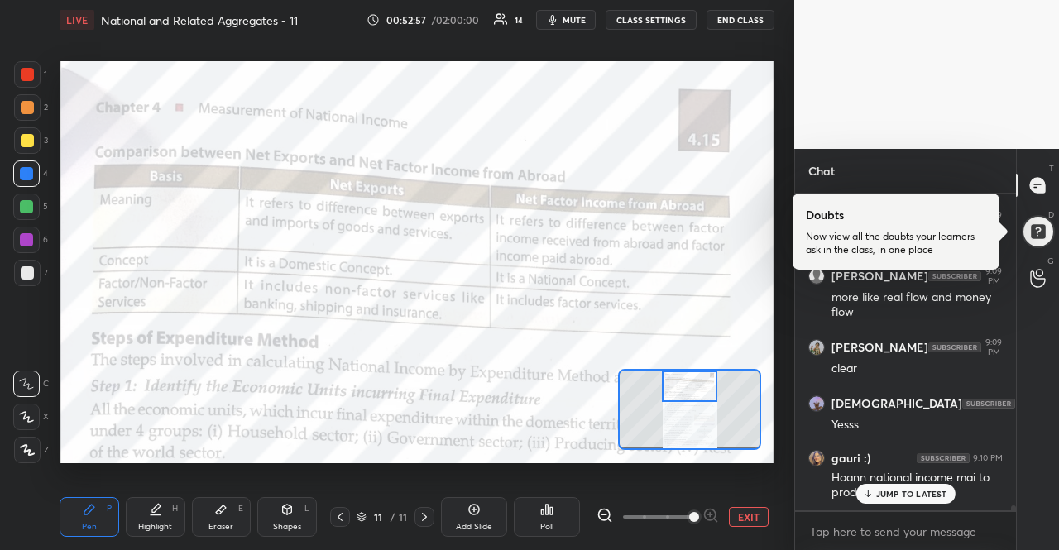
scroll to position [19689, 0]
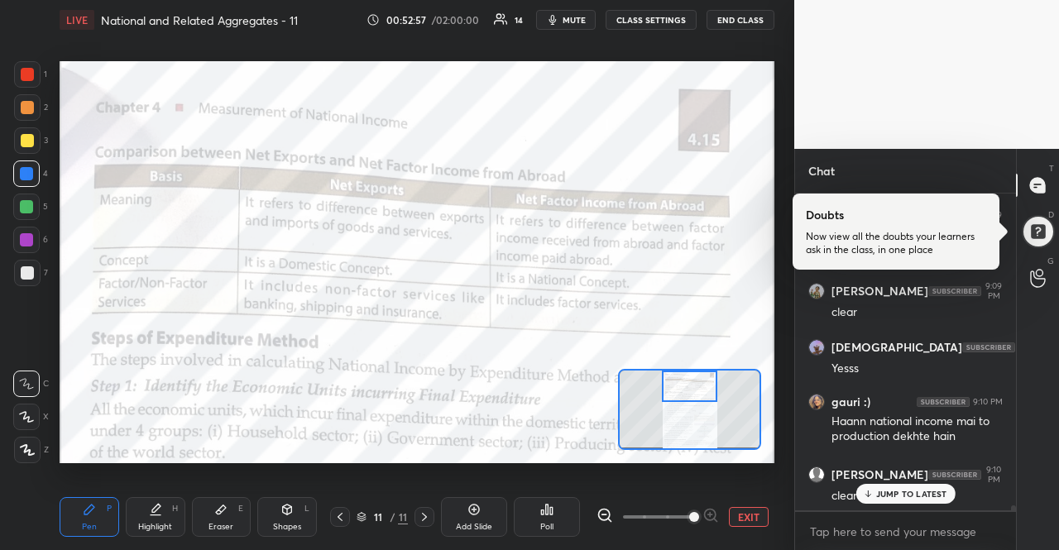
click at [920, 495] on p "JUMP TO LATEST" at bounding box center [911, 494] width 71 height 10
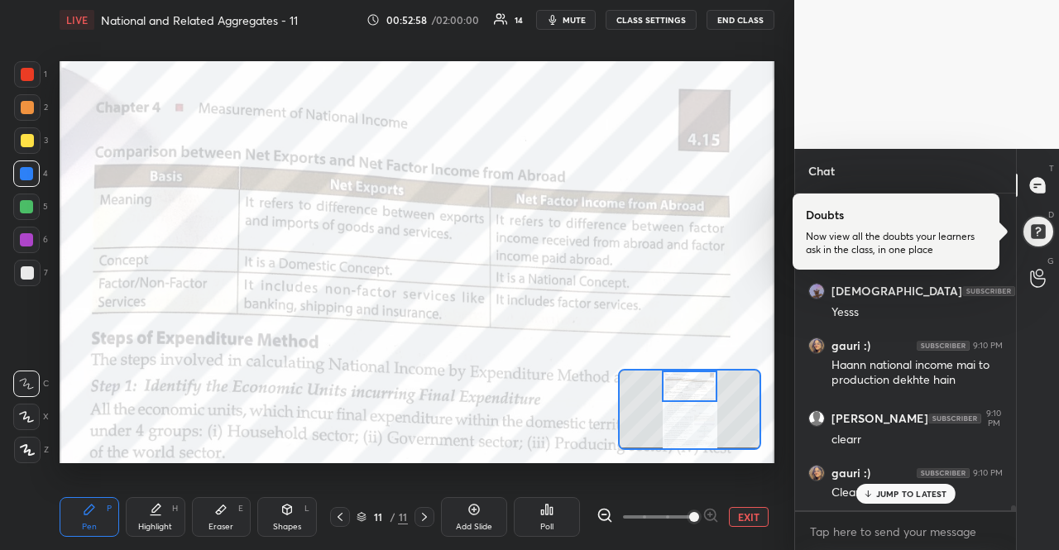
click at [920, 495] on p "JUMP TO LATEST" at bounding box center [911, 494] width 71 height 10
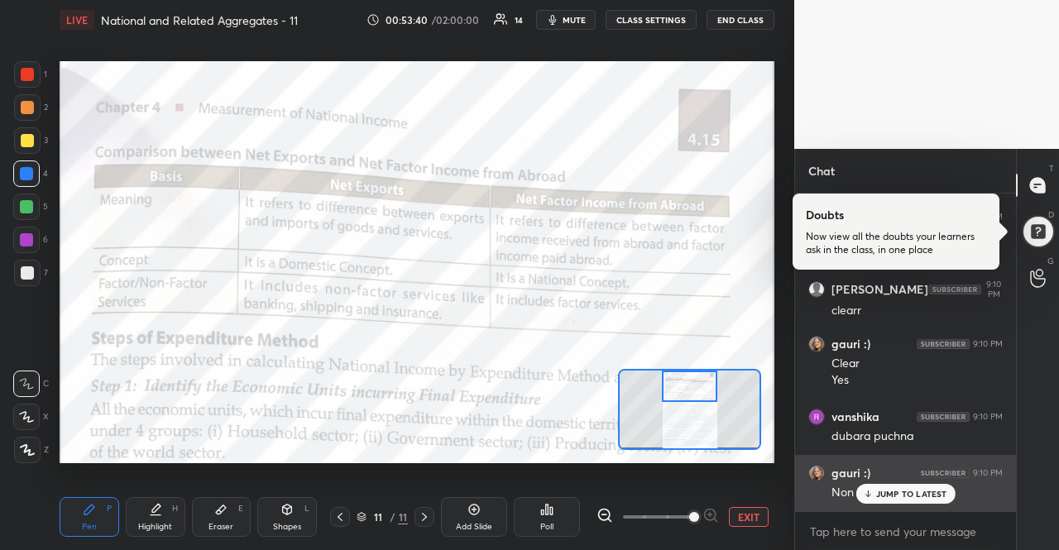
click at [921, 477] on div "gauri :) 9:10 PM" at bounding box center [905, 473] width 194 height 17
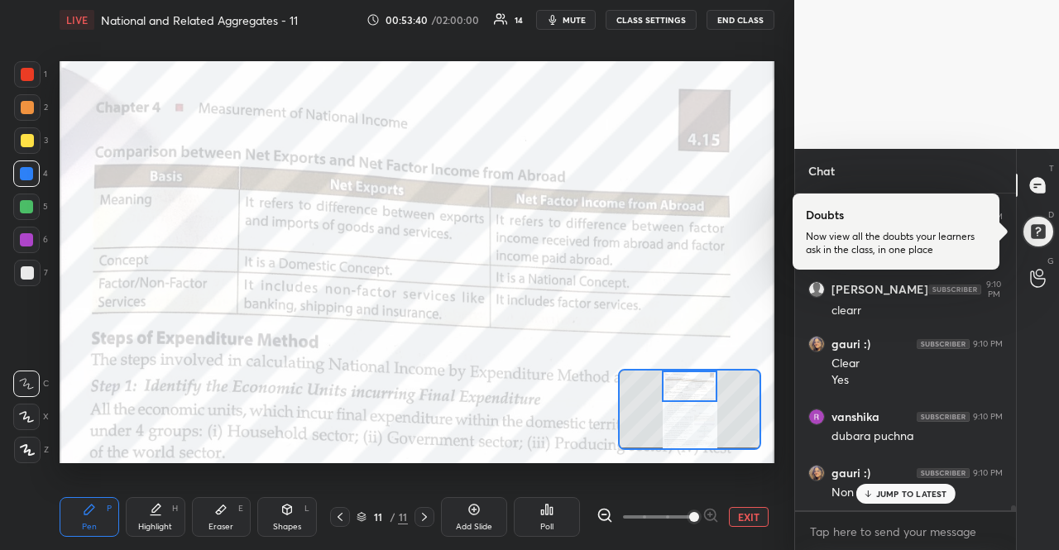
click at [917, 487] on div "JUMP TO LATEST" at bounding box center [904, 494] width 99 height 20
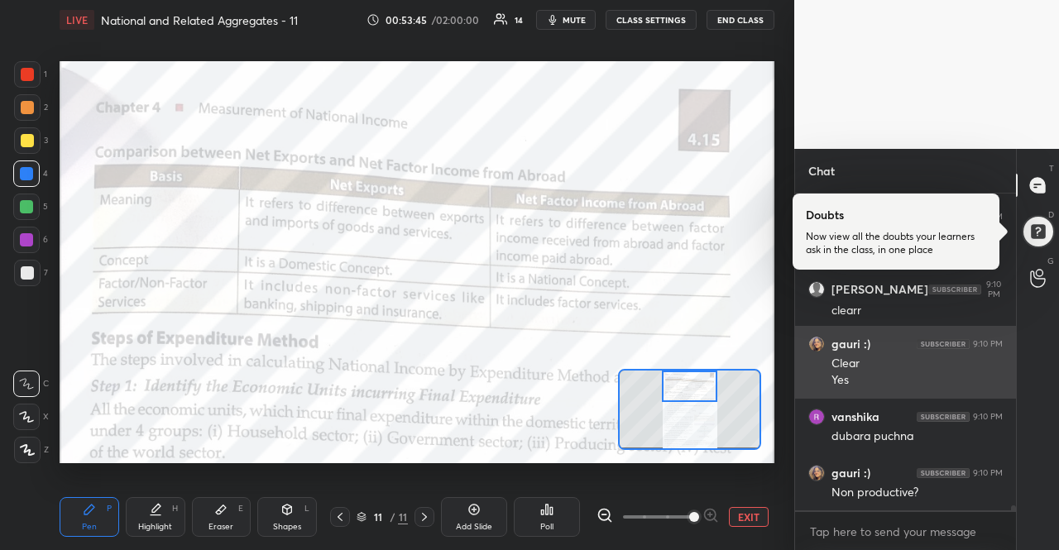
scroll to position [19930, 0]
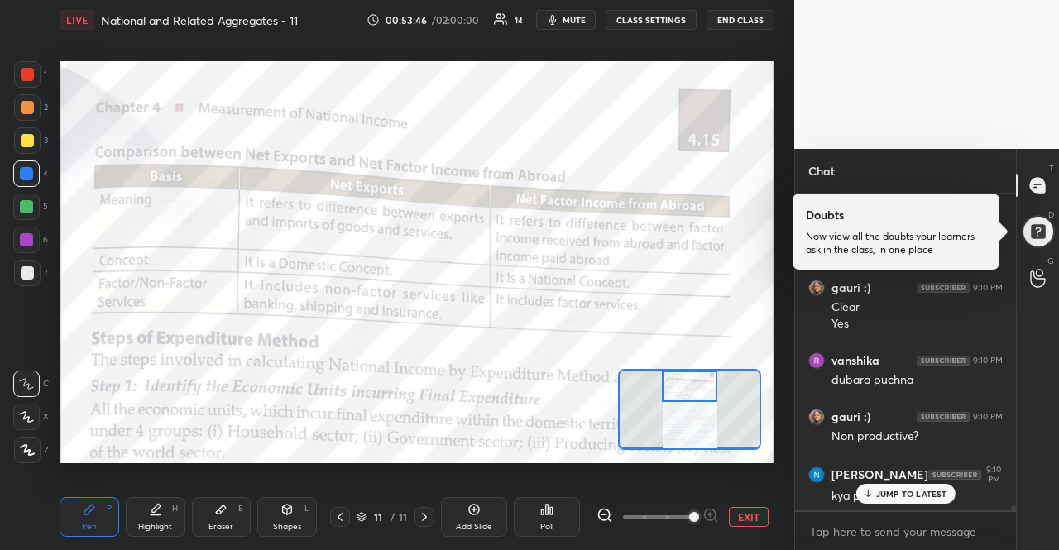
click at [902, 485] on div "JUMP TO LATEST" at bounding box center [904, 494] width 99 height 20
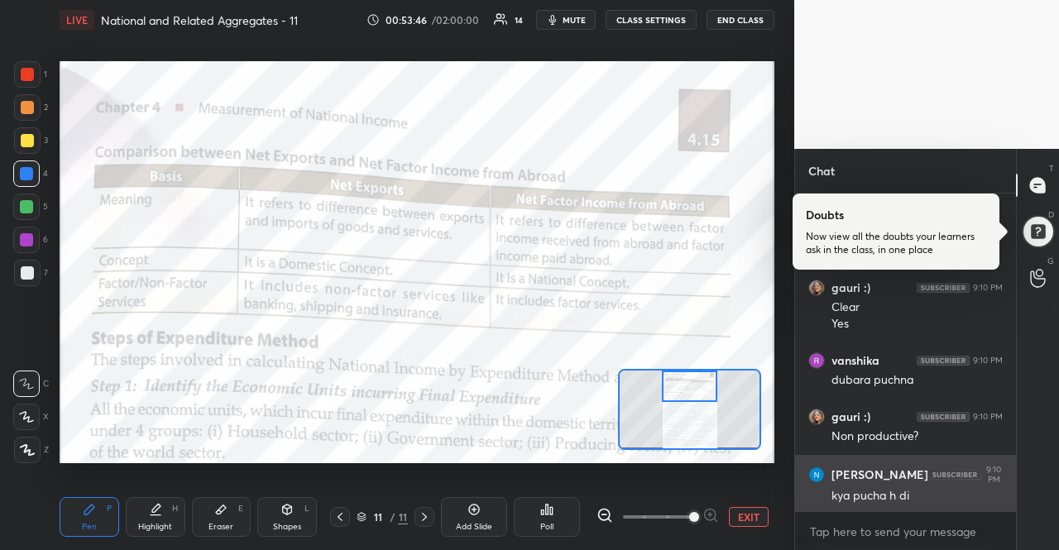
scroll to position [20002, 0]
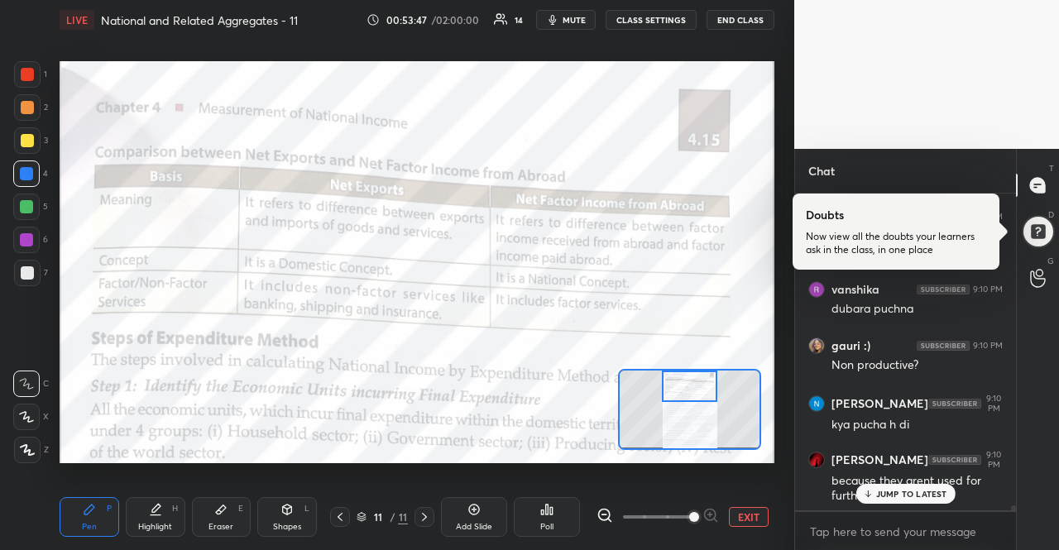
click at [889, 499] on p "JUMP TO LATEST" at bounding box center [911, 494] width 71 height 10
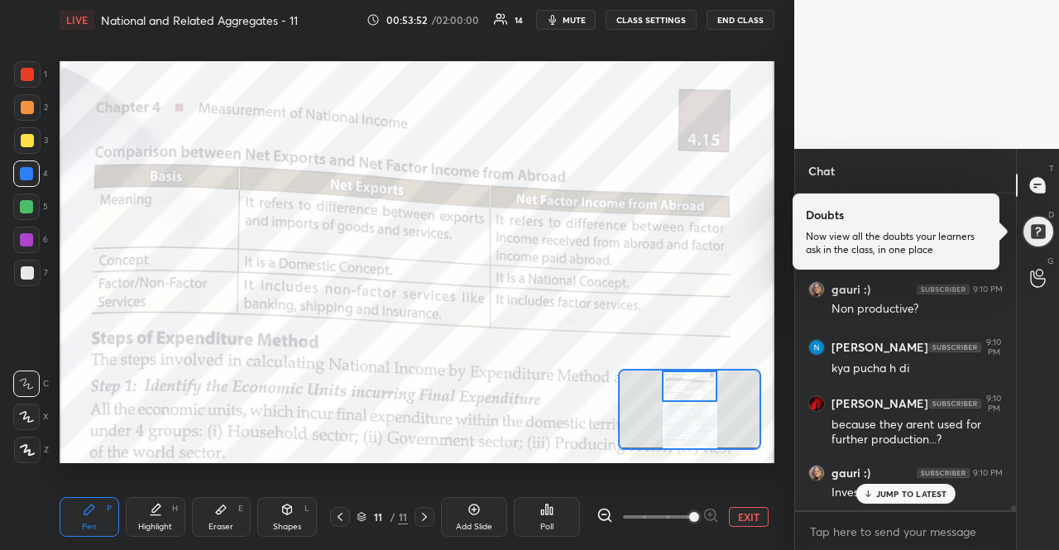
click at [893, 496] on p "JUMP TO LATEST" at bounding box center [911, 494] width 71 height 10
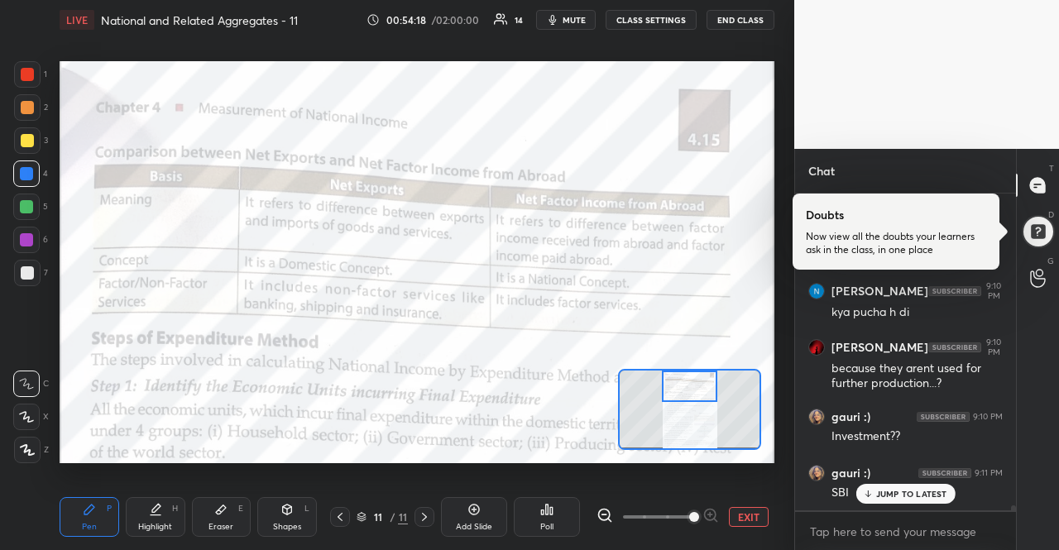
scroll to position [20170, 0]
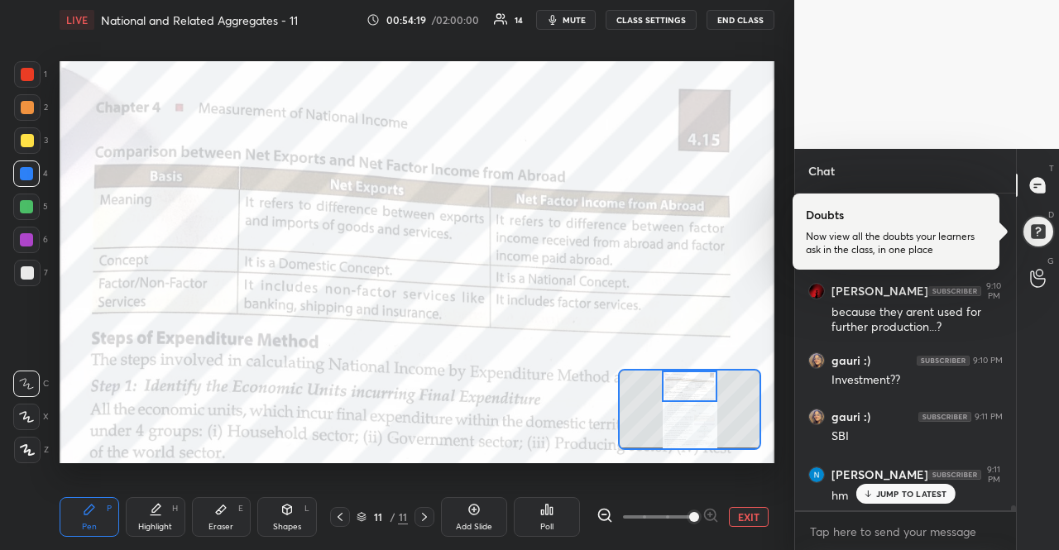
click at [931, 502] on div "JUMP TO LATEST" at bounding box center [904, 494] width 99 height 20
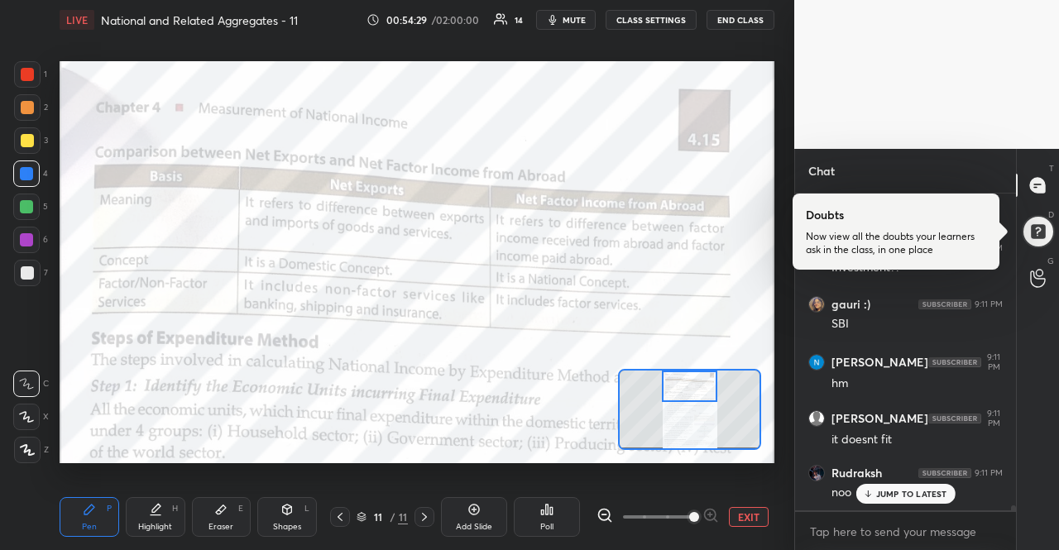
click at [933, 484] on div "JUMP TO LATEST" at bounding box center [904, 494] width 99 height 20
click at [930, 486] on div "JUMP TO LATEST" at bounding box center [904, 494] width 99 height 20
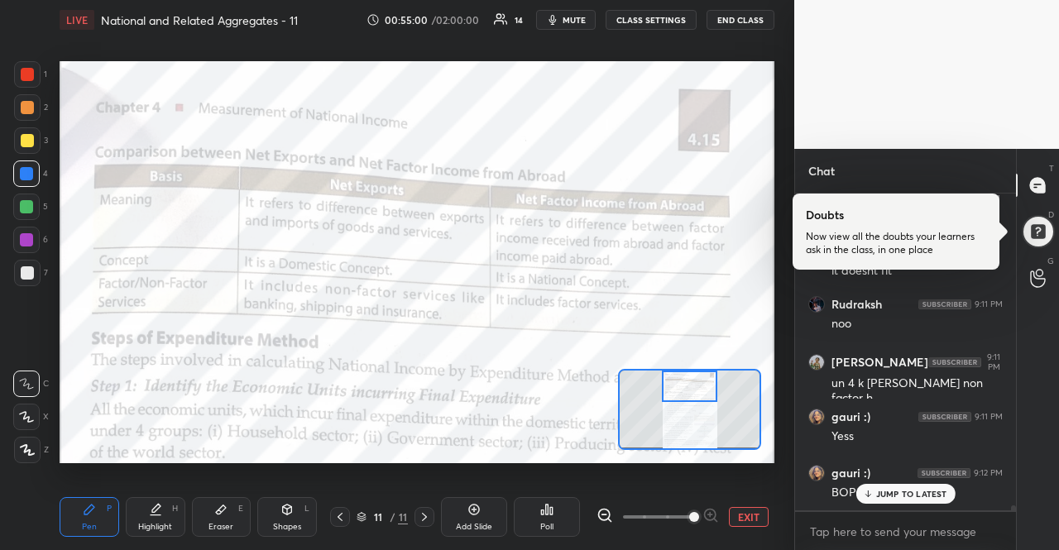
scroll to position [20508, 0]
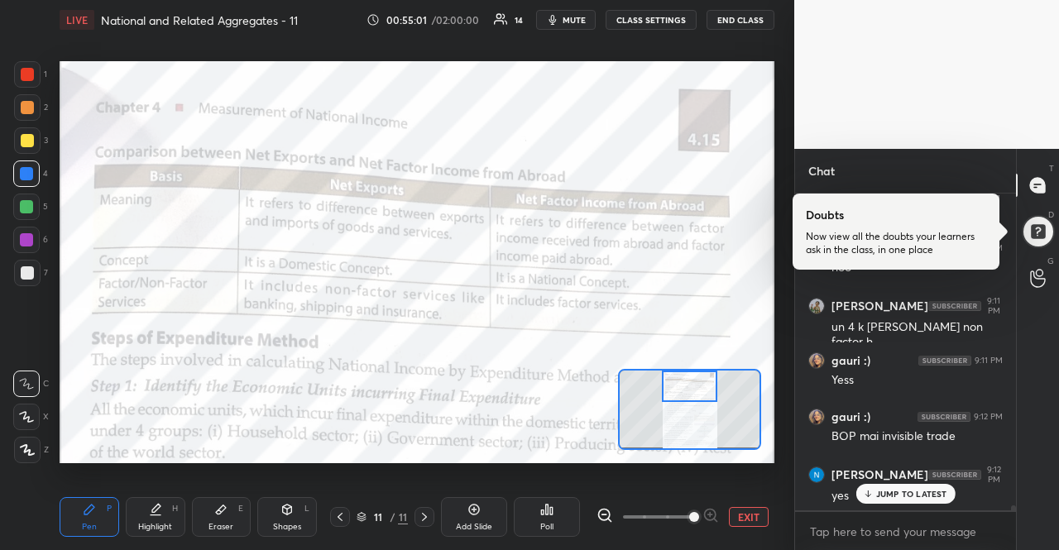
click at [893, 491] on p "JUMP TO LATEST" at bounding box center [911, 494] width 71 height 10
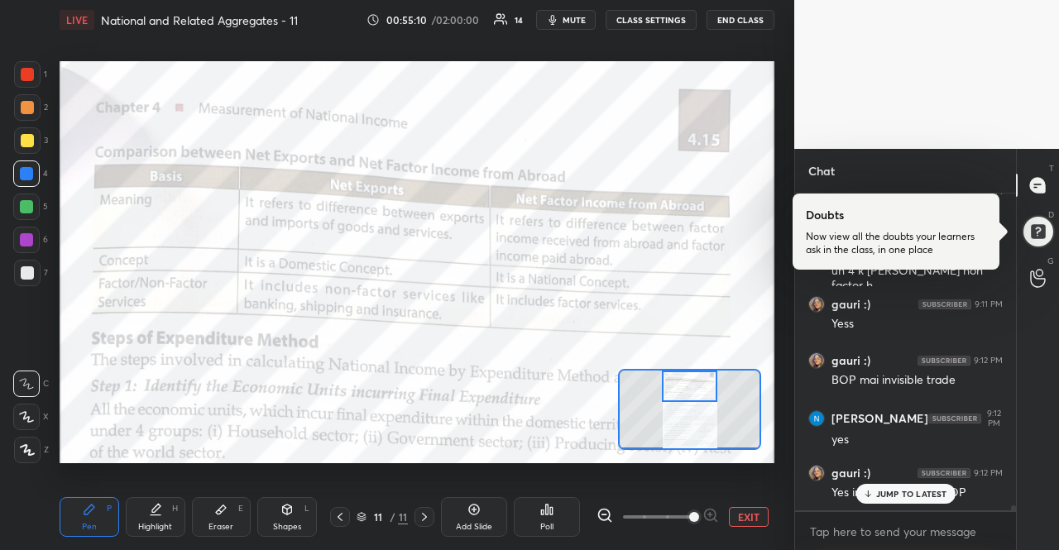
click at [893, 491] on p "JUMP TO LATEST" at bounding box center [911, 494] width 71 height 10
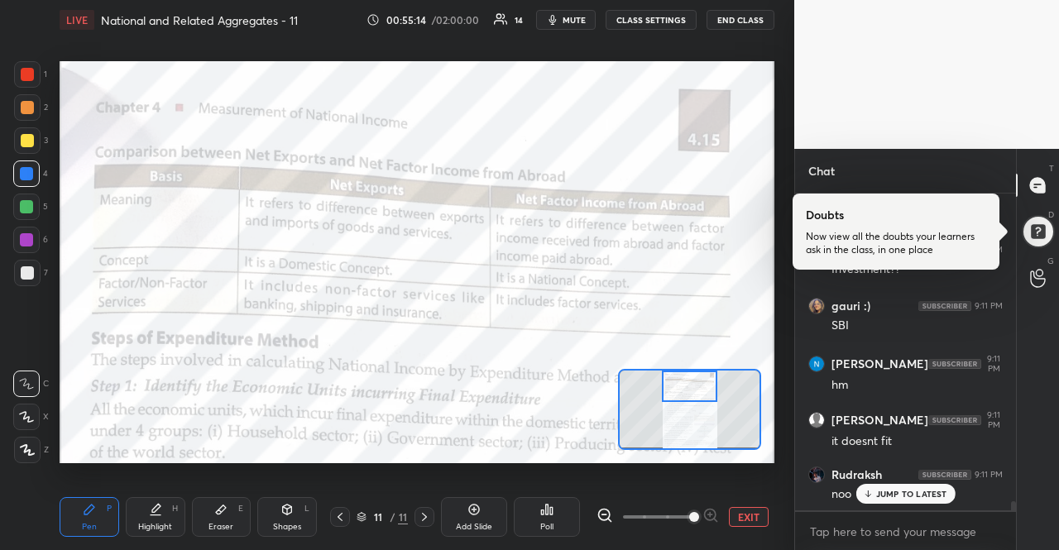
click at [927, 496] on p "JUMP TO LATEST" at bounding box center [911, 494] width 71 height 10
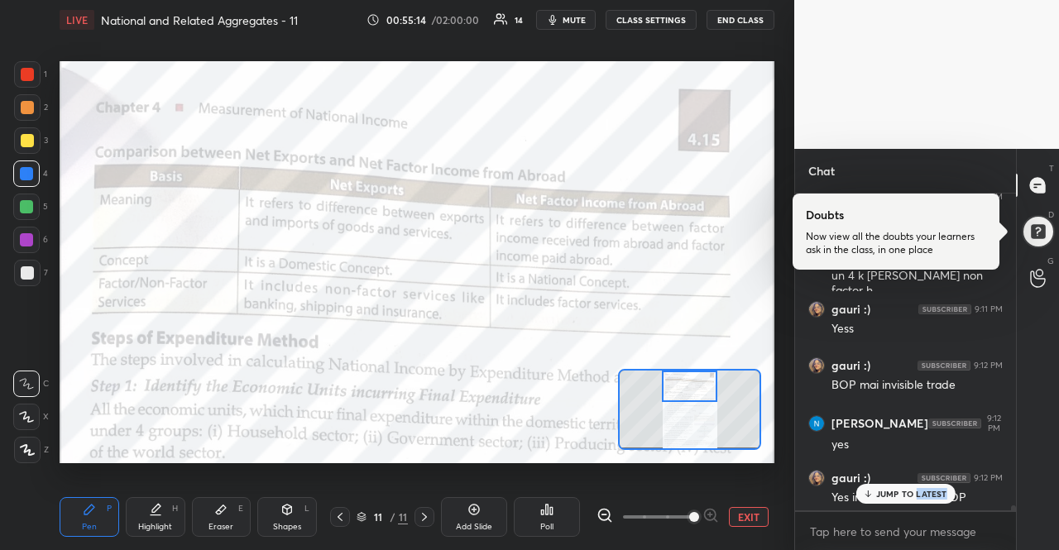
click at [927, 496] on p "JUMP TO LATEST" at bounding box center [911, 494] width 71 height 10
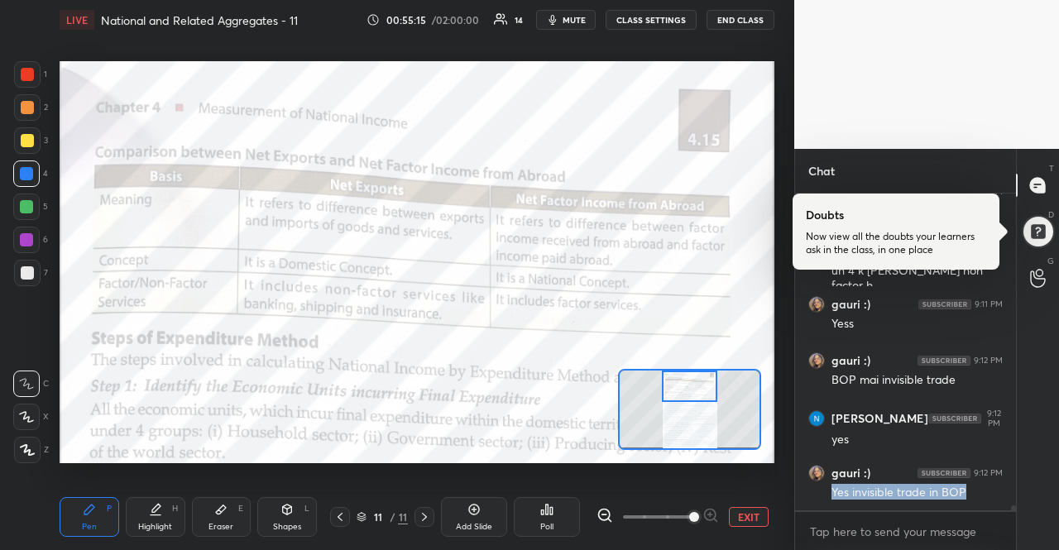
click at [927, 496] on div "Yes invisible trade in BOP" at bounding box center [916, 493] width 171 height 17
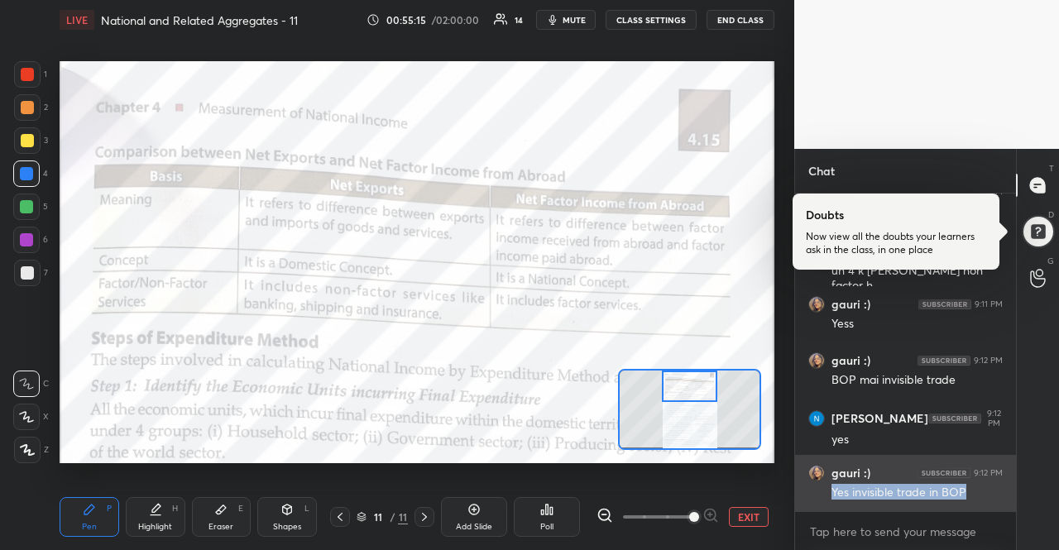
click at [923, 496] on div "Yes invisible trade in BOP" at bounding box center [916, 493] width 171 height 17
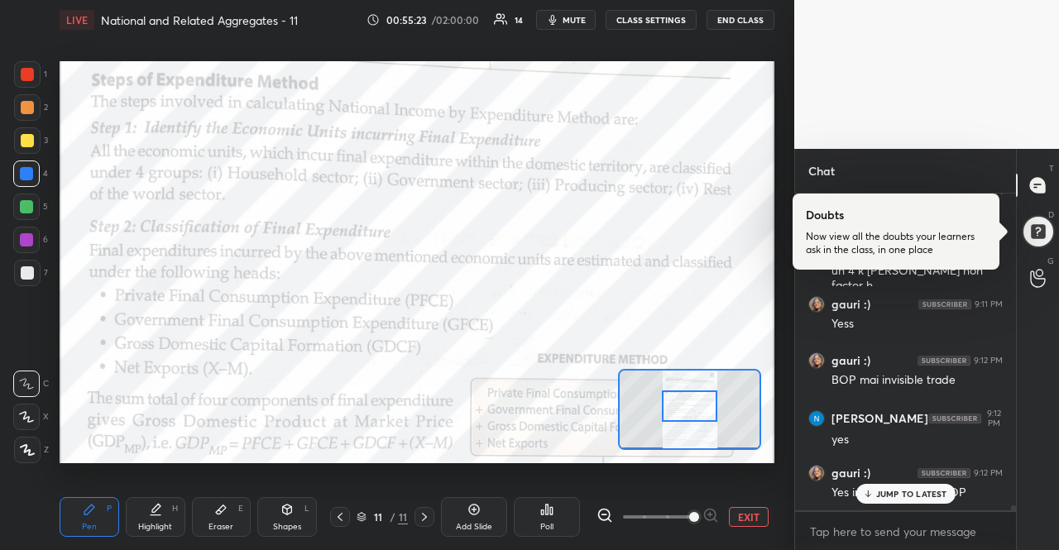
scroll to position [20620, 0]
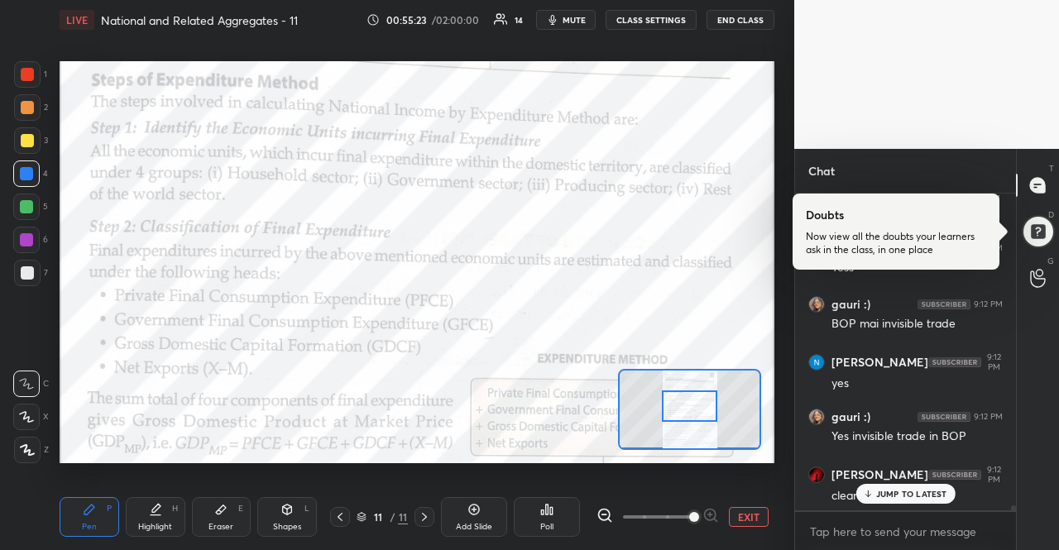
drag, startPoint x: 711, startPoint y: 395, endPoint x: 711, endPoint y: 414, distance: 19.9
click at [711, 414] on div at bounding box center [690, 405] width 56 height 31
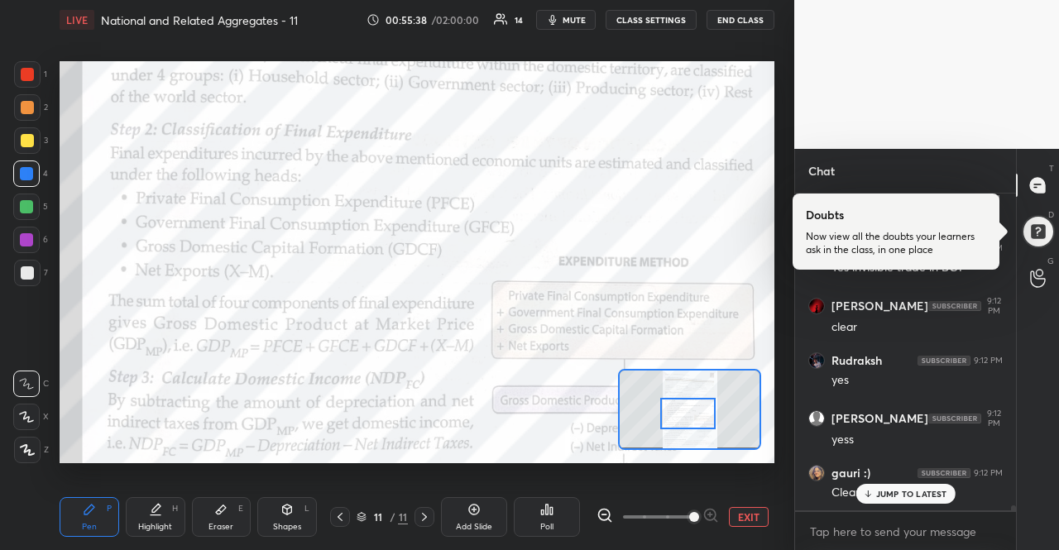
click at [703, 418] on div at bounding box center [688, 413] width 56 height 31
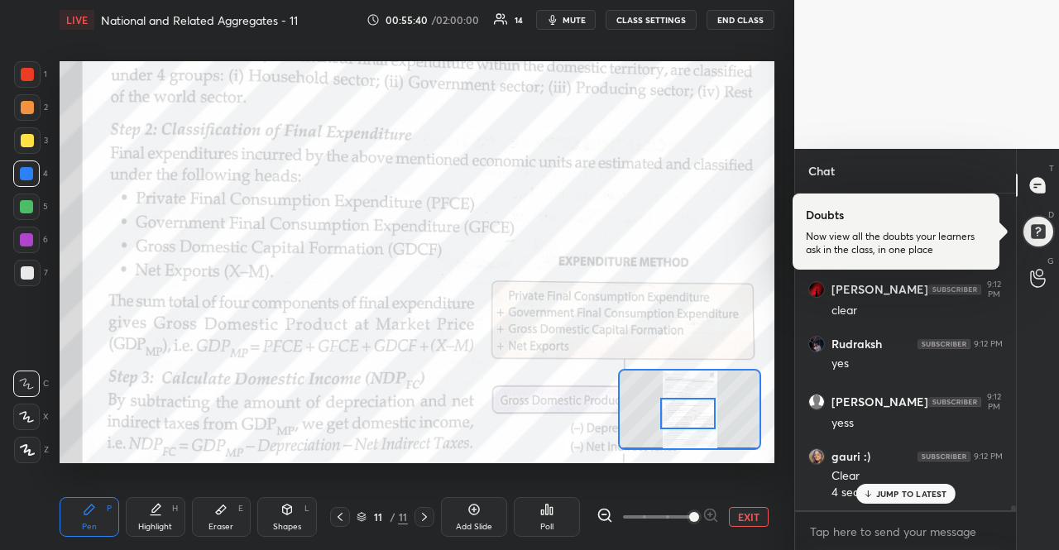
click at [928, 499] on p "JUMP TO LATEST" at bounding box center [911, 494] width 71 height 10
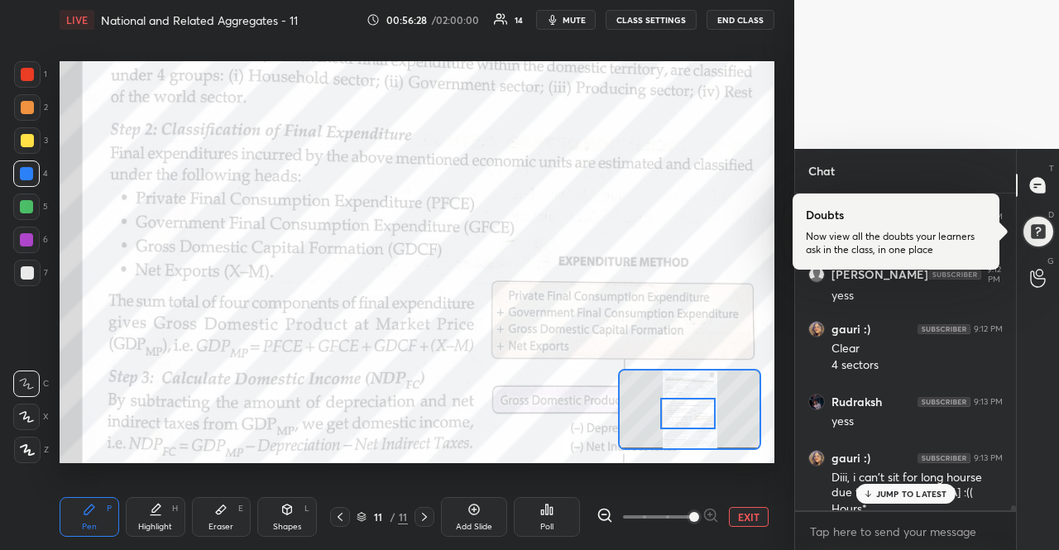
scroll to position [20950, 0]
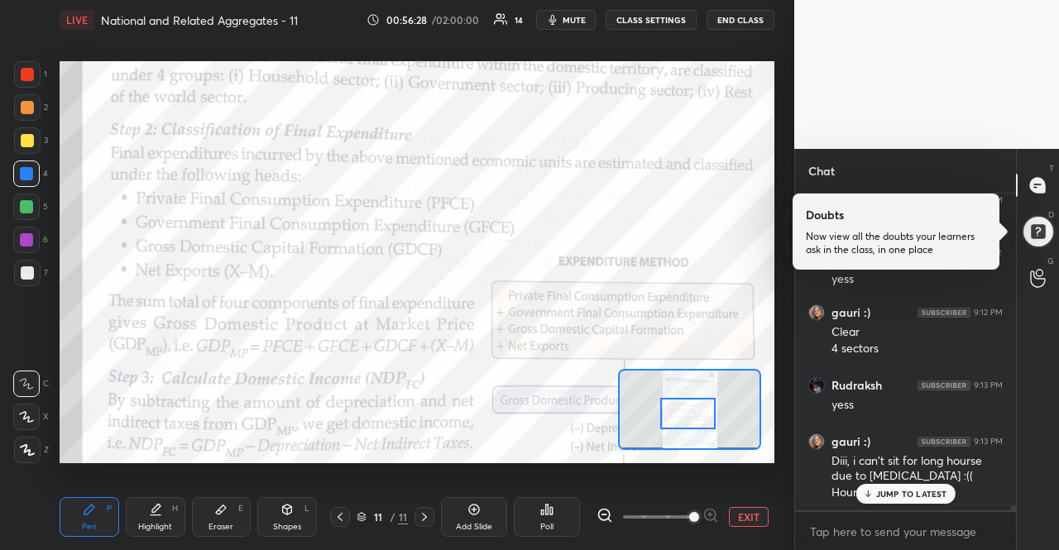
click at [915, 489] on p "JUMP TO LATEST" at bounding box center [911, 494] width 71 height 10
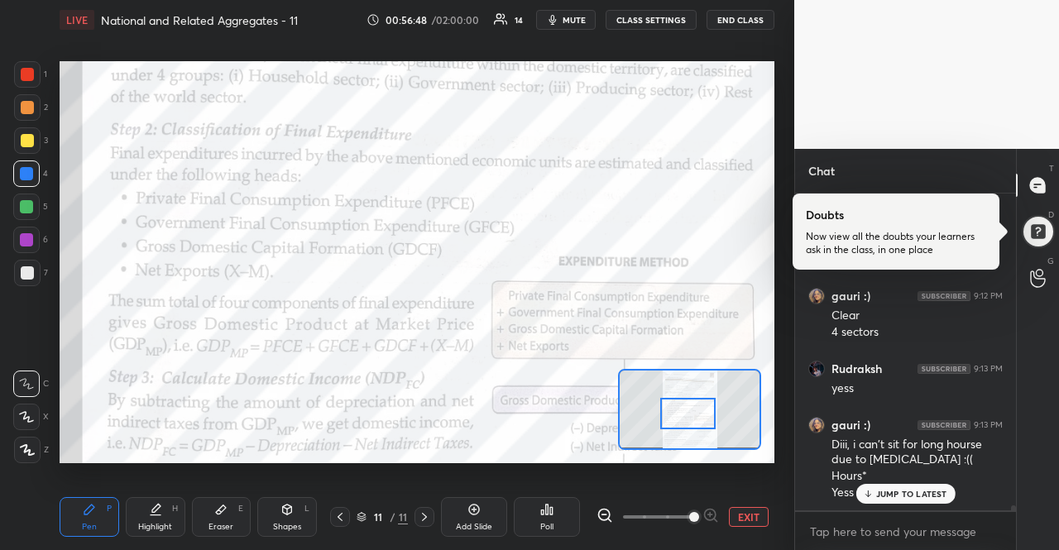
click at [941, 502] on div "JUMP TO LATEST" at bounding box center [904, 494] width 99 height 20
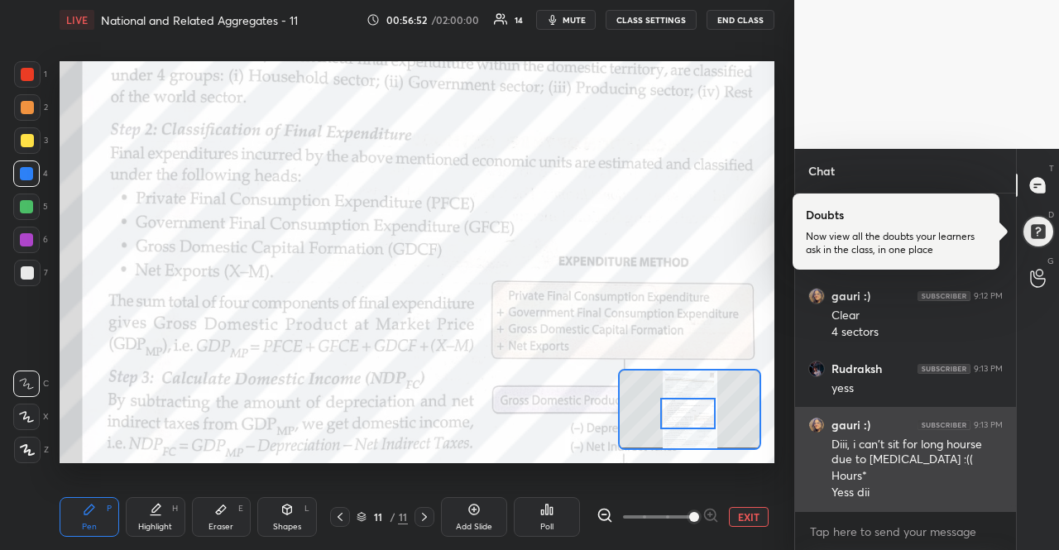
scroll to position [21022, 0]
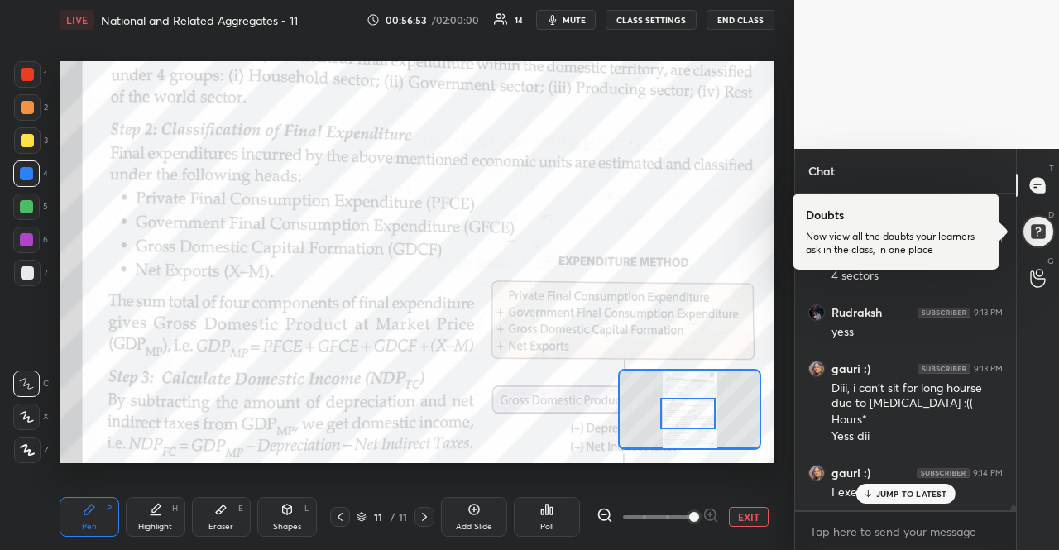
click at [928, 486] on div "JUMP TO LATEST" at bounding box center [904, 494] width 99 height 20
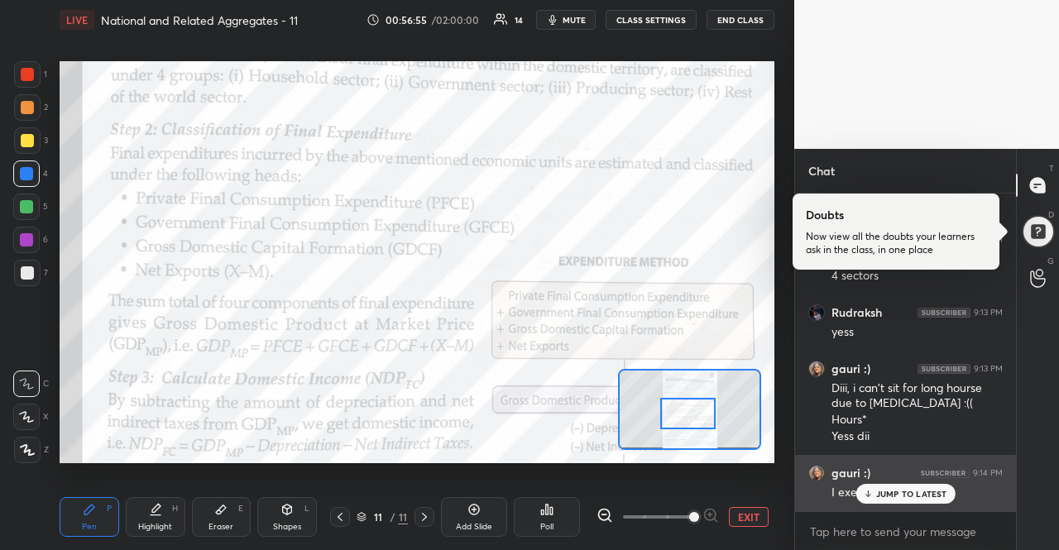
scroll to position [21079, 0]
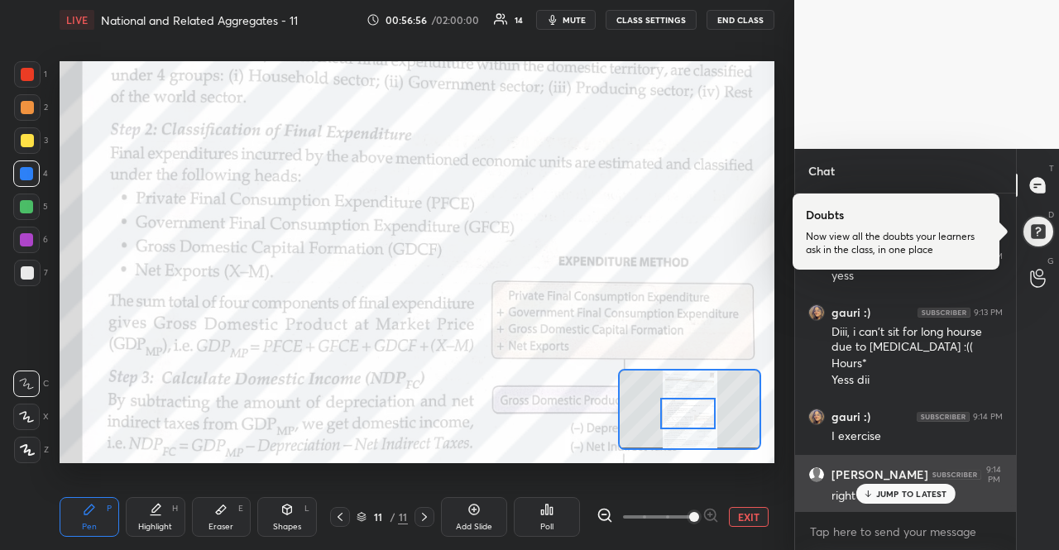
click at [930, 485] on div "right" at bounding box center [916, 495] width 171 height 20
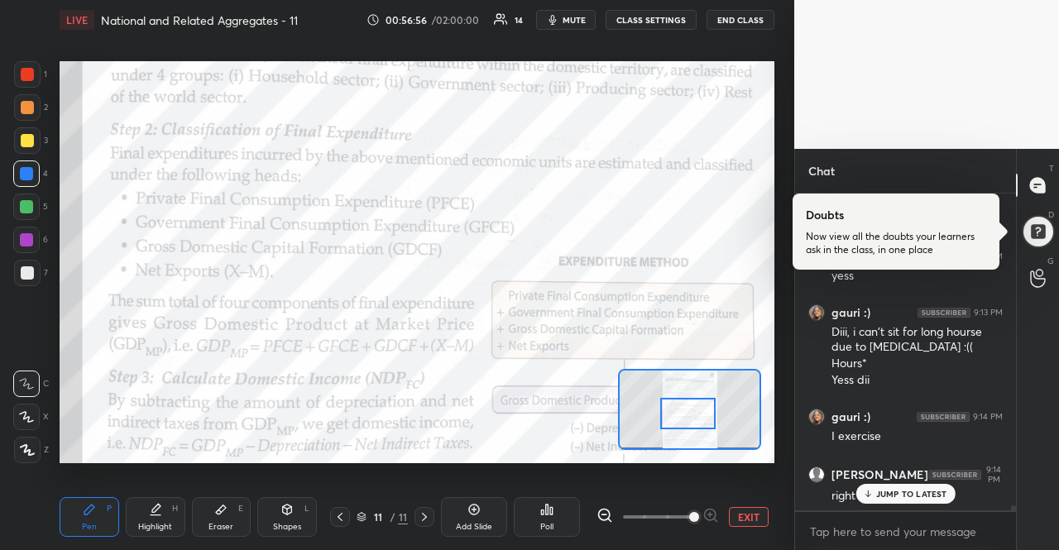
scroll to position [21191, 0]
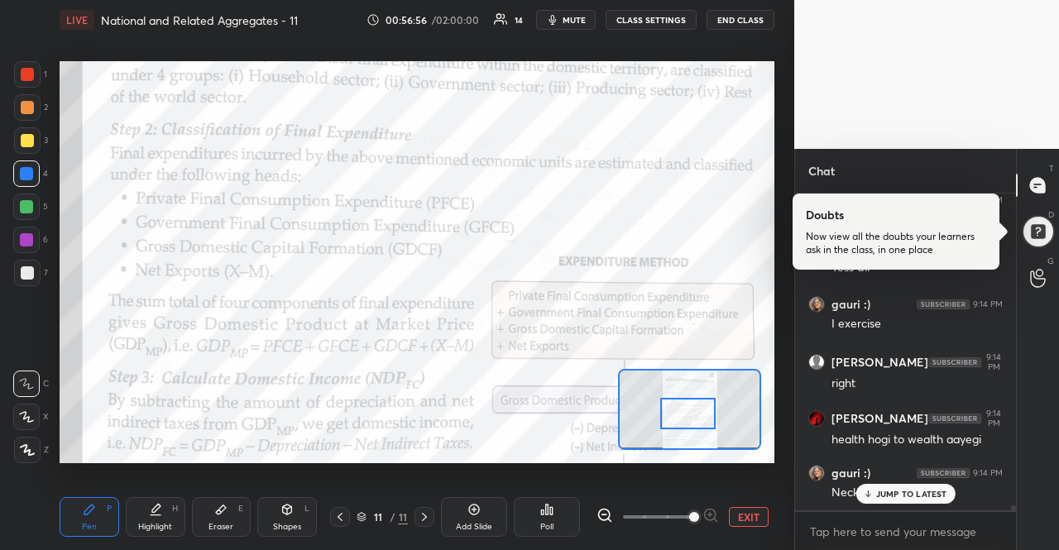
click at [927, 489] on p "JUMP TO LATEST" at bounding box center [911, 494] width 71 height 10
click at [874, 532] on textarea at bounding box center [905, 532] width 194 height 26
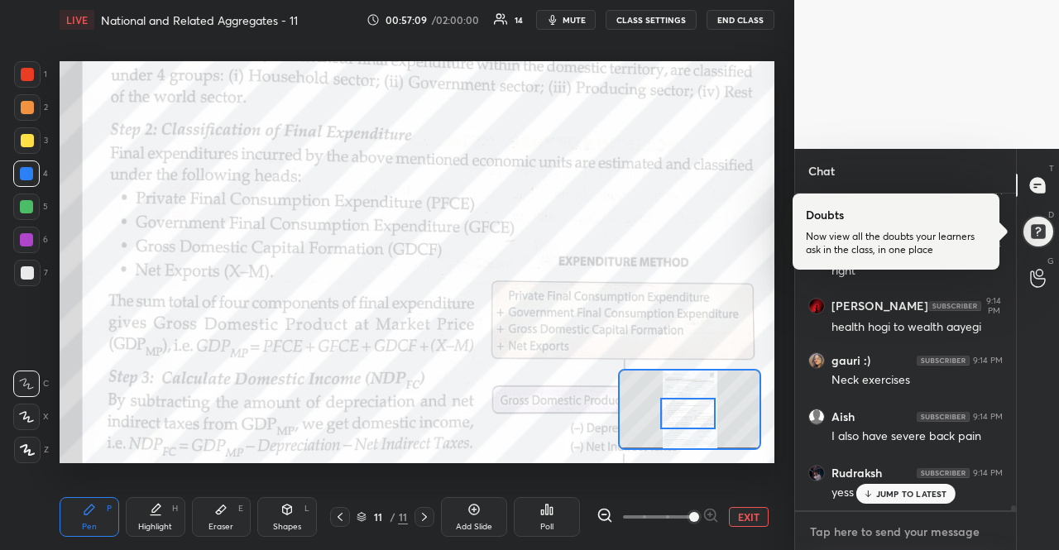
scroll to position [21396, 0]
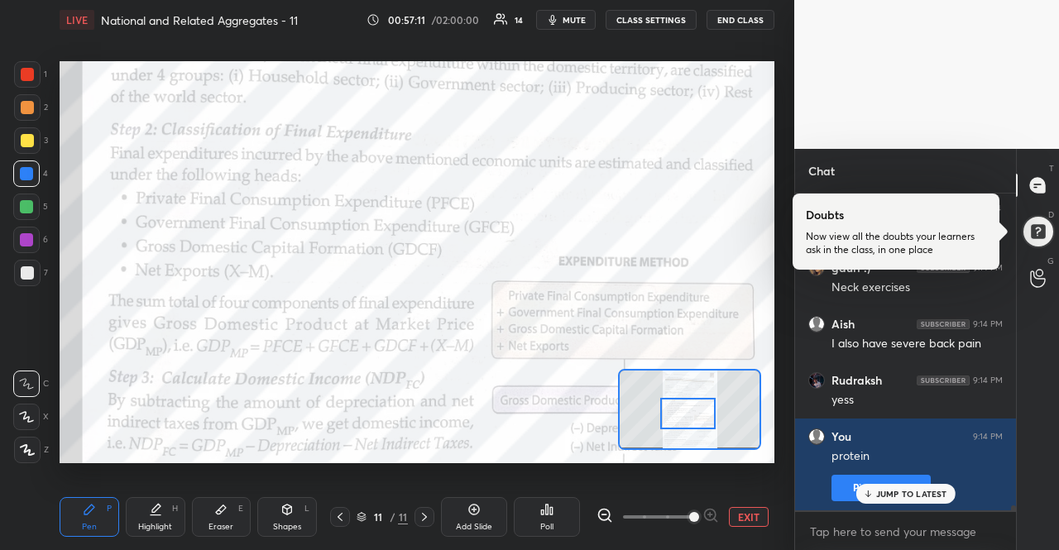
click at [941, 497] on p "JUMP TO LATEST" at bounding box center [911, 494] width 71 height 10
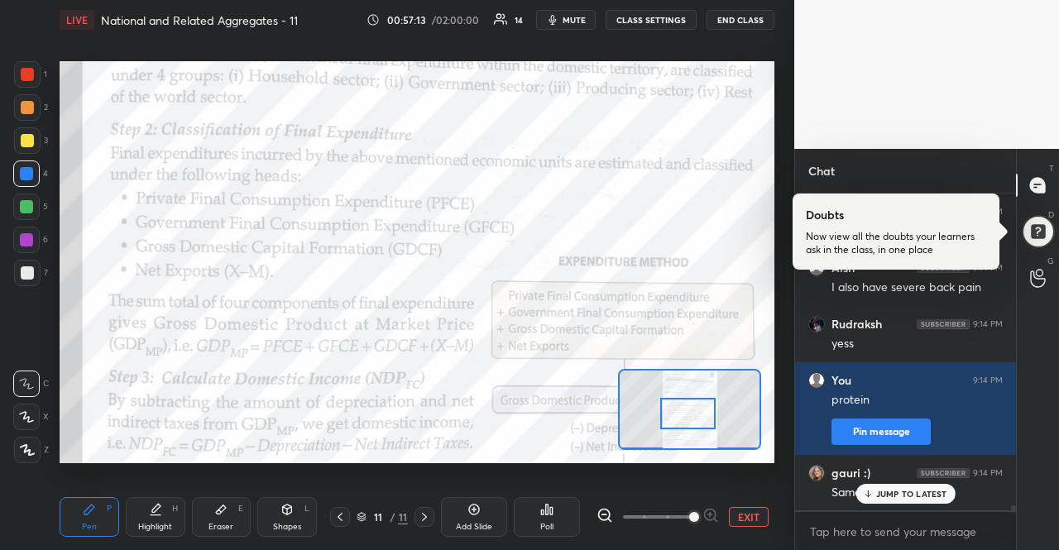
click at [941, 497] on p "JUMP TO LATEST" at bounding box center [911, 494] width 71 height 10
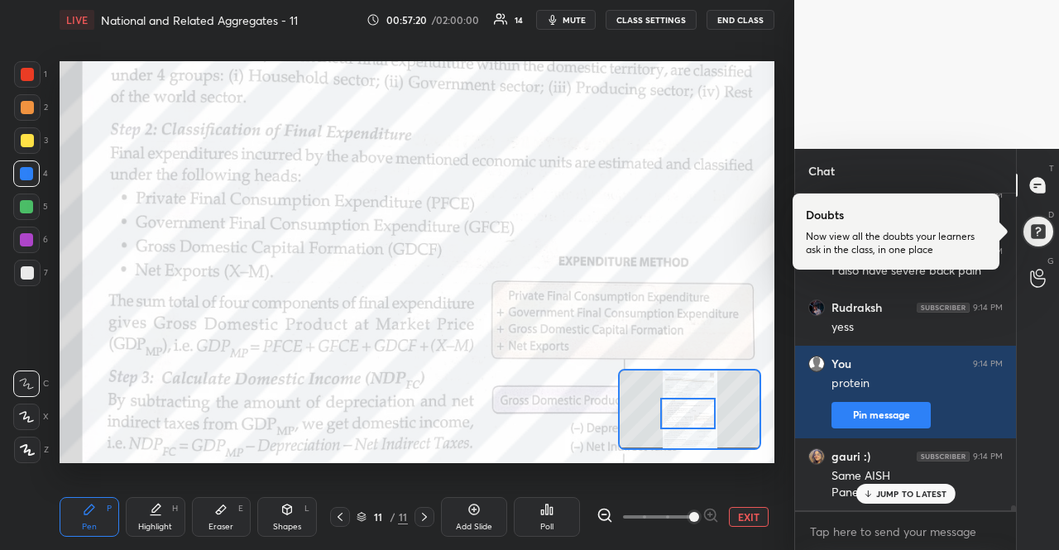
click at [928, 496] on p "JUMP TO LATEST" at bounding box center [911, 494] width 71 height 10
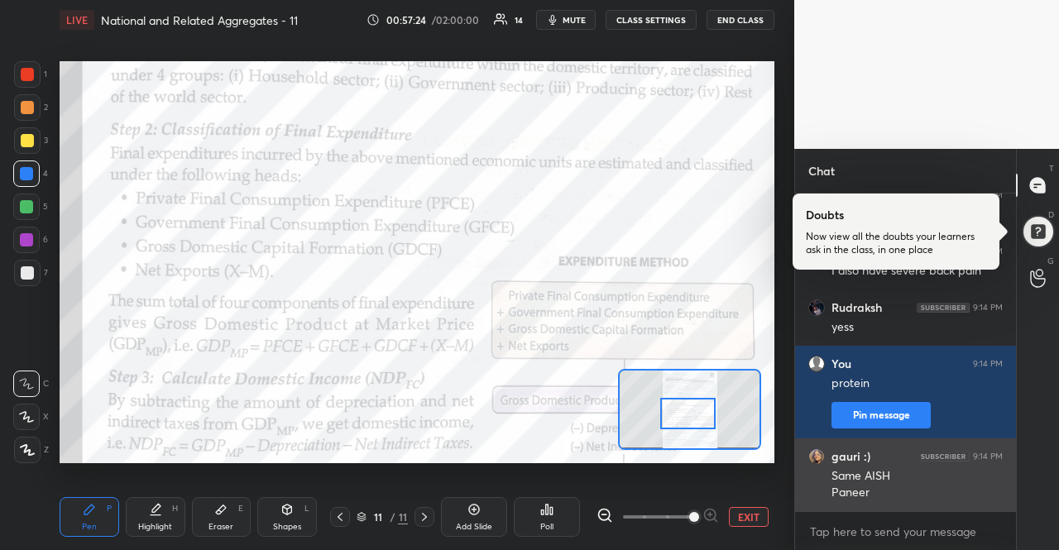
scroll to position [21525, 0]
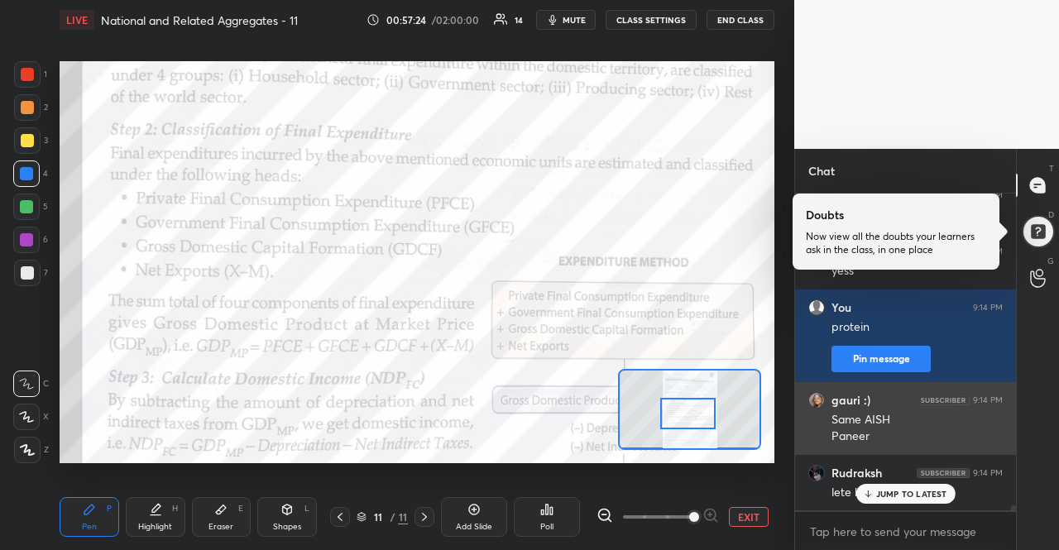
click at [927, 491] on p "JUMP TO LATEST" at bounding box center [911, 494] width 71 height 10
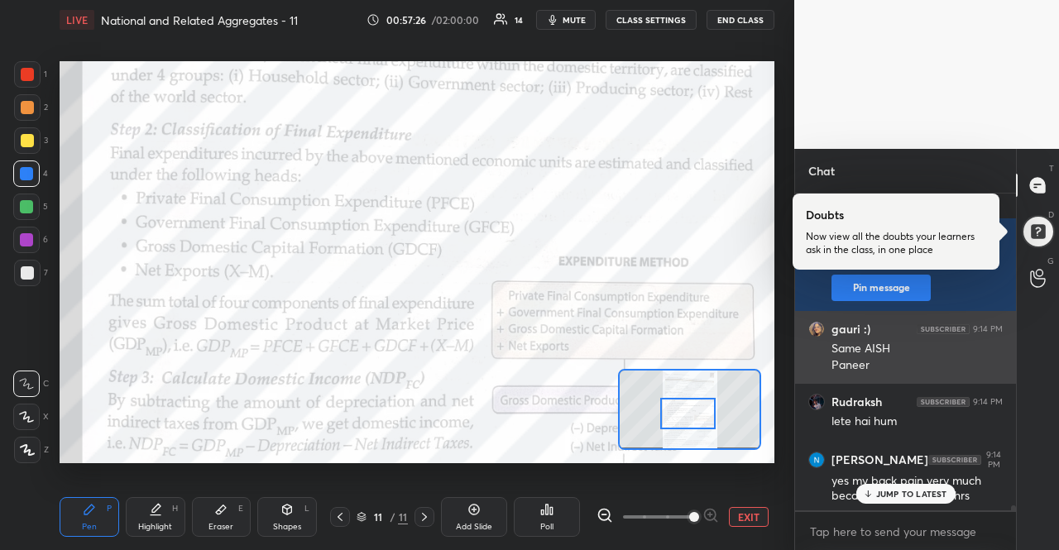
click at [927, 491] on p "JUMP TO LATEST" at bounding box center [911, 494] width 71 height 10
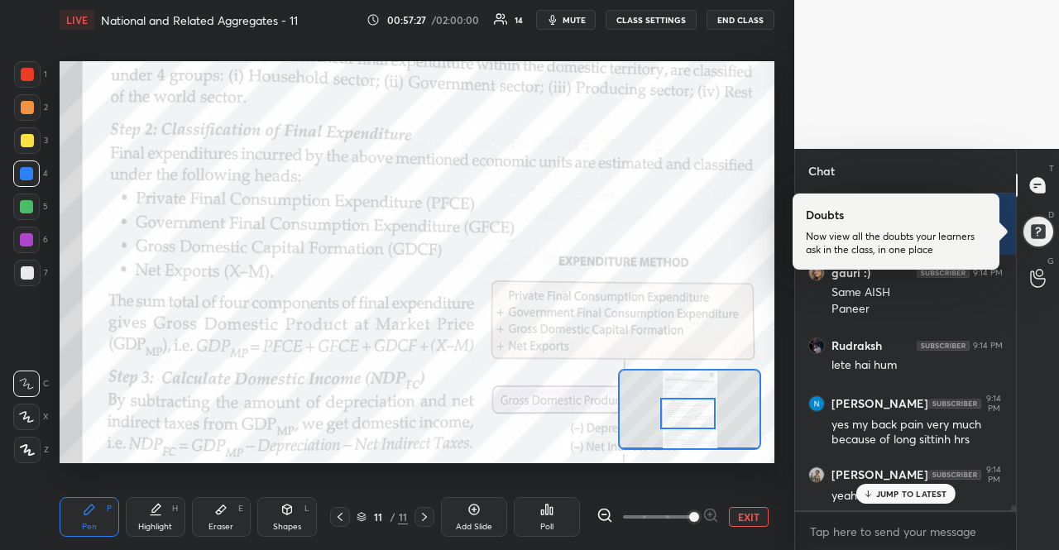
click at [927, 491] on p "JUMP TO LATEST" at bounding box center [911, 494] width 71 height 10
click at [927, 491] on div "yeah paneer tofu" at bounding box center [916, 496] width 171 height 17
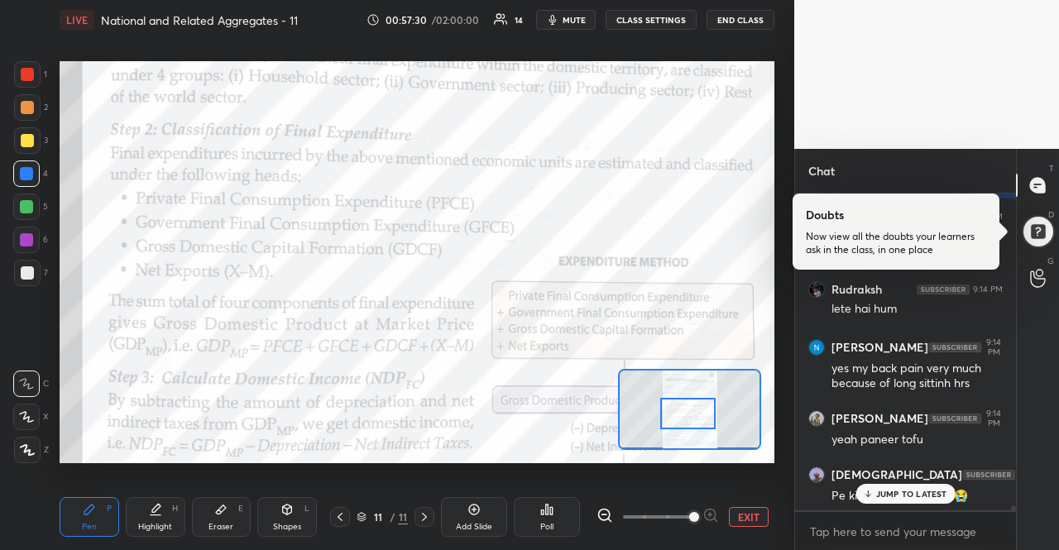
click at [927, 491] on p "JUMP TO LATEST" at bounding box center [911, 494] width 71 height 10
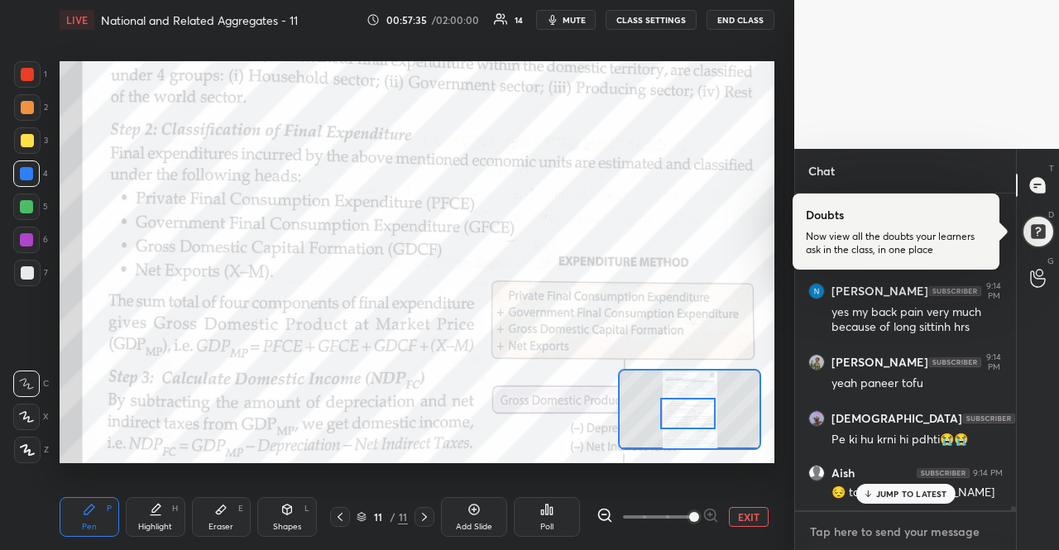
click at [908, 519] on textarea at bounding box center [905, 532] width 194 height 26
click at [912, 489] on p "JUMP TO LATEST" at bounding box center [911, 494] width 71 height 10
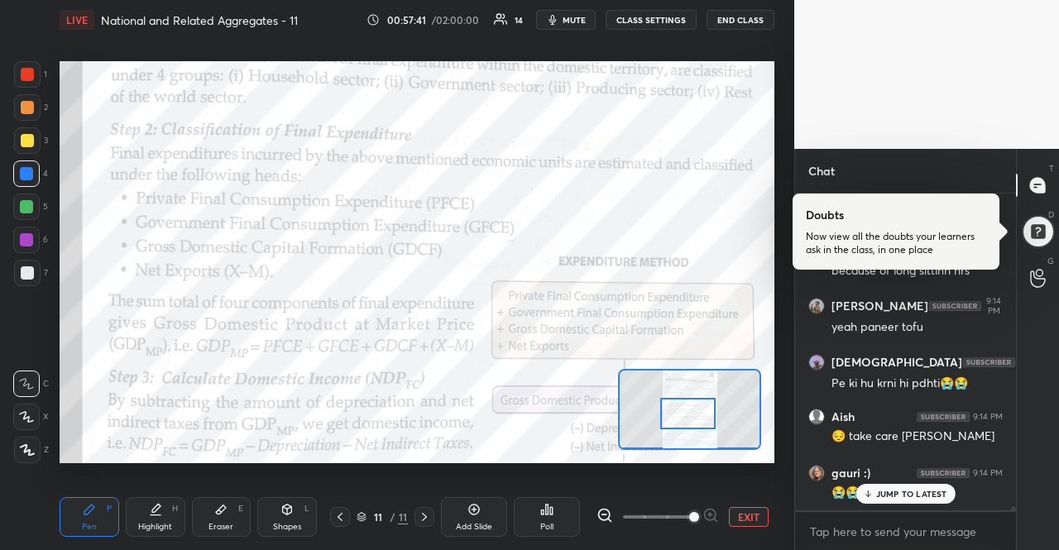
scroll to position [21878, 0]
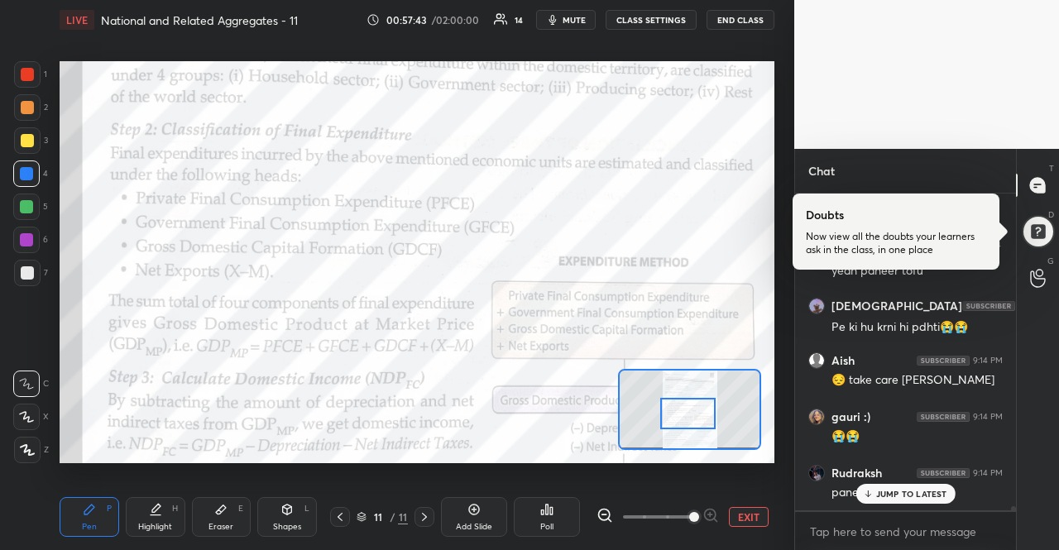
click at [917, 499] on p "JUMP TO LATEST" at bounding box center [911, 494] width 71 height 10
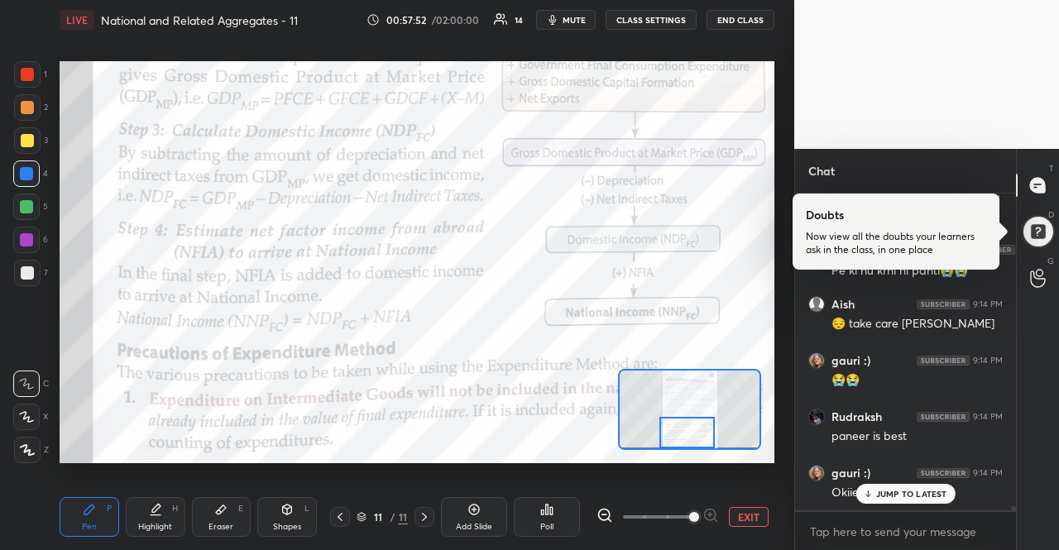
drag, startPoint x: 699, startPoint y: 409, endPoint x: 698, endPoint y: 429, distance: 19.9
click at [698, 429] on div at bounding box center [687, 432] width 56 height 31
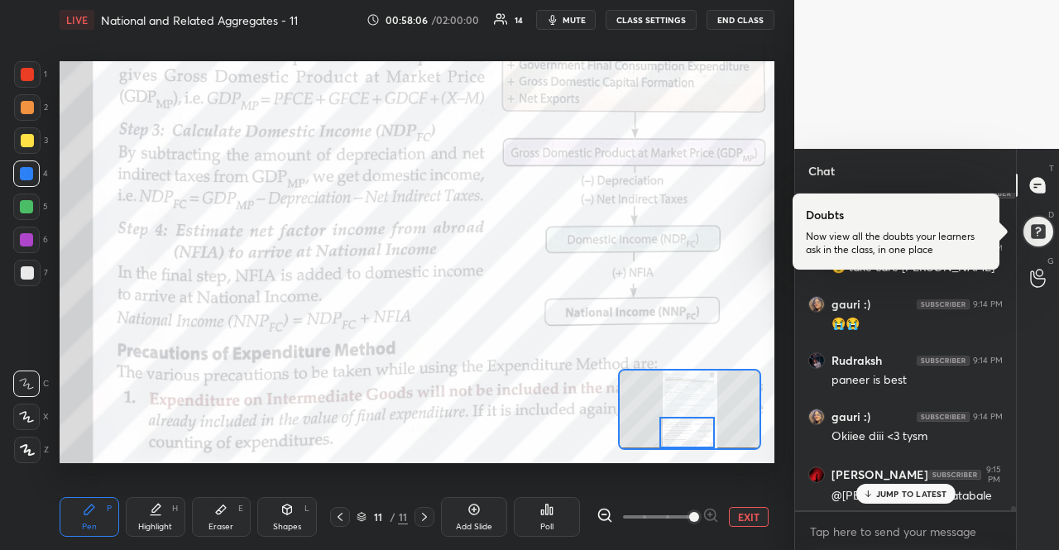
click at [897, 489] on p "JUMP TO LATEST" at bounding box center [911, 494] width 71 height 10
click at [902, 515] on div "x" at bounding box center [905, 531] width 221 height 39
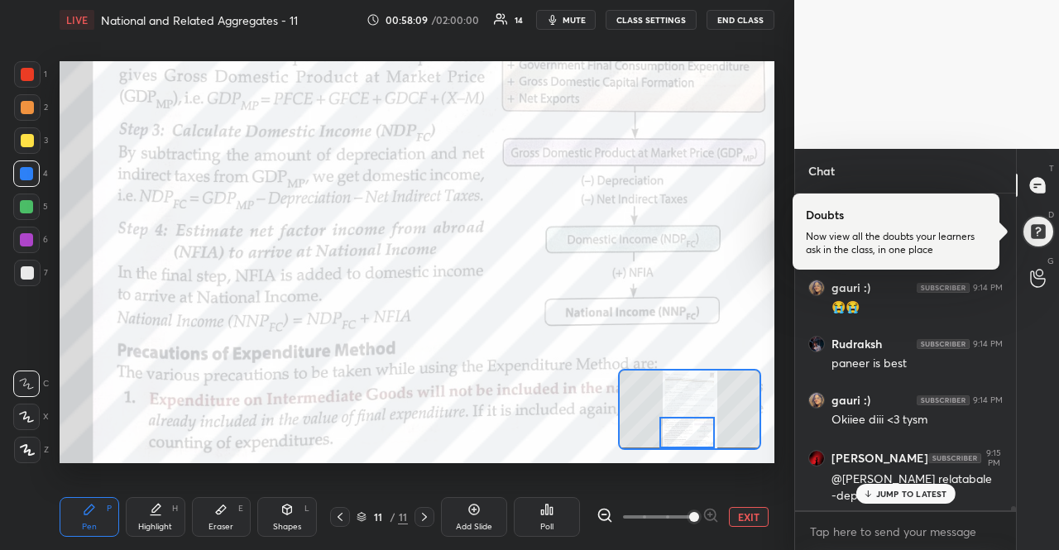
click at [903, 492] on p "JUMP TO LATEST" at bounding box center [911, 494] width 71 height 10
click at [880, 514] on div "x" at bounding box center [905, 531] width 221 height 39
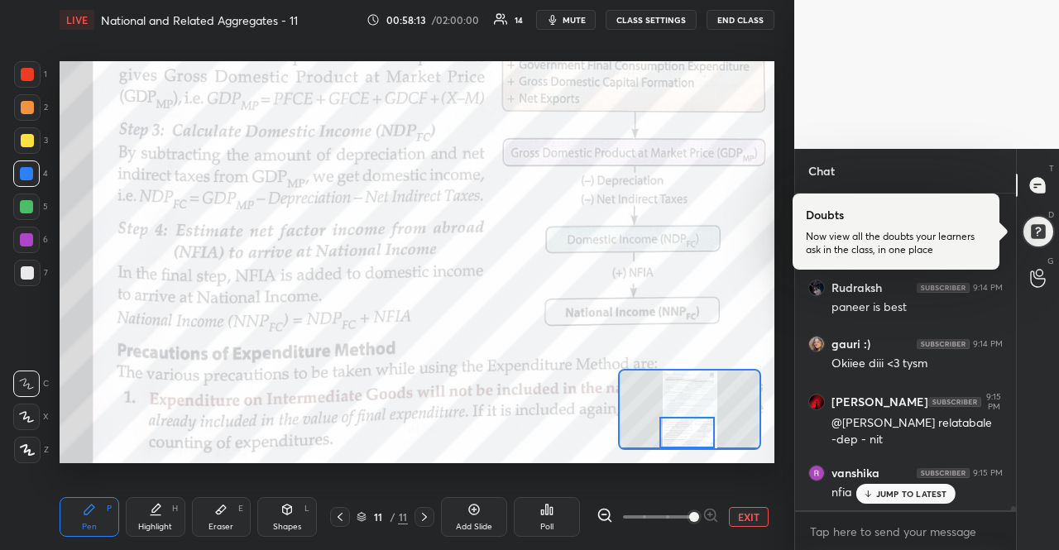
click at [897, 490] on p "JUMP TO LATEST" at bounding box center [911, 494] width 71 height 10
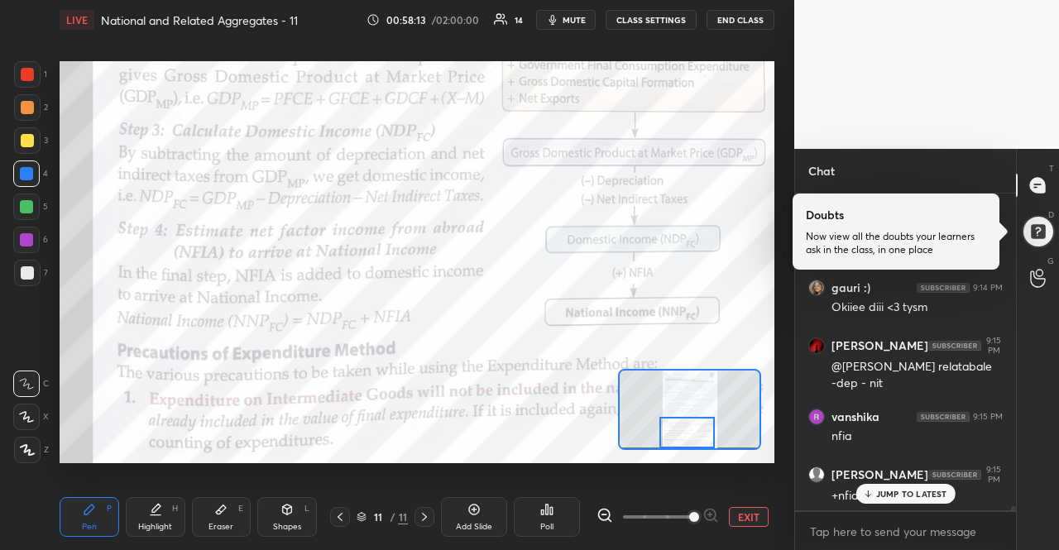
click at [897, 490] on p "JUMP TO LATEST" at bounding box center [911, 494] width 71 height 10
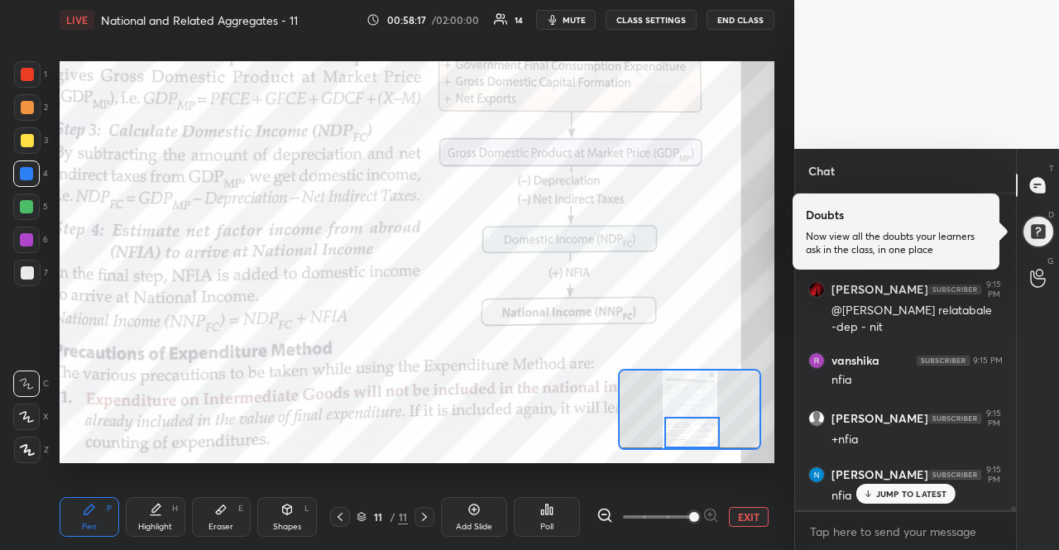
click at [708, 447] on div at bounding box center [692, 432] width 56 height 31
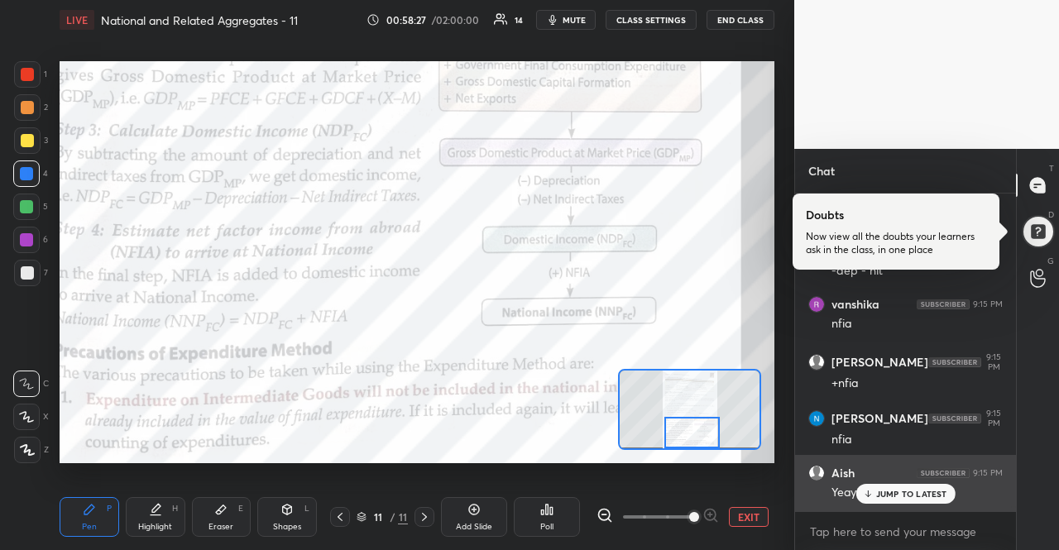
click at [924, 509] on div "Aish 9:15 PM Yeayyy" at bounding box center [905, 483] width 221 height 56
click at [924, 505] on div "Aish 9:15 PM Yeayyy" at bounding box center [905, 483] width 221 height 56
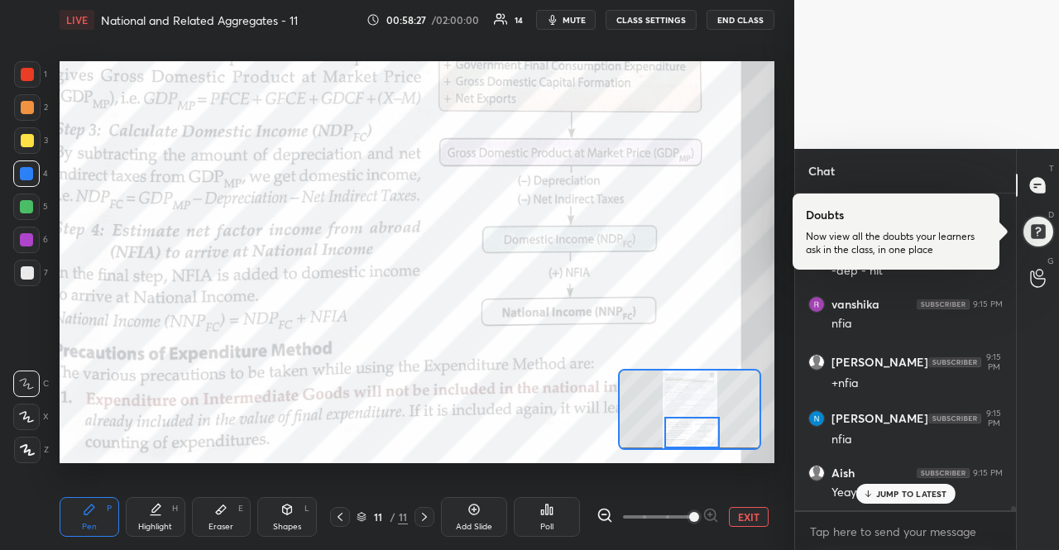
click at [924, 495] on p "JUMP TO LATEST" at bounding box center [911, 494] width 71 height 10
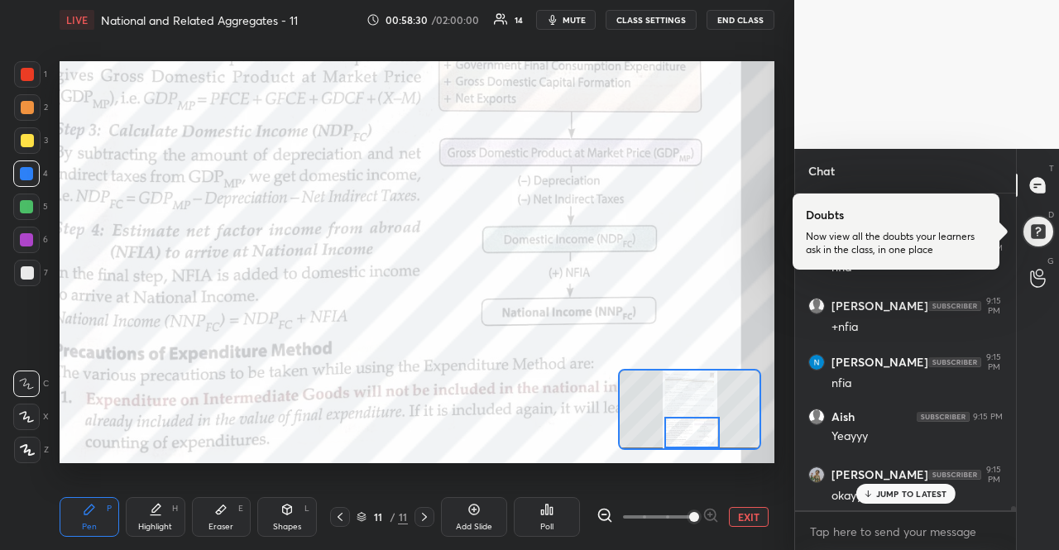
click at [879, 494] on p "JUMP TO LATEST" at bounding box center [911, 494] width 71 height 10
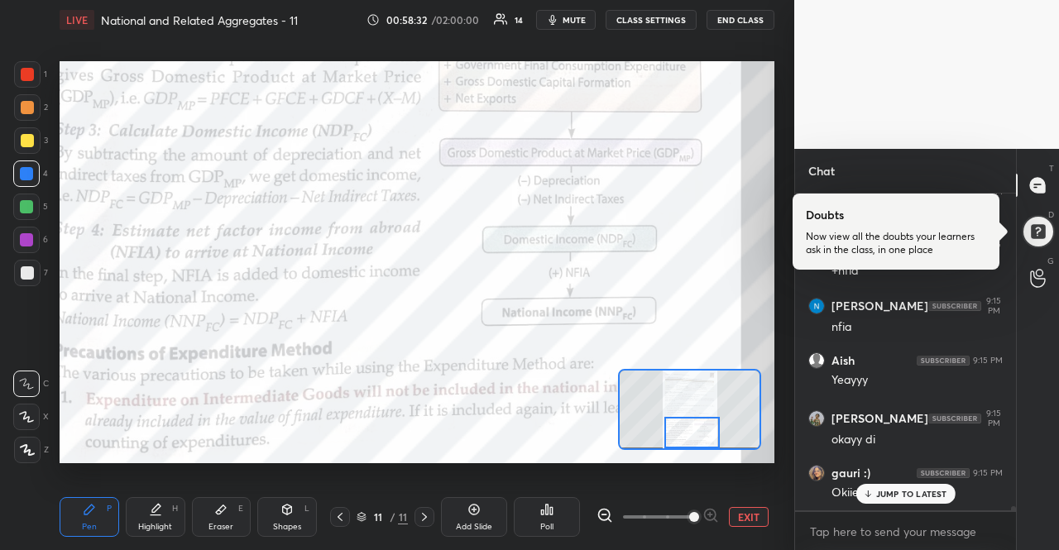
click at [880, 493] on p "JUMP TO LATEST" at bounding box center [911, 494] width 71 height 10
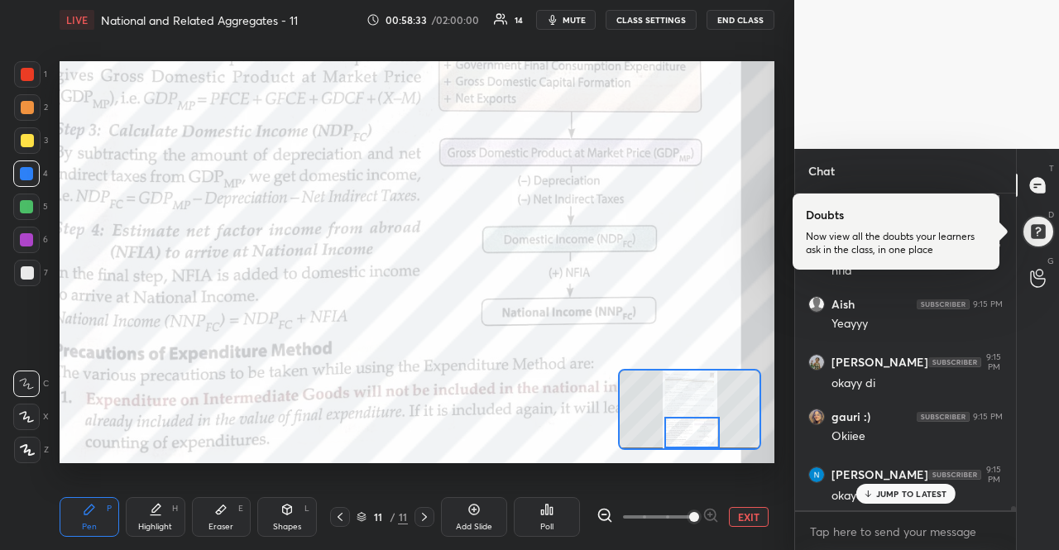
scroll to position [22457, 0]
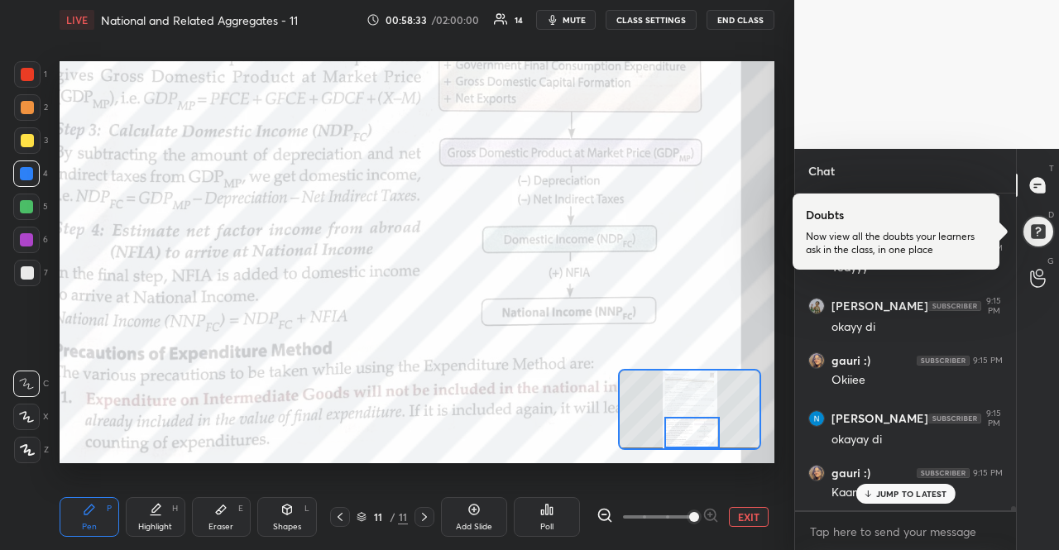
click at [880, 491] on p "JUMP TO LATEST" at bounding box center [911, 494] width 71 height 10
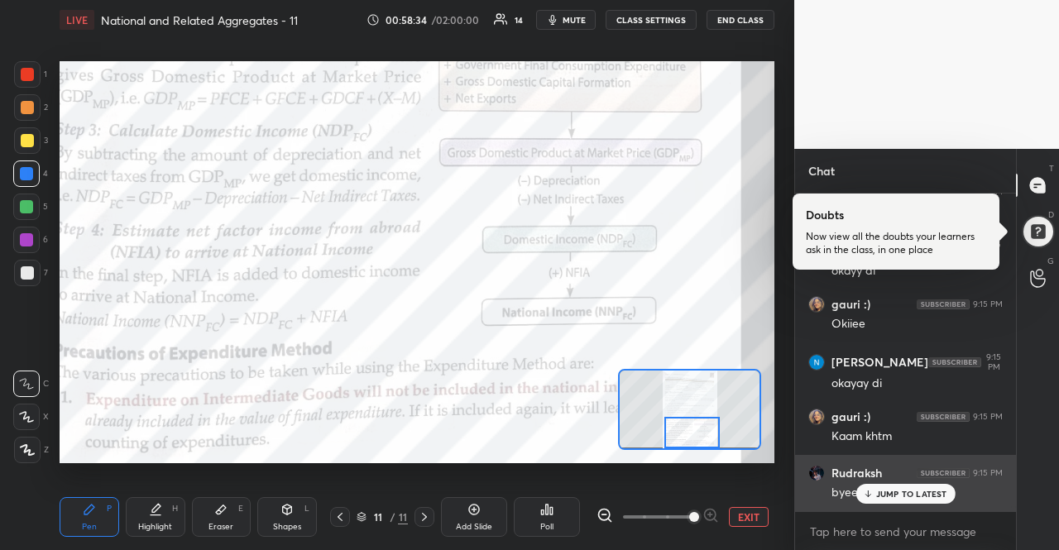
click at [875, 505] on div "Rudraksh 9:15 PM byeee" at bounding box center [905, 483] width 221 height 56
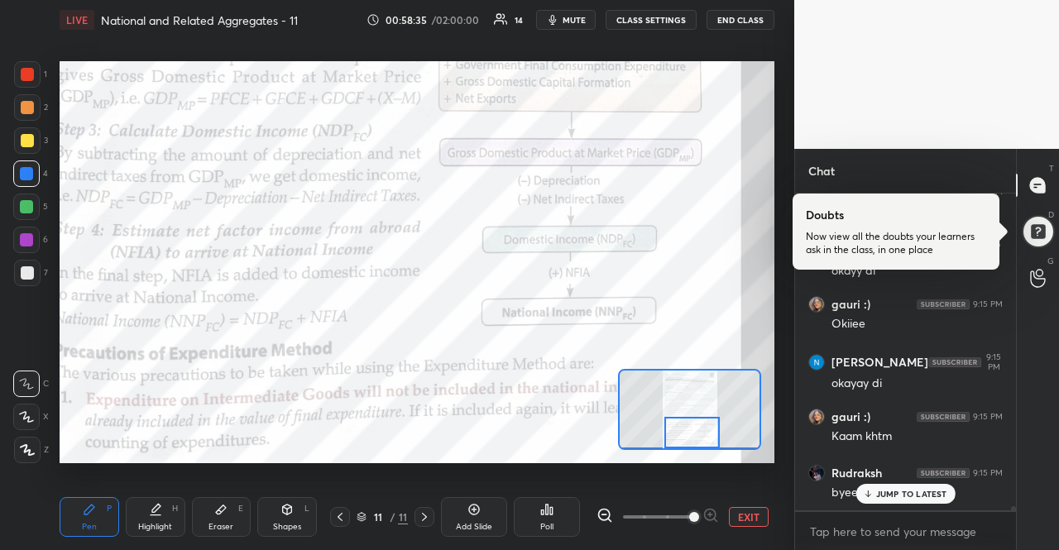
scroll to position [22569, 0]
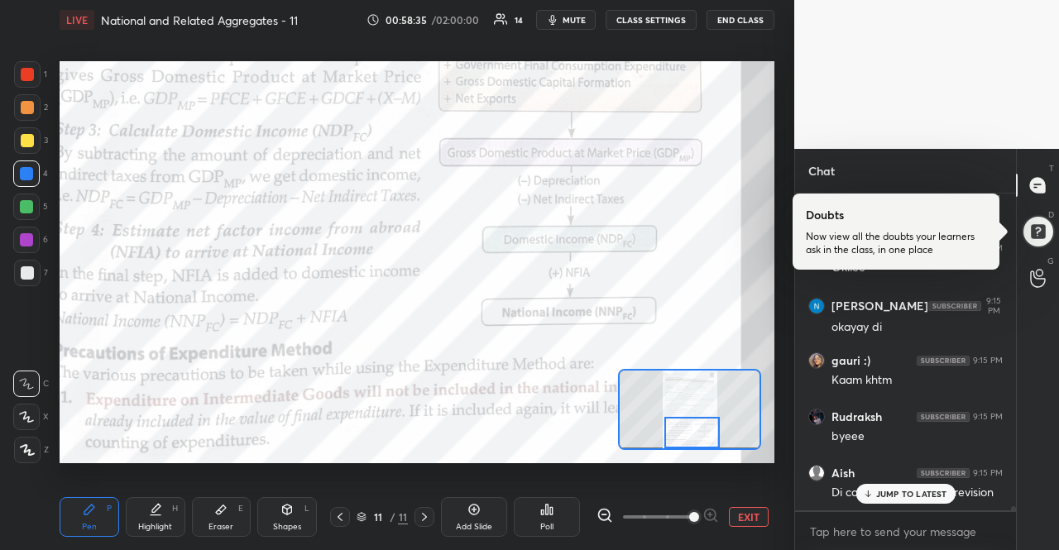
click at [874, 494] on div "JUMP TO LATEST" at bounding box center [904, 494] width 99 height 20
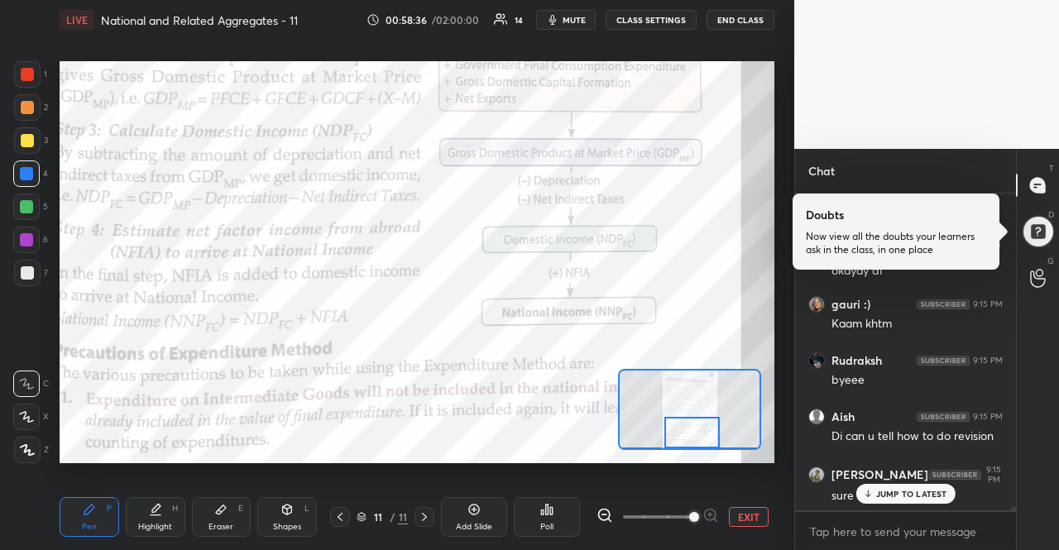
click at [874, 494] on div "JUMP TO LATEST" at bounding box center [904, 494] width 99 height 20
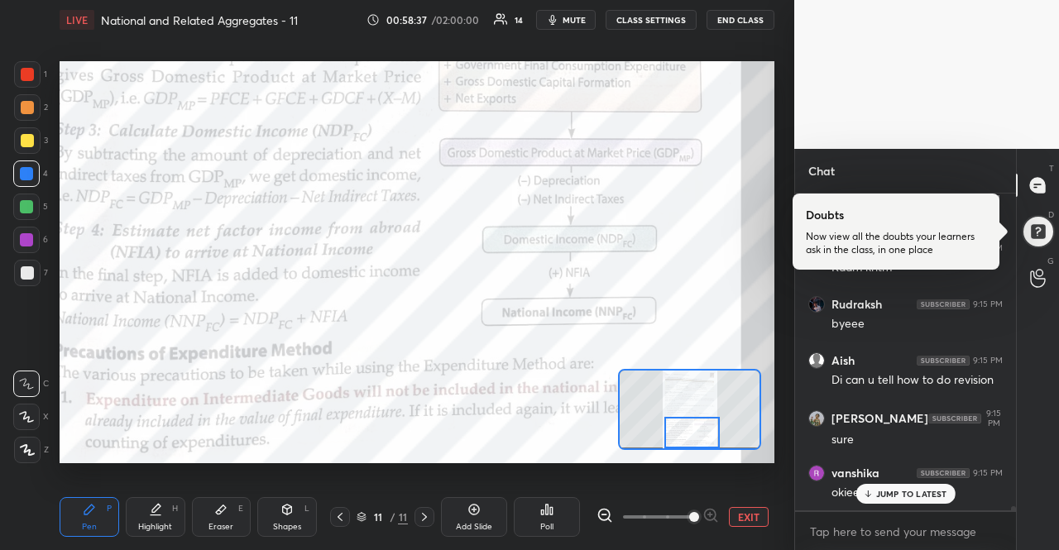
click at [874, 494] on div "JUMP TO LATEST" at bounding box center [904, 494] width 99 height 20
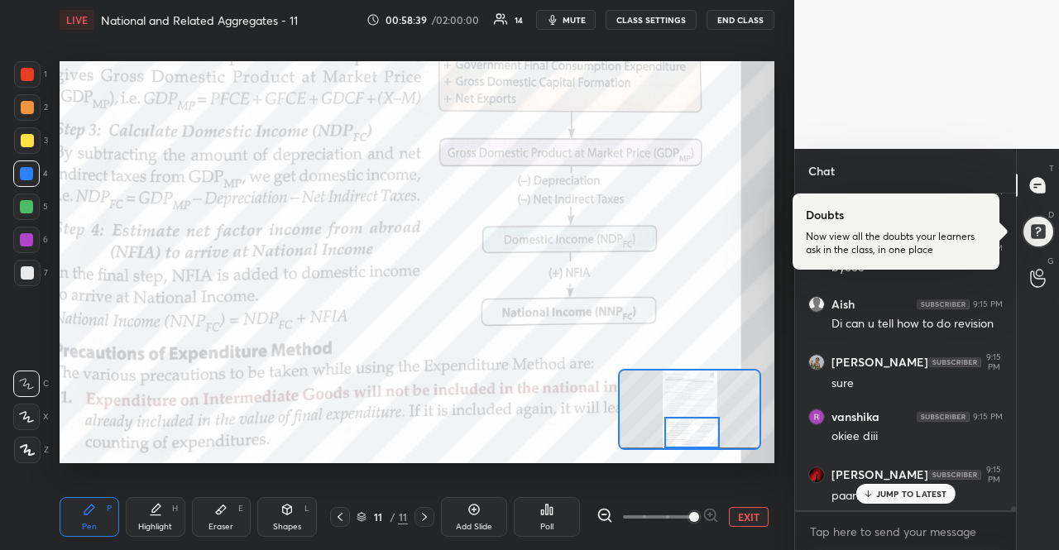
click at [857, 489] on div "JUMP TO LATEST" at bounding box center [904, 494] width 99 height 20
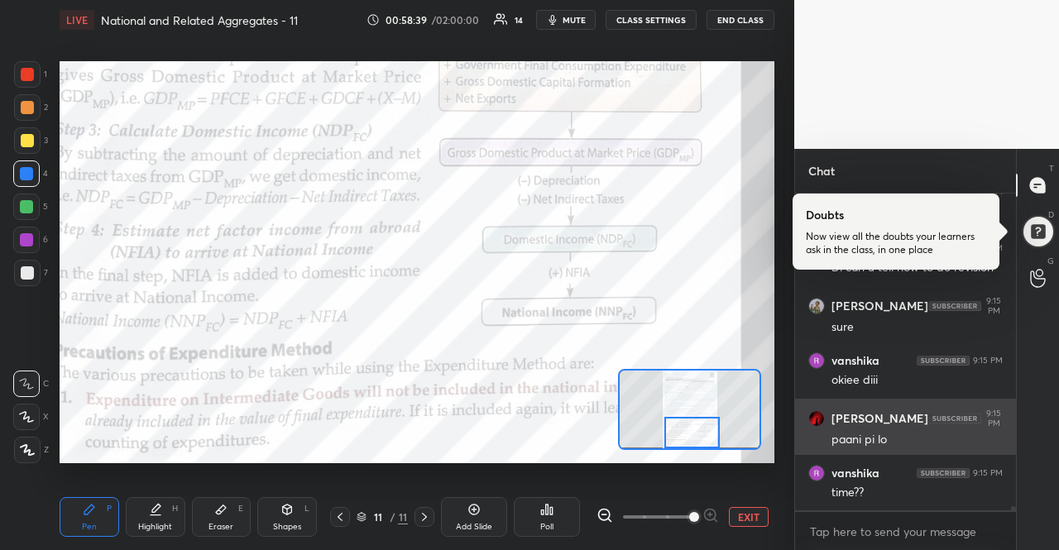
click at [869, 542] on icon at bounding box center [867, 547] width 11 height 10
